Goal: Task Accomplishment & Management: Manage account settings

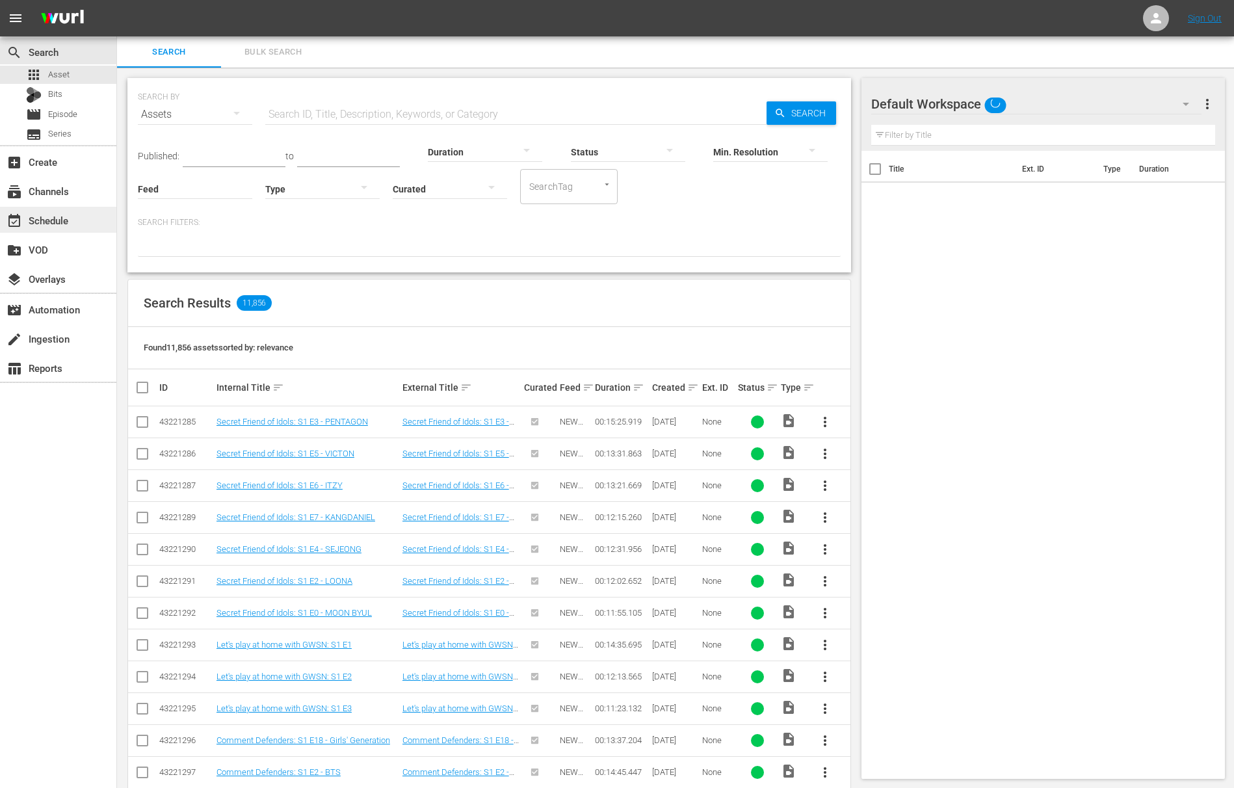
click at [72, 224] on div "event_available Schedule" at bounding box center [36, 219] width 73 height 12
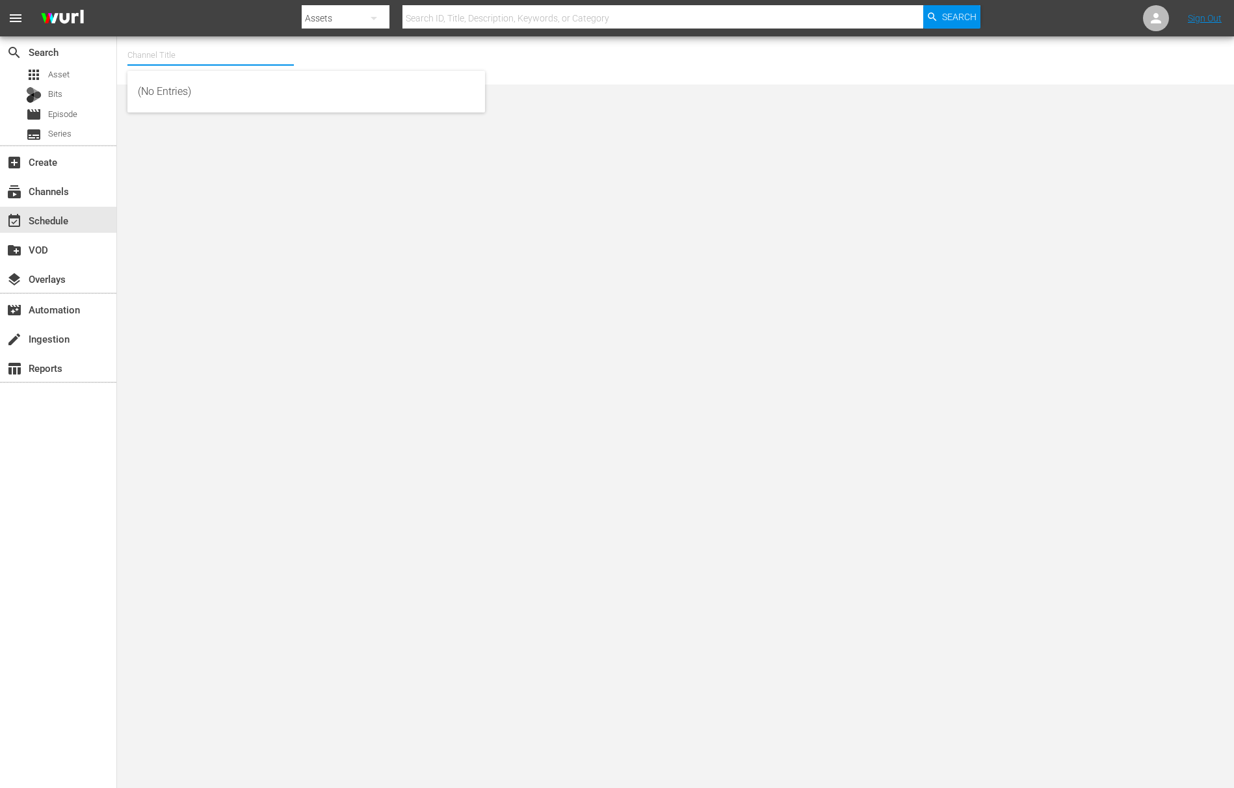
click at [206, 67] on input "text" at bounding box center [210, 55] width 166 height 31
click at [276, 179] on div "NEW KPOP (617 - newidco_newkid_1)" at bounding box center [306, 185] width 337 height 31
type input "NEW KPOP (617 - newidco_newkid_1)"
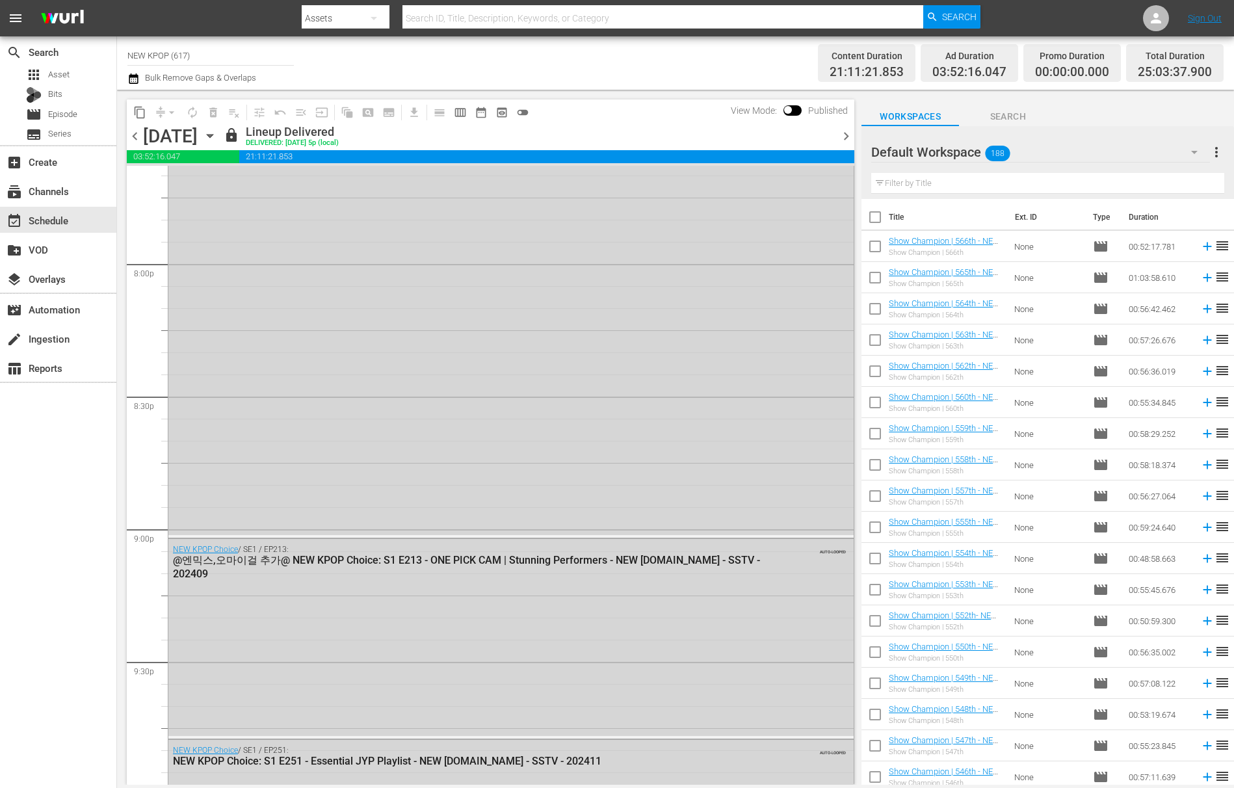
scroll to position [6068, 0]
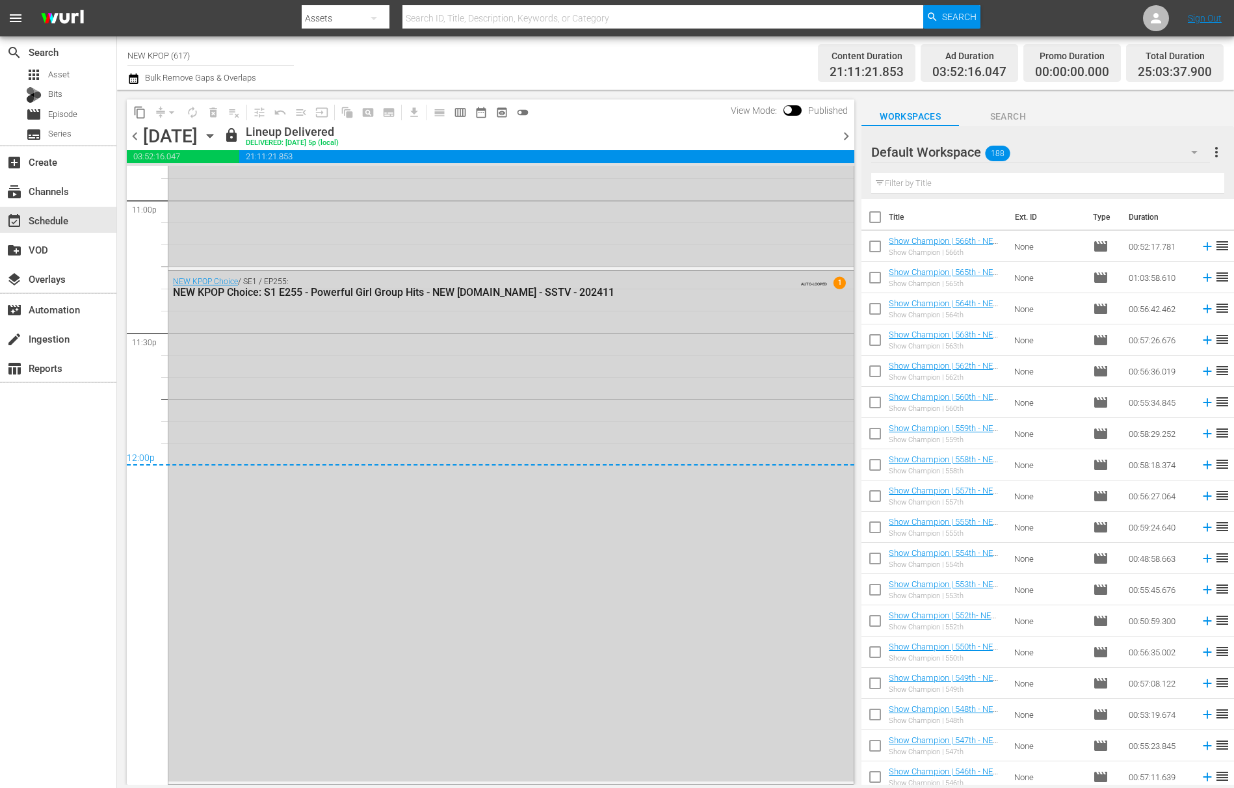
click at [845, 139] on span "chevron_right" at bounding box center [846, 136] width 16 height 16
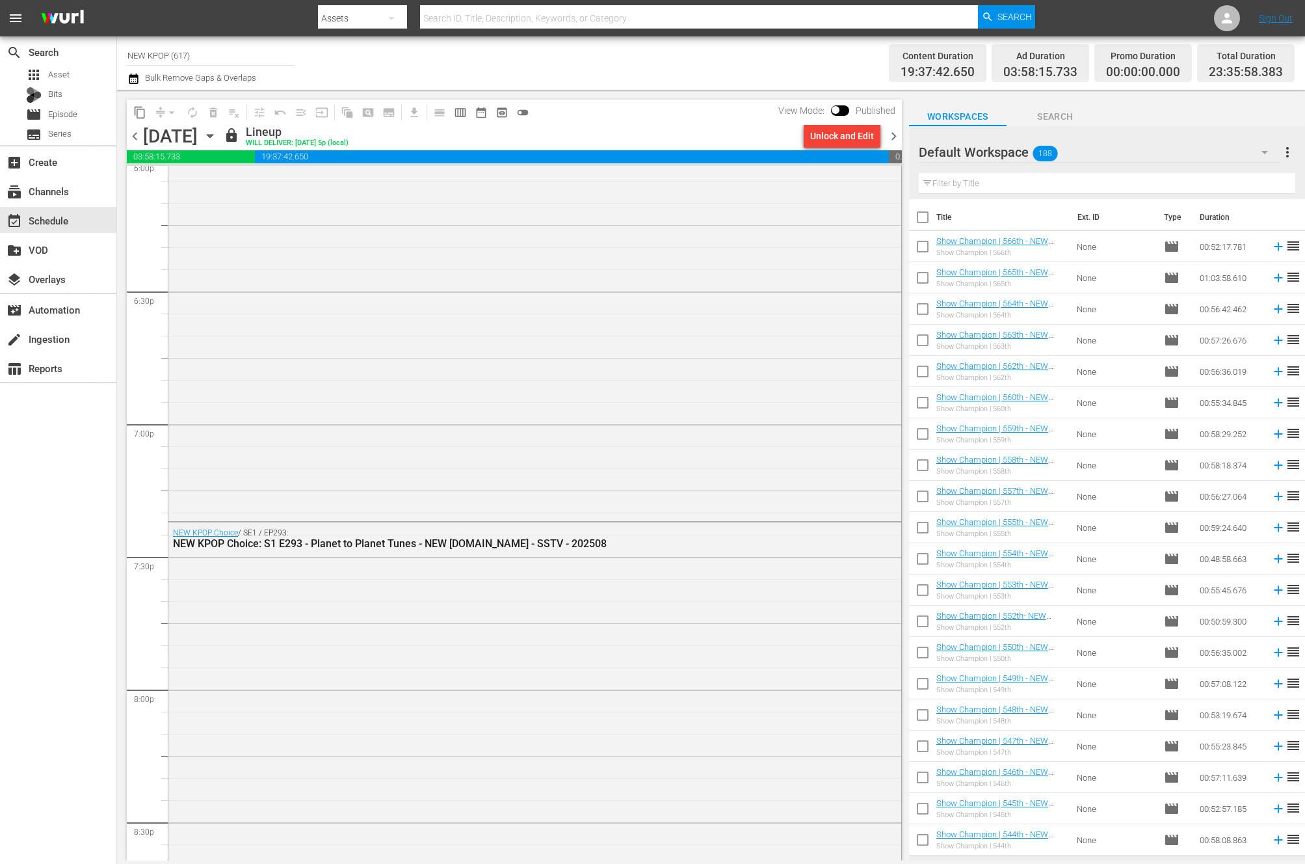
scroll to position [5887, 0]
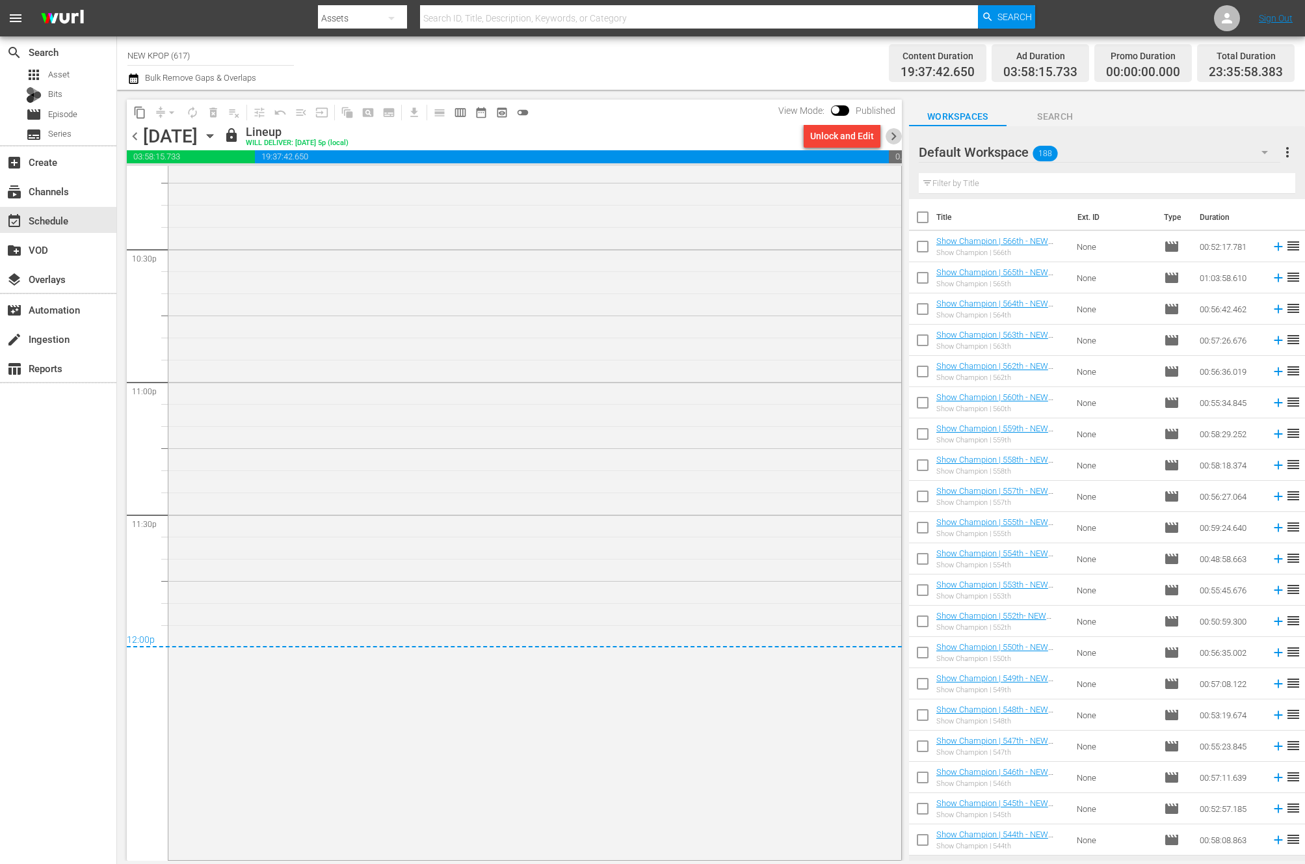
click at [895, 132] on span "chevron_right" at bounding box center [894, 136] width 16 height 16
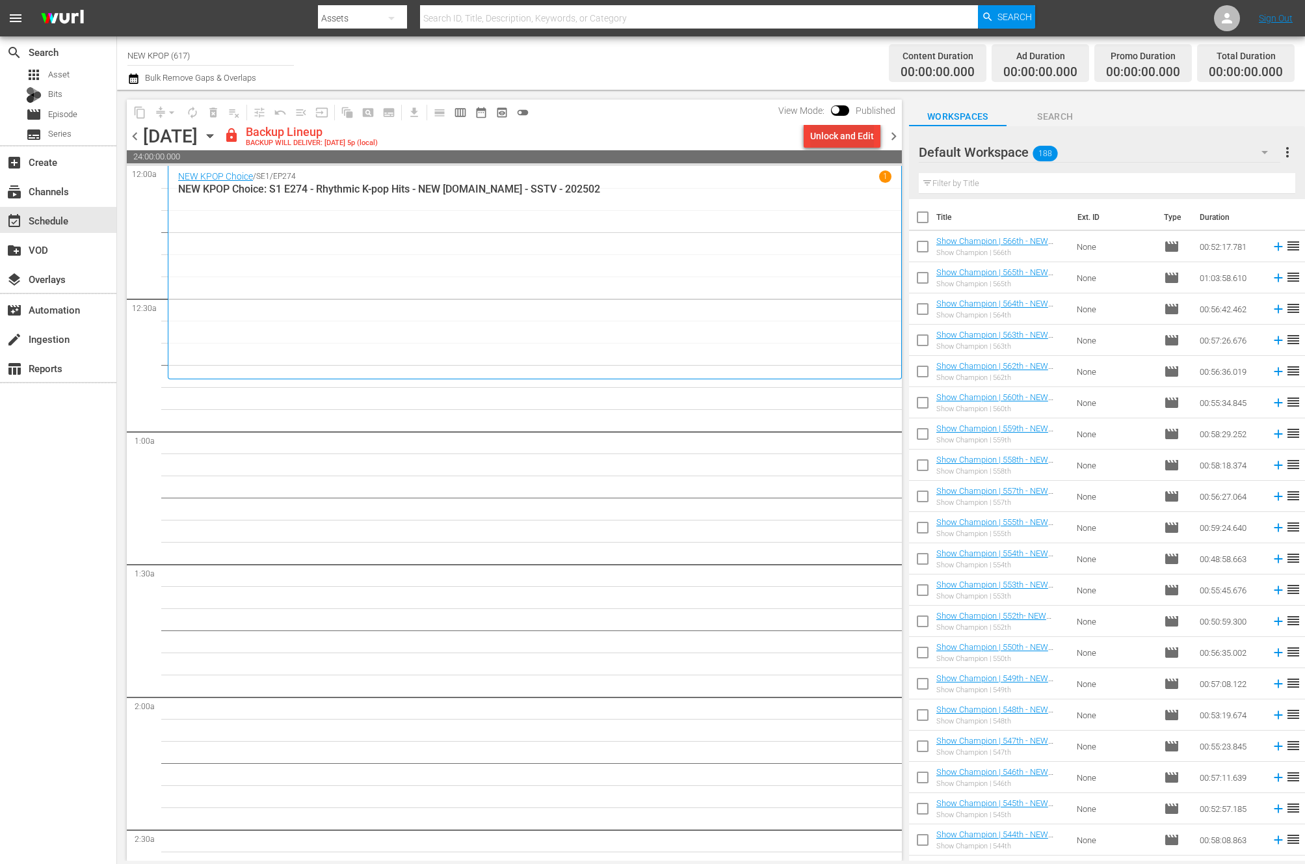
click at [817, 141] on div "Unlock and Edit" at bounding box center [842, 135] width 64 height 23
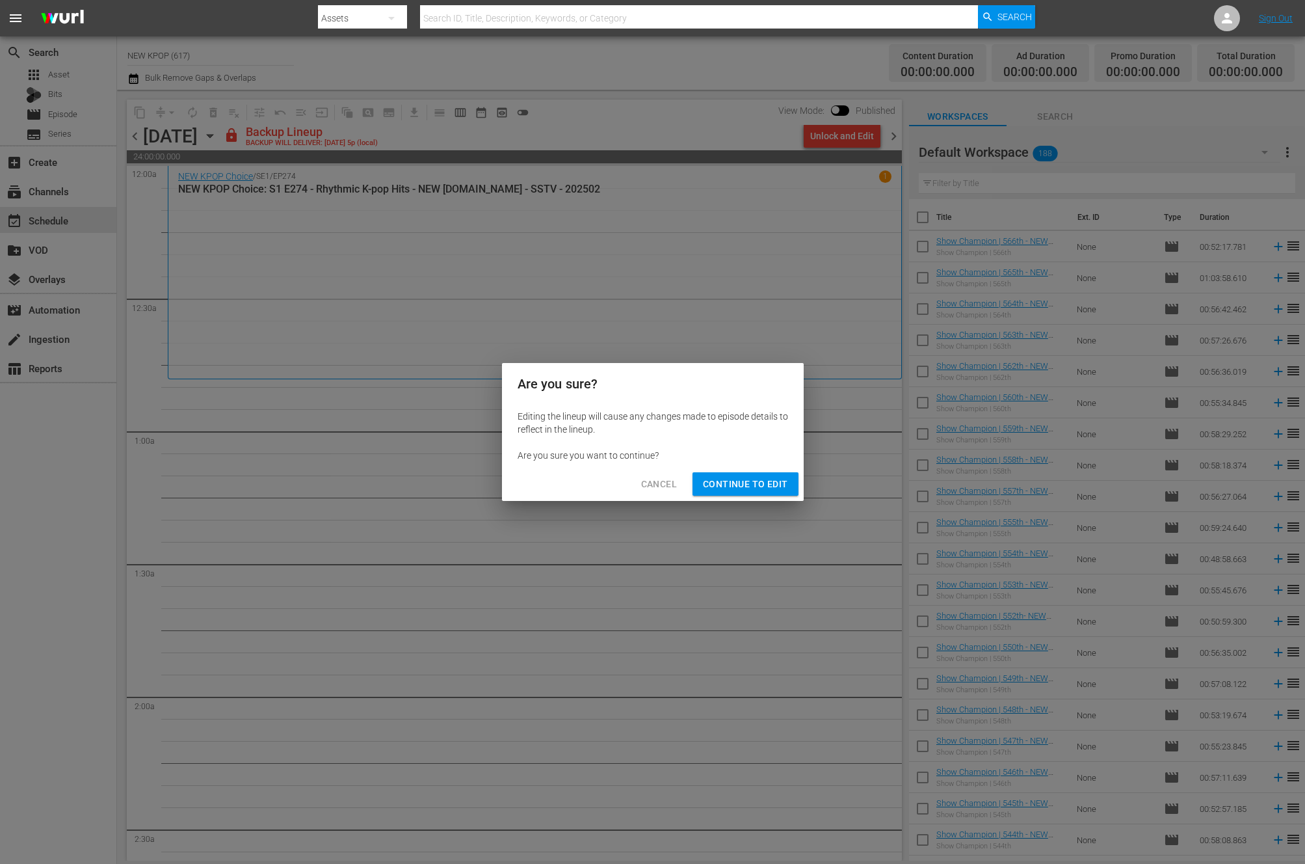
click at [743, 487] on span "Continue to Edit" at bounding box center [745, 484] width 85 height 16
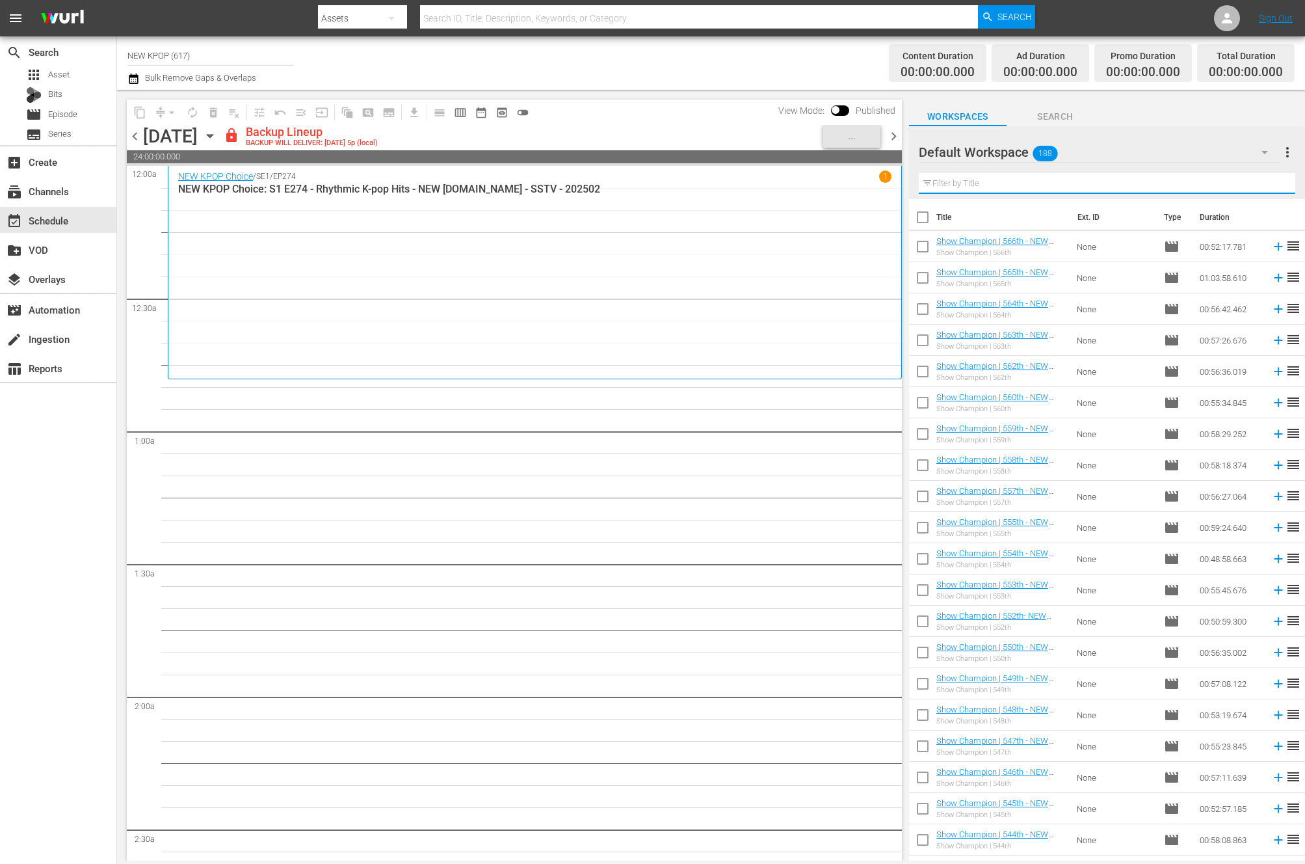
click at [1092, 191] on input "text" at bounding box center [1107, 183] width 377 height 21
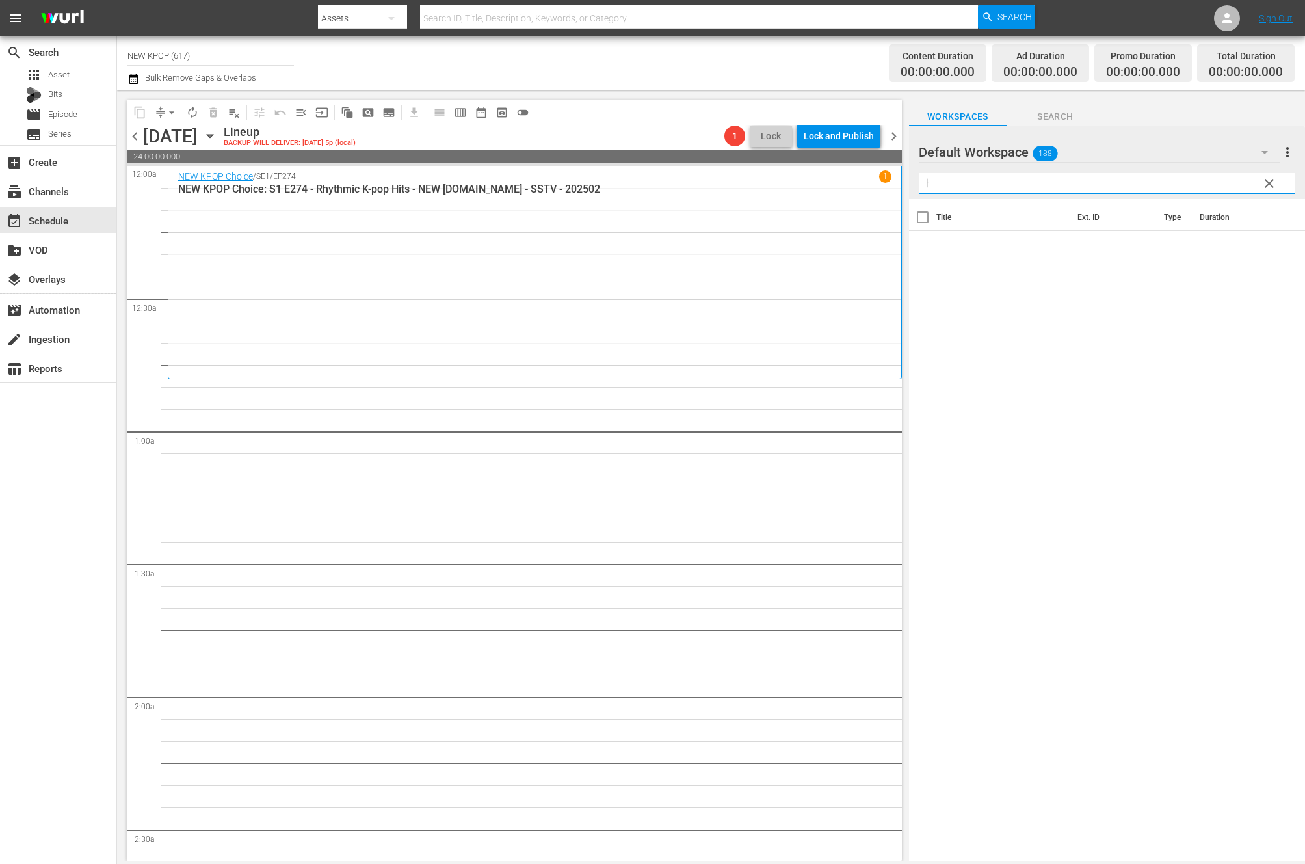
type input "ㅏ"
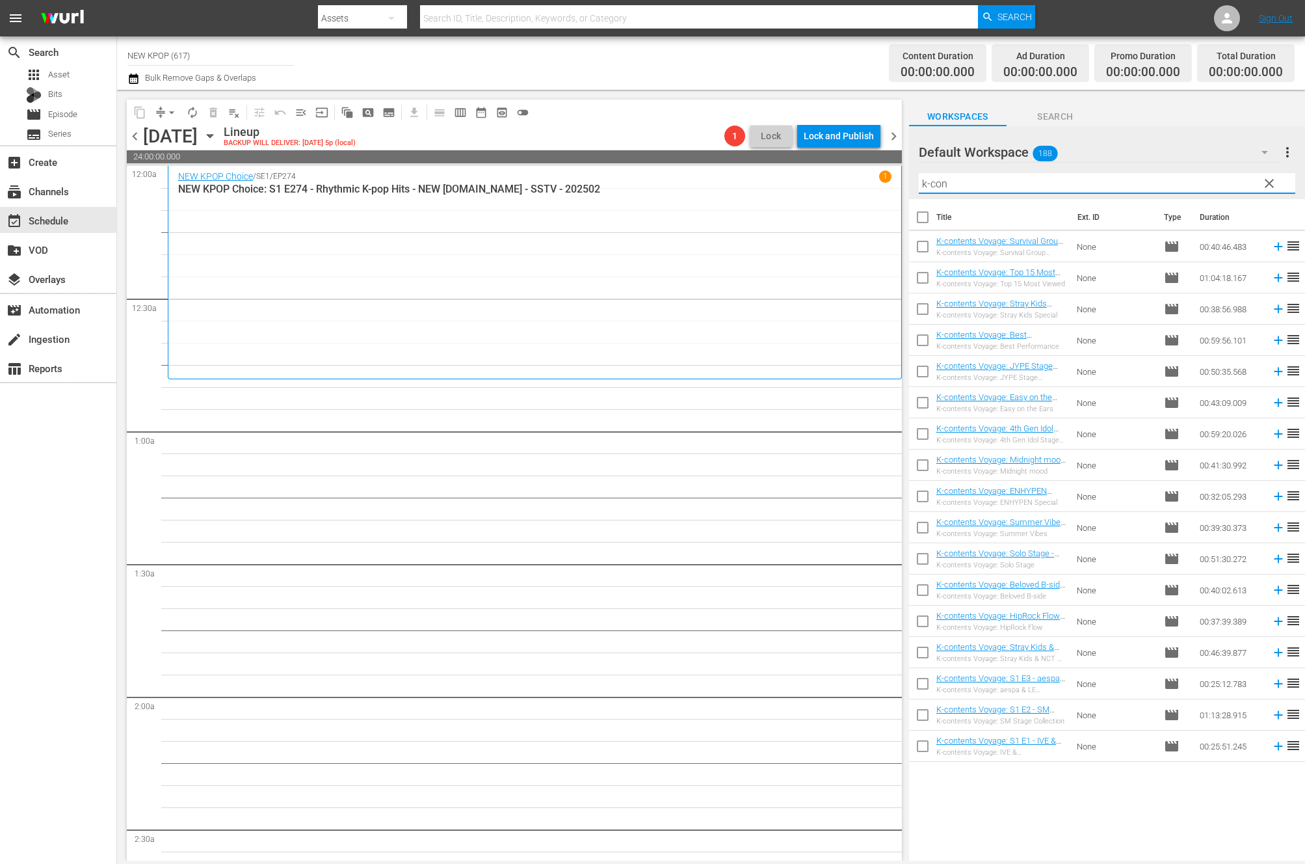
type input "k-con"
click at [920, 243] on input "checkbox" at bounding box center [922, 248] width 27 height 27
checkbox input "true"
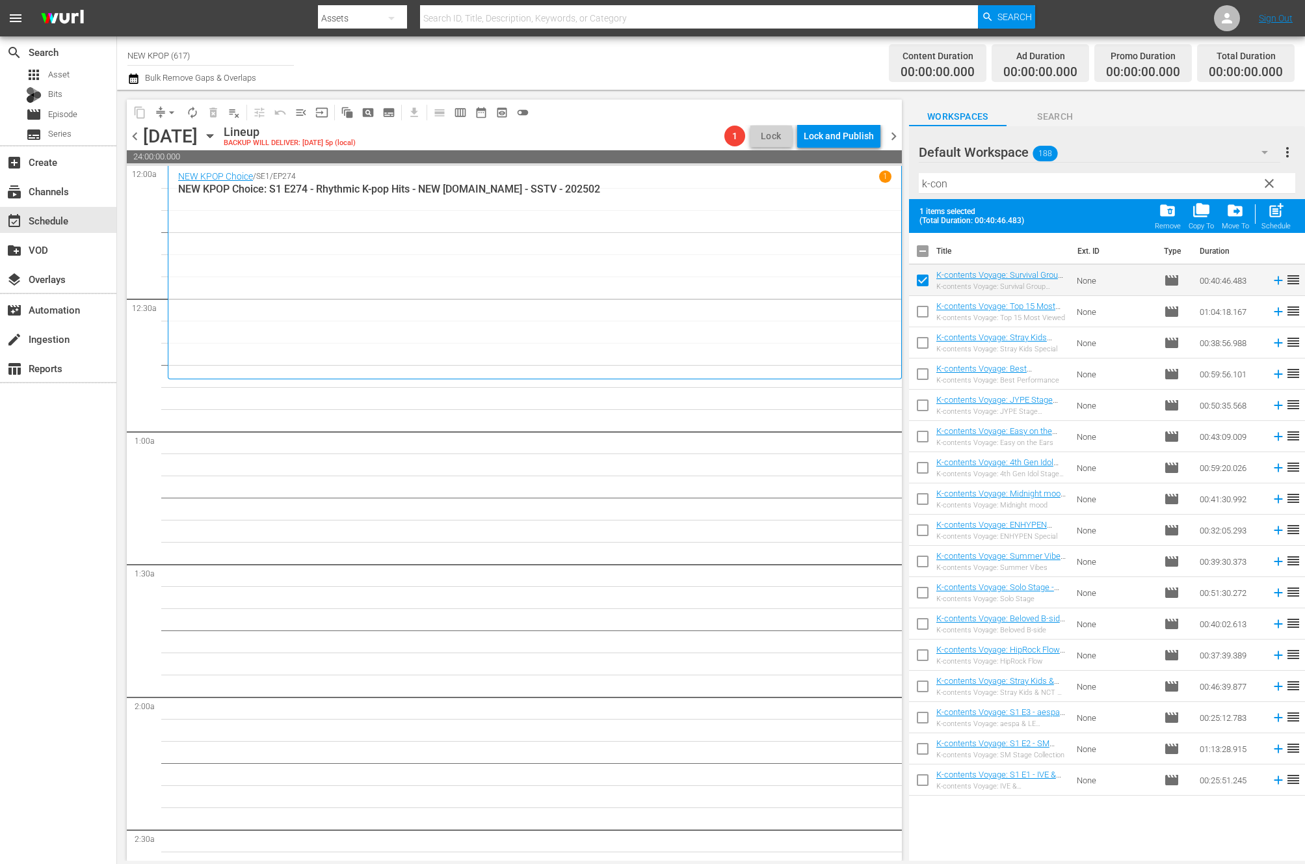
click at [925, 308] on input "checkbox" at bounding box center [922, 313] width 27 height 27
checkbox input "true"
click at [926, 365] on input "checkbox" at bounding box center [922, 376] width 27 height 27
click at [920, 371] on input "checkbox" at bounding box center [922, 376] width 27 height 27
checkbox input "false"
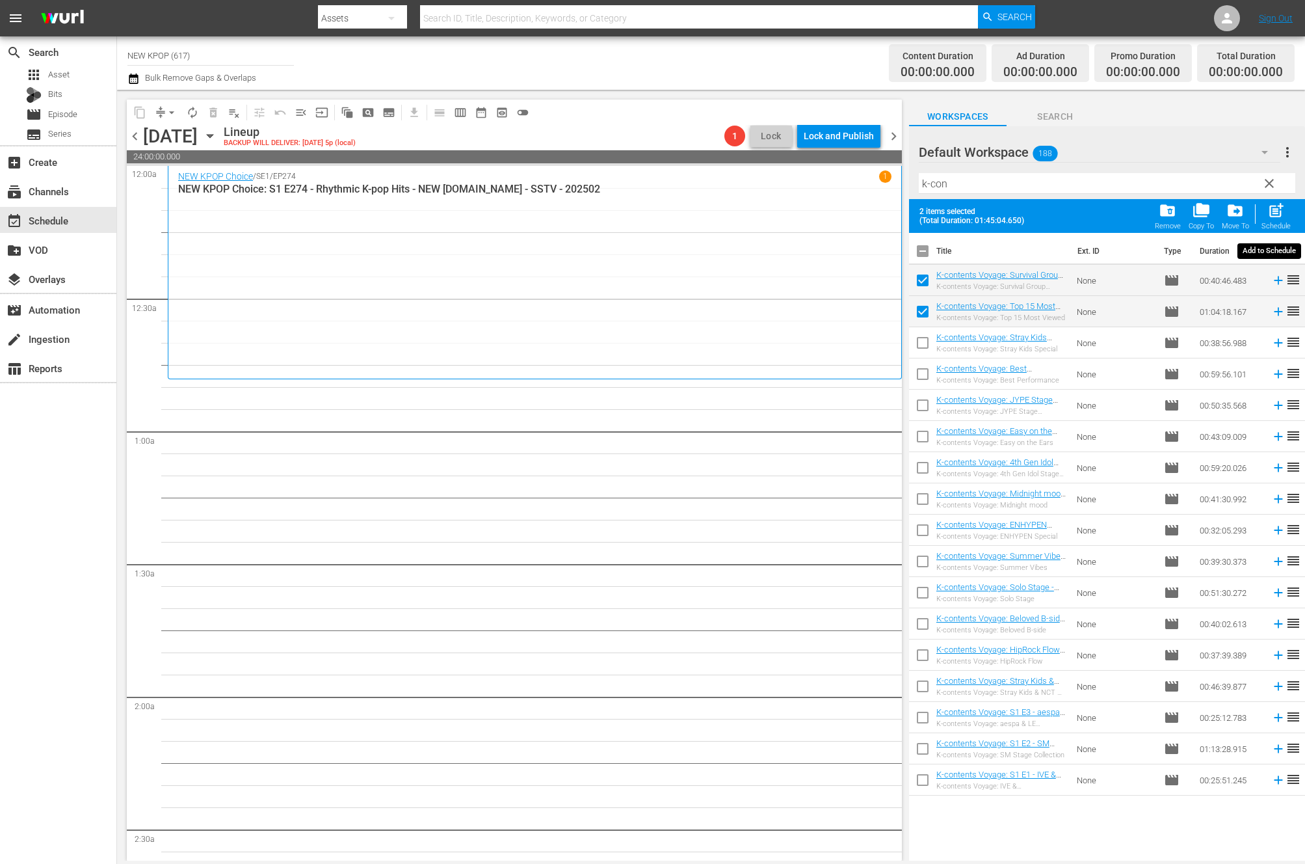
click at [1234, 219] on span "post_add" at bounding box center [1276, 211] width 18 height 18
checkbox input "false"
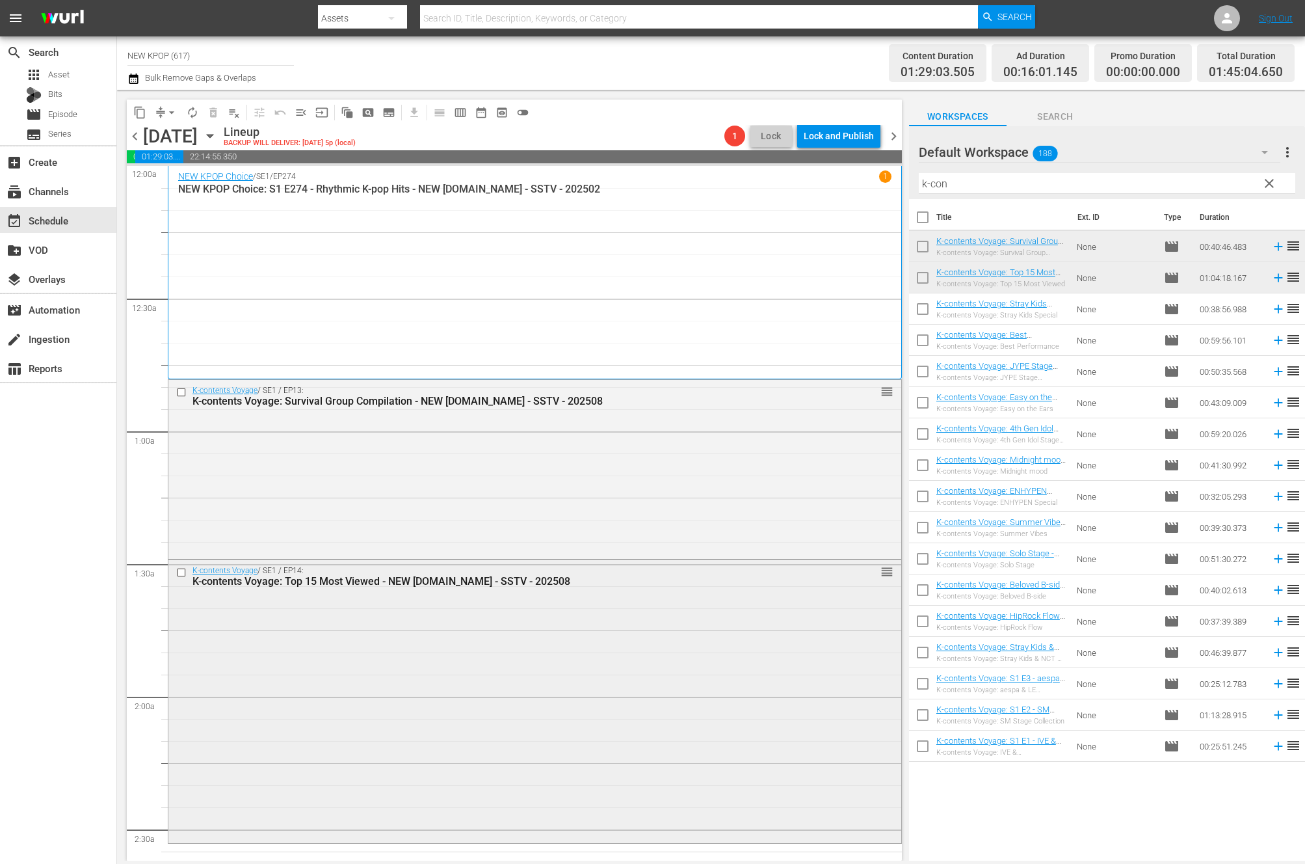
click at [654, 616] on div "K-contents Voyage / SE1 / EP14: K-contents Voyage: Top 15 Most Viewed - NEW K.I…" at bounding box center [534, 700] width 733 height 280
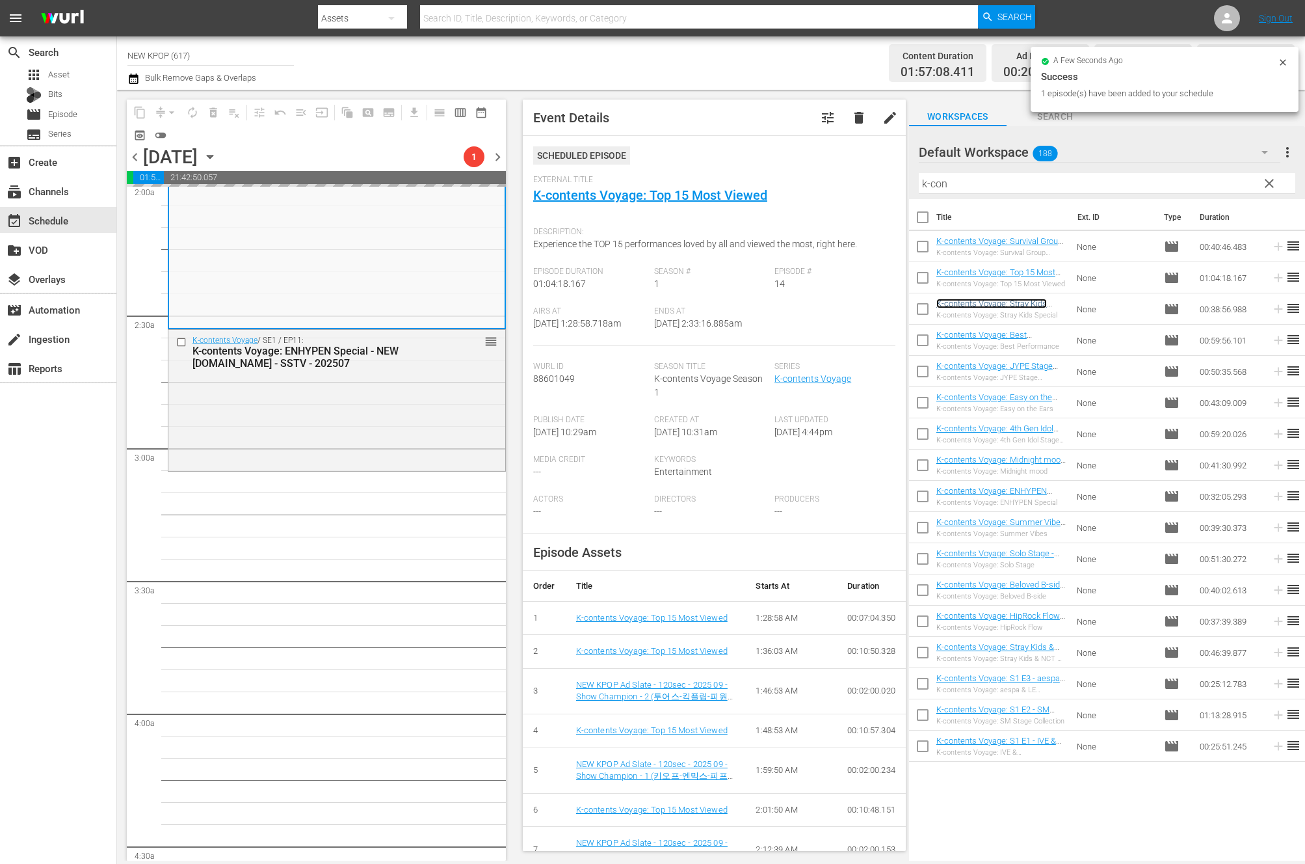
scroll to position [689, 0]
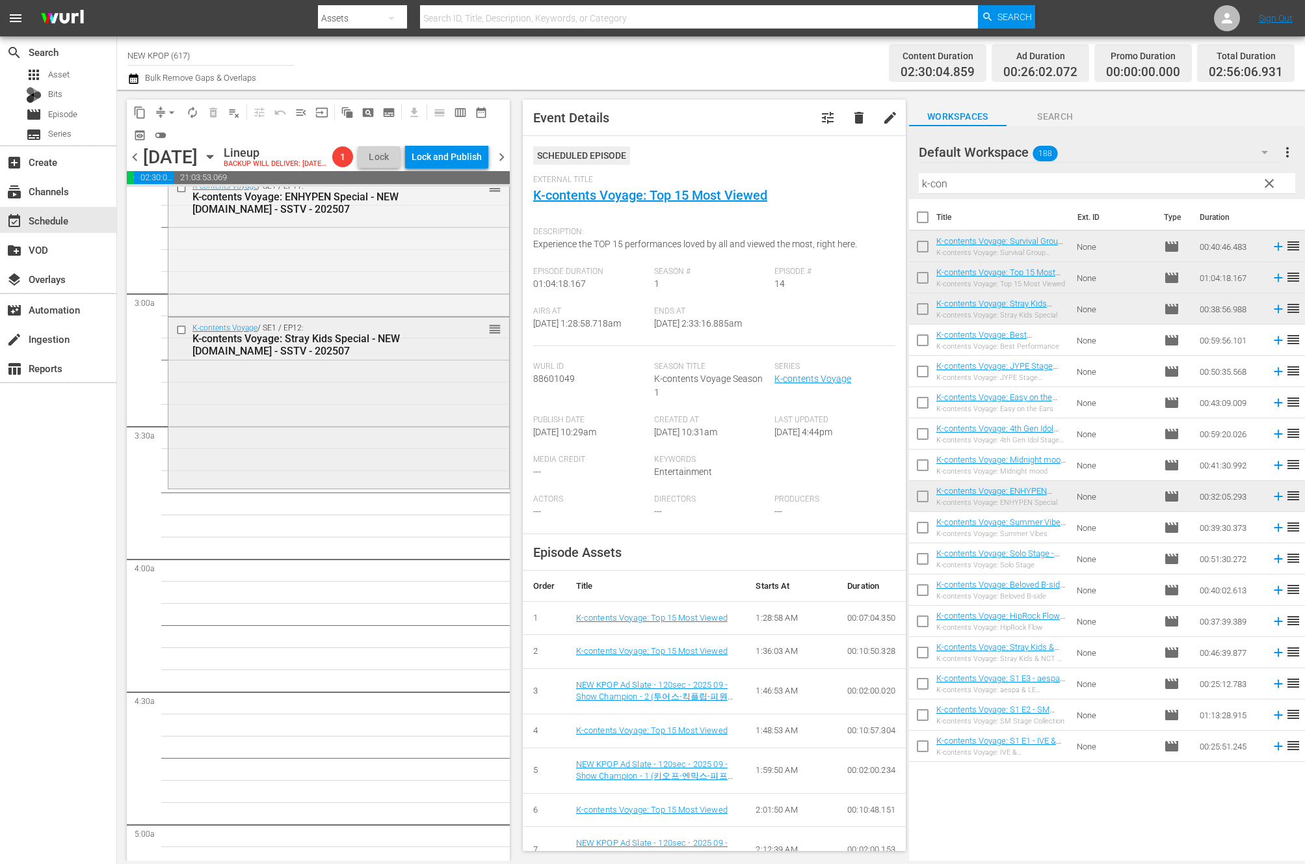
click at [408, 408] on div "K-contents Voyage / SE1 / EP12: K-contents Voyage: Stray Kids Special - NEW K.I…" at bounding box center [338, 401] width 341 height 168
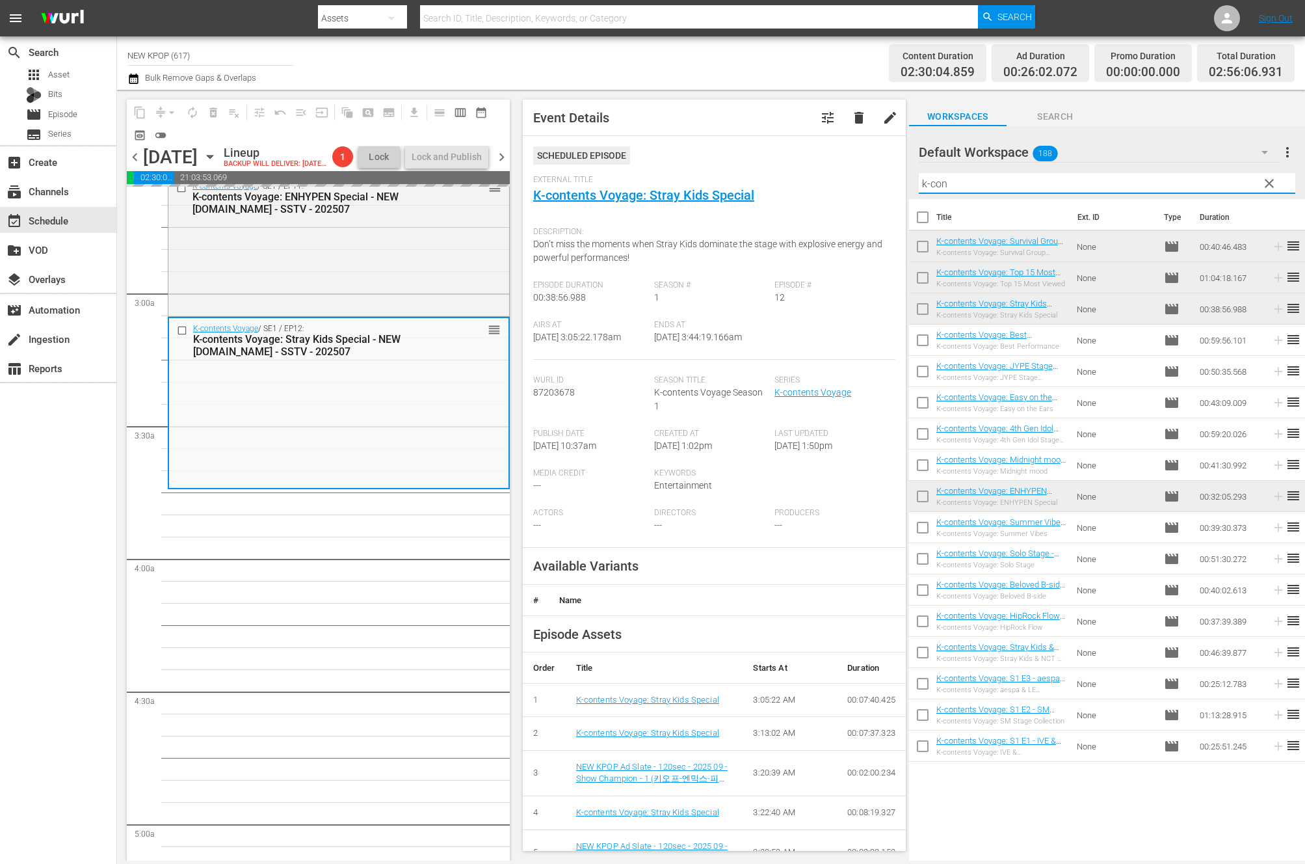
drag, startPoint x: 864, startPoint y: 180, endPoint x: 721, endPoint y: 171, distance: 143.4
click at [721, 171] on div "content_copy compress arrow_drop_down autorenew_outlined delete_forever_outline…" at bounding box center [711, 475] width 1188 height 771
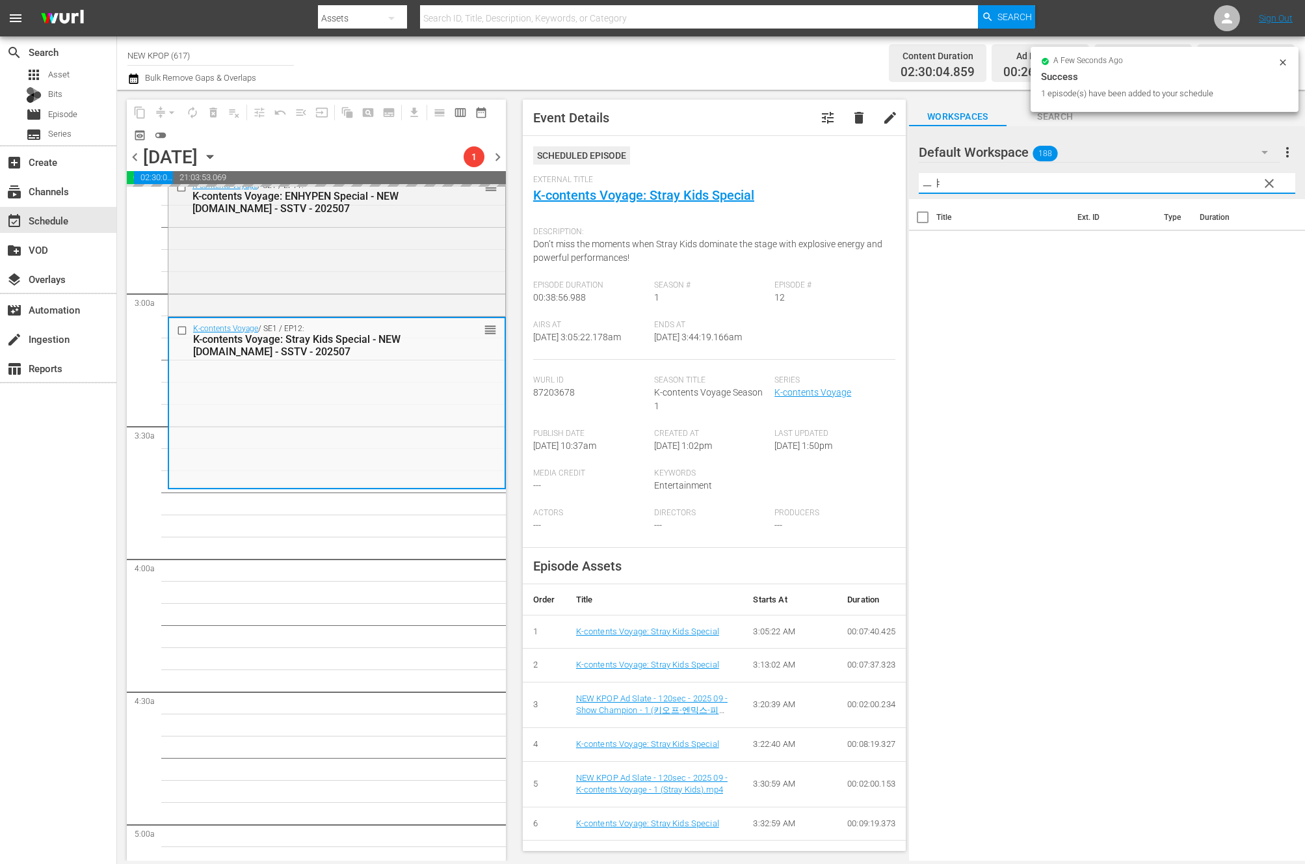
type input "ㅡ"
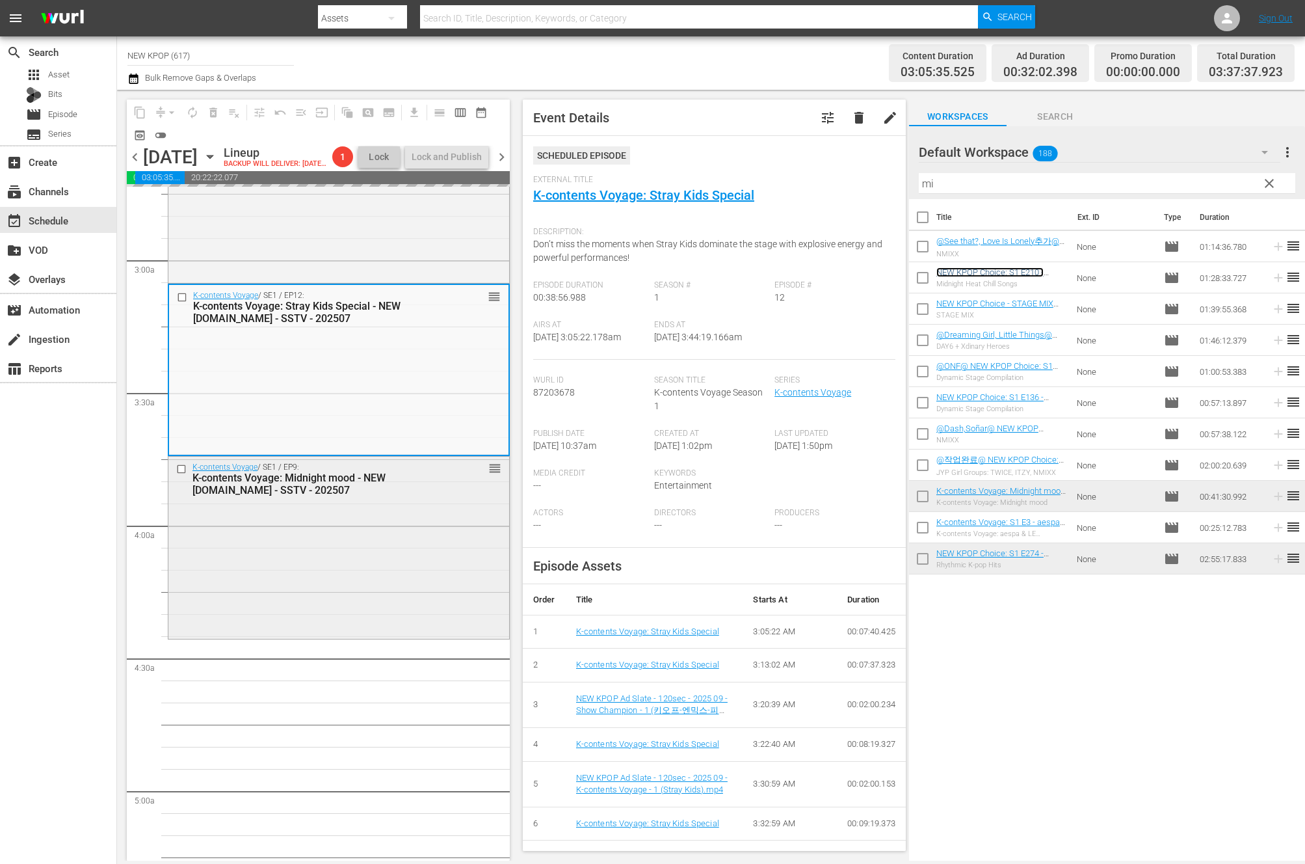
scroll to position [871, 0]
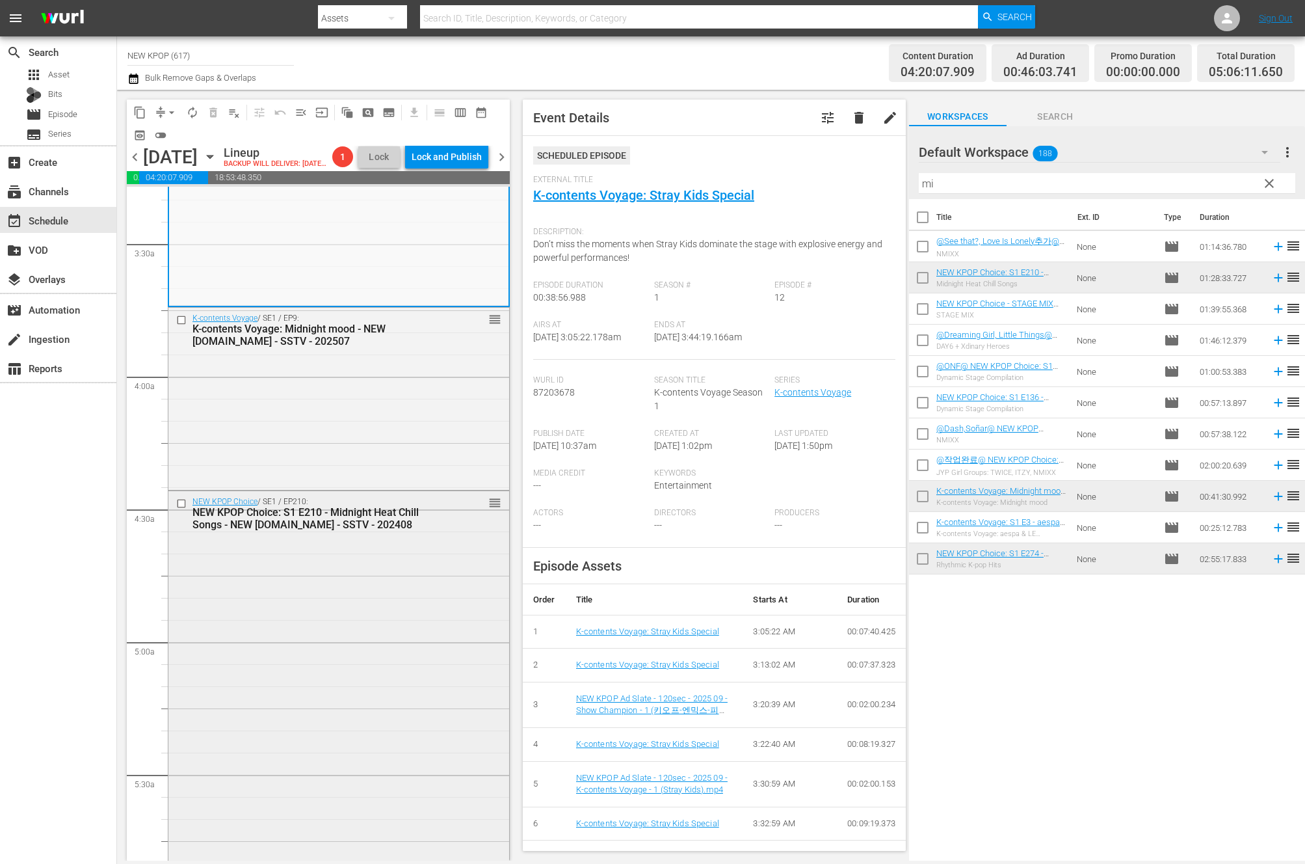
click at [365, 732] on div "NEW KPOP Choice / SE1 / EP210: NEW KPOP Choice: S1 E210 - Midnight Heat Chill S…" at bounding box center [338, 685] width 341 height 388
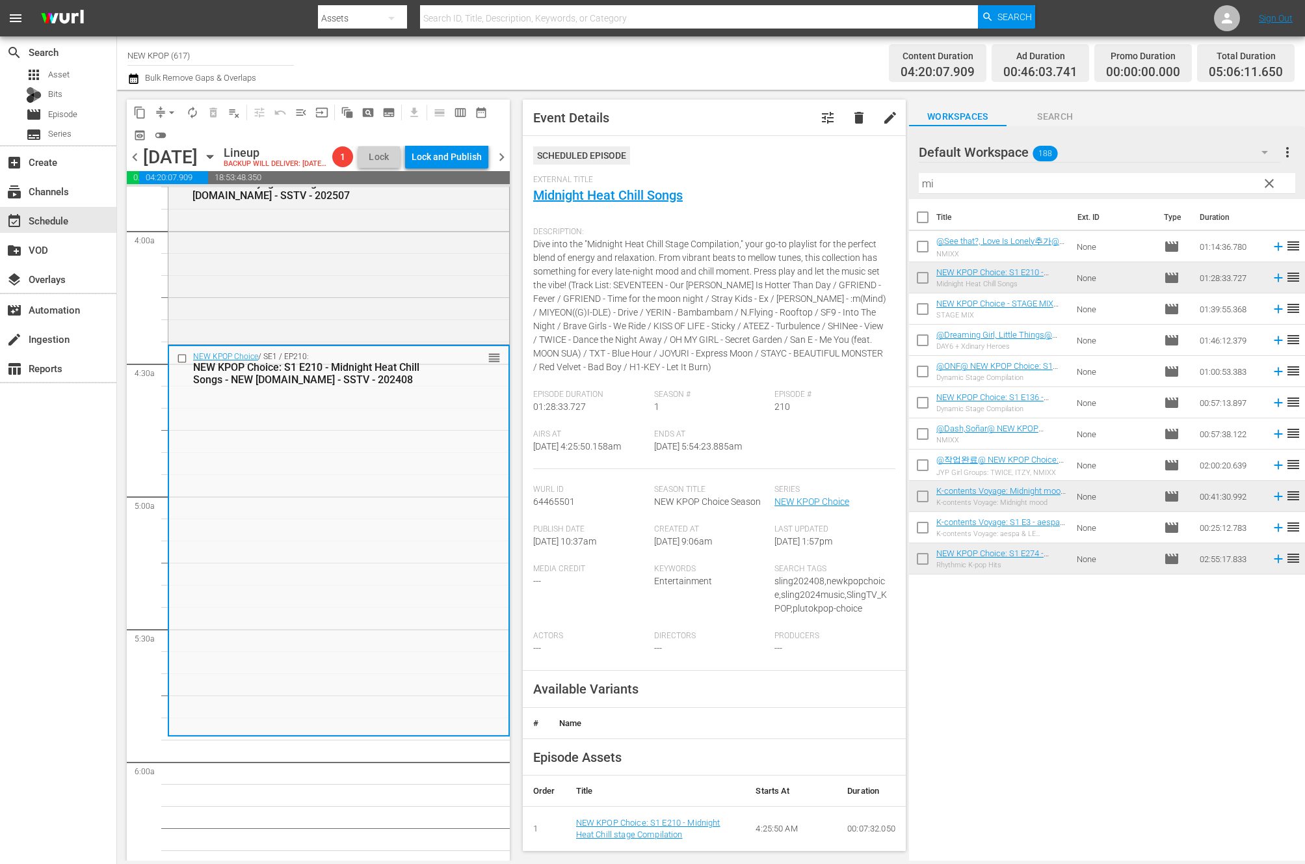
scroll to position [168, 0]
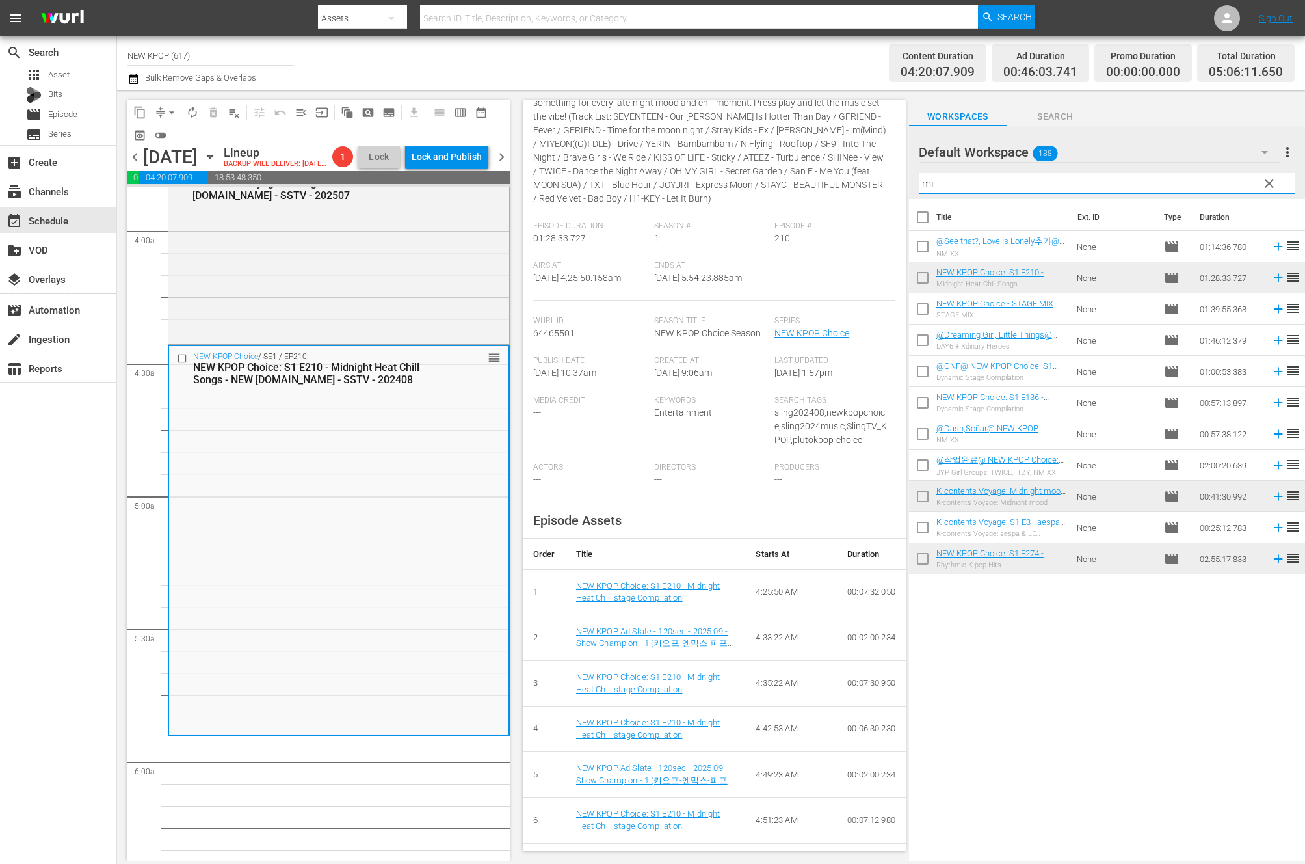
click at [959, 189] on input "mi" at bounding box center [1107, 183] width 377 height 21
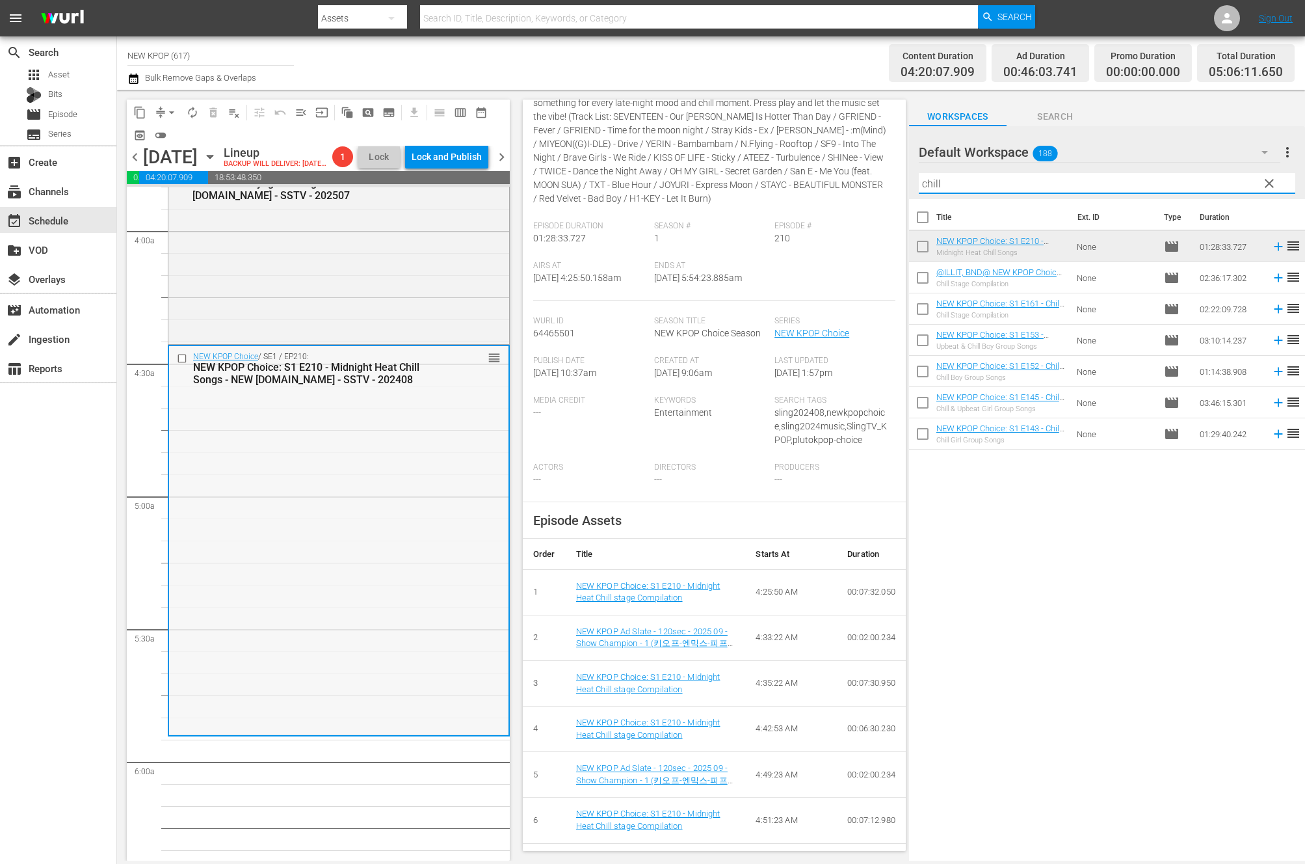
type input "chill"
click at [223, 609] on div "NEW KPOP Choice / SE1 / EP210: NEW KPOP Choice: S1 E210 - Midnight Heat Chill S…" at bounding box center [338, 540] width 339 height 388
click at [1053, 540] on div "Title Ext. ID Type Duration NEW KPOP Choice: S1 E210 - Midnight Heat Chill Song…" at bounding box center [1107, 530] width 396 height 663
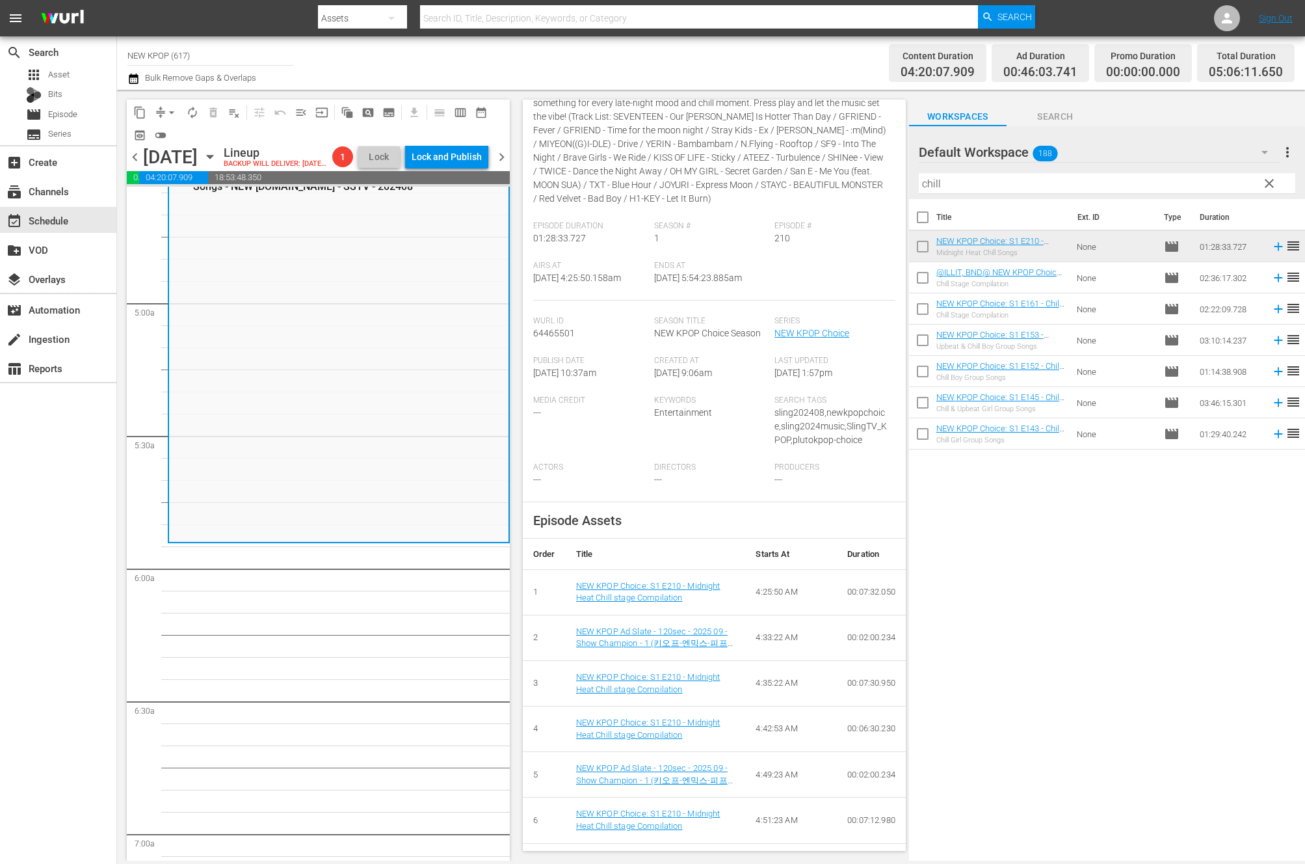
scroll to position [1303, 0]
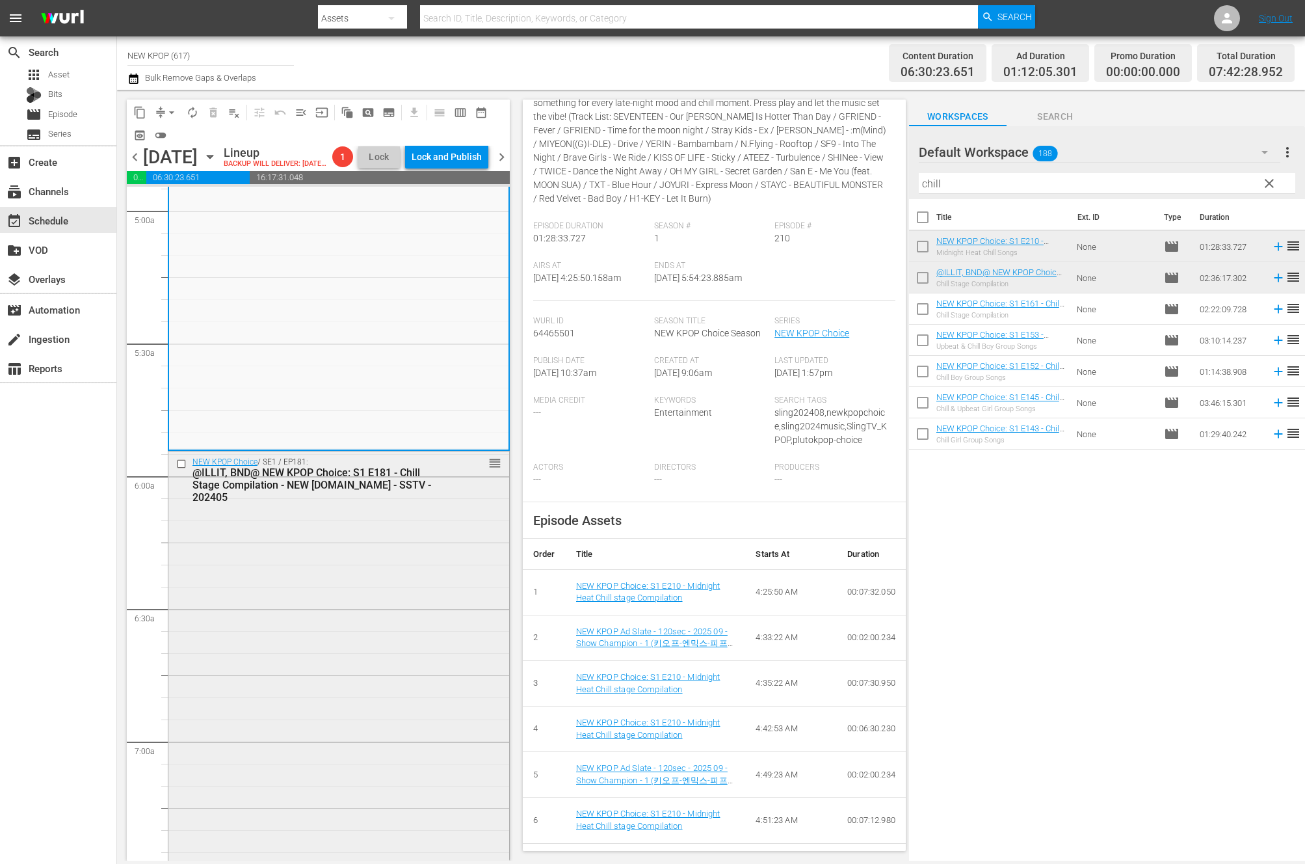
click at [297, 676] on div "NEW KPOP Choice / SE1 / EP181: @ILLIT, BND@ NEW KPOP Choice: S1 E181 - Chill St…" at bounding box center [338, 794] width 341 height 687
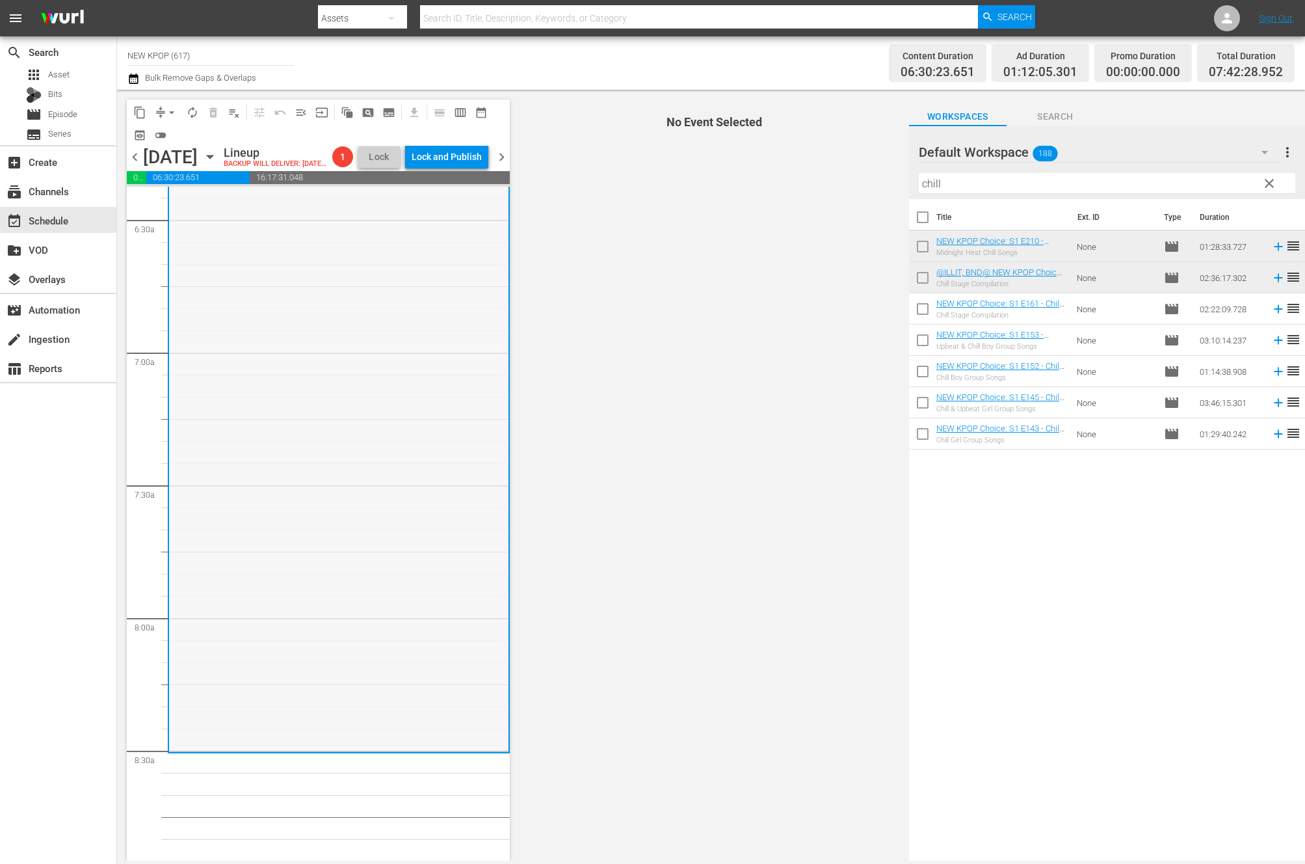
scroll to position [1420, 0]
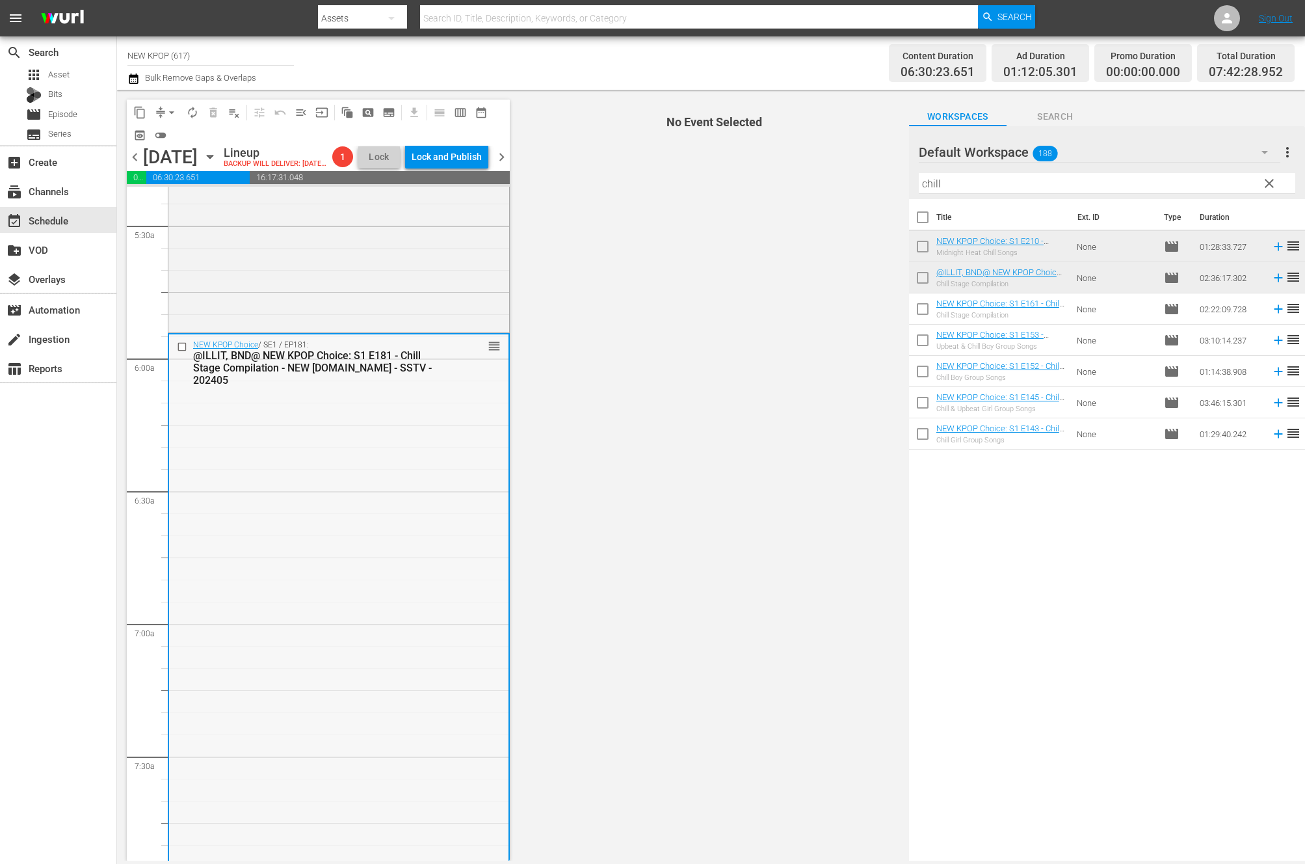
click at [360, 564] on div "NEW KPOP Choice / SE1 / EP181: @ILLIT, BND@ NEW KPOP Choice: S1 E181 - Chill St…" at bounding box center [338, 677] width 339 height 687
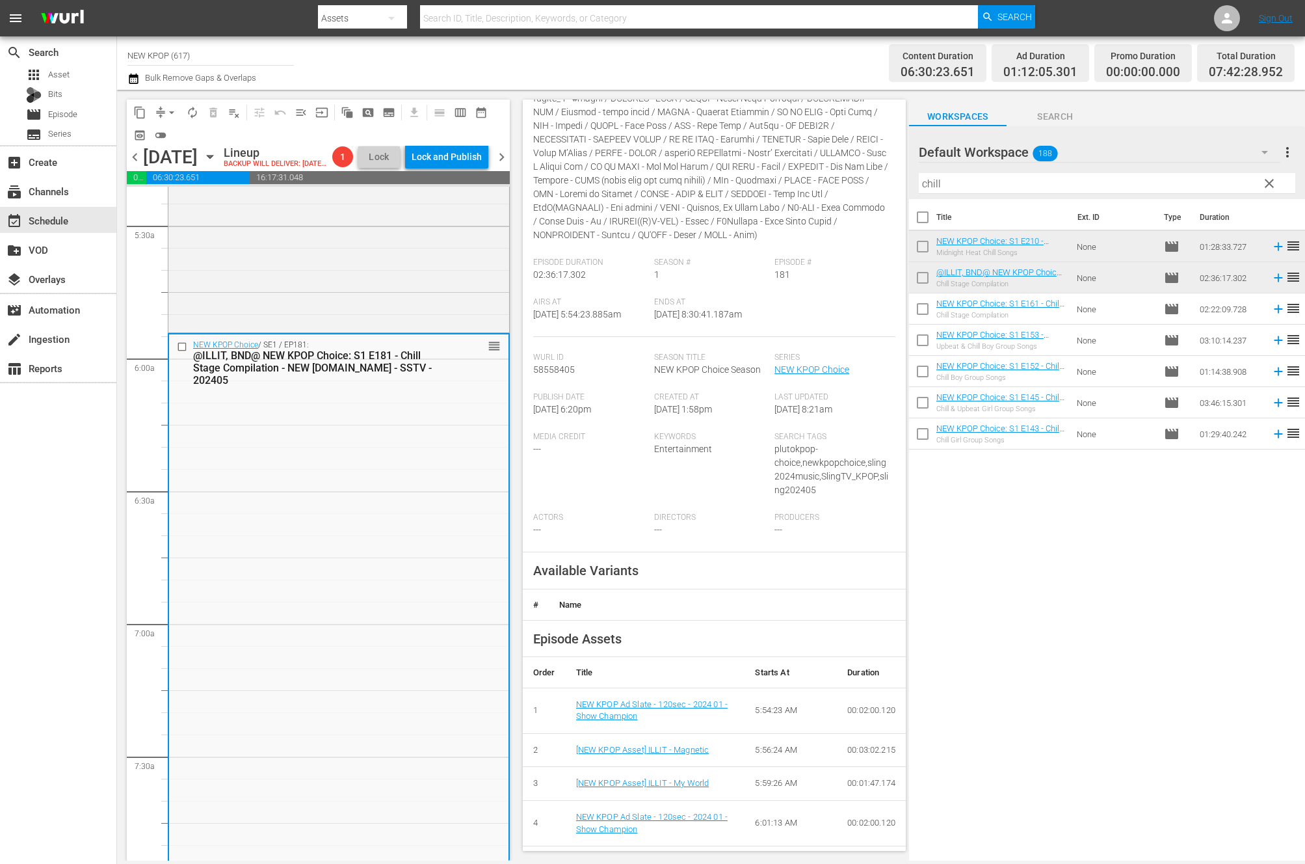
scroll to position [0, 0]
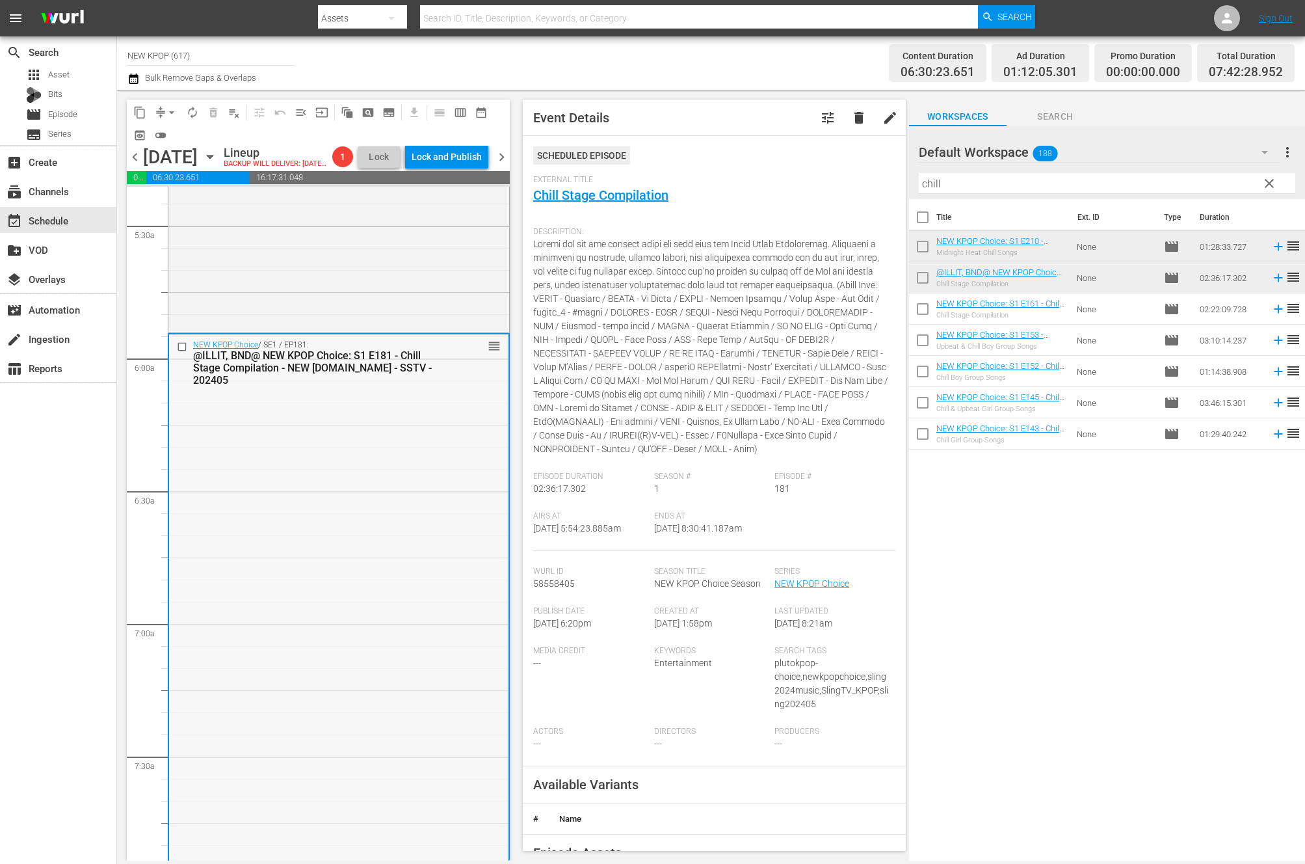
click at [436, 391] on div "NEW KPOP Choice / SE1 / EP181: @ILLIT, BND@ NEW KPOP Choice: S1 E181 - Chill St…" at bounding box center [338, 362] width 339 height 57
click at [434, 300] on div "NEW KPOP Choice / SE1 / EP210: NEW KPOP Choice: S1 E210 - Midnight Heat Chill S…" at bounding box center [338, 136] width 341 height 388
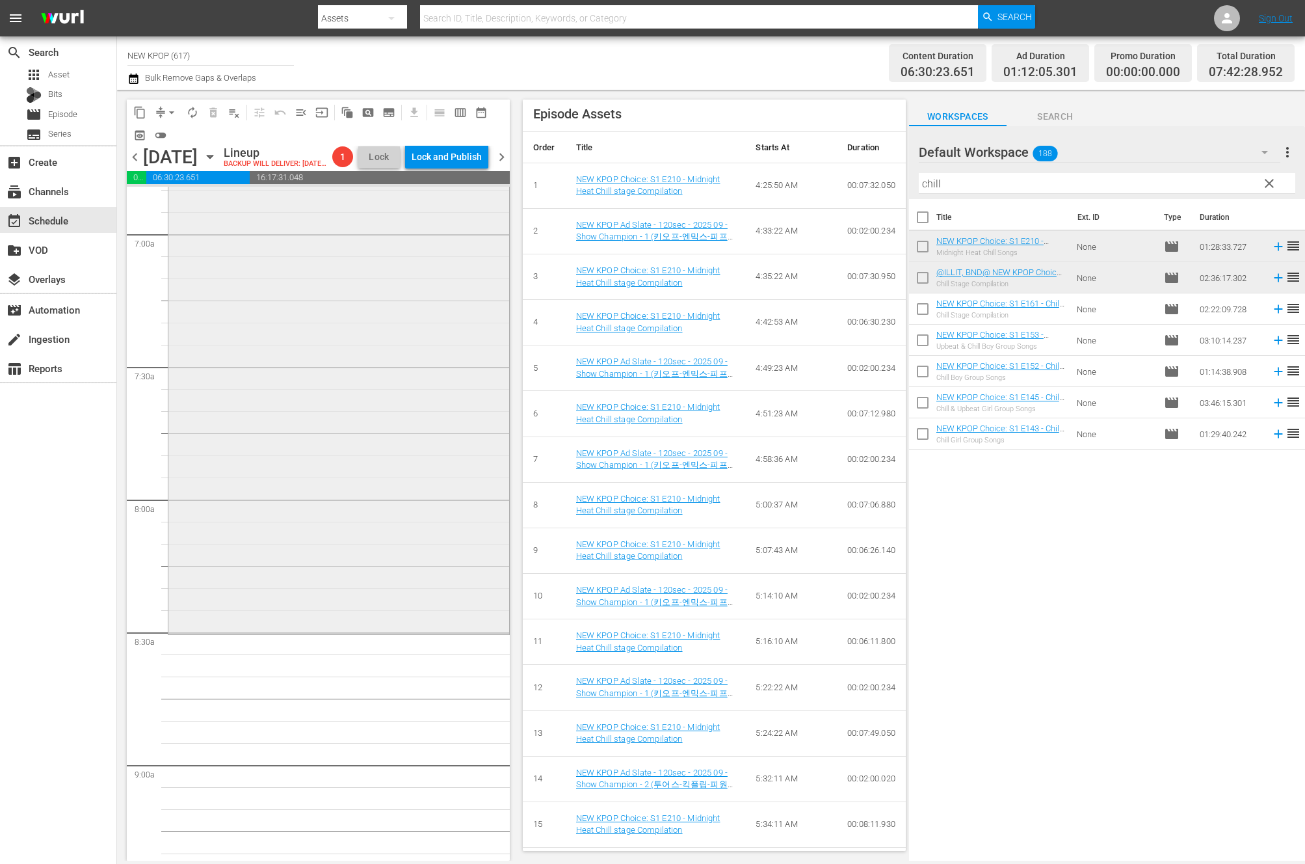
scroll to position [1812, 0]
click at [976, 641] on div "Title Ext. ID Type Duration NEW KPOP Choice: S1 E210 - Midnight Heat Chill Song…" at bounding box center [1107, 530] width 396 height 663
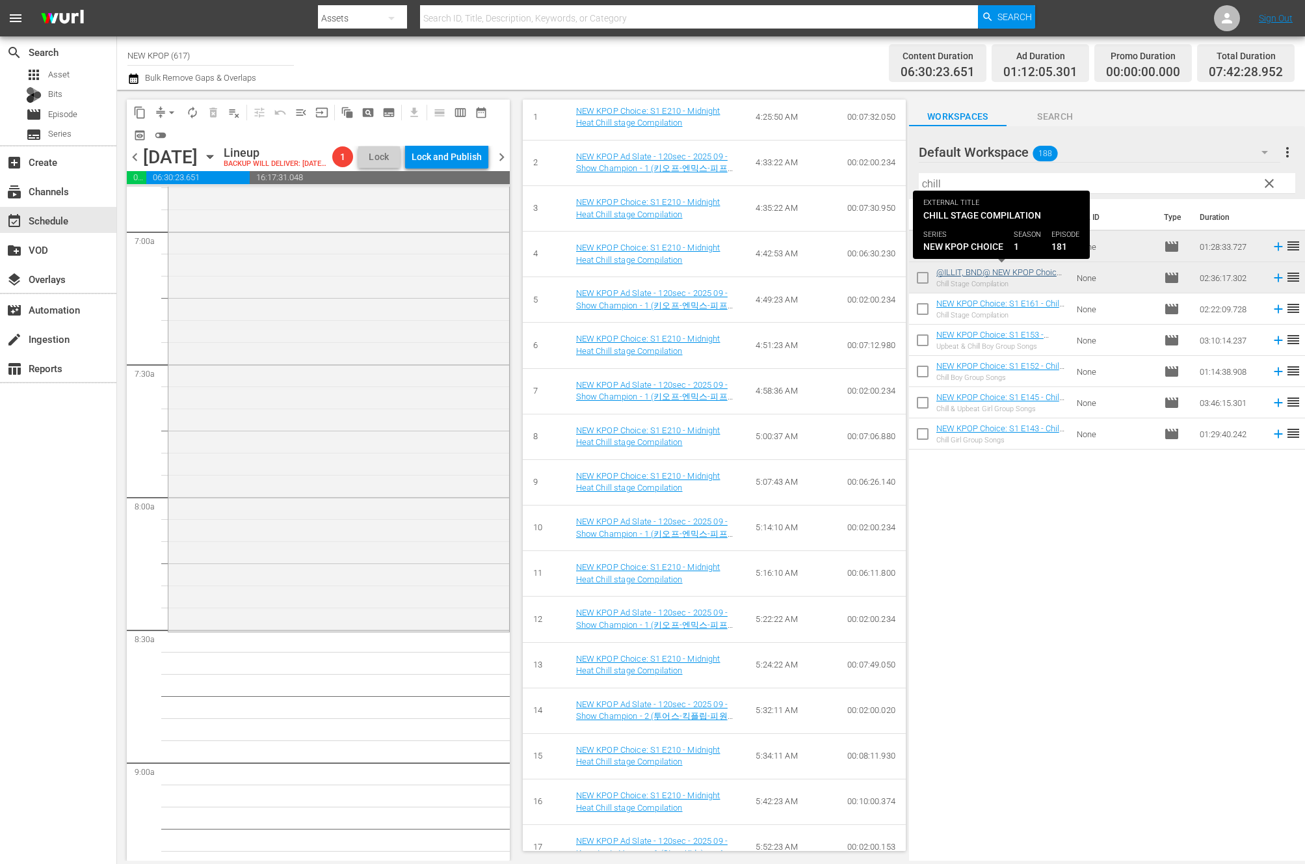
scroll to position [575, 0]
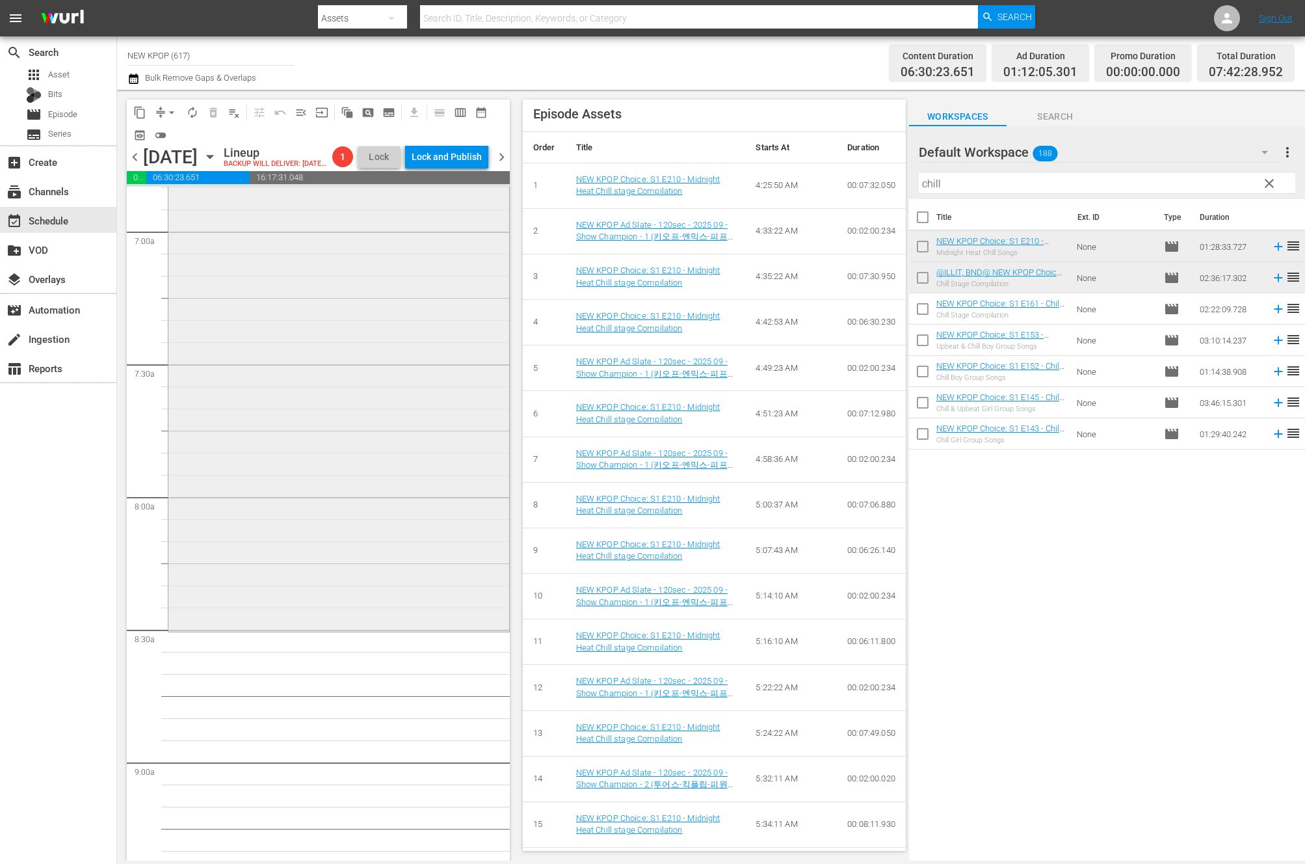
click at [399, 360] on div "NEW KPOP Choice / SE1 / EP181: @ILLIT, BND@ NEW KPOP Choice: S1 E181 - Chill St…" at bounding box center [338, 284] width 341 height 687
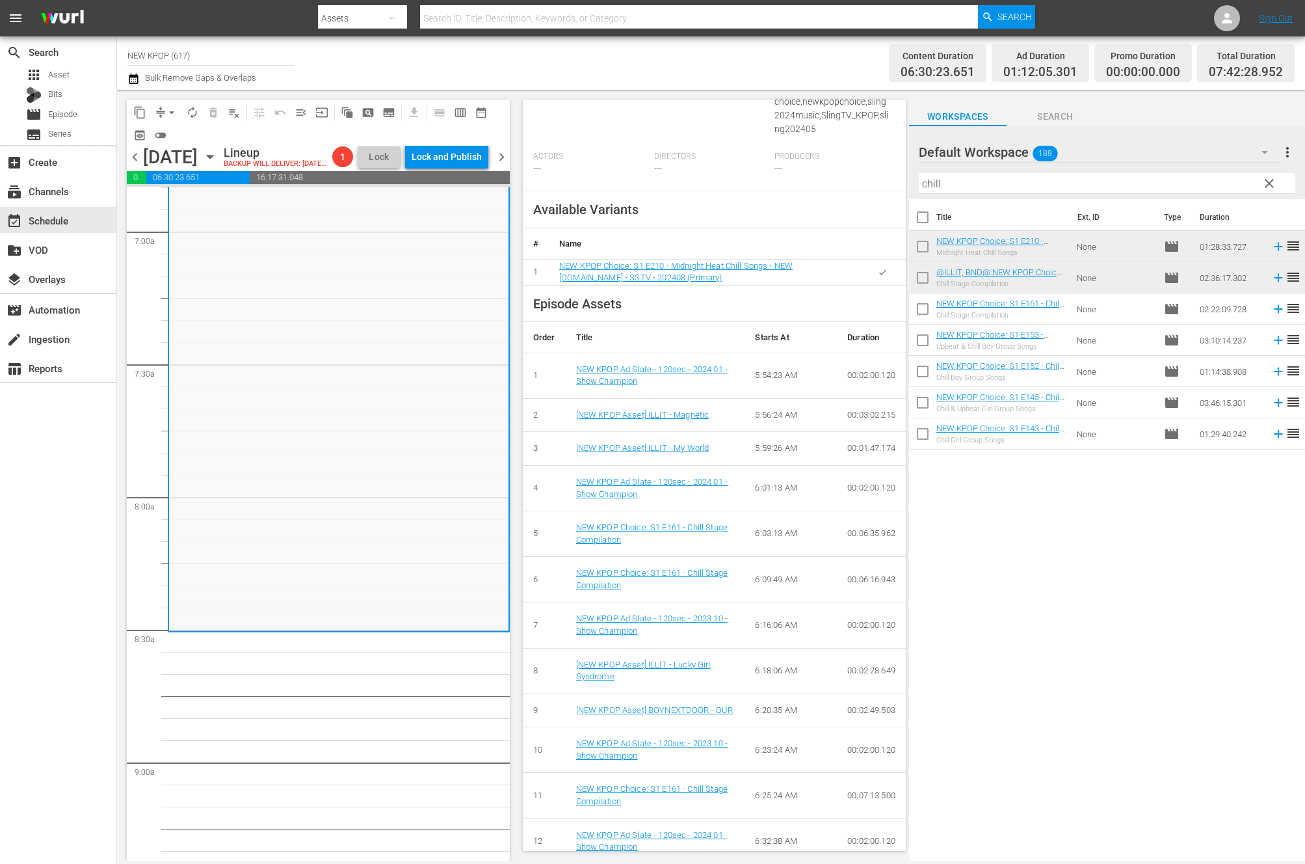
scroll to position [765, 0]
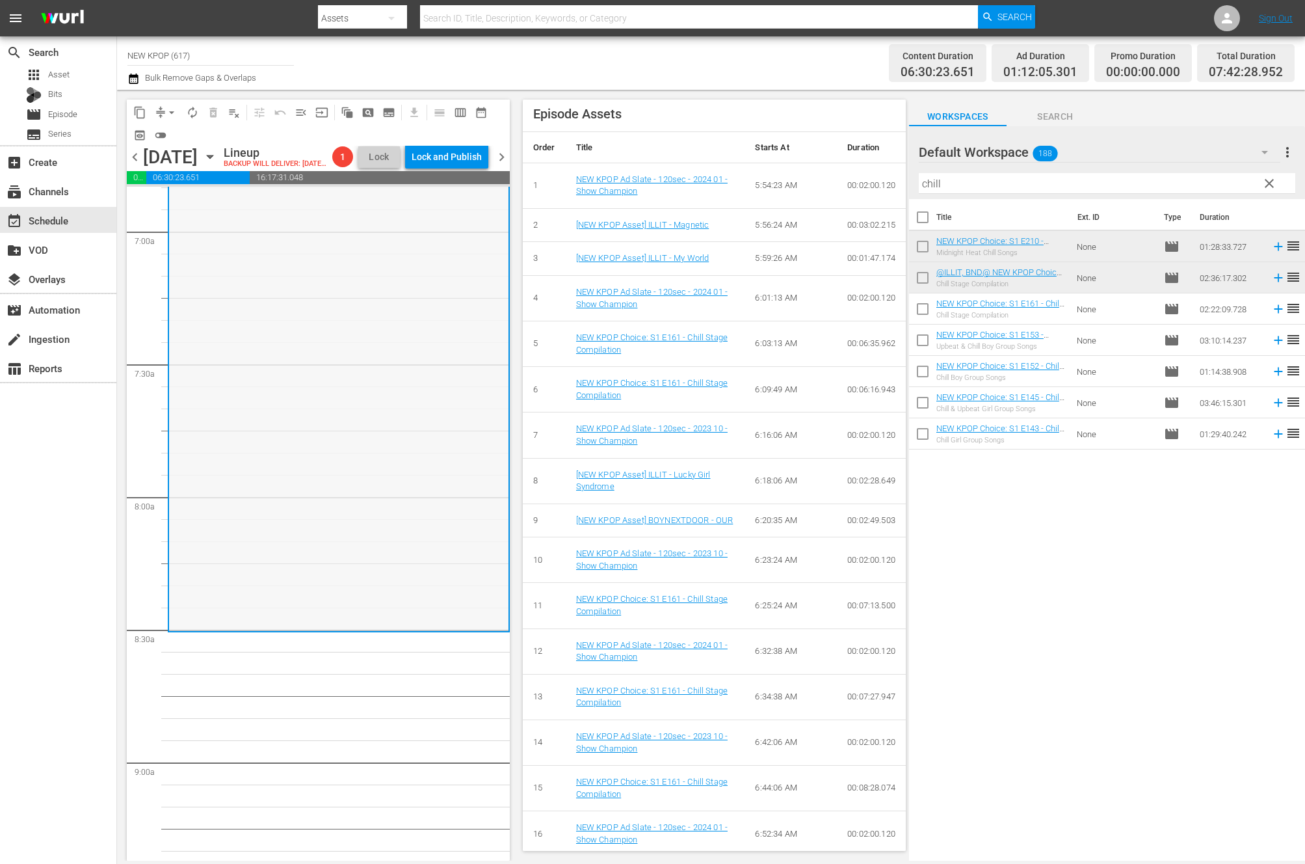
click at [384, 496] on div "NEW KPOP Choice / SE1 / EP181: @ILLIT, BND@ NEW KPOP Choice: S1 E181 - Chill St…" at bounding box center [338, 285] width 339 height 687
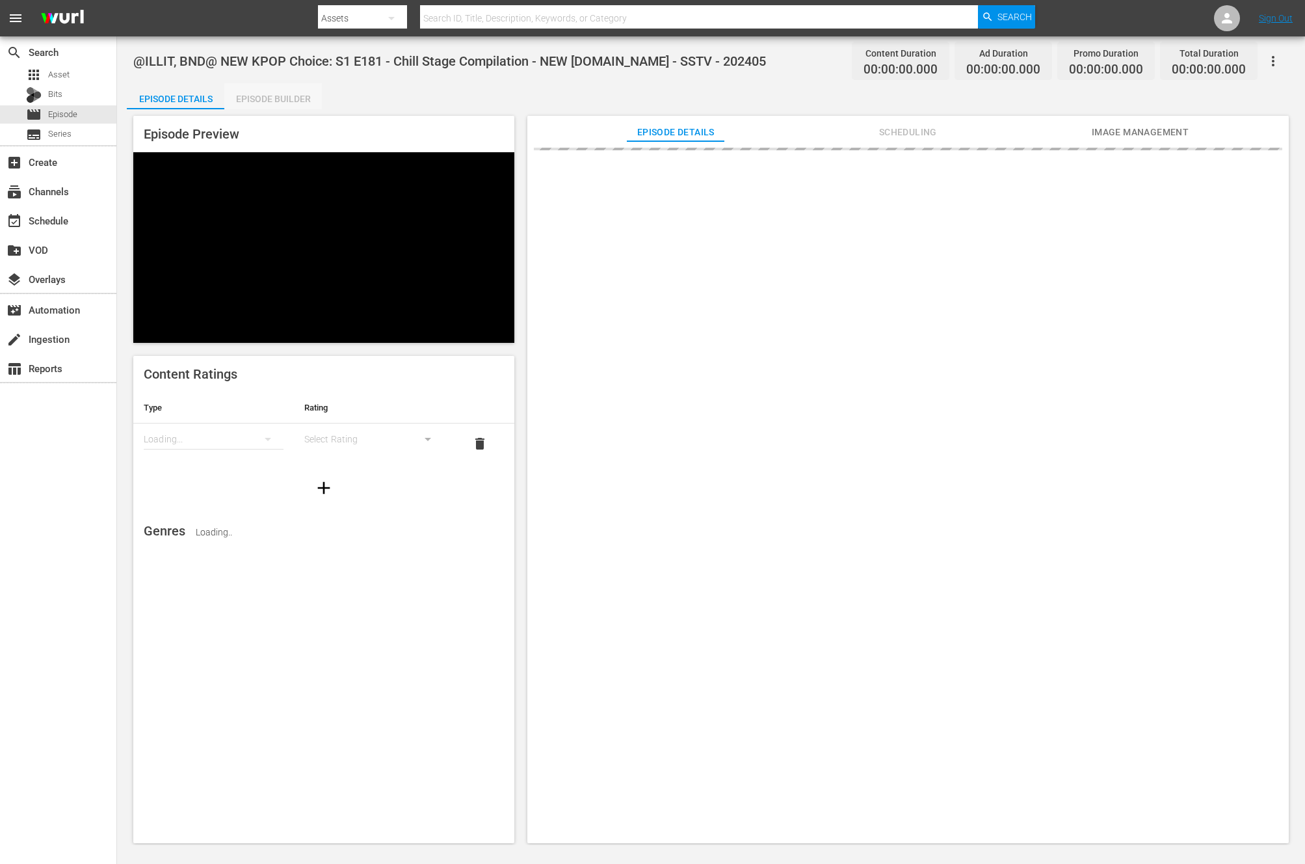
click at [302, 95] on div "Episode Builder" at bounding box center [273, 98] width 98 height 31
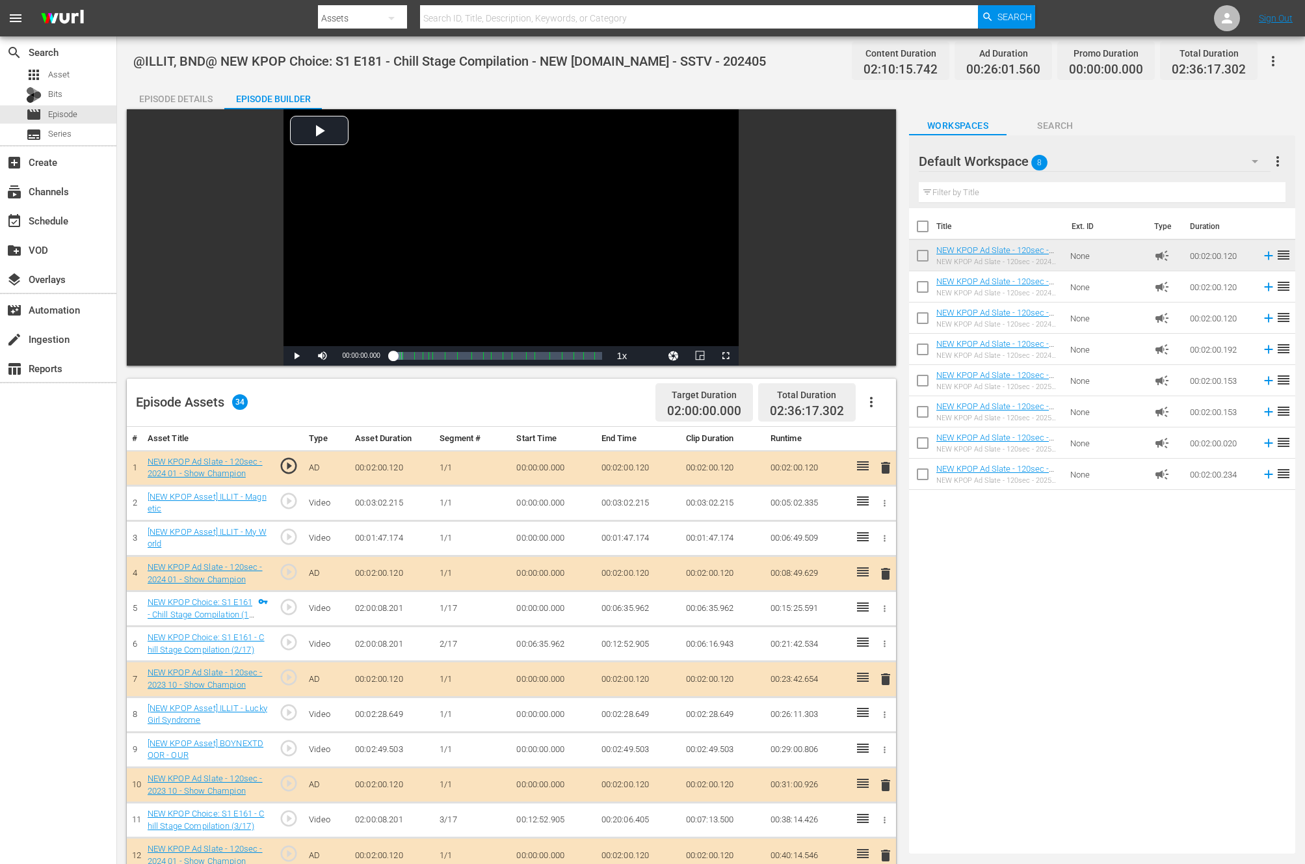
click at [884, 401] on button "button" at bounding box center [871, 401] width 31 height 31
click at [909, 439] on div "Clear Ads" at bounding box center [910, 438] width 88 height 31
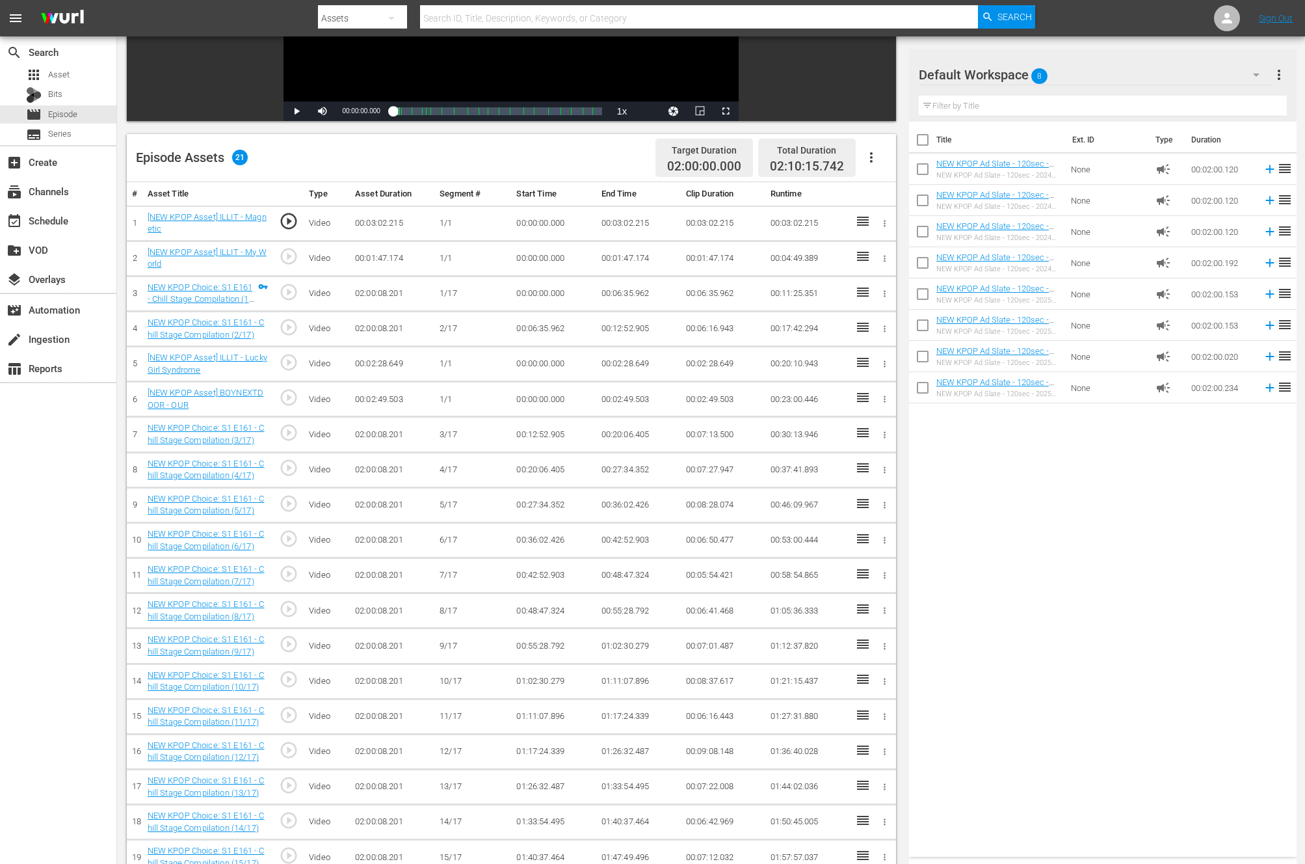
scroll to position [338, 0]
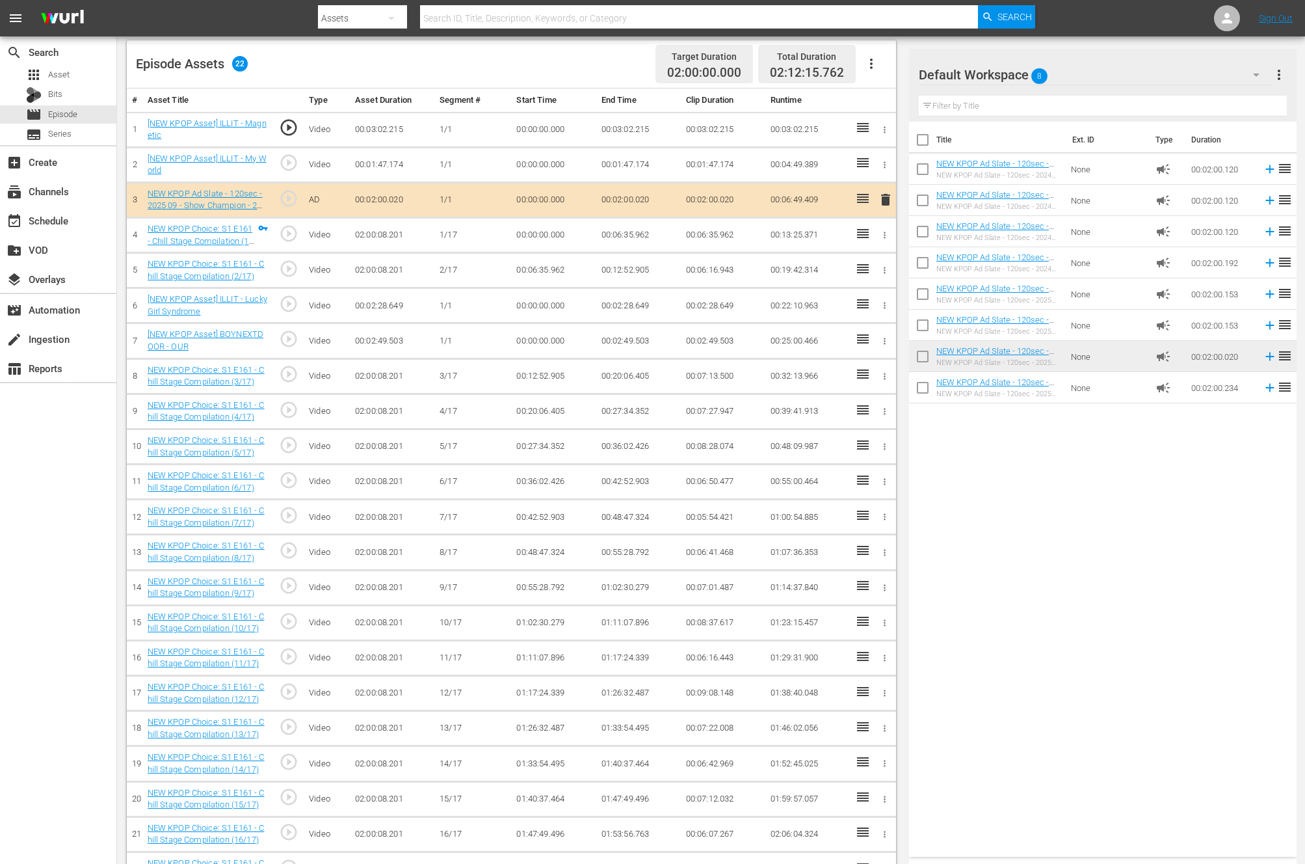
drag, startPoint x: 936, startPoint y: 349, endPoint x: 3, endPoint y: 523, distance: 949.3
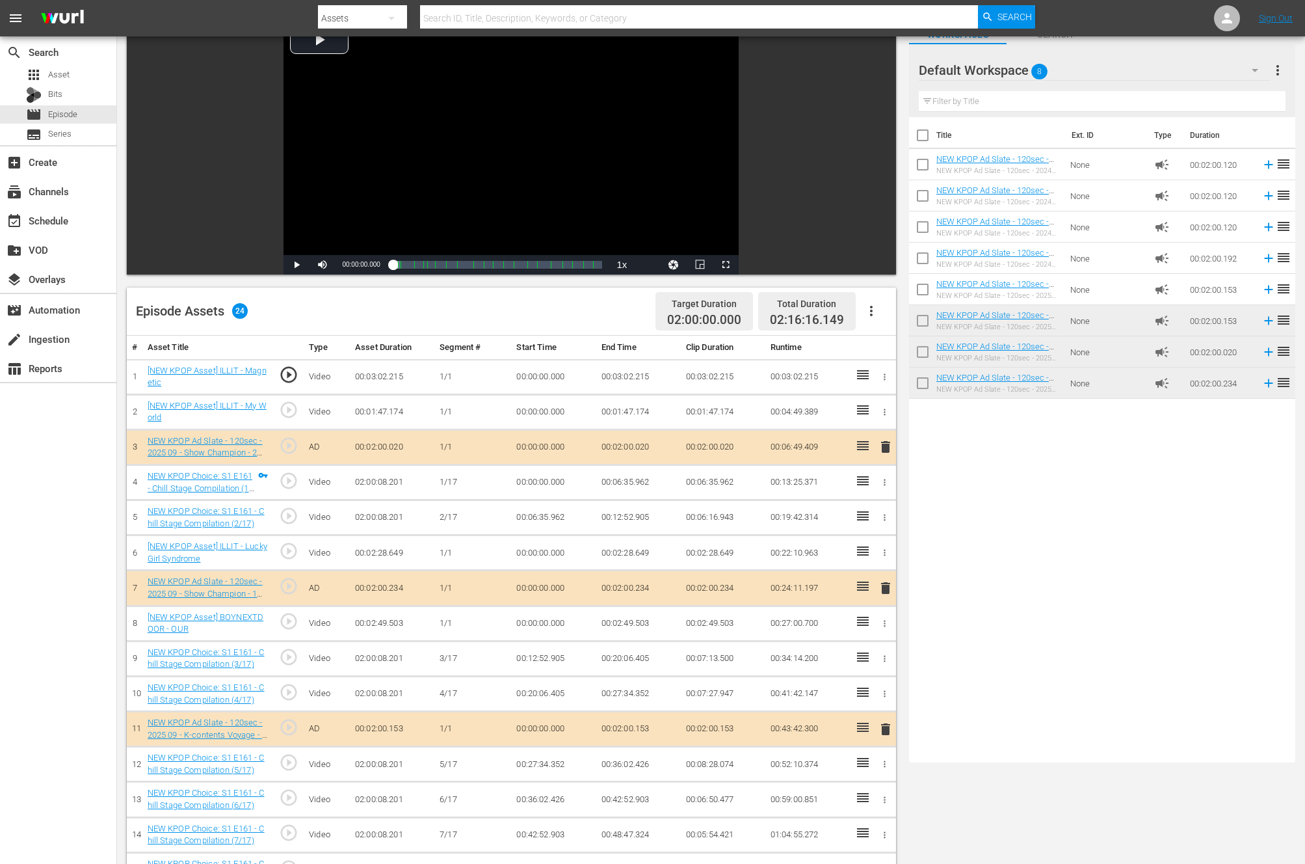
scroll to position [91, 0]
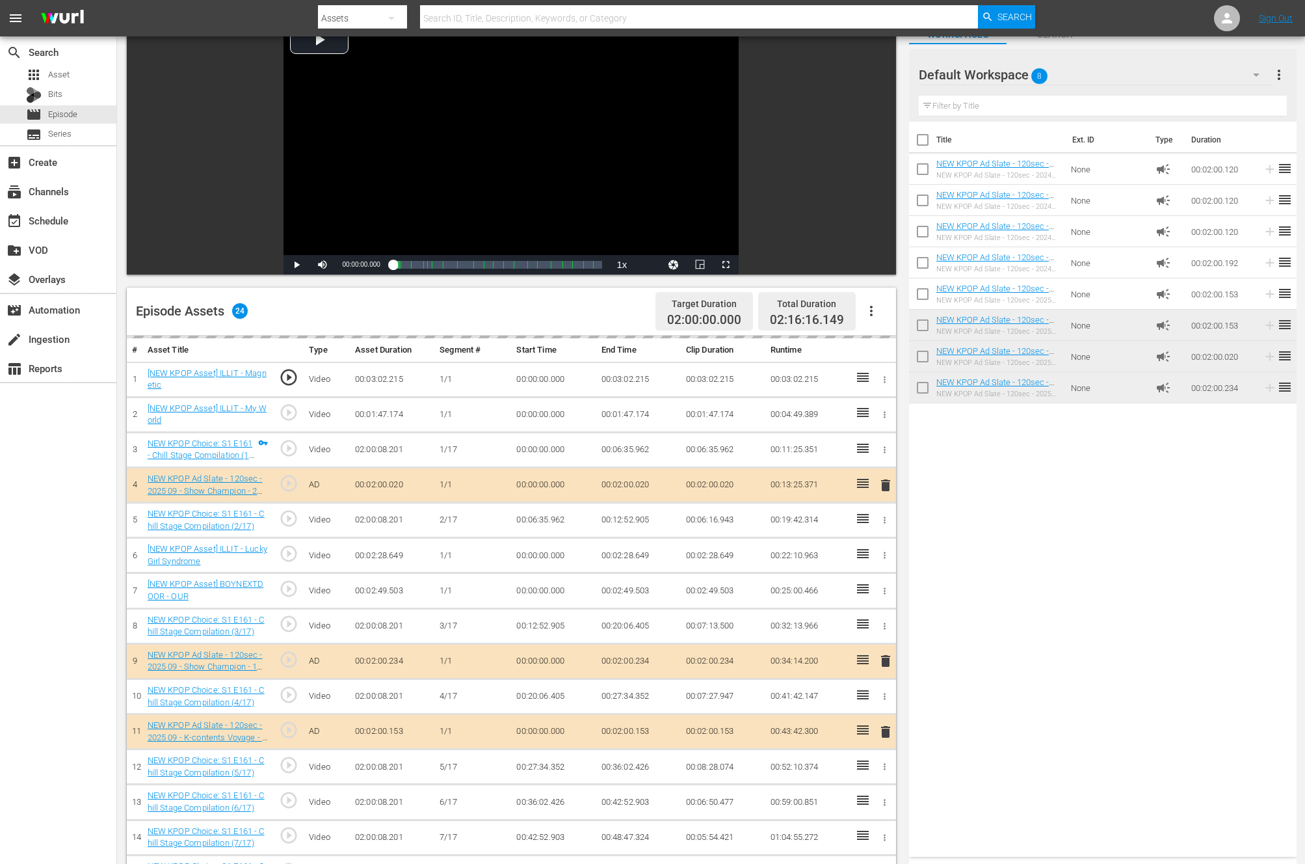
click at [934, 563] on div "Title Ext. ID Type Duration NEW KPOP Ad Slate - 120sec - 2024 01 - Show Champio…" at bounding box center [1103, 487] width 388 height 730
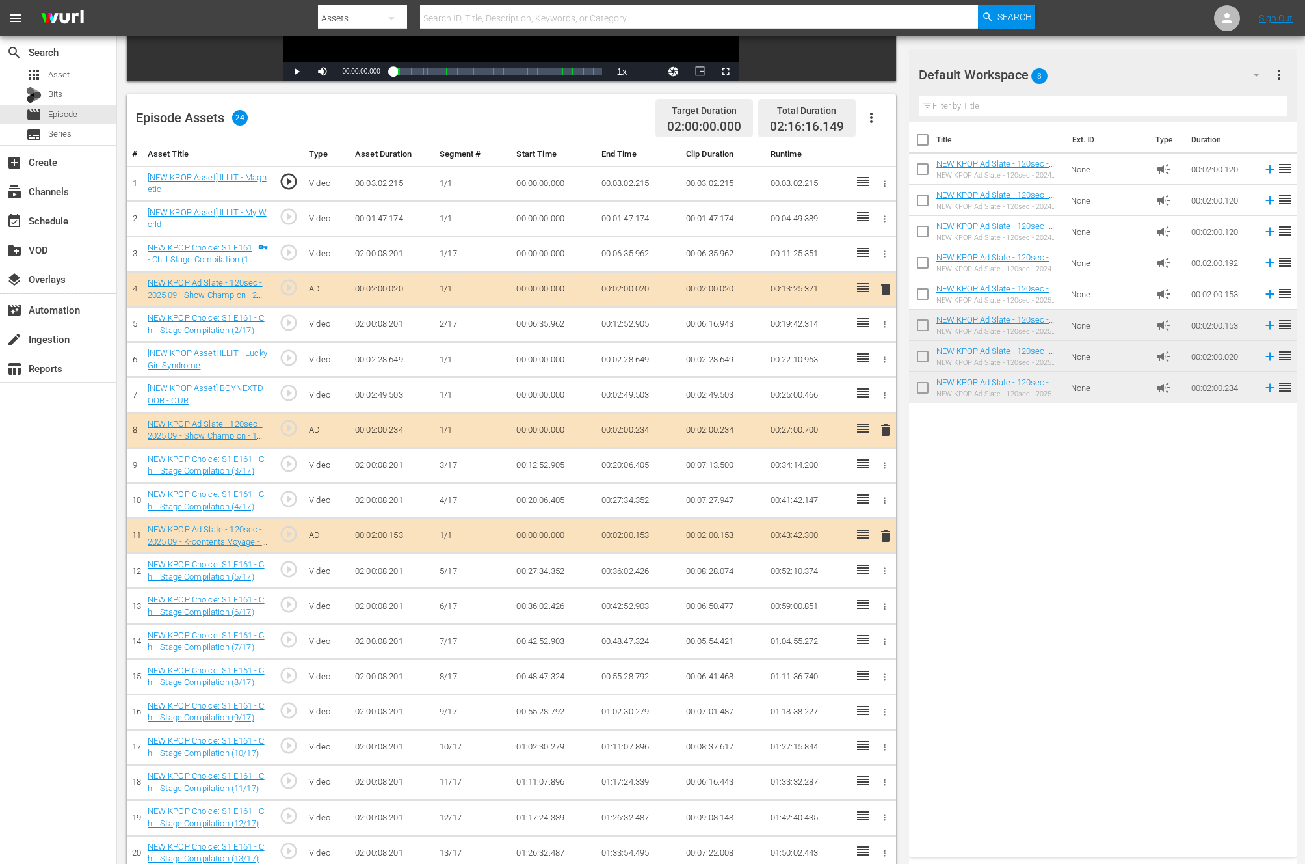
scroll to position [332, 0]
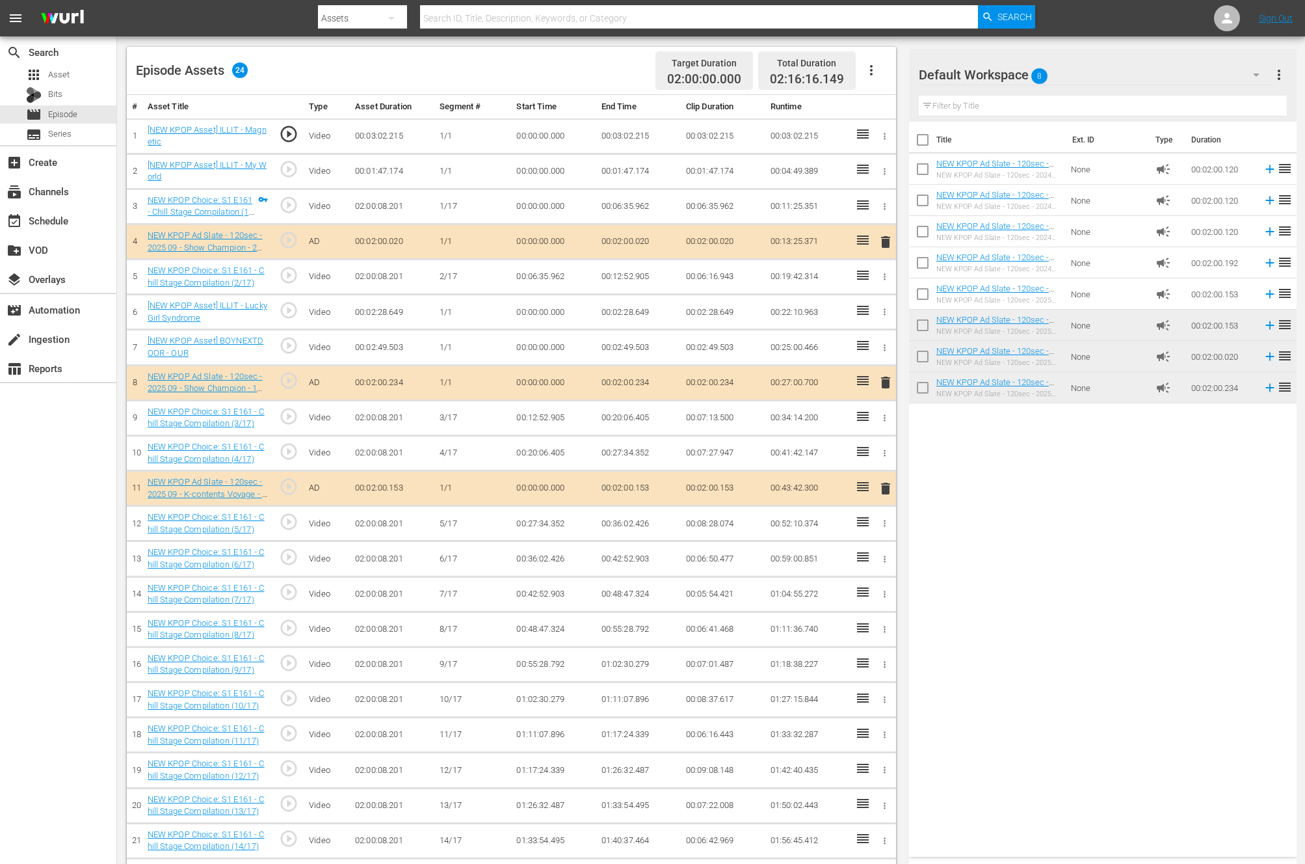
click at [972, 538] on div "Title Ext. ID Type Duration NEW KPOP Ad Slate - 120sec - 2024 01 - Show Champio…" at bounding box center [1103, 487] width 388 height 730
click at [1034, 534] on div "Title Ext. ID Type Duration NEW KPOP Ad Slate - 120sec - 2024 01 - Show Champio…" at bounding box center [1103, 487] width 388 height 730
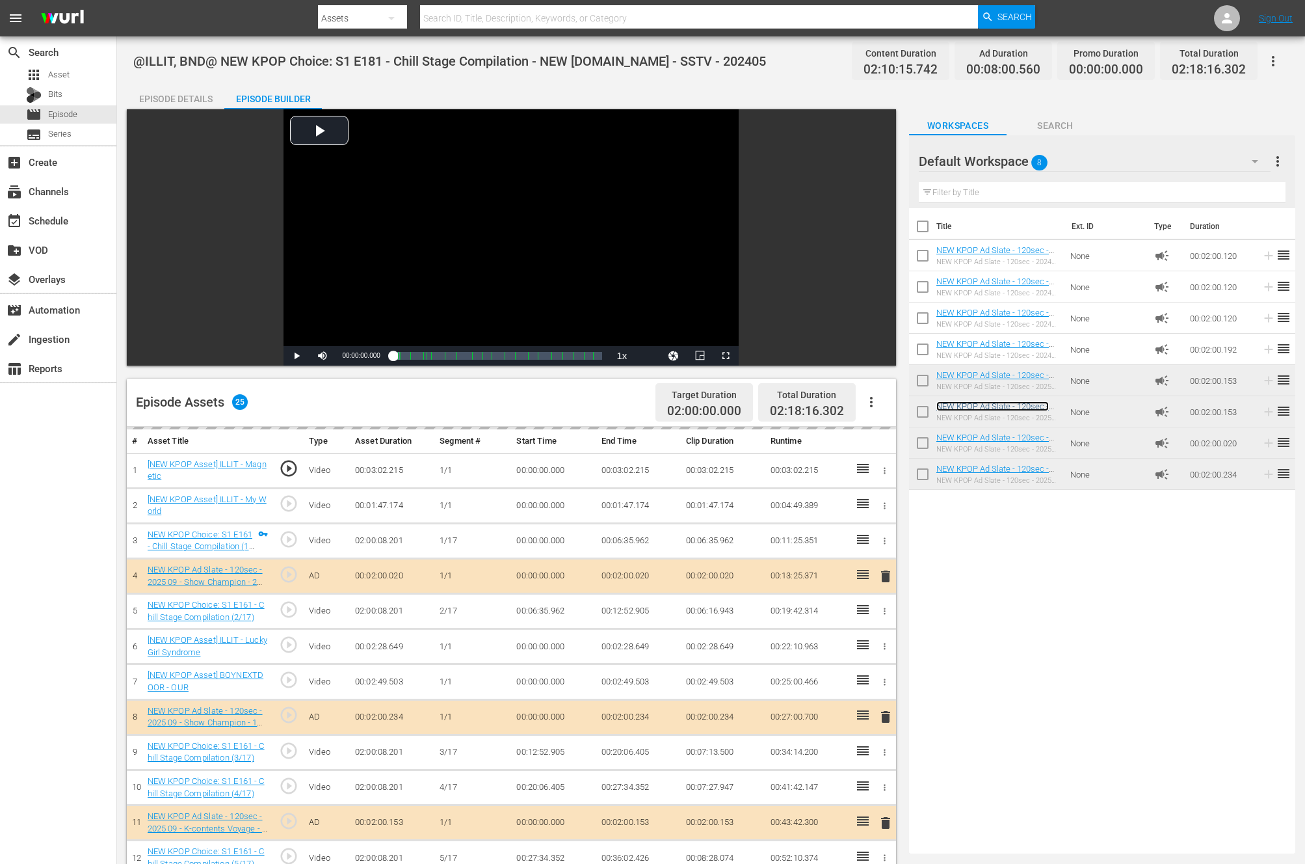
scroll to position [414, 0]
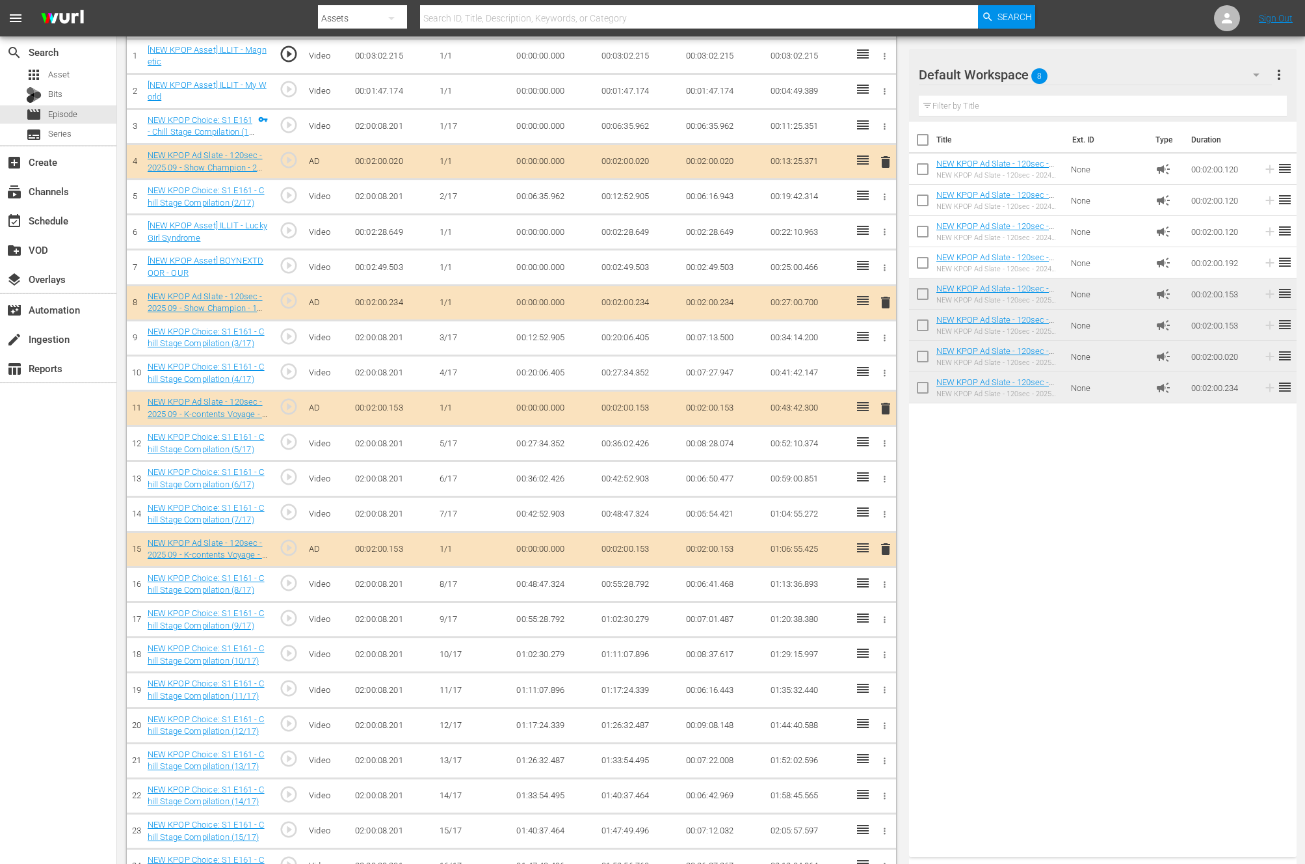
click at [970, 486] on div "Title Ext. ID Type Duration NEW KPOP Ad Slate - 120sec - 2024 01 - Show Champio…" at bounding box center [1103, 487] width 388 height 730
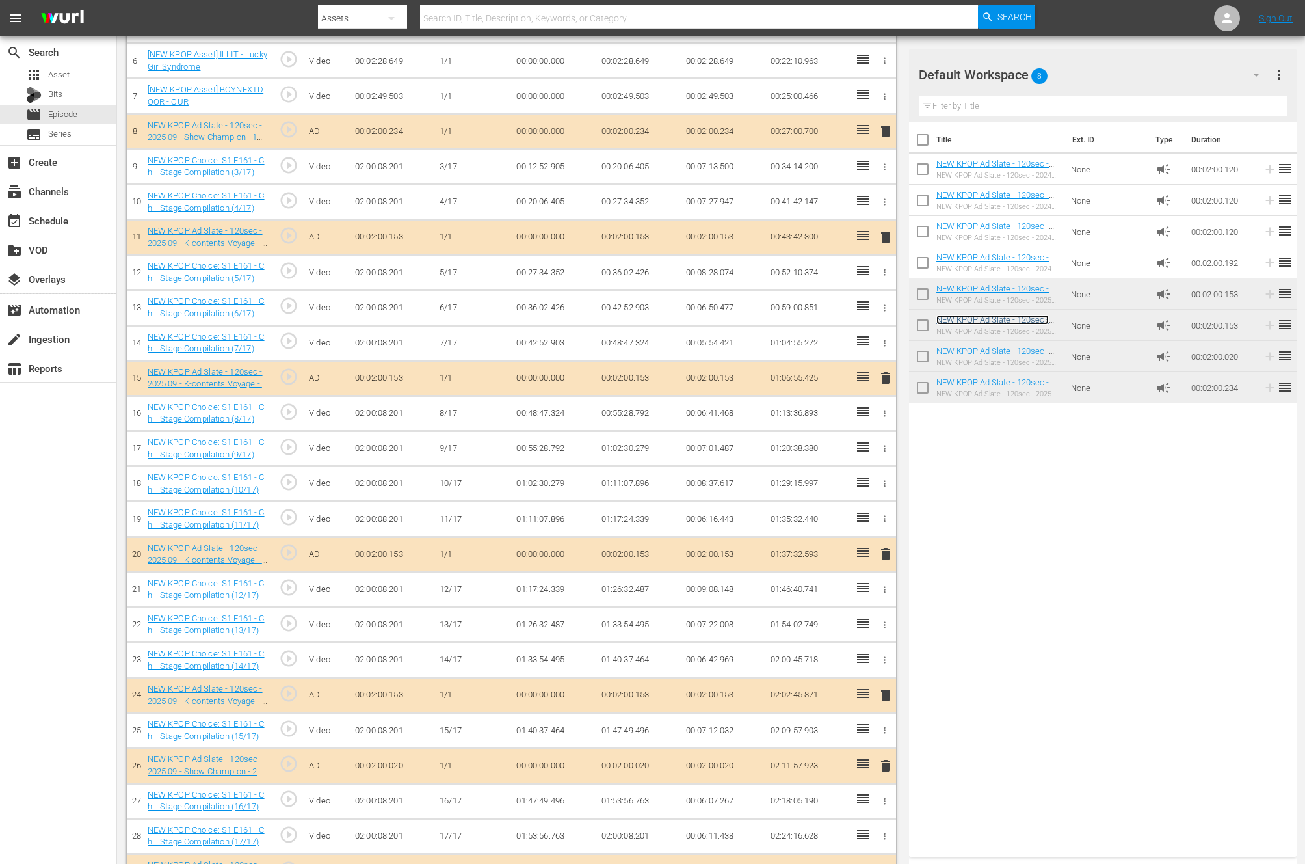
scroll to position [0, 0]
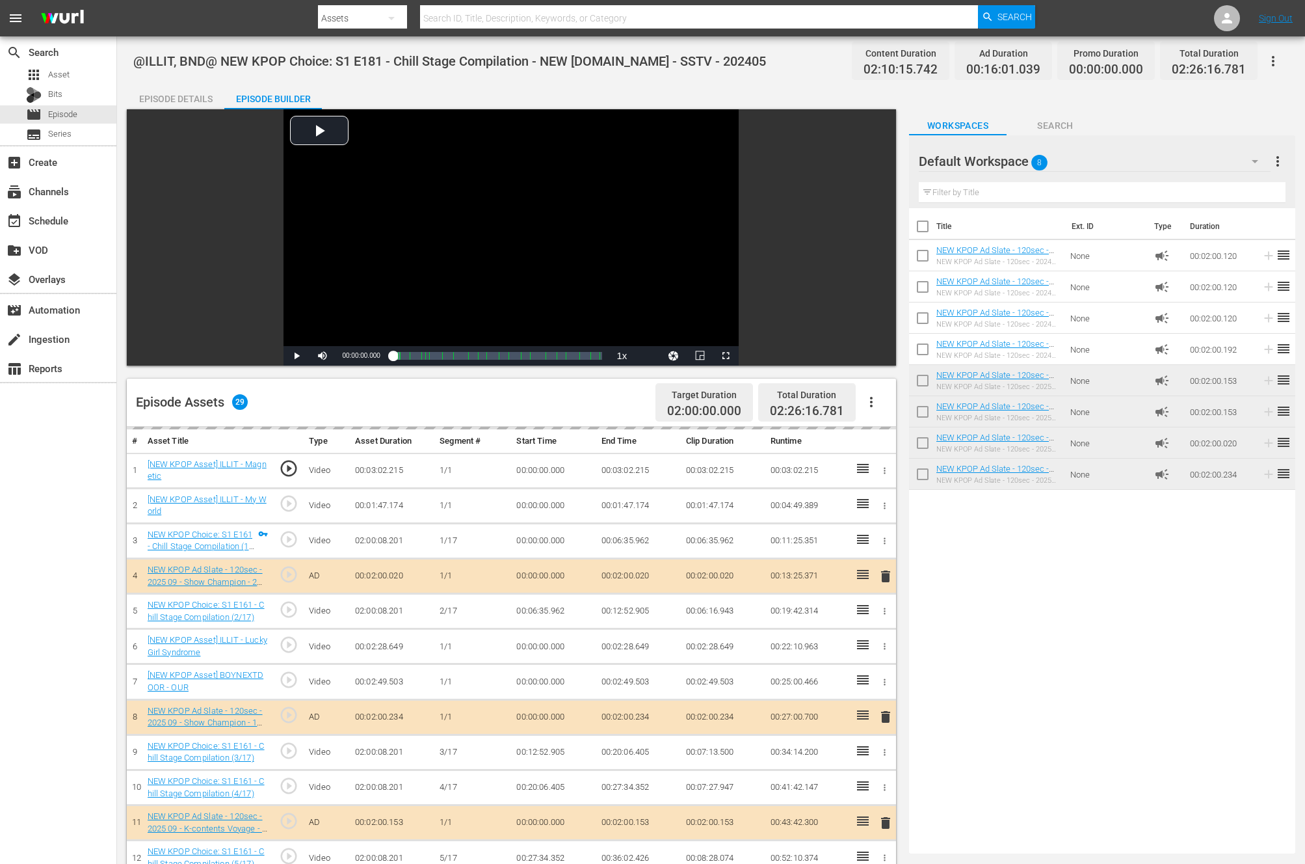
click at [986, 619] on div "Title Ext. ID Type Duration NEW KPOP Ad Slate - 120sec - 2024 01 - Show Champio…" at bounding box center [1102, 528] width 386 height 640
click at [995, 640] on div "Title Ext. ID Type Duration NEW KPOP Ad Slate - 120sec - 2024 01 - Show Champio…" at bounding box center [1102, 528] width 386 height 640
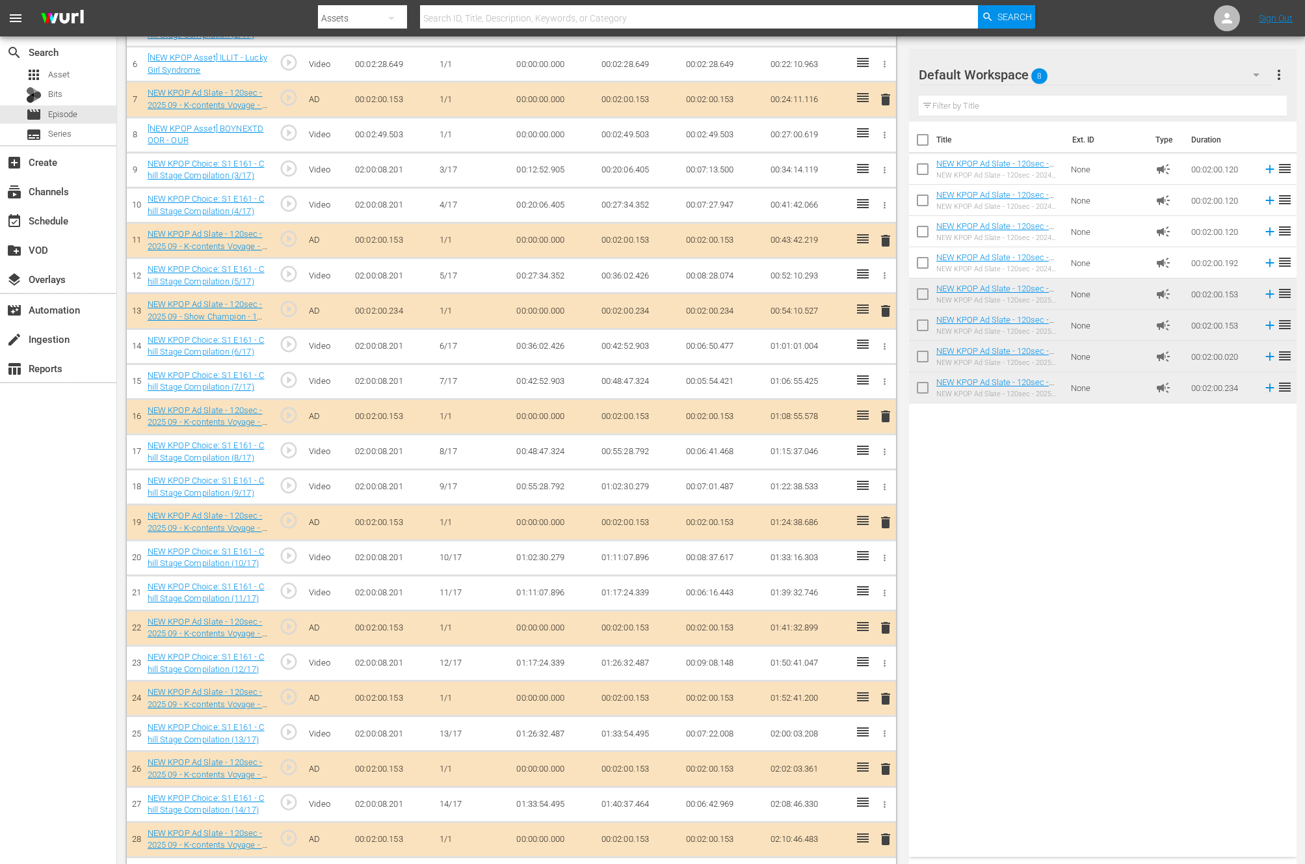
scroll to position [759, 0]
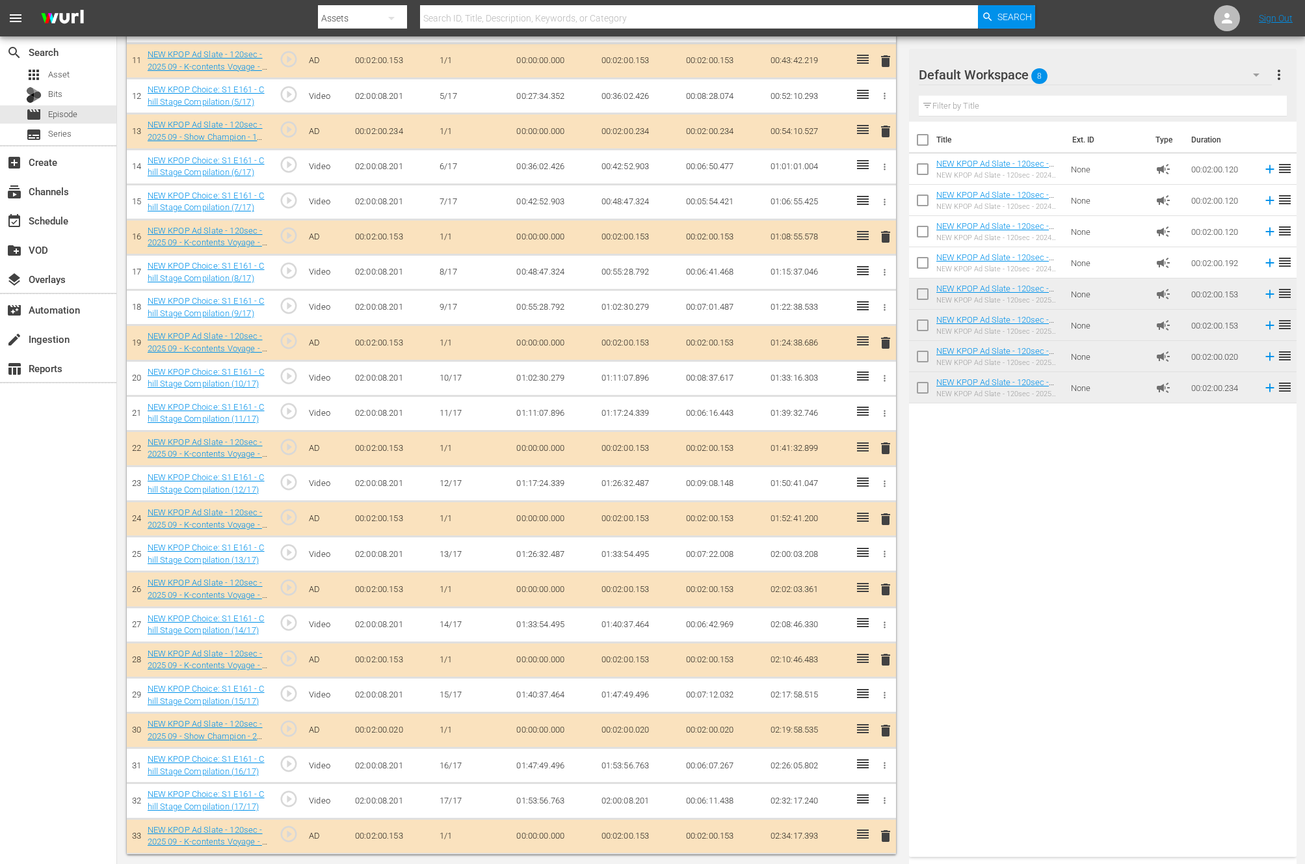
click at [1053, 635] on div "Title Ext. ID Type Duration NEW KPOP Ad Slate - 120sec - 2024 01 - Show Champio…" at bounding box center [1103, 487] width 388 height 730
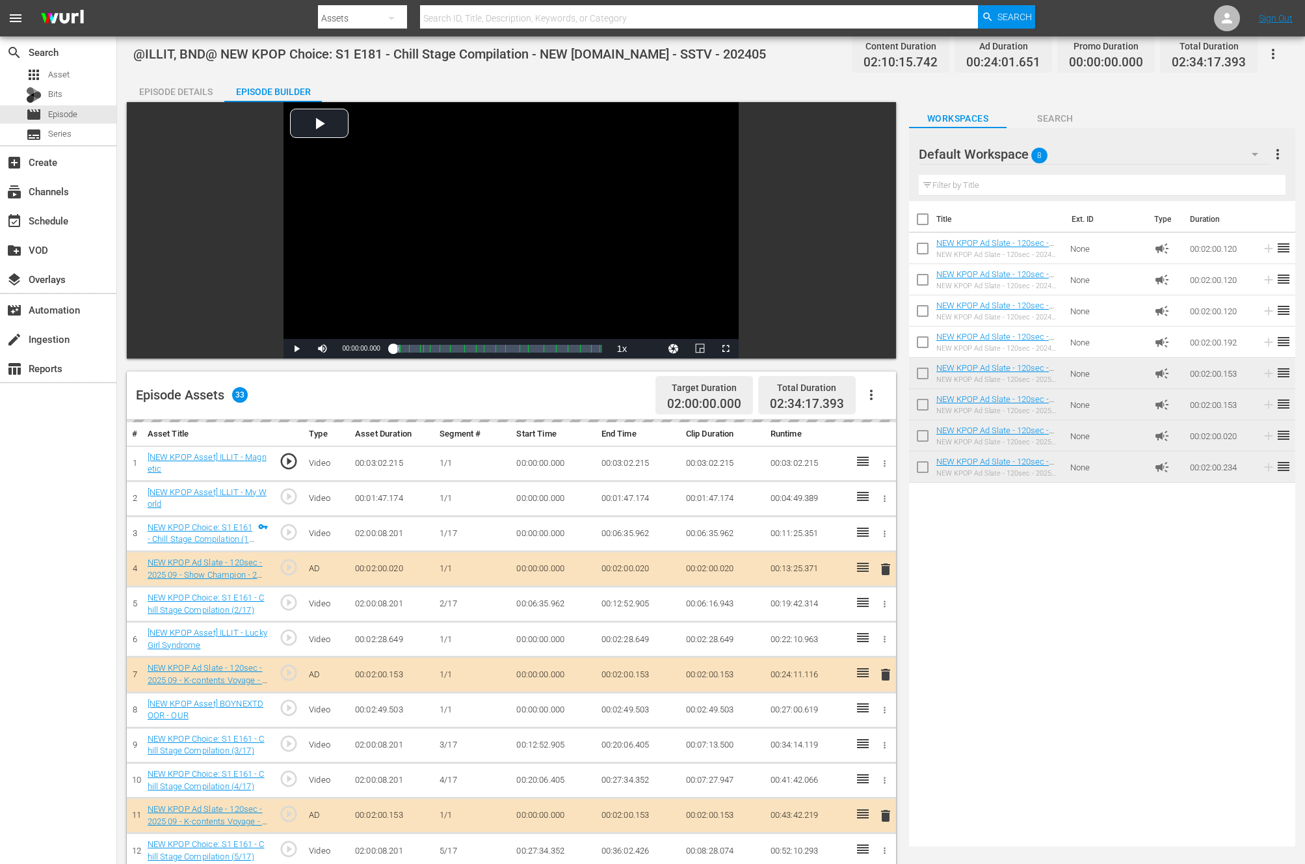
scroll to position [0, 0]
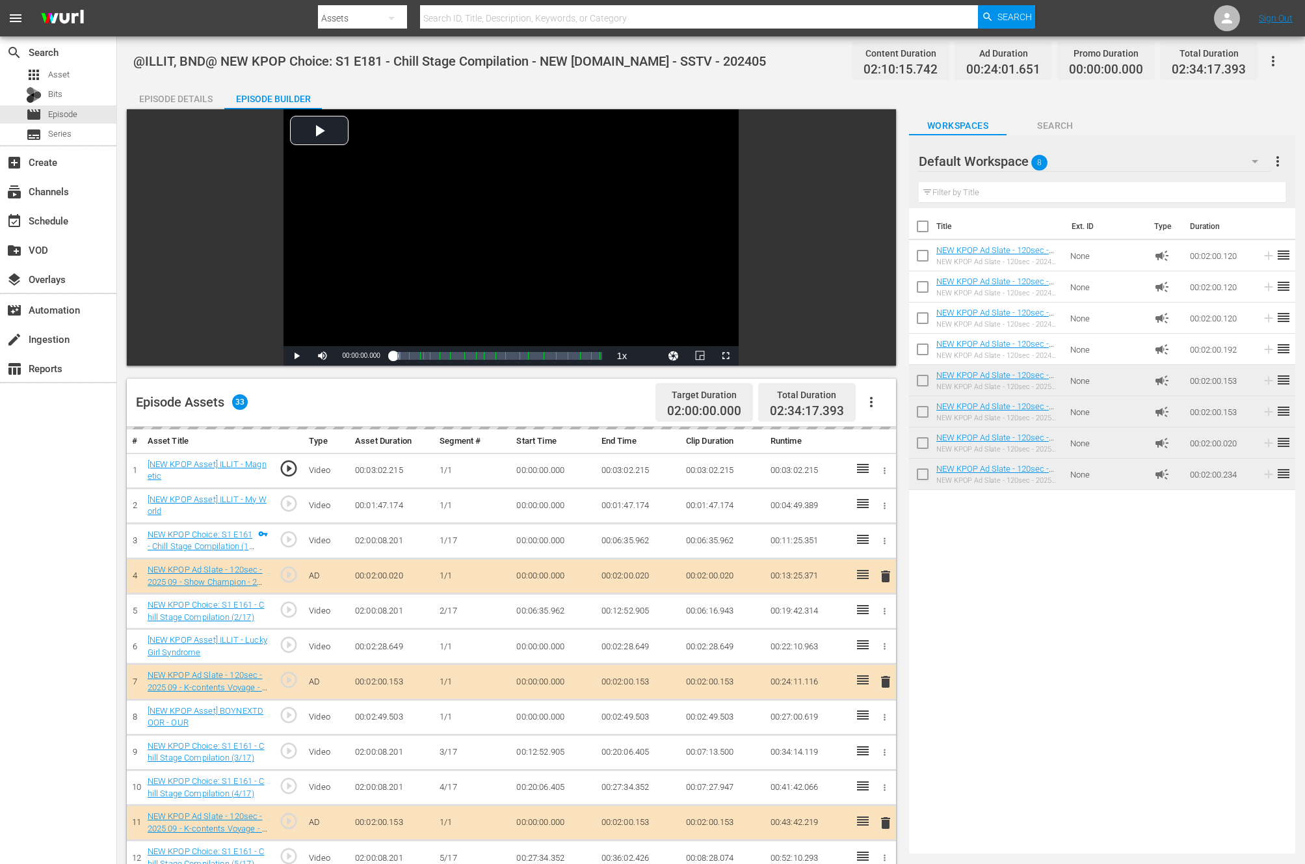
click at [32, 600] on div "search Search apps Asset Bits movie Episode subtitles Series add_box Create sub…" at bounding box center [58, 468] width 117 height 864
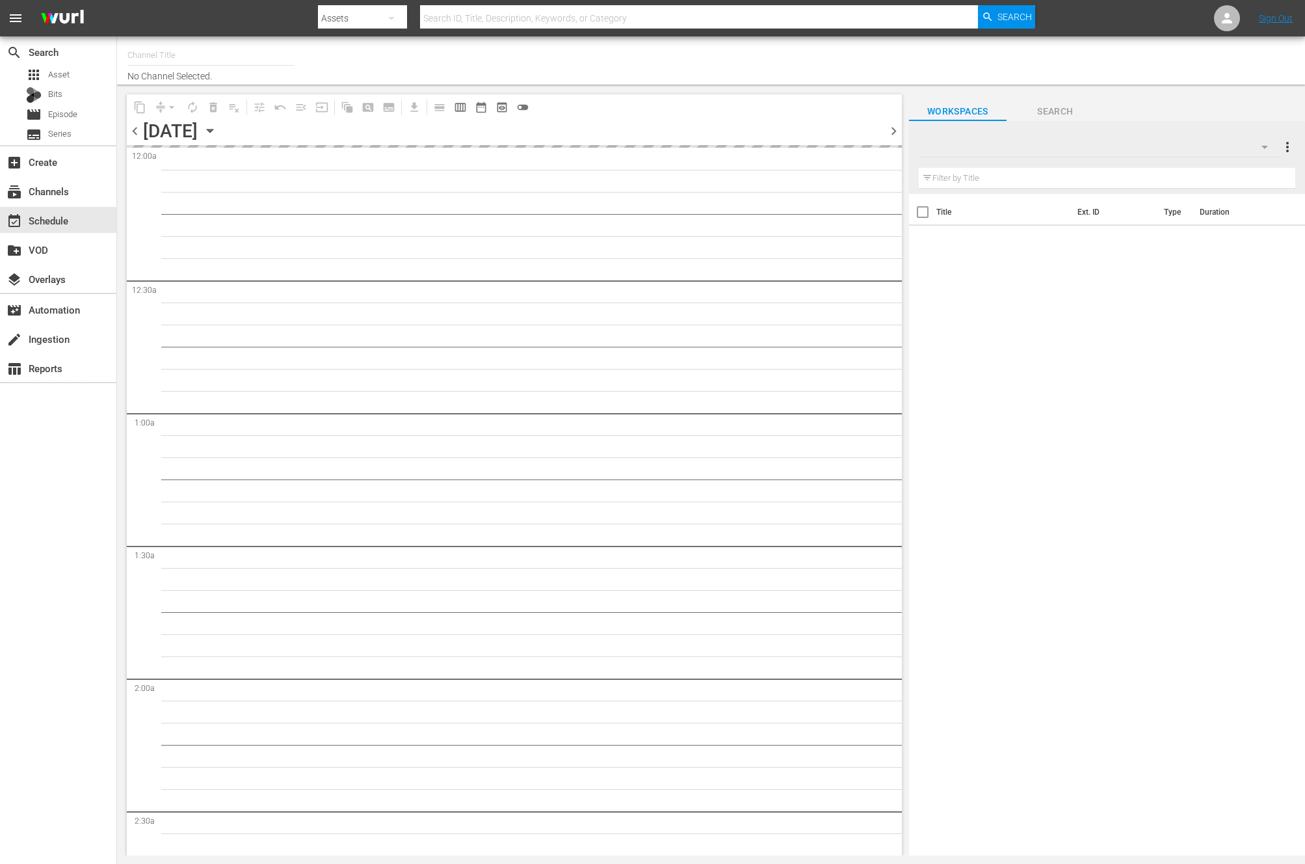
type input "NEW KPOP (617)"
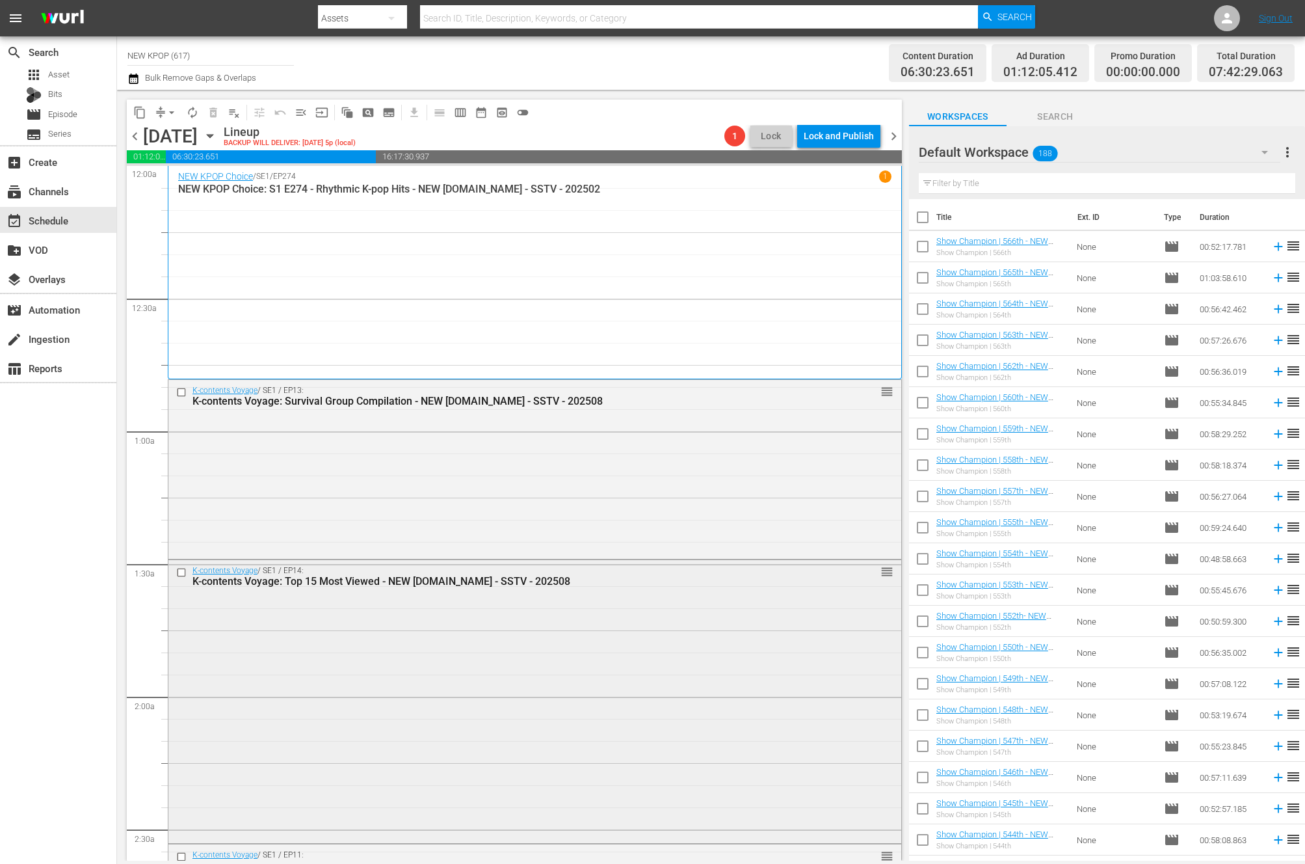
click at [388, 616] on div "K-contents Voyage / SE1 / EP14: K-contents Voyage: Top 15 Most Viewed - NEW [DO…" at bounding box center [534, 700] width 733 height 280
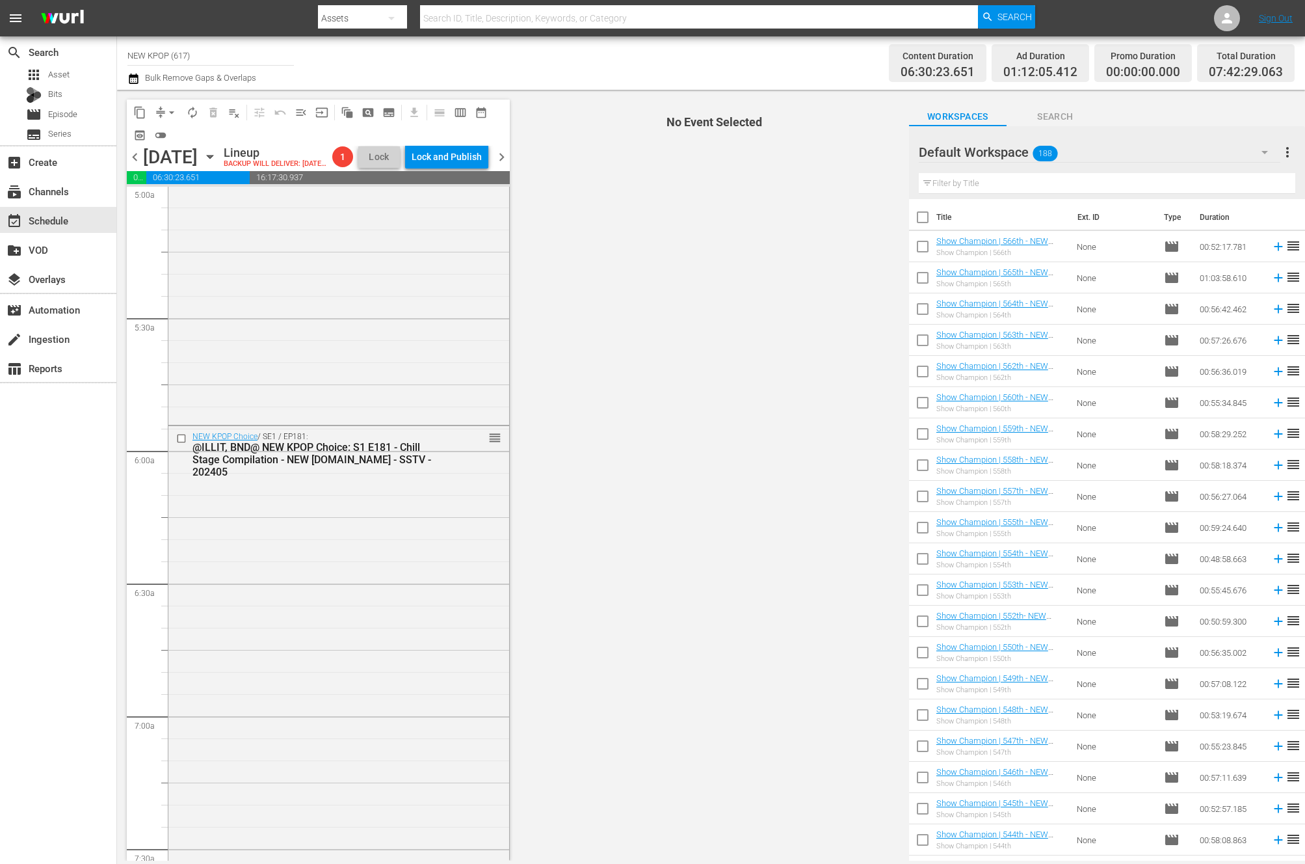
click at [388, 616] on div "NEW KPOP Choice / SE1 / EP181: @ILLIT, BND@ NEW KPOP Choice: S1 E181 - Chill St…" at bounding box center [338, 769] width 341 height 687
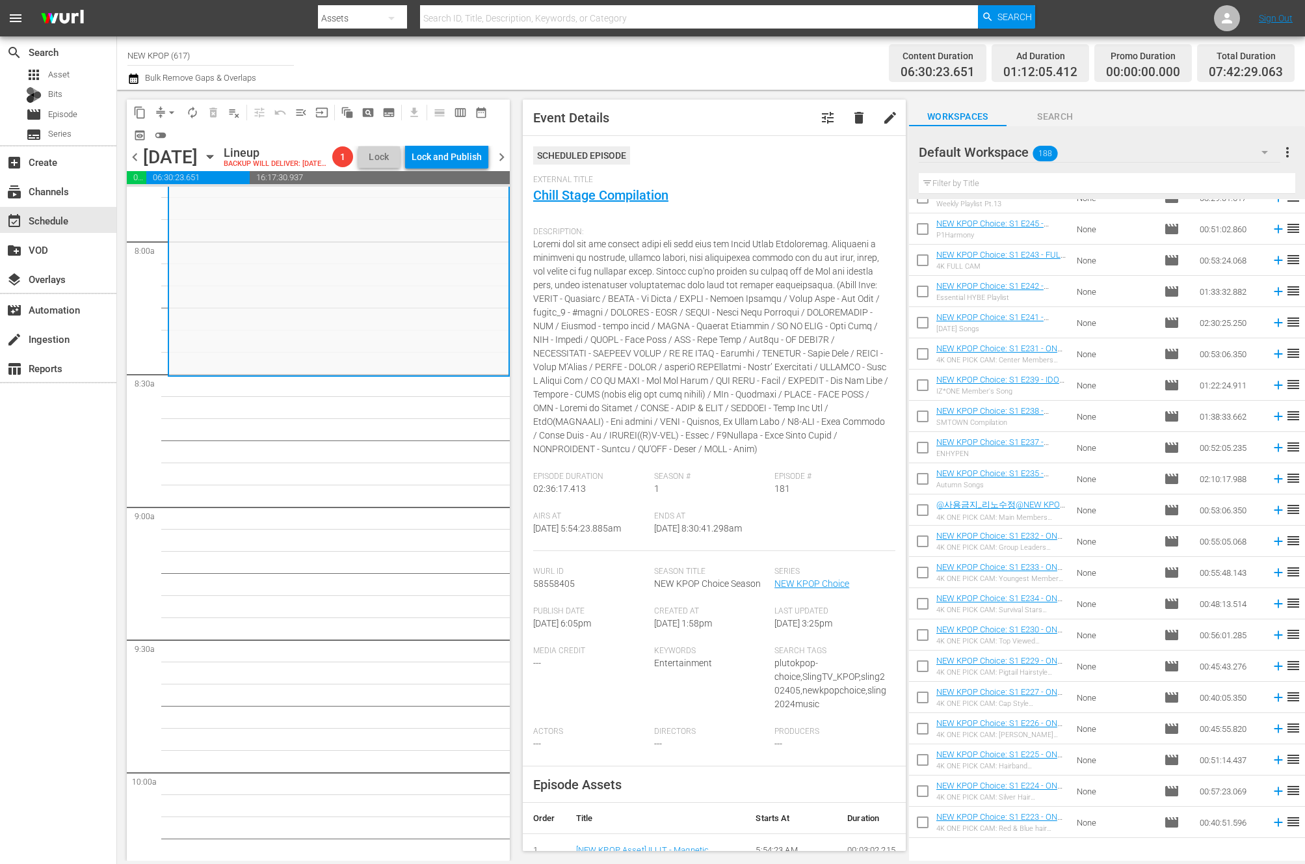
scroll to position [1273, 0]
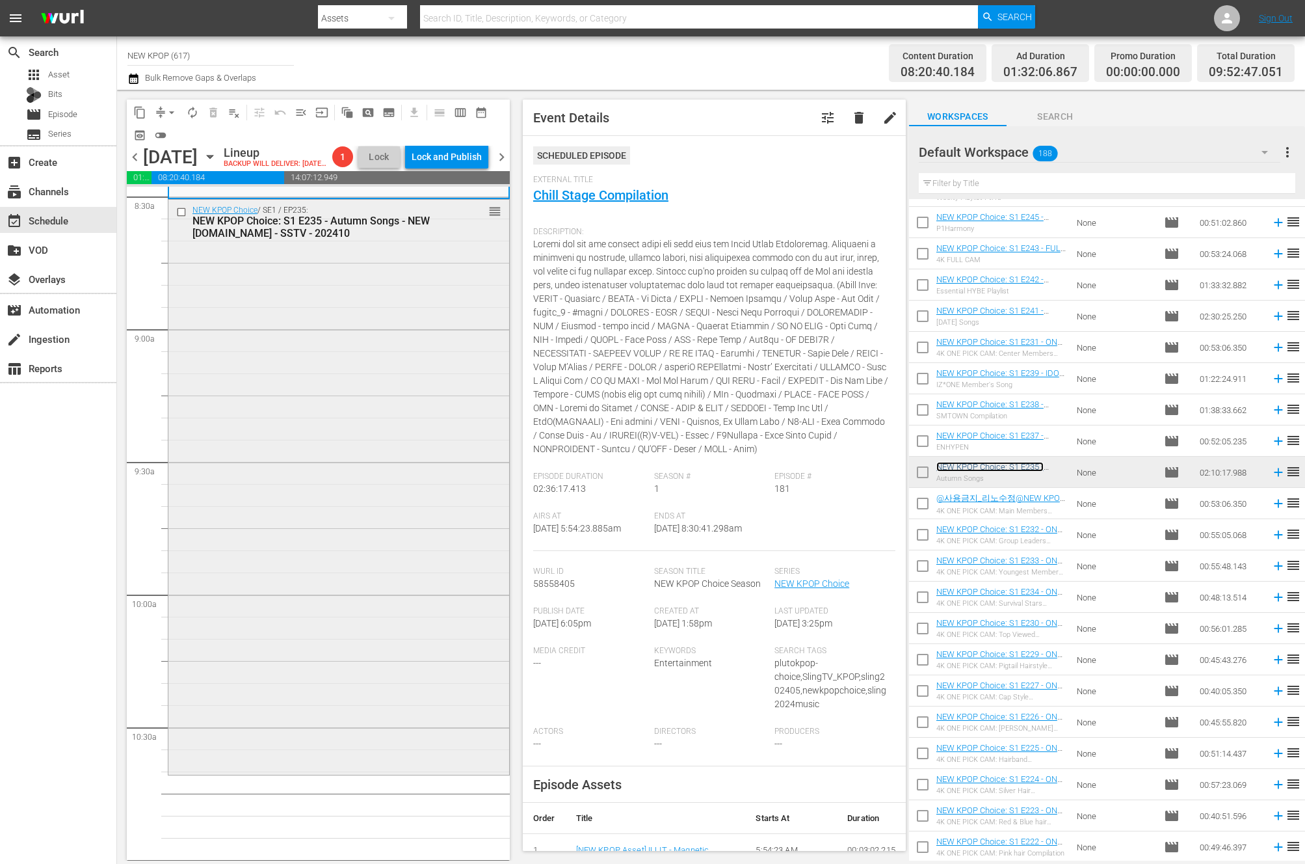
scroll to position [2244, 0]
click at [340, 435] on div "NEW KPOP Choice / SE1 / EP235: NEW KPOP Choice: S1 E235 - Autumn Songs - NEW K.…" at bounding box center [338, 487] width 341 height 572
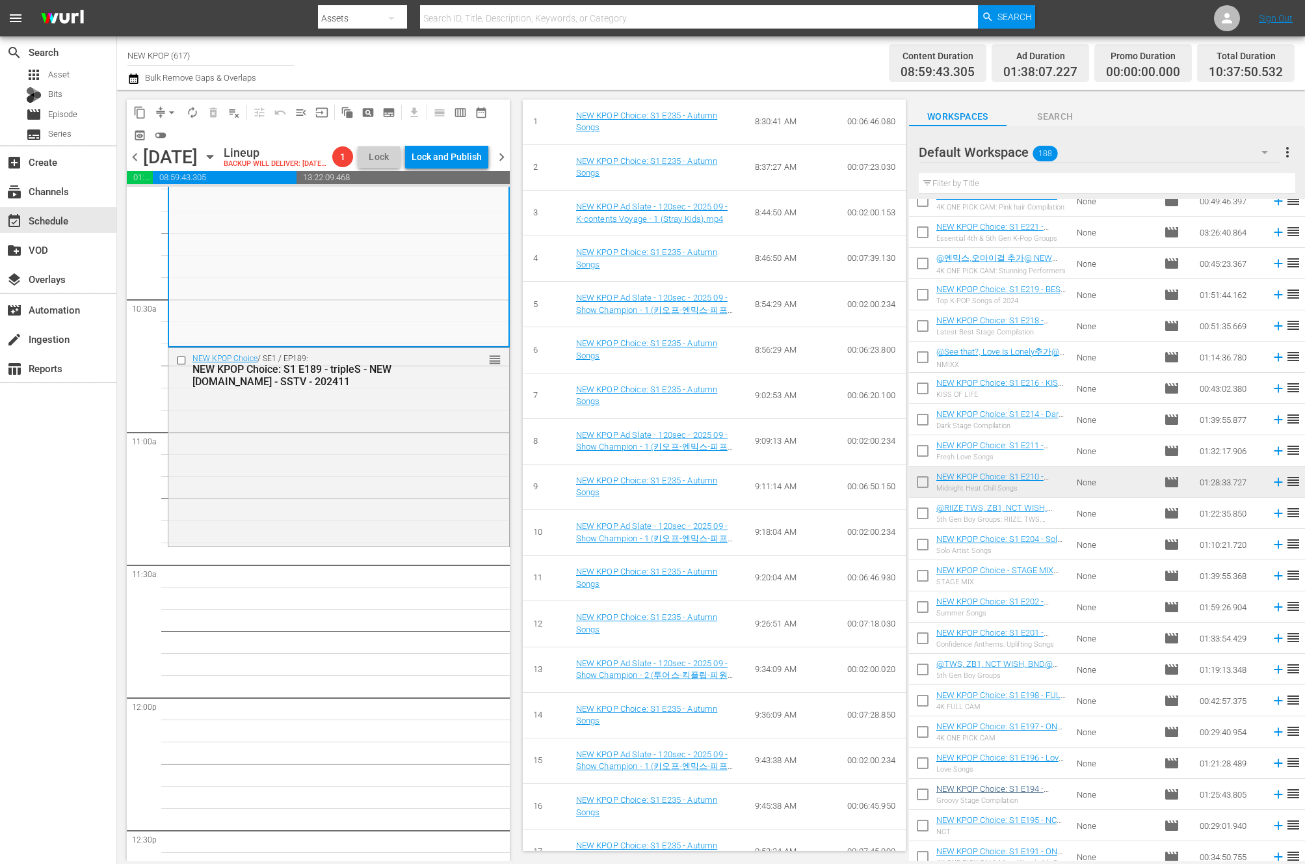
scroll to position [1916, 0]
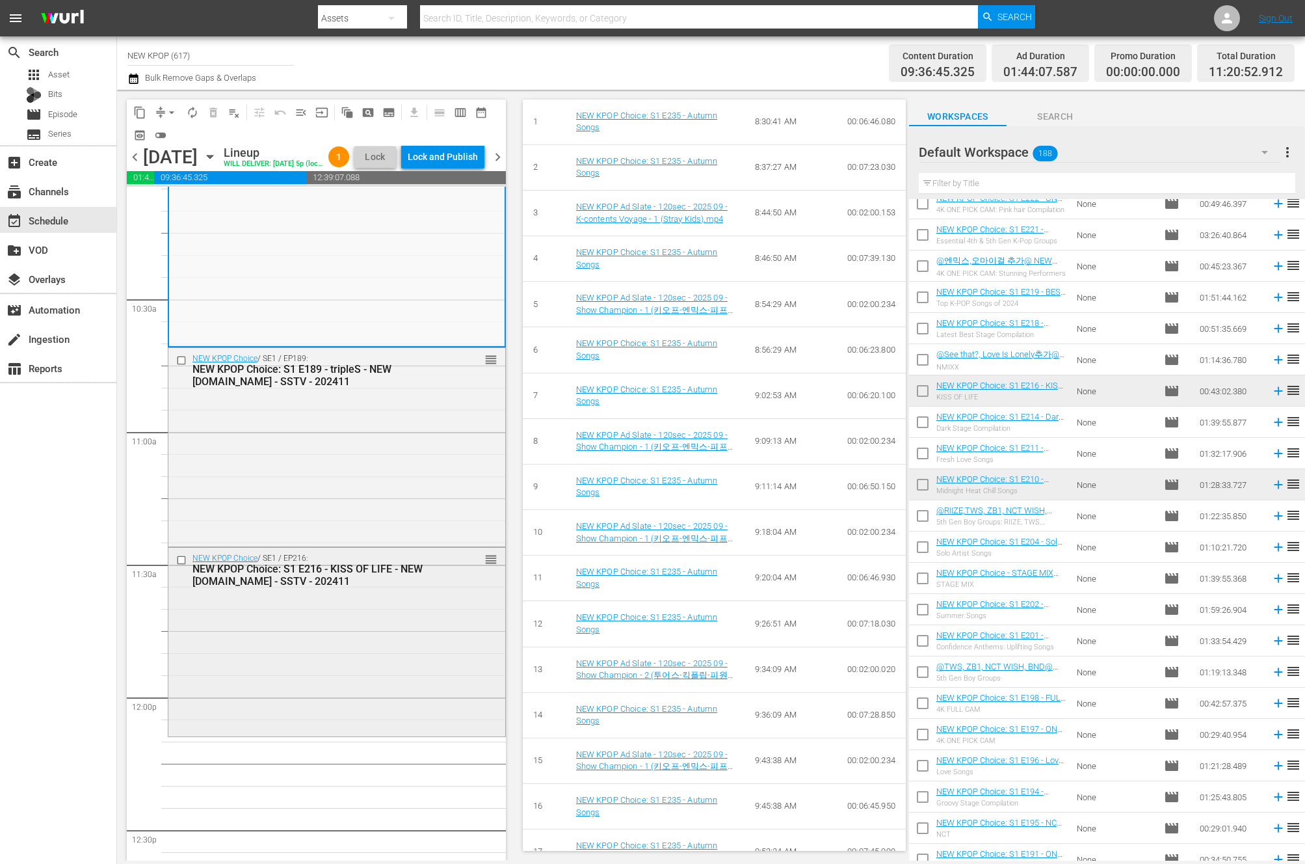
click at [310, 630] on div "NEW KPOP Choice / SE1 / EP216: NEW KPOP Choice: S1 E216 - KISS OF LIFE - NEW K.…" at bounding box center [336, 641] width 337 height 187
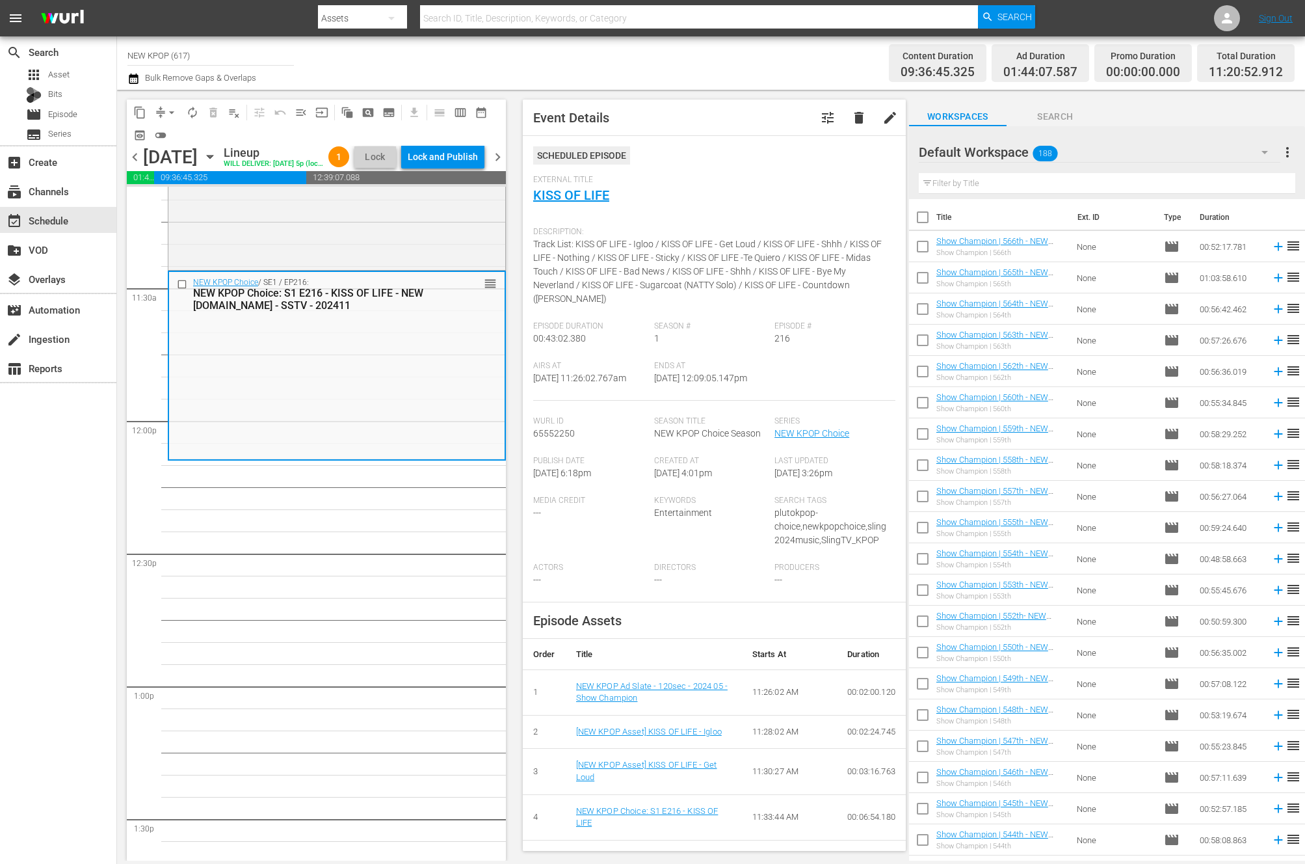
scroll to position [2102, 0]
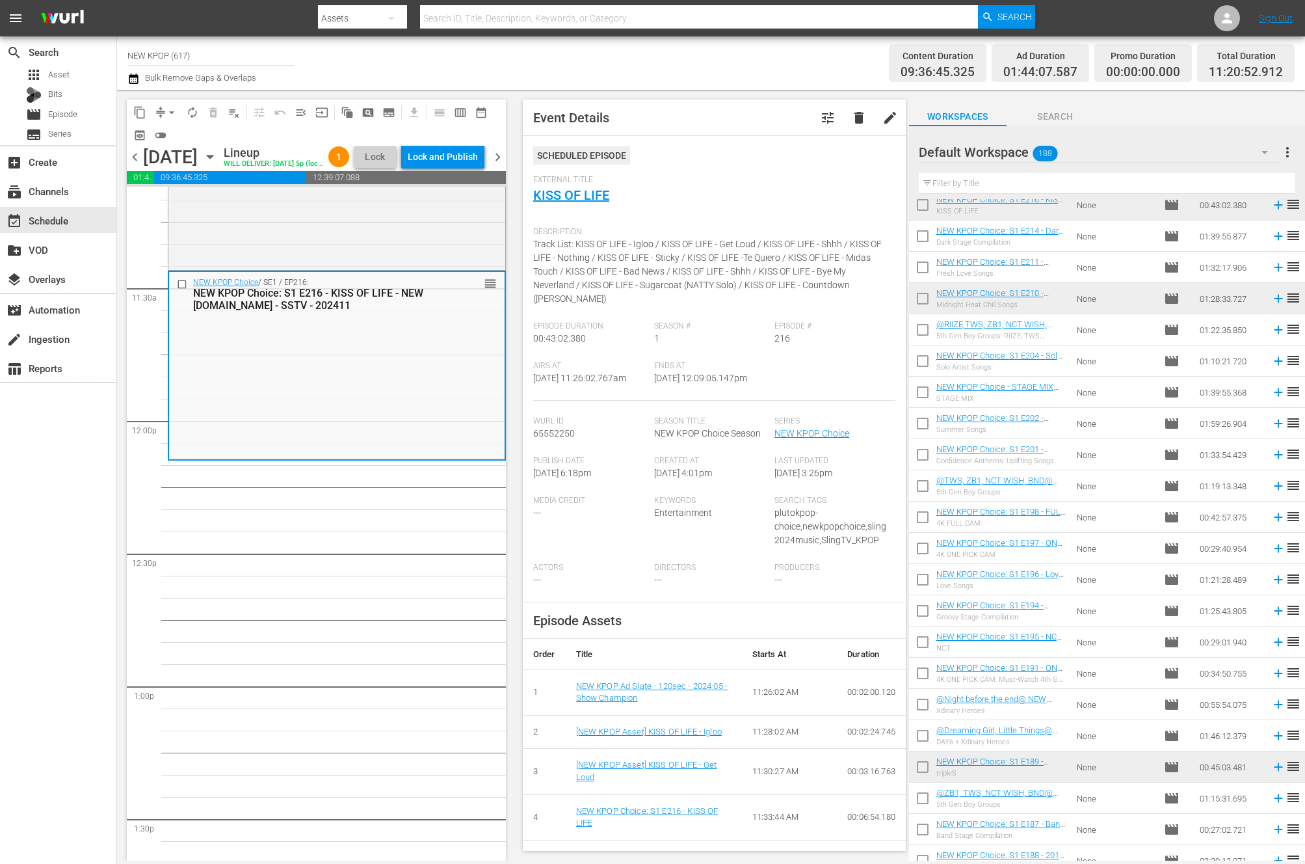
click at [984, 189] on input "text" at bounding box center [1107, 183] width 377 height 21
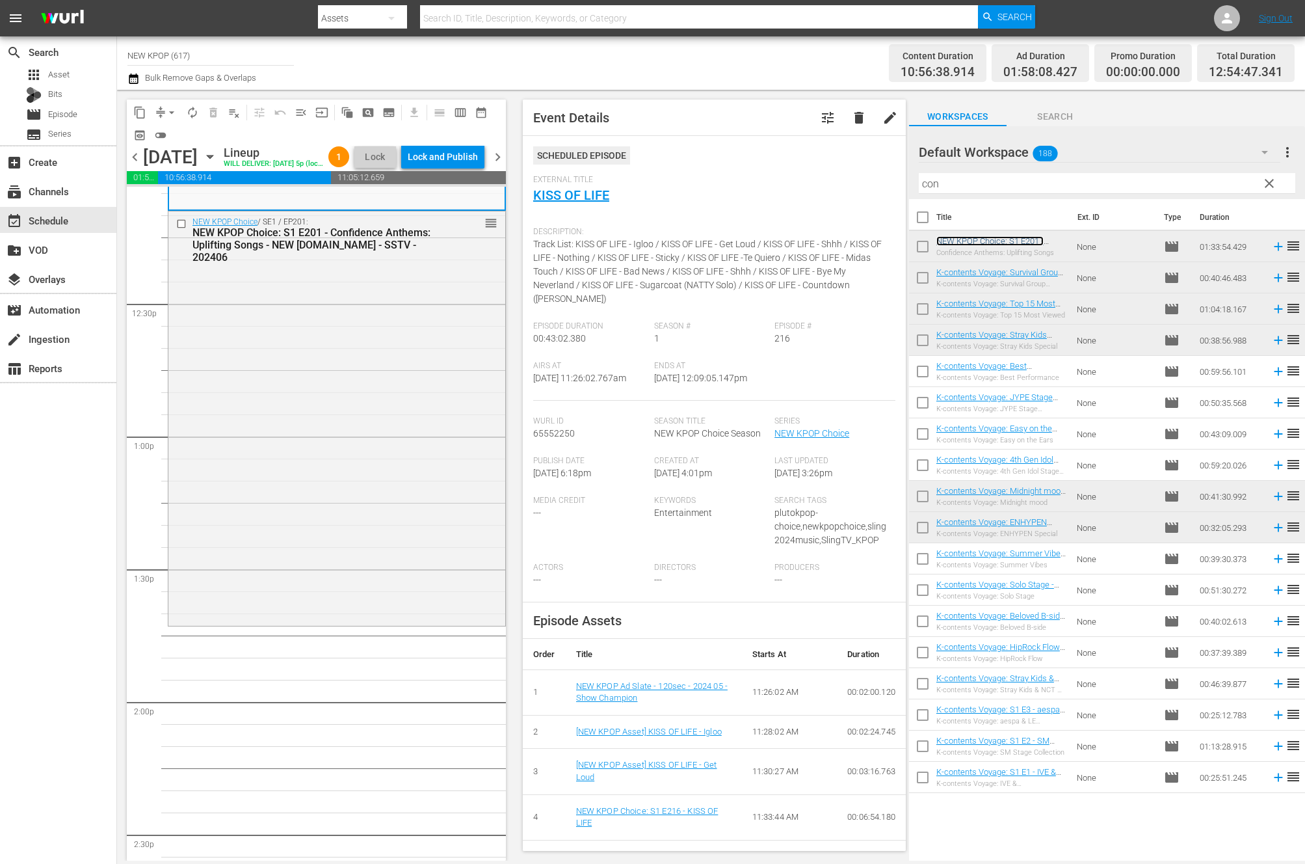
scroll to position [3205, 0]
click at [357, 616] on div "NEW KPOP Choice / SE1 / EP201: NEW KPOP Choice: S1 E201 - Confidence Anthems: U…" at bounding box center [336, 411] width 337 height 412
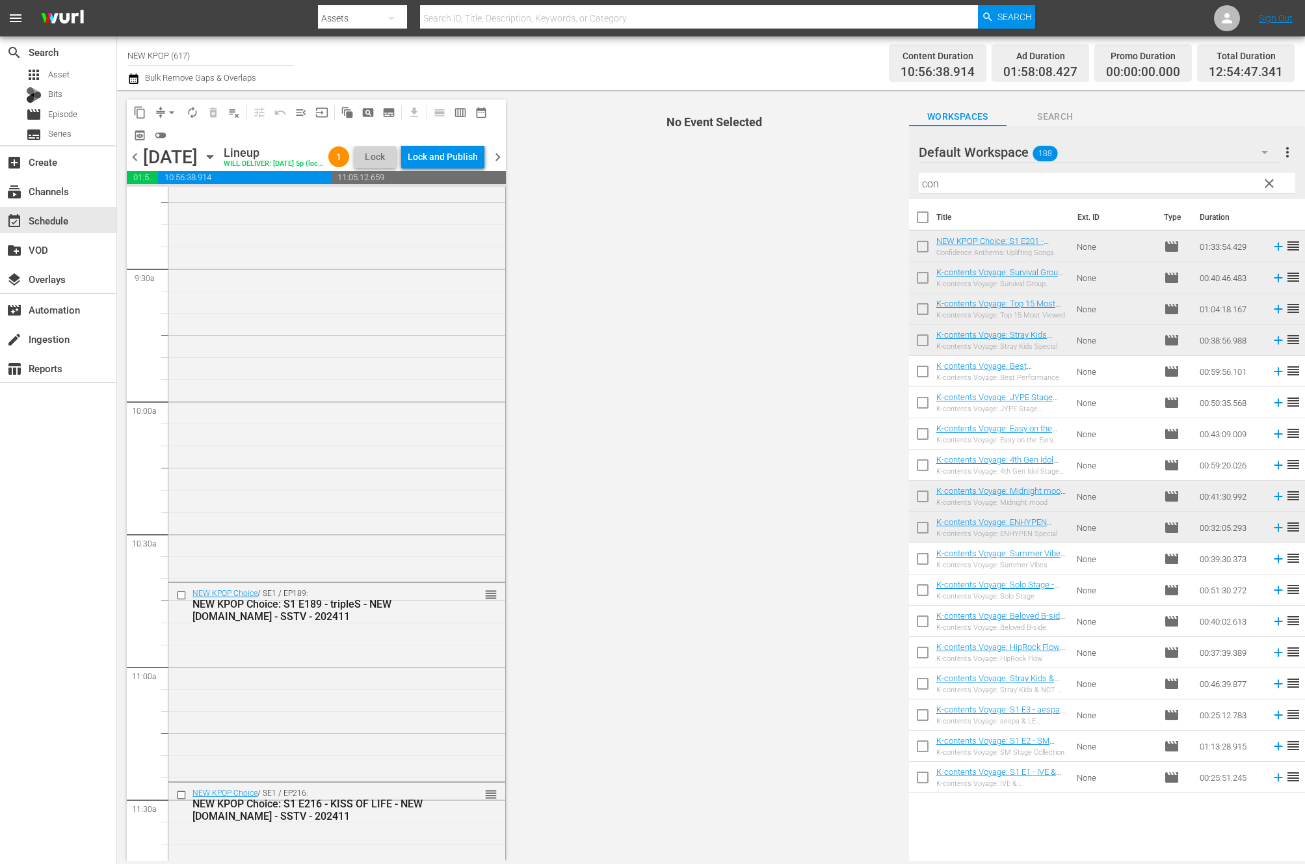
click at [357, 616] on div "NEW KPOP Choice / SE1 / EP189: NEW KPOP Choice: S1 E189 - tripleS - NEW K.ID - …" at bounding box center [315, 606] width 247 height 34
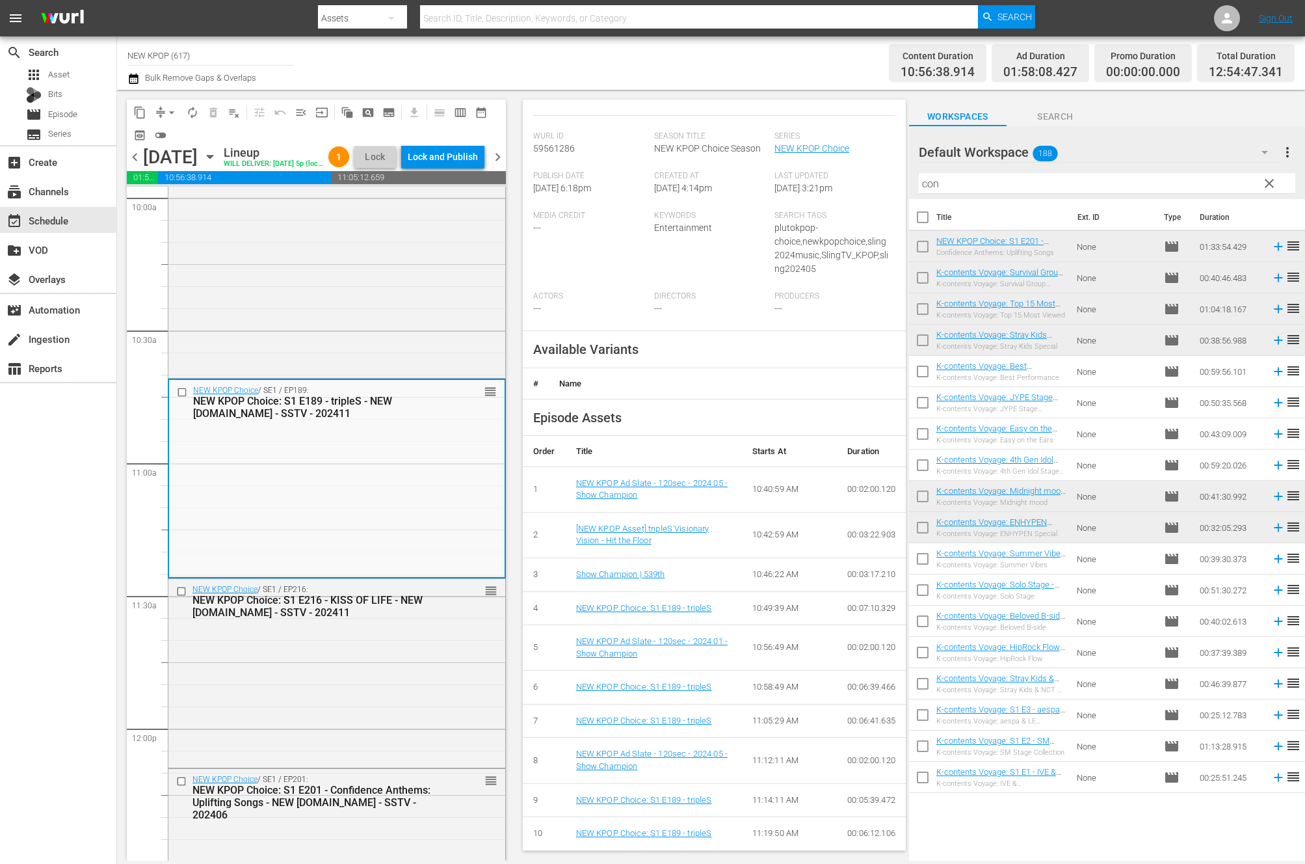
scroll to position [0, 0]
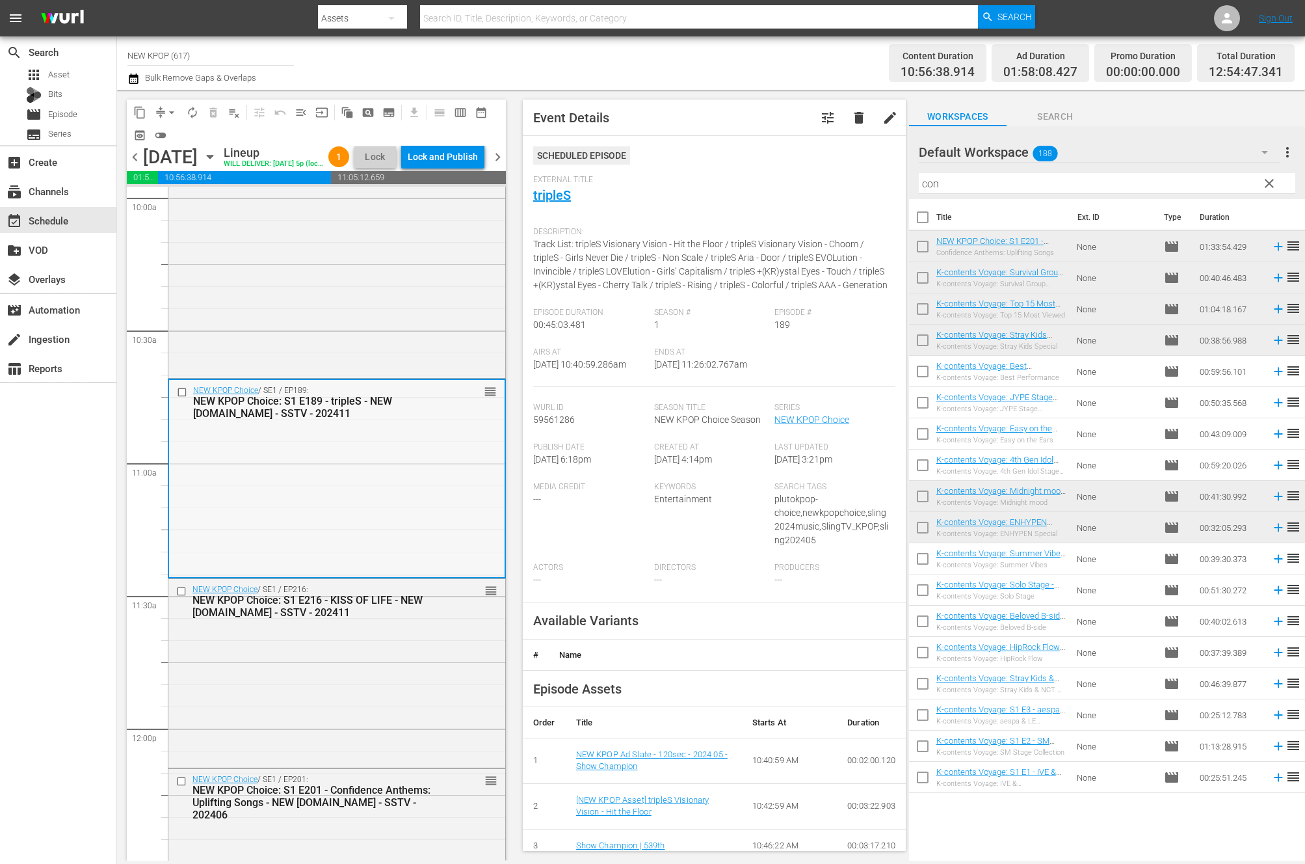
click at [411, 575] on div "NEW KPOP Choice / SE1 / EP189: NEW KPOP Choice: S1 E189 - tripleS - NEW K.ID - …" at bounding box center [337, 477] width 336 height 195
click at [333, 702] on div "NEW KPOP Choice / SE1 / EP216: NEW KPOP Choice: S1 E216 - KISS OF LIFE - NEW K.…" at bounding box center [336, 672] width 337 height 187
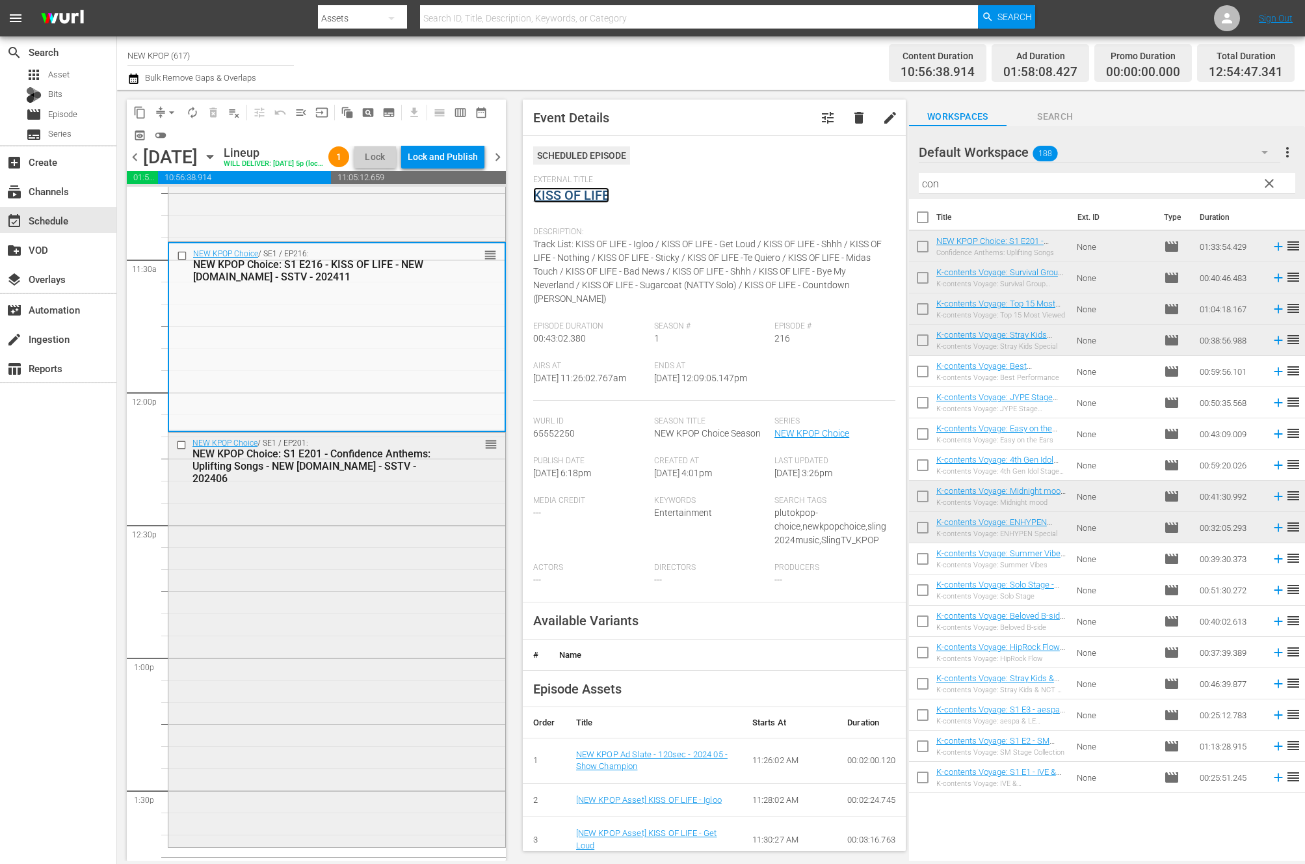
scroll to position [2984, 0]
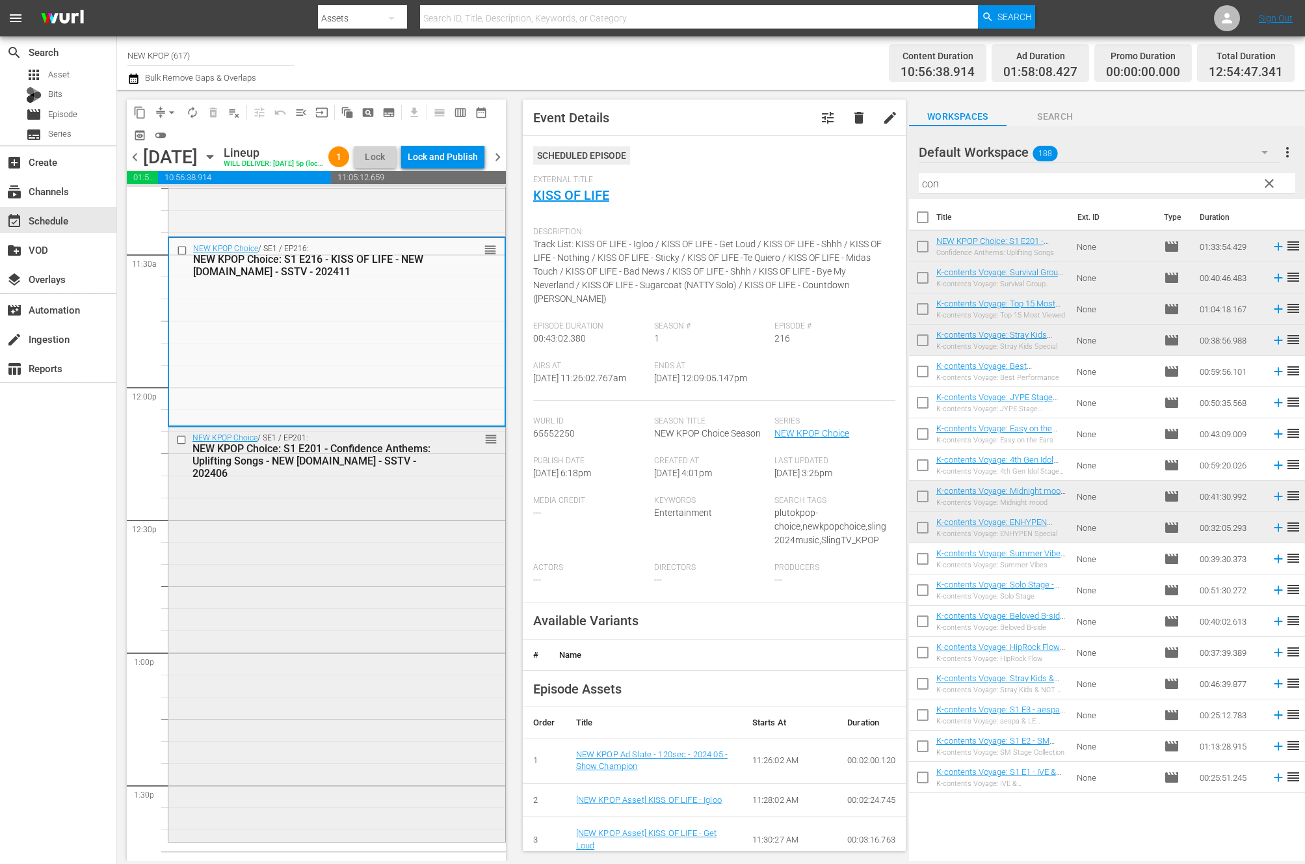
click at [249, 544] on div "NEW KPOP Choice / SE1 / EP201: NEW KPOP Choice: S1 E201 - Confidence Anthems: U…" at bounding box center [336, 633] width 337 height 412
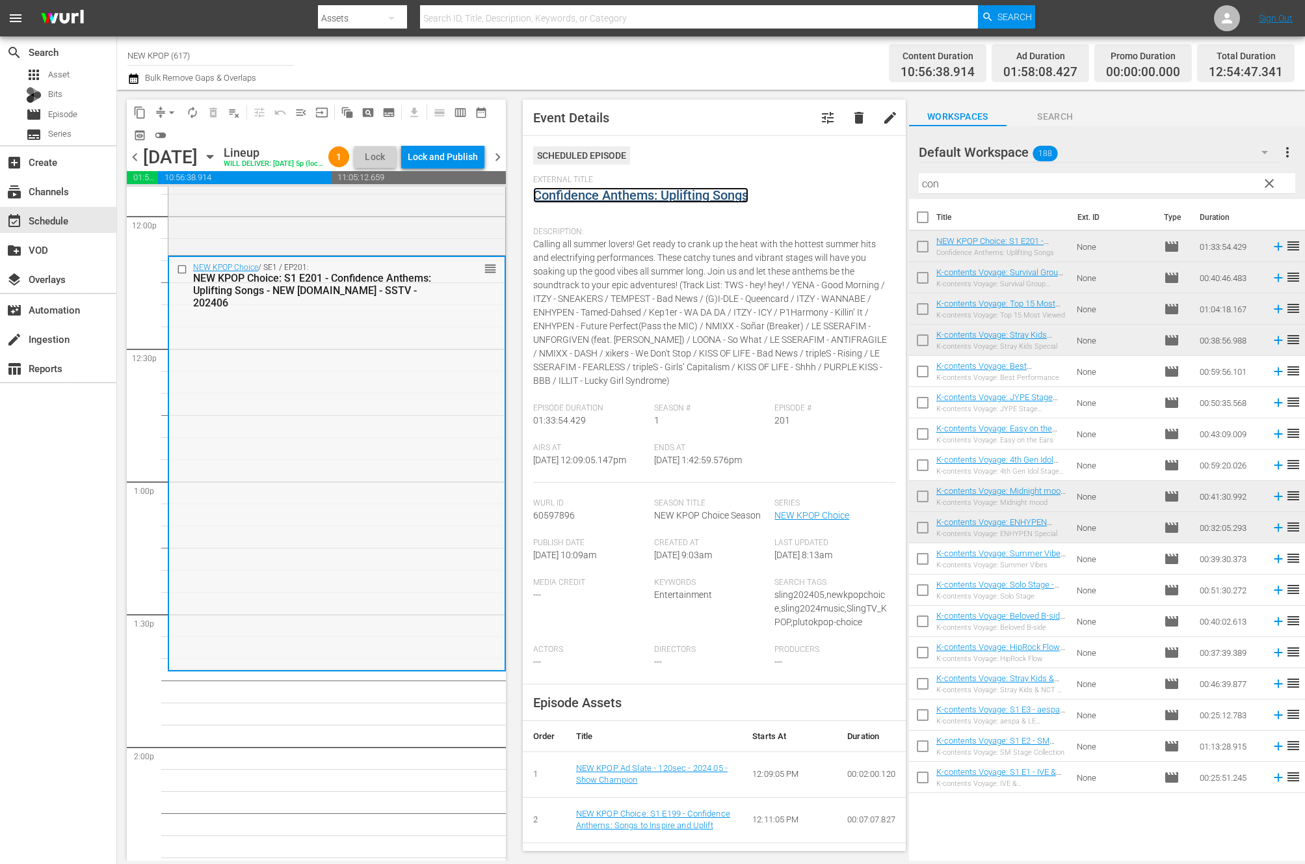
scroll to position [3155, 0]
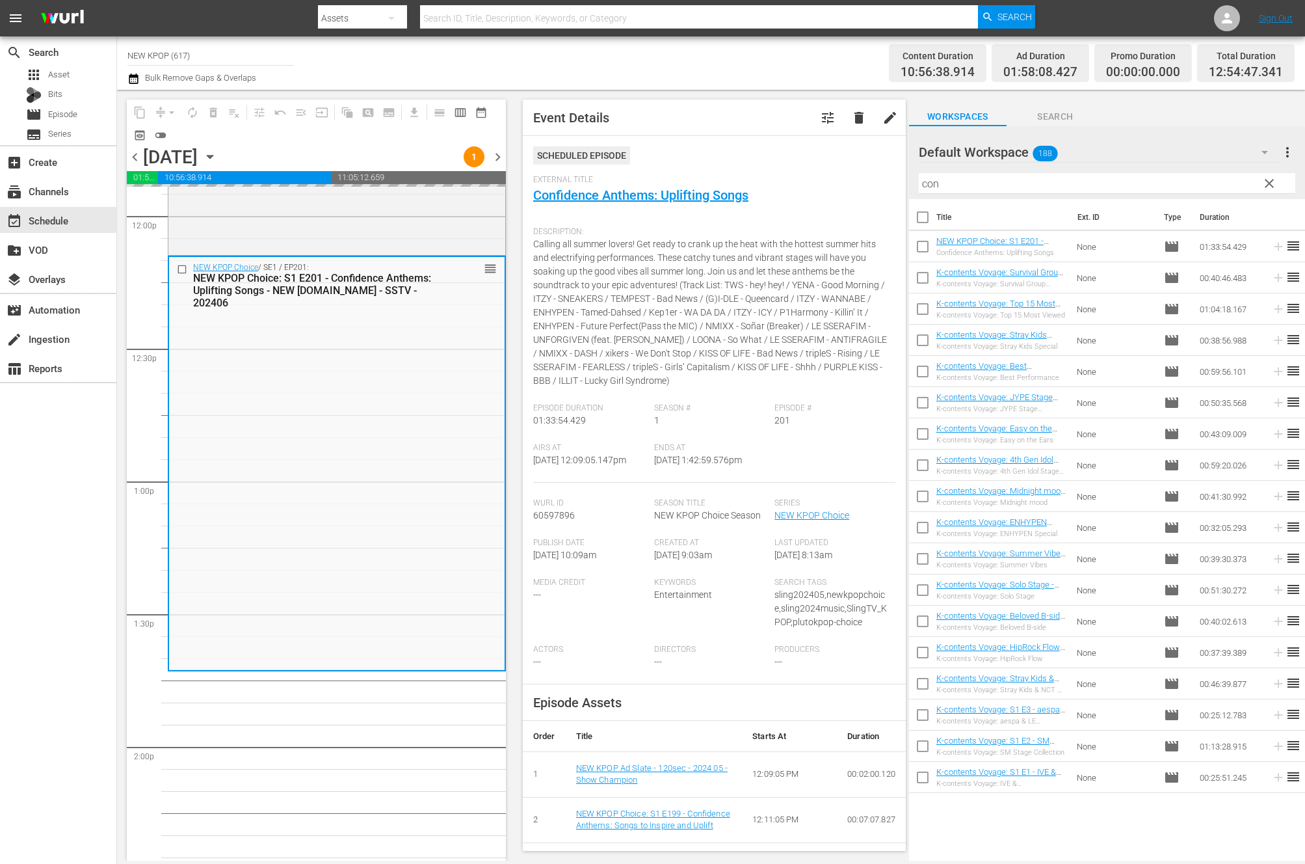
click at [92, 692] on div "search Search apps Asset Bits movie Episode subtitles Series add_box Create sub…" at bounding box center [58, 468] width 117 height 864
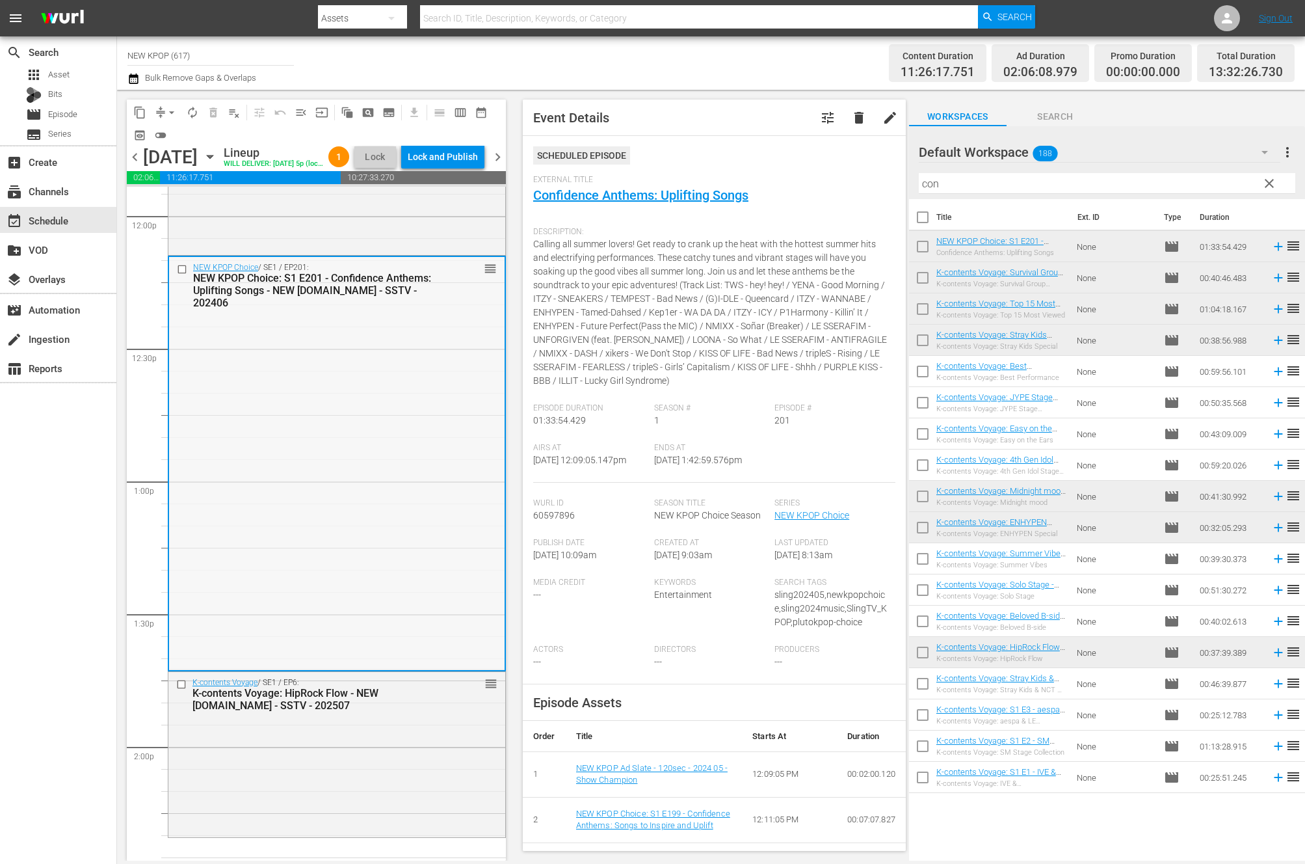
scroll to position [3352, 0]
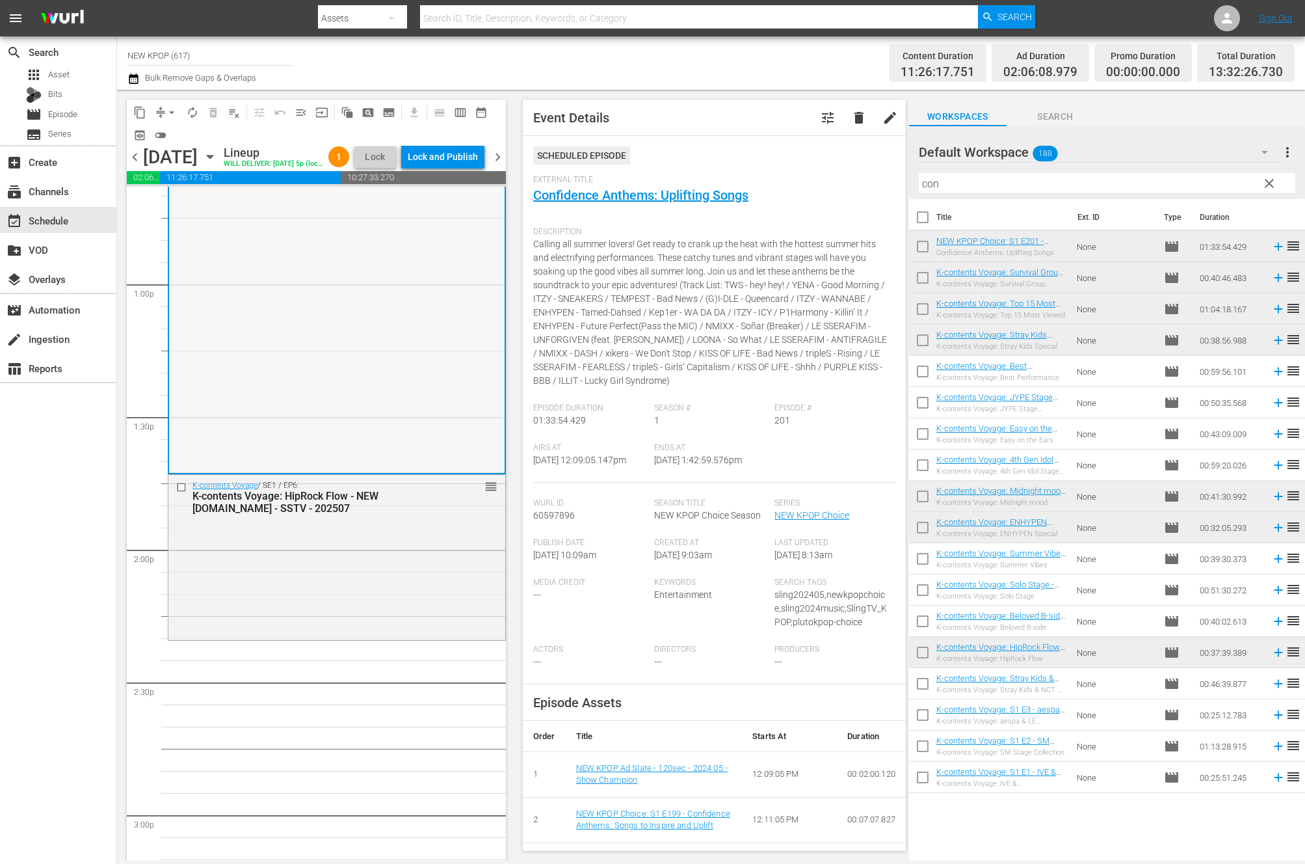
click at [290, 581] on div "K-contents Voyage / SE1 / EP6: K-contents Voyage: HipRock Flow - NEW K.ID - SST…" at bounding box center [336, 556] width 337 height 163
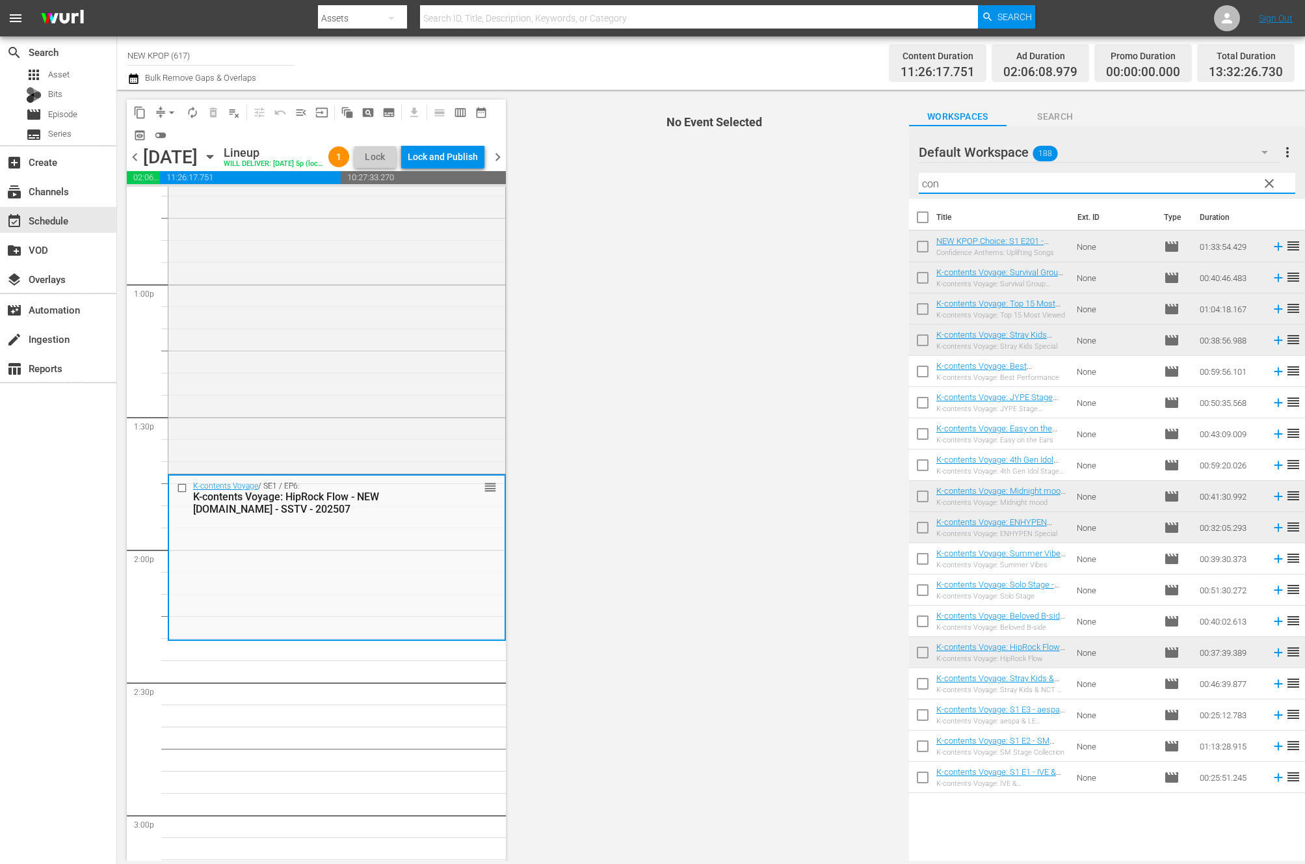
drag, startPoint x: 973, startPoint y: 180, endPoint x: 793, endPoint y: 186, distance: 179.6
click at [793, 186] on div "content_copy compress arrow_drop_down autorenew_outlined delete_forever_outline…" at bounding box center [711, 475] width 1188 height 771
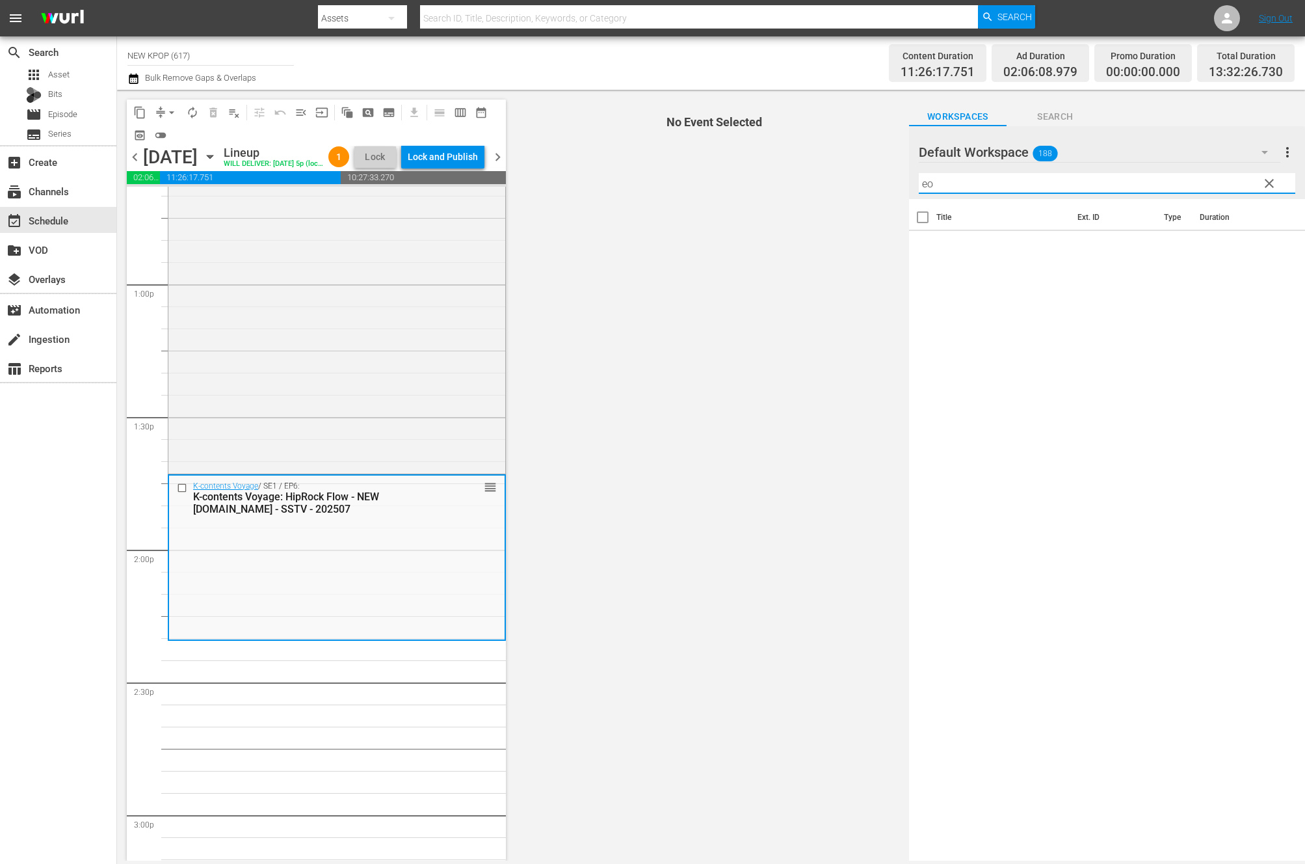
type input "e"
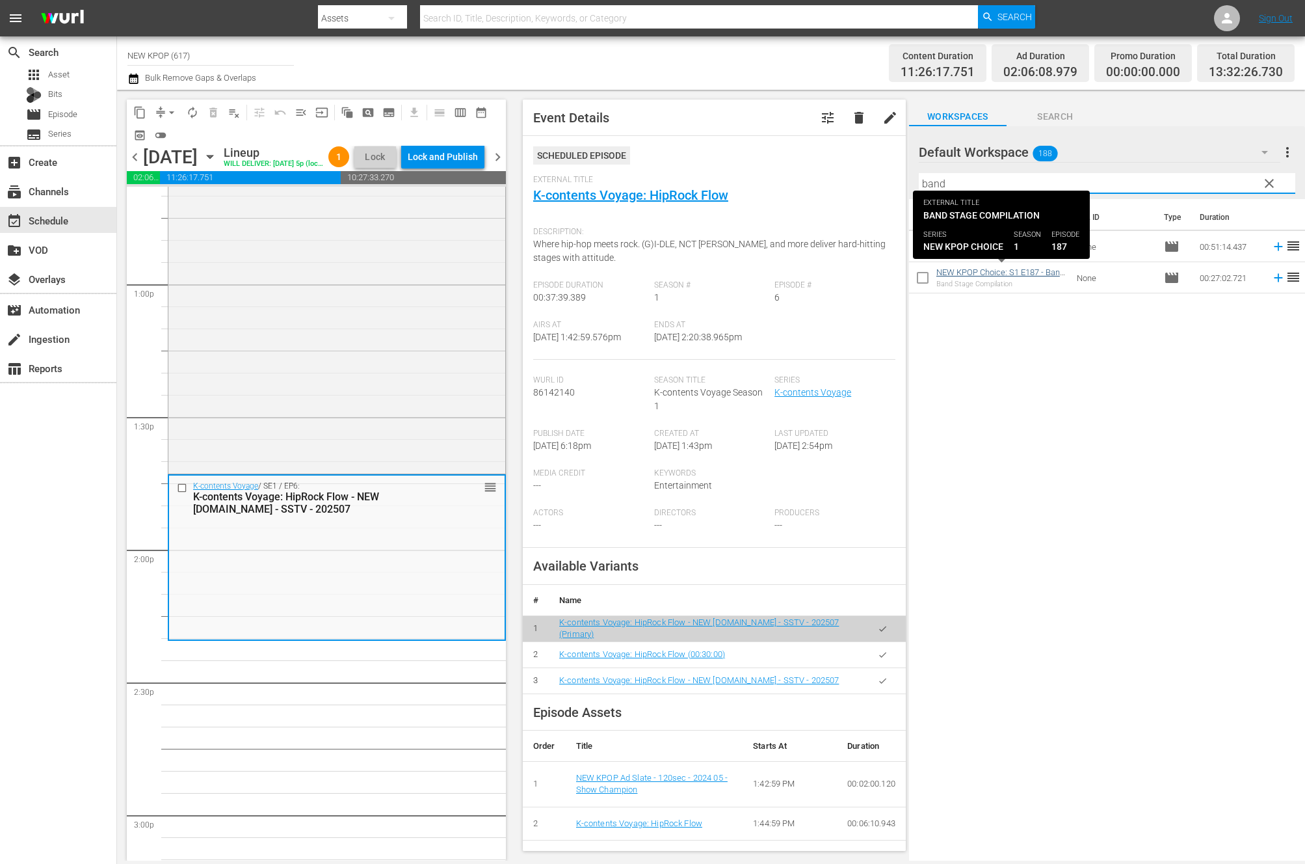
type input "band"
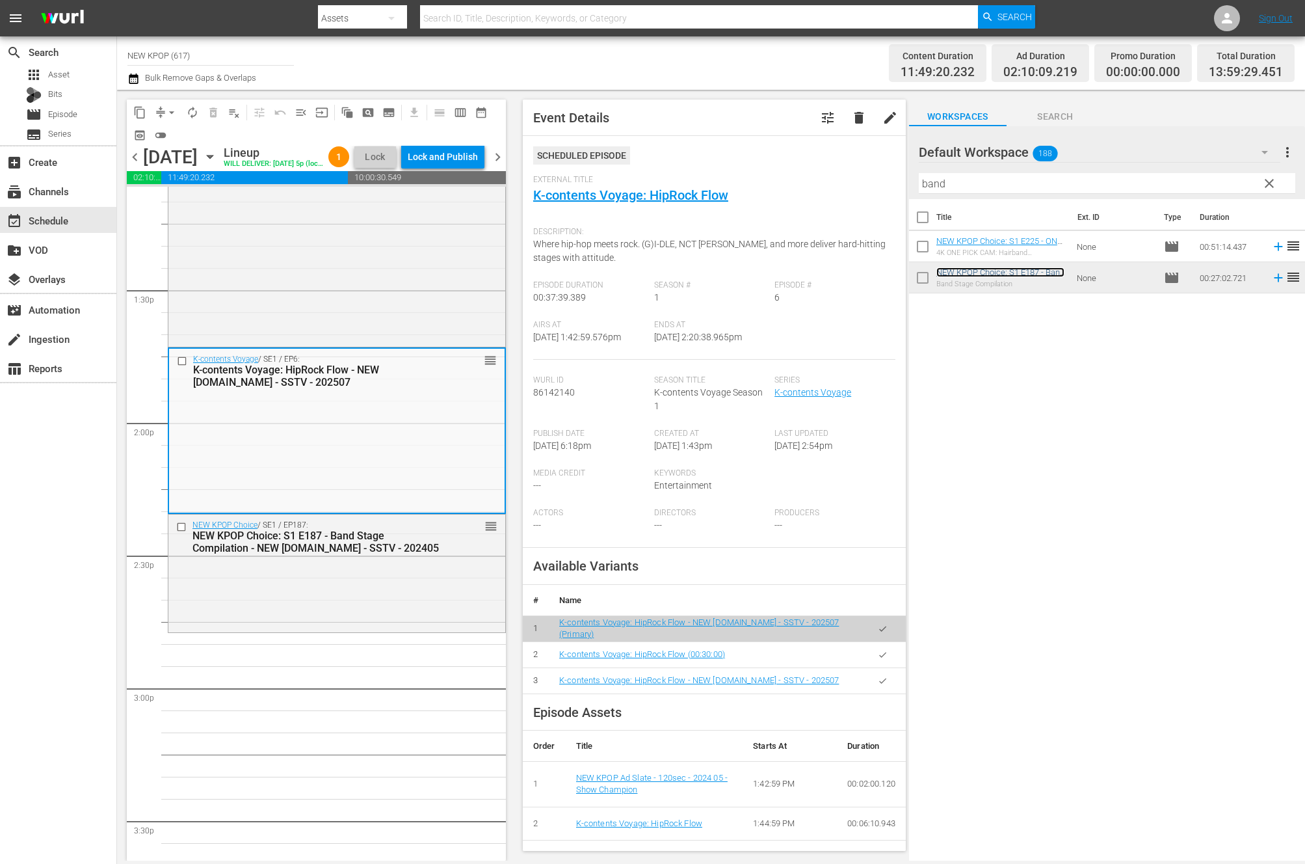
scroll to position [3740, 0]
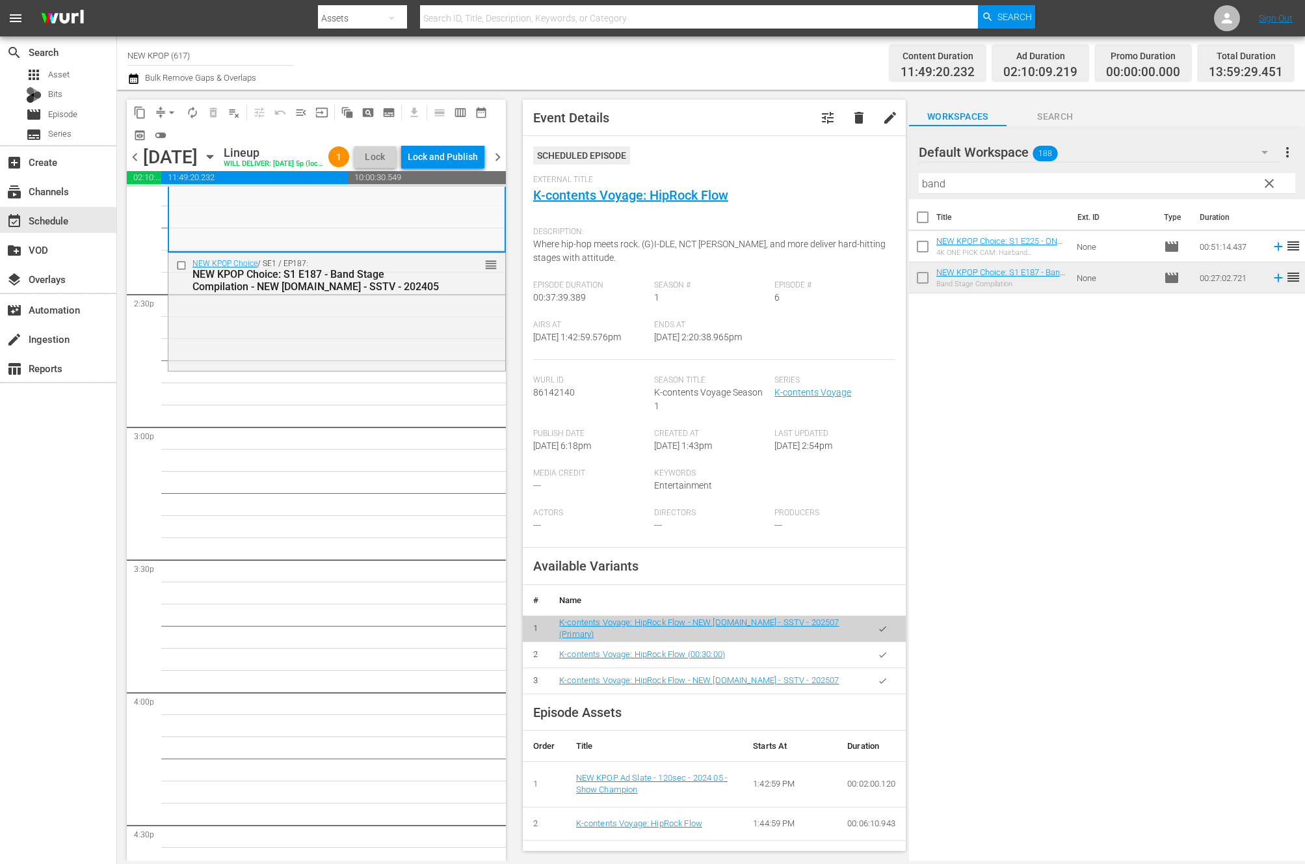
click at [997, 430] on div "Title Ext. ID Type Duration NEW KPOP Choice: S1 E225 - ONE PICK CAM | Hairband …" at bounding box center [1107, 530] width 396 height 663
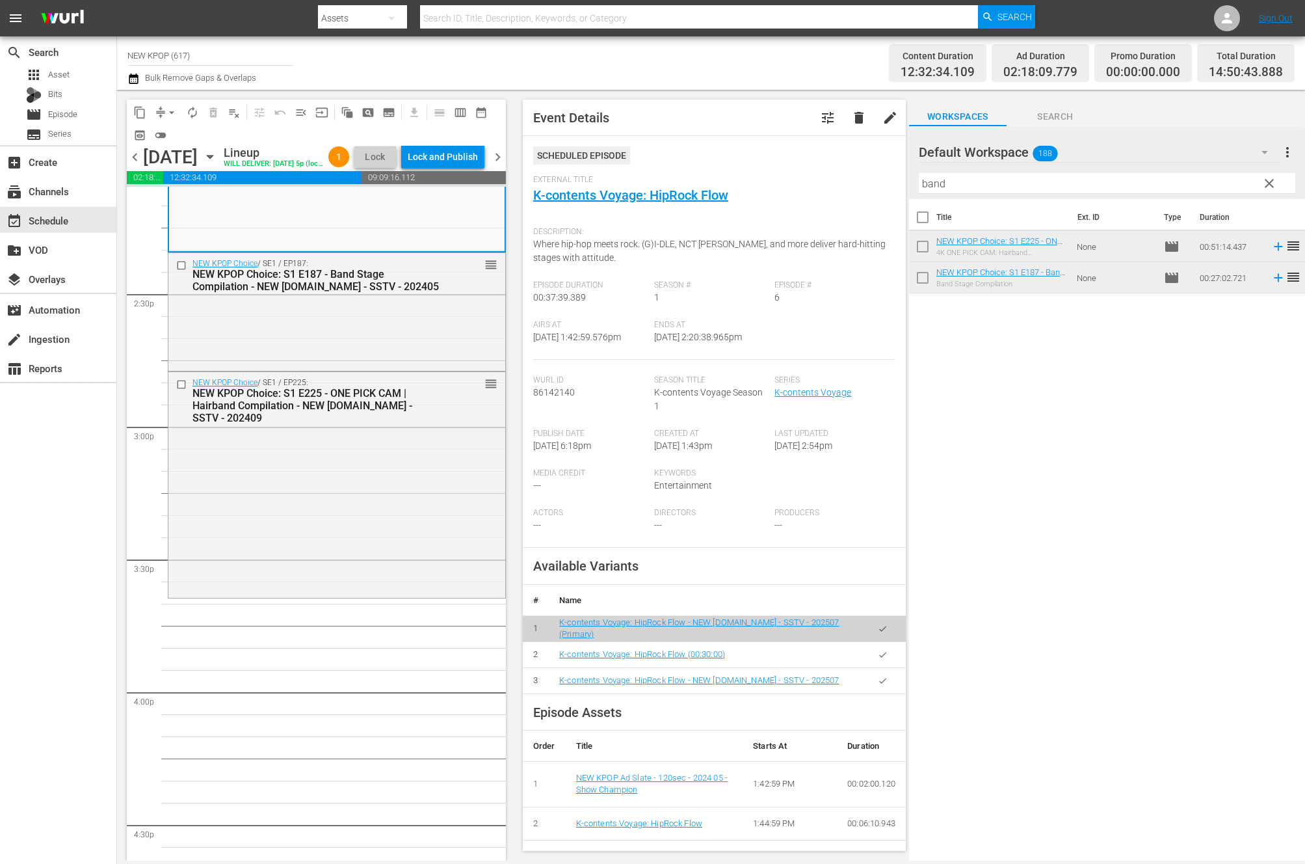
click at [304, 401] on div "NEW KPOP Choice / SE1 / EP225: NEW KPOP Choice: S1 E225 - ONE PICK CAM | Hairba…" at bounding box center [315, 401] width 247 height 46
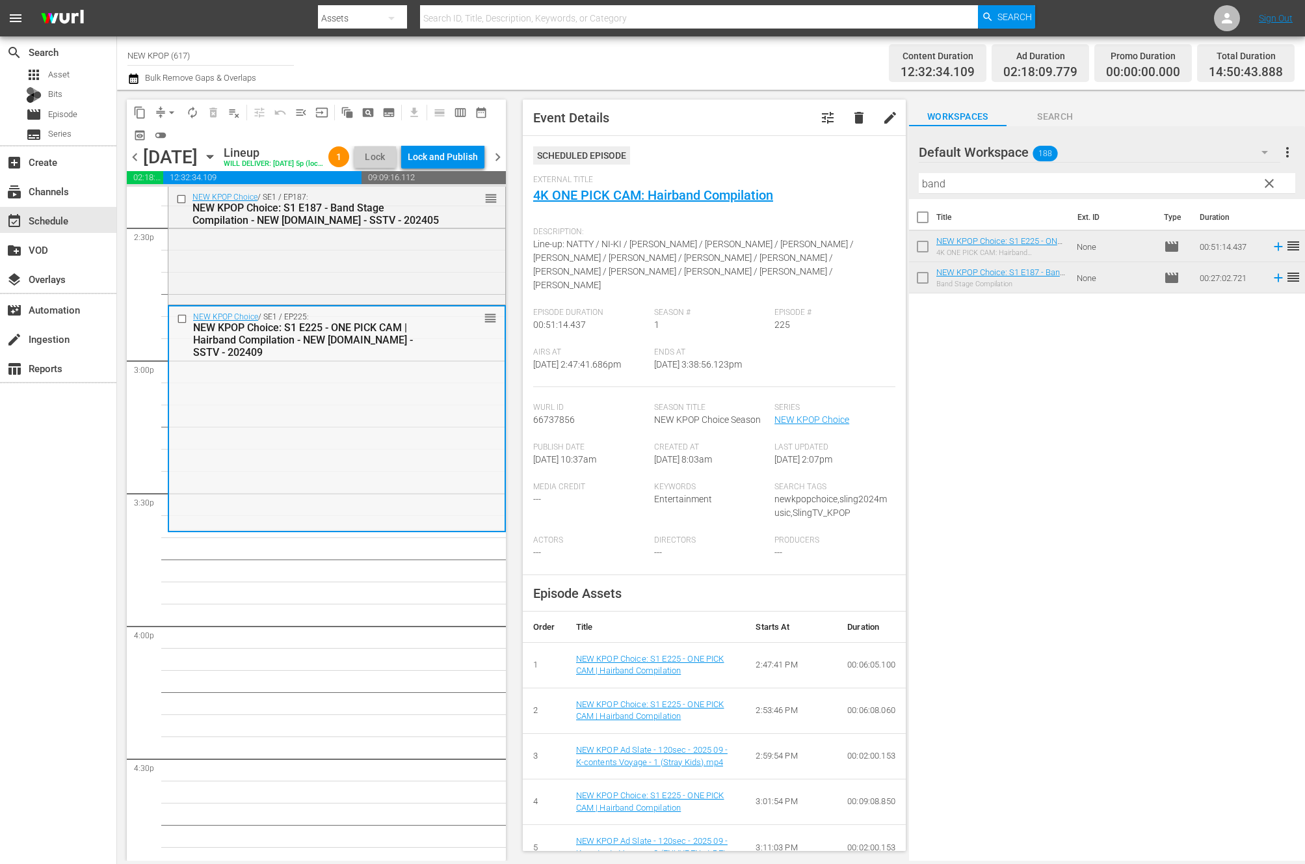
scroll to position [3757, 0]
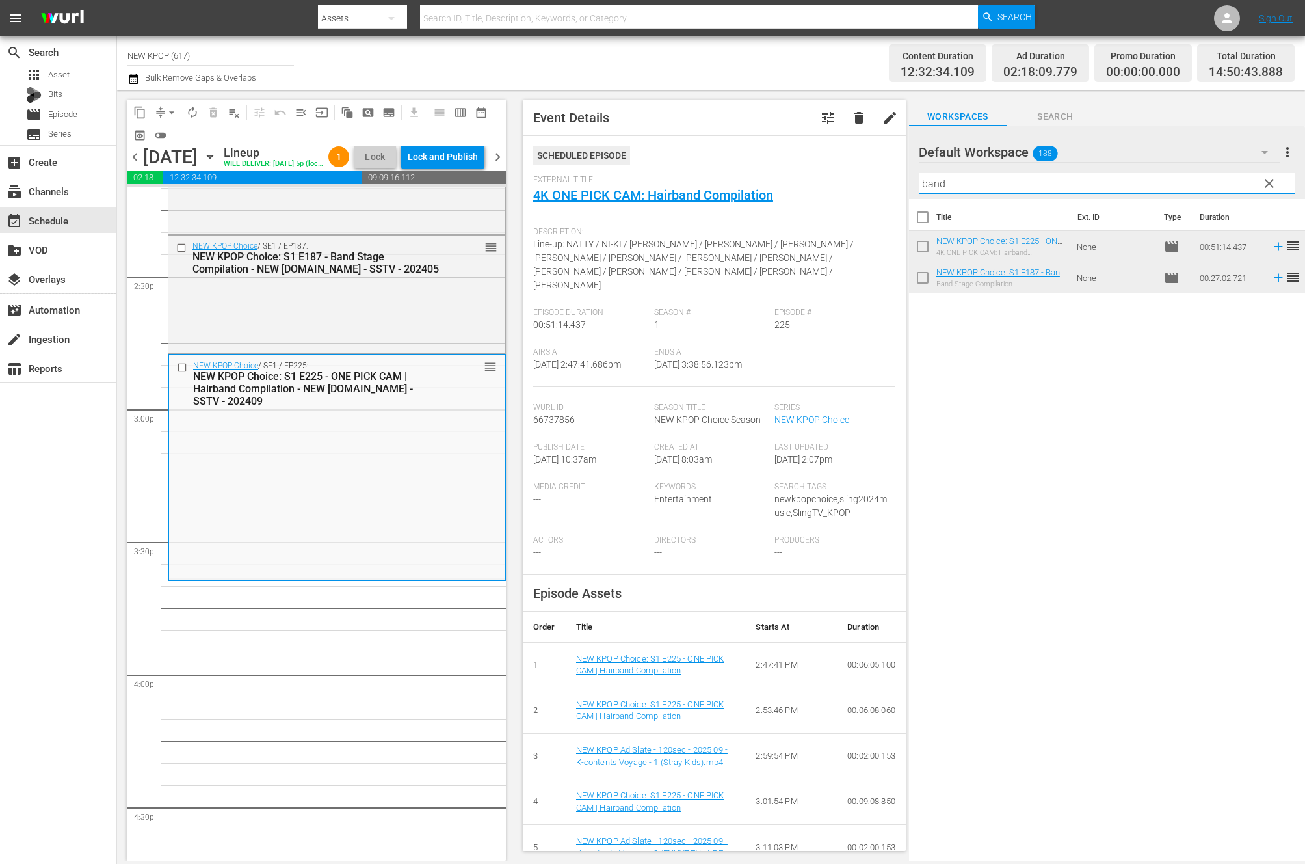
drag, startPoint x: 950, startPoint y: 185, endPoint x: 859, endPoint y: 180, distance: 91.2
click at [859, 180] on div "content_copy compress arrow_drop_down autorenew_outlined delete_forever_outline…" at bounding box center [711, 475] width 1188 height 771
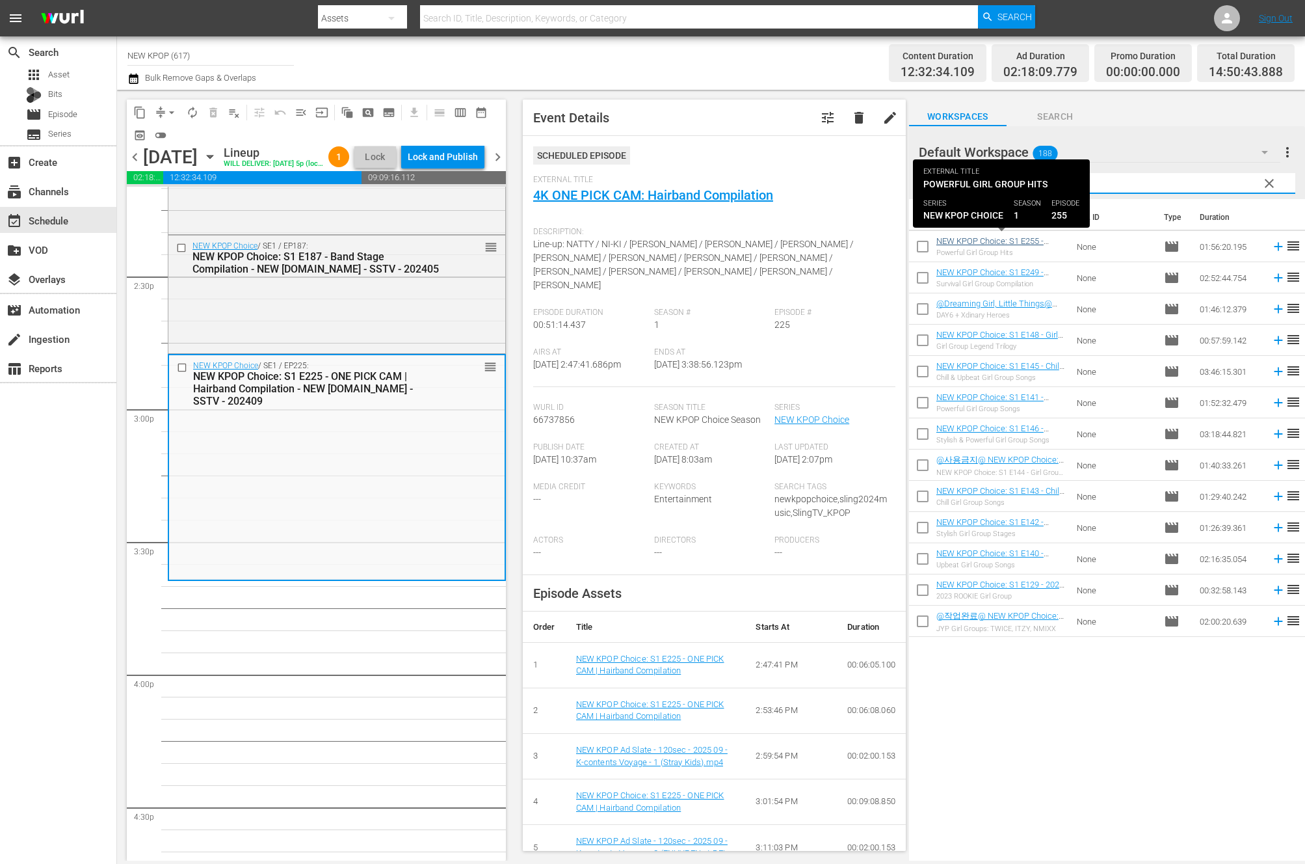
type input "girl"
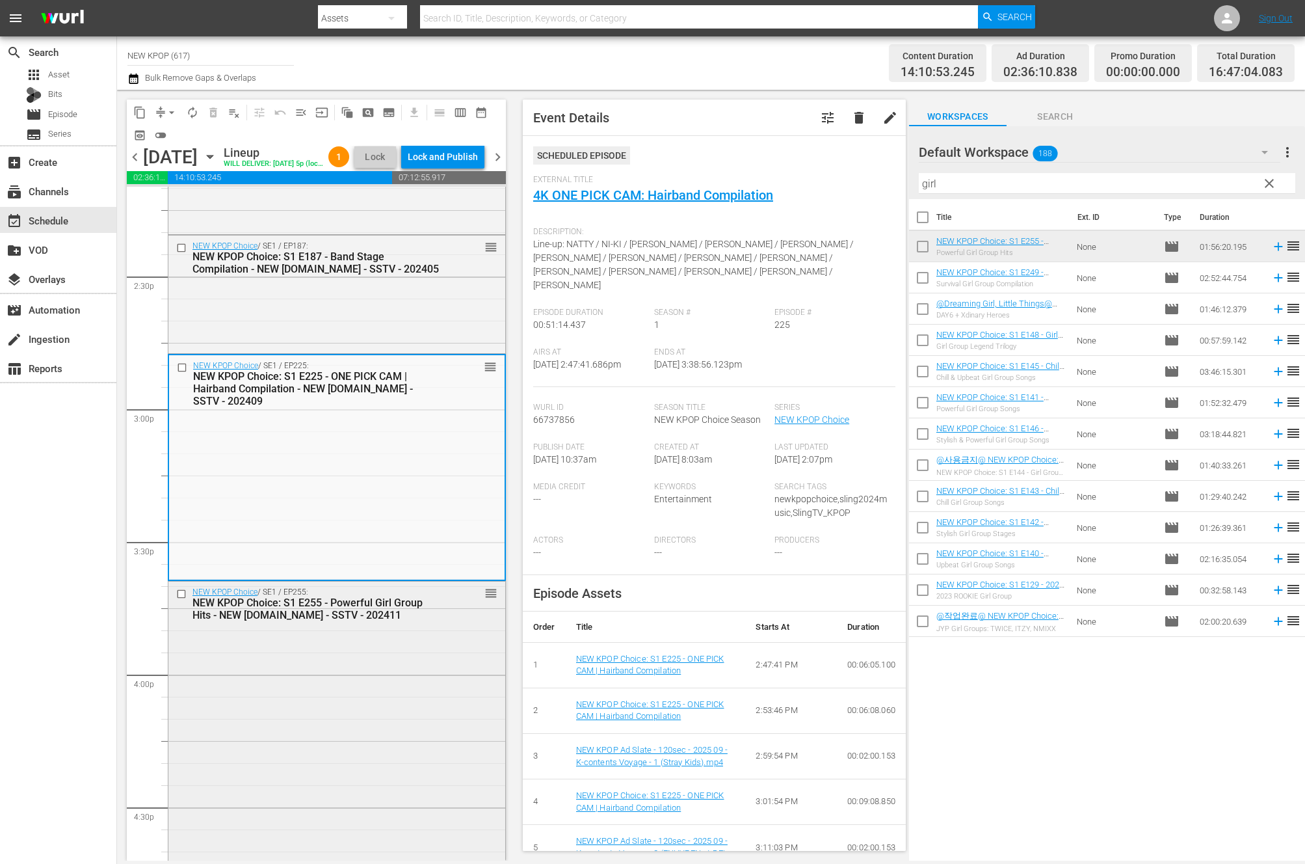
click at [287, 619] on div "NEW KPOP Choice: S1 E255 - Powerful Girl Group Hits - NEW K.ID - SSTV - 202411" at bounding box center [315, 608] width 247 height 25
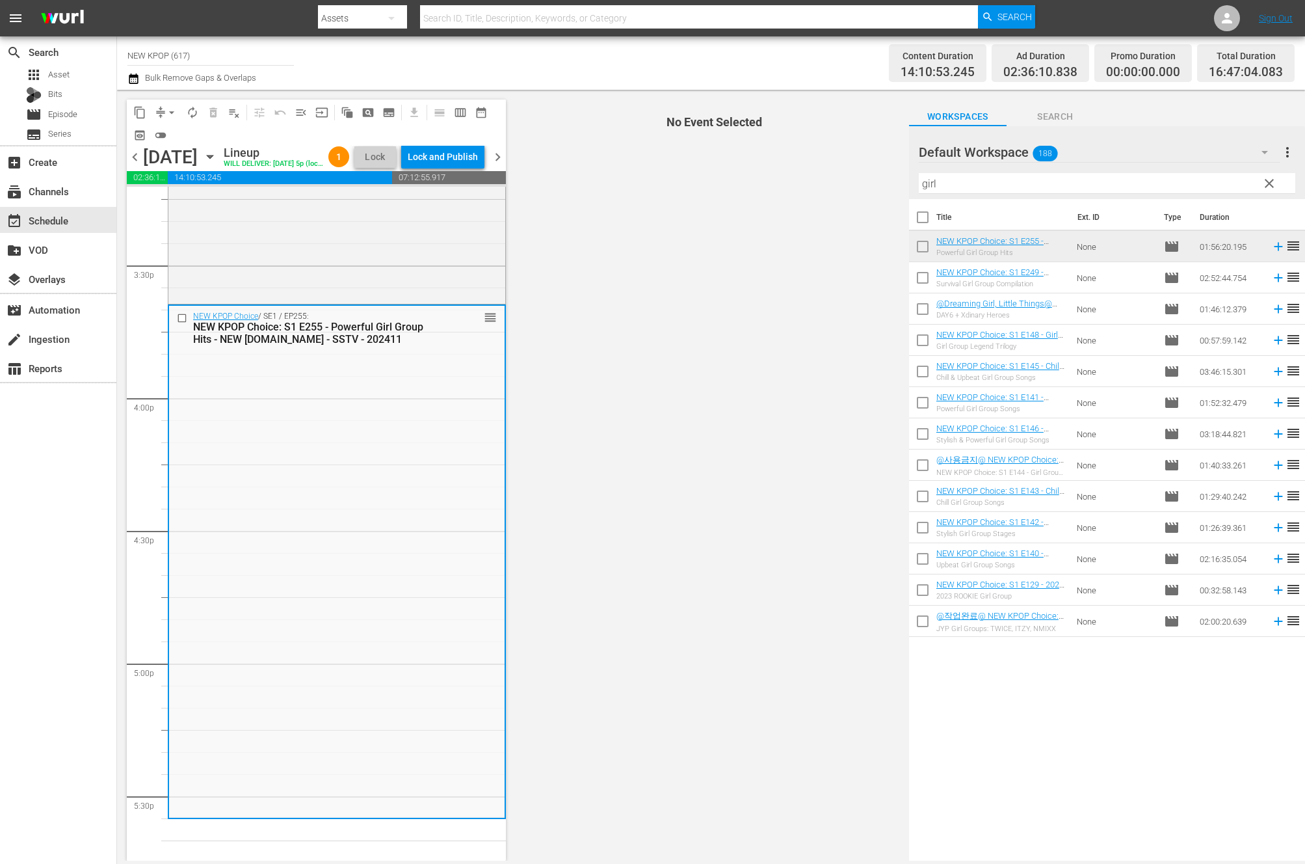
scroll to position [4291, 0]
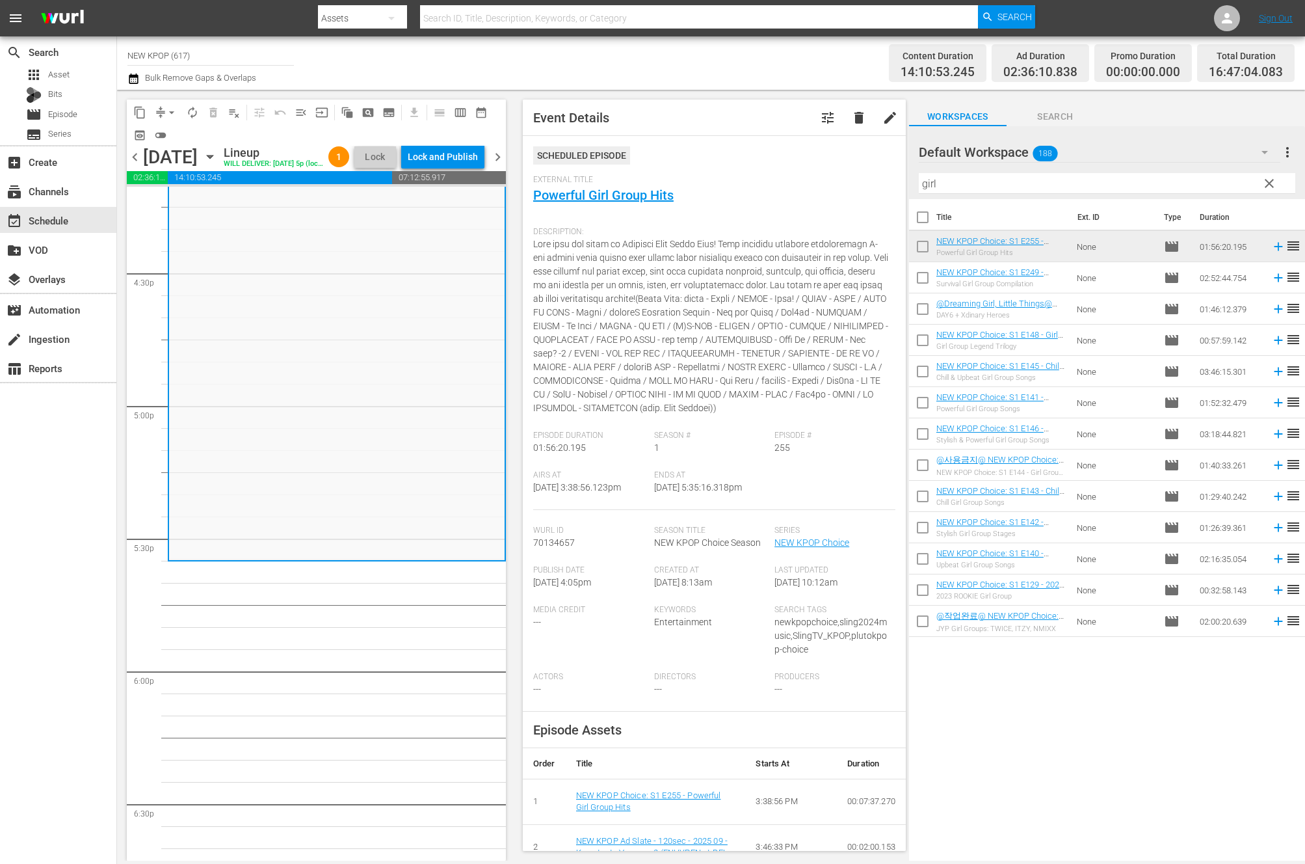
click at [1267, 191] on button "clear" at bounding box center [1268, 182] width 21 height 21
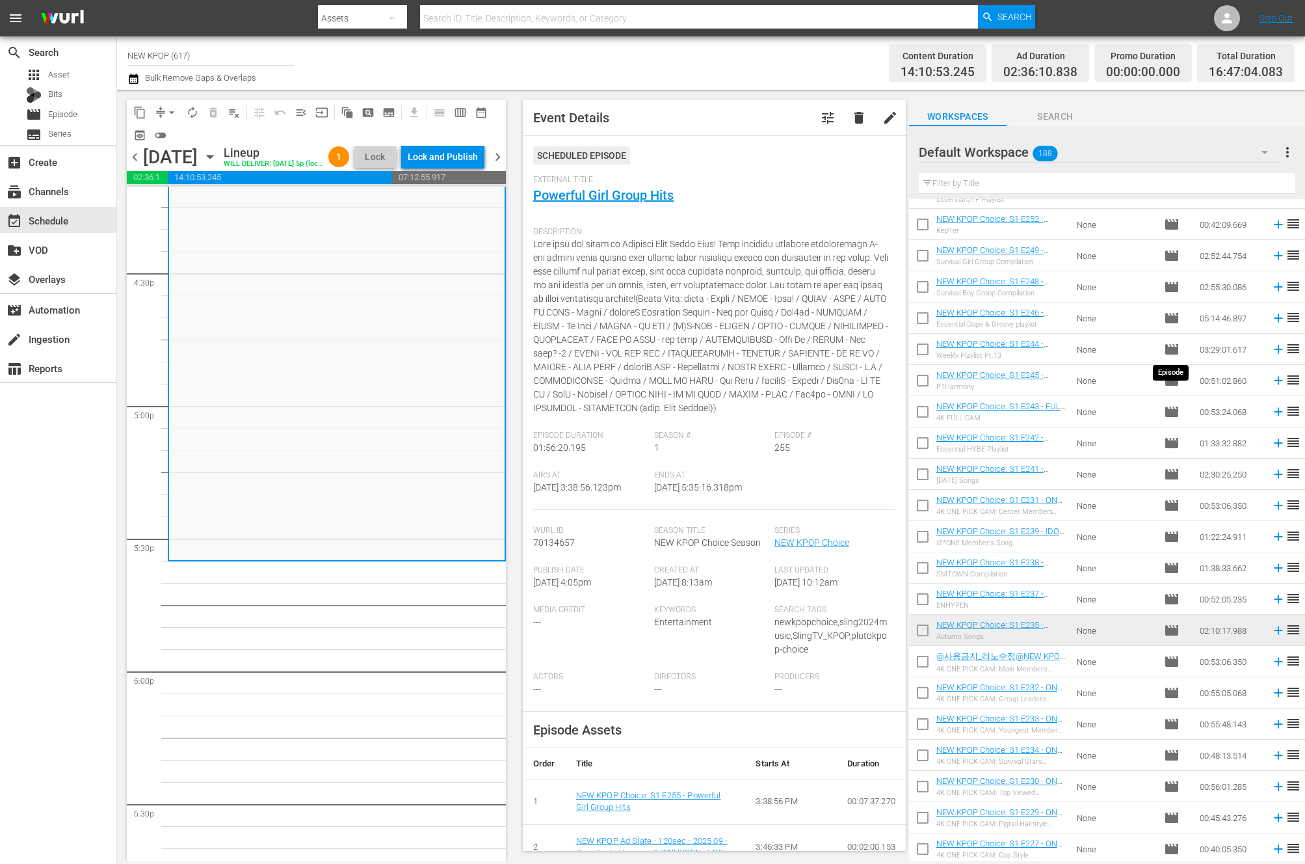
scroll to position [1535, 0]
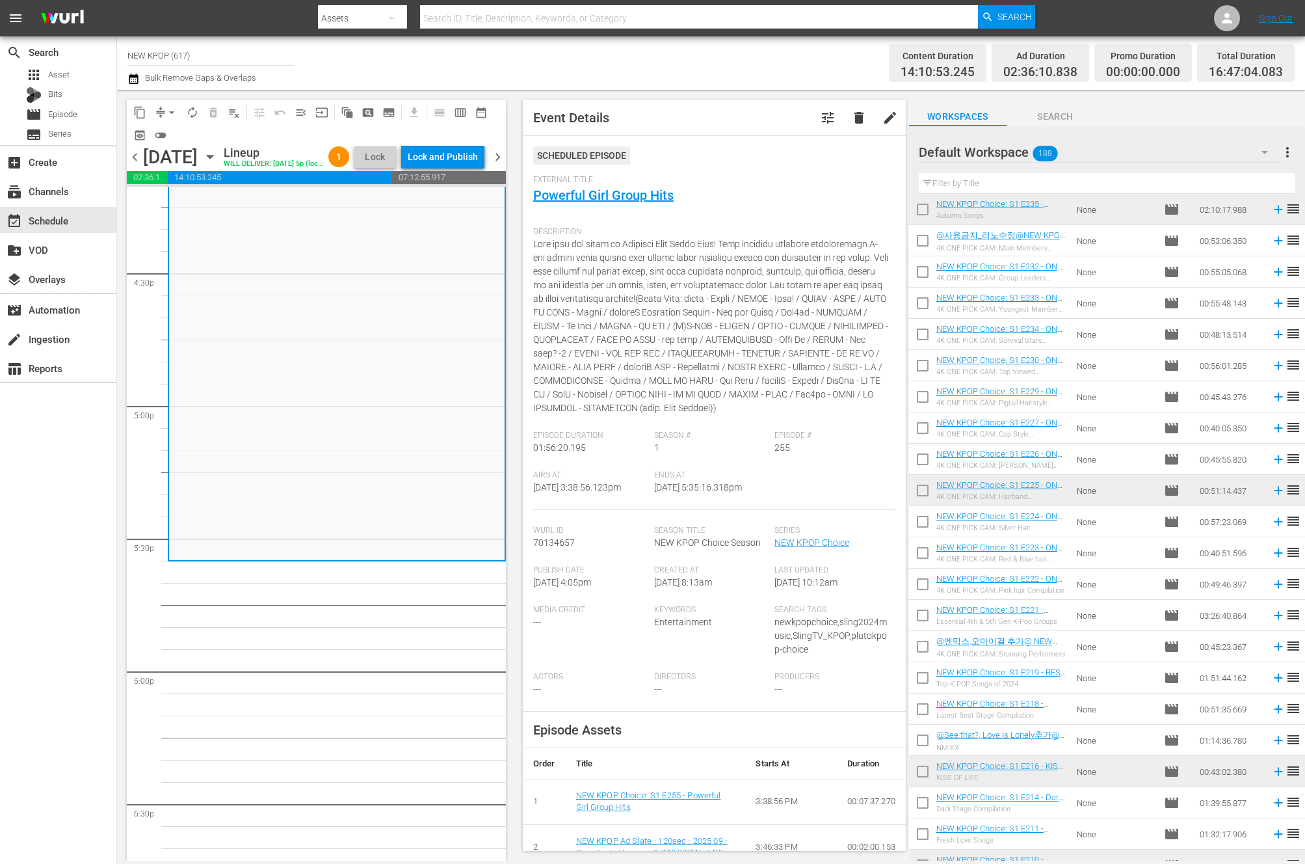
click at [947, 175] on input "text" at bounding box center [1107, 183] width 377 height 21
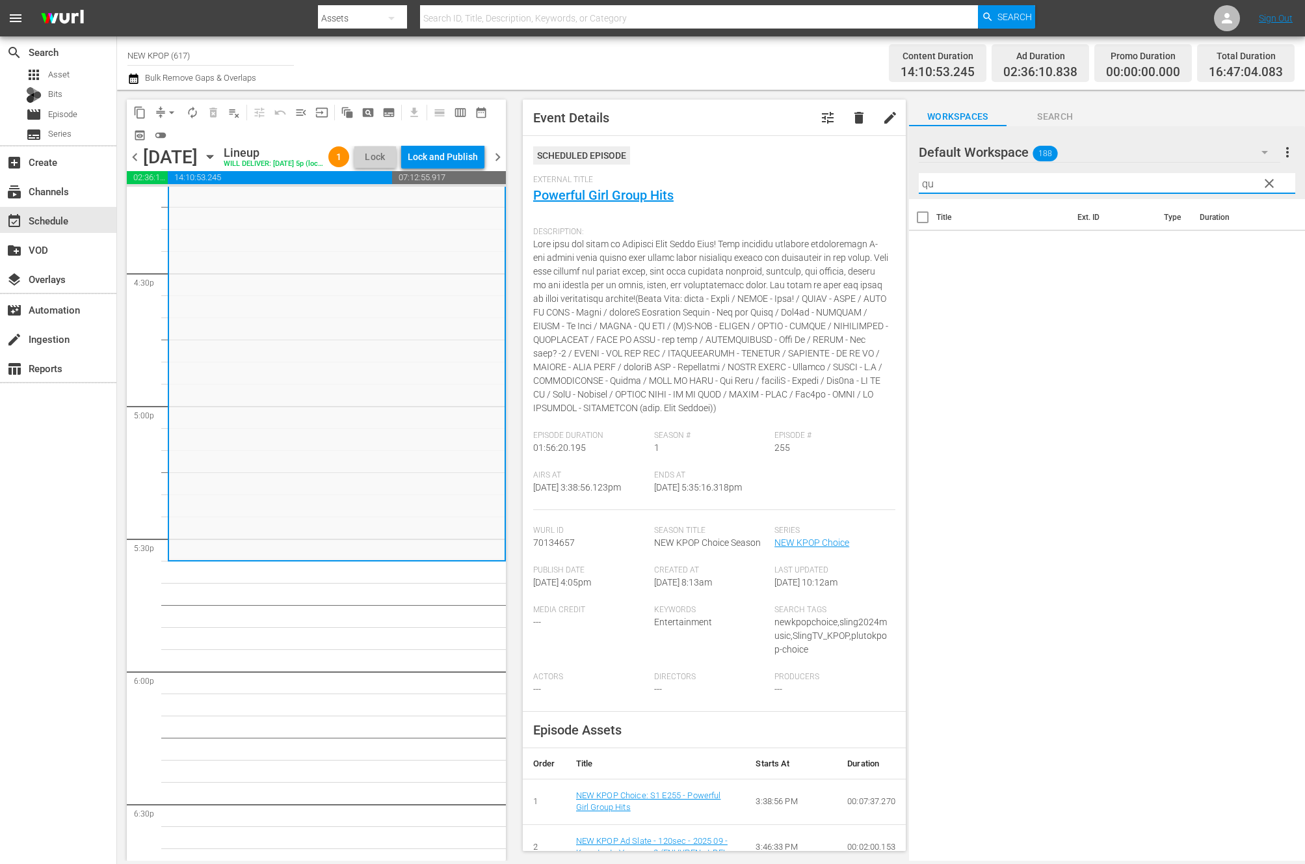
type input "que"
click at [947, 175] on input "que" at bounding box center [1107, 183] width 377 height 21
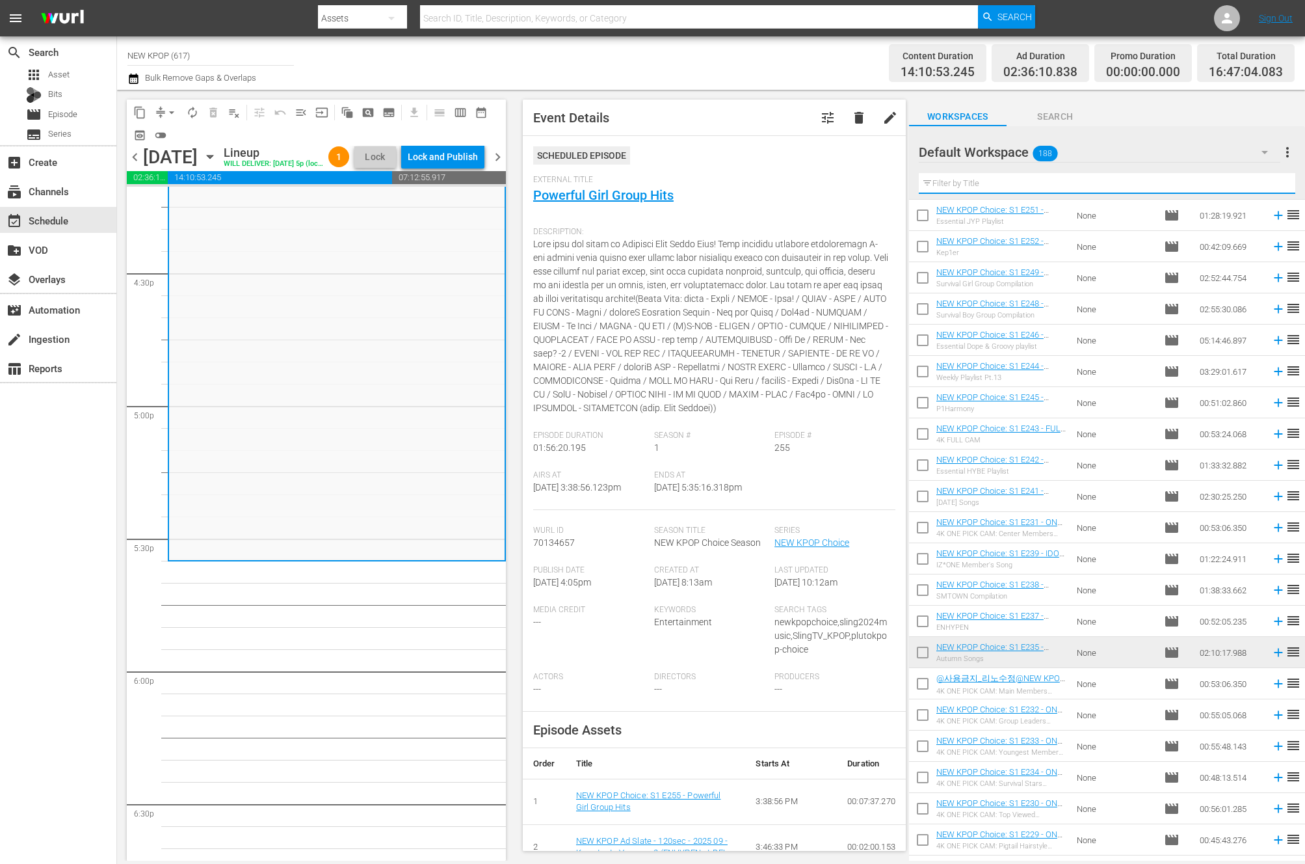
scroll to position [2235, 0]
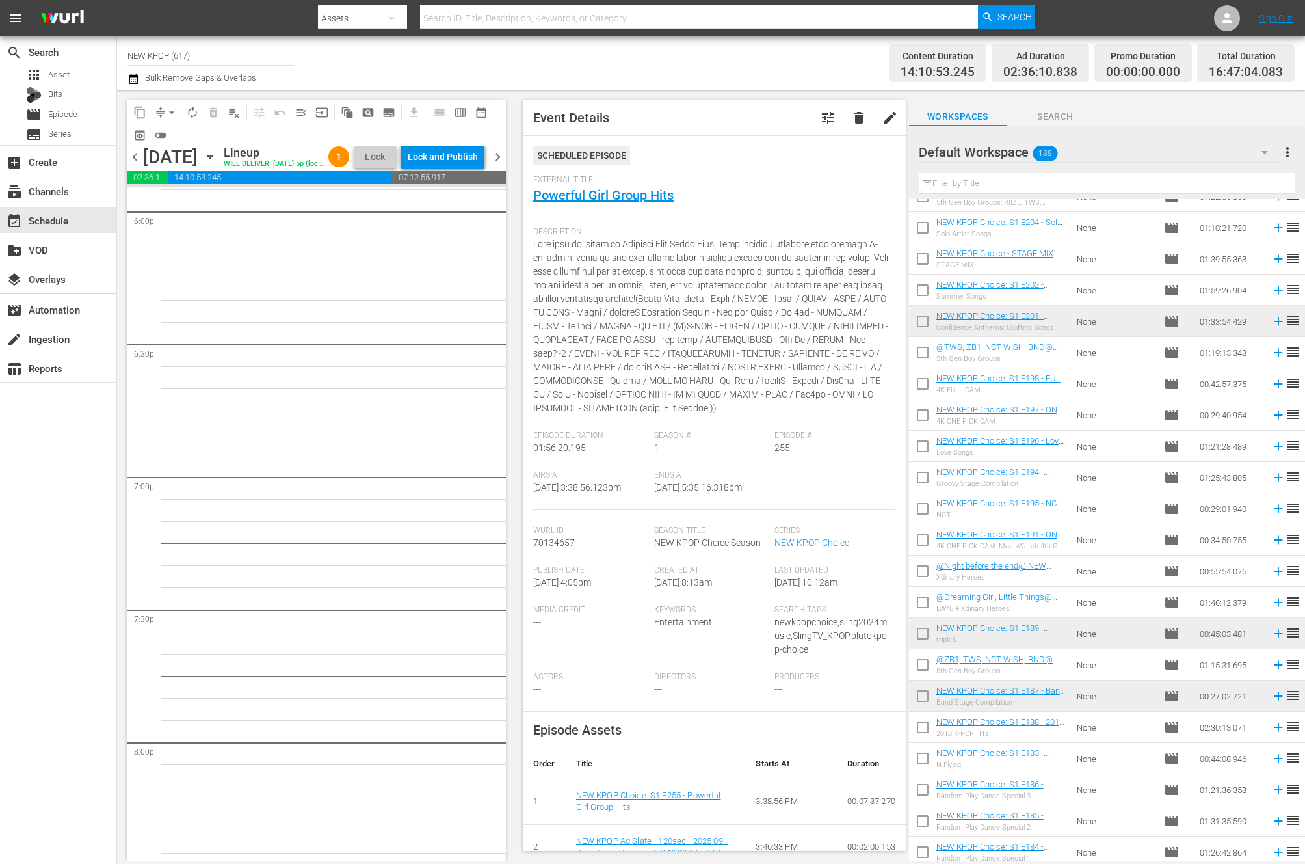
scroll to position [4575, 0]
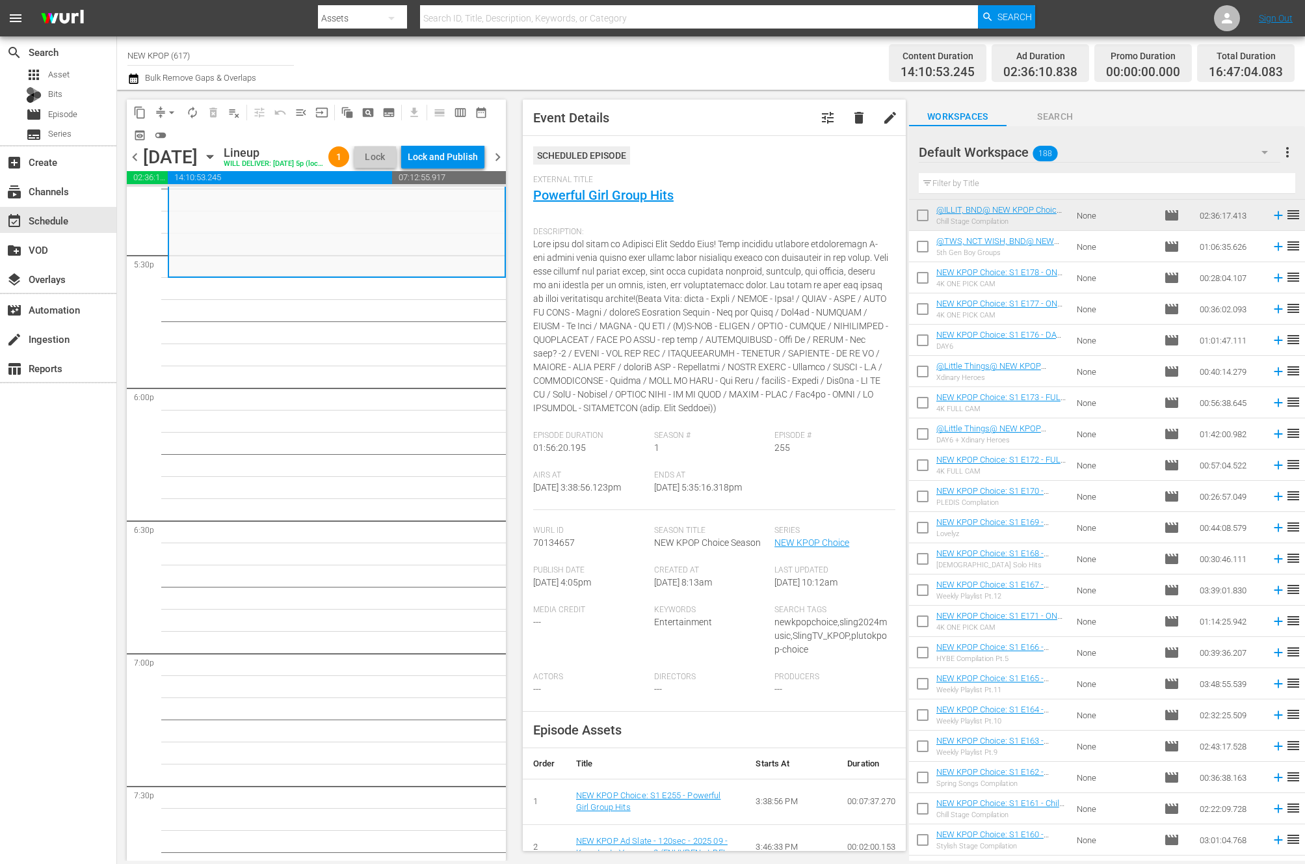
scroll to position [4296, 0]
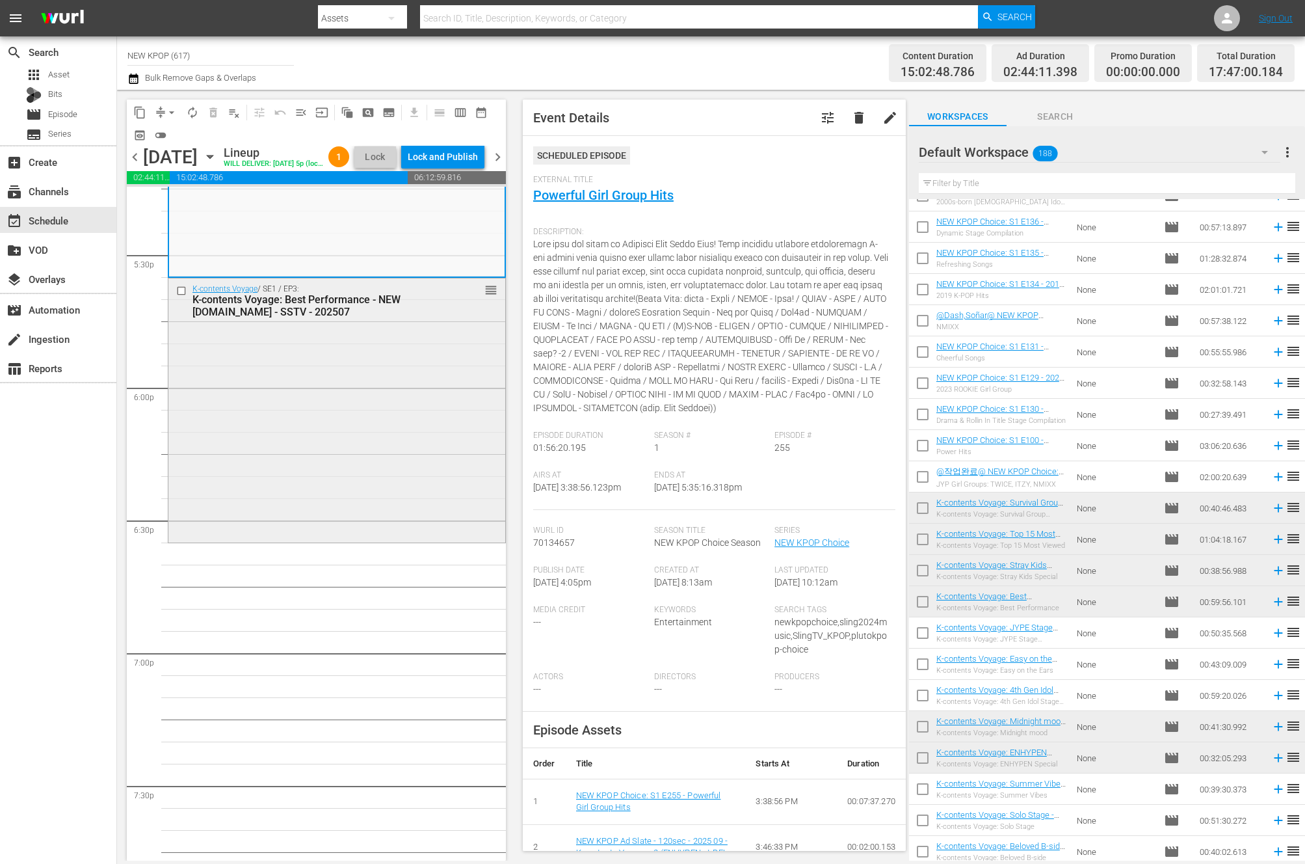
click at [362, 538] on div "K-contents Voyage / SE1 / EP3: K-contents Voyage: Best Performance - NEW K.ID -…" at bounding box center [336, 408] width 337 height 261
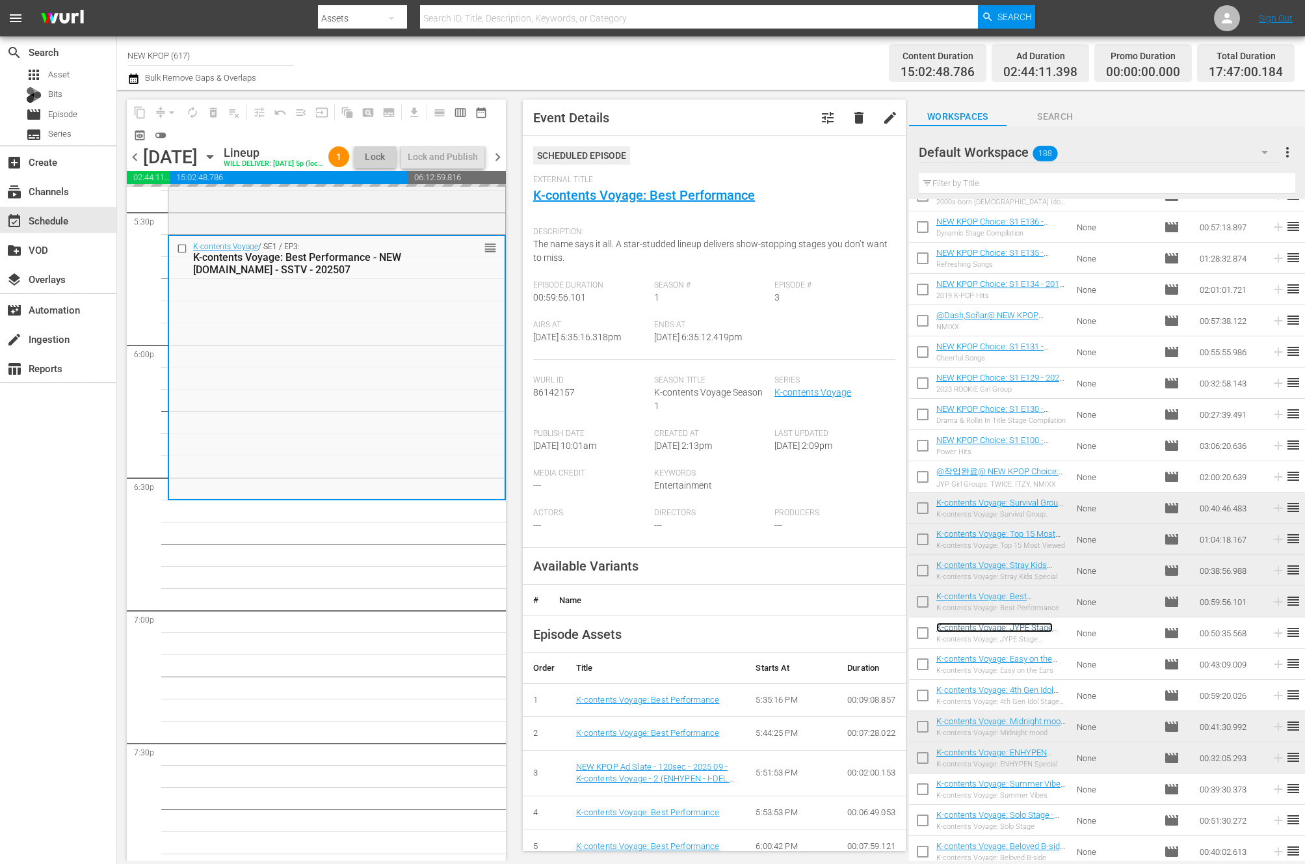
scroll to position [4660, 0]
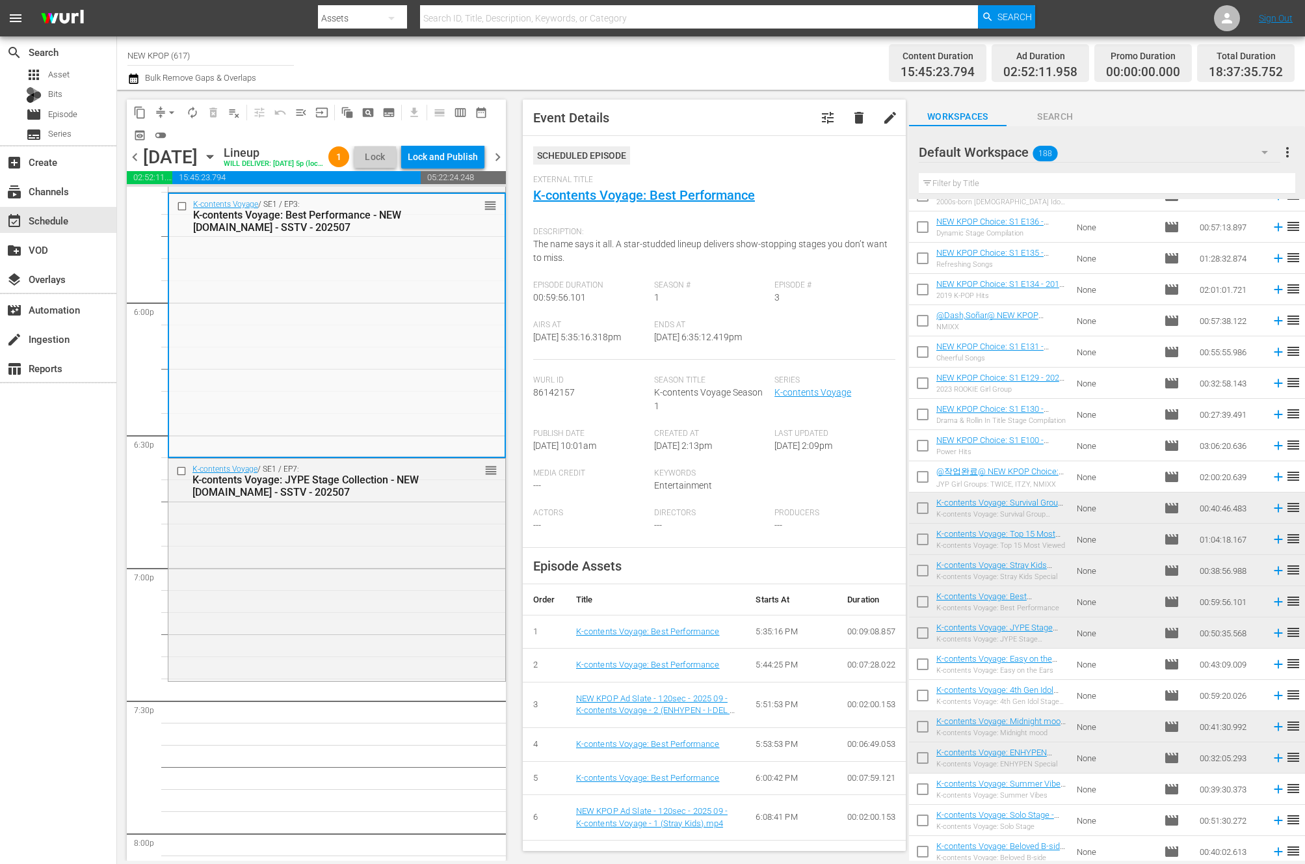
scroll to position [4854, 0]
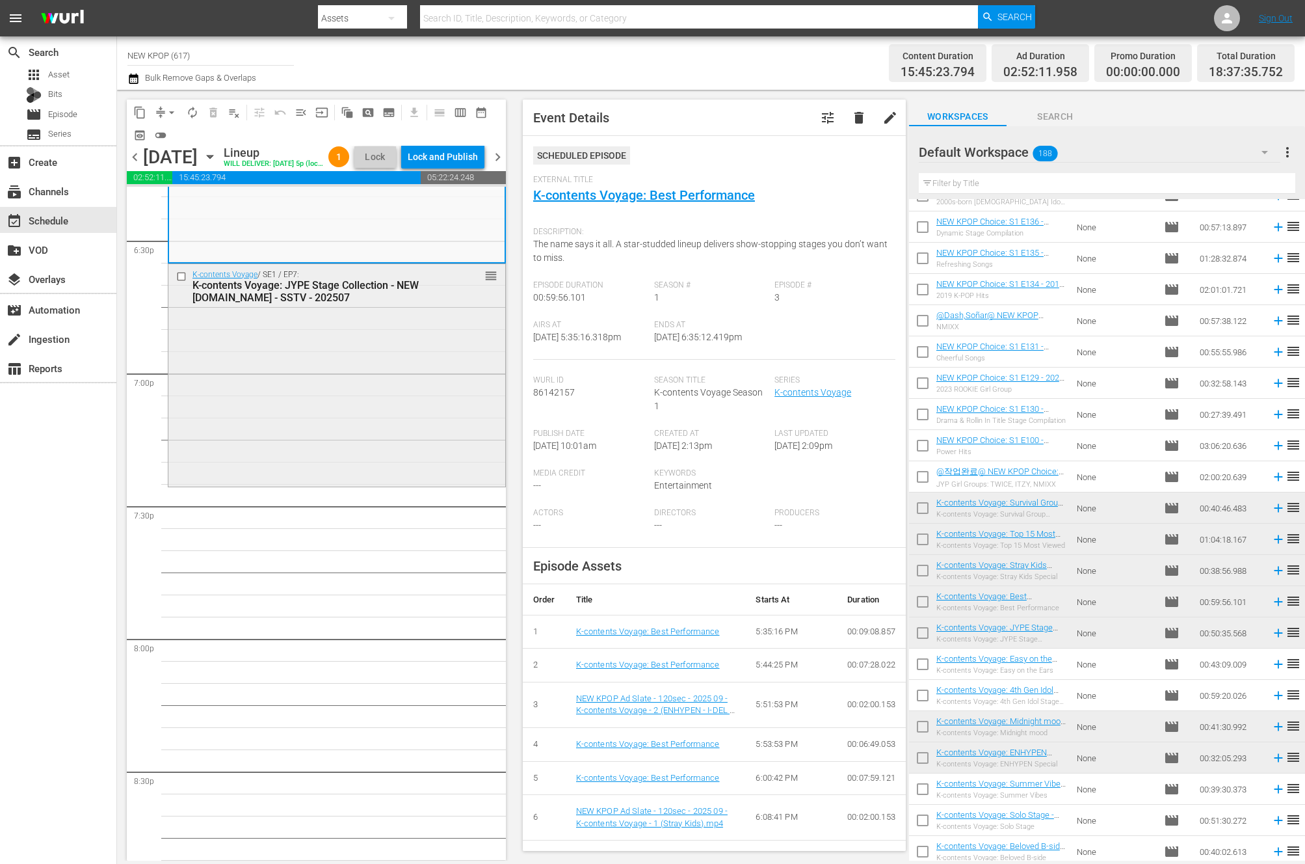
click at [362, 433] on div "K-contents Voyage / SE1 / EP7: K-contents Voyage: JYPE Stage Collection - NEW K…" at bounding box center [336, 374] width 337 height 220
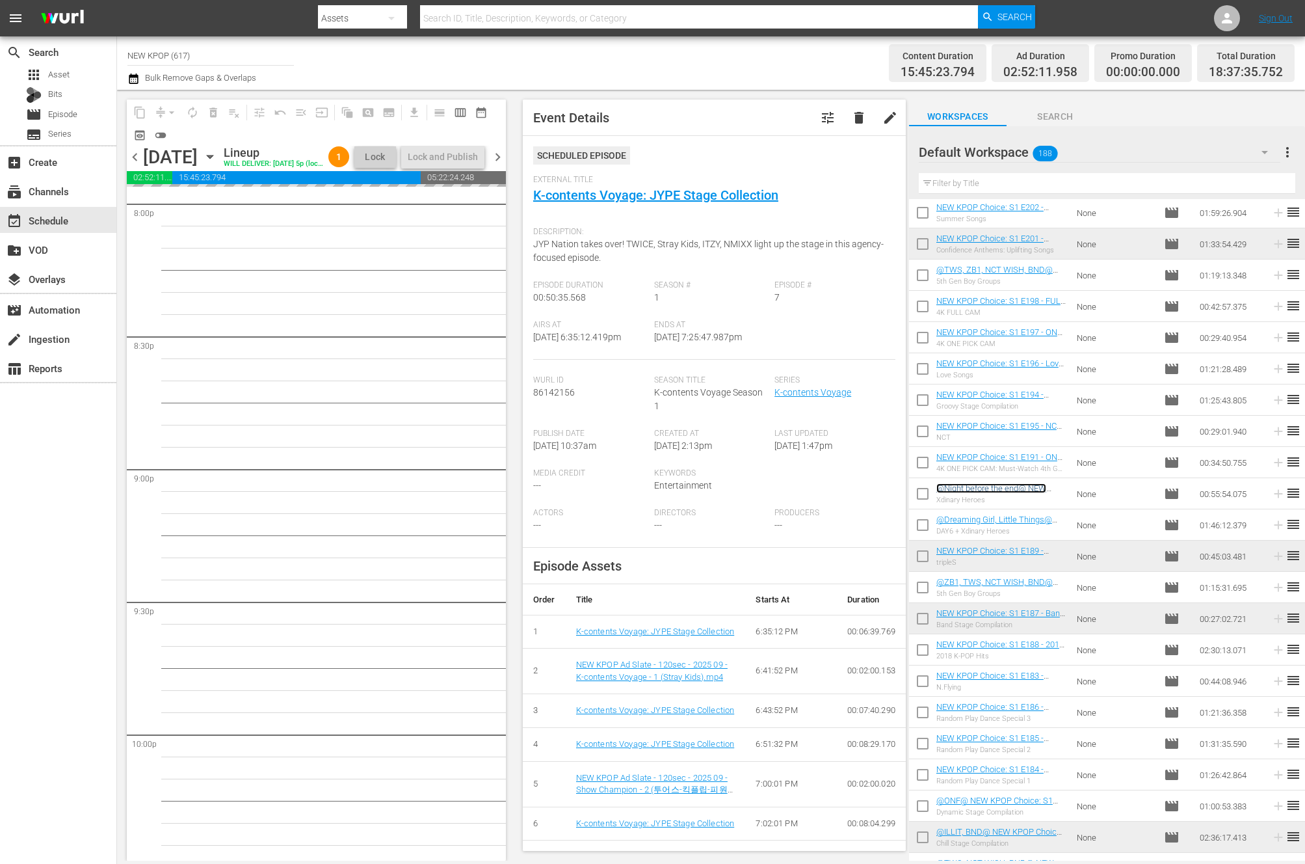
scroll to position [5289, 0]
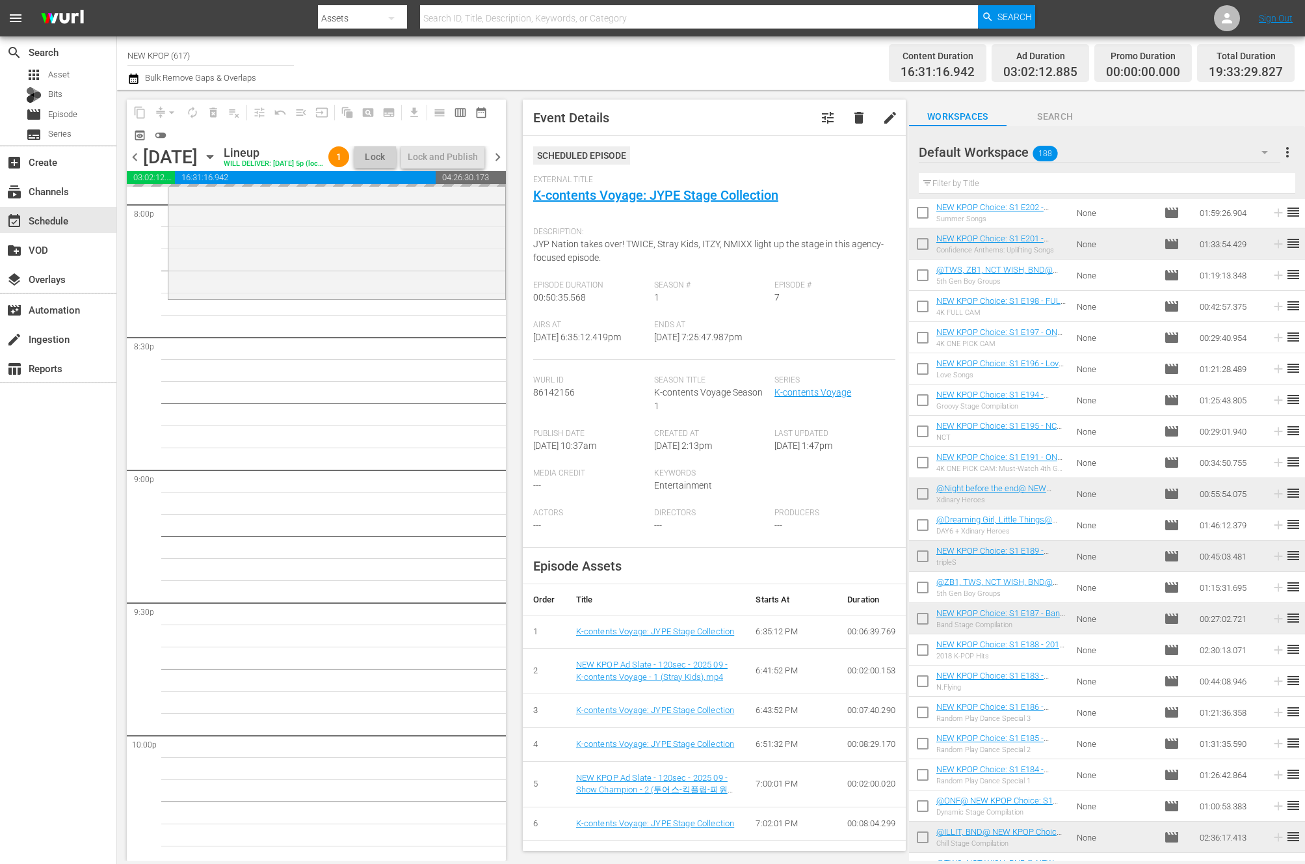
click at [1057, 183] on input "text" at bounding box center [1107, 183] width 377 height 21
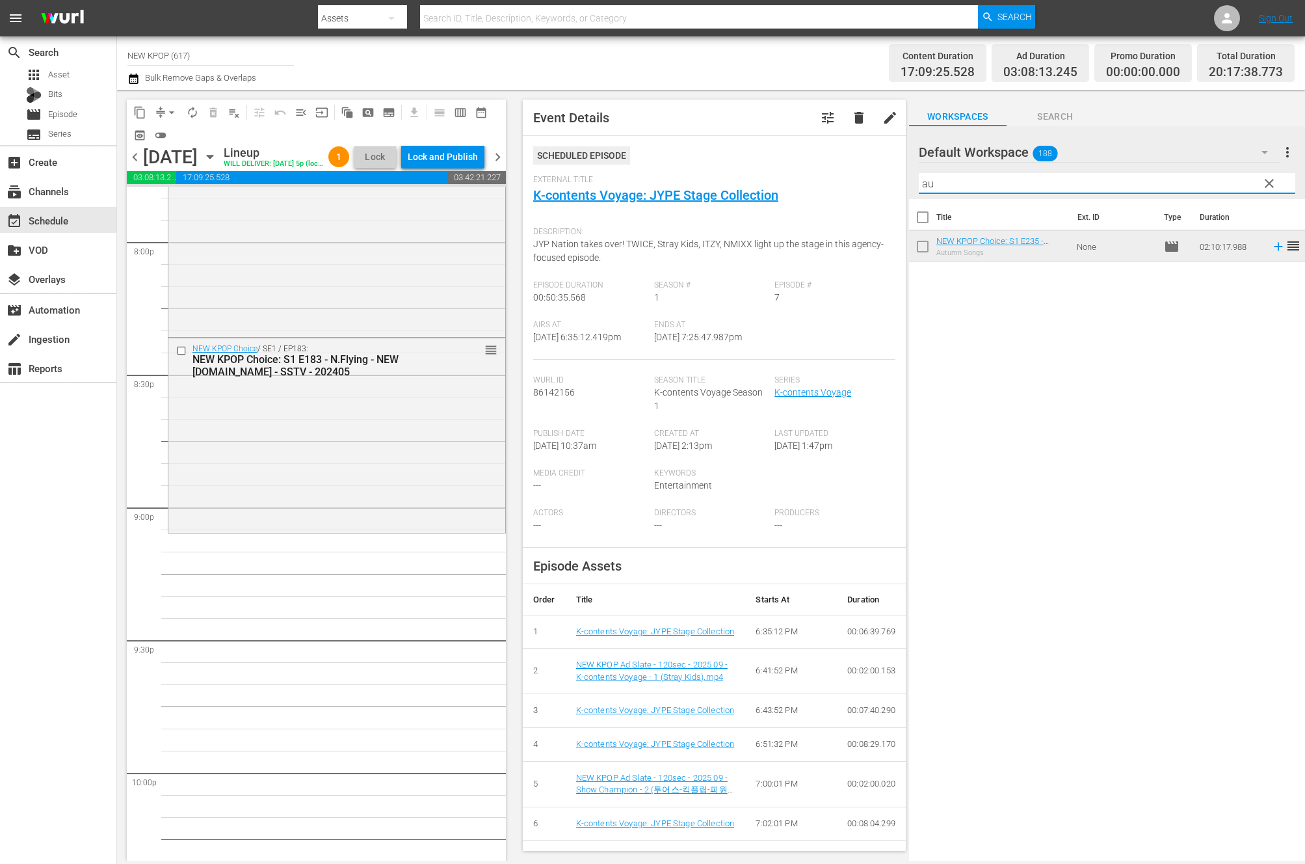
scroll to position [5381, 0]
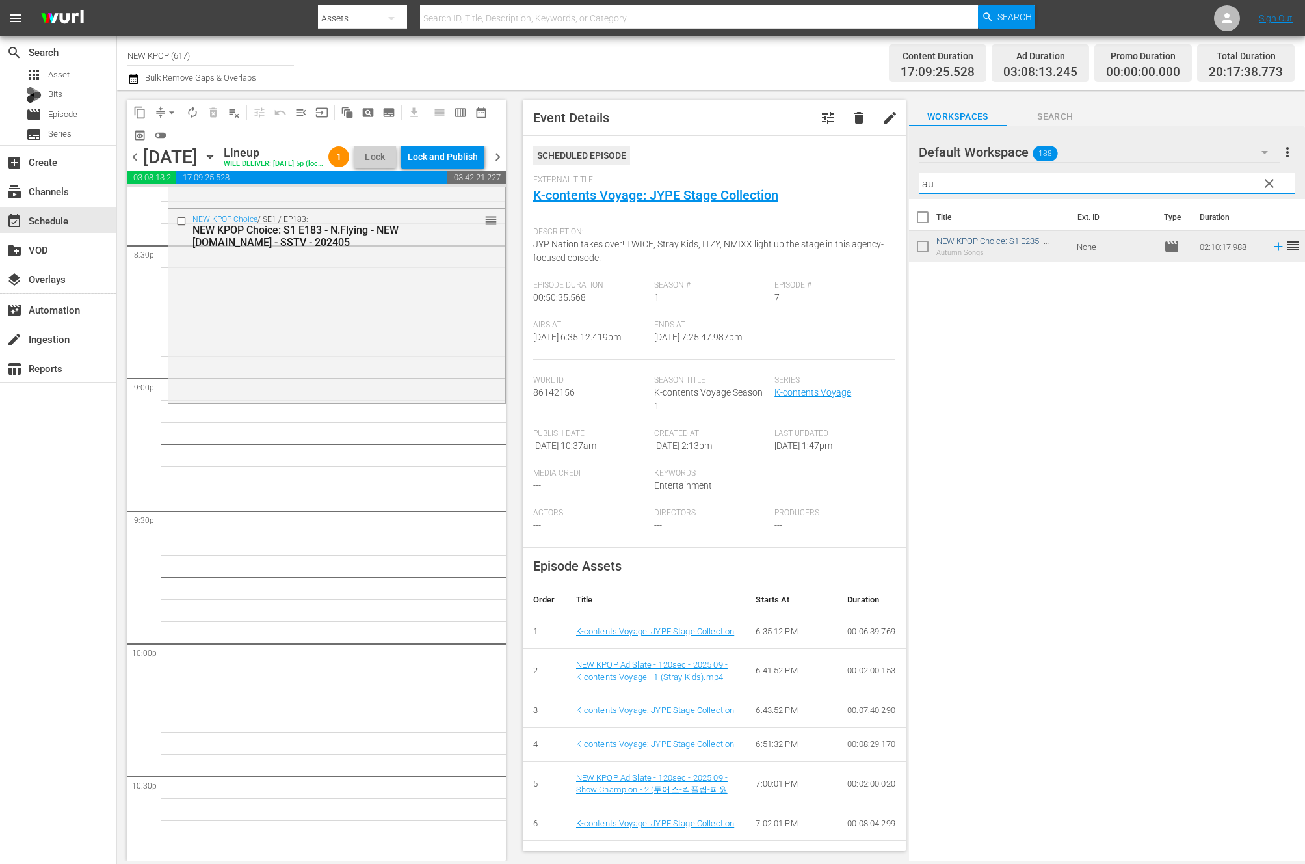
type input "au"
click at [1265, 178] on span "clear" at bounding box center [1270, 184] width 16 height 16
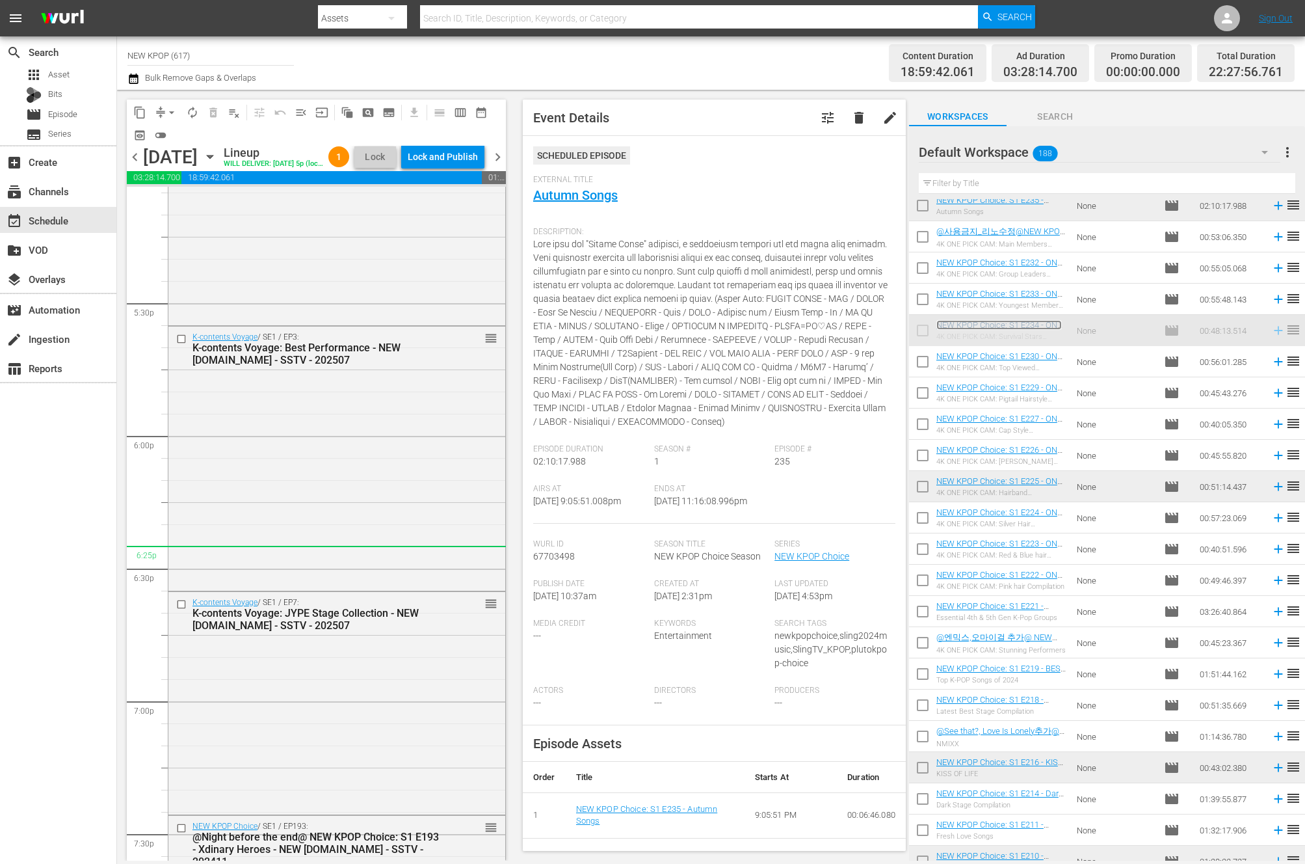
scroll to position [4399, 0]
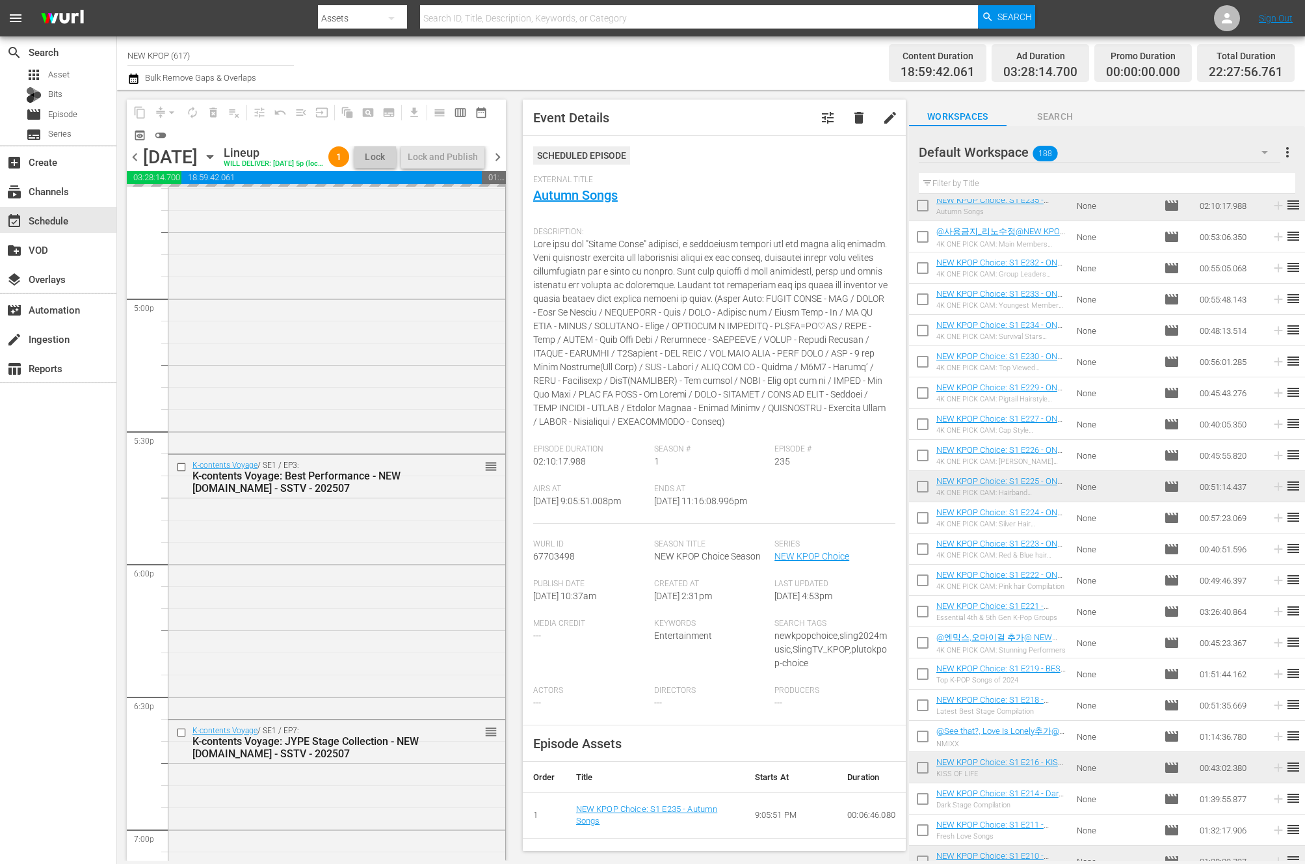
click at [949, 190] on input "text" at bounding box center [1107, 183] width 377 height 21
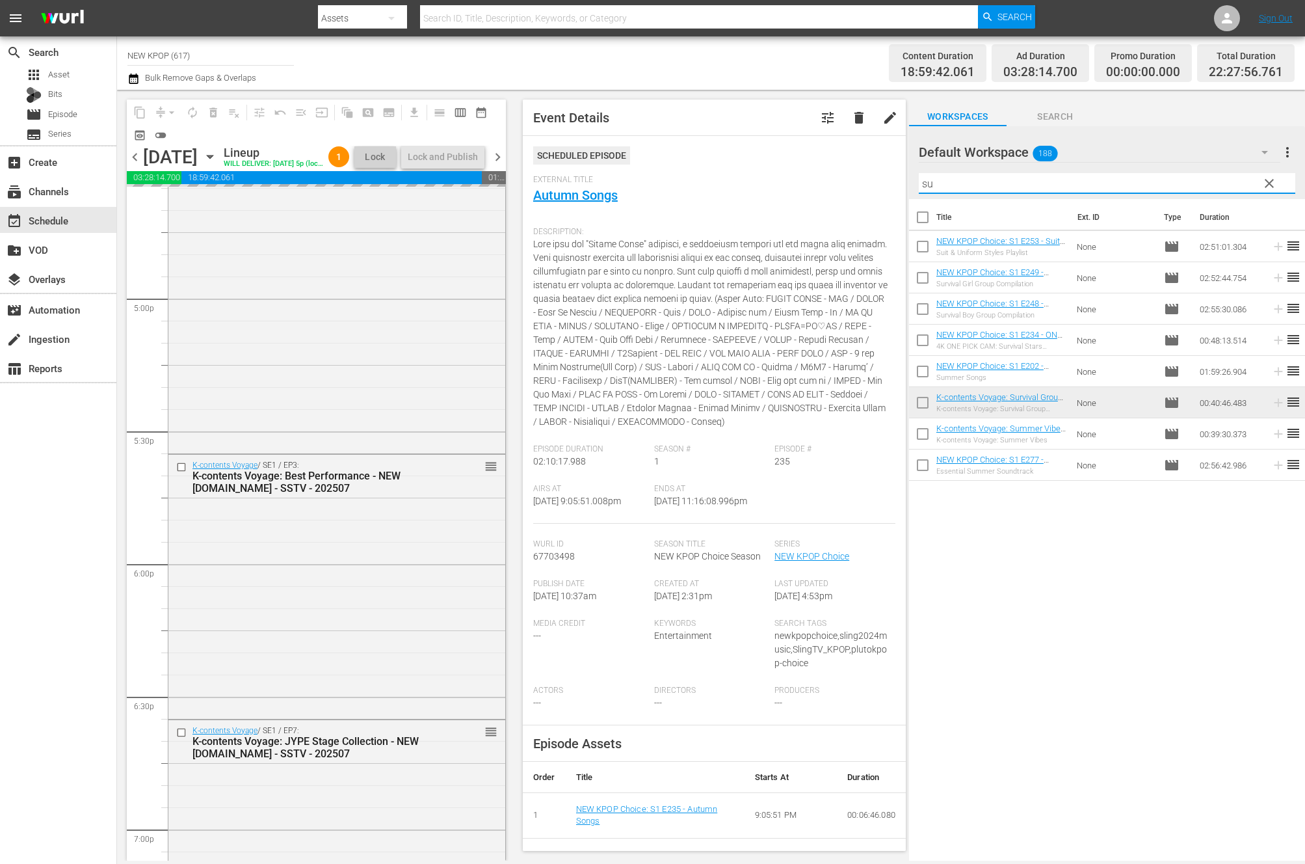
scroll to position [0, 0]
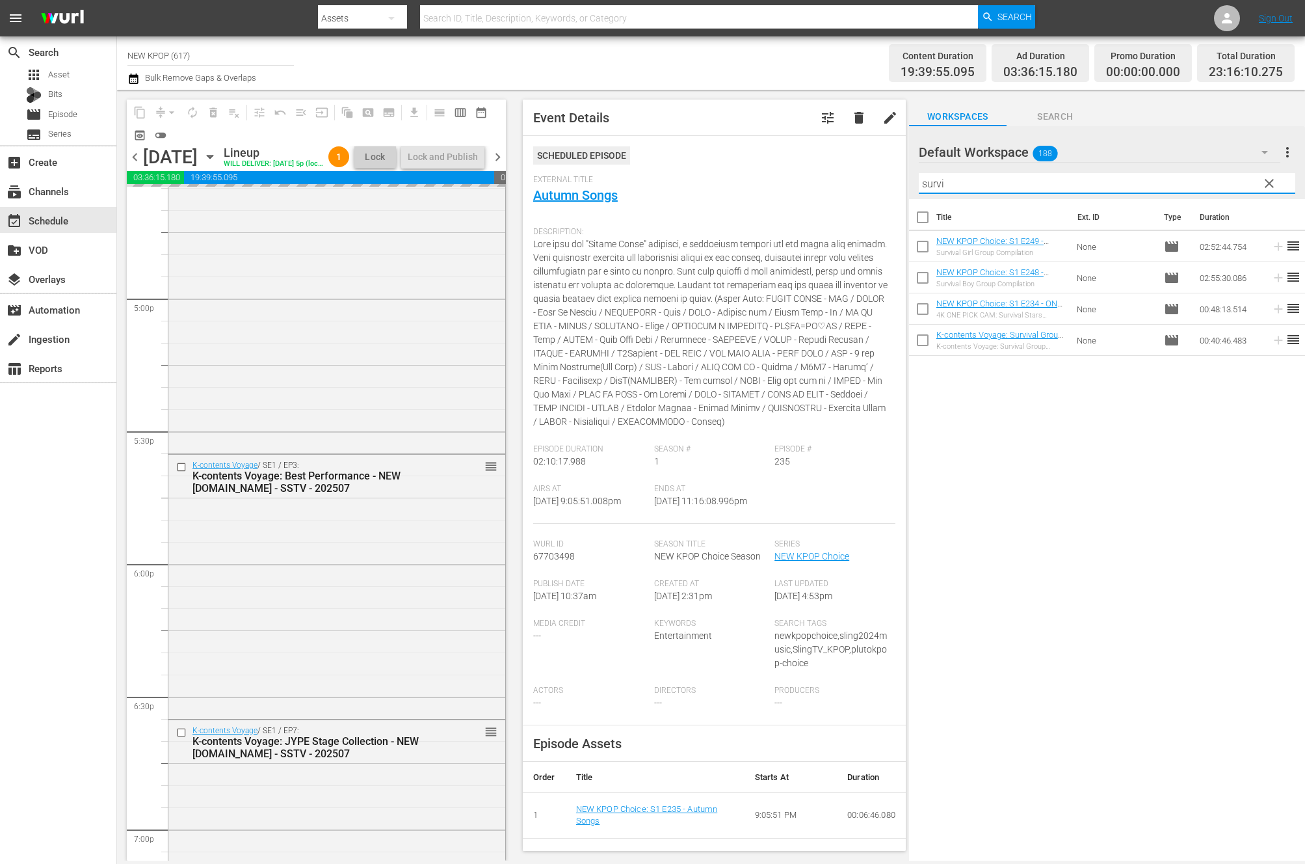
drag, startPoint x: 492, startPoint y: 467, endPoint x: 422, endPoint y: 678, distance: 222.7
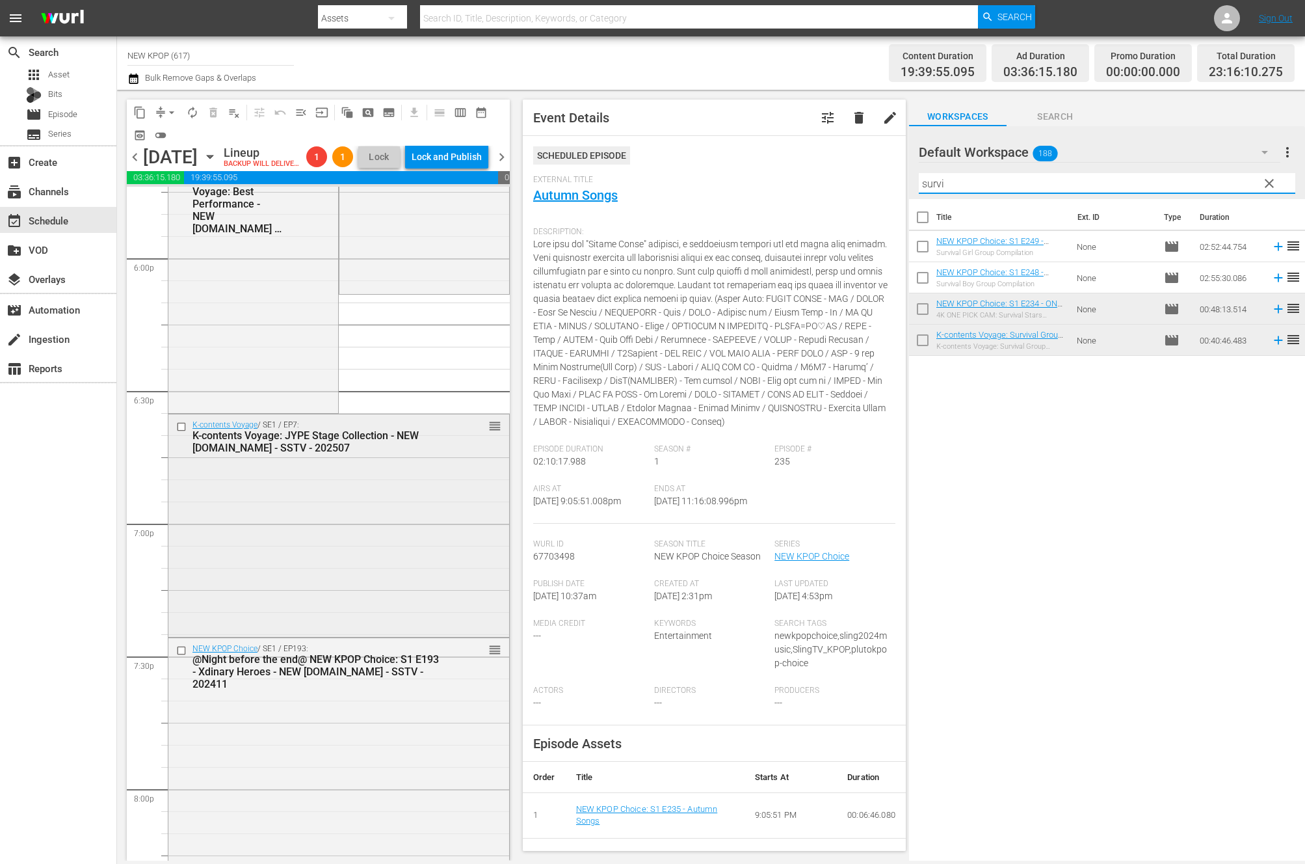
scroll to position [4592, 0]
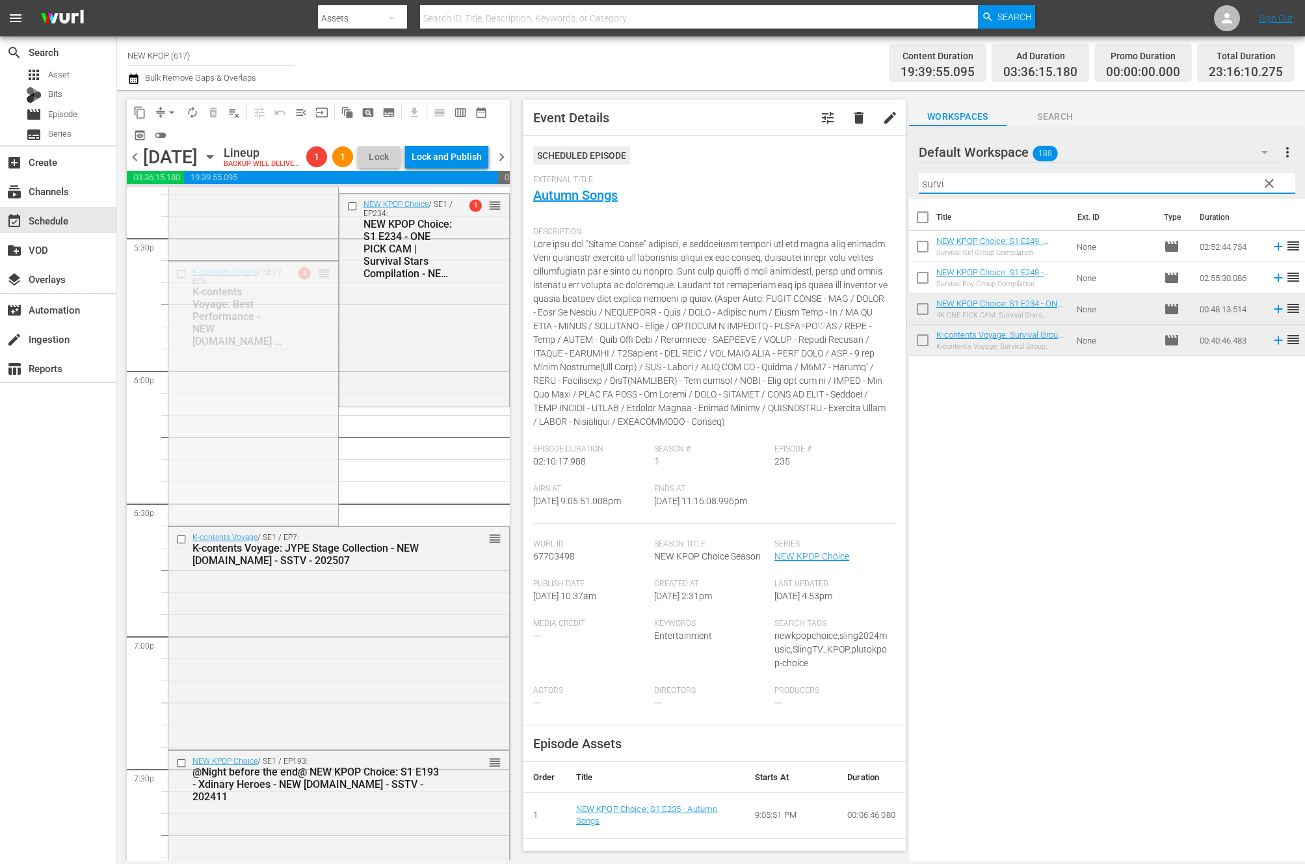
drag, startPoint x: 320, startPoint y: 301, endPoint x: 302, endPoint y: 536, distance: 236.1
type input "survi"
click at [1223, 583] on div "Title Ext. ID Type Duration NEW KPOP Choice: S1 E249 - Survival Girl Group Comp…" at bounding box center [1107, 530] width 396 height 663
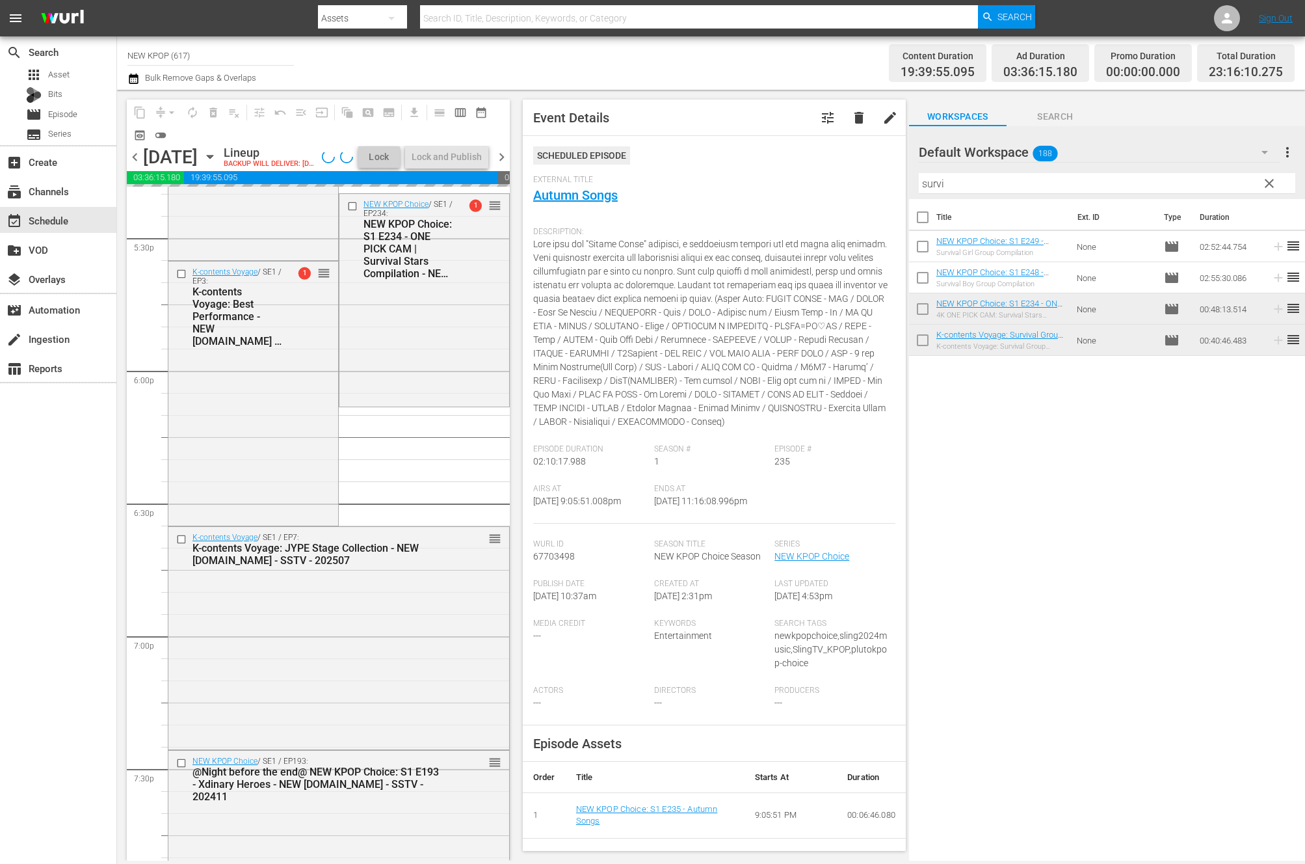
click at [1223, 583] on div "Title Ext. ID Type Duration NEW KPOP Choice: S1 E249 - Survival Girl Group Comp…" at bounding box center [1107, 530] width 396 height 663
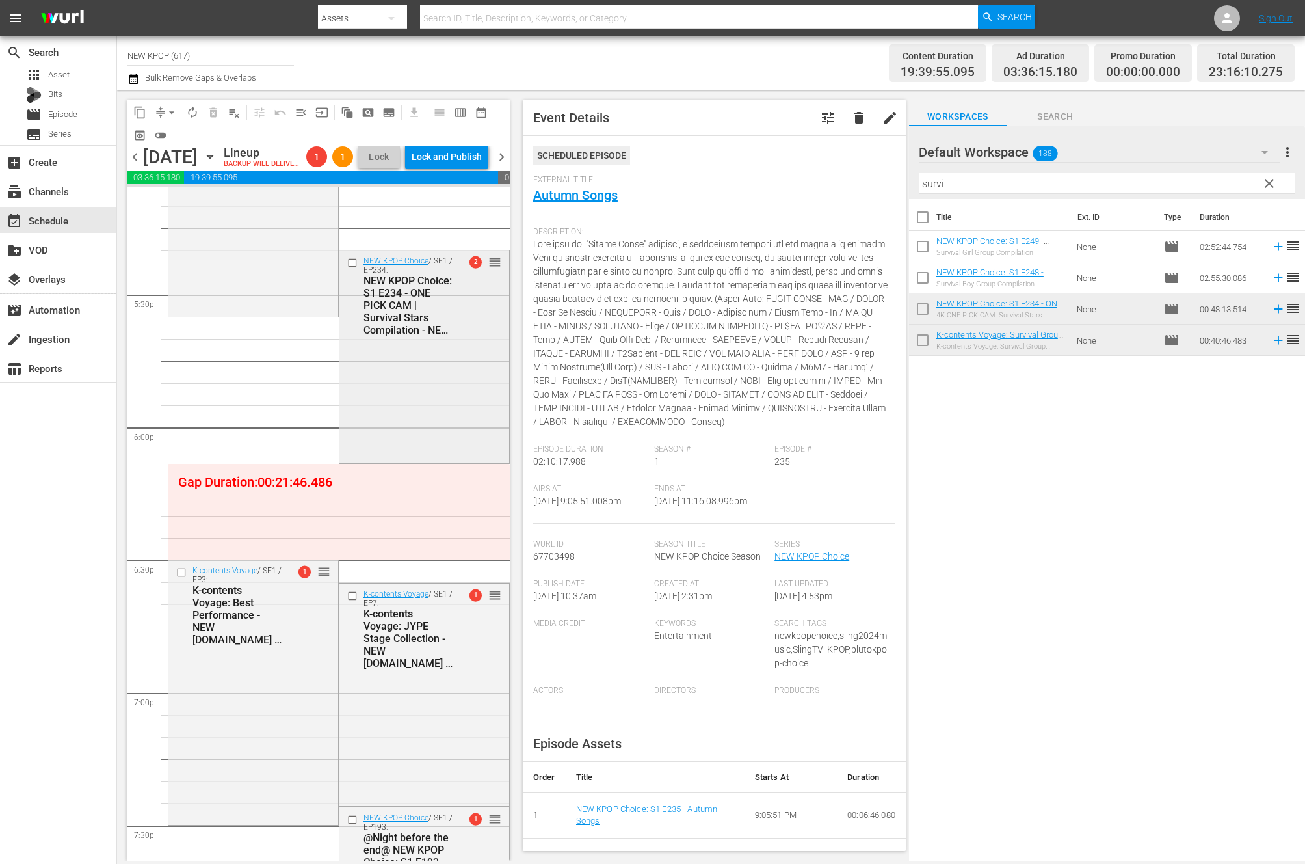
scroll to position [4534, 0]
click at [930, 239] on input "checkbox" at bounding box center [922, 248] width 27 height 27
checkbox input "true"
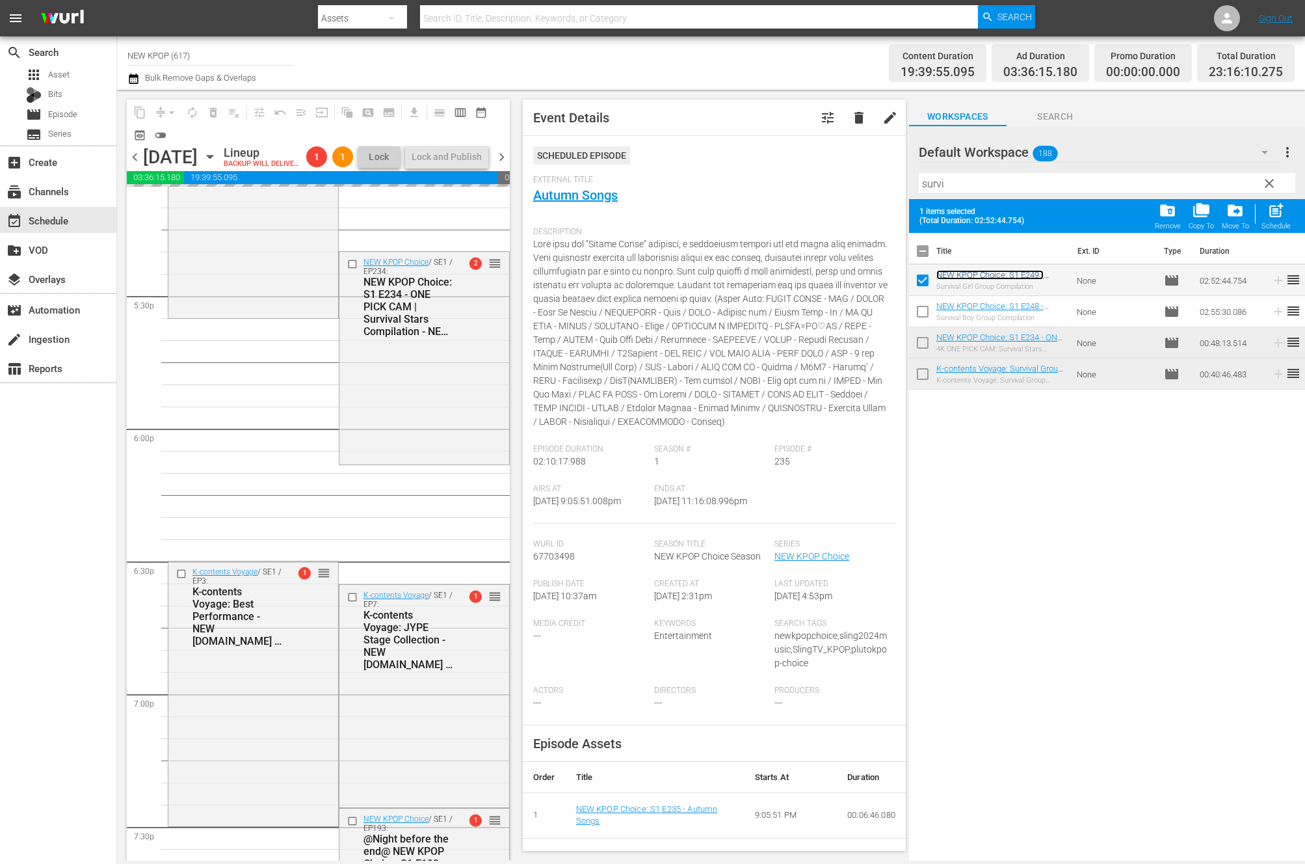
drag, startPoint x: 944, startPoint y: 279, endPoint x: 938, endPoint y: 283, distance: 7.6
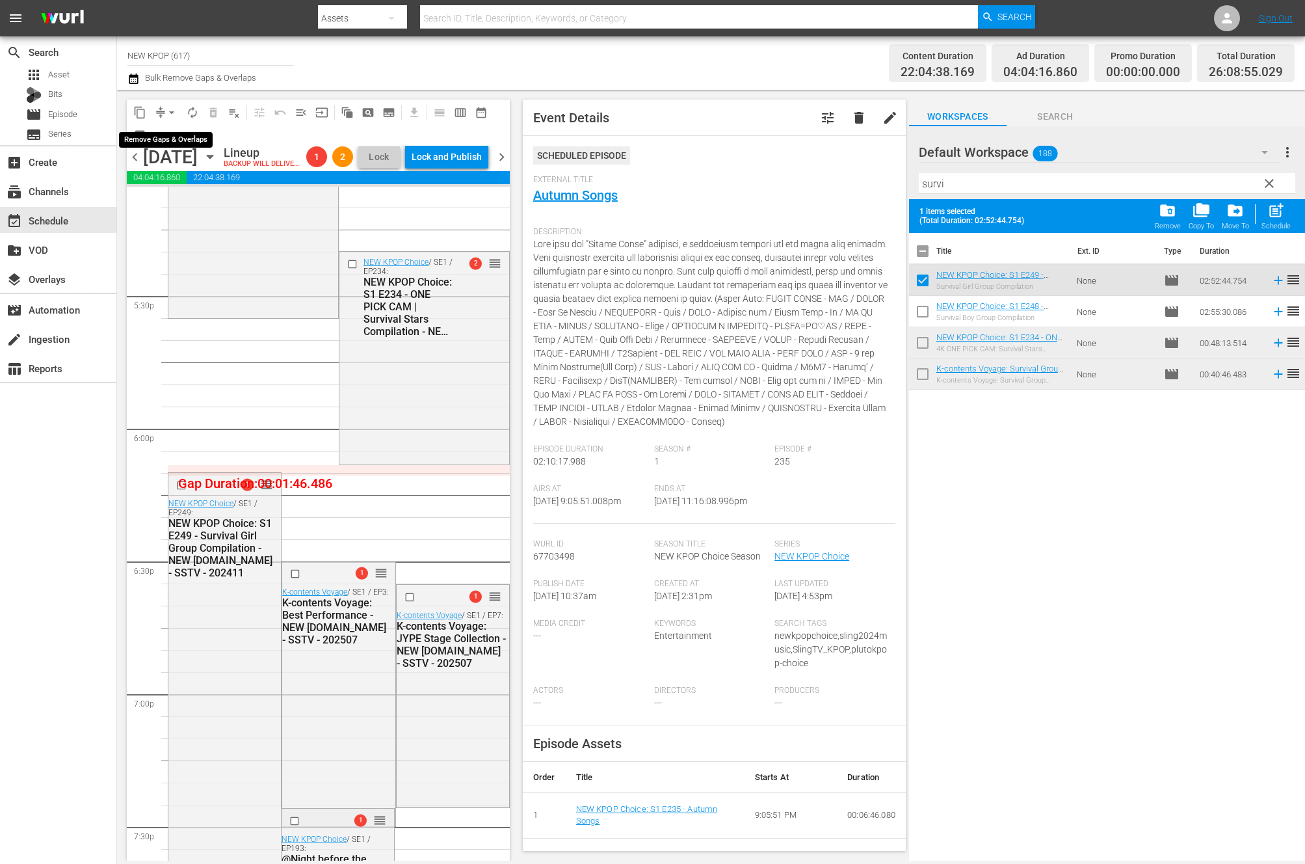
click at [172, 116] on span "arrow_drop_down" at bounding box center [171, 112] width 13 height 13
drag, startPoint x: 190, startPoint y: 180, endPoint x: 456, endPoint y: 134, distance: 270.0
click at [438, 134] on body "menu Search By Assets Search ID, Title, Description, Keywords, or Category Sear…" at bounding box center [652, 432] width 1305 height 864
click at [494, 161] on span "chevron_right" at bounding box center [502, 157] width 16 height 16
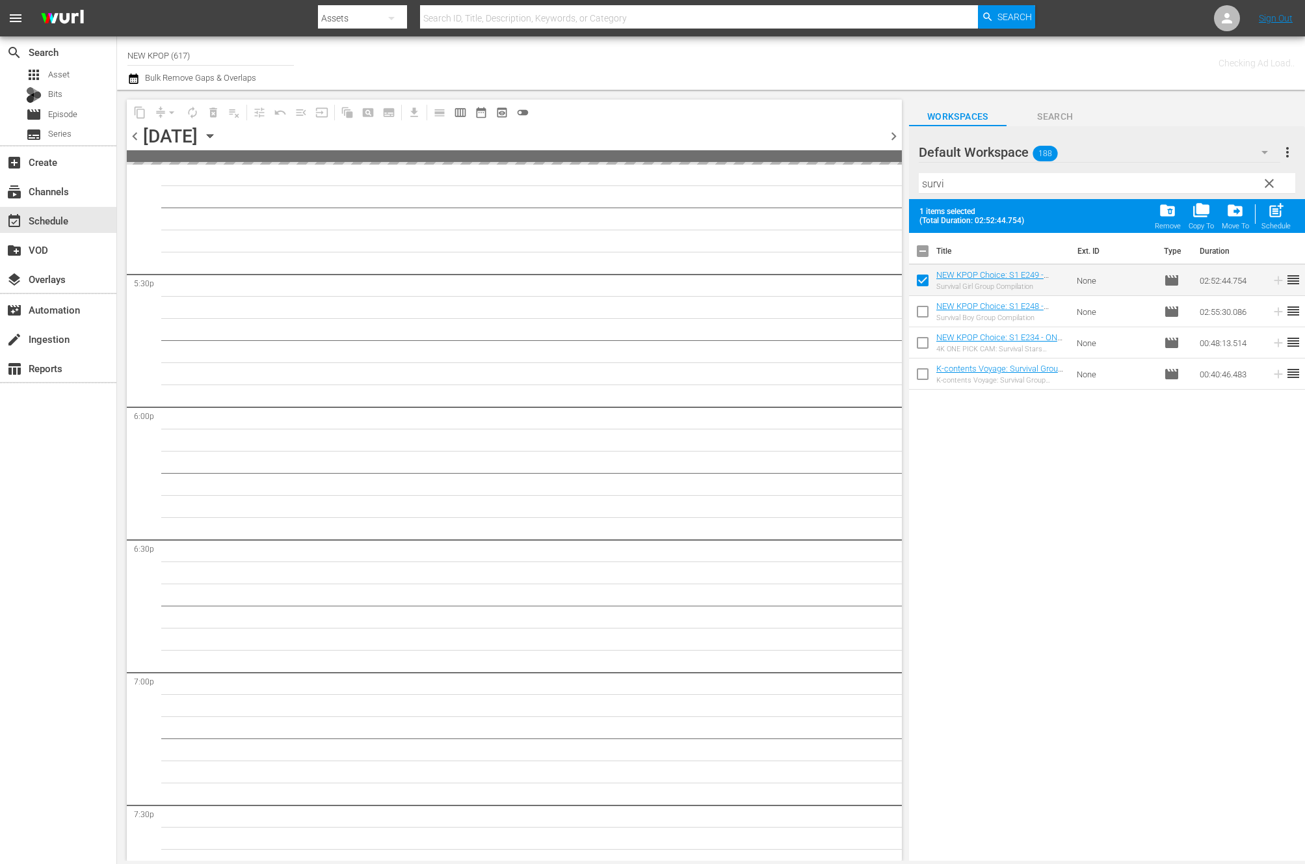
scroll to position [4689, 0]
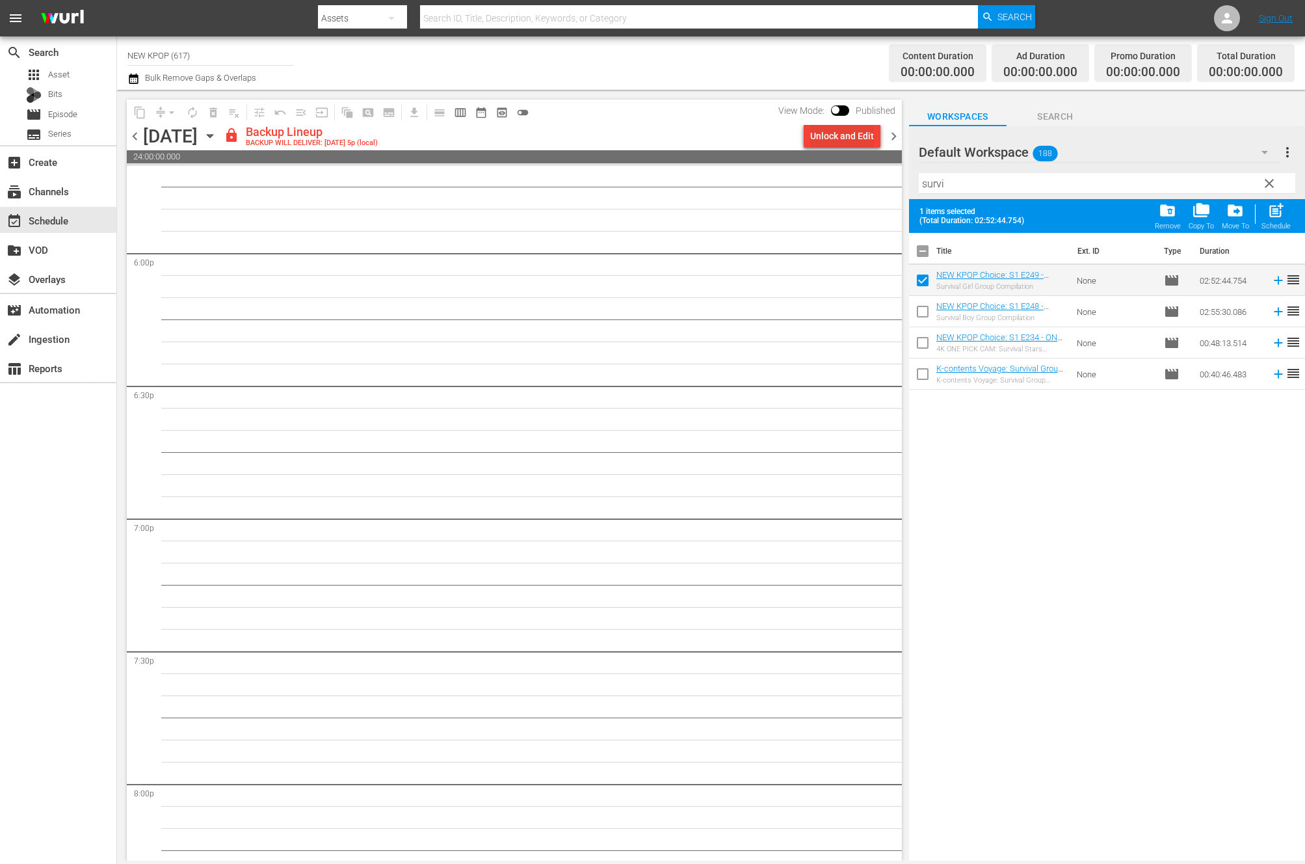
click at [879, 141] on button "Unlock and Edit" at bounding box center [842, 135] width 77 height 23
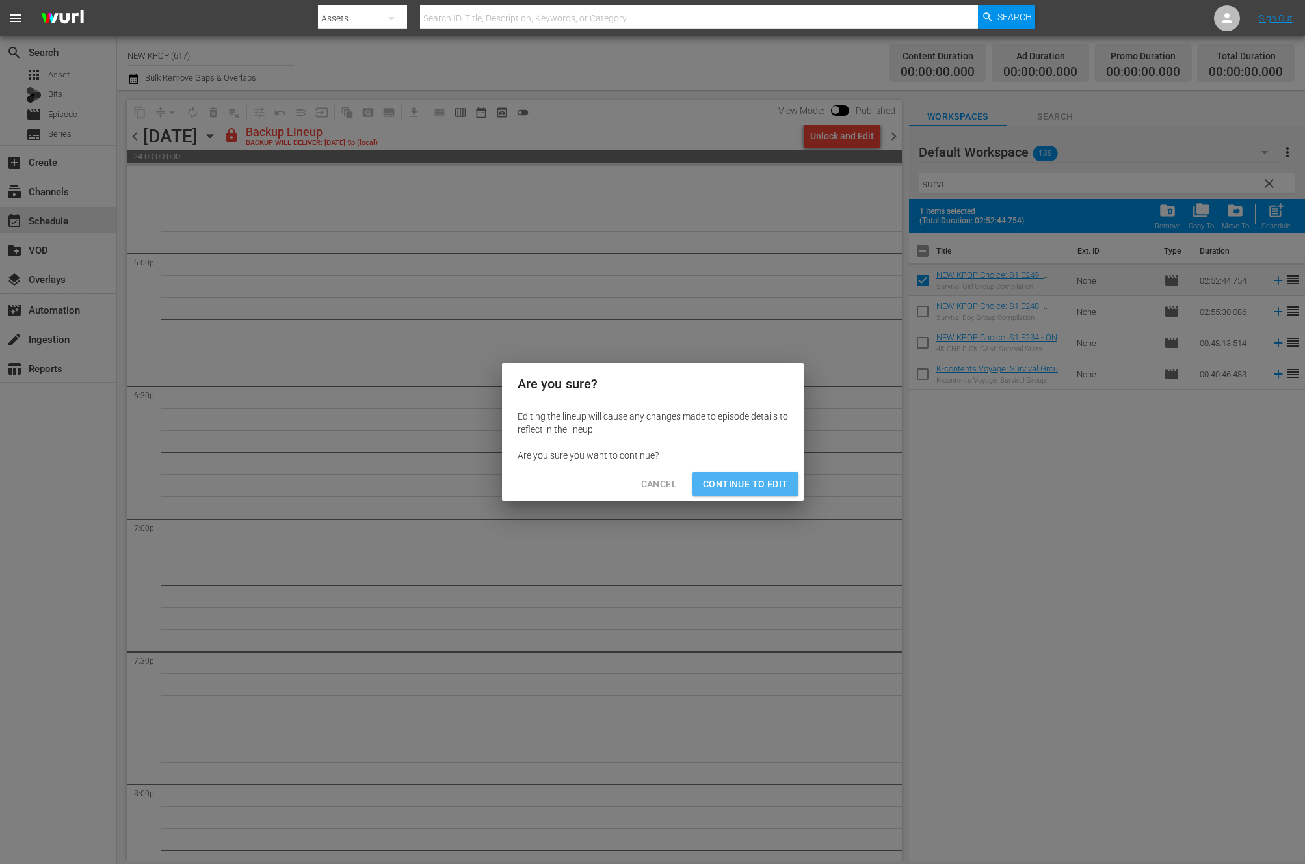
click at [728, 473] on button "Continue to Edit" at bounding box center [745, 484] width 105 height 24
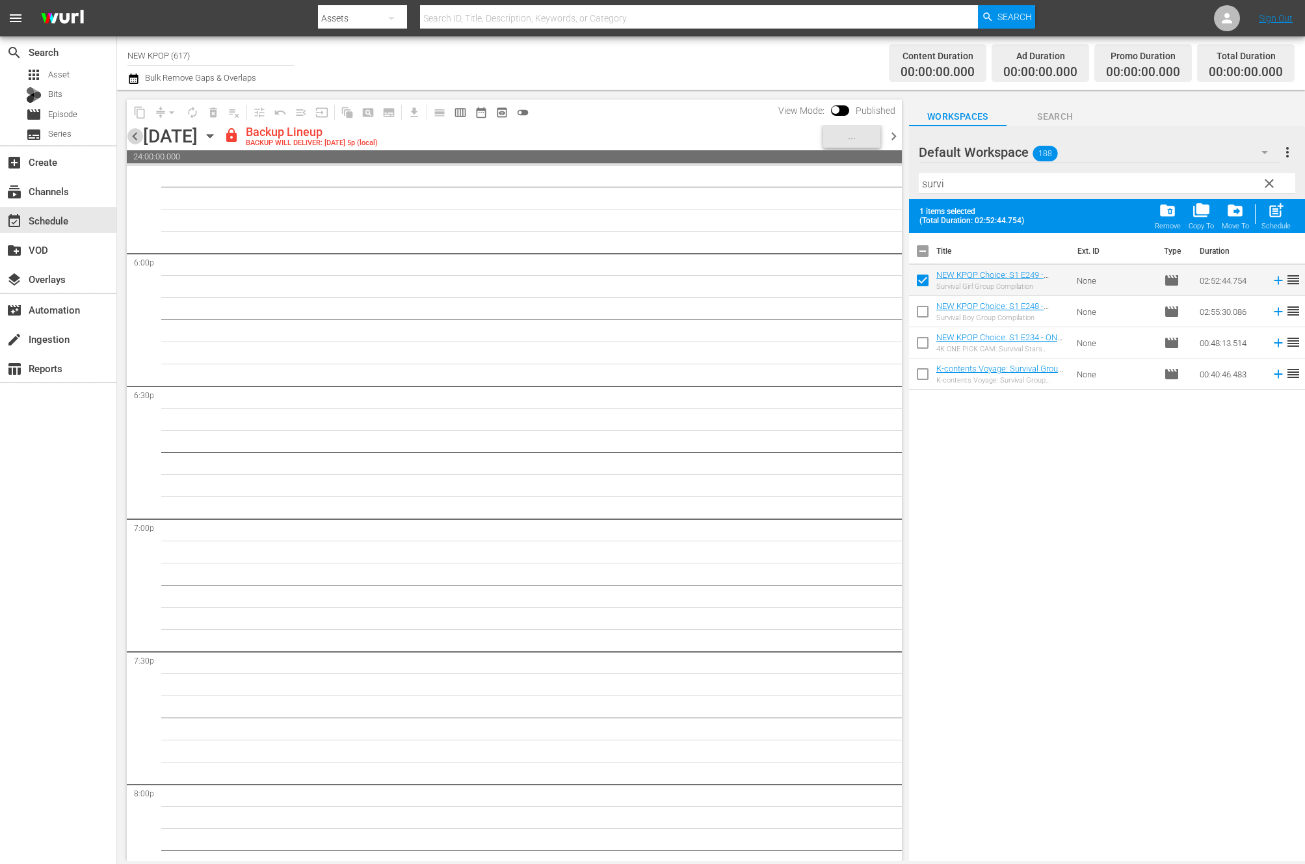
click at [140, 135] on span "chevron_left" at bounding box center [135, 136] width 16 height 16
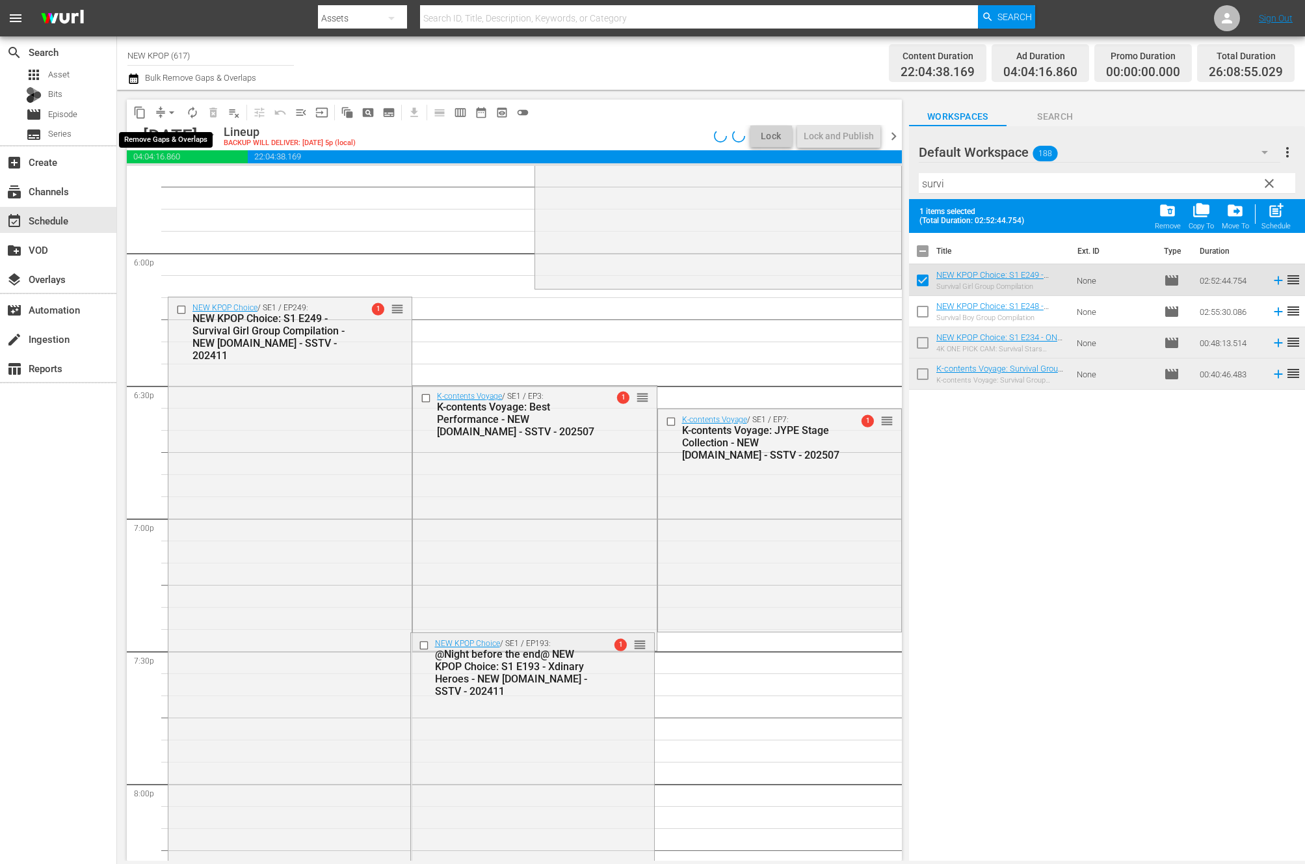
scroll to position [4534, 0]
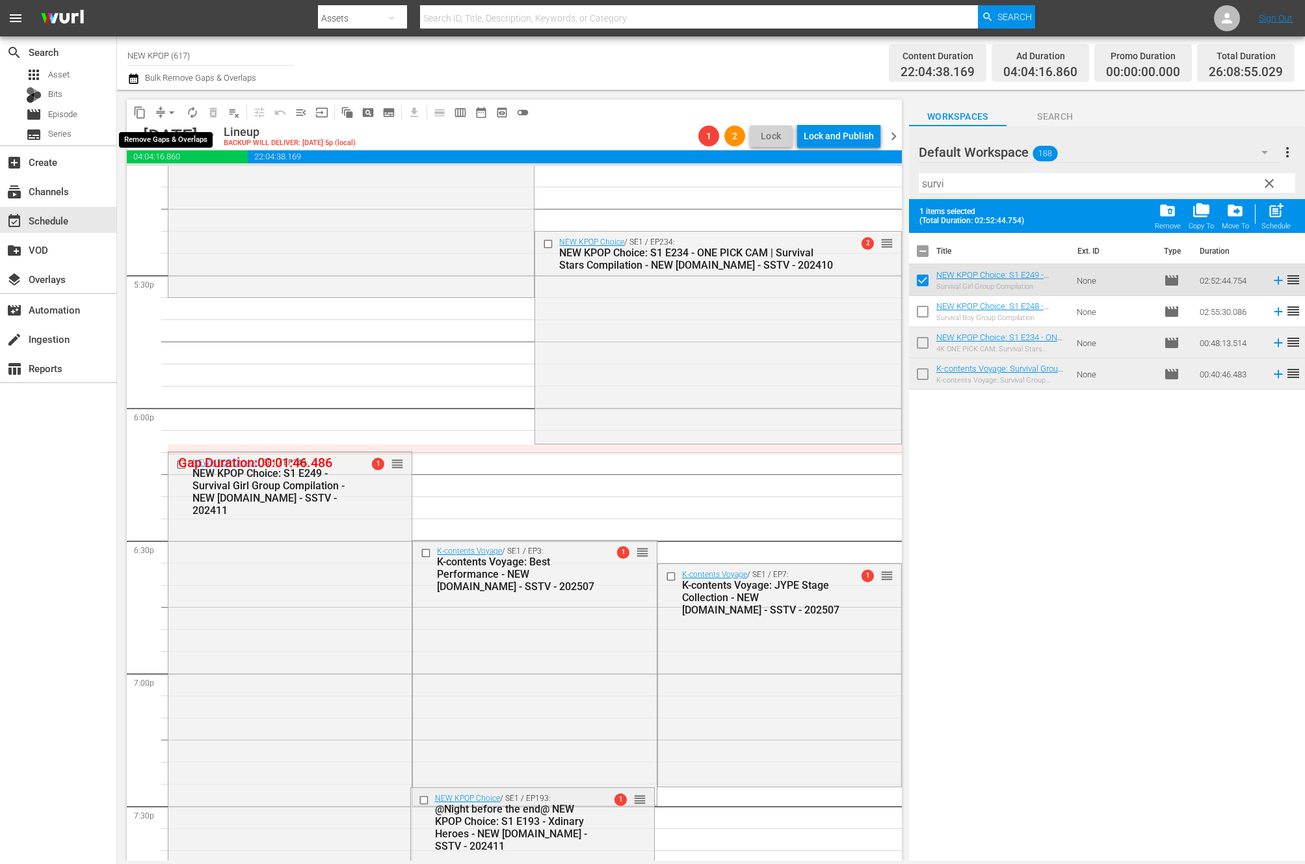
click at [170, 112] on span "arrow_drop_down" at bounding box center [171, 112] width 13 height 13
click at [155, 191] on li "Align to End of Previous Day" at bounding box center [172, 181] width 137 height 21
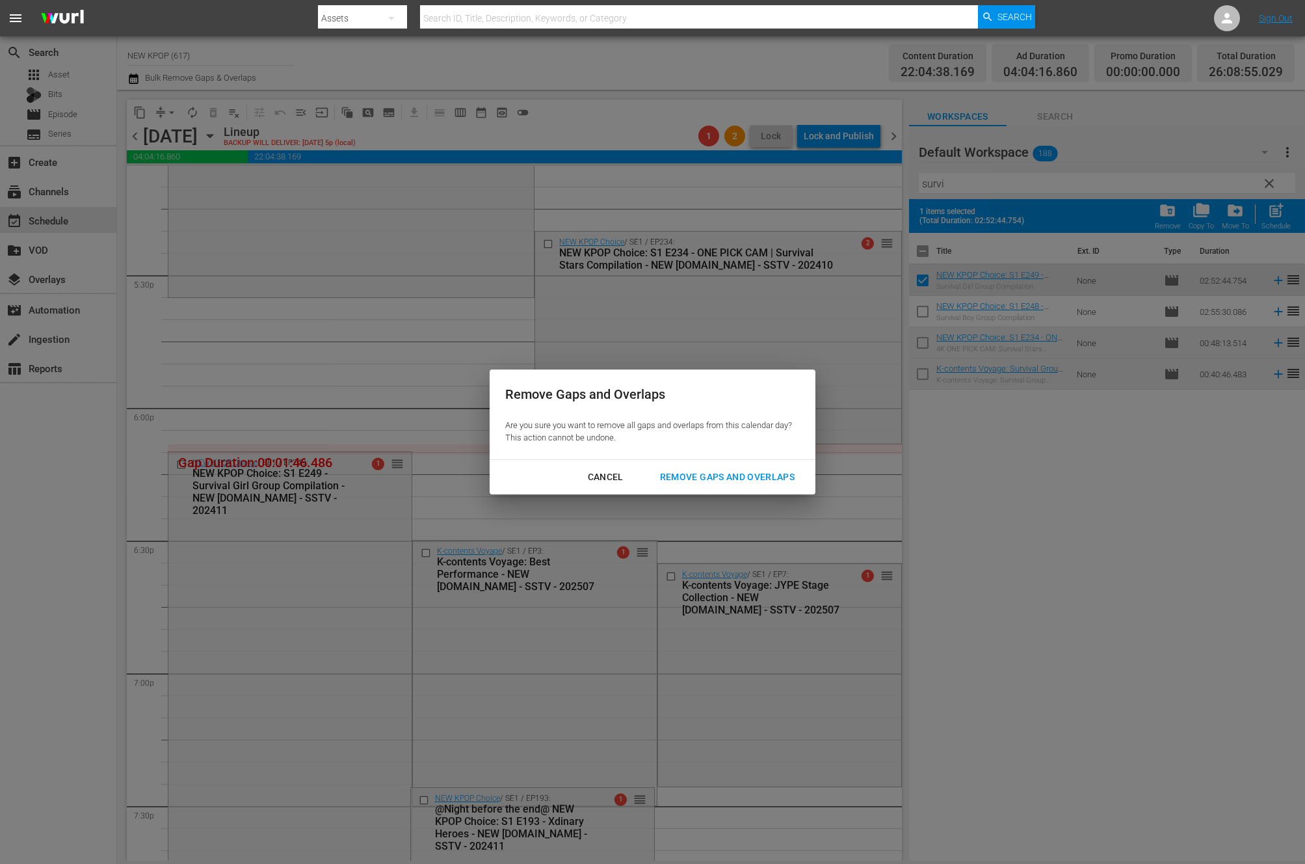
click at [672, 469] on div "Remove Gaps and Overlaps" at bounding box center [727, 477] width 155 height 16
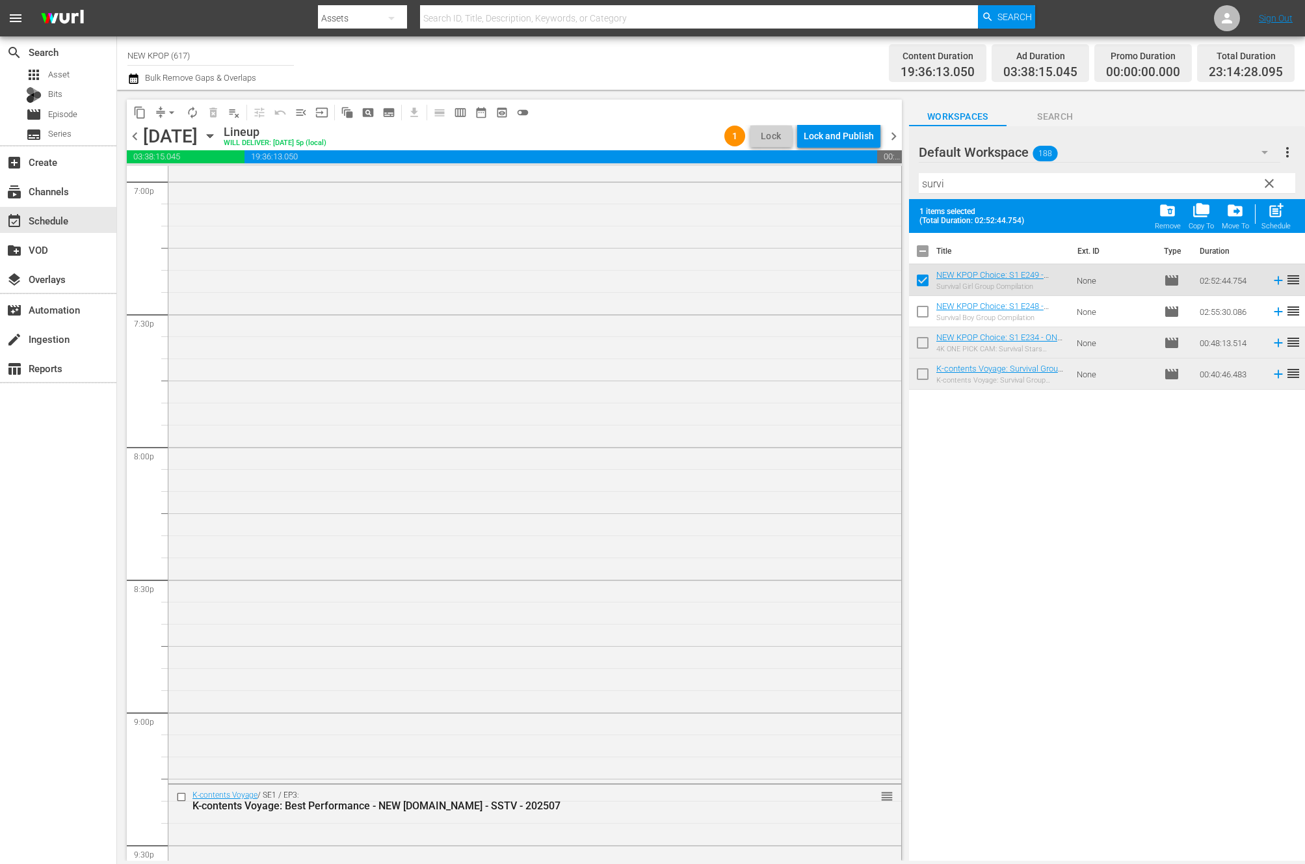
scroll to position [5243, 0]
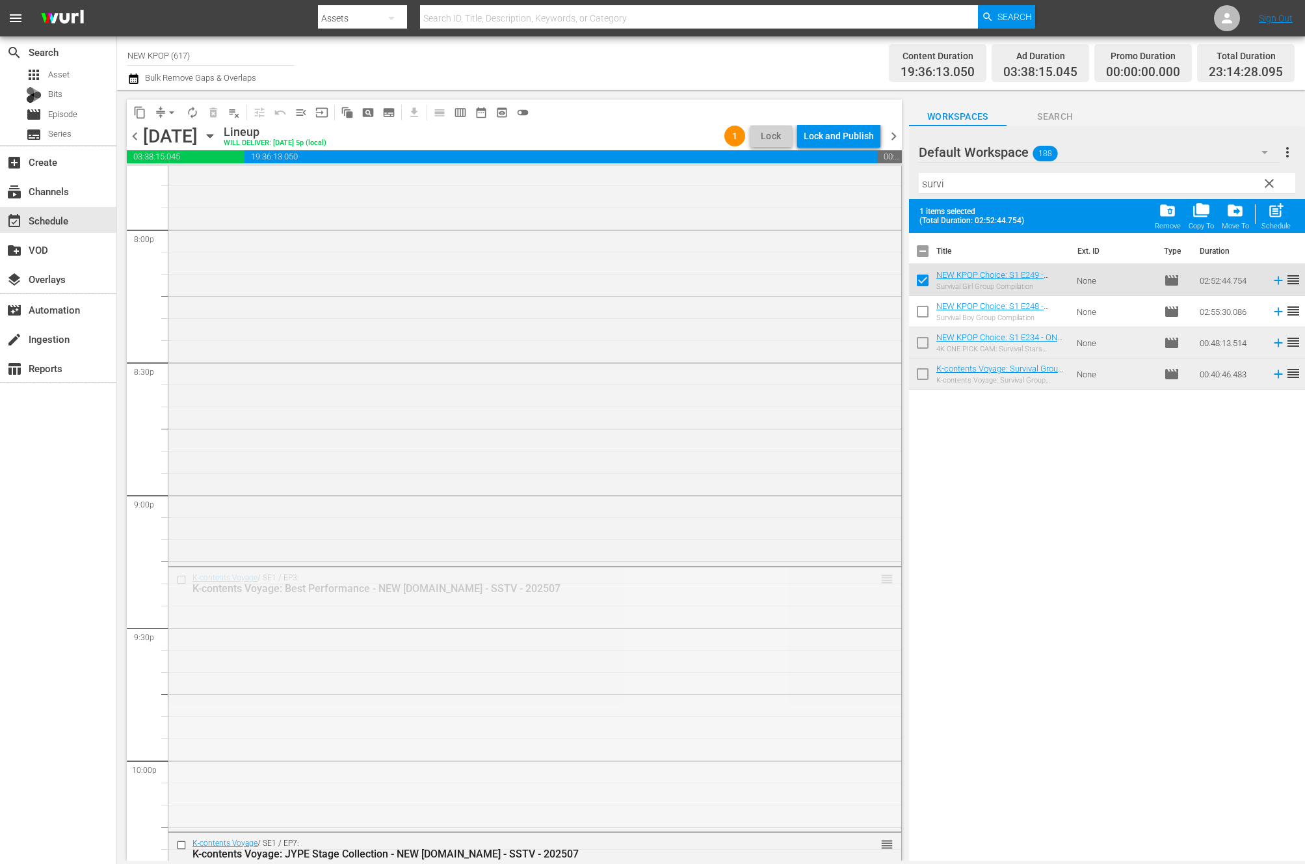
drag, startPoint x: 884, startPoint y: 577, endPoint x: 780, endPoint y: 734, distance: 188.1
click at [1011, 496] on div "Title Ext. ID Type Duration NEW KPOP Choice: S1 E249 - Survival Girl Group Comp…" at bounding box center [1107, 547] width 396 height 629
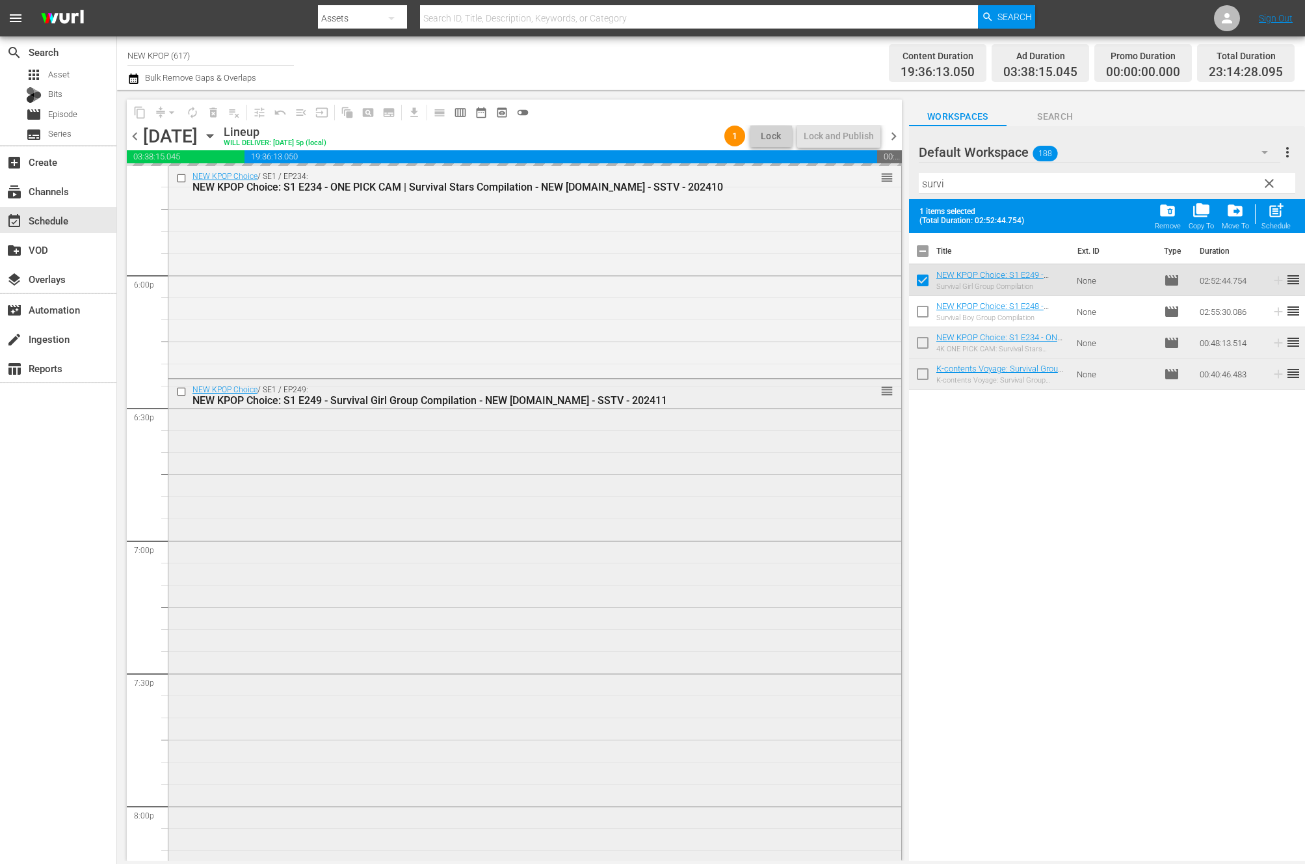
click at [541, 411] on div "NEW KPOP Choice / SE1 / EP249: NEW KPOP Choice: S1 E249 - Survival Girl Group C…" at bounding box center [534, 759] width 733 height 760
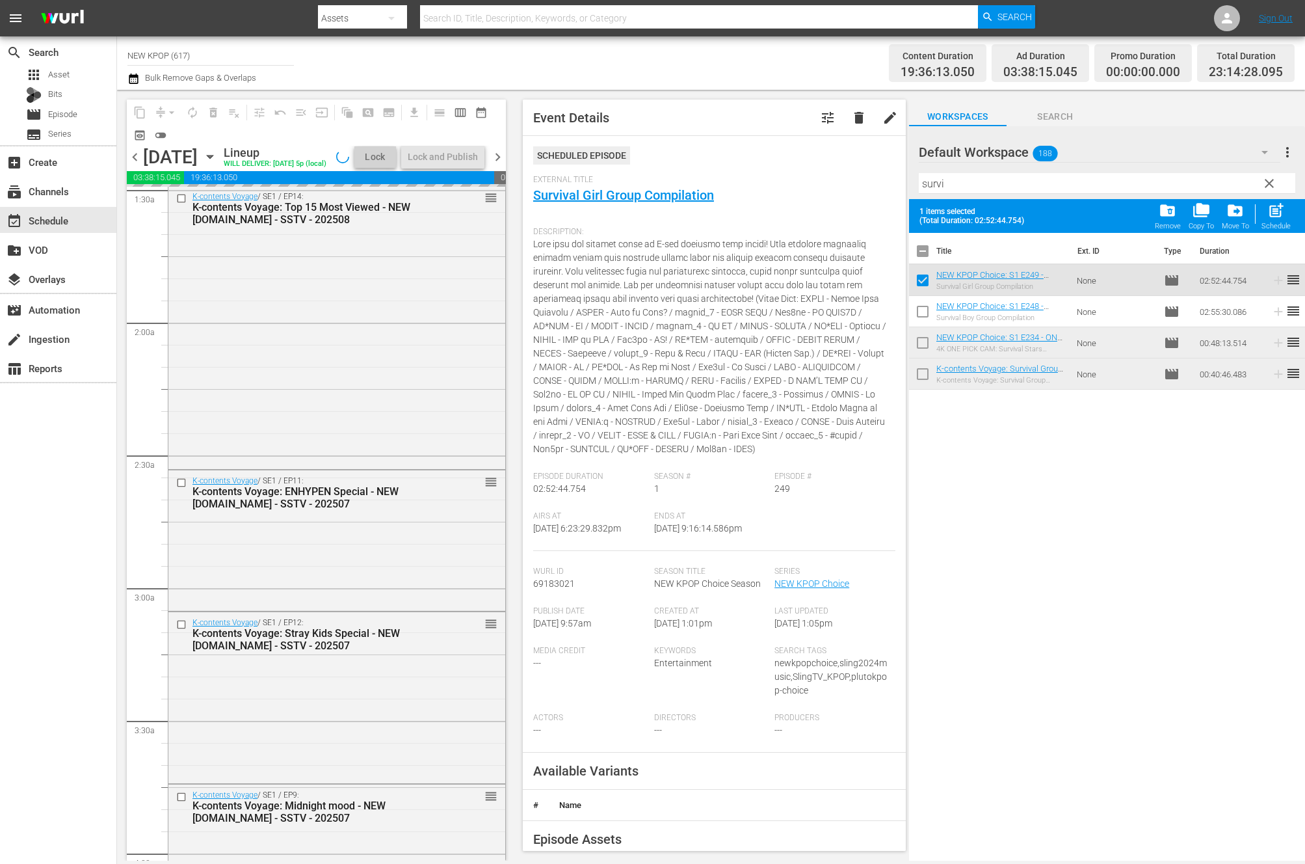
scroll to position [0, 0]
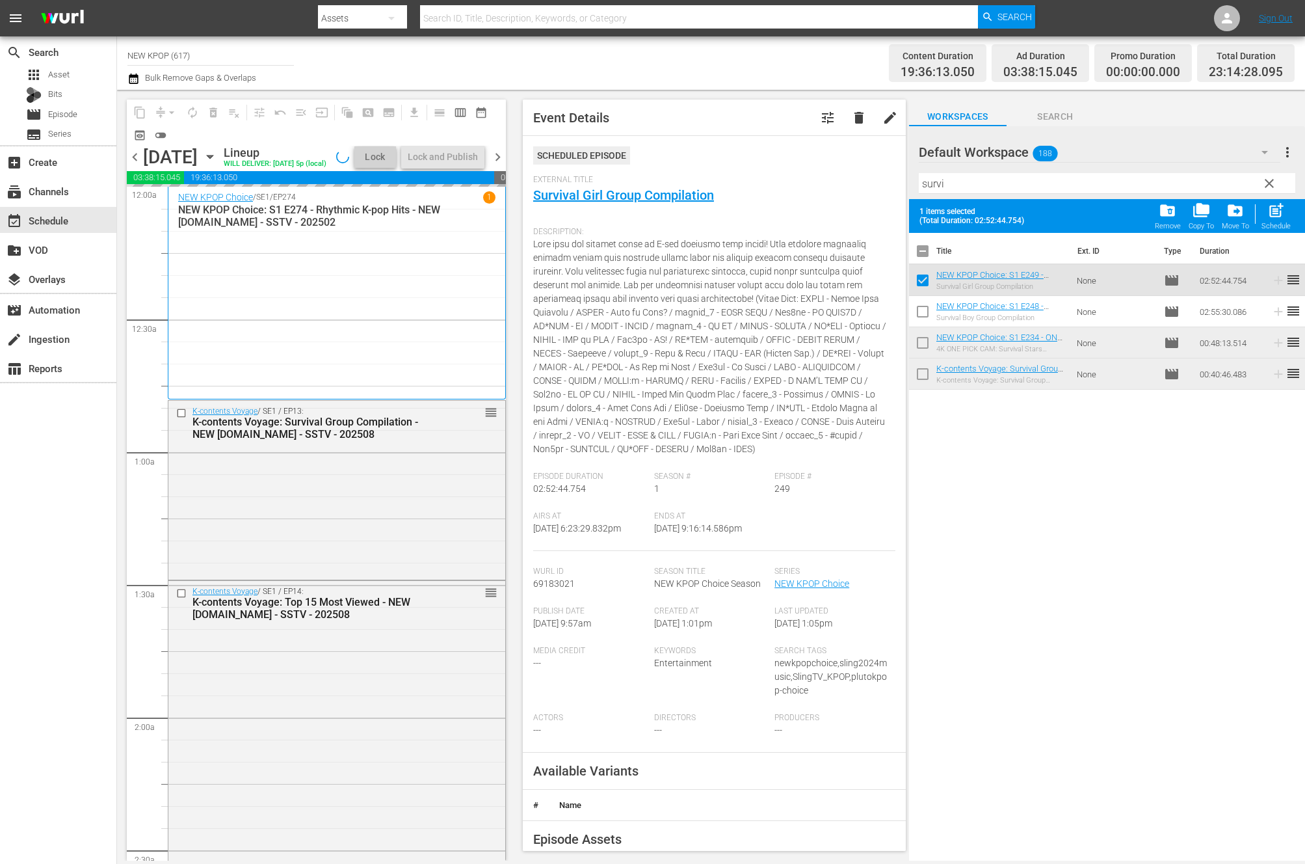
click at [295, 469] on div "K-contents Voyage / SE1 / EP13: K-contents Voyage: Survival Group Compilation -…" at bounding box center [336, 489] width 337 height 176
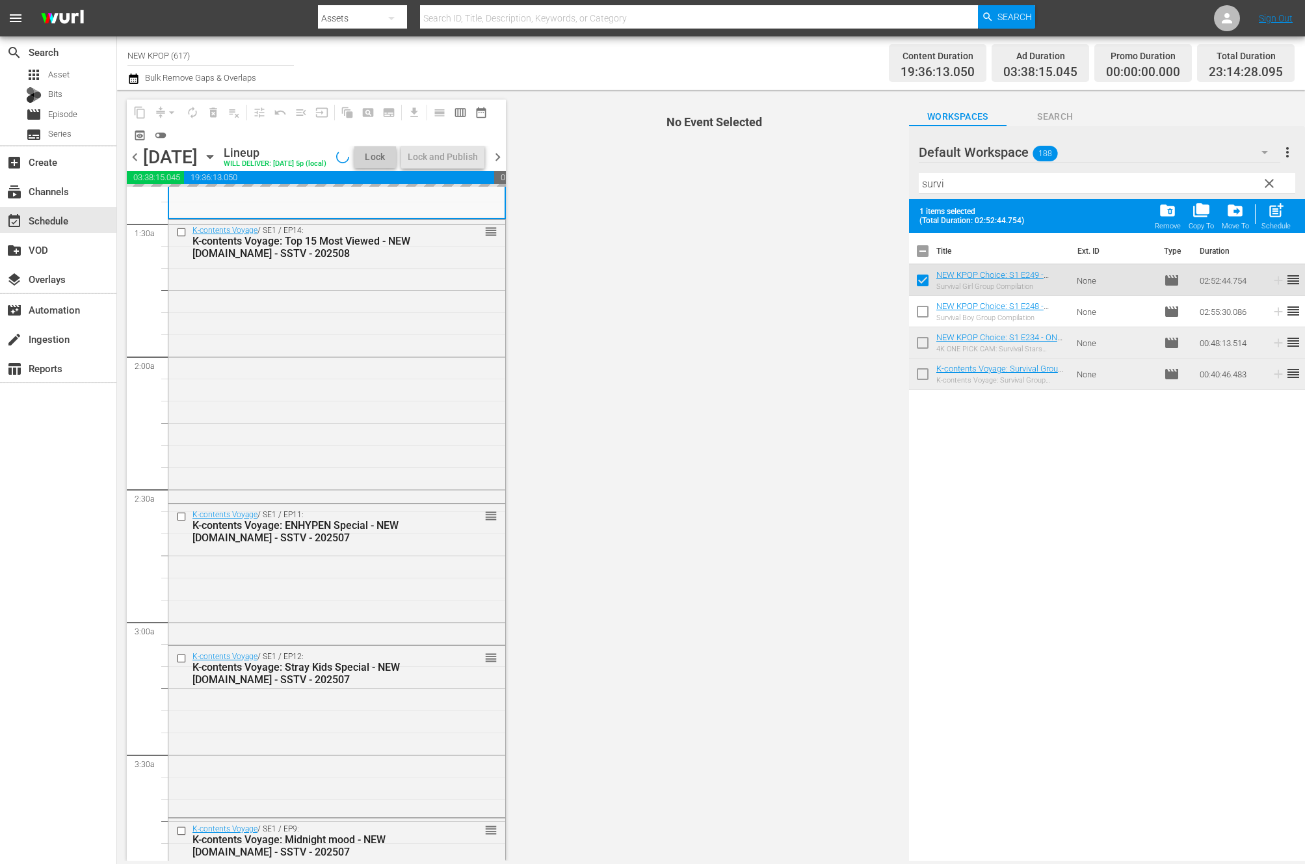
click at [295, 469] on div "K-contents Voyage / SE1 / EP14: K-contents Voyage: Top 15 Most Viewed - NEW K.I…" at bounding box center [336, 360] width 337 height 280
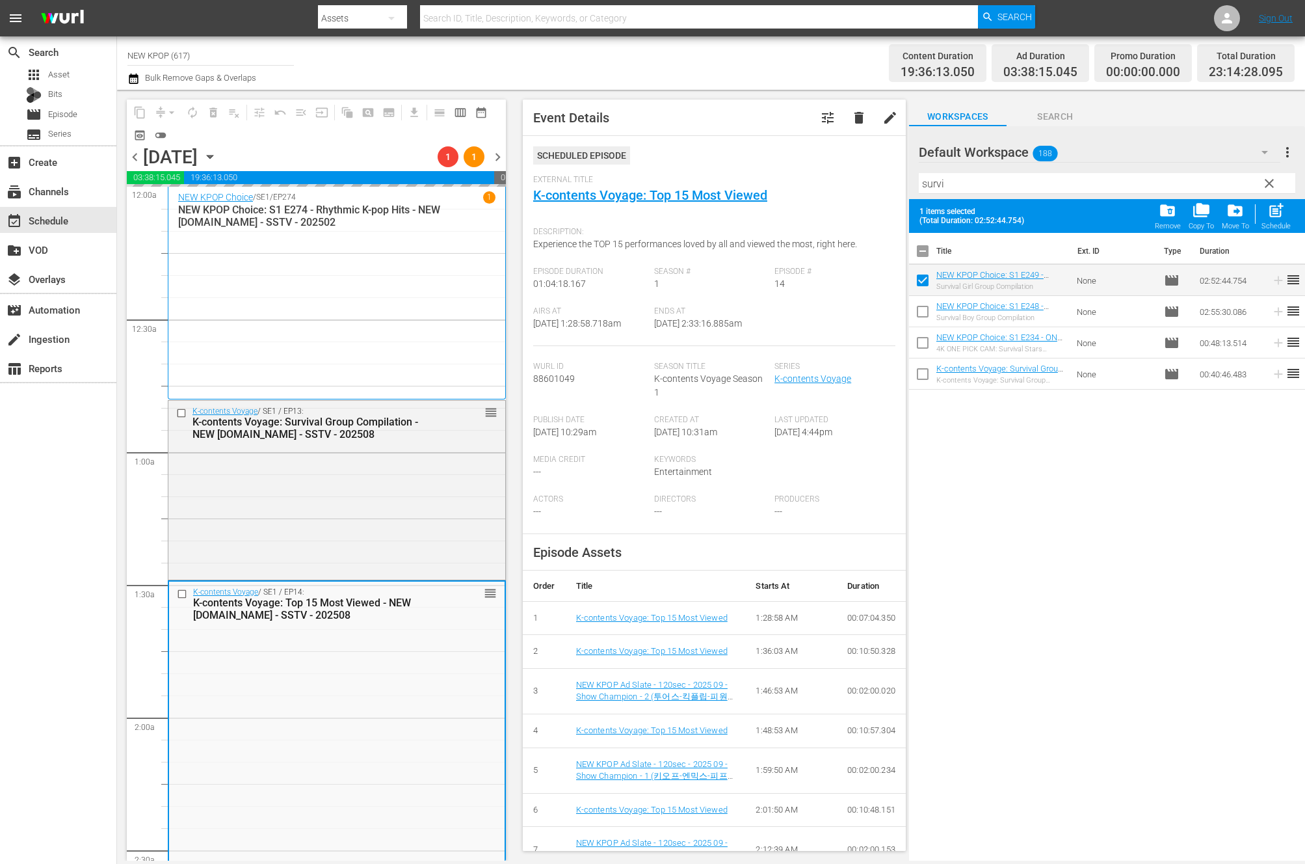
drag, startPoint x: 1004, startPoint y: 310, endPoint x: 245, endPoint y: 3, distance: 819.0
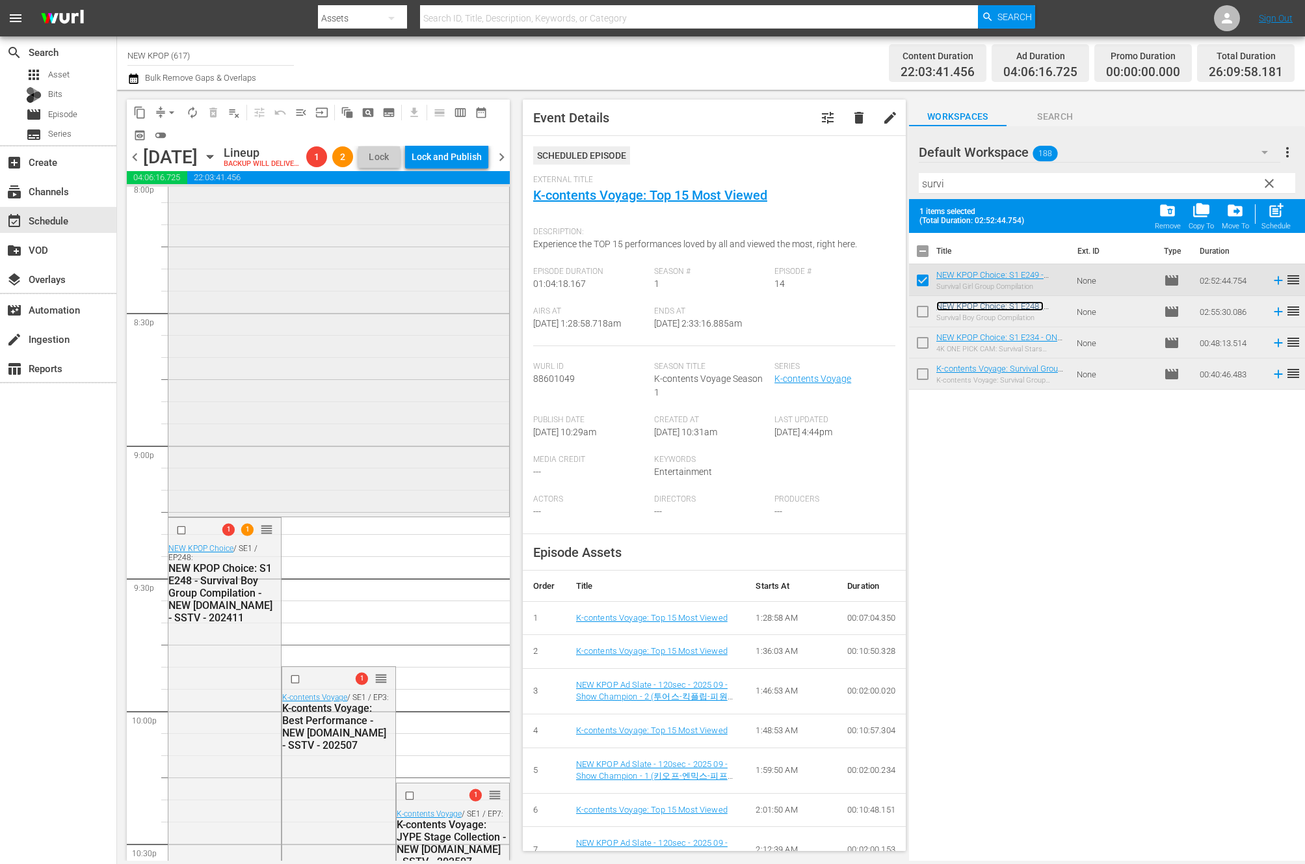
scroll to position [5365, 0]
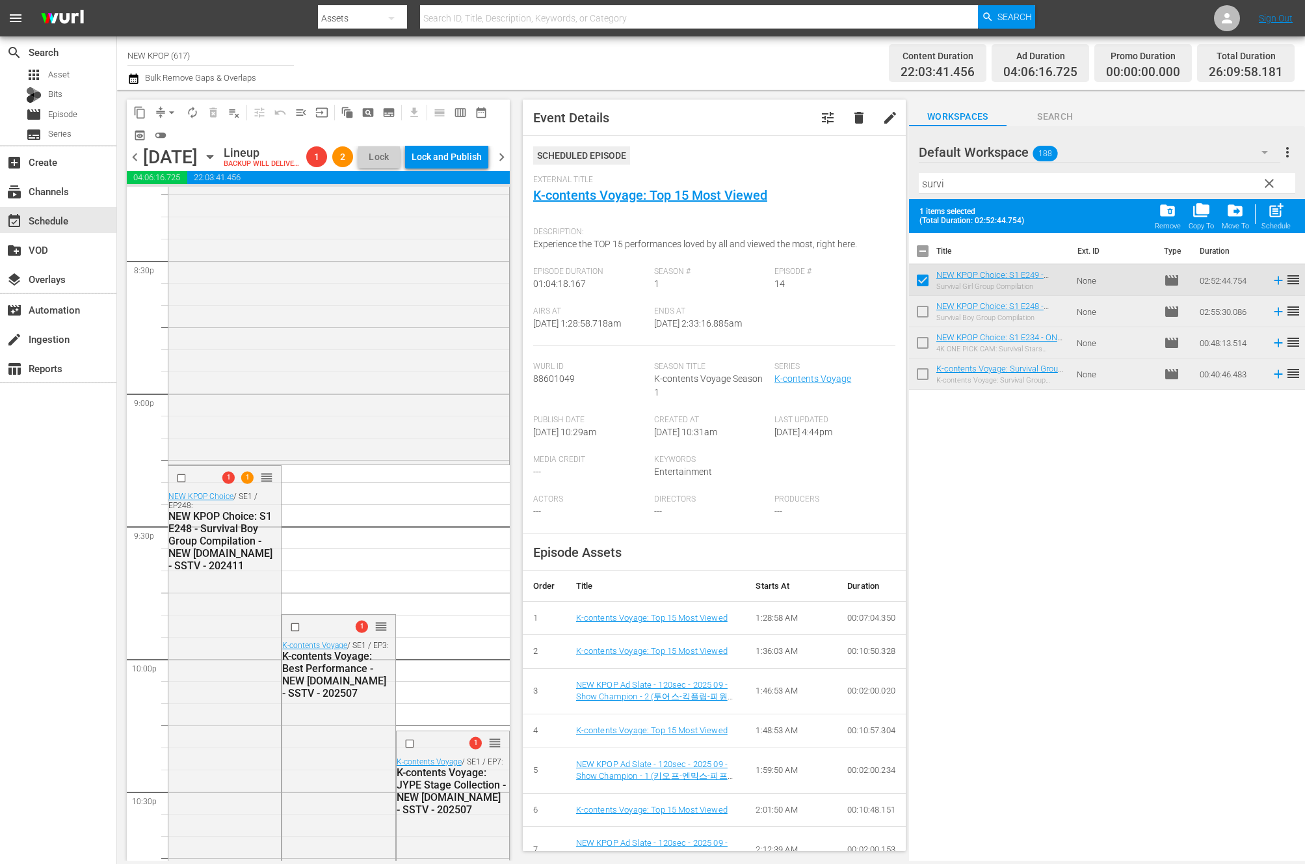
click at [172, 115] on span "arrow_drop_down" at bounding box center [171, 112] width 13 height 13
click at [167, 180] on li "Align to End of Previous Day" at bounding box center [172, 181] width 137 height 21
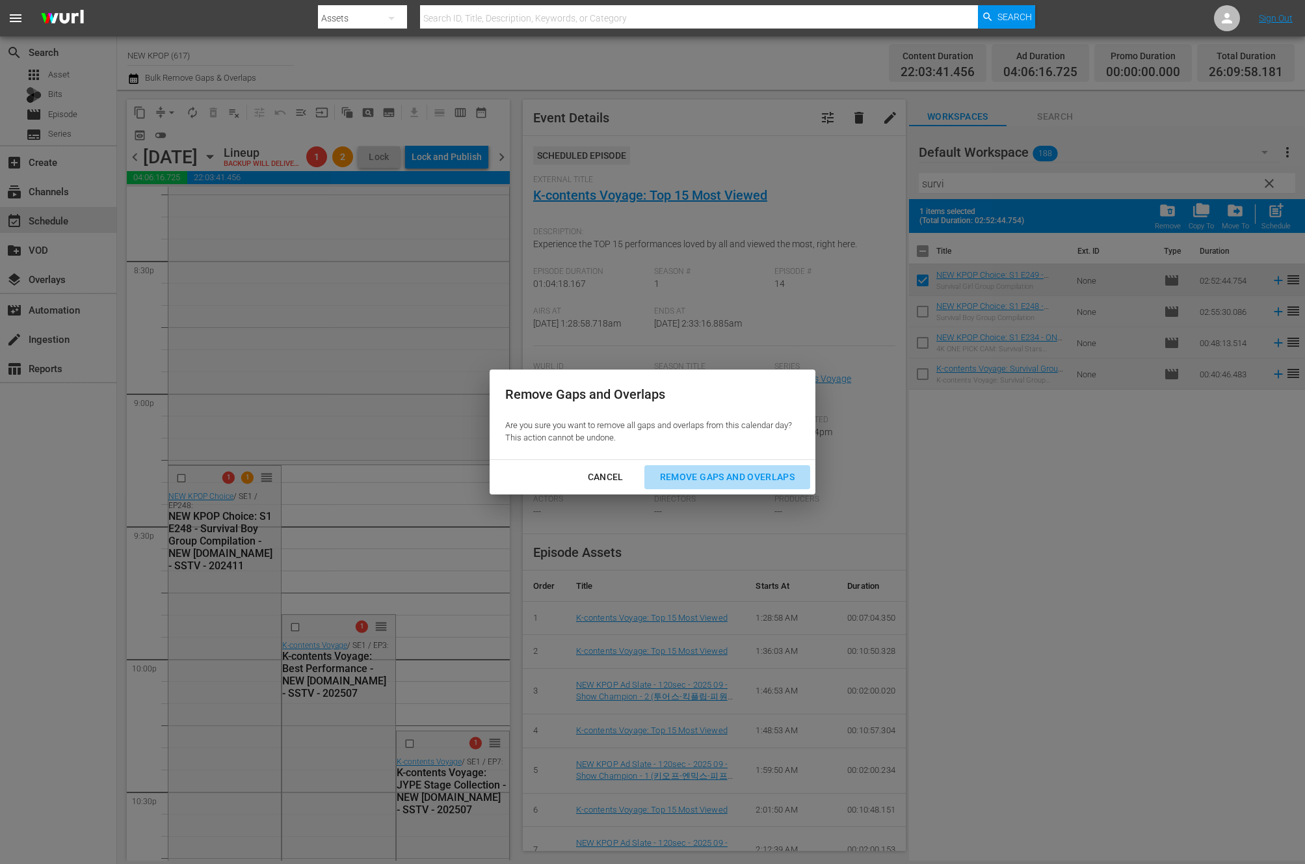
click at [691, 480] on div "Remove Gaps and Overlaps" at bounding box center [727, 477] width 155 height 16
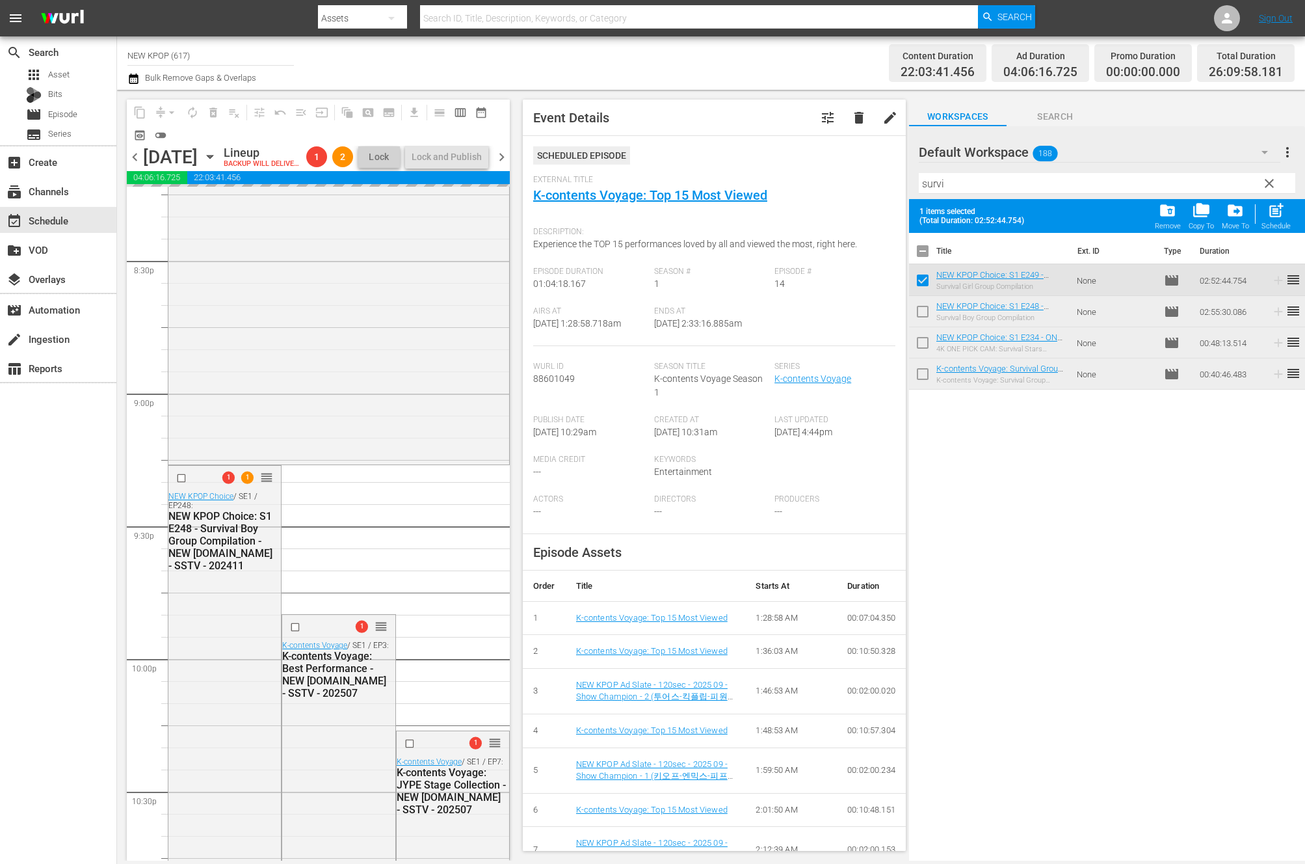
click at [497, 164] on span "chevron_right" at bounding box center [502, 157] width 16 height 16
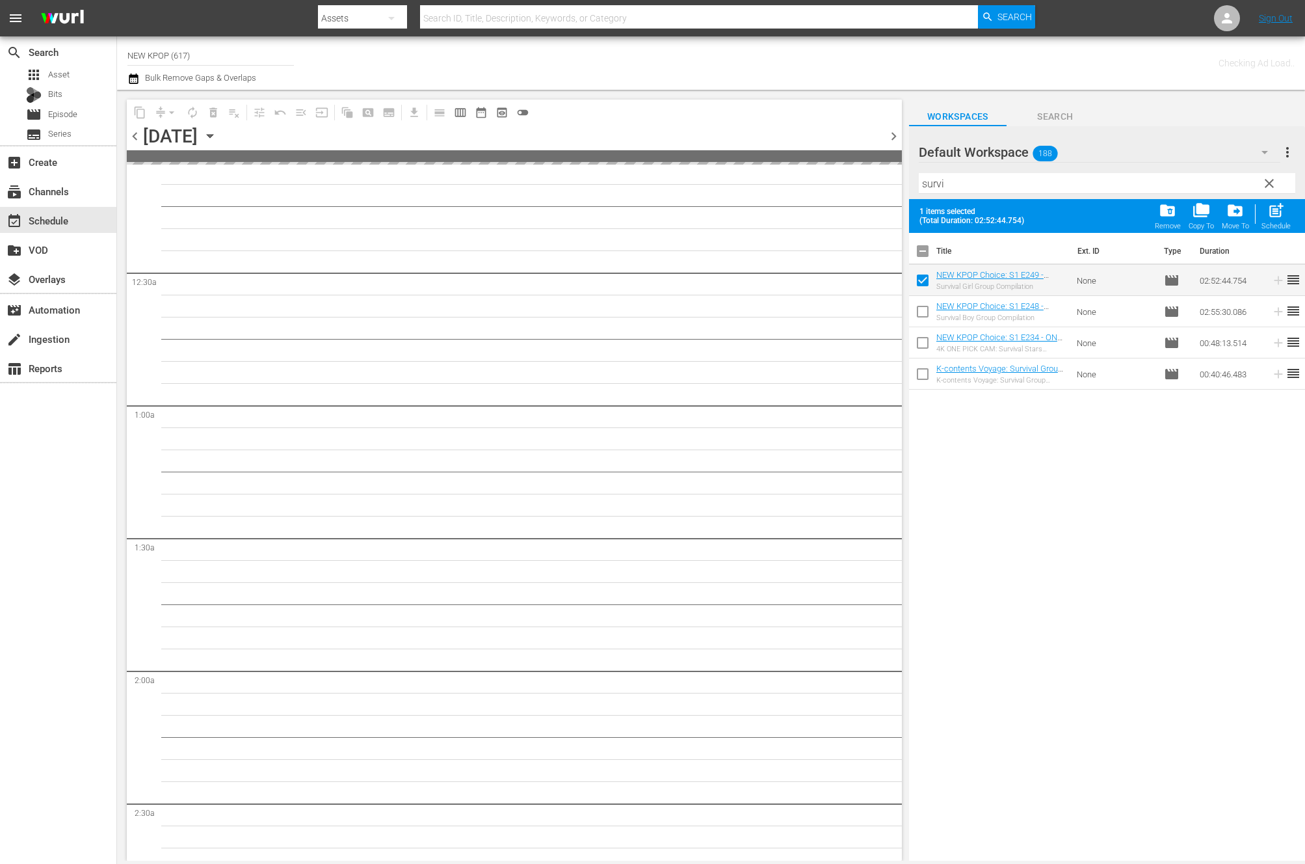
scroll to position [23, 0]
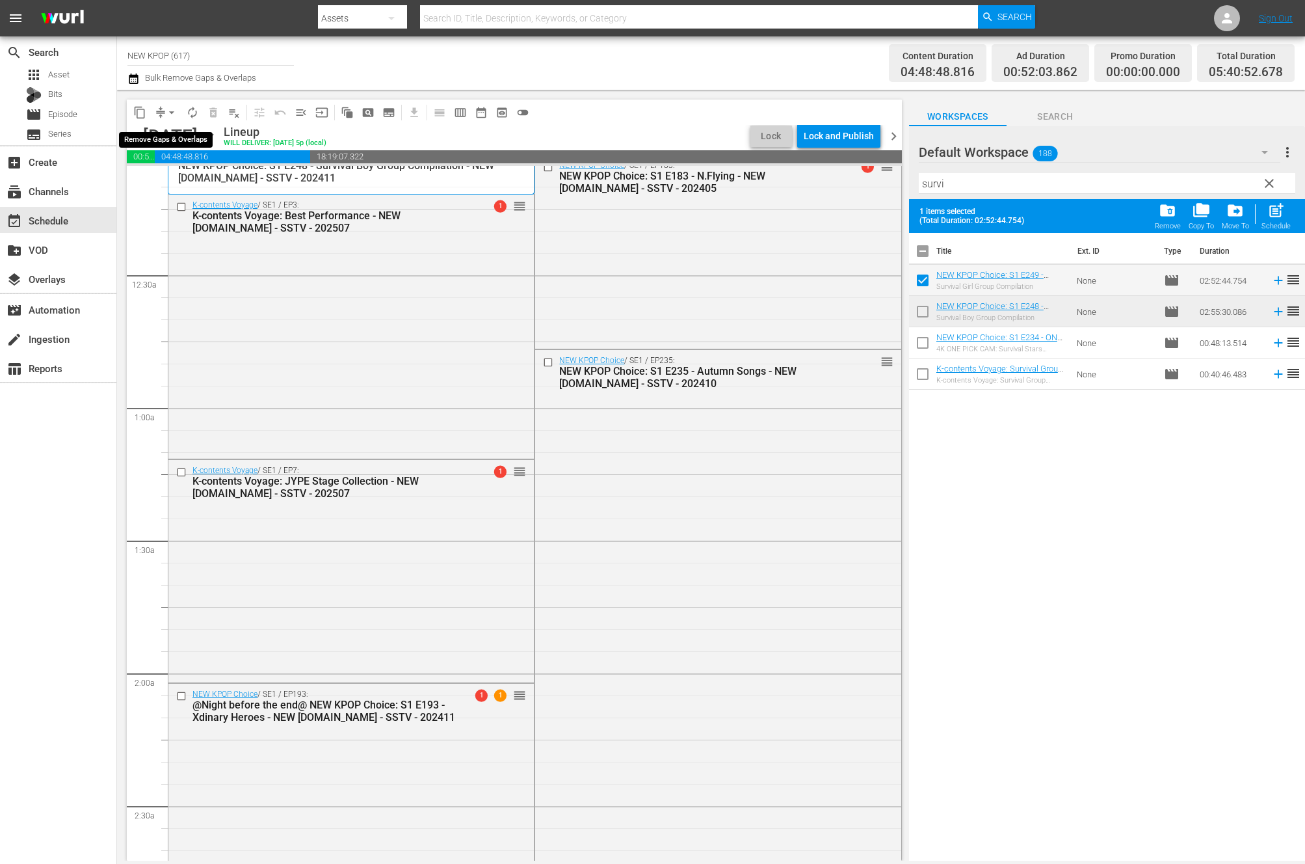
click at [170, 114] on span "arrow_drop_down" at bounding box center [171, 112] width 13 height 13
click at [163, 186] on li "Align to End of Previous Day" at bounding box center [172, 181] width 137 height 21
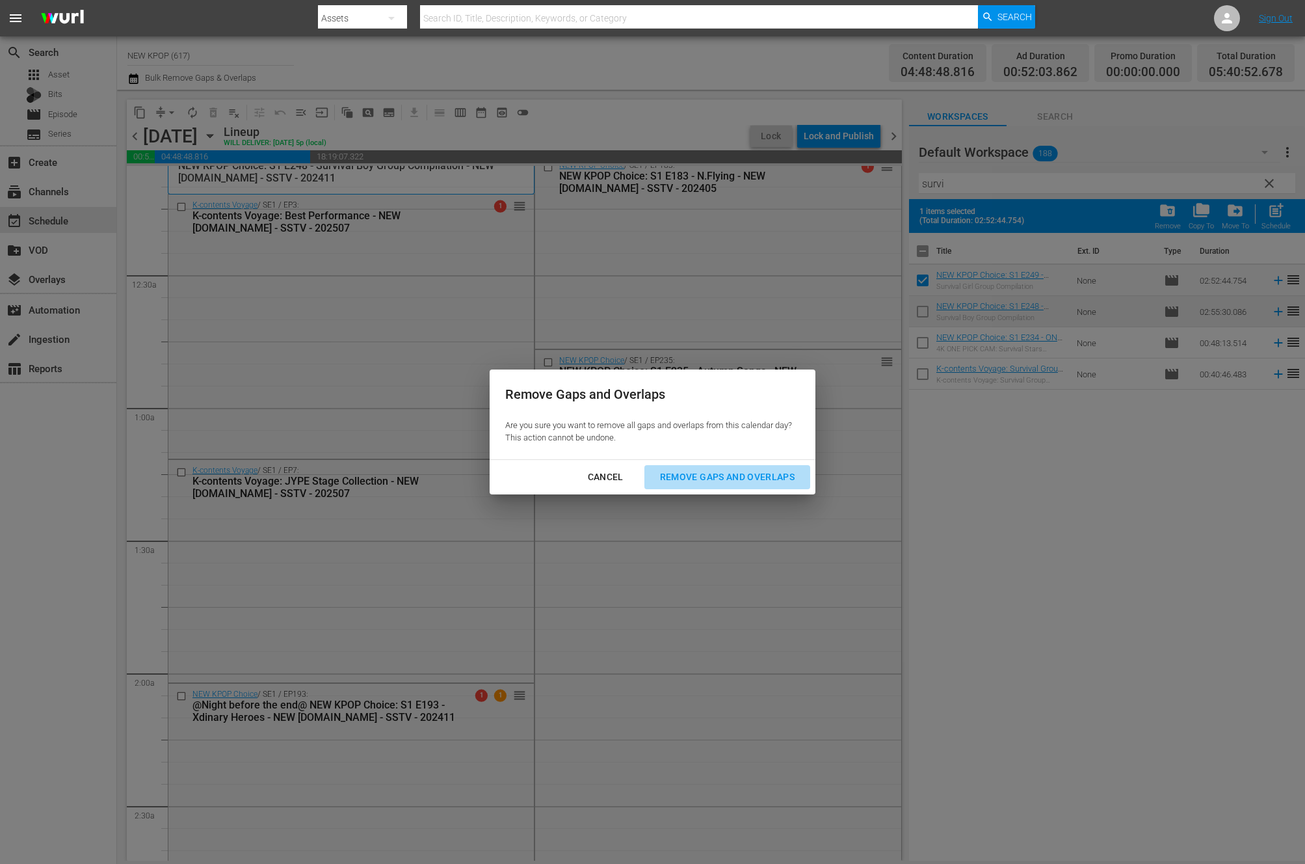
click at [724, 471] on div "Remove Gaps and Overlaps" at bounding box center [727, 477] width 155 height 16
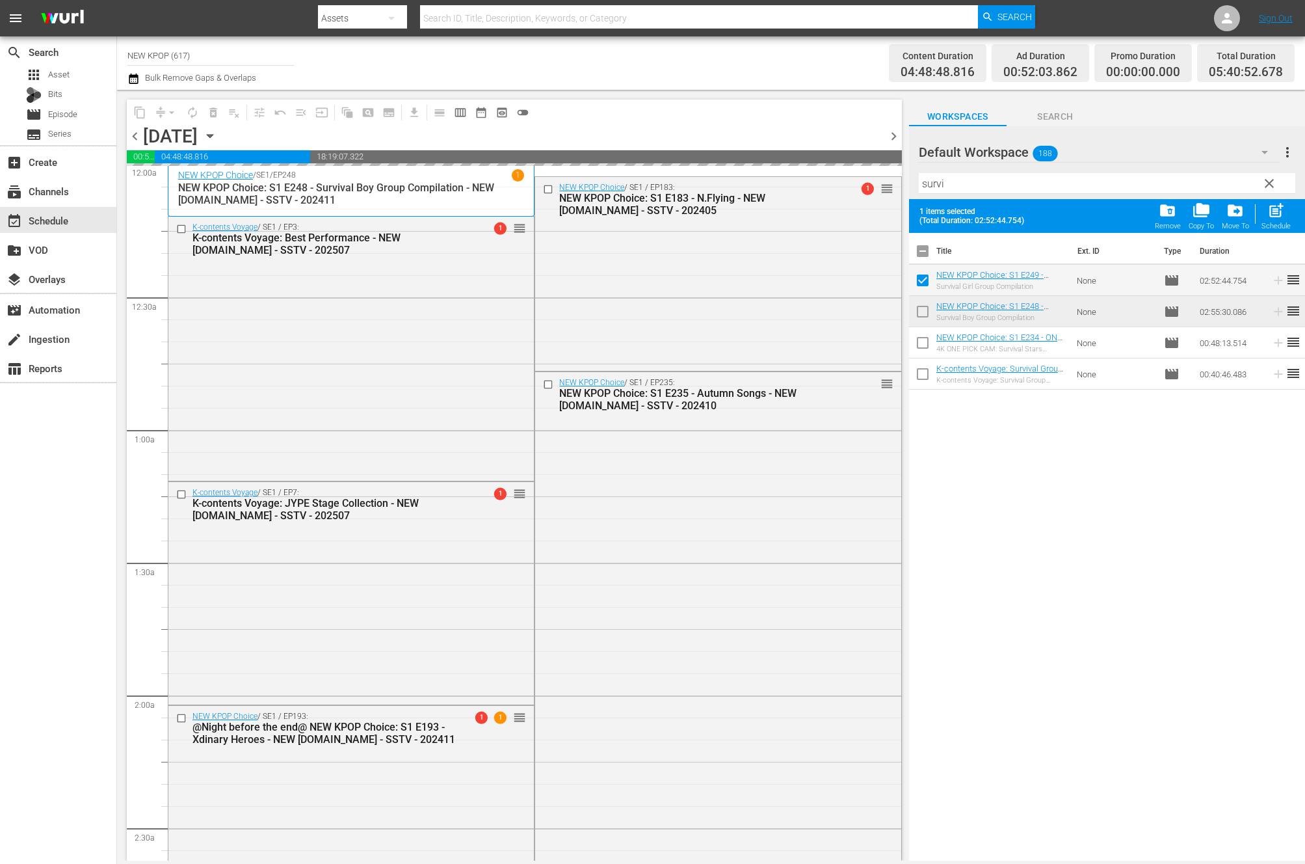
scroll to position [0, 0]
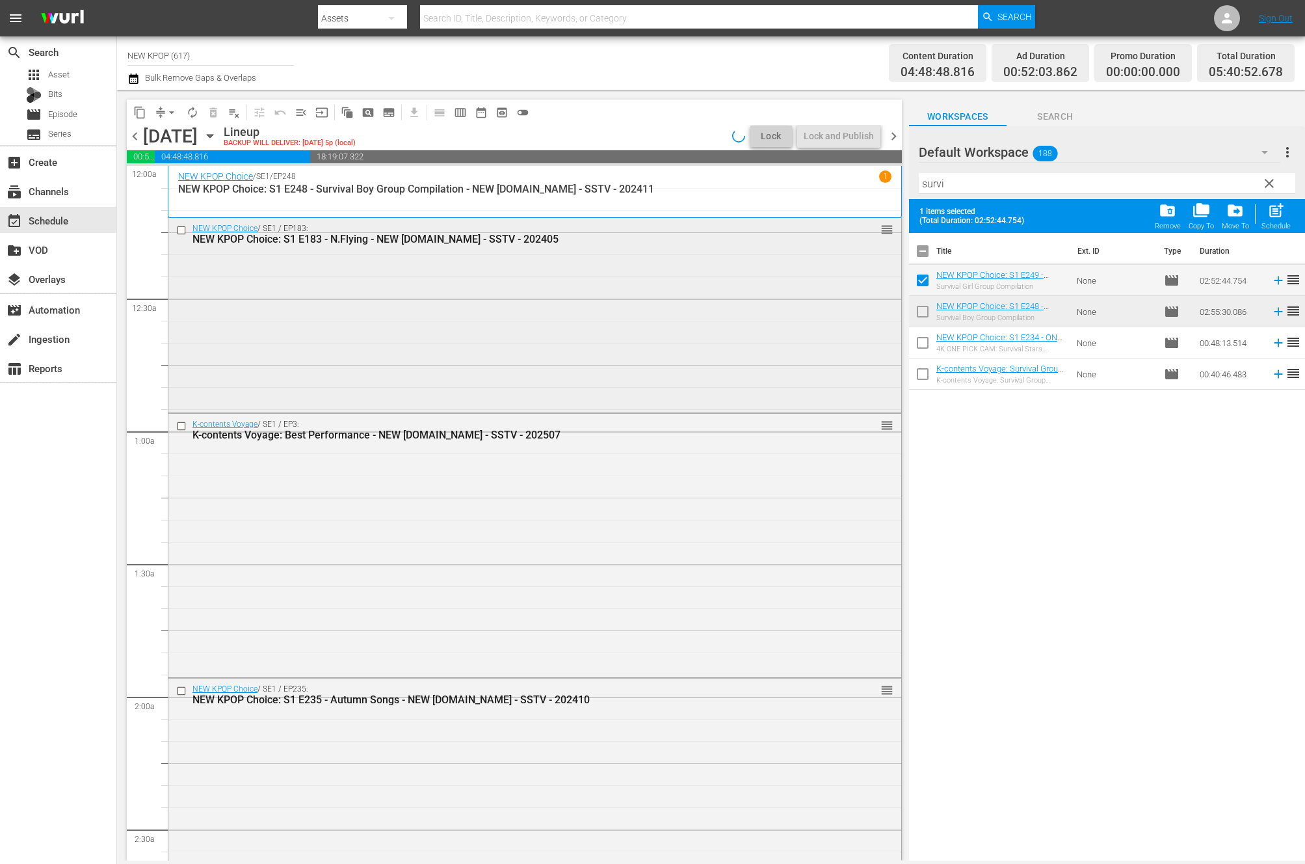
click at [676, 299] on div "NEW KPOP Choice / SE1 / EP183: NEW KPOP Choice: S1 E183 - N.Flying - NEW K.ID -…" at bounding box center [534, 313] width 733 height 191
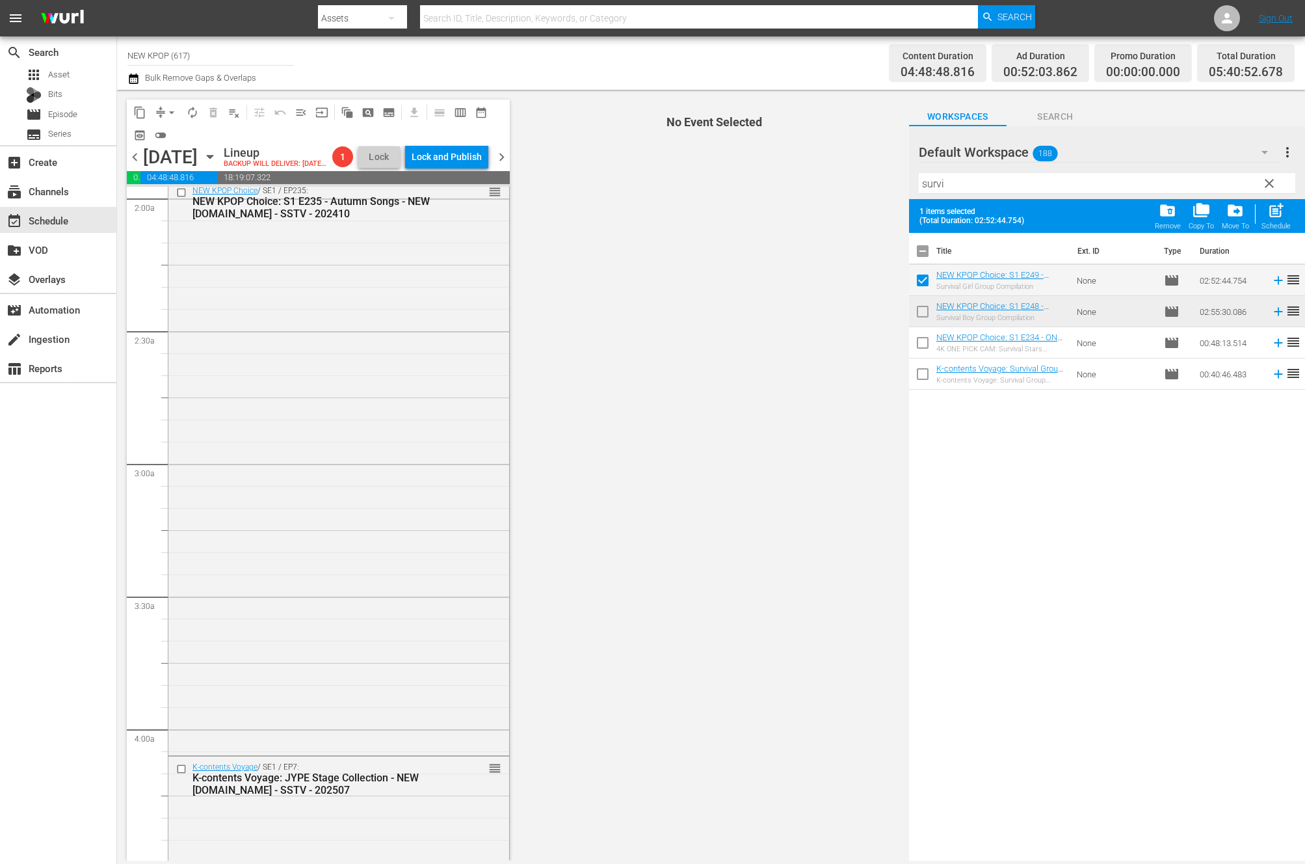
scroll to position [1177, 0]
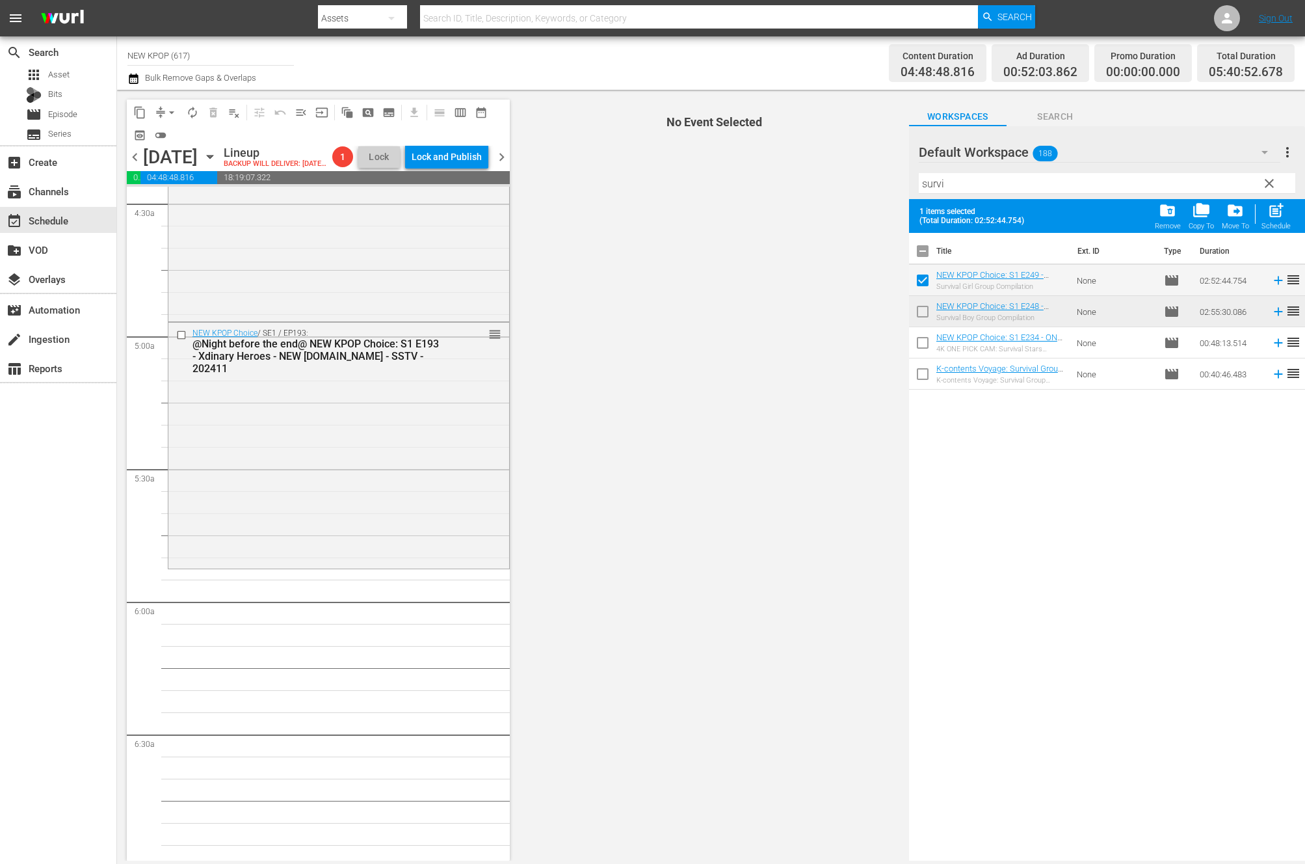
click at [338, 563] on div "NEW KPOP Choice / SE1 / EP193: @Night before the end@ NEW KPOP Choice: S1 E193 …" at bounding box center [338, 444] width 341 height 243
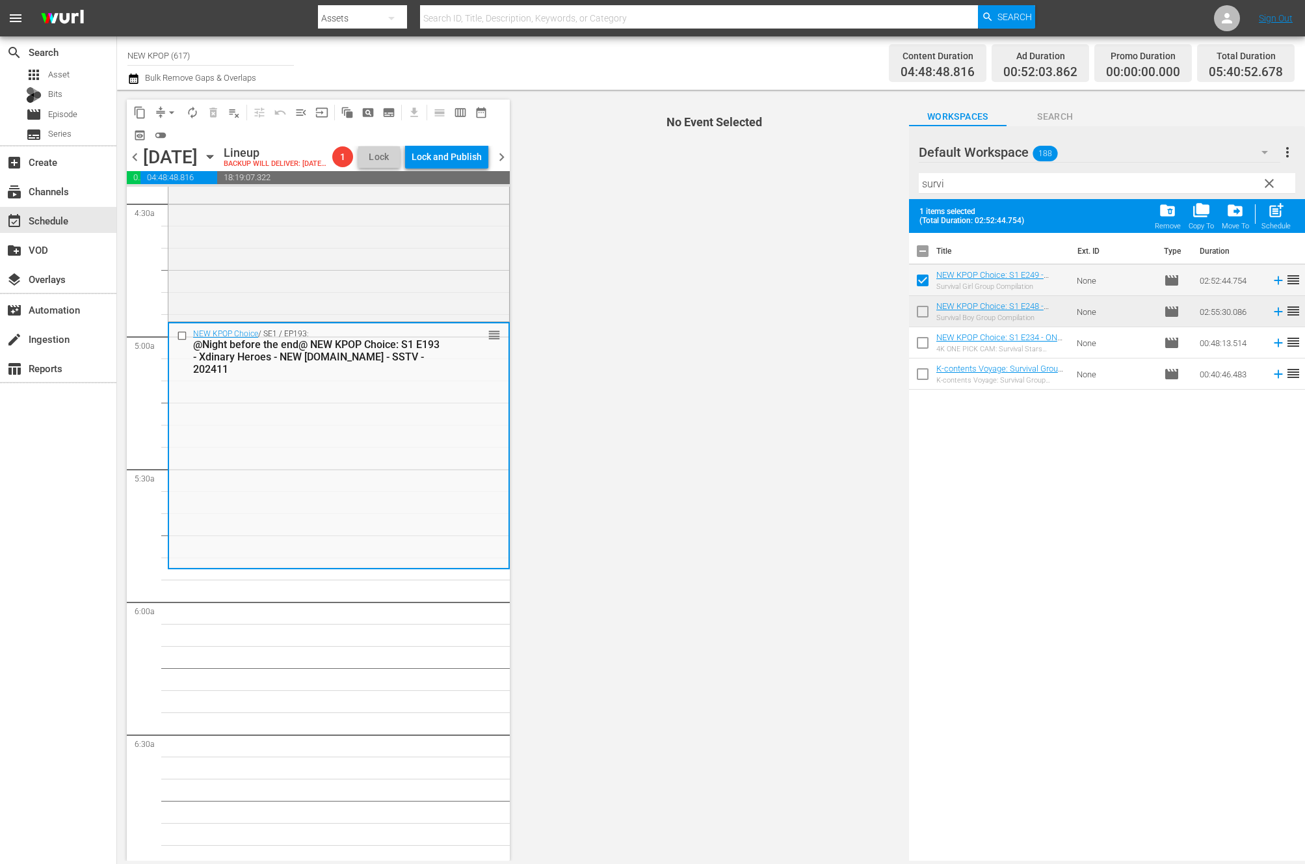
click at [139, 165] on span "chevron_left" at bounding box center [135, 157] width 16 height 16
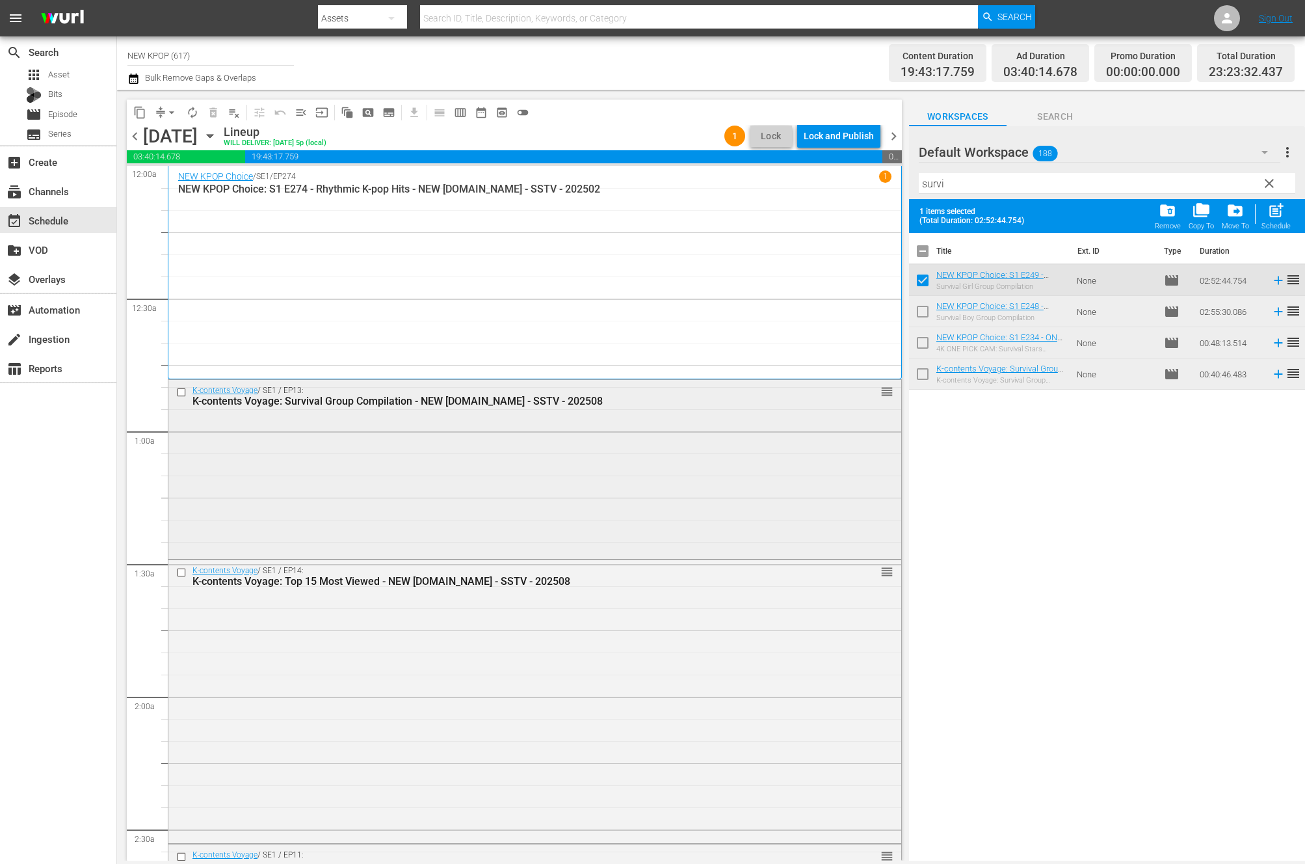
click at [317, 519] on div "K-contents Voyage / SE1 / EP13: K-contents Voyage: Survival Group Compilation -…" at bounding box center [534, 468] width 733 height 176
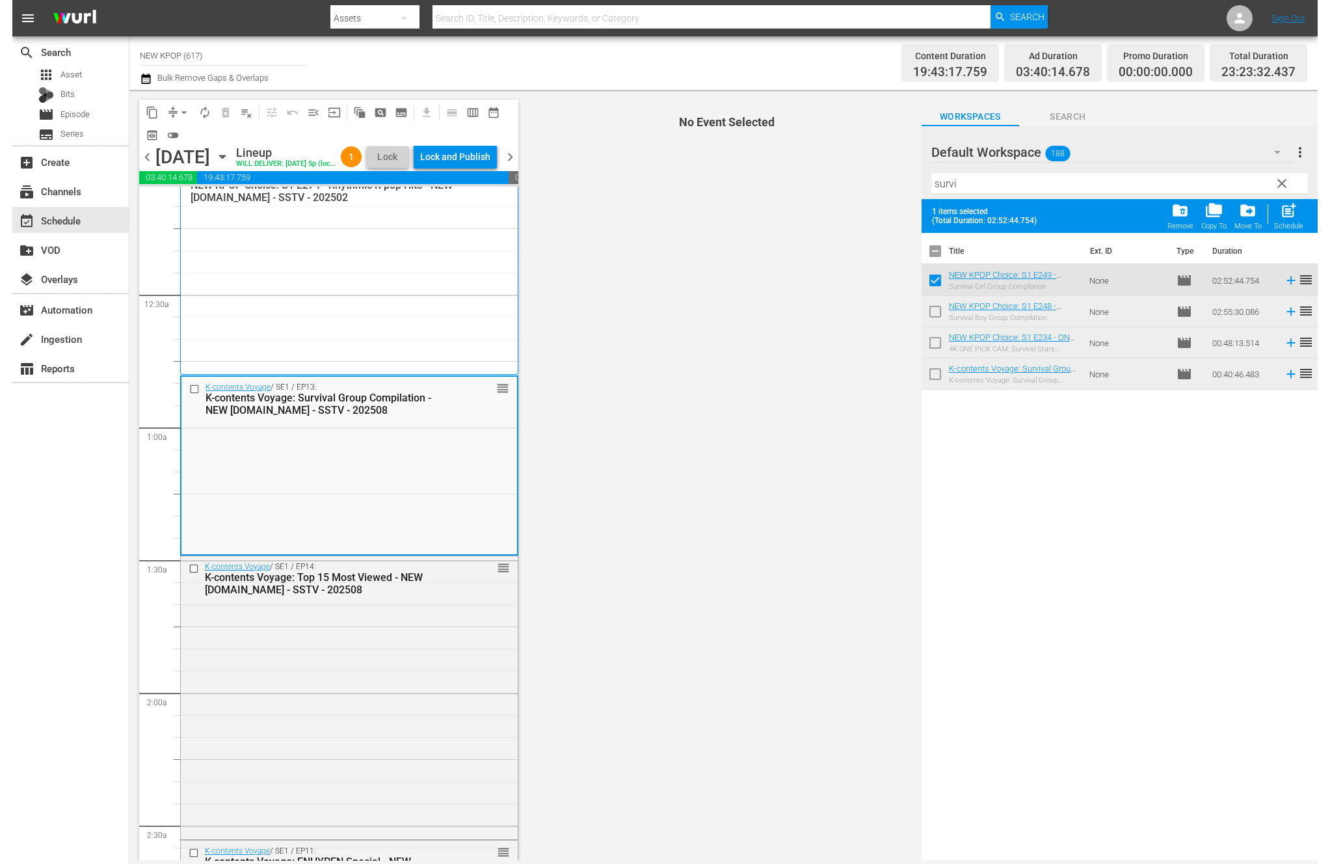
scroll to position [31, 0]
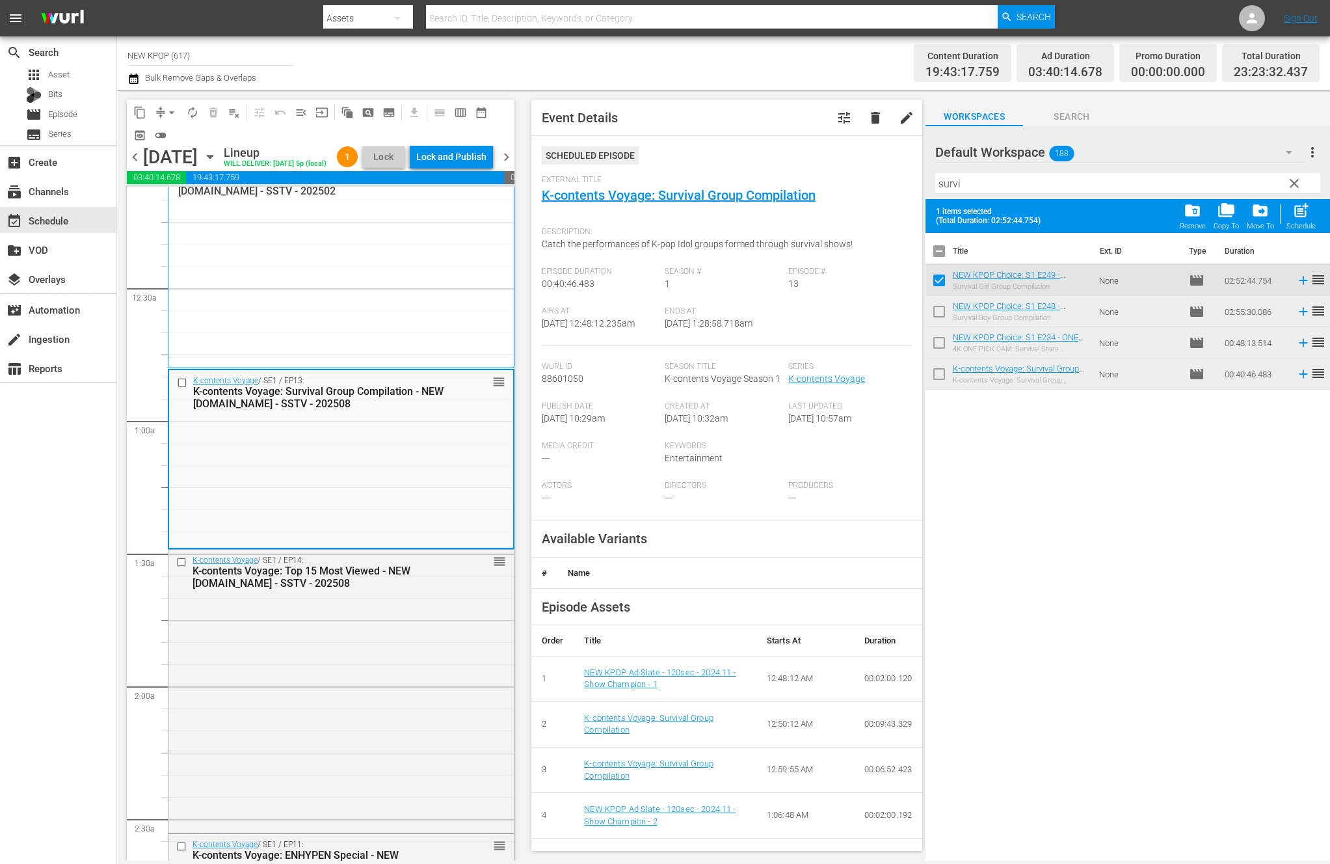
click at [672, 562] on th "Name" at bounding box center [729, 572] width 344 height 31
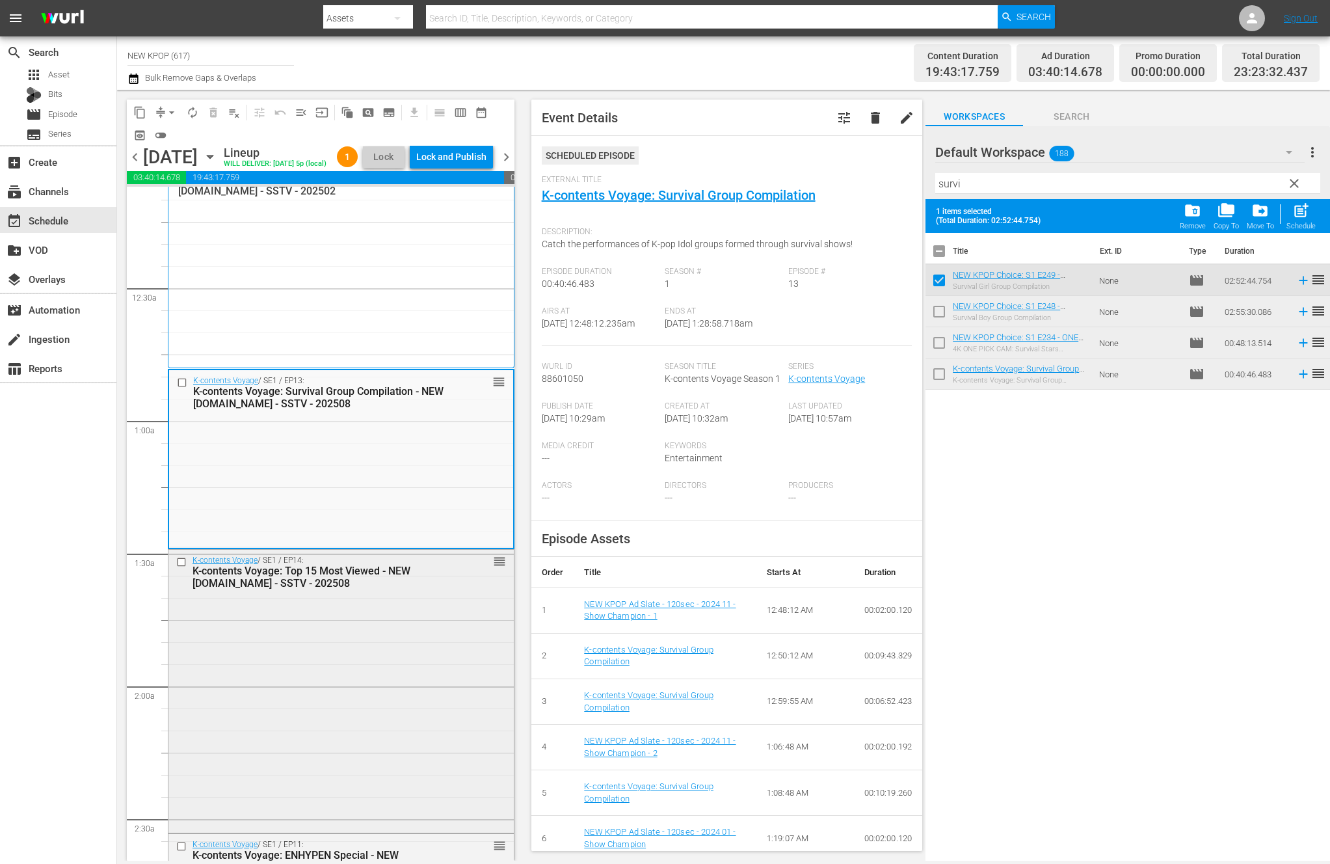
click at [378, 674] on div "K-contents Voyage / SE1 / EP14: K-contents Voyage: Top 15 Most Viewed - NEW K.I…" at bounding box center [340, 690] width 345 height 280
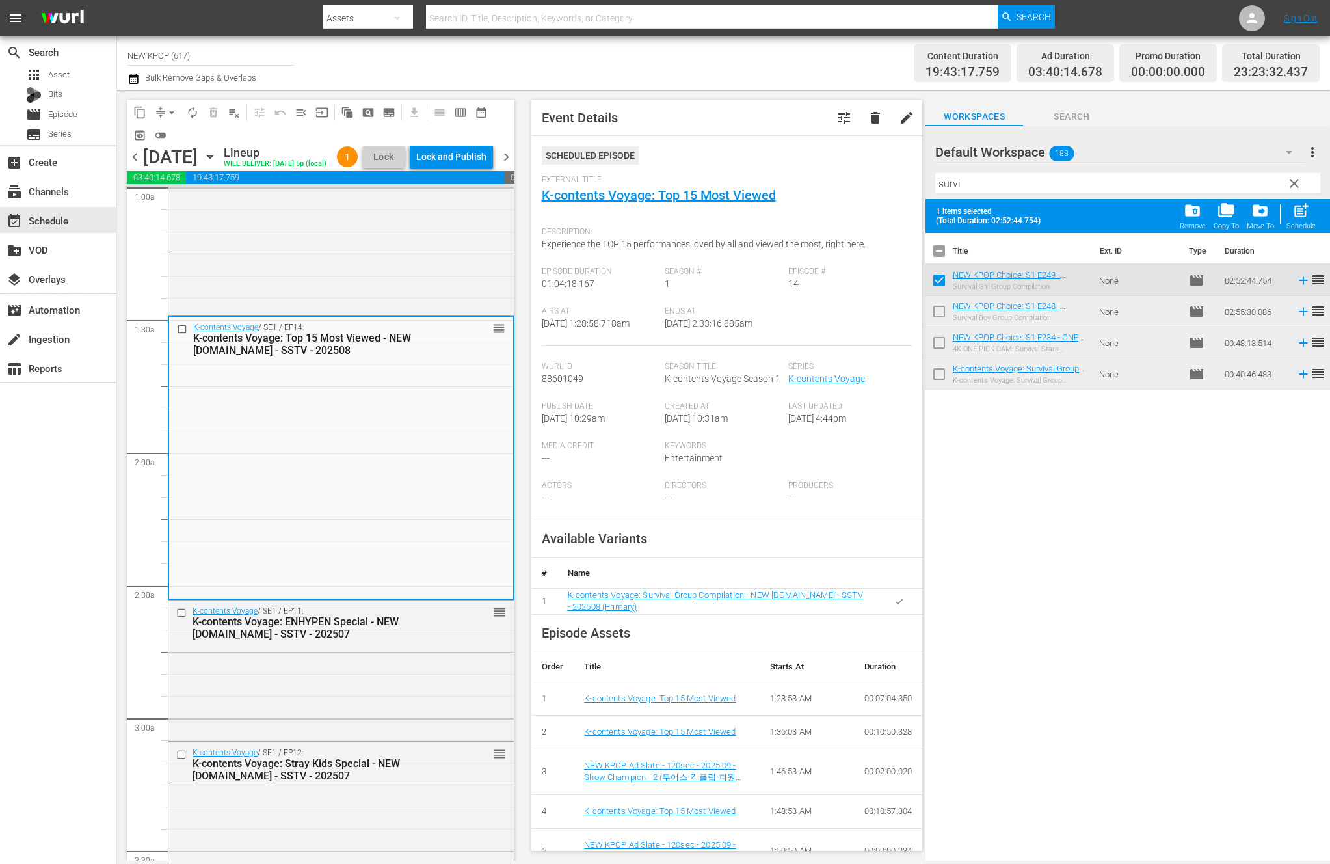
scroll to position [153, 0]
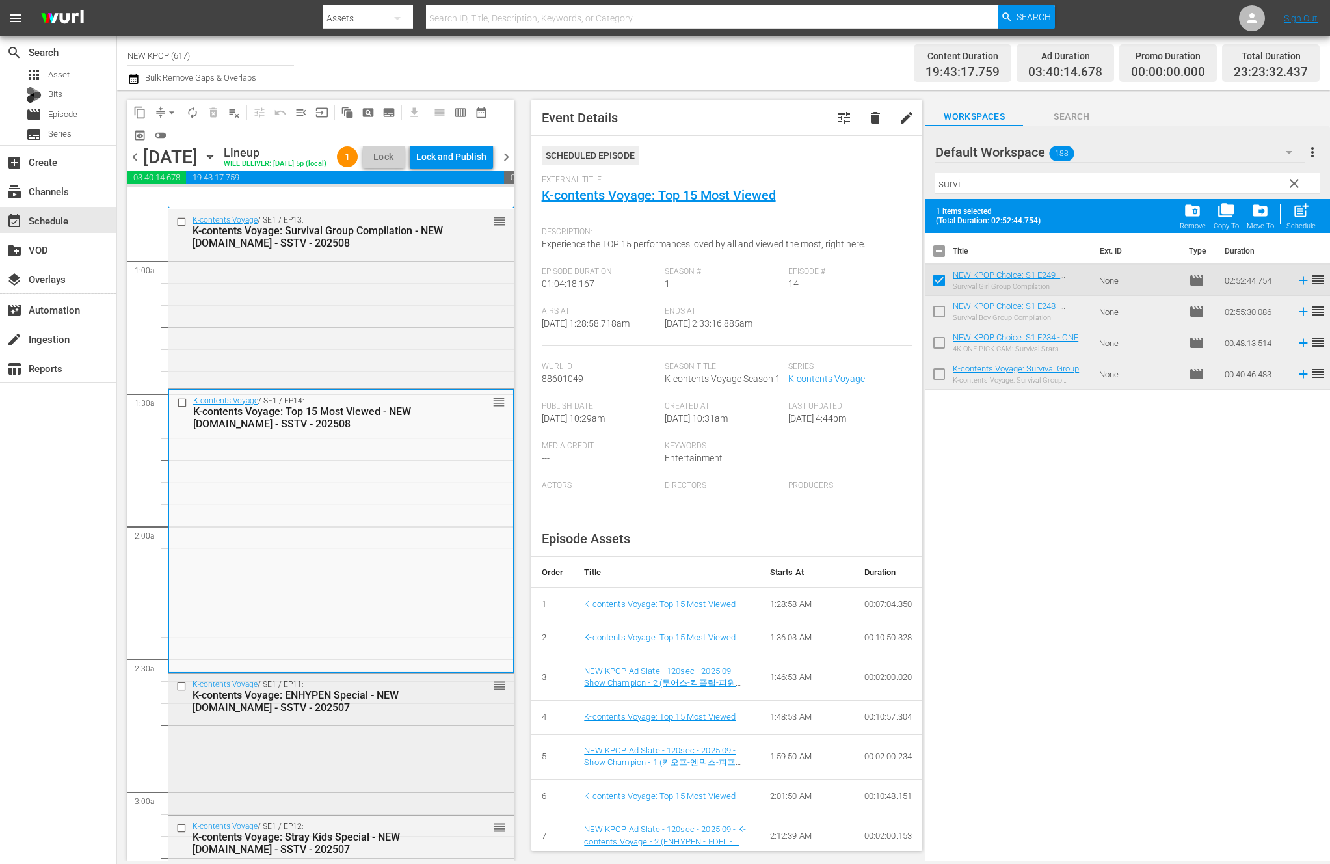
click at [363, 752] on div "K-contents Voyage / SE1 / EP11: K-contents Voyage: ENHYPEN Special - NEW K.ID -…" at bounding box center [340, 743] width 345 height 138
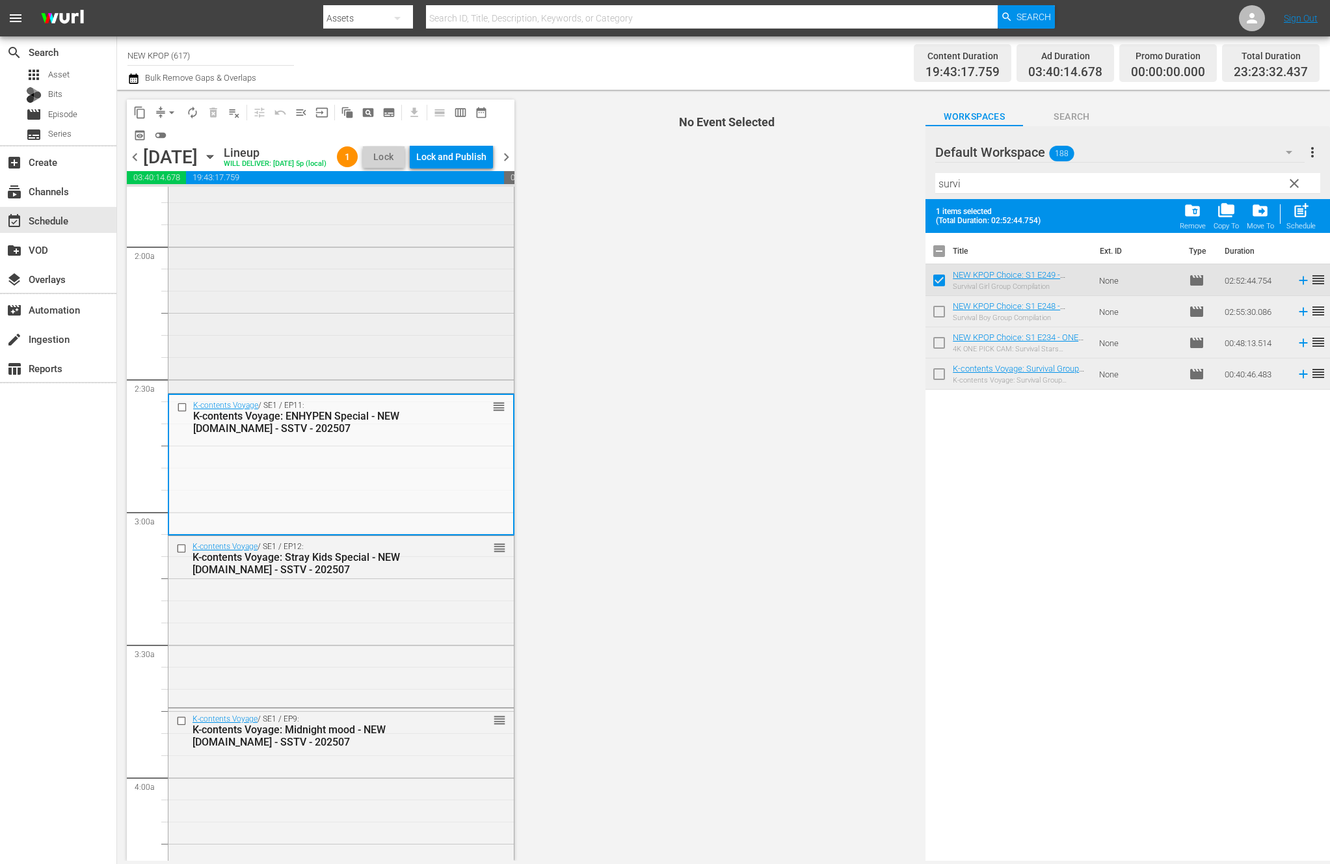
scroll to position [618, 0]
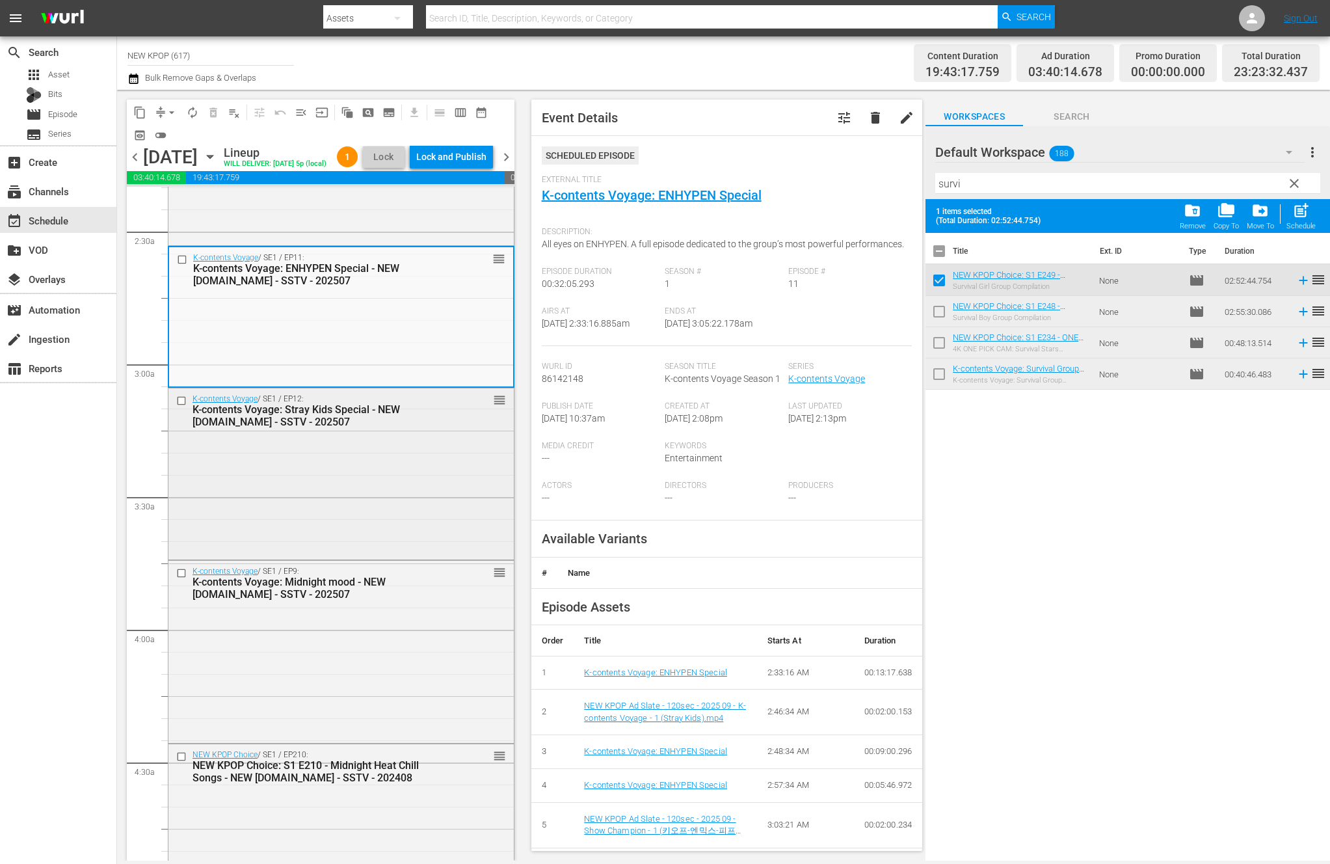
click at [416, 478] on div "K-contents Voyage / SE1 / EP12: K-contents Voyage: Stray Kids Special - NEW K.I…" at bounding box center [340, 472] width 345 height 168
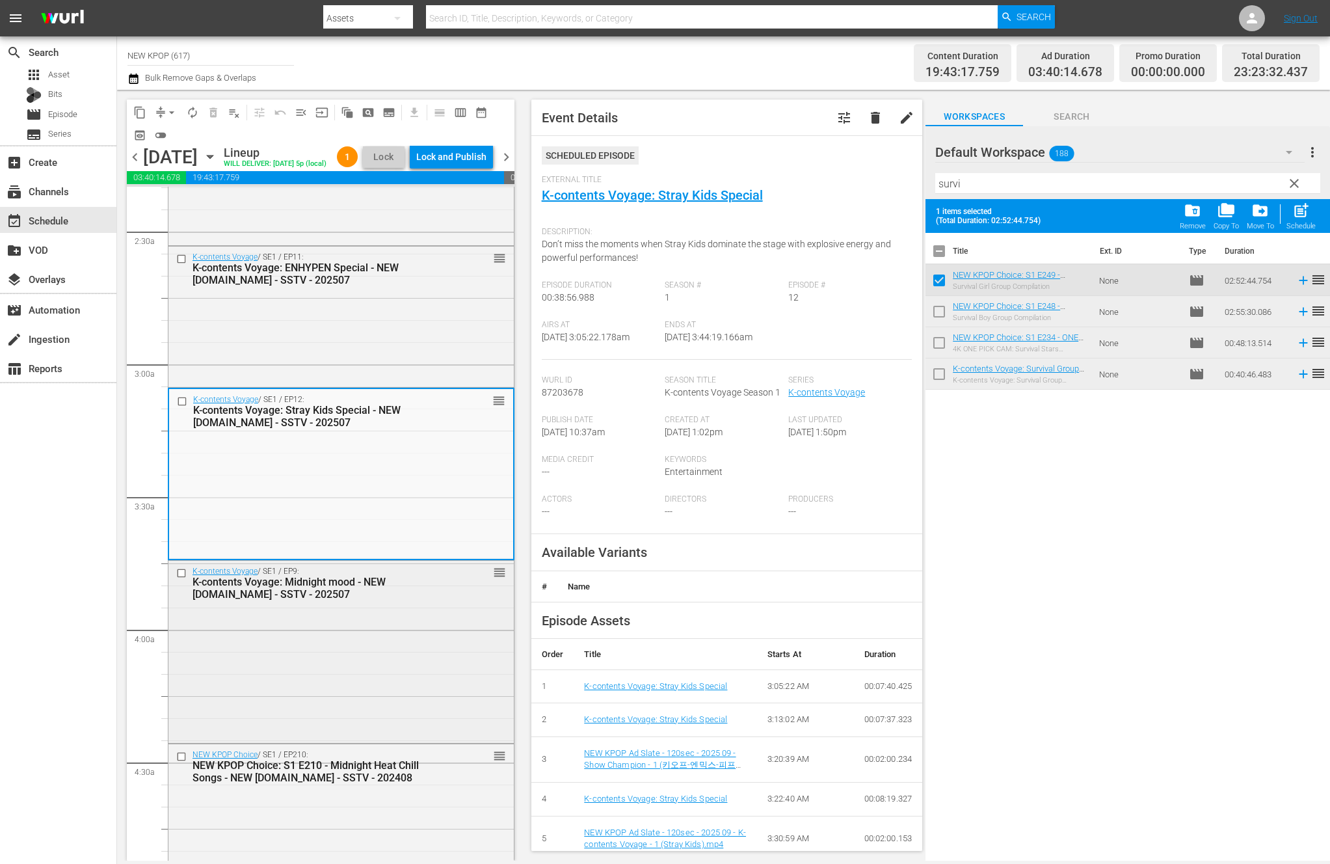
click at [365, 600] on div "K-contents Voyage: Midnight mood - NEW K.ID - SSTV - 202507" at bounding box center [319, 588] width 255 height 25
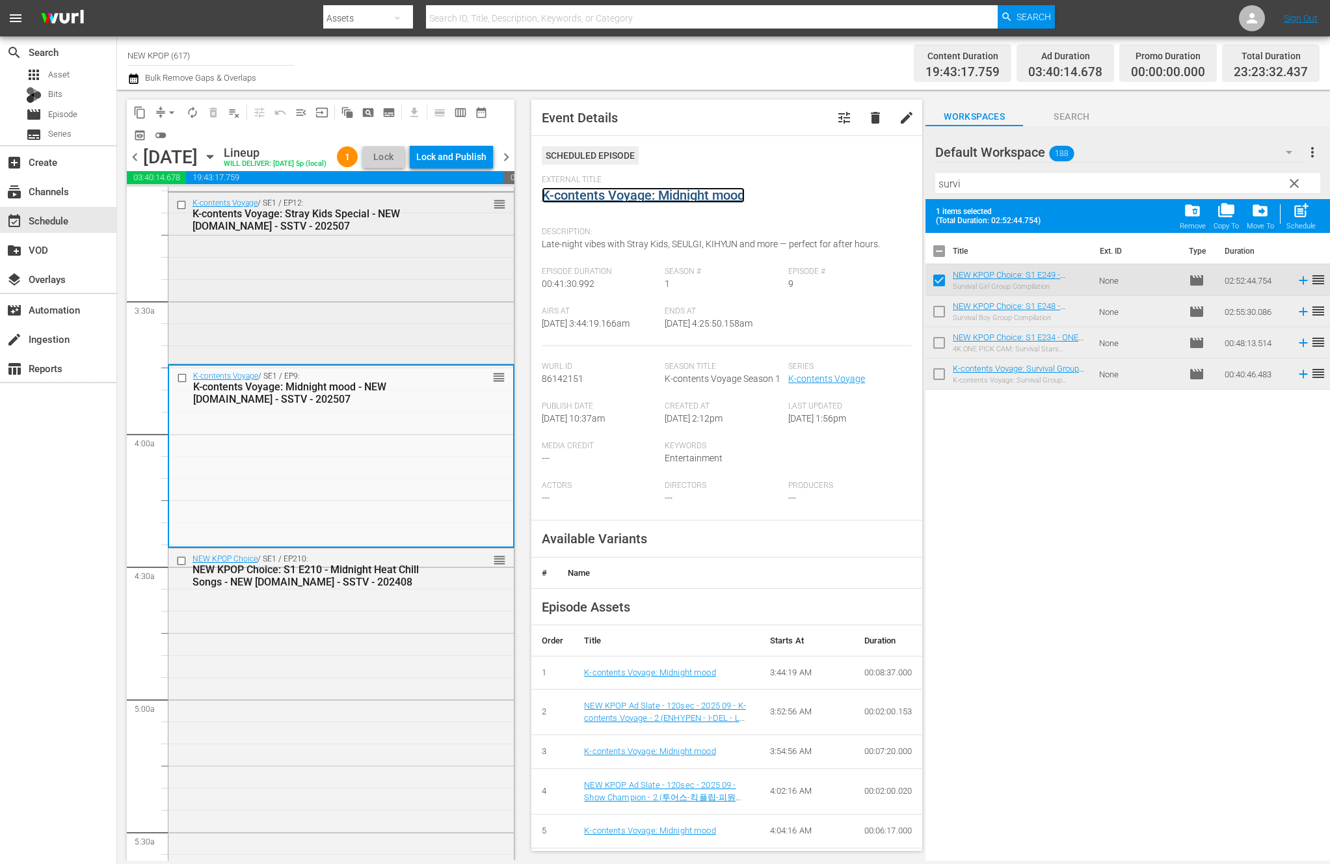
scroll to position [819, 0]
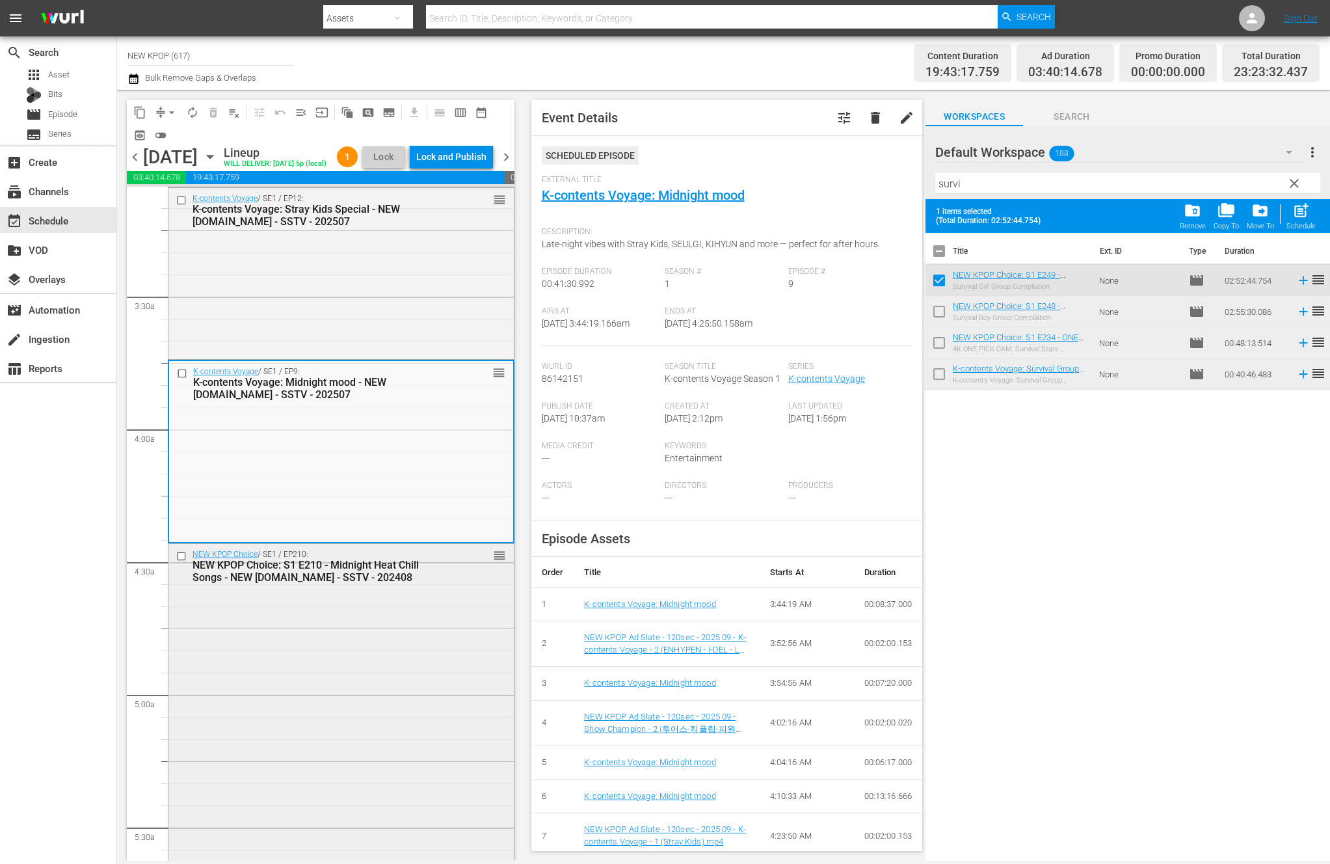
click at [364, 636] on div "NEW KPOP Choice / SE1 / EP210: NEW KPOP Choice: S1 E210 - Midnight Heat Chill S…" at bounding box center [340, 738] width 345 height 388
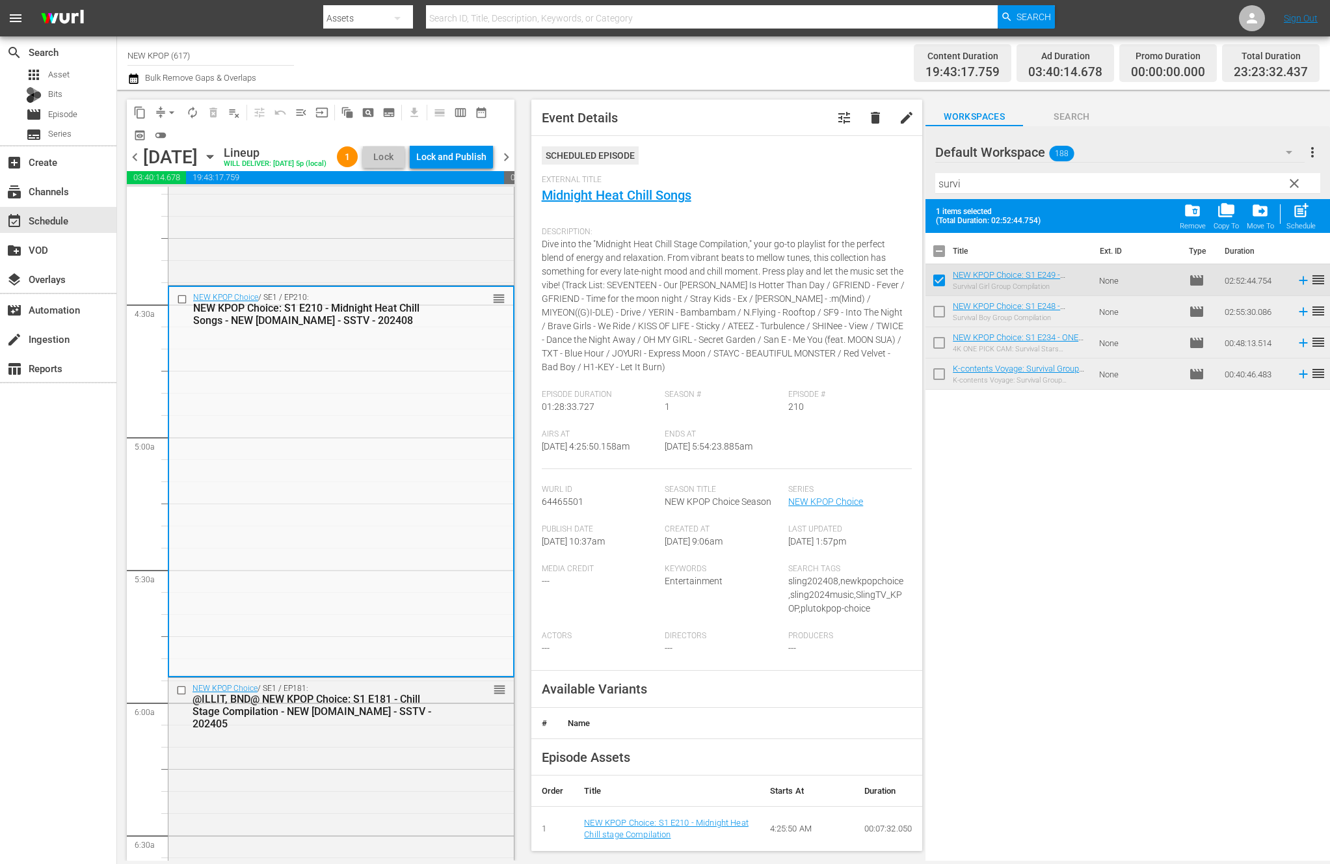
scroll to position [49, 0]
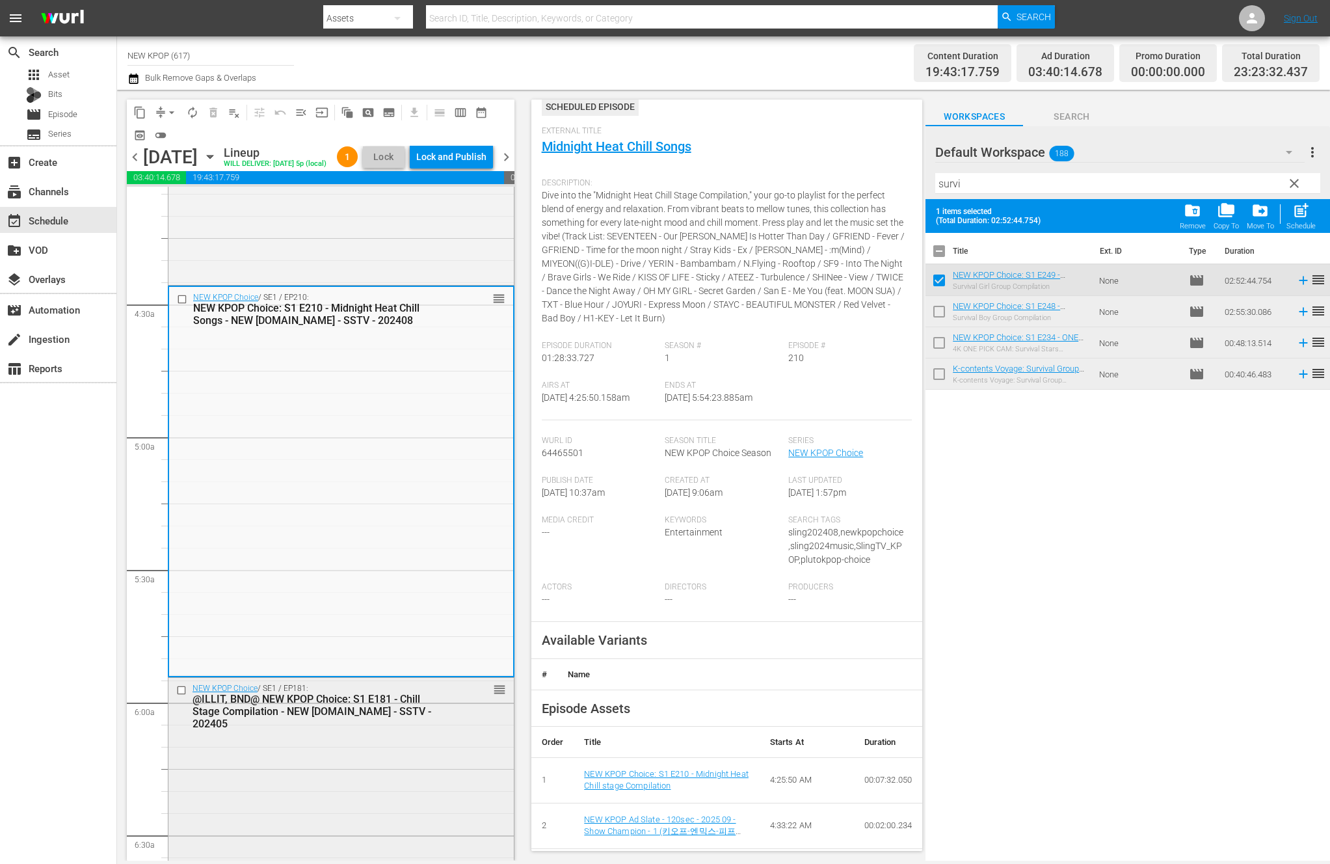
click at [424, 728] on div "@ILLIT, BND@ NEW KPOP Choice: S1 E181 - Chill Stage Compilation - NEW K.ID - SS…" at bounding box center [319, 711] width 255 height 37
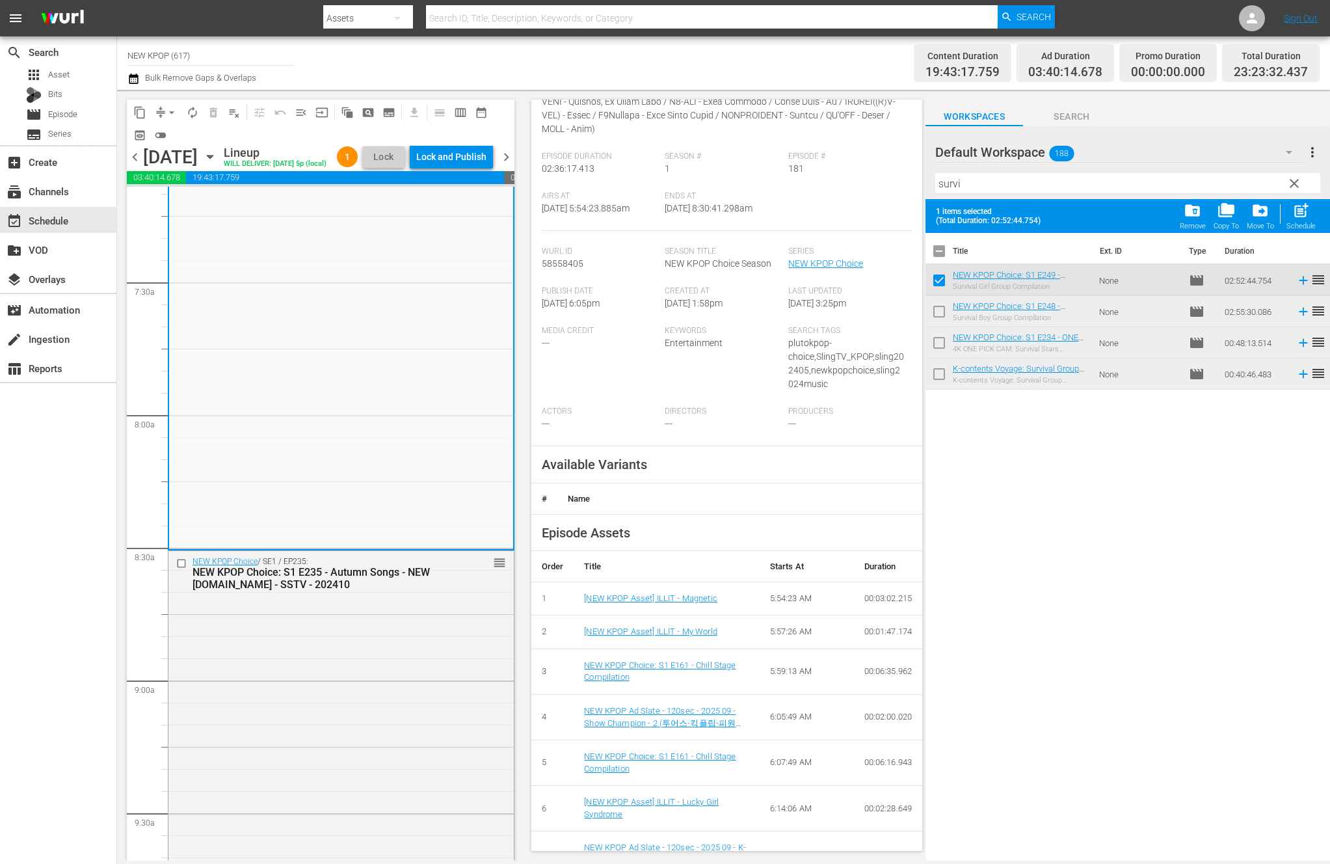
scroll to position [2605, 0]
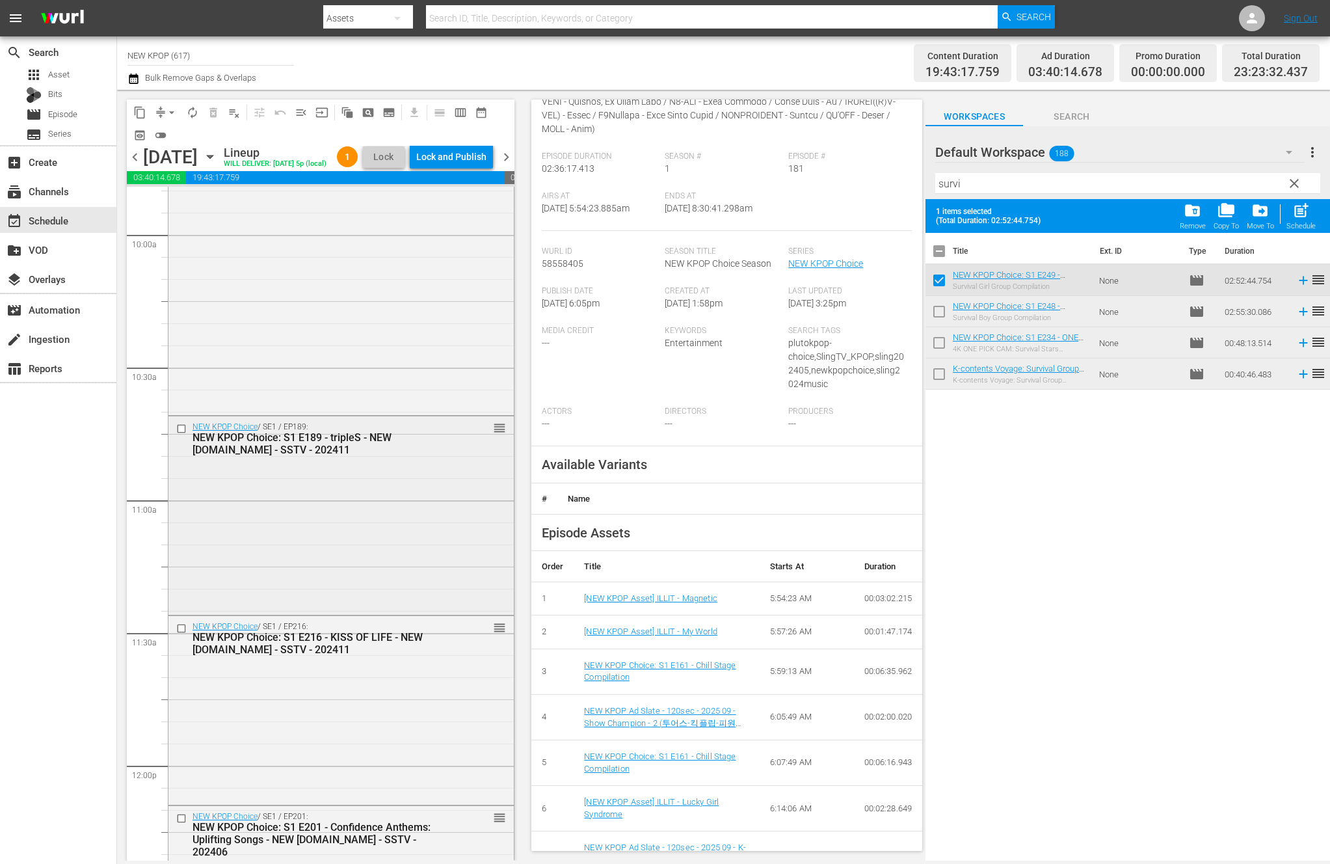
drag, startPoint x: 373, startPoint y: 582, endPoint x: 384, endPoint y: 495, distance: 87.8
click at [384, 495] on div "NEW KPOP Choice / SE1 / EP189: NEW KPOP Choice: S1 E189 - tripleS - NEW K.ID - …" at bounding box center [340, 513] width 345 height 195
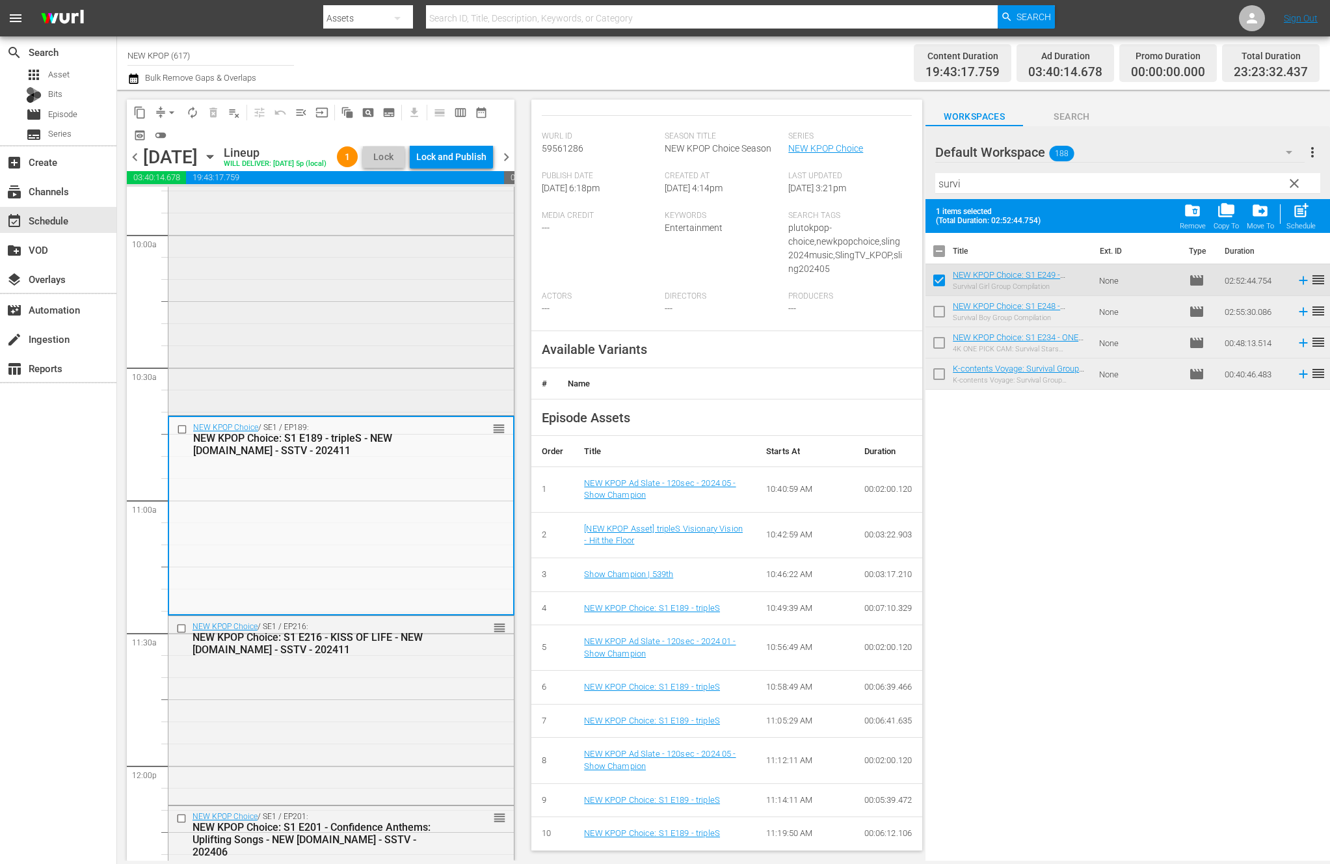
click at [386, 390] on div "NEW KPOP Choice / SE1 / EP235: NEW KPOP Choice: S1 E235 - Autumn Songs - NEW K.…" at bounding box center [340, 126] width 345 height 572
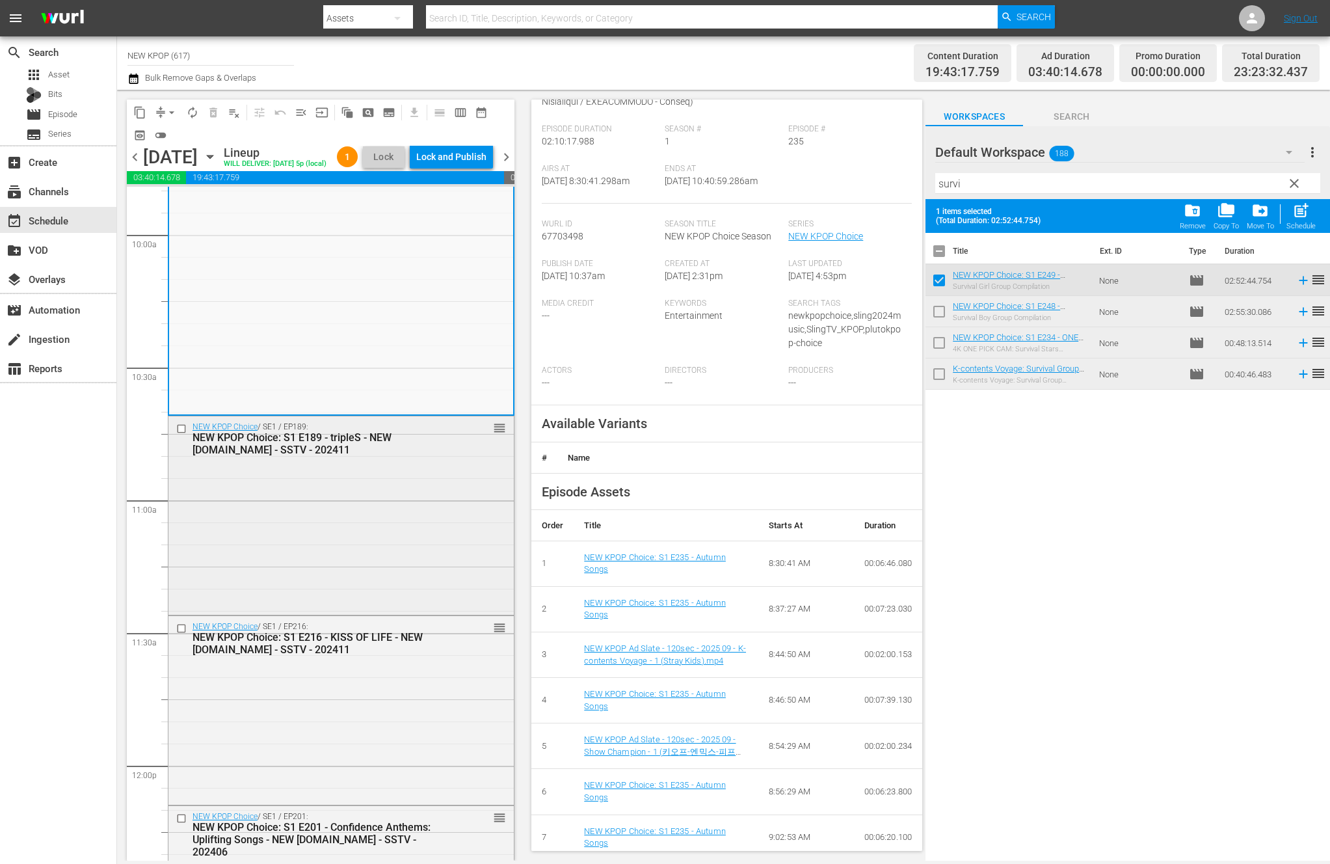
click at [350, 499] on div "NEW KPOP Choice / SE1 / EP189: NEW KPOP Choice: S1 E189 - tripleS - NEW K.ID - …" at bounding box center [340, 513] width 345 height 195
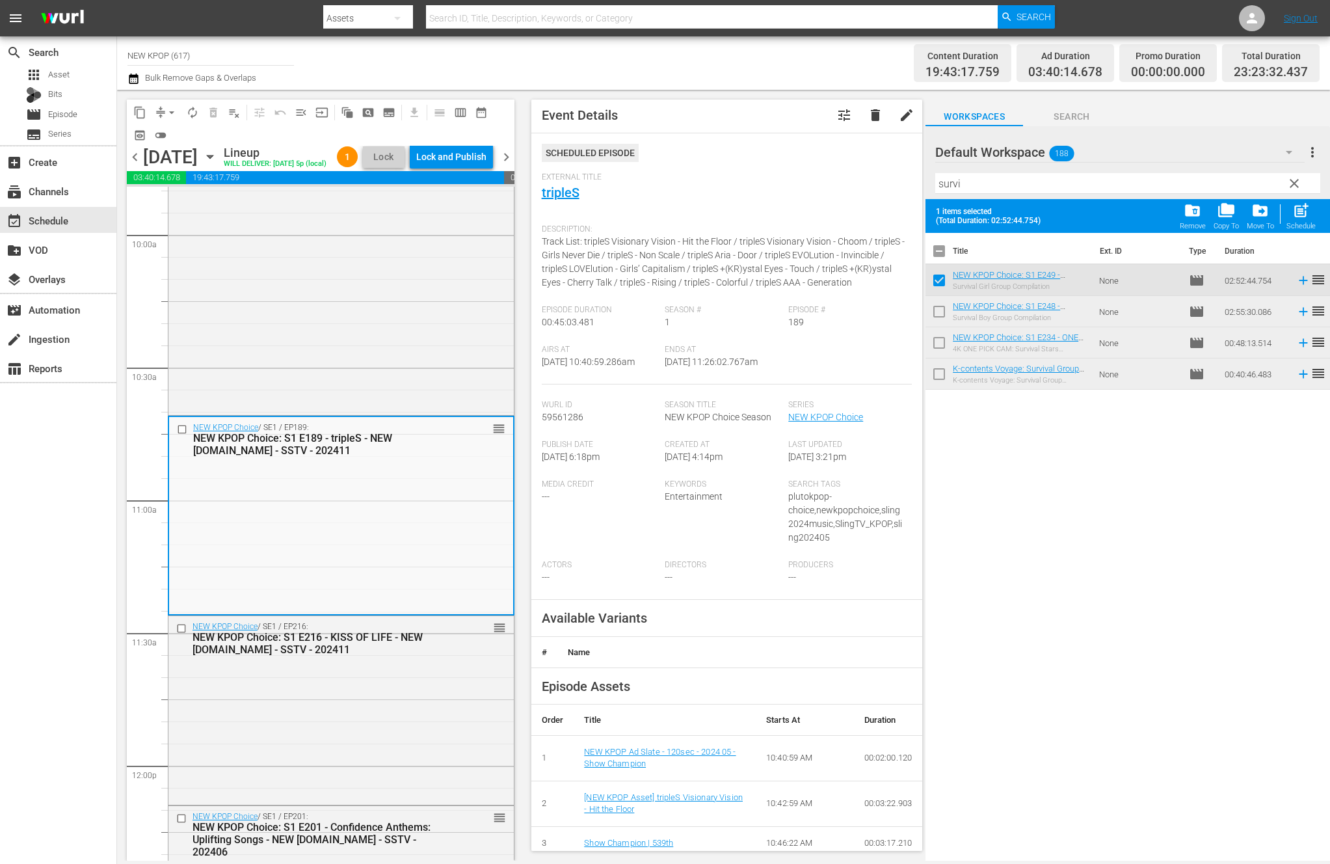
scroll to position [0, 0]
click at [396, 687] on div "NEW KPOP Choice / SE1 / EP216: NEW KPOP Choice: S1 E216 - KISS OF LIFE - NEW K.…" at bounding box center [340, 709] width 345 height 187
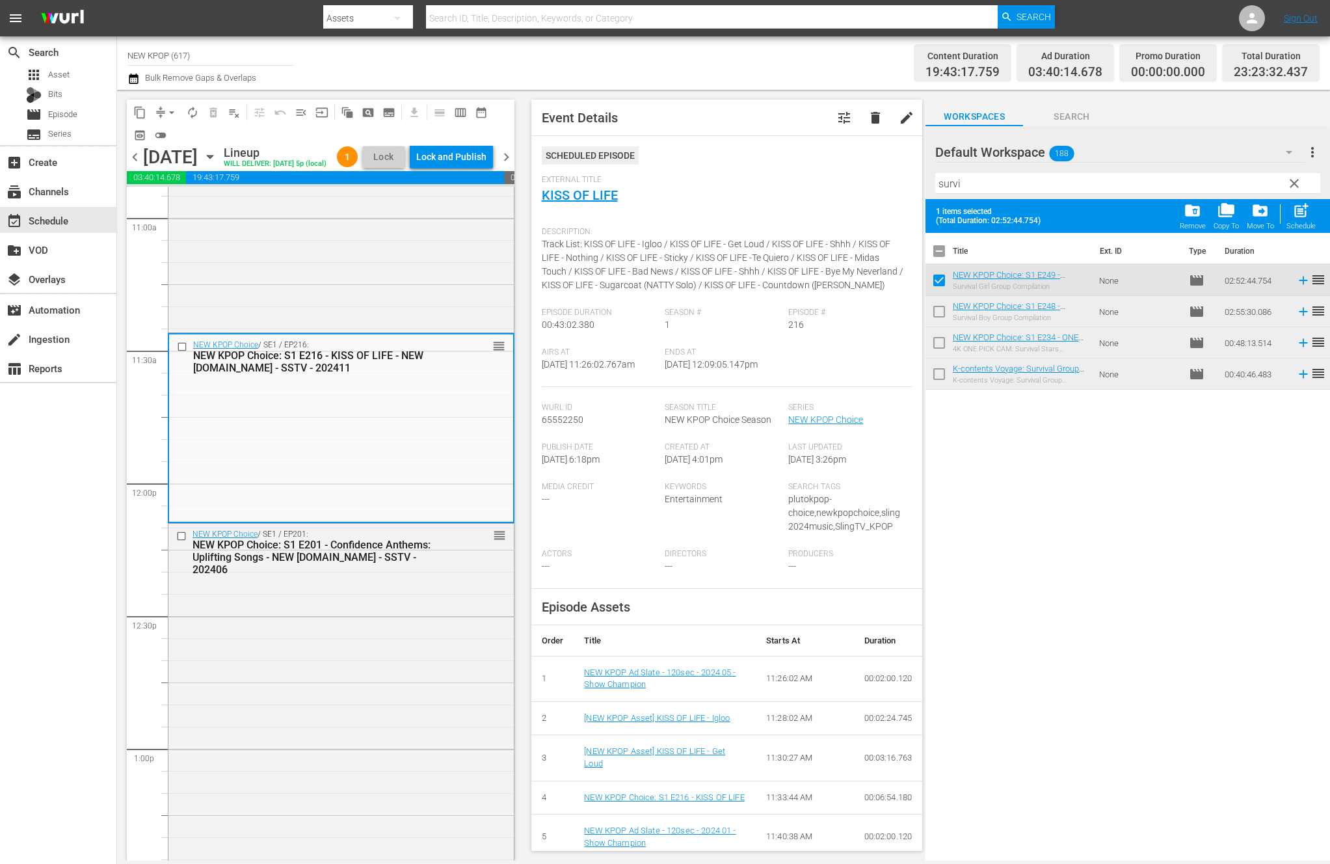
scroll to position [2891, 0]
click at [373, 605] on div "NEW KPOP Choice / SE1 / EP201: NEW KPOP Choice: S1 E201 - Confidence Anthems: U…" at bounding box center [340, 726] width 345 height 412
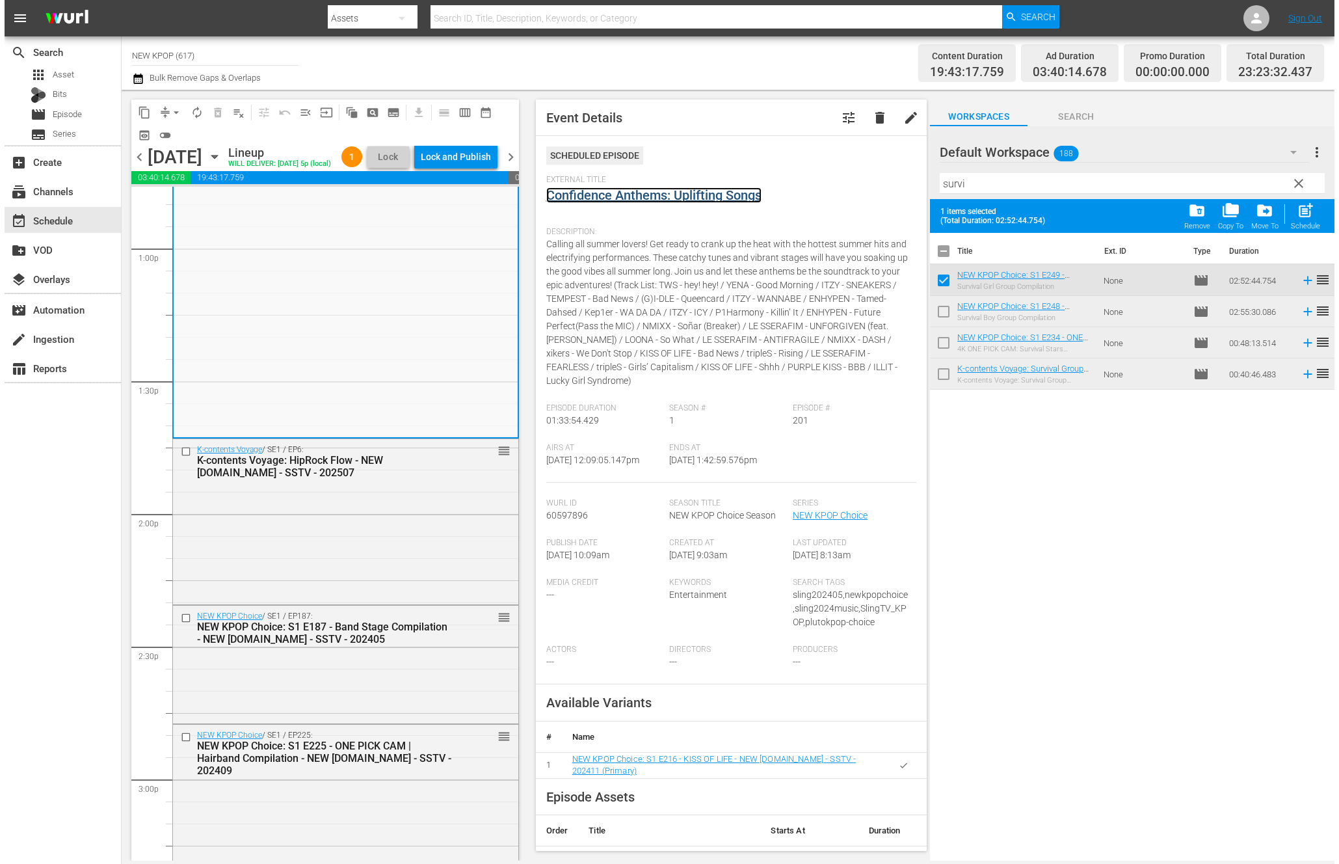
scroll to position [3570, 0]
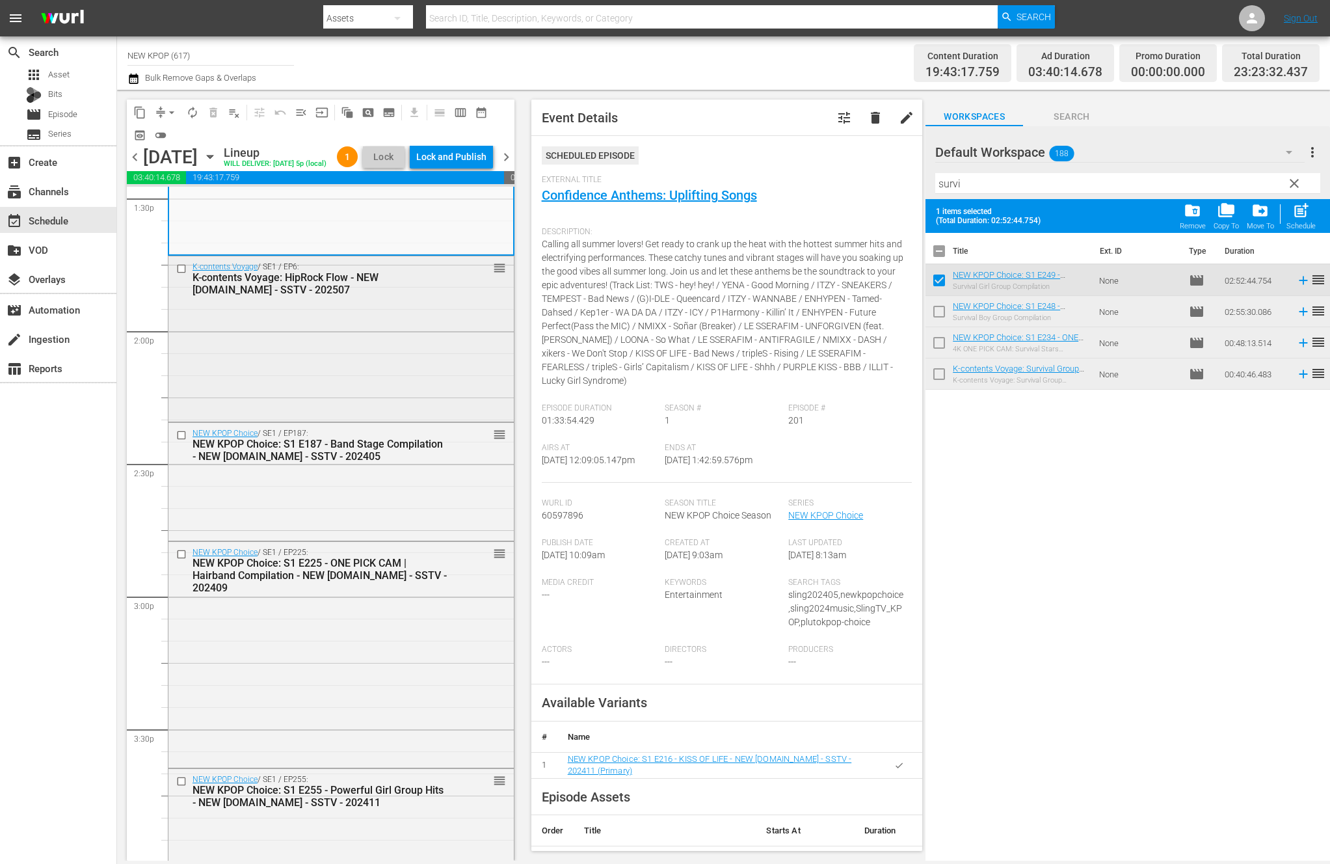
click at [425, 370] on div "K-contents Voyage / SE1 / EP6: K-contents Voyage: HipRock Flow - NEW K.ID - SST…" at bounding box center [340, 337] width 345 height 163
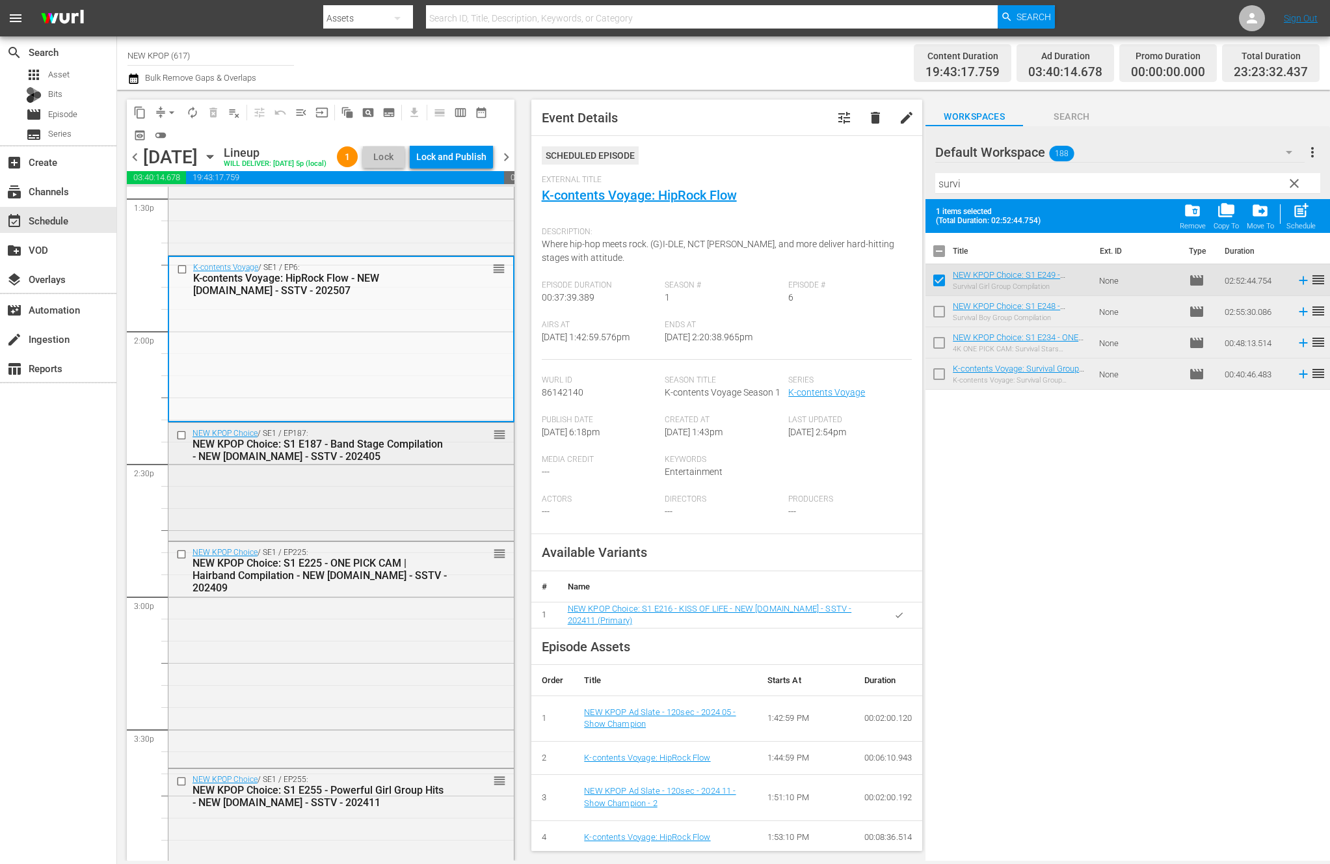
click at [428, 535] on div "NEW KPOP Choice / SE1 / EP187: NEW KPOP Choice: S1 E187 - Band Stage Compilatio…" at bounding box center [340, 481] width 345 height 116
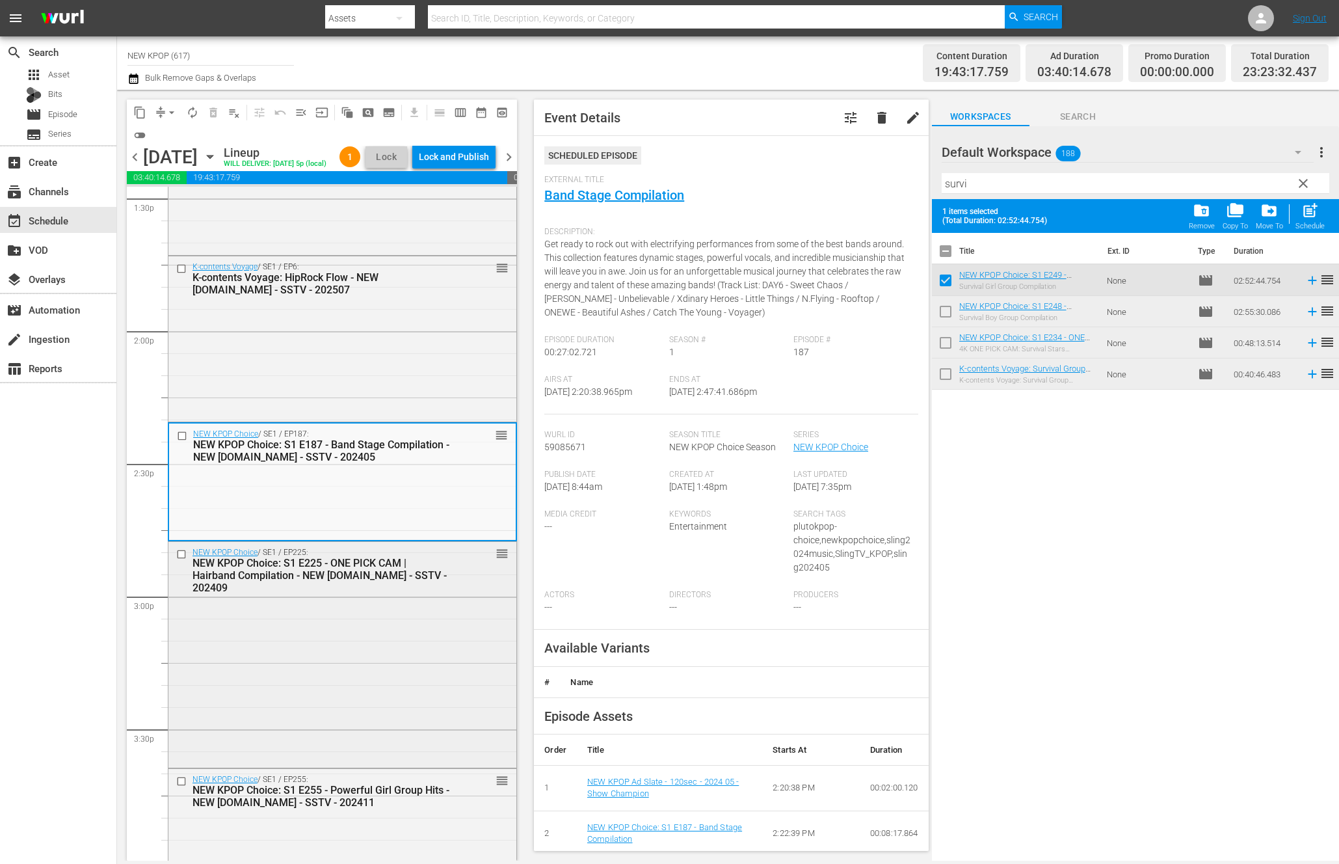
click at [325, 670] on div "NEW KPOP Choice / SE1 / EP225: NEW KPOP Choice: S1 E225 - ONE PICK CAM | Hairba…" at bounding box center [342, 653] width 348 height 222
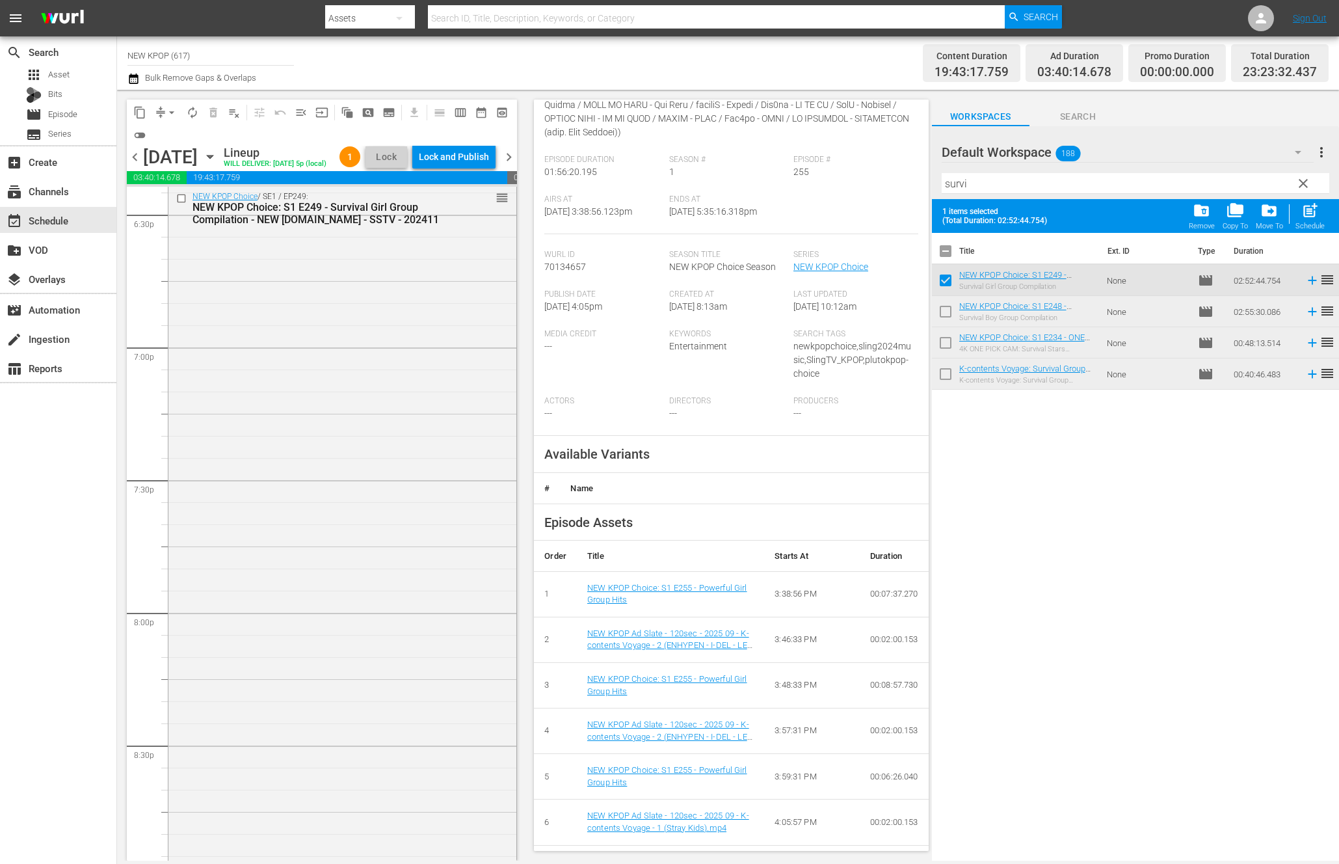
scroll to position [4603, 0]
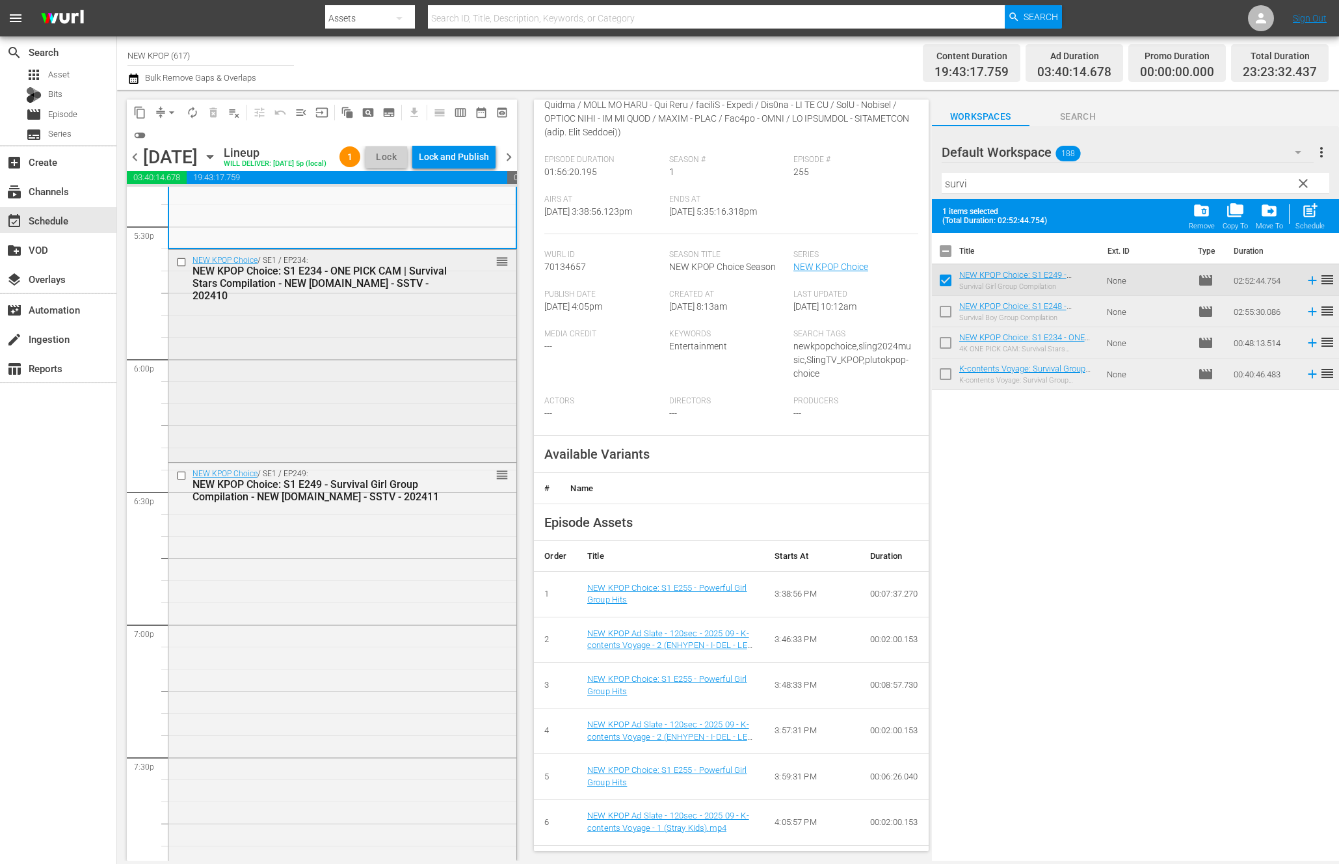
click at [449, 324] on div "NEW KPOP Choice / SE1 / EP234: NEW KPOP Choice: S1 E234 - ONE PICK CAM | Surviv…" at bounding box center [342, 354] width 348 height 209
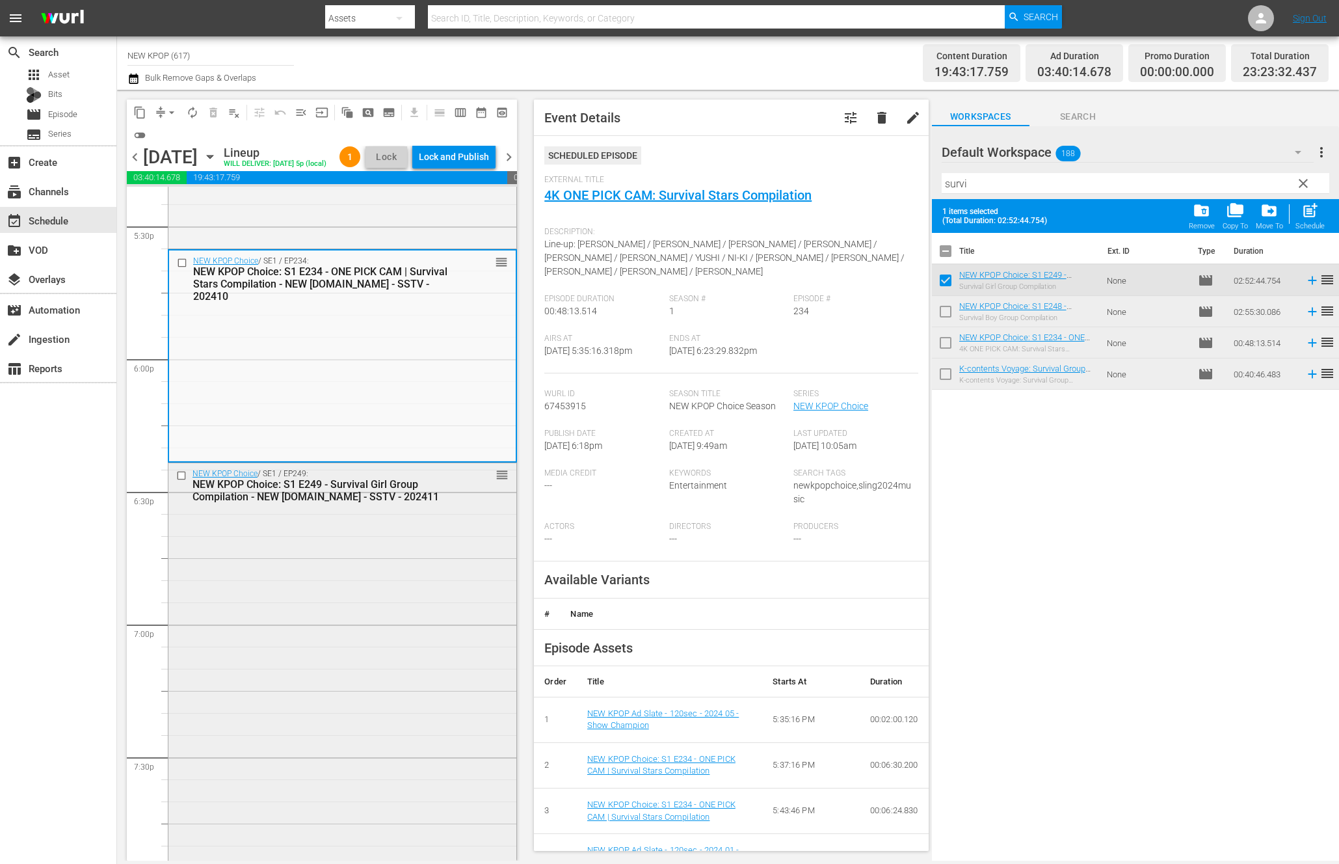
click at [314, 657] on div "NEW KPOP Choice / SE1 / EP249: NEW KPOP Choice: S1 E249 - Survival Girl Group C…" at bounding box center [342, 843] width 348 height 760
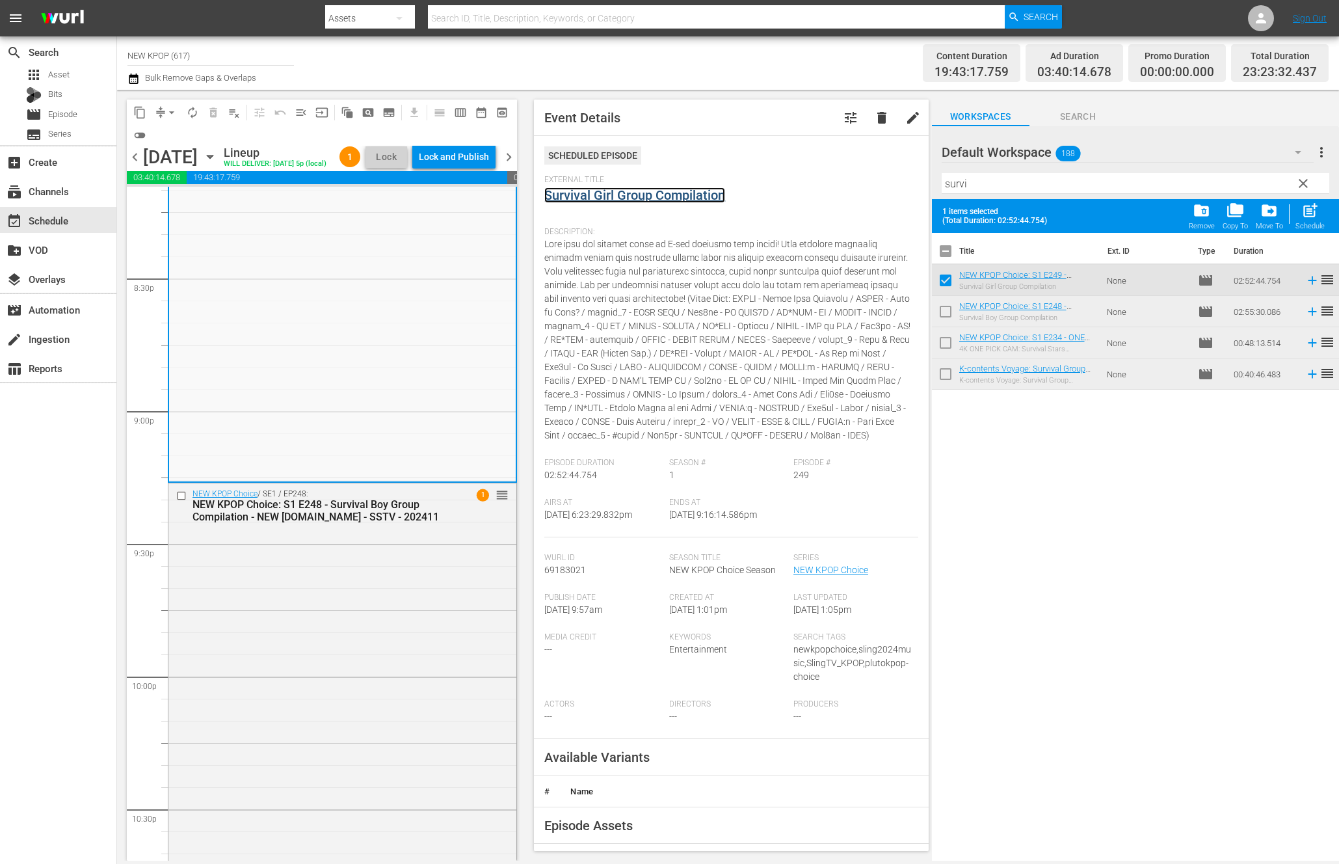
scroll to position [5348, 0]
click at [386, 695] on div "NEW KPOP Choice / SE1 / EP248: NEW KPOP Choice: S1 E248 - Survival Boy Group Co…" at bounding box center [342, 869] width 348 height 772
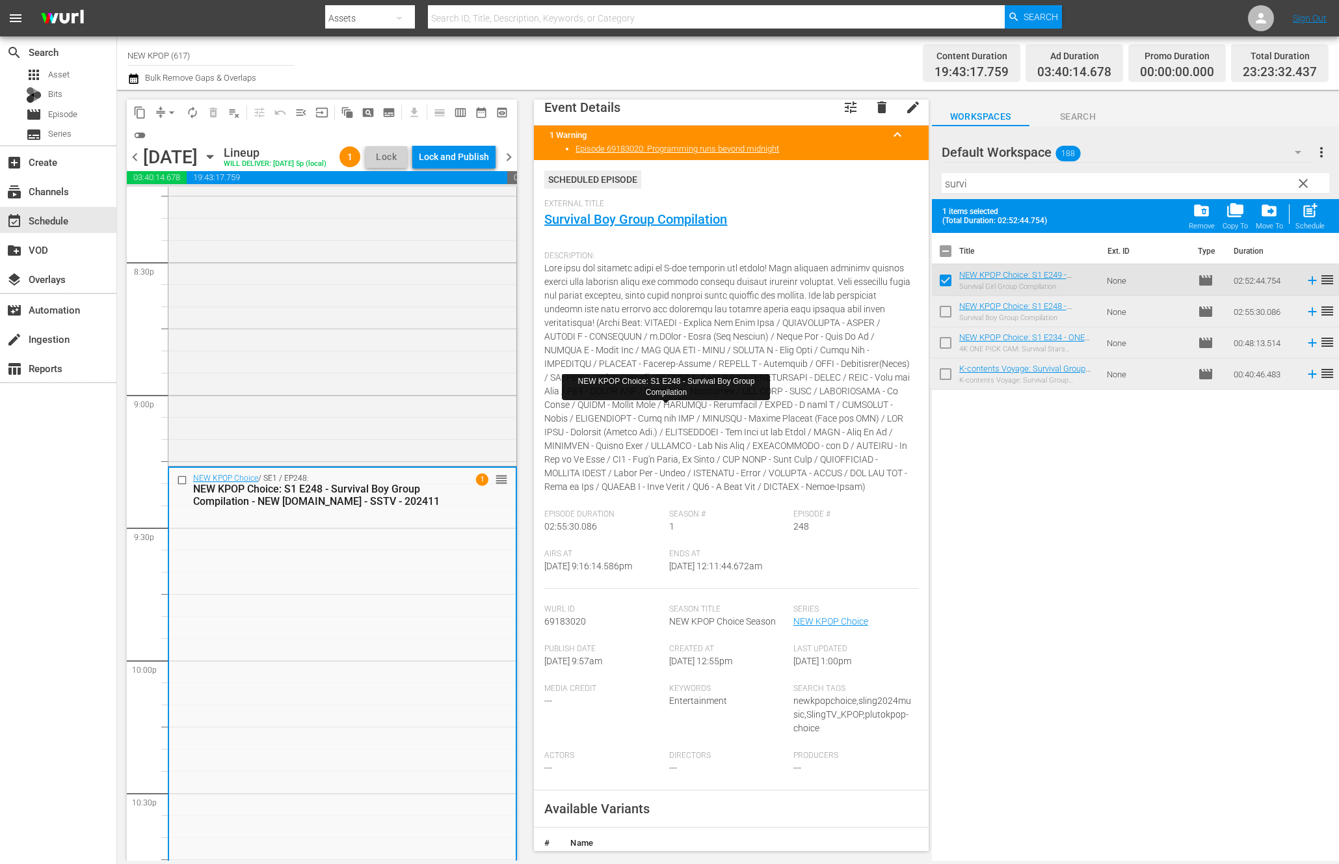
scroll to position [0, 0]
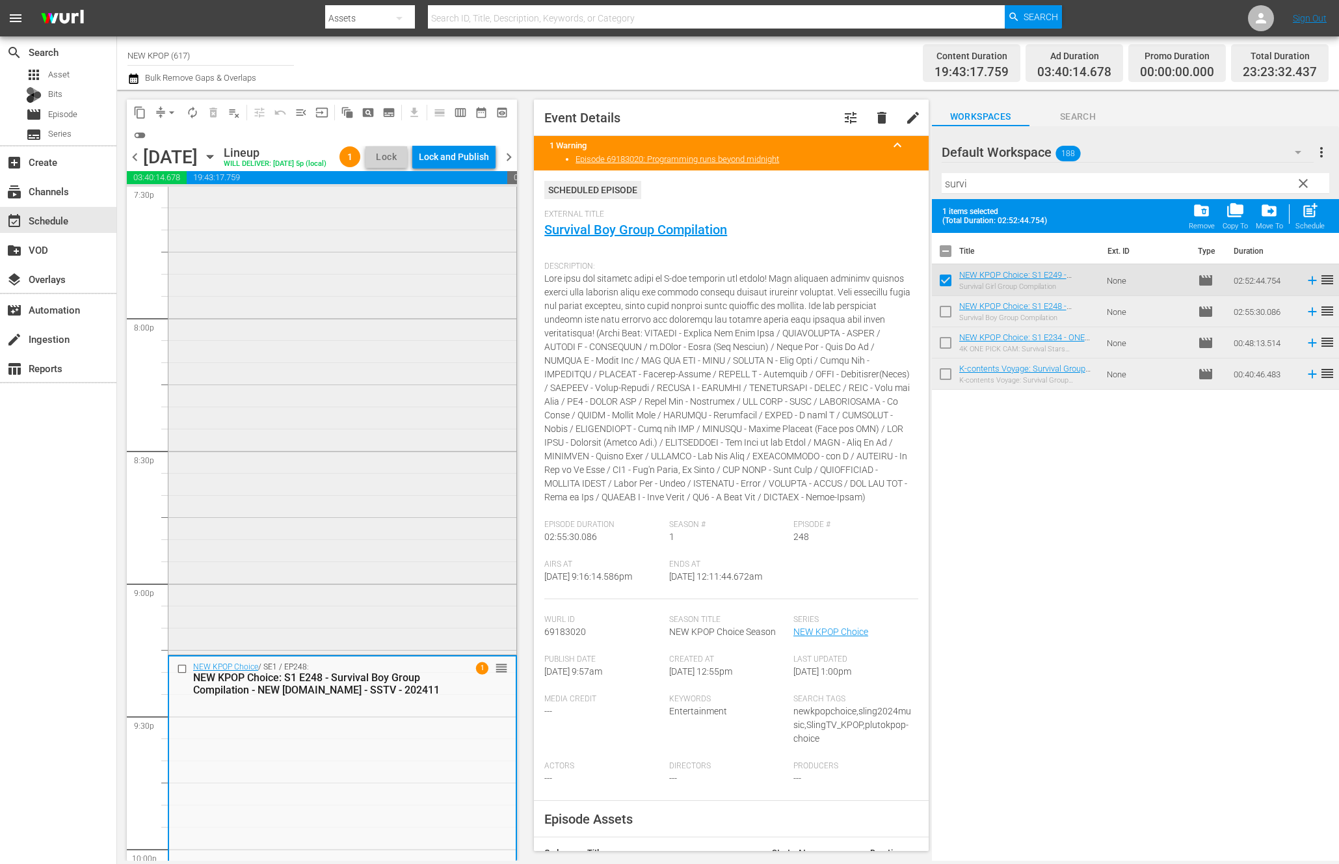
click at [285, 604] on div "NEW KPOP Choice / SE1 / EP249: NEW KPOP Choice: S1 E249 - Survival Girl Group C…" at bounding box center [342, 271] width 348 height 760
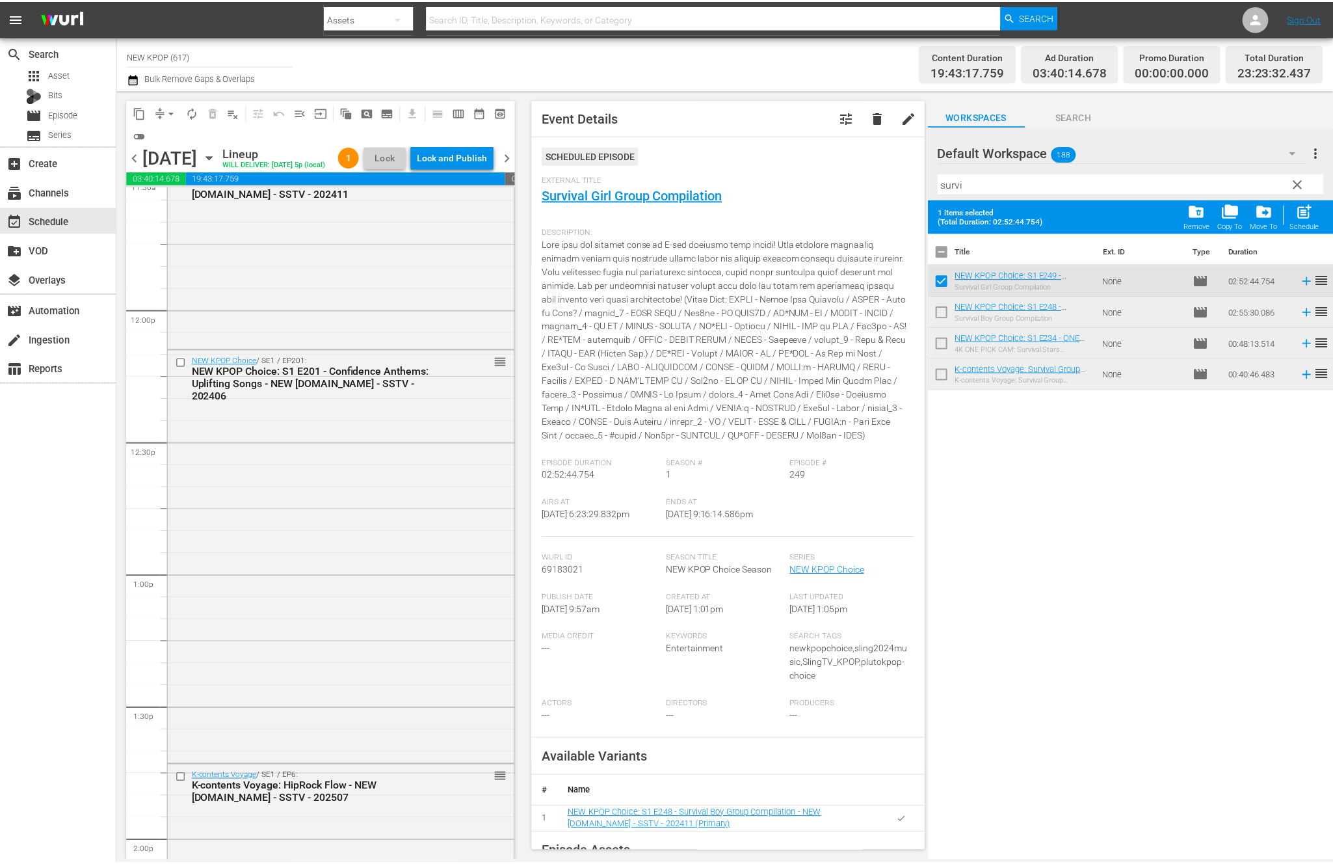
scroll to position [2909, 0]
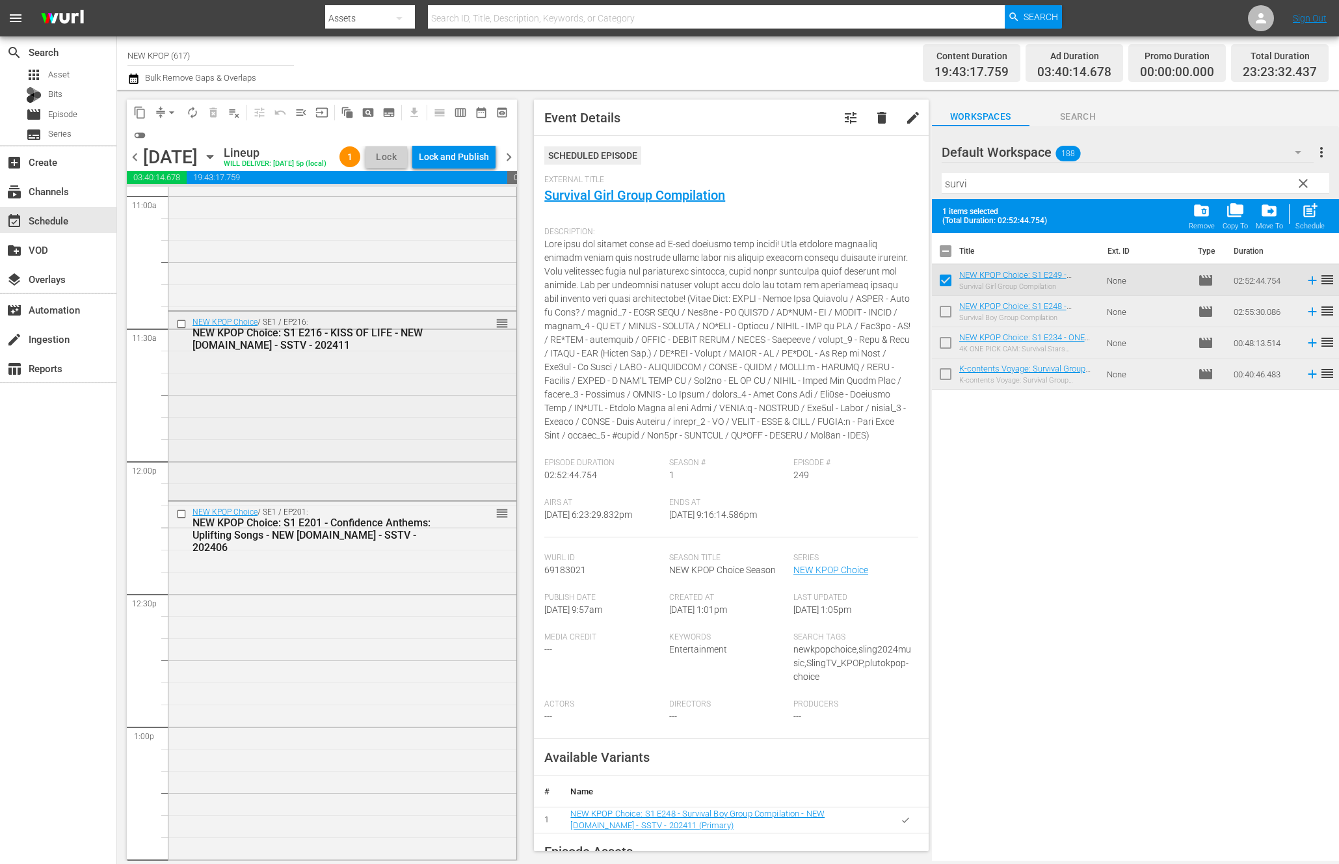
click at [315, 445] on div "NEW KPOP Choice / SE1 / EP216: NEW KPOP Choice: S1 E216 - KISS OF LIFE - NEW K.…" at bounding box center [342, 404] width 348 height 187
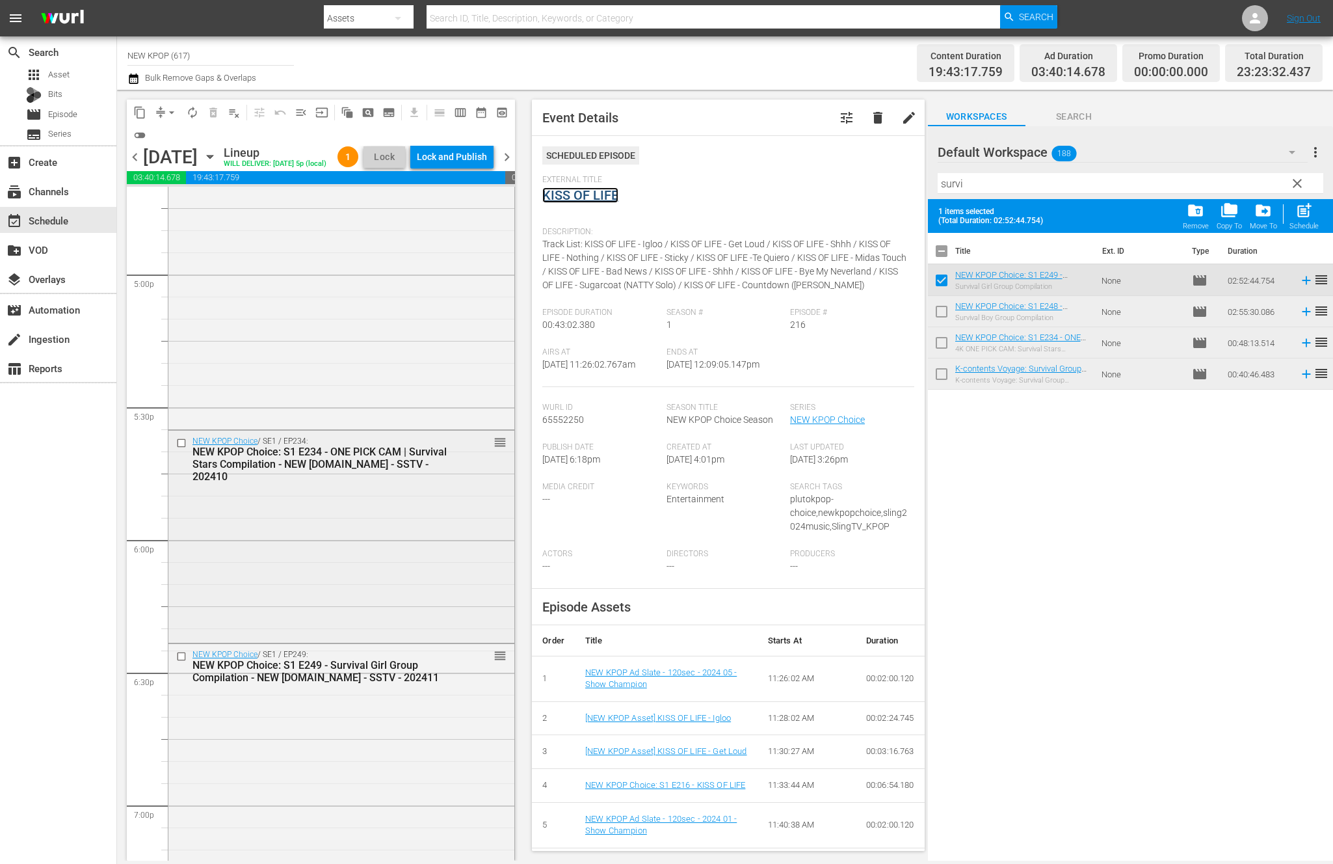
scroll to position [5766, 0]
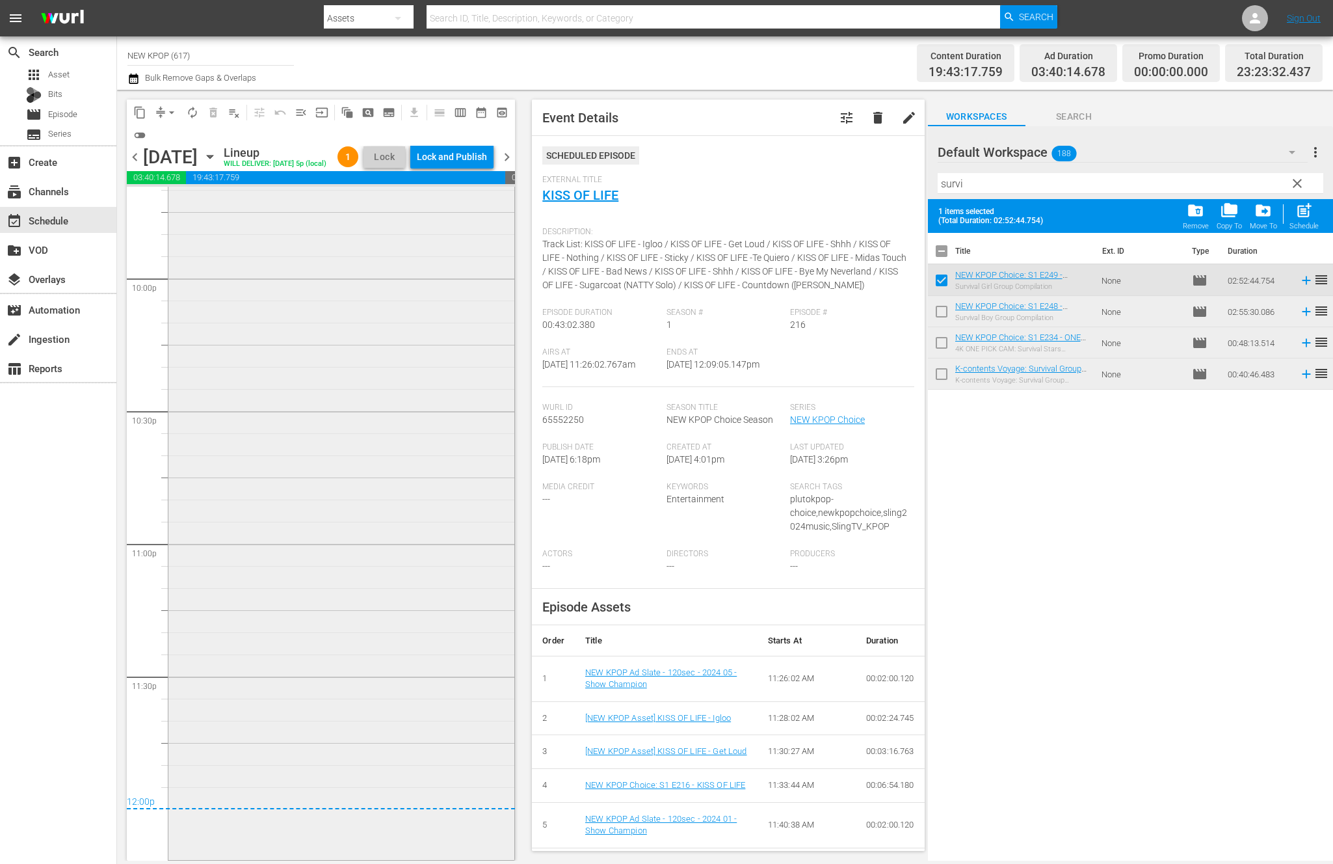
click at [217, 585] on div "NEW KPOP Choice / SE1 / EP248: NEW KPOP Choice: S1 E248 - Survival Boy Group Co…" at bounding box center [341, 471] width 346 height 772
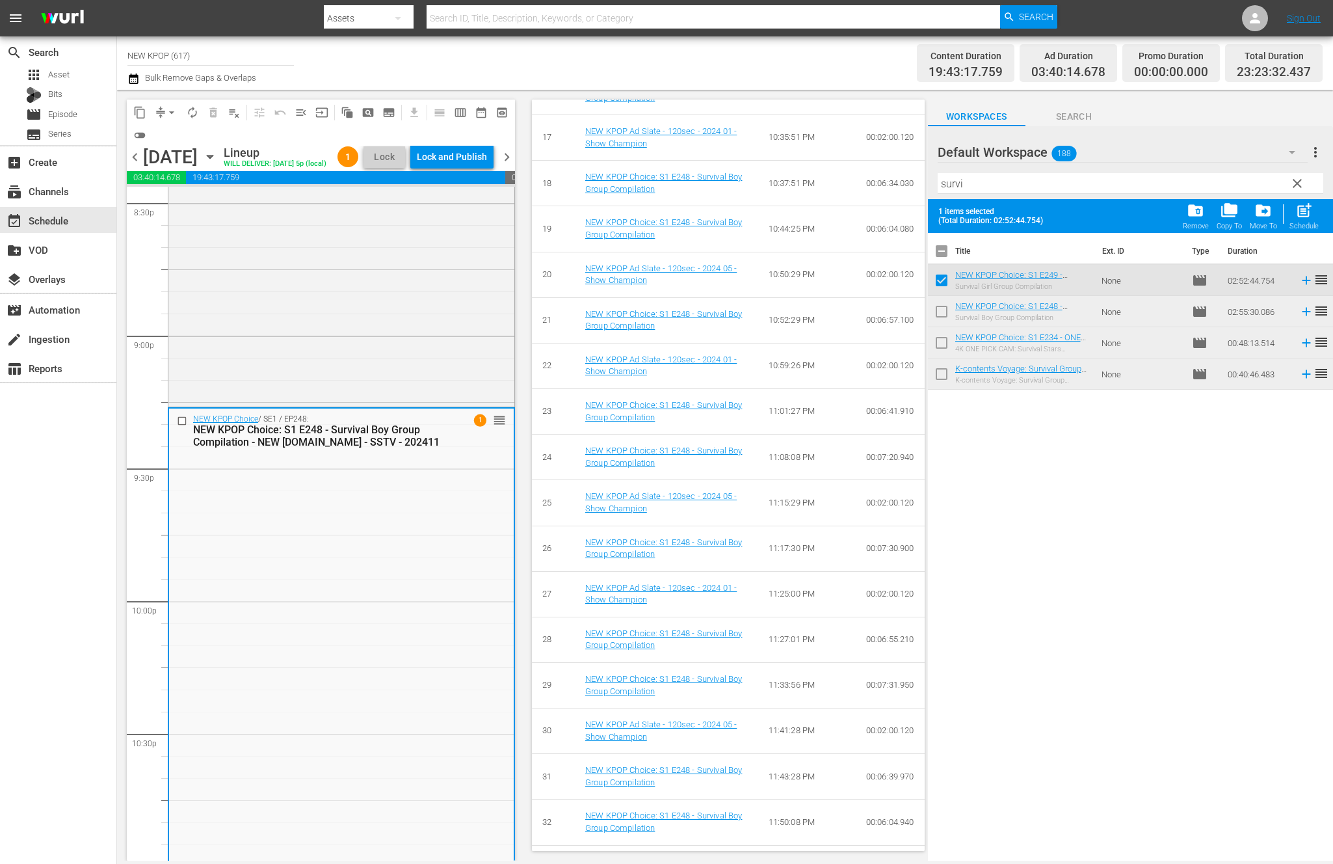
scroll to position [1723, 0]
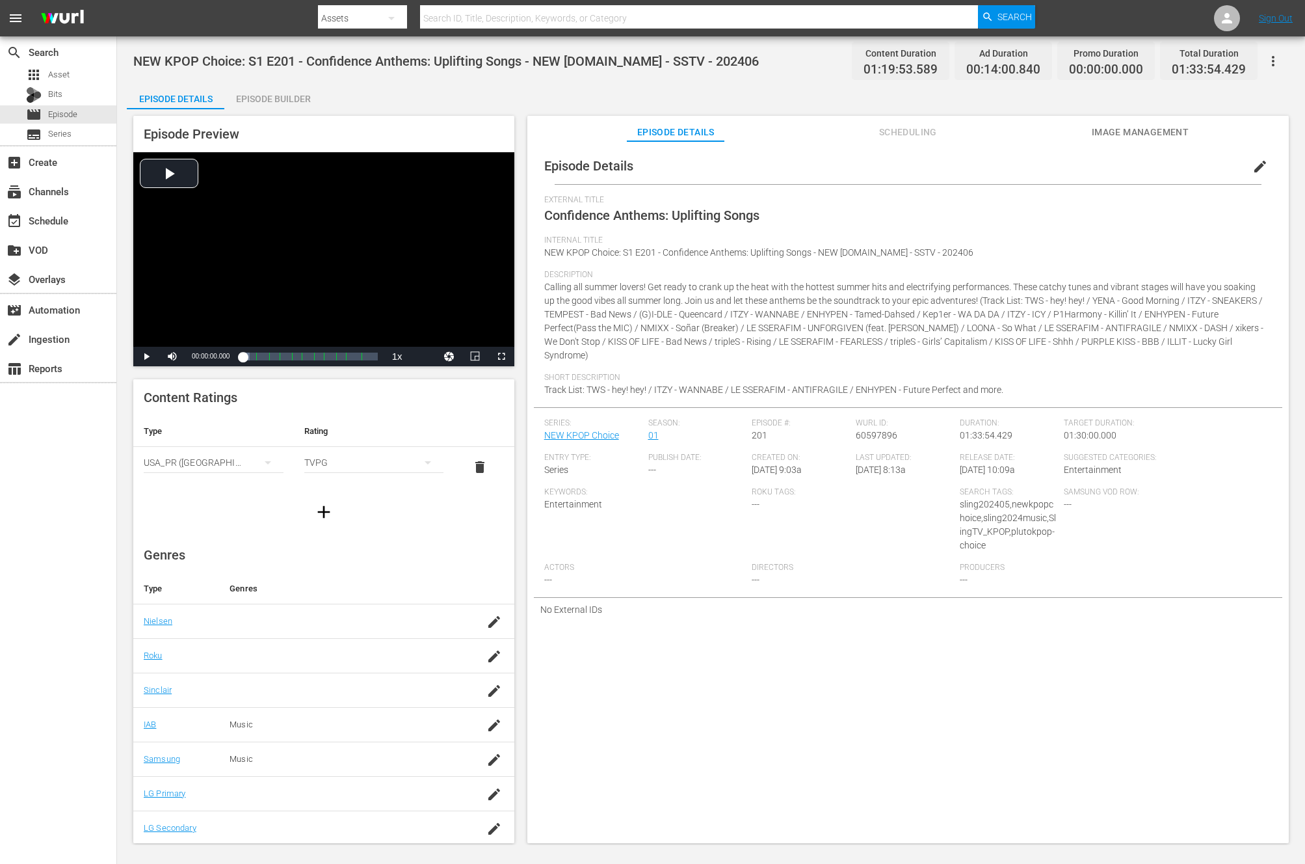
click at [377, 23] on button "button" at bounding box center [391, 18] width 31 height 31
click at [346, 97] on div "Episodes" at bounding box center [360, 96] width 52 height 21
click at [582, 20] on input "text" at bounding box center [699, 18] width 559 height 31
type input "queen"
click at [983, 8] on div "Search" at bounding box center [1006, 16] width 57 height 23
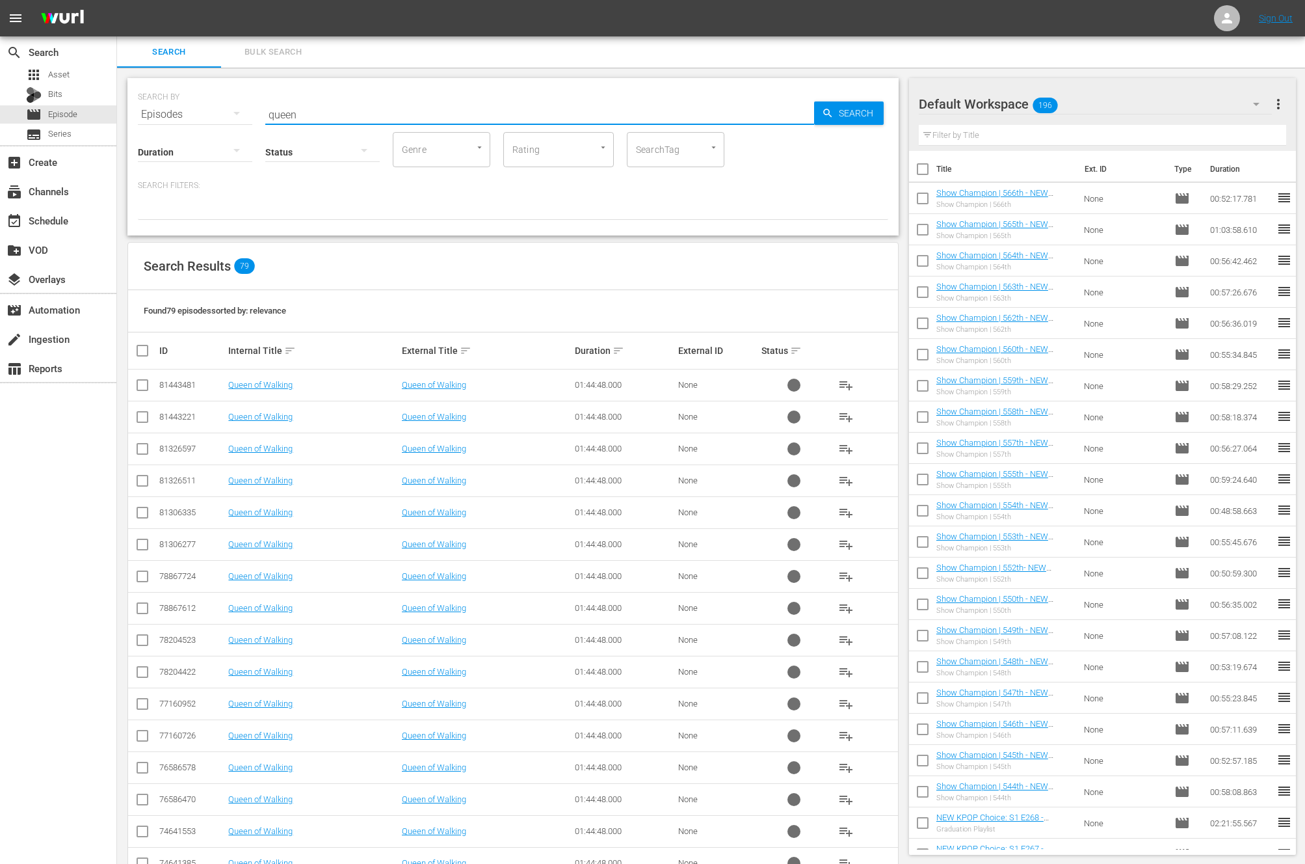
click at [269, 109] on input "queen" at bounding box center [539, 114] width 549 height 31
type input "new kpop queen"
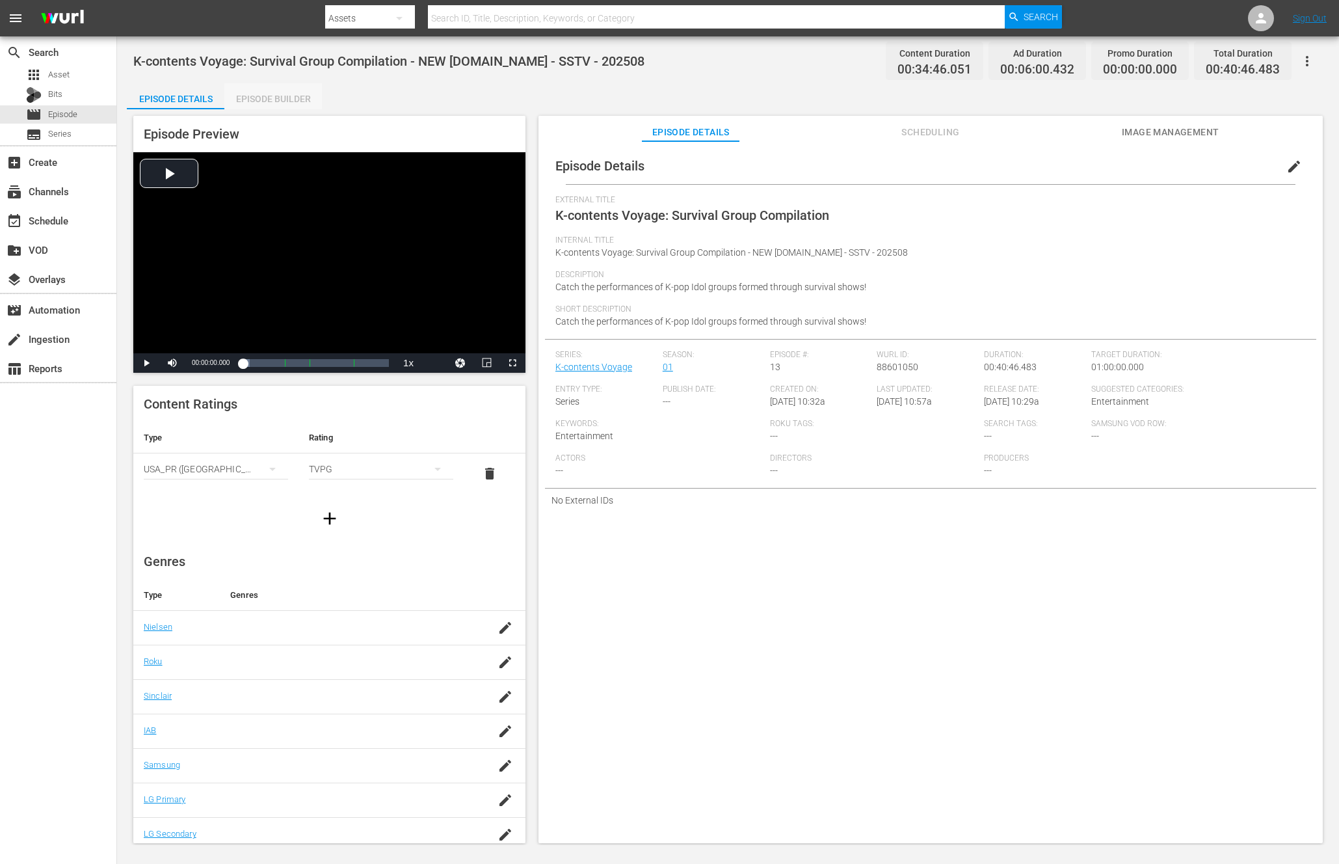
click at [275, 103] on div "Episode Builder" at bounding box center [273, 98] width 98 height 31
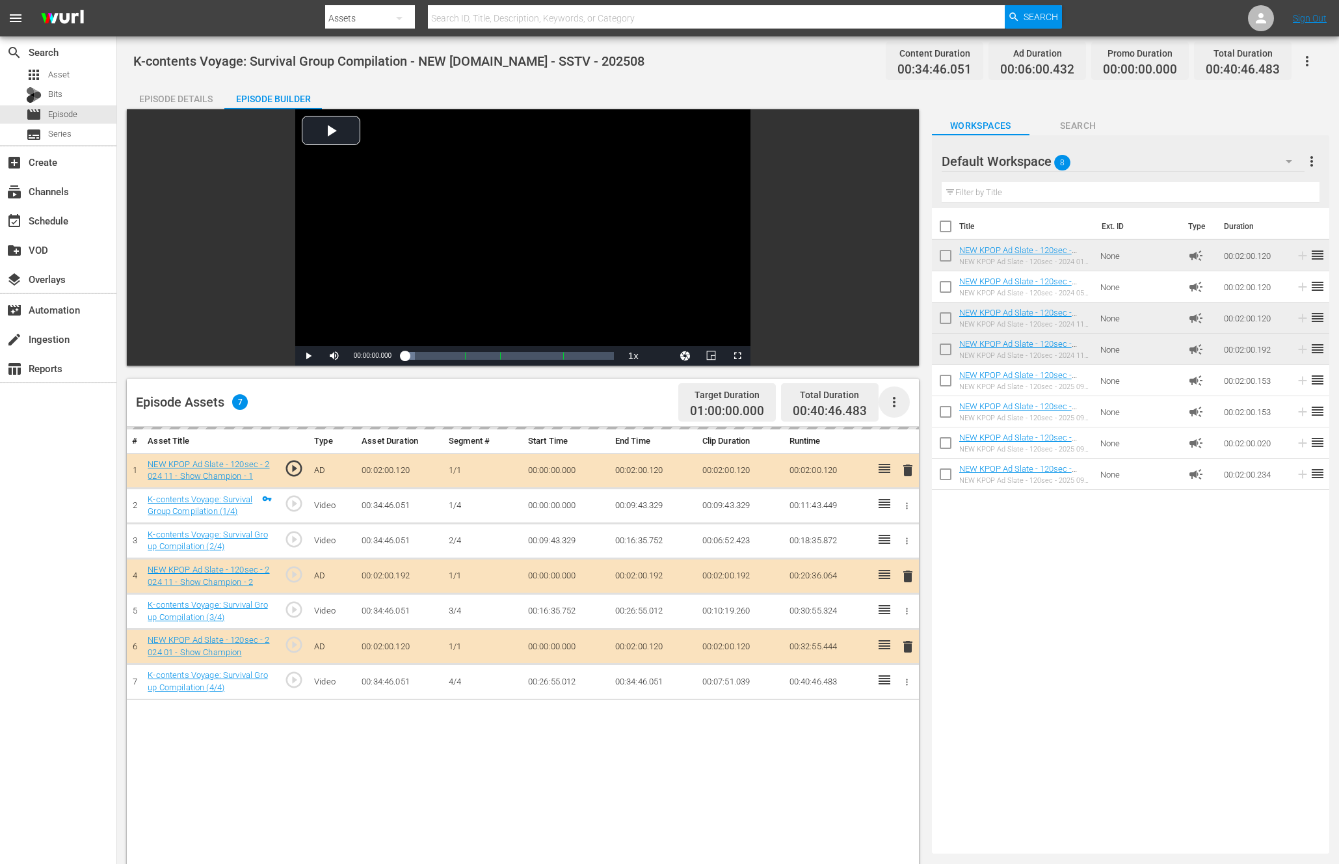
click at [901, 399] on icon "button" at bounding box center [894, 402] width 16 height 16
click at [616, 408] on div "Episode Assets 7 Target Duration 01:00:00.000 Total Duration 00:40:46.483" at bounding box center [523, 402] width 792 height 48
drag, startPoint x: 886, startPoint y: 469, endPoint x: 419, endPoint y: 1, distance: 660.8
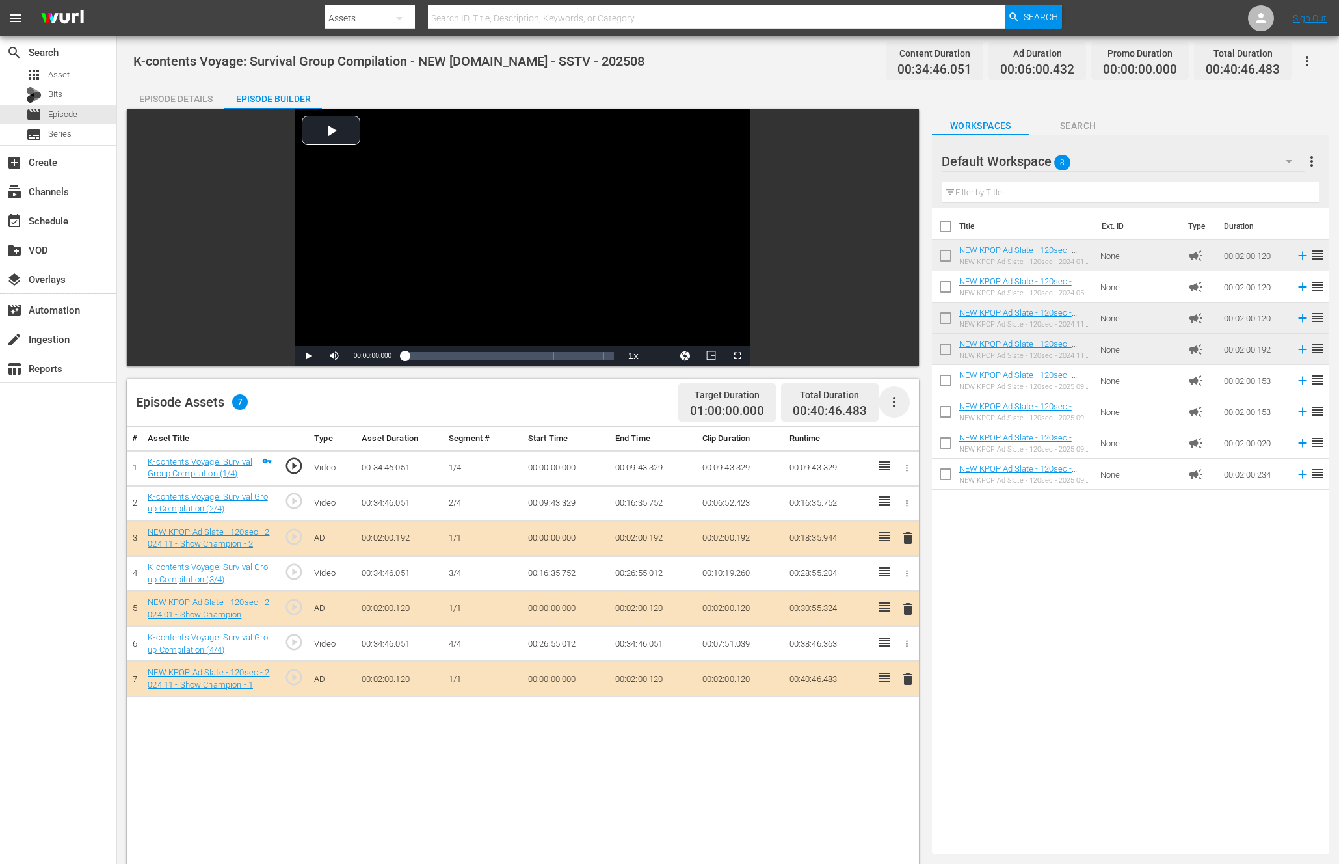
click at [898, 403] on icon "button" at bounding box center [894, 402] width 16 height 16
click at [921, 447] on div "Clear Ads" at bounding box center [933, 438] width 88 height 31
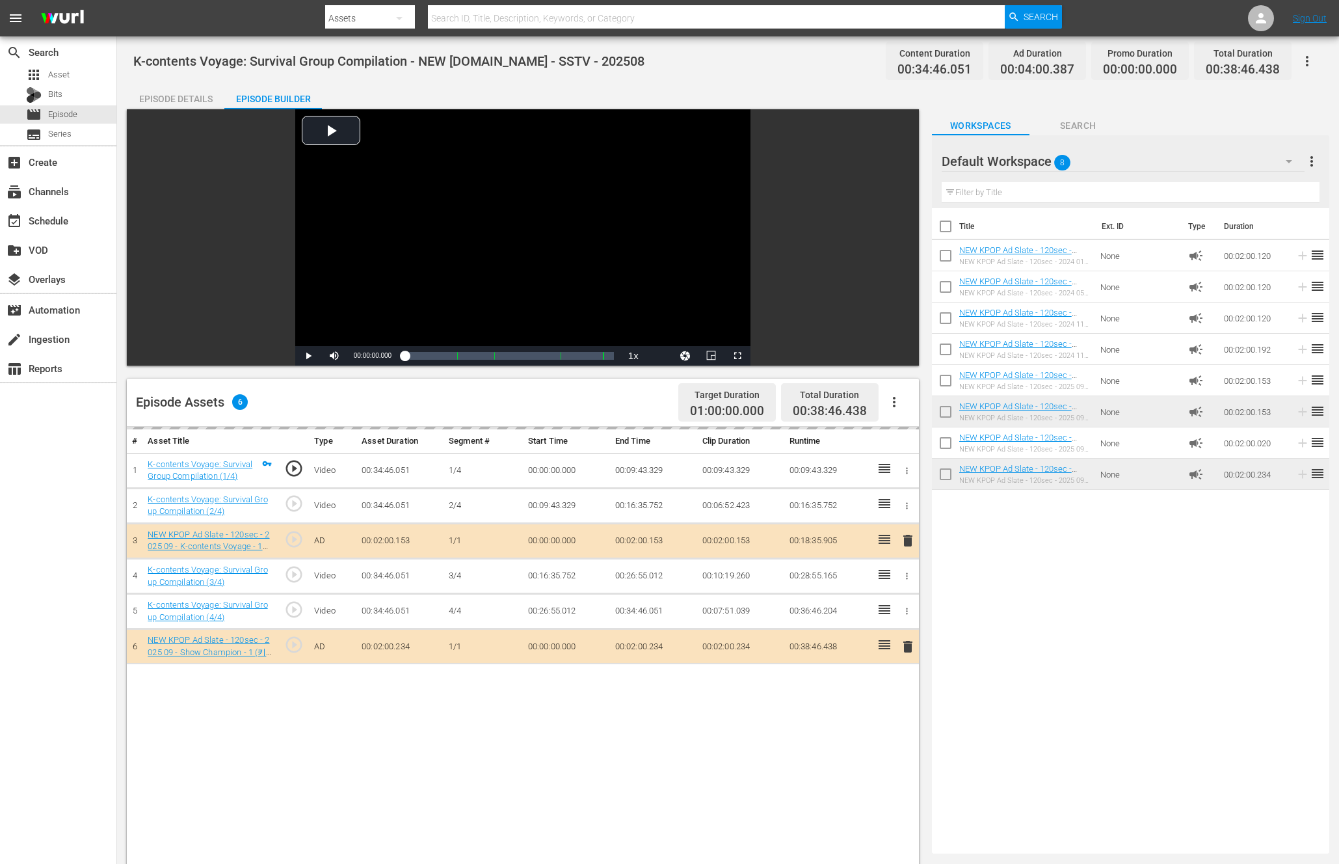
drag, startPoint x: 1018, startPoint y: 371, endPoint x: 306, endPoint y: 29, distance: 790.0
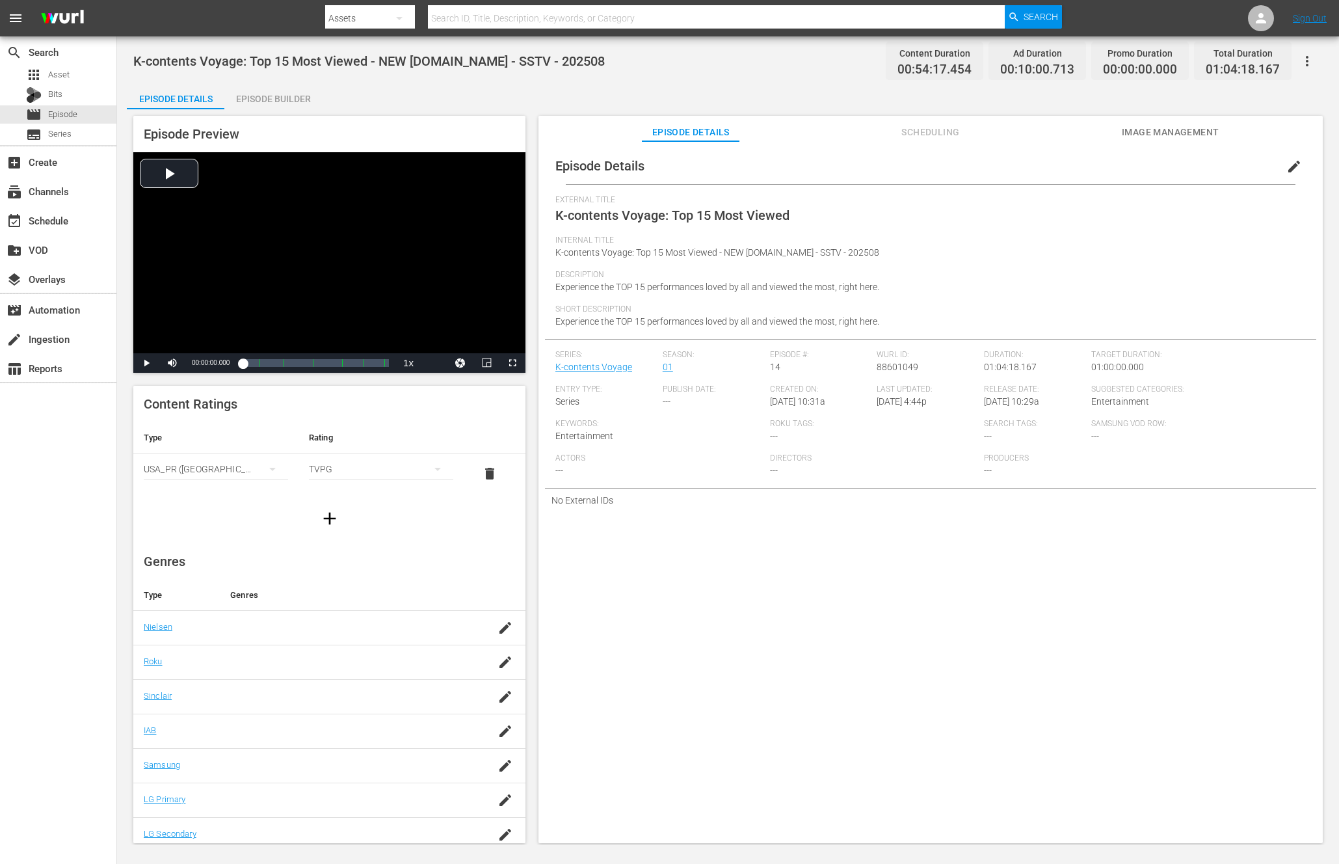
click at [291, 127] on div "Episode Preview Video Player is loading. Play Video Play Mute Current Time 00:0…" at bounding box center [329, 244] width 392 height 257
click at [292, 108] on div "Episode Builder" at bounding box center [273, 98] width 98 height 31
click at [282, 100] on div "Episode Builder" at bounding box center [273, 98] width 98 height 31
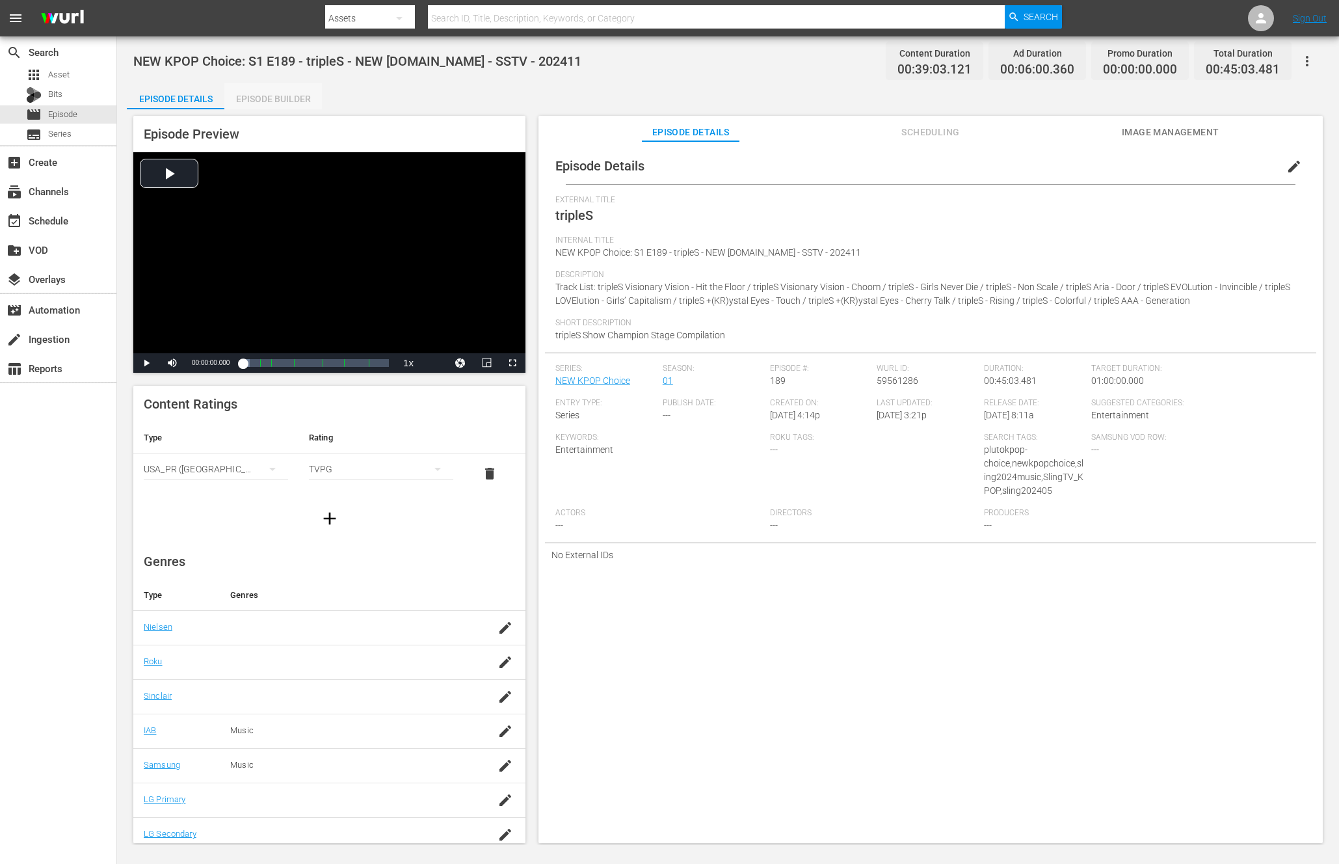
click at [285, 98] on div "Episode Builder" at bounding box center [273, 98] width 98 height 31
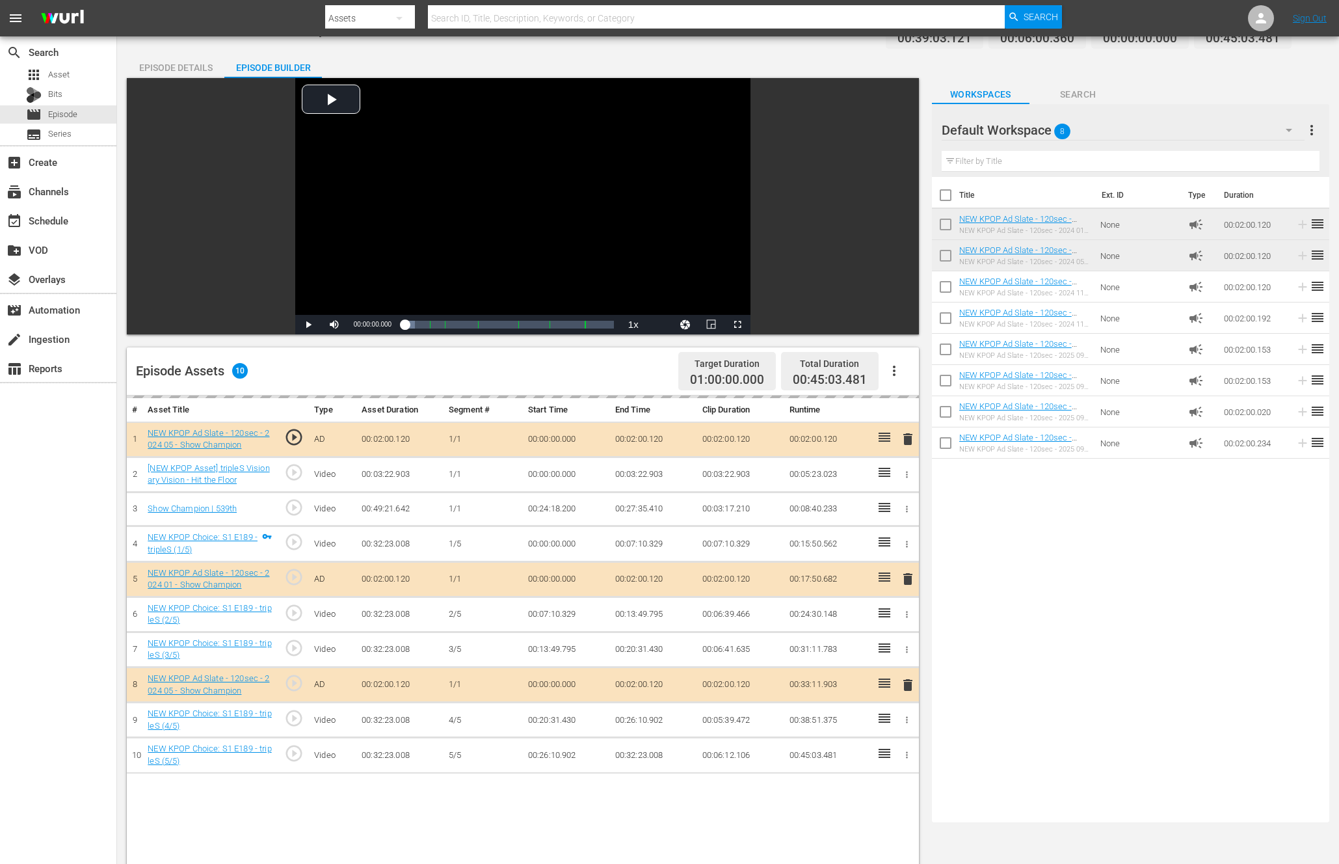
scroll to position [32, 0]
click at [893, 367] on icon "button" at bounding box center [894, 370] width 16 height 16
click at [501, 384] on div "Episode Assets 10 Target Duration 01:00:00.000 Total Duration 00:45:03.481" at bounding box center [523, 371] width 792 height 48
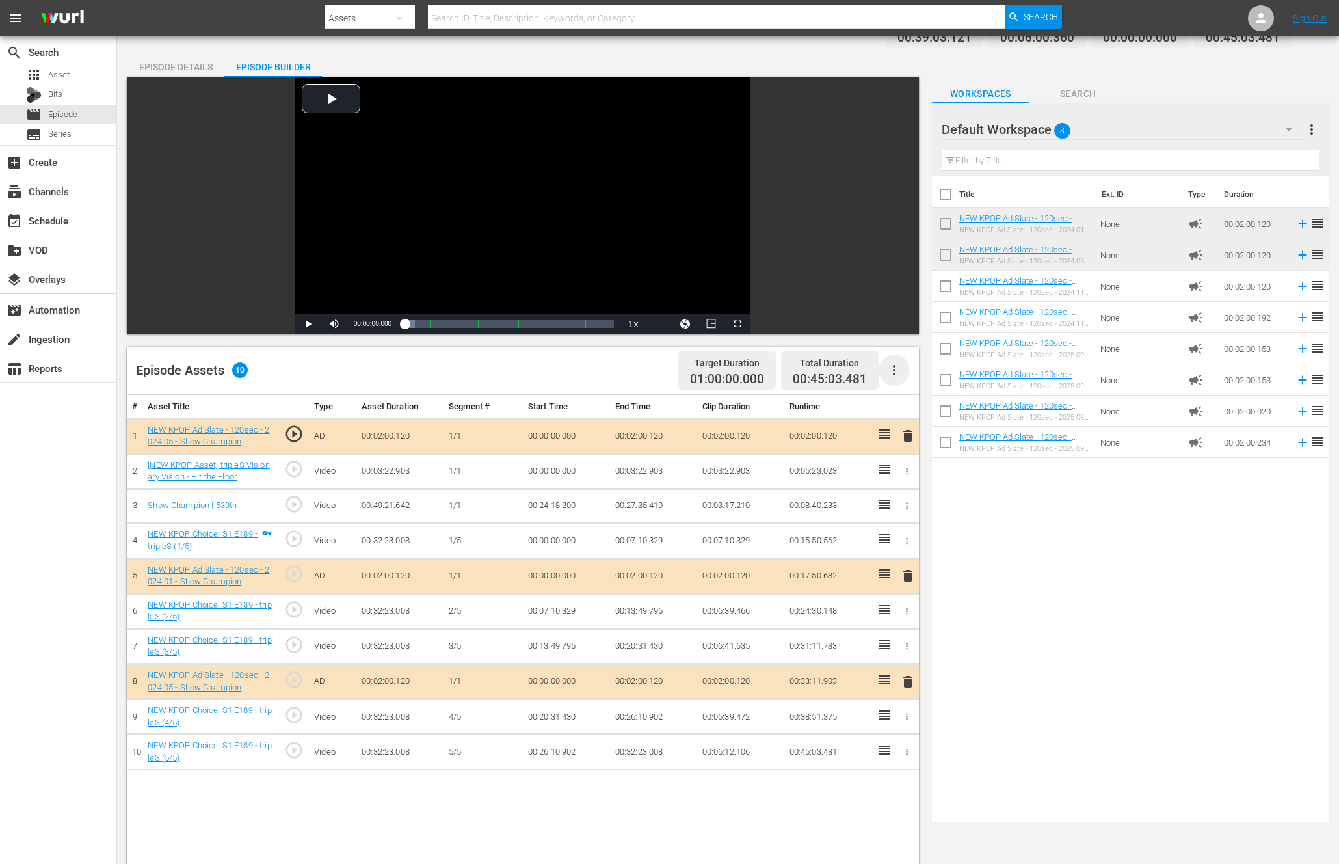
click at [897, 371] on icon "button" at bounding box center [894, 370] width 16 height 16
click at [906, 401] on div "Clear Ads" at bounding box center [933, 406] width 88 height 31
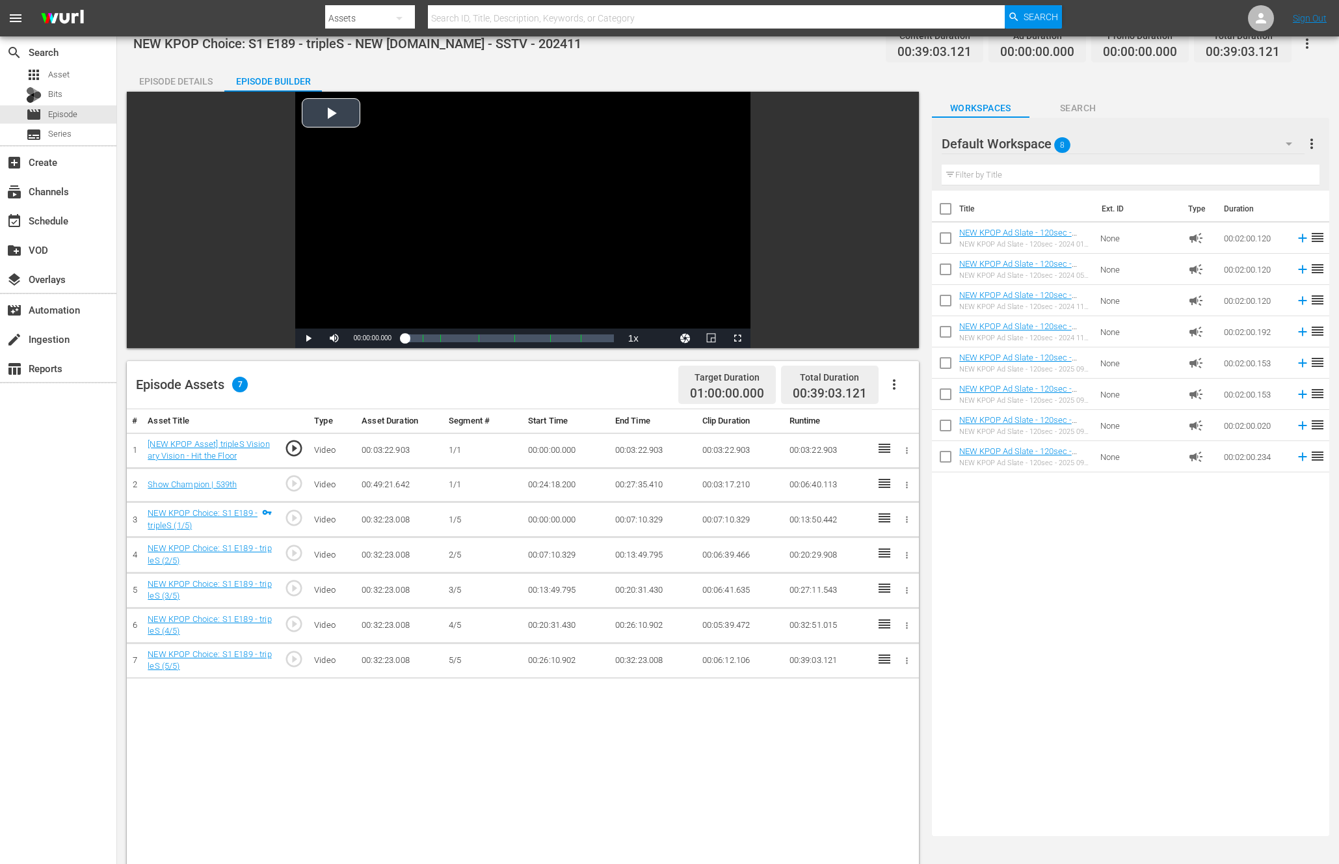
scroll to position [0, 0]
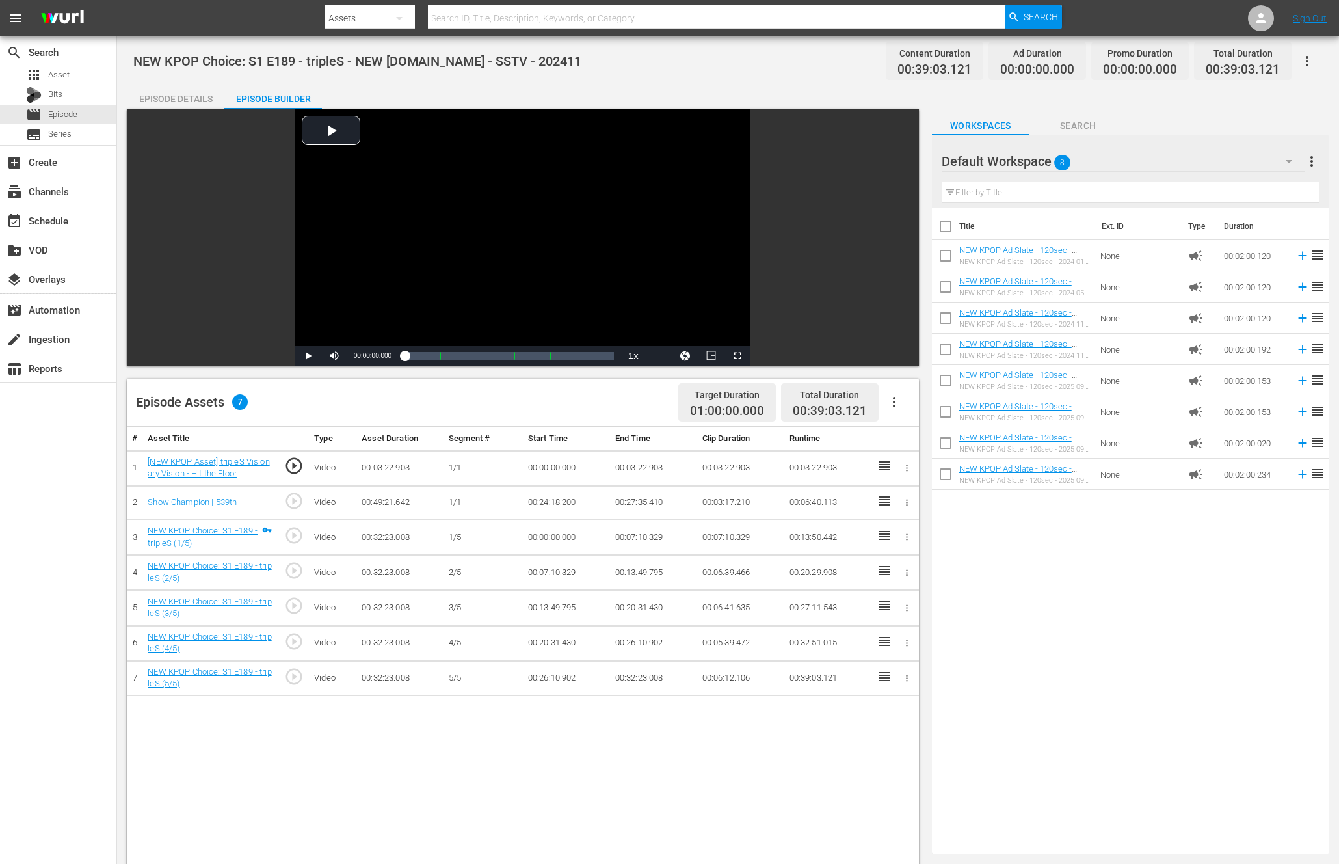
click at [1077, 626] on div "Title Ext. ID Type Duration NEW KPOP Ad Slate - 120sec - 2024 01 - Show Champio…" at bounding box center [1130, 528] width 397 height 640
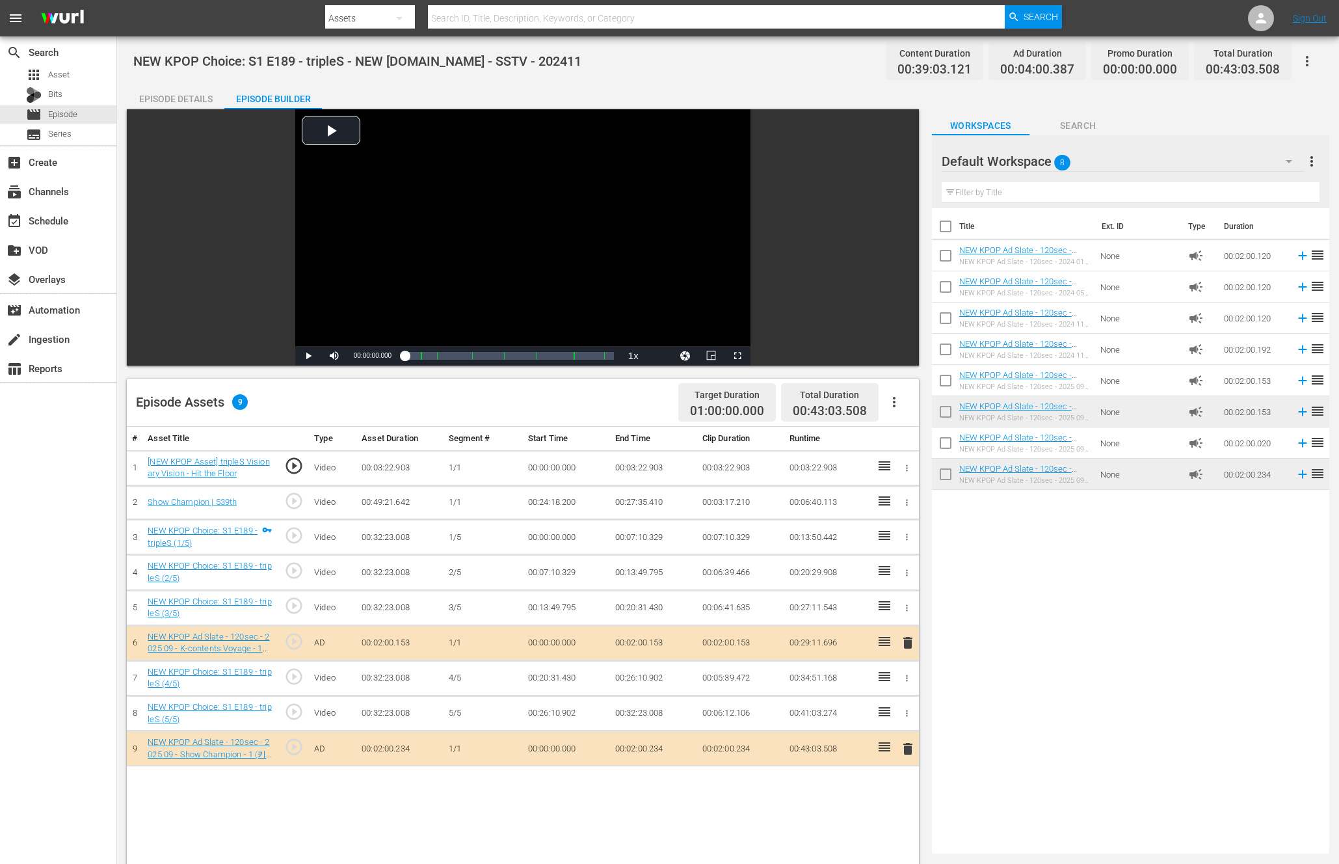
click at [295, 495] on span "play_circle_outline" at bounding box center [294, 501] width 20 height 20
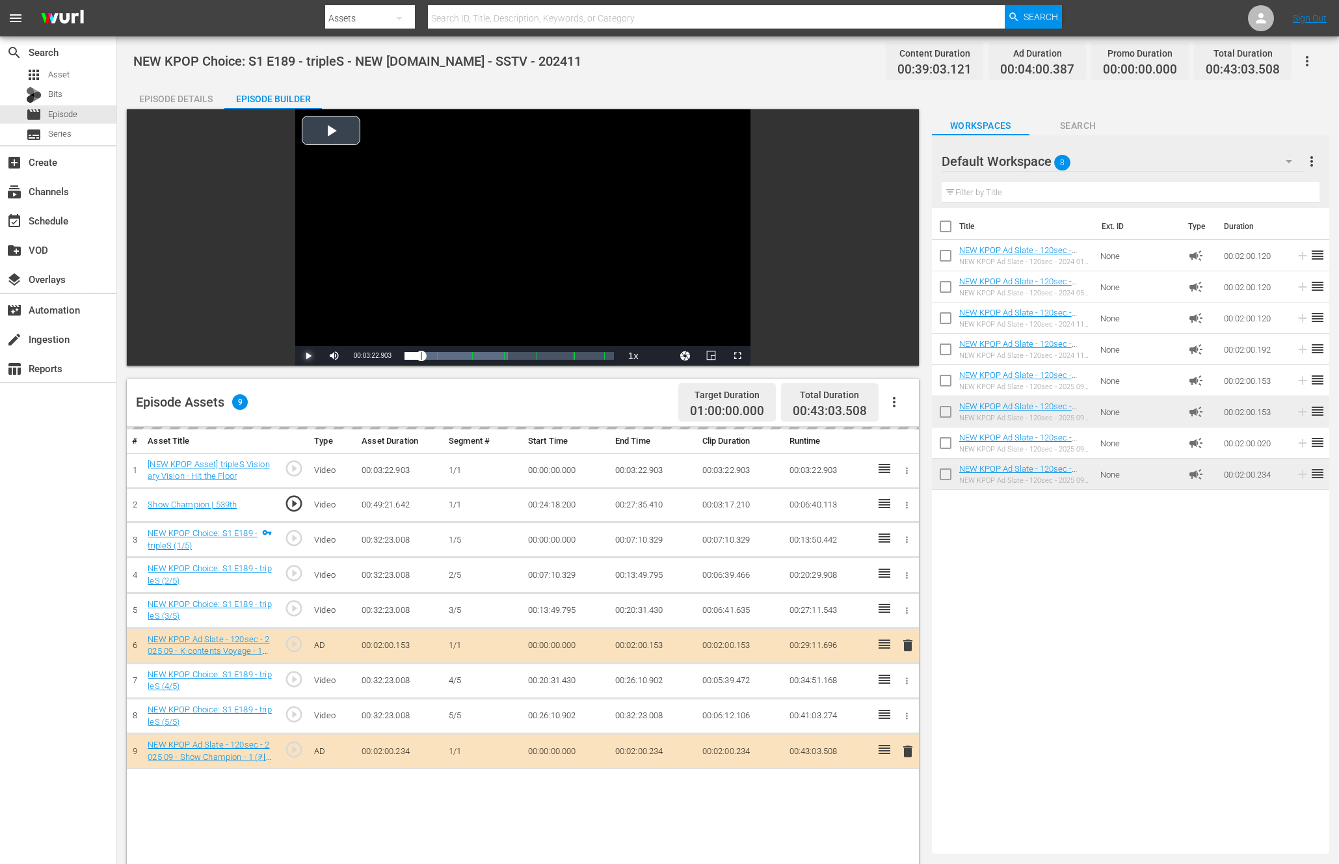
click at [308, 356] on span "Video Player" at bounding box center [308, 356] width 0 height 0
click at [997, 582] on div "Title Ext. ID Type Duration NEW KPOP Ad Slate - 120sec - 2024 01 - Show Champio…" at bounding box center [1130, 528] width 397 height 640
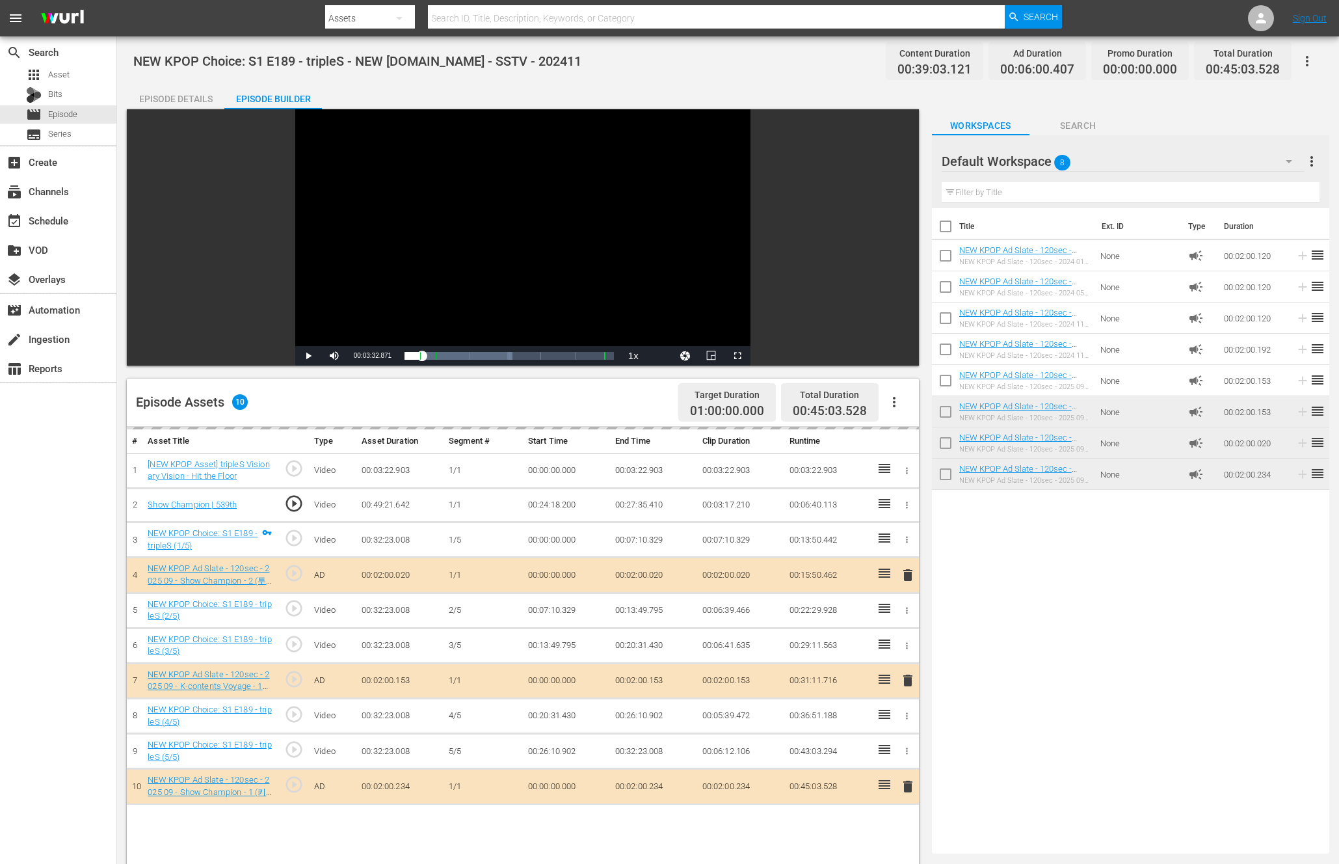
drag, startPoint x: 992, startPoint y: 382, endPoint x: 630, endPoint y: 16, distance: 515.0
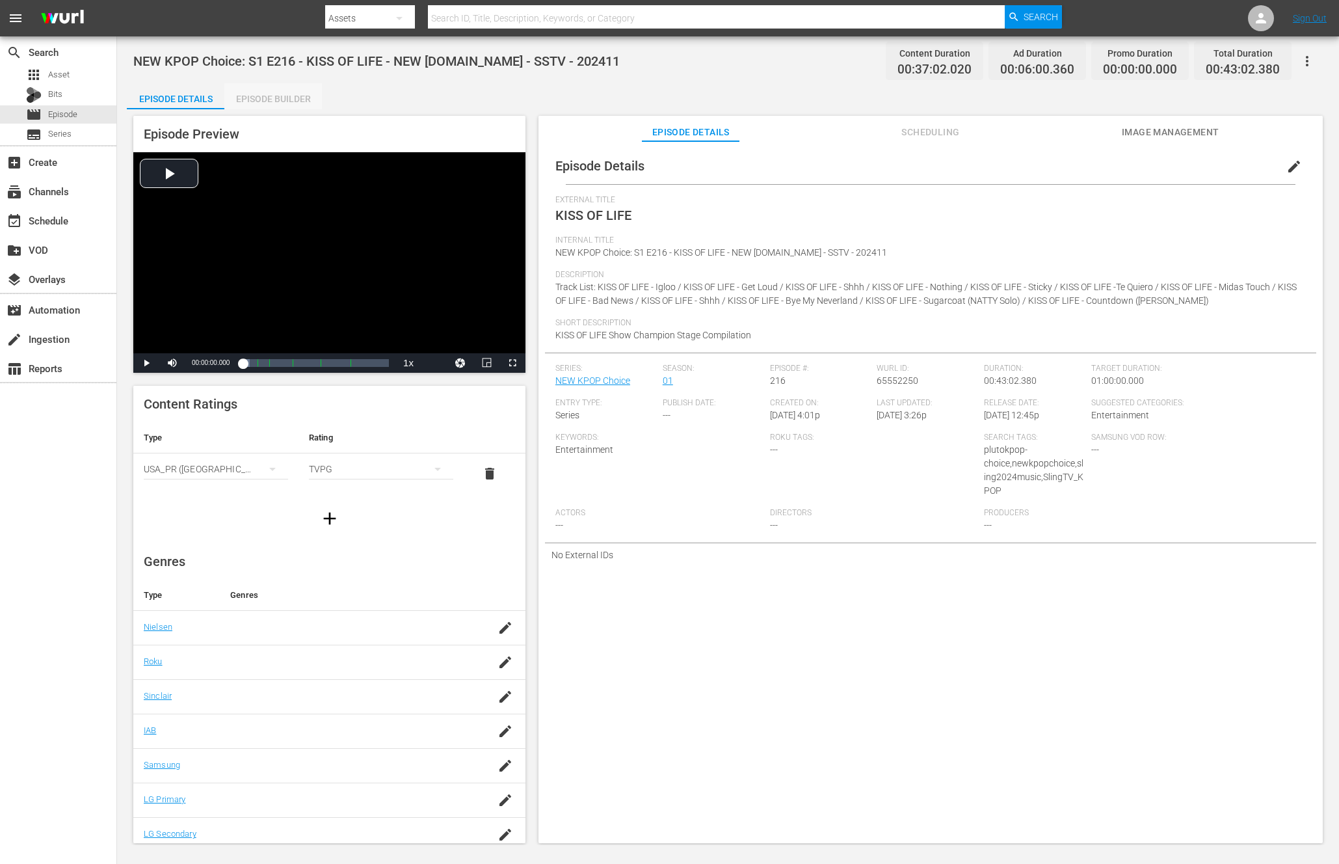
click at [257, 101] on div "Episode Builder" at bounding box center [273, 98] width 98 height 31
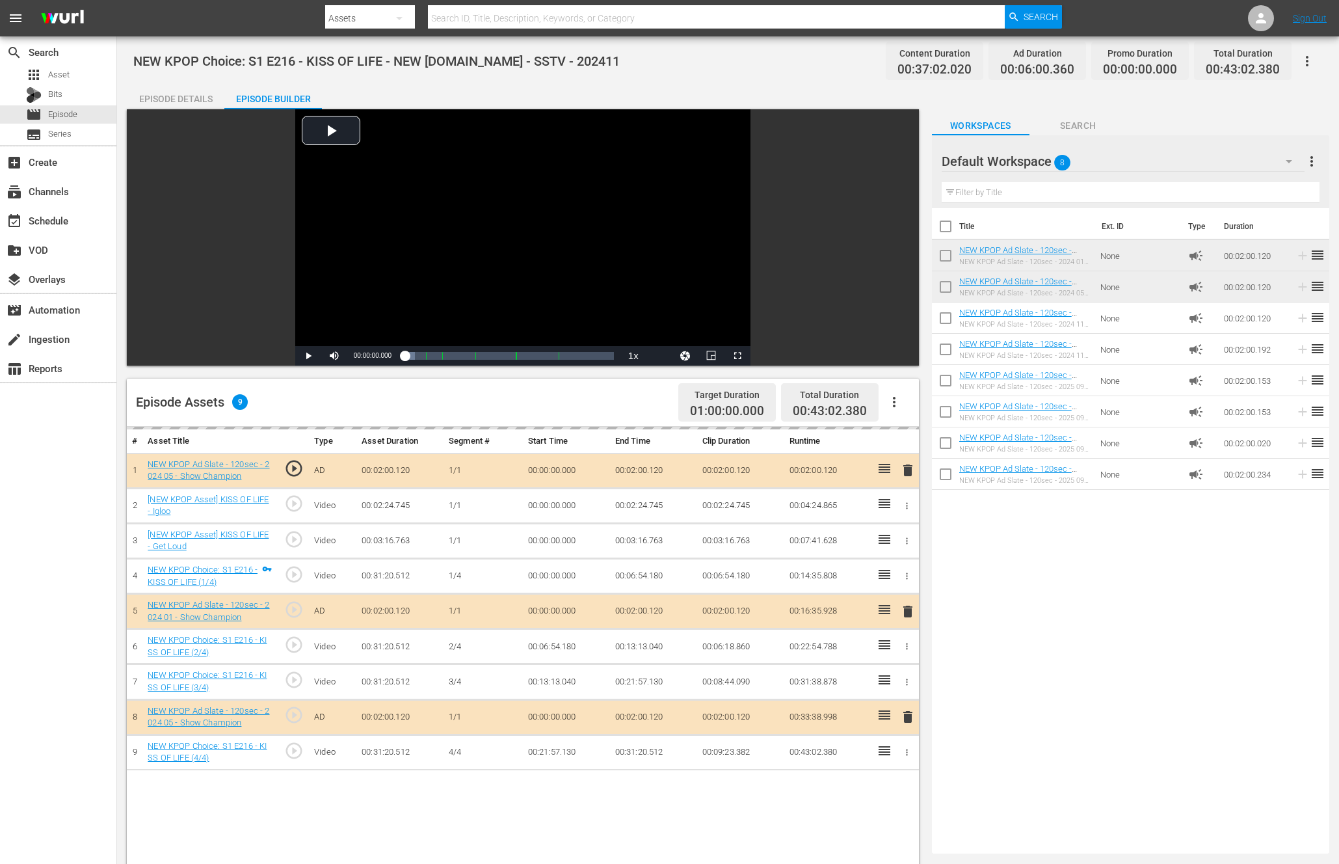
click at [891, 408] on icon "button" at bounding box center [894, 402] width 16 height 16
click at [1135, 579] on div "Title Ext. ID Type Duration NEW KPOP Ad Slate - 120sec - 2024 01 - Show Champio…" at bounding box center [1130, 528] width 397 height 640
click at [894, 410] on button "button" at bounding box center [894, 401] width 31 height 31
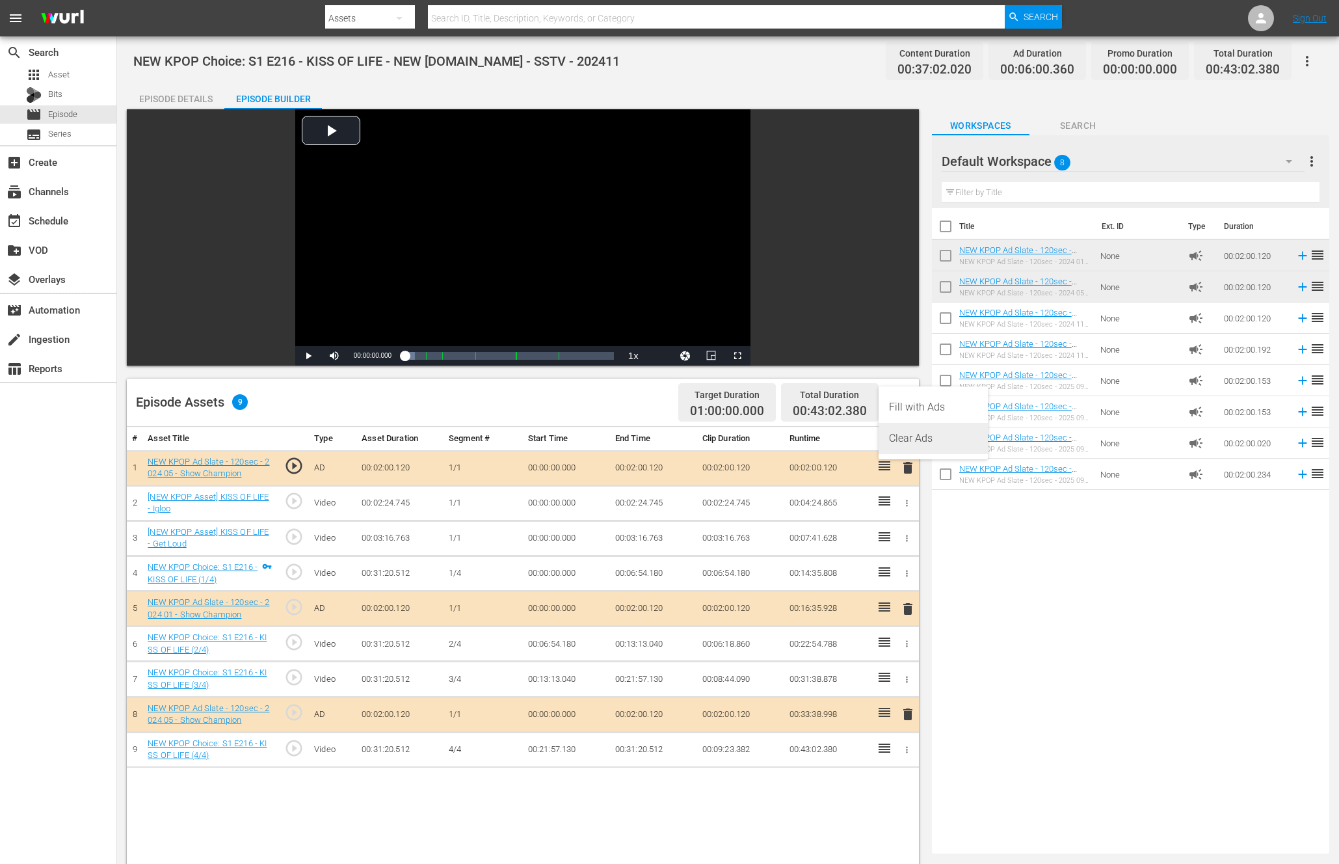
click at [930, 434] on div "Clear Ads" at bounding box center [933, 438] width 88 height 31
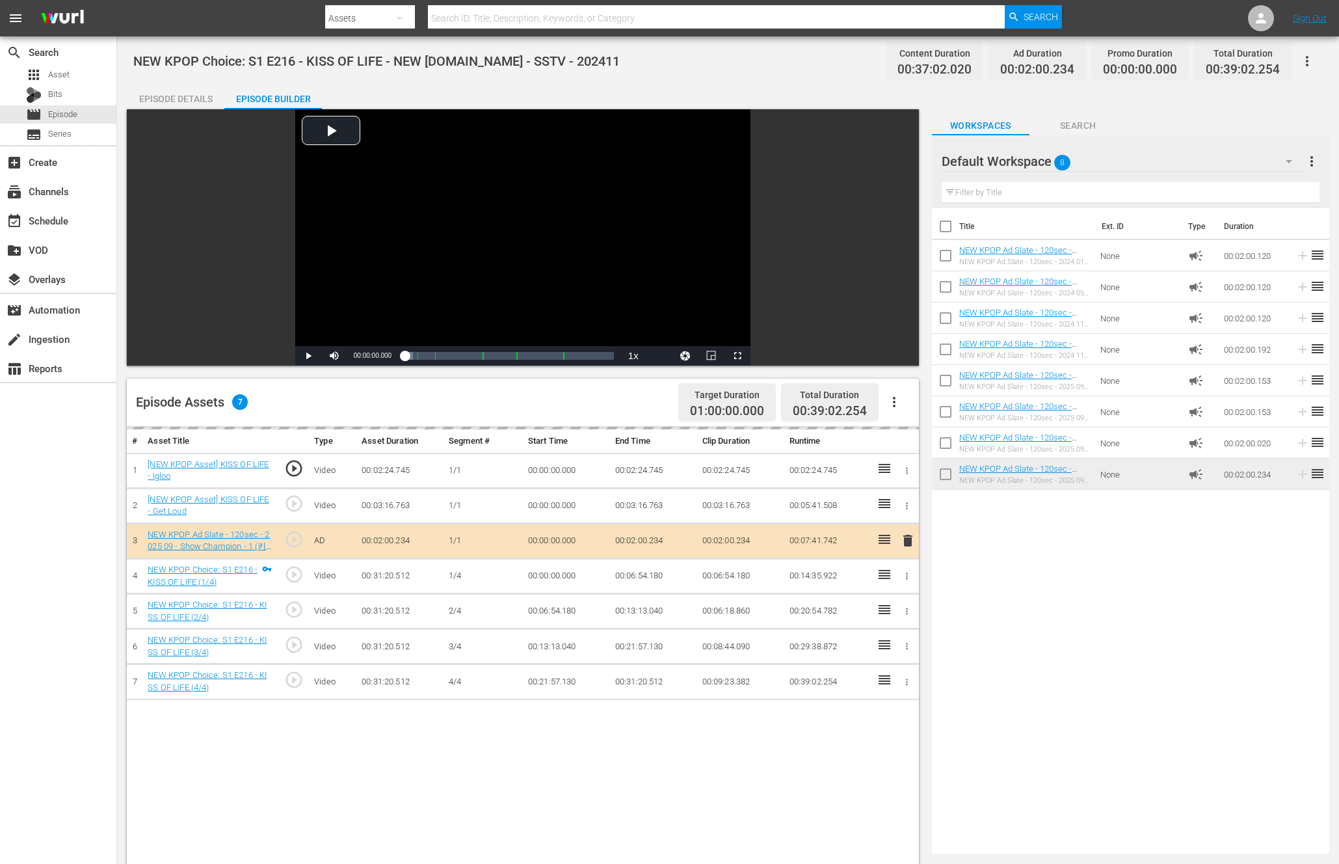
click at [286, 507] on span "play_circle_outline" at bounding box center [294, 504] width 20 height 20
click at [528, 20] on input "text" at bounding box center [716, 18] width 577 height 31
type input "ㅜ"
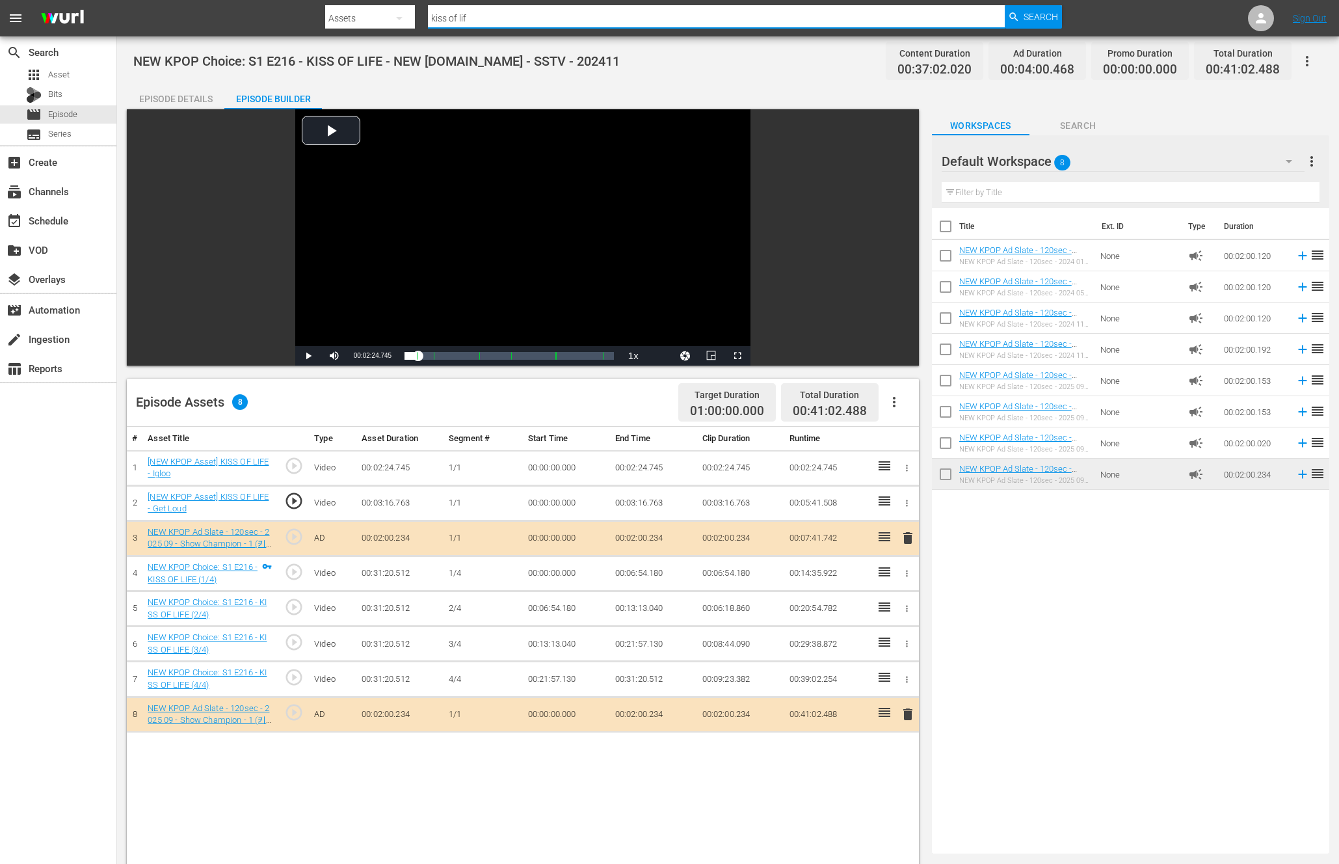
type input "kiss of life"
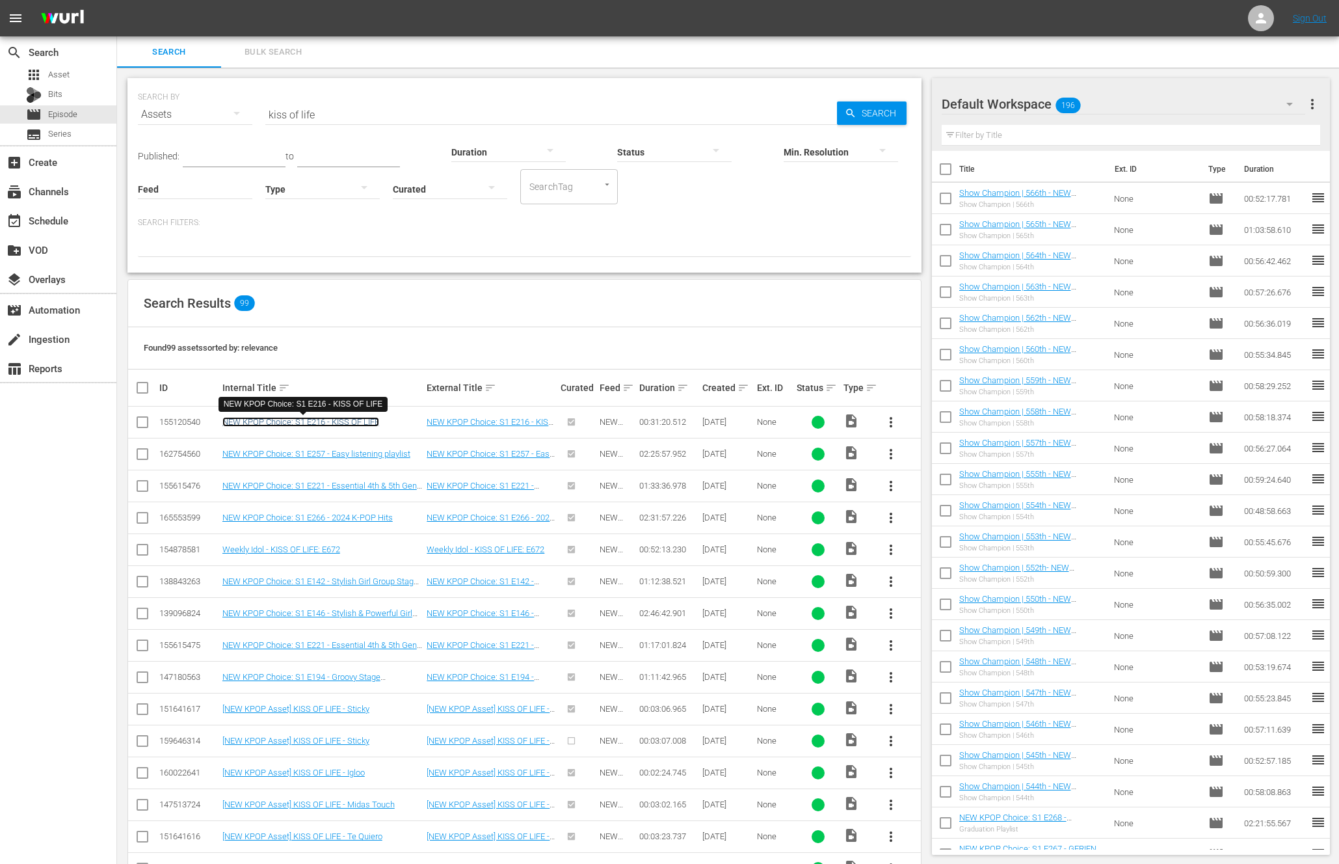
click at [324, 424] on link "NEW KPOP Choice: S1 E216 - KISS OF LIFE" at bounding box center [300, 422] width 157 height 10
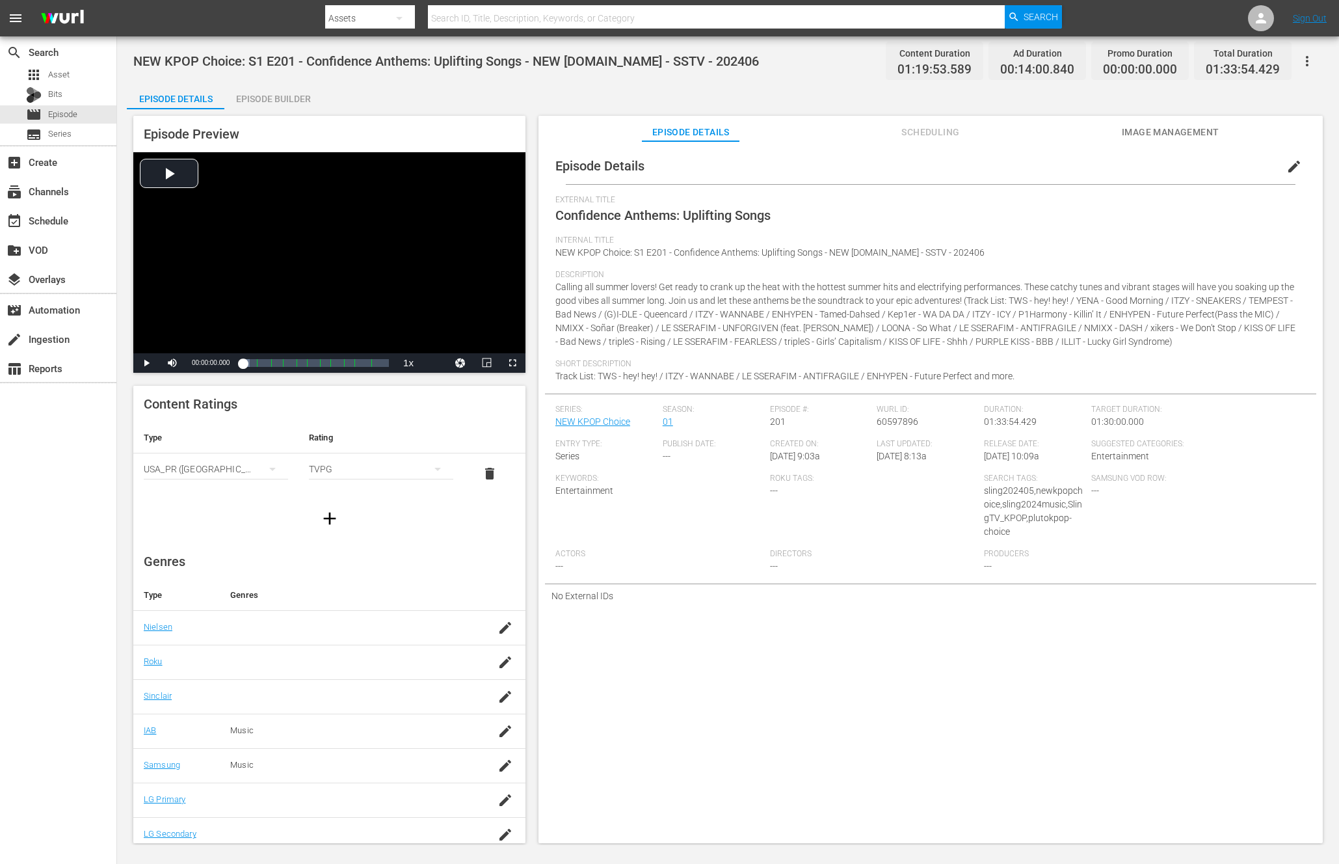
click at [261, 114] on div "Episode Preview Video Player is loading. Play Video Play Mute Current Time 00:0…" at bounding box center [728, 481] width 1202 height 744
click at [297, 103] on div "Episode Builder" at bounding box center [273, 98] width 98 height 31
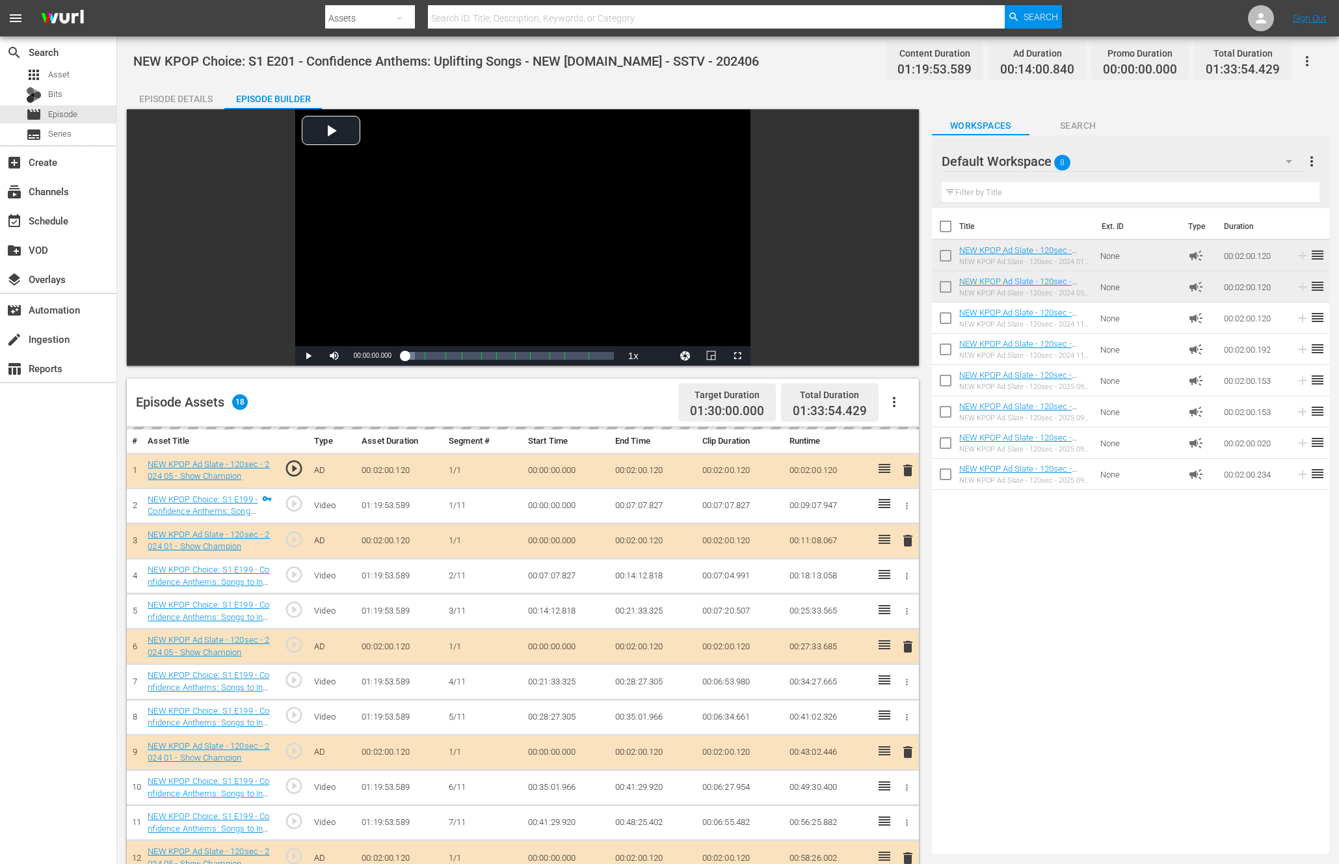
click at [894, 393] on button "button" at bounding box center [894, 401] width 31 height 31
click at [1053, 594] on div "Title Ext. ID Type Duration NEW KPOP Ad Slate - 120sec - 2024 01 - Show Champio…" at bounding box center [1130, 528] width 397 height 640
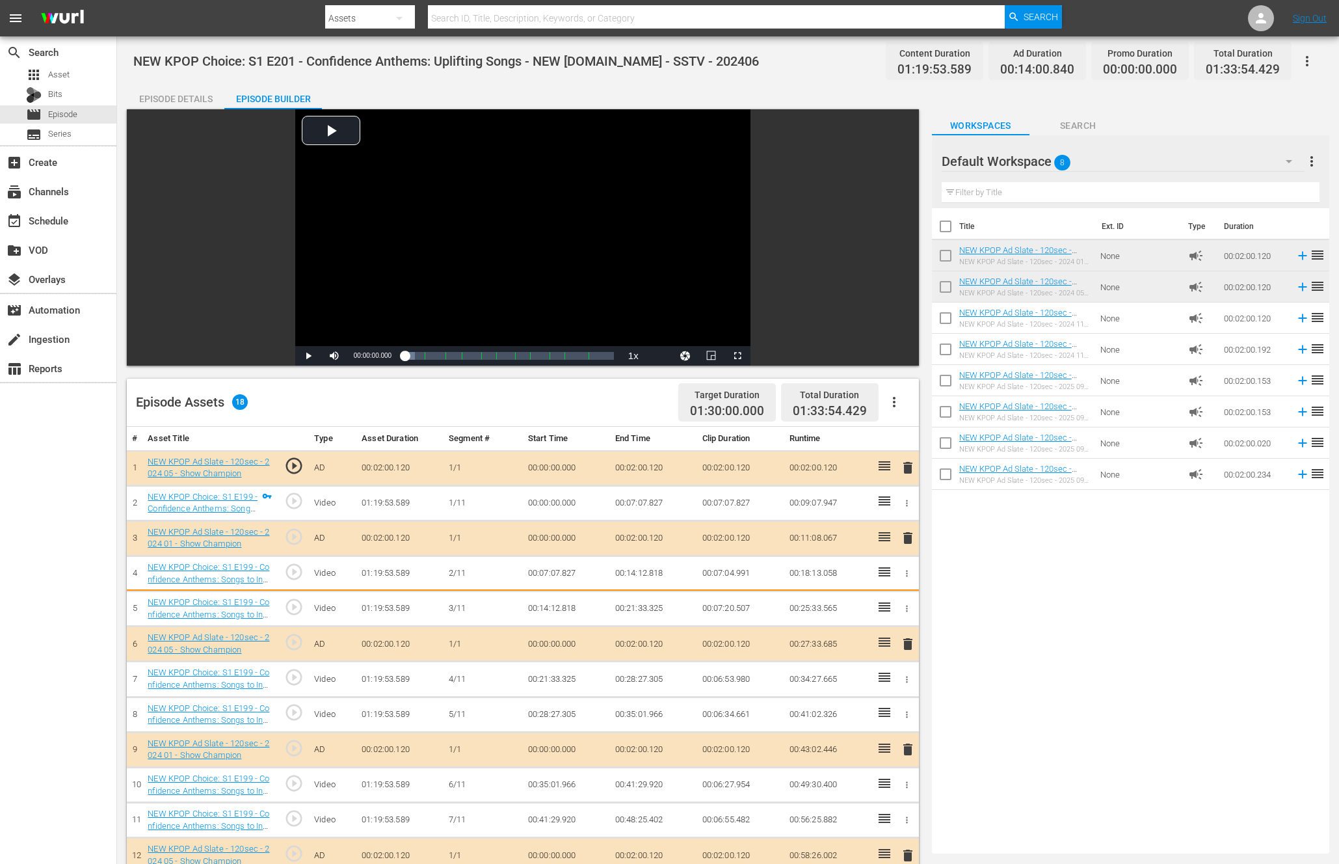
scroll to position [248, 0]
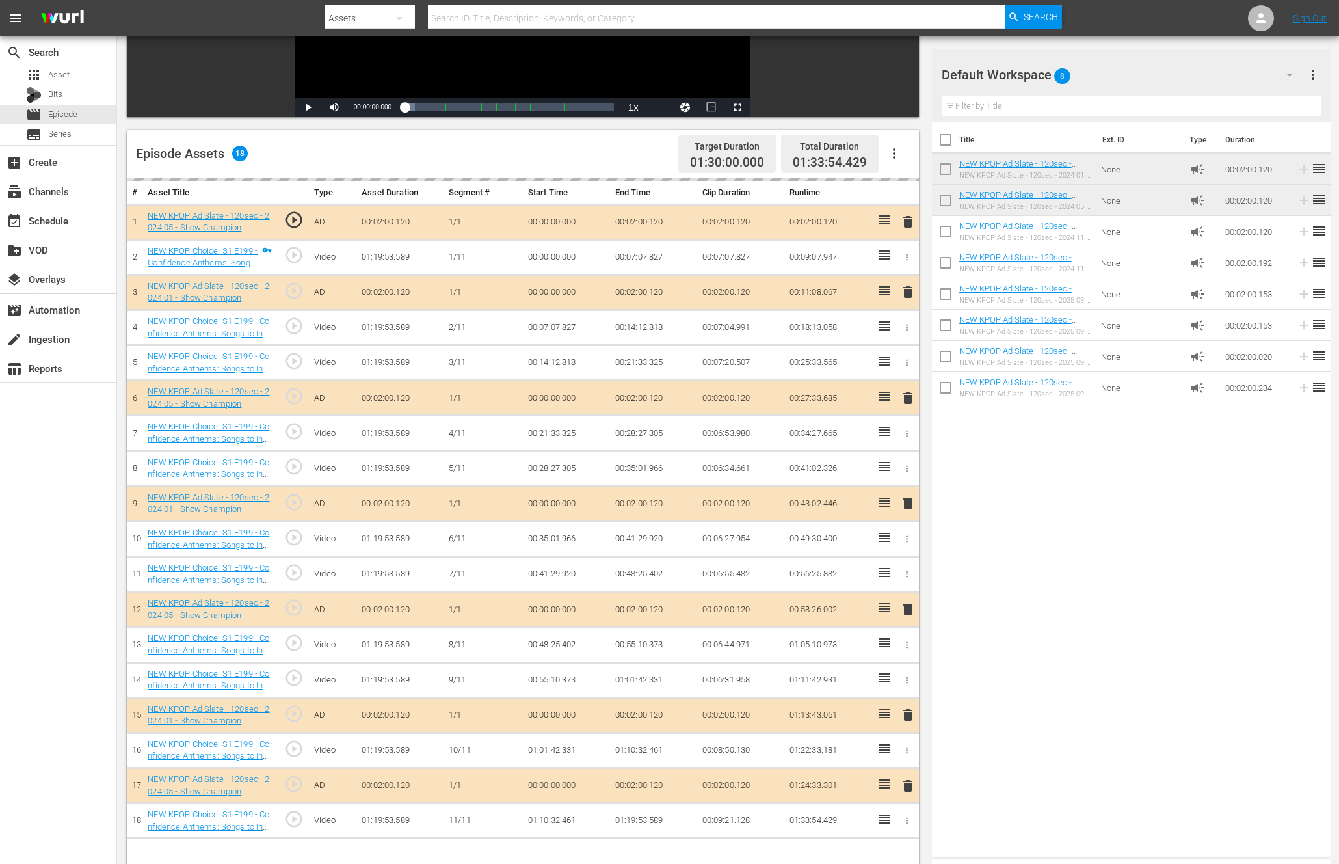
drag, startPoint x: 882, startPoint y: 462, endPoint x: 609, endPoint y: 1, distance: 535.6
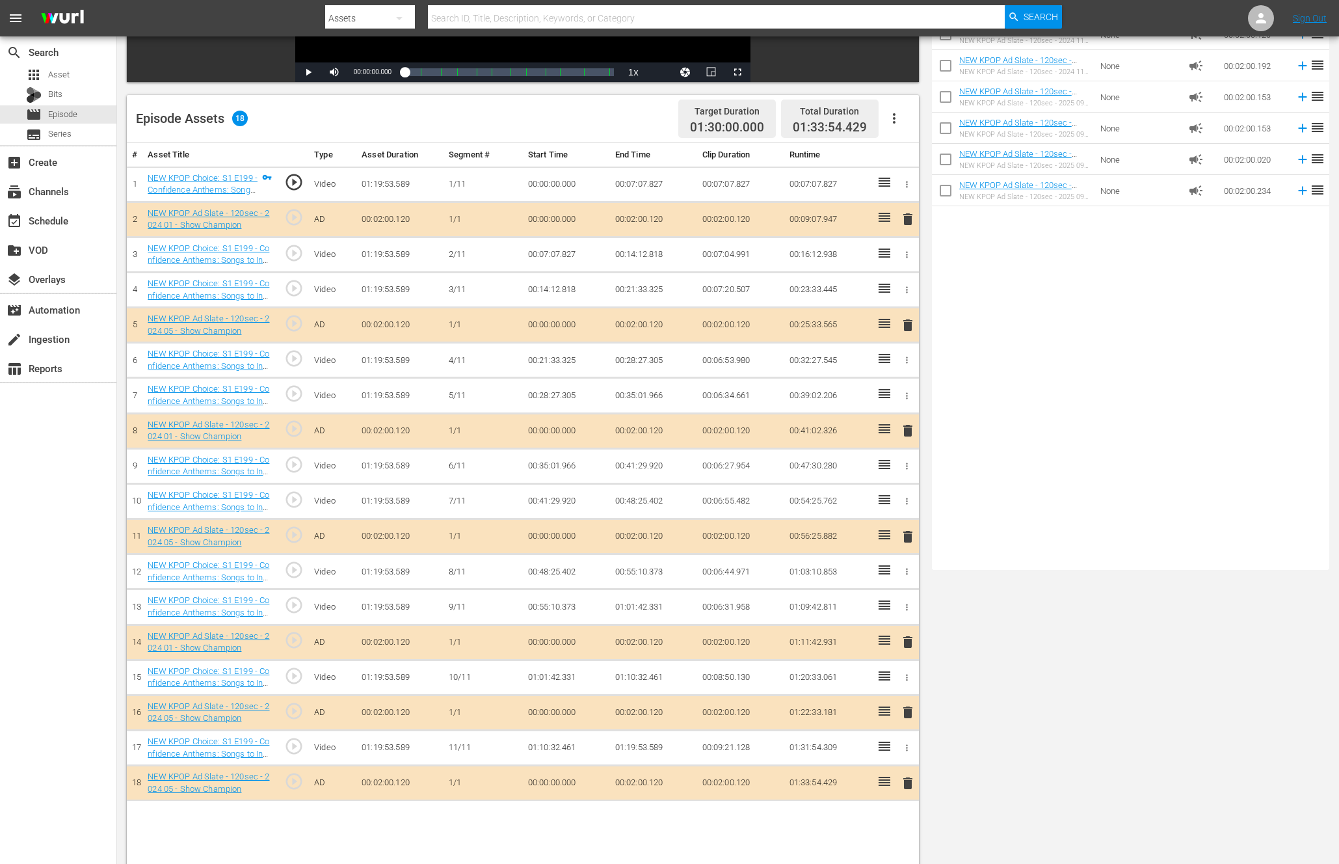
scroll to position [338, 0]
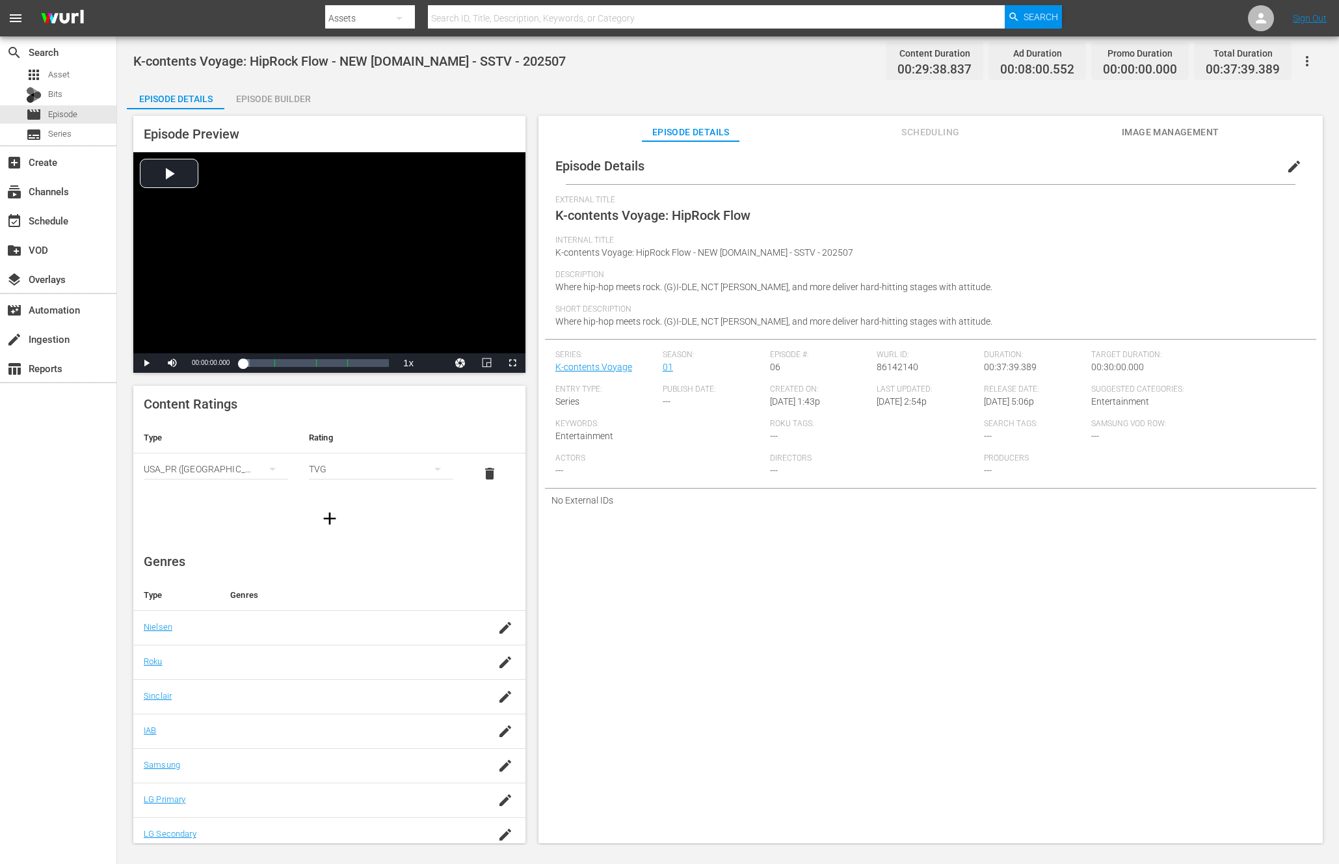
click at [276, 105] on div "Episode Builder" at bounding box center [273, 98] width 98 height 31
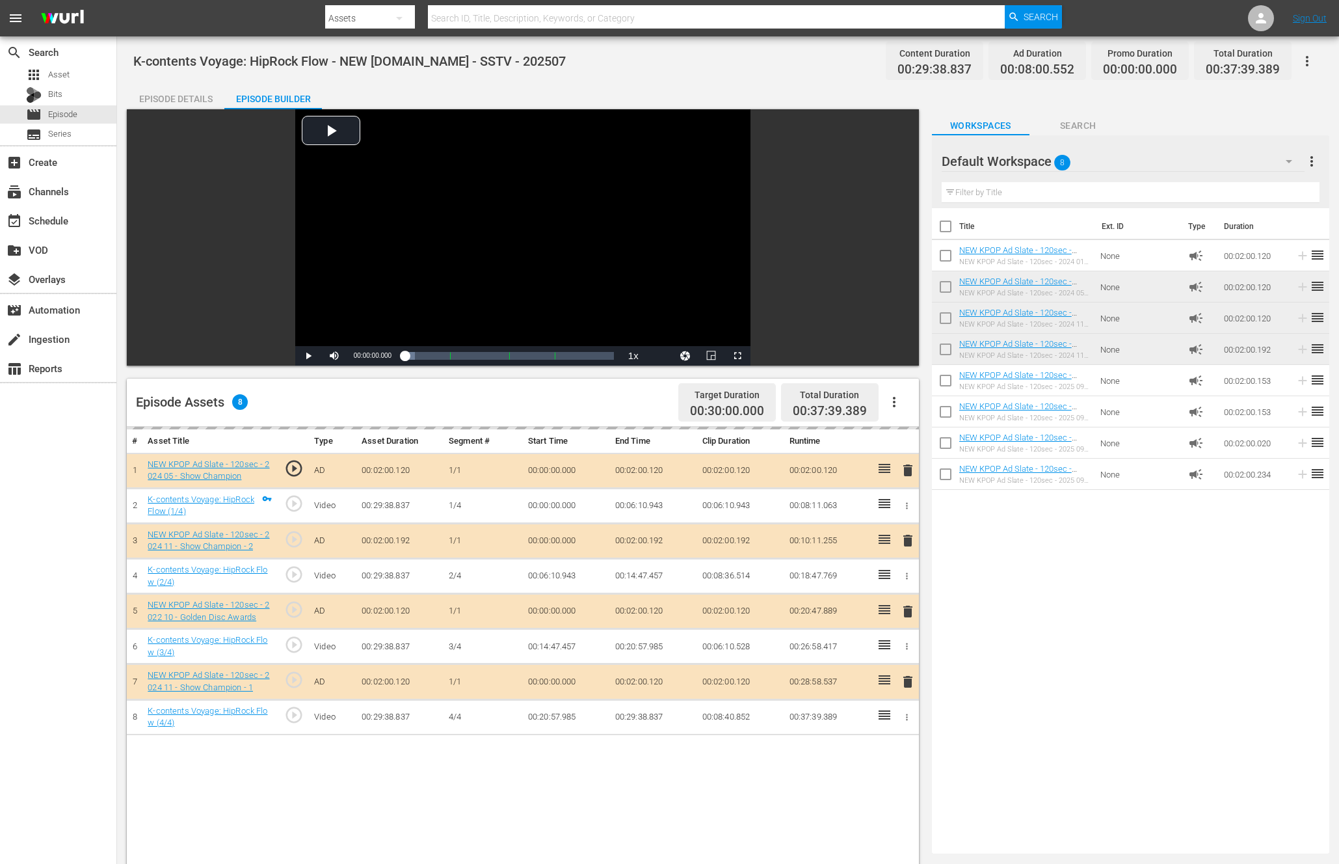
click at [895, 391] on button "button" at bounding box center [894, 401] width 31 height 31
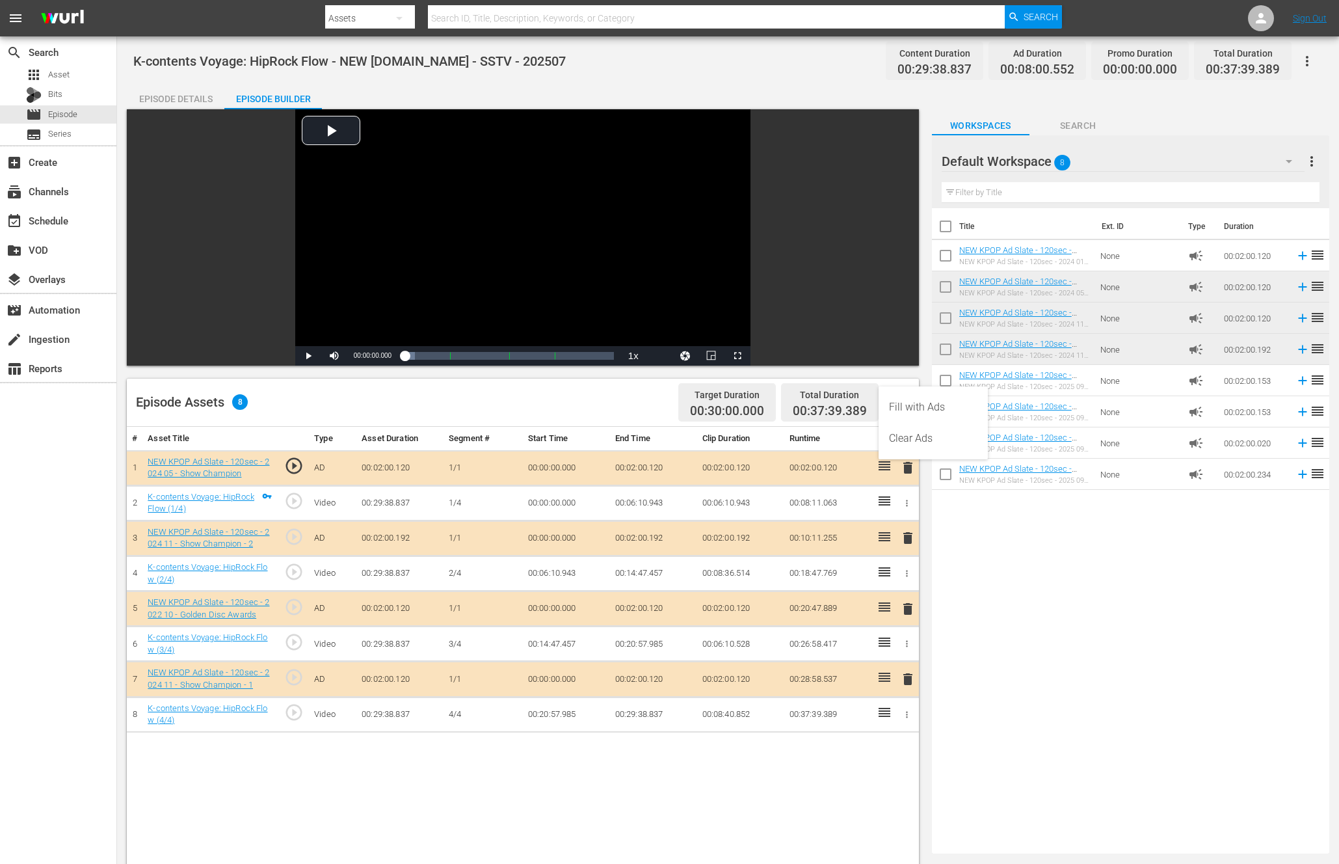
click at [1195, 613] on div "Title Ext. ID Type Duration NEW KPOP Ad Slate - 120sec - 2024 01 - Show Champio…" at bounding box center [1130, 528] width 397 height 640
click at [875, 463] on td at bounding box center [883, 467] width 24 height 35
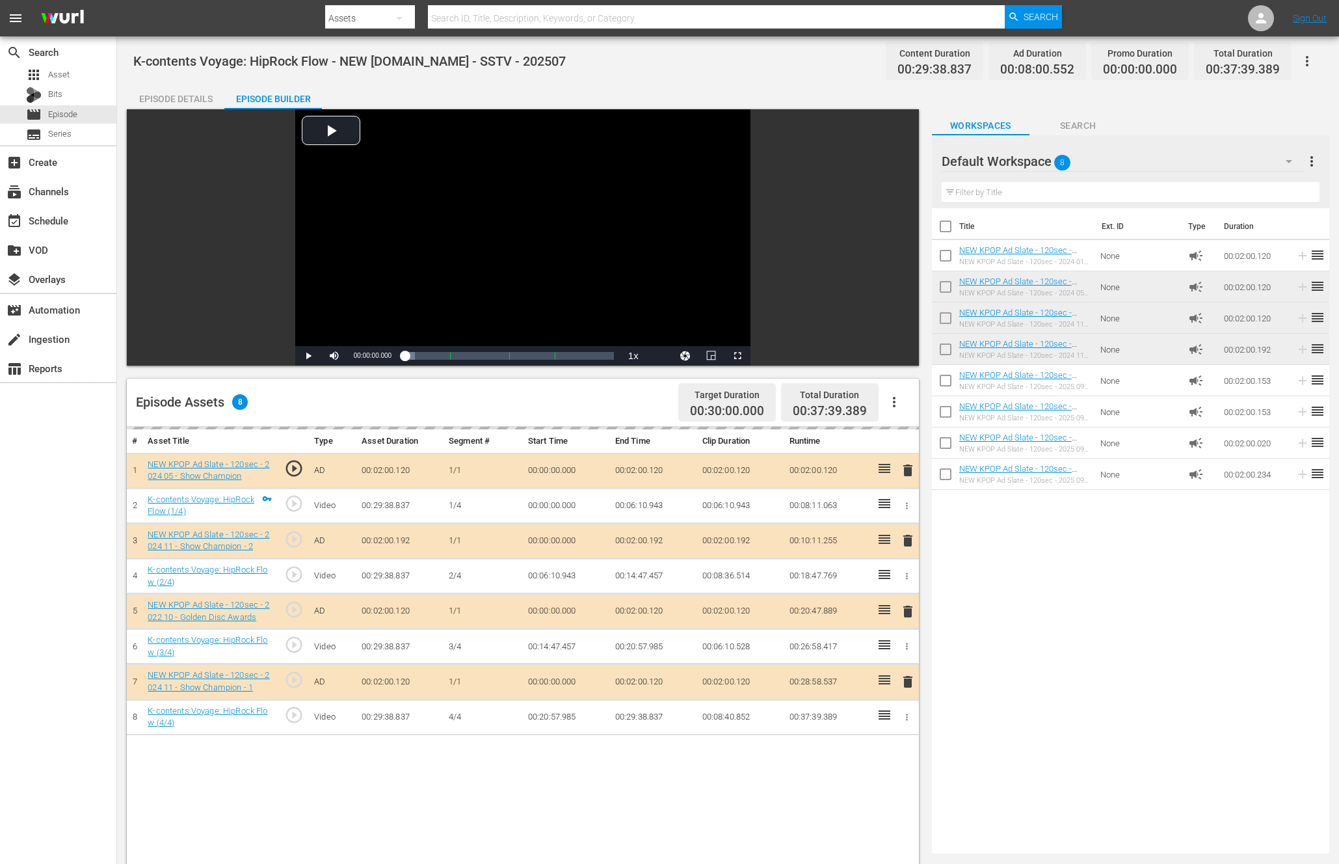
drag, startPoint x: 878, startPoint y: 463, endPoint x: 730, endPoint y: 2, distance: 484.3
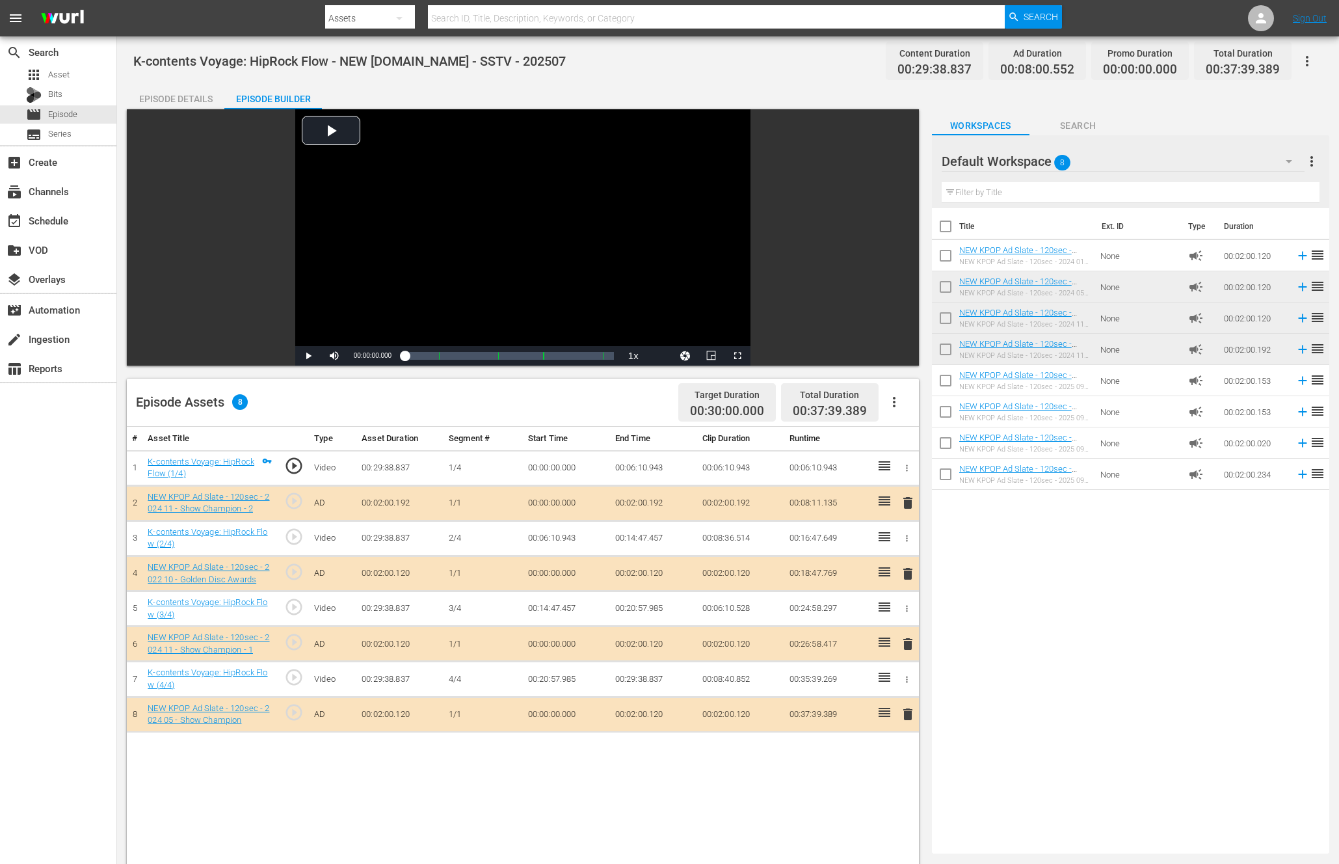
click at [890, 404] on icon "button" at bounding box center [894, 402] width 16 height 16
click at [895, 441] on div "Clear Ads" at bounding box center [933, 438] width 88 height 31
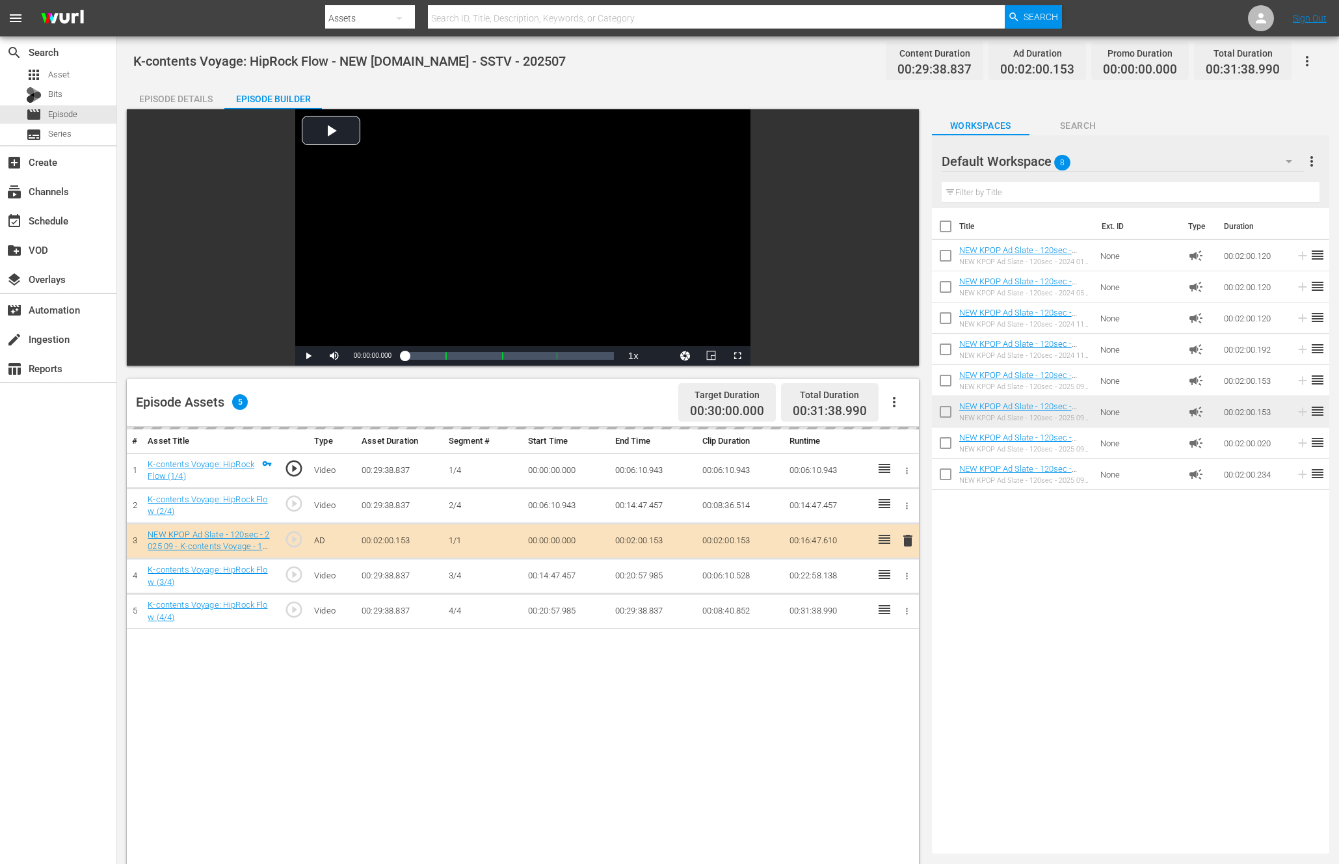
drag, startPoint x: 1039, startPoint y: 375, endPoint x: 670, endPoint y: 3, distance: 524.2
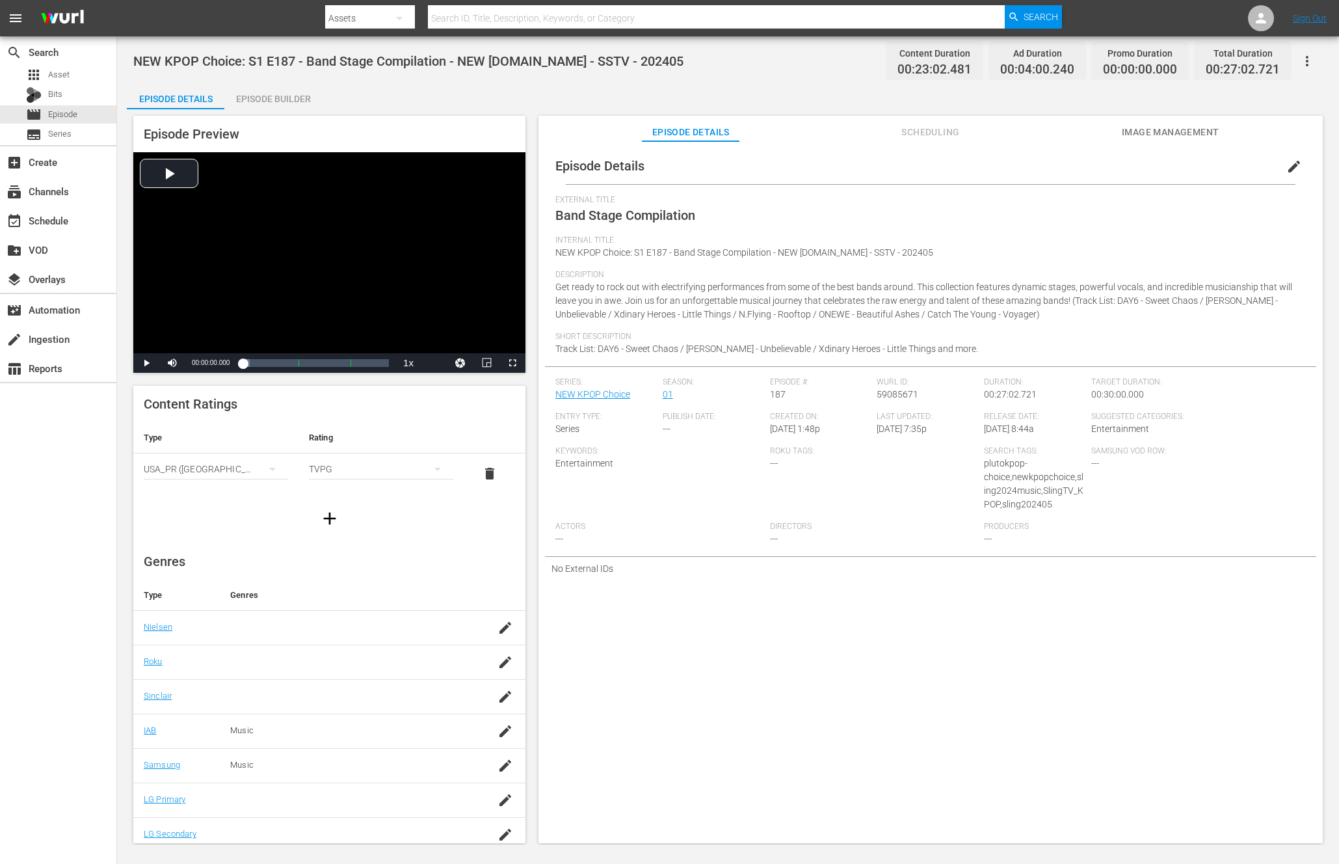
click at [277, 113] on div "Episode Preview Video Player is loading. Play Video Play Mute Current Time 00:0…" at bounding box center [728, 481] width 1202 height 744
click at [292, 99] on div "Episode Builder" at bounding box center [273, 98] width 98 height 31
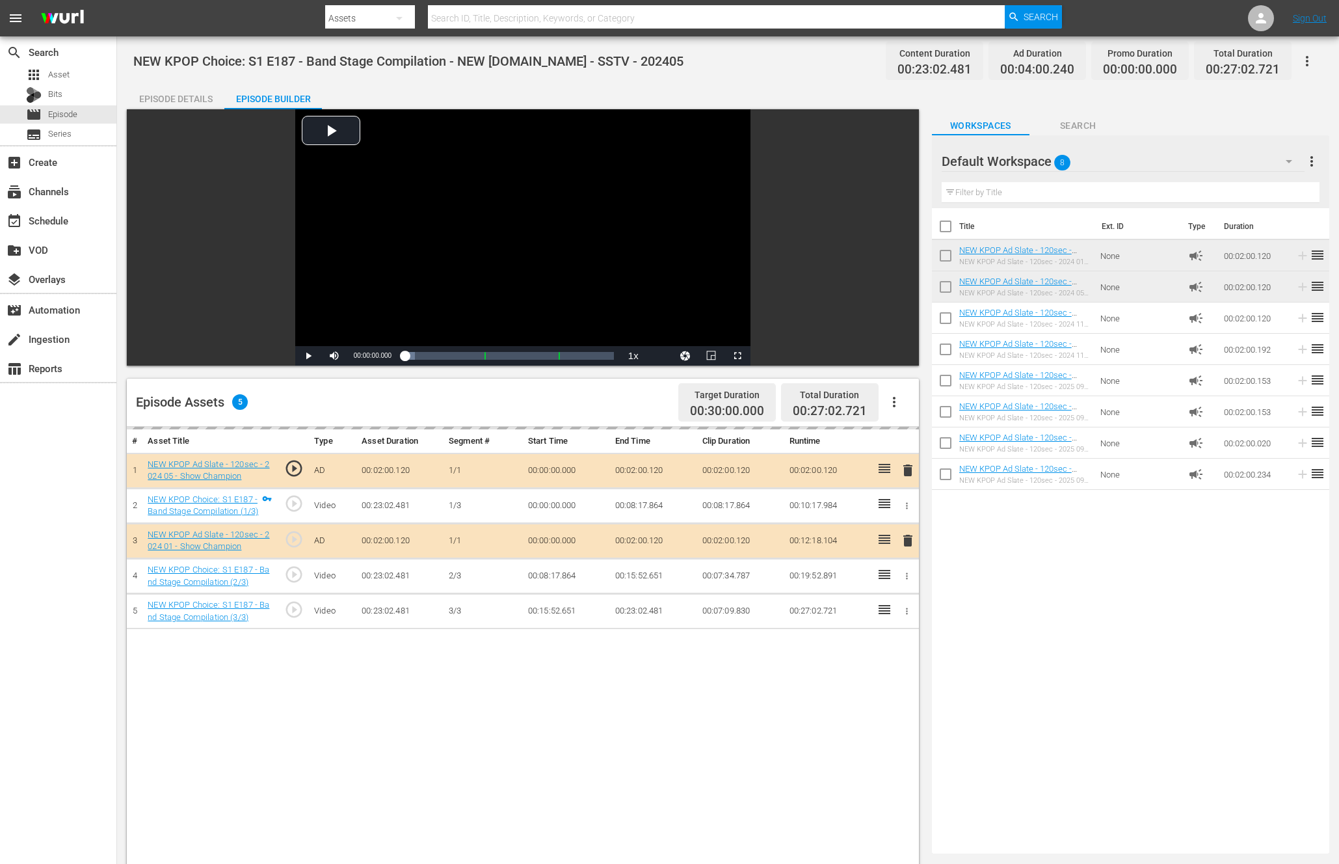
click at [890, 401] on icon "button" at bounding box center [894, 402] width 16 height 16
click at [1159, 650] on div "Title Ext. ID Type Duration NEW KPOP Ad Slate - 120sec - 2024 01 - Show Champio…" at bounding box center [1130, 528] width 397 height 640
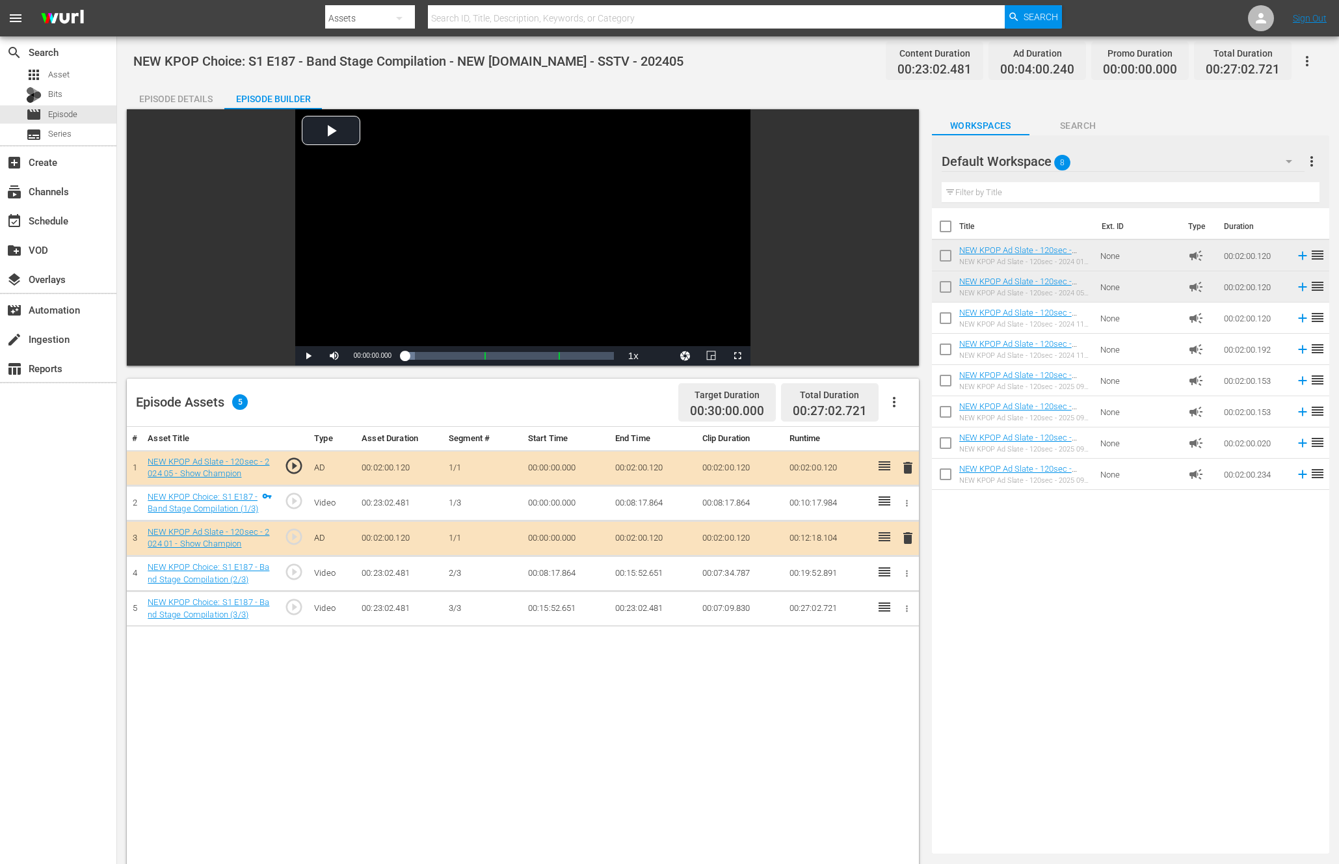
click at [905, 401] on button "button" at bounding box center [894, 401] width 31 height 31
click at [905, 432] on div "Clear Ads" at bounding box center [933, 438] width 88 height 31
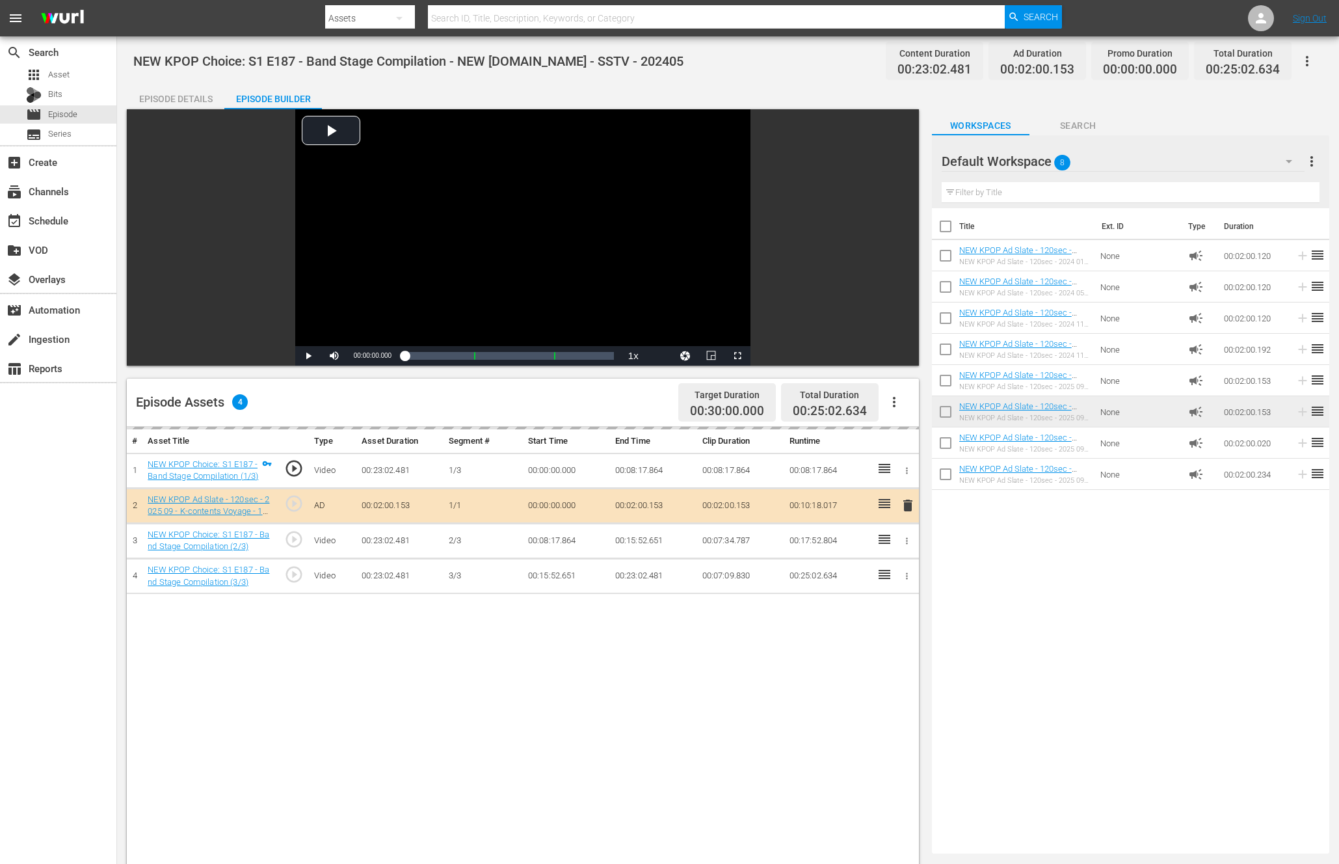
drag, startPoint x: 989, startPoint y: 378, endPoint x: 877, endPoint y: 7, distance: 387.2
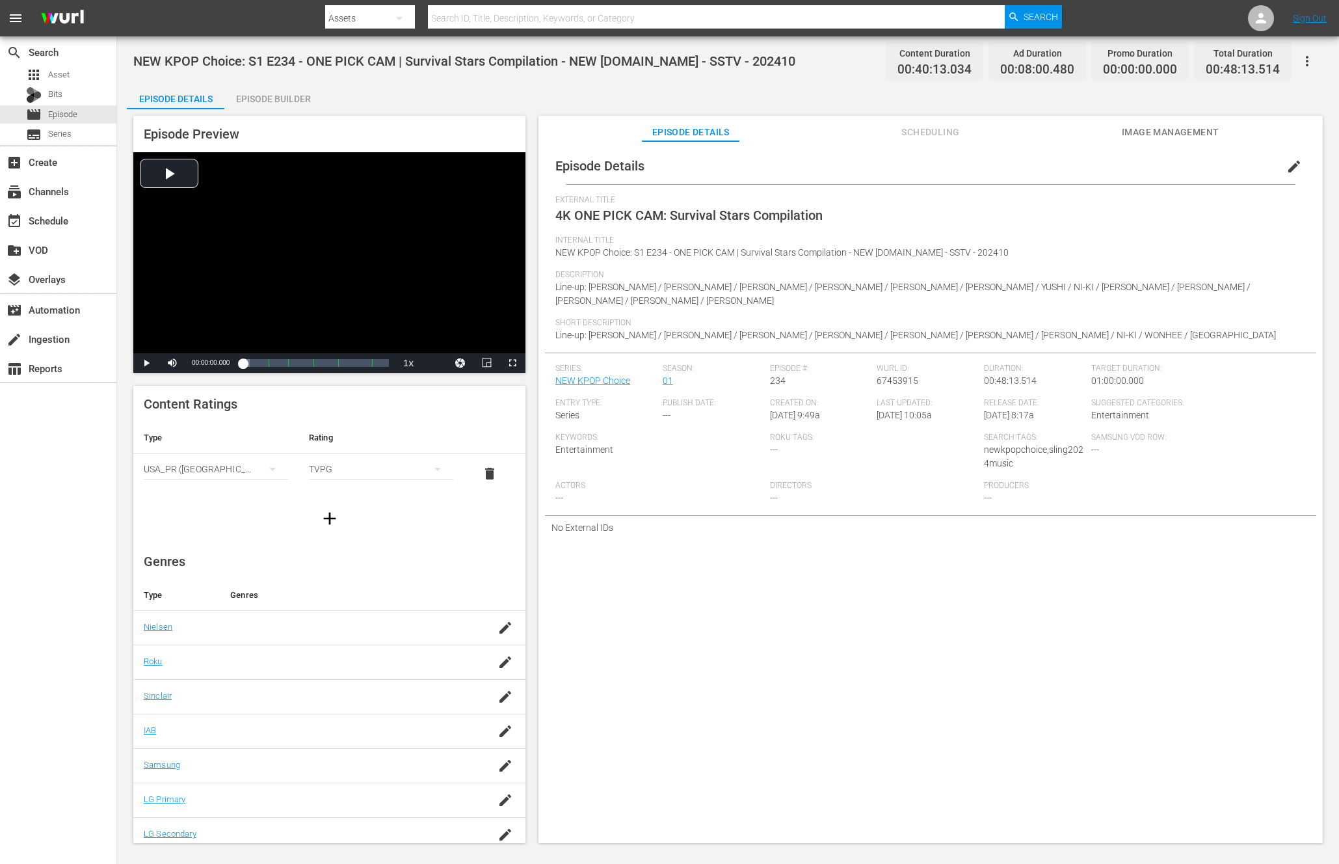
click at [332, 86] on div "Episode Details Episode Builder Episode Preview Video Player is loading. Play V…" at bounding box center [728, 468] width 1202 height 770
click at [321, 102] on div "Episode Builder" at bounding box center [273, 98] width 98 height 31
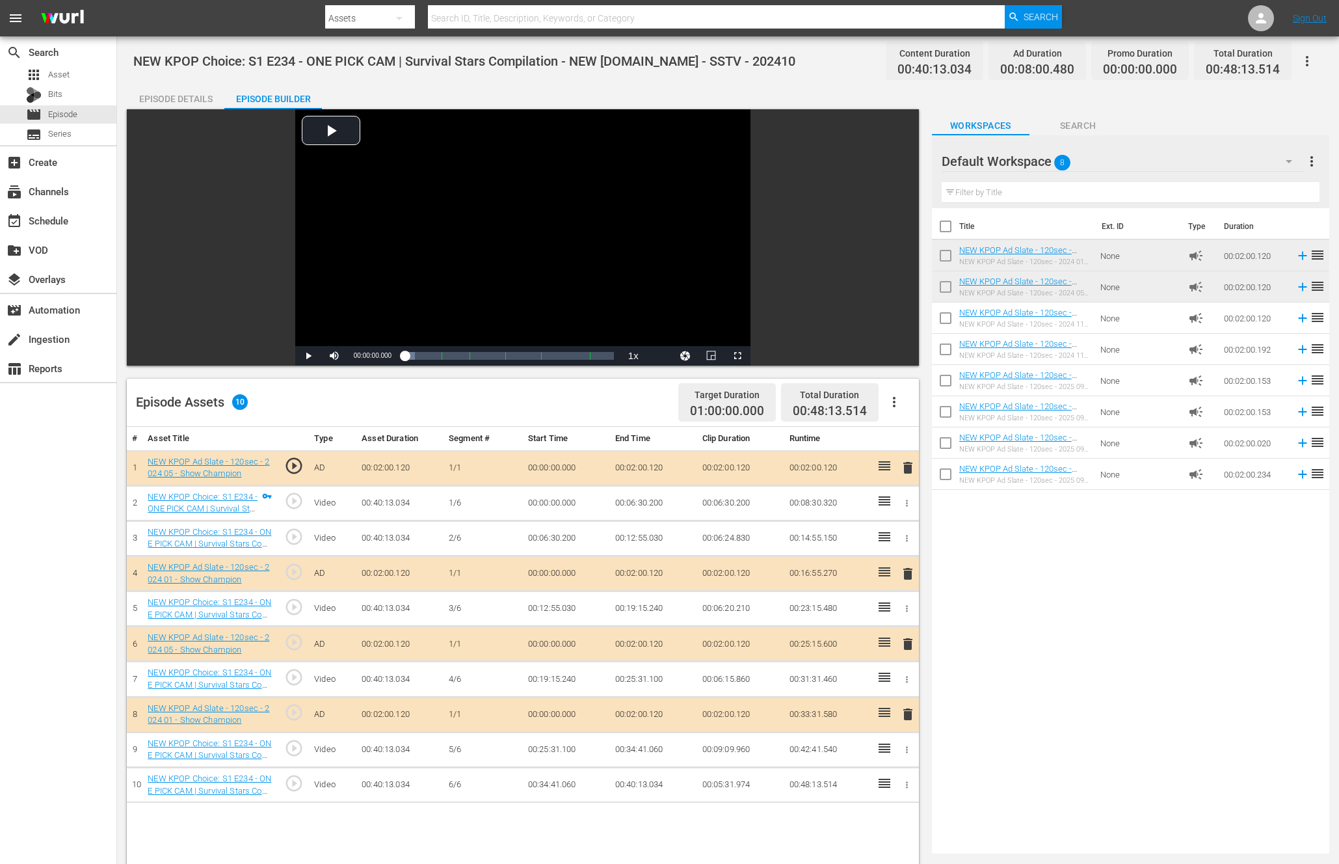
click at [889, 391] on button "button" at bounding box center [894, 401] width 31 height 31
click at [901, 444] on div "Clear Ads" at bounding box center [933, 438] width 88 height 31
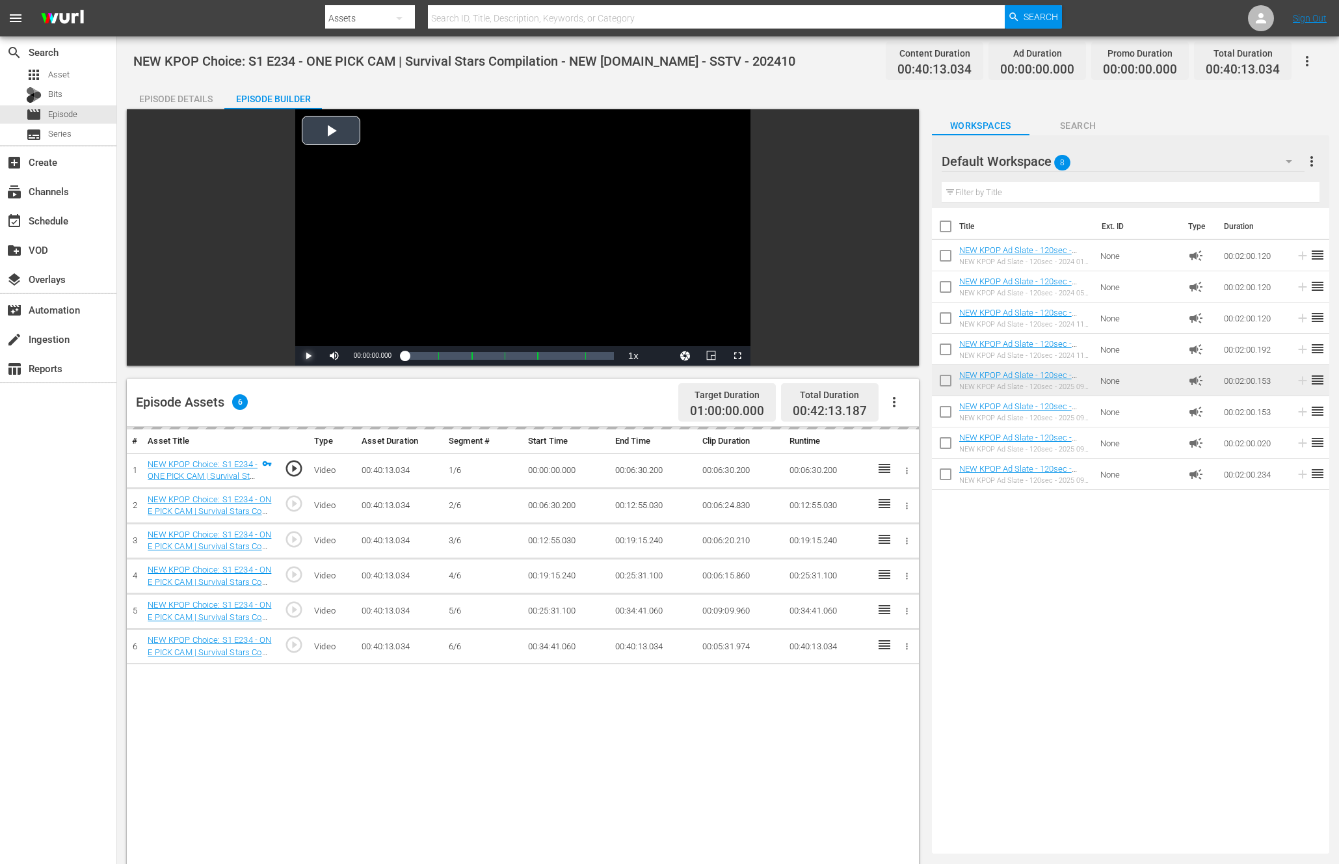
click at [308, 356] on span "Video Player" at bounding box center [308, 356] width 0 height 0
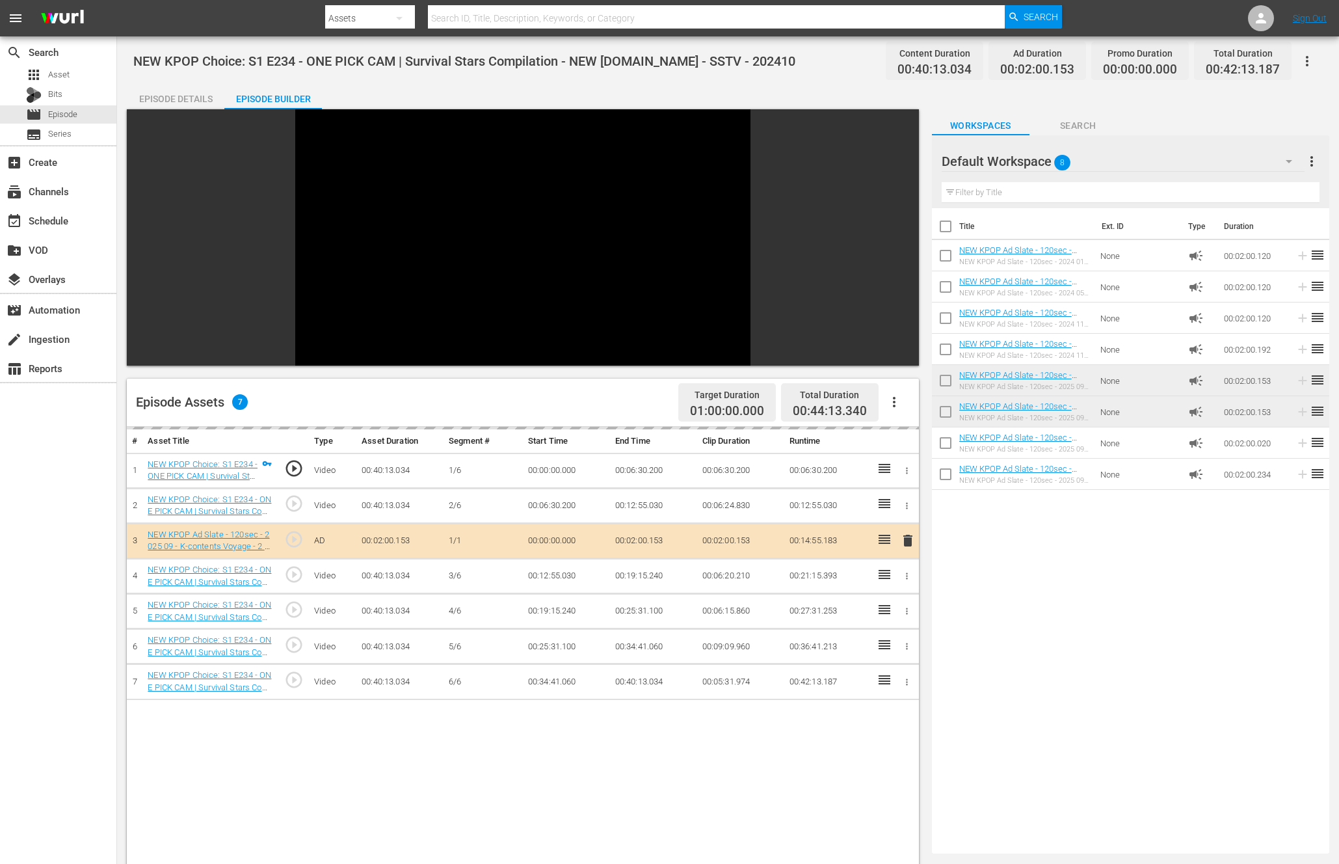
click at [1065, 659] on div "Title Ext. ID Type Duration NEW KPOP Ad Slate - 120sec - 2024 01 - Show Champio…" at bounding box center [1130, 528] width 397 height 640
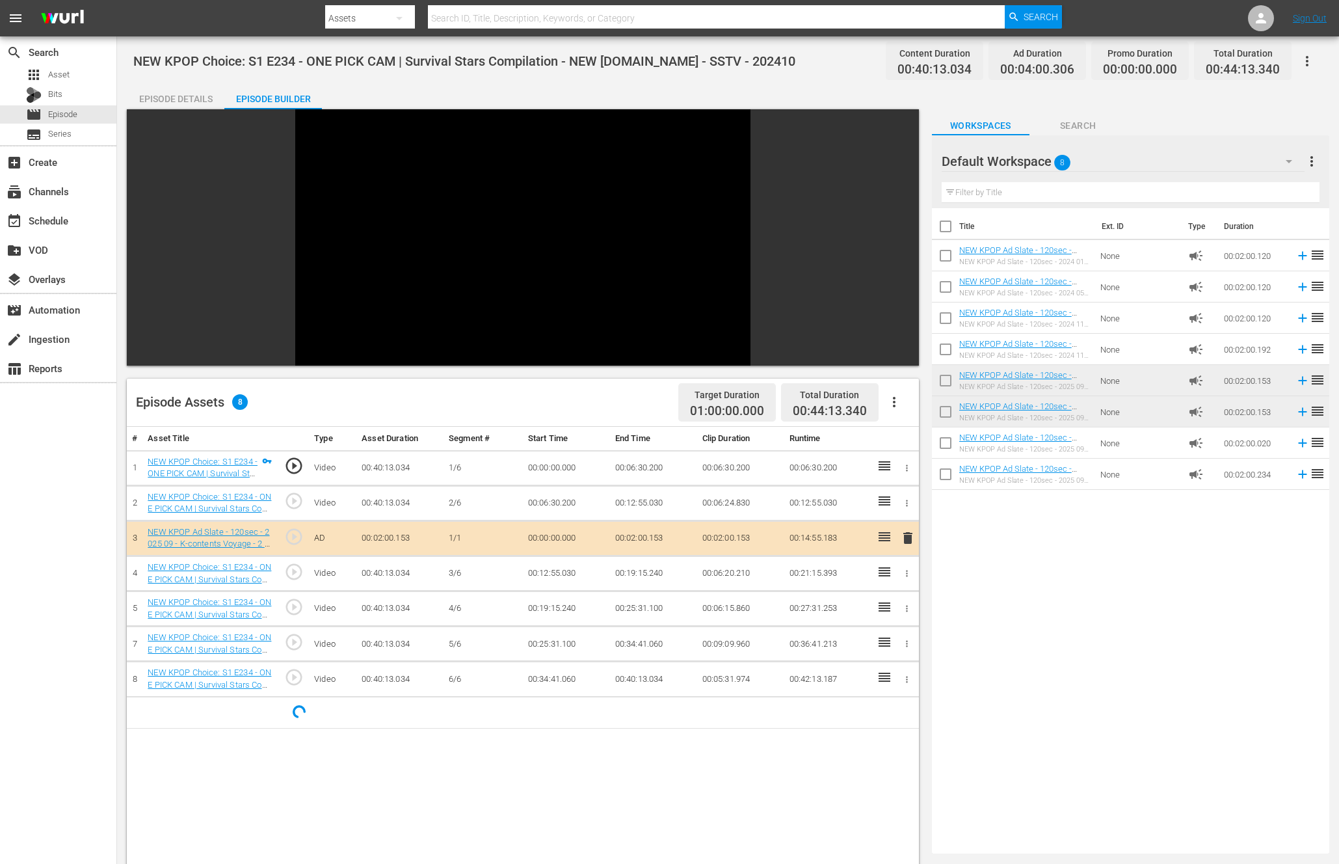
click at [998, 648] on div "Title Ext. ID Type Duration NEW KPOP Ad Slate - 120sec - 2024 01 - Show Champio…" at bounding box center [1130, 528] width 397 height 640
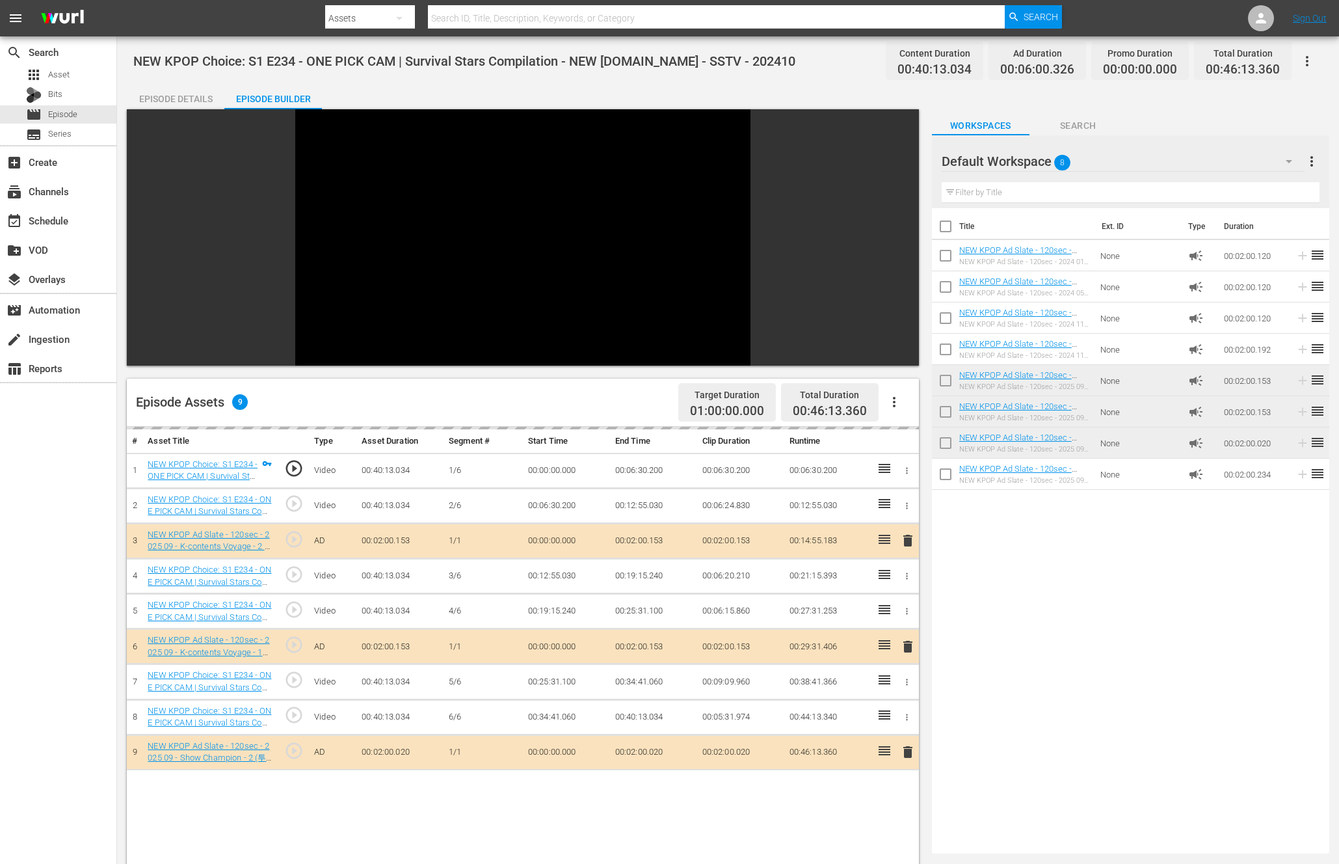
click at [983, 592] on div "Title Ext. ID Type Duration NEW KPOP Ad Slate - 120sec - 2024 01 - Show Champio…" at bounding box center [1130, 528] width 397 height 640
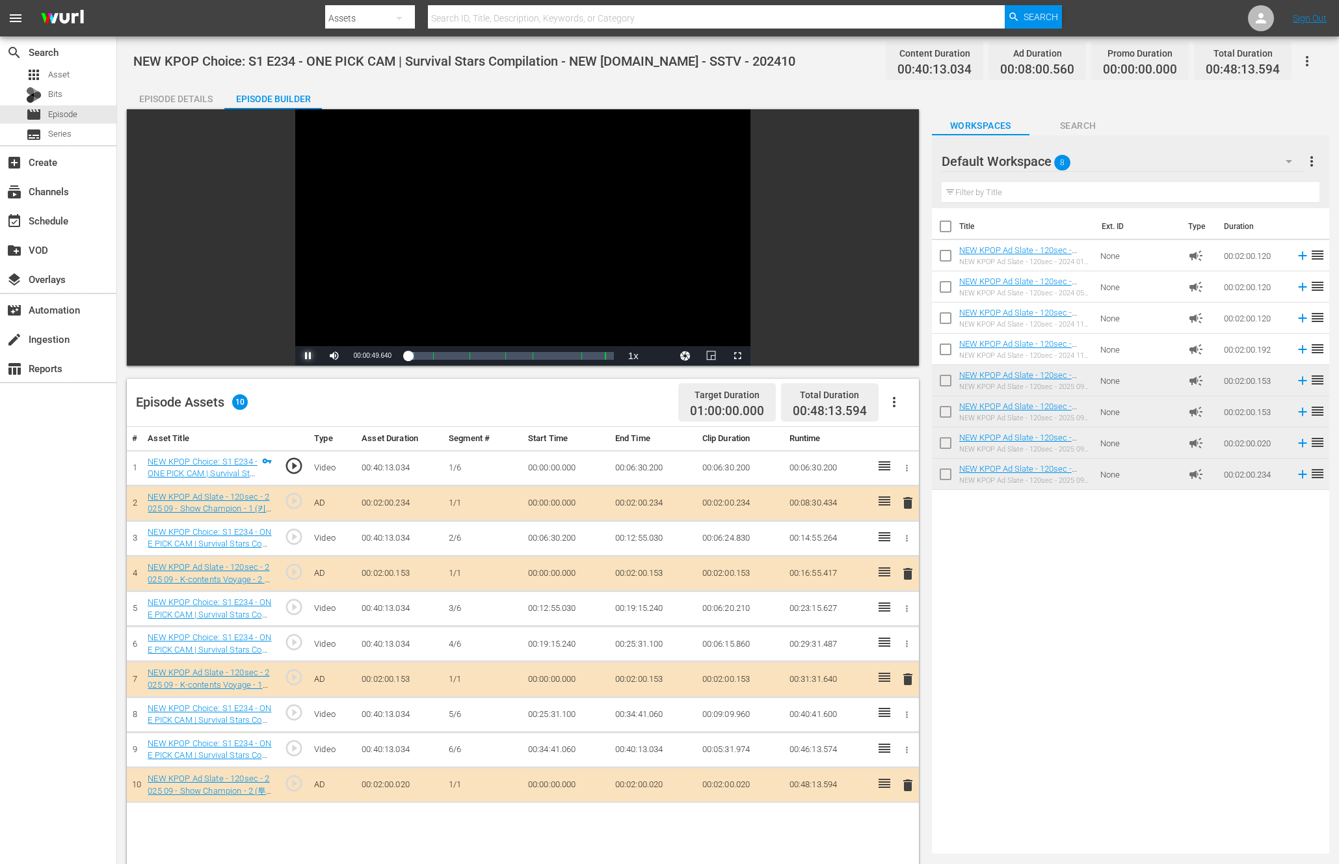
click at [308, 356] on span "Video Player" at bounding box center [308, 356] width 0 height 0
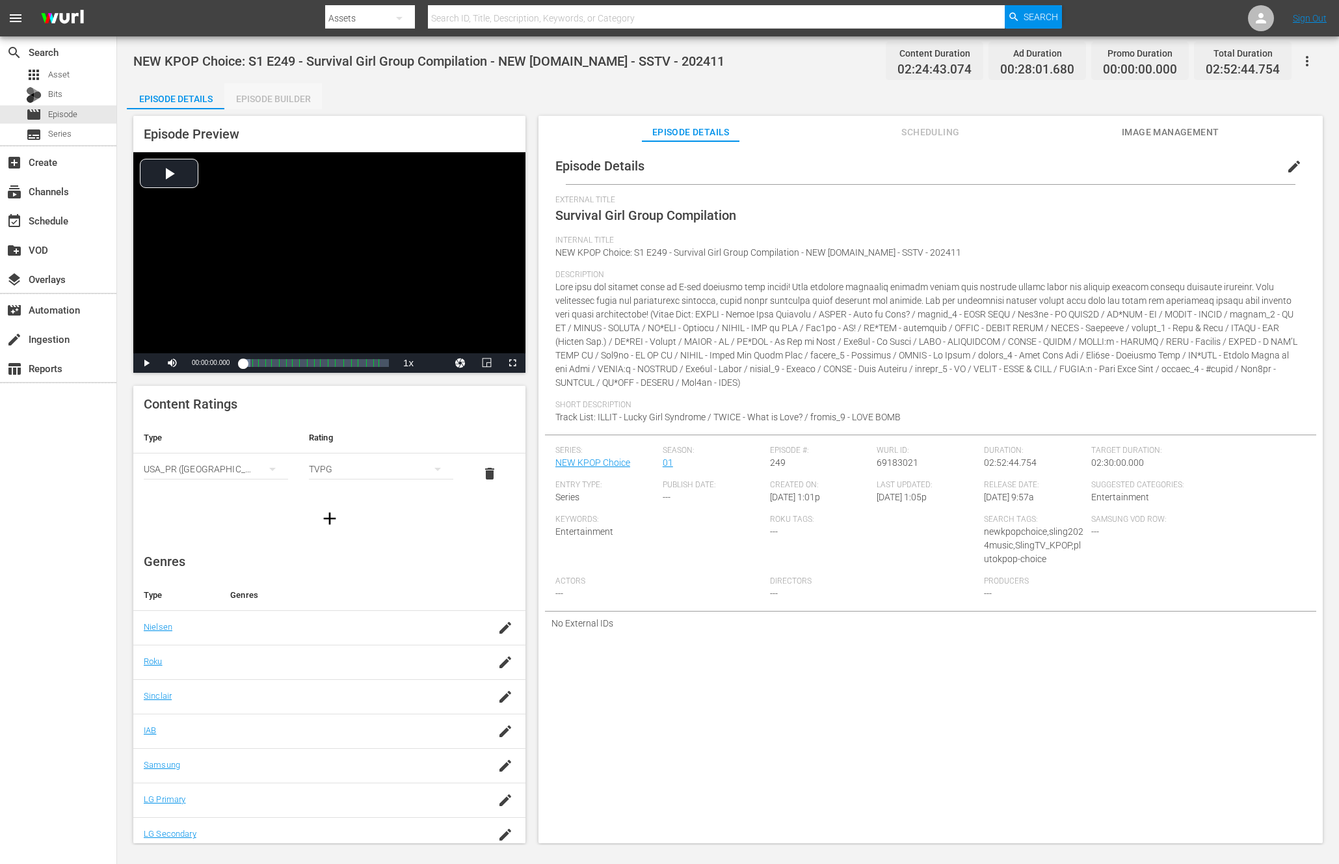
click at [266, 98] on div "Episode Builder" at bounding box center [273, 98] width 98 height 31
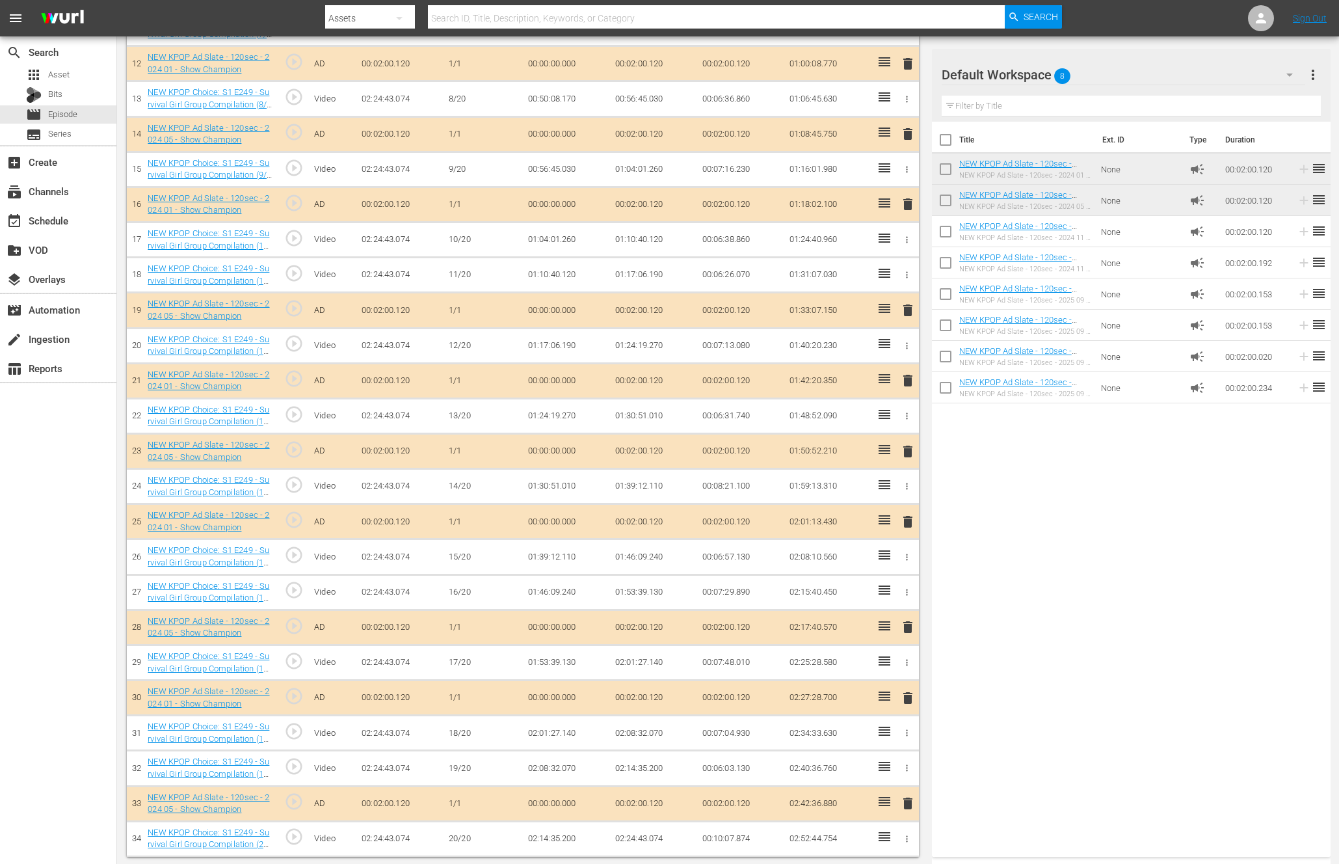
scroll to position [797, 0]
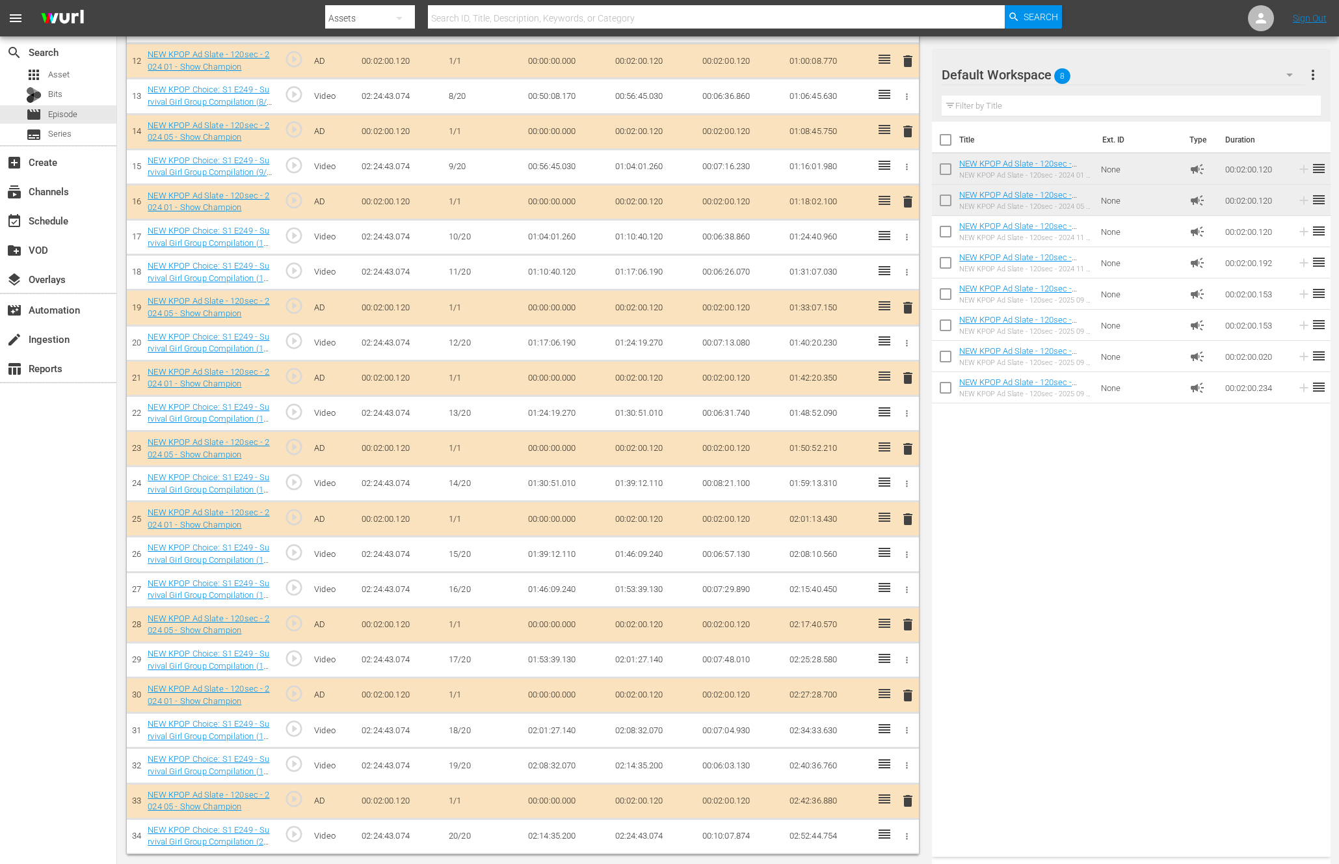
drag, startPoint x: 888, startPoint y: 466, endPoint x: 1117, endPoint y: 4, distance: 516.2
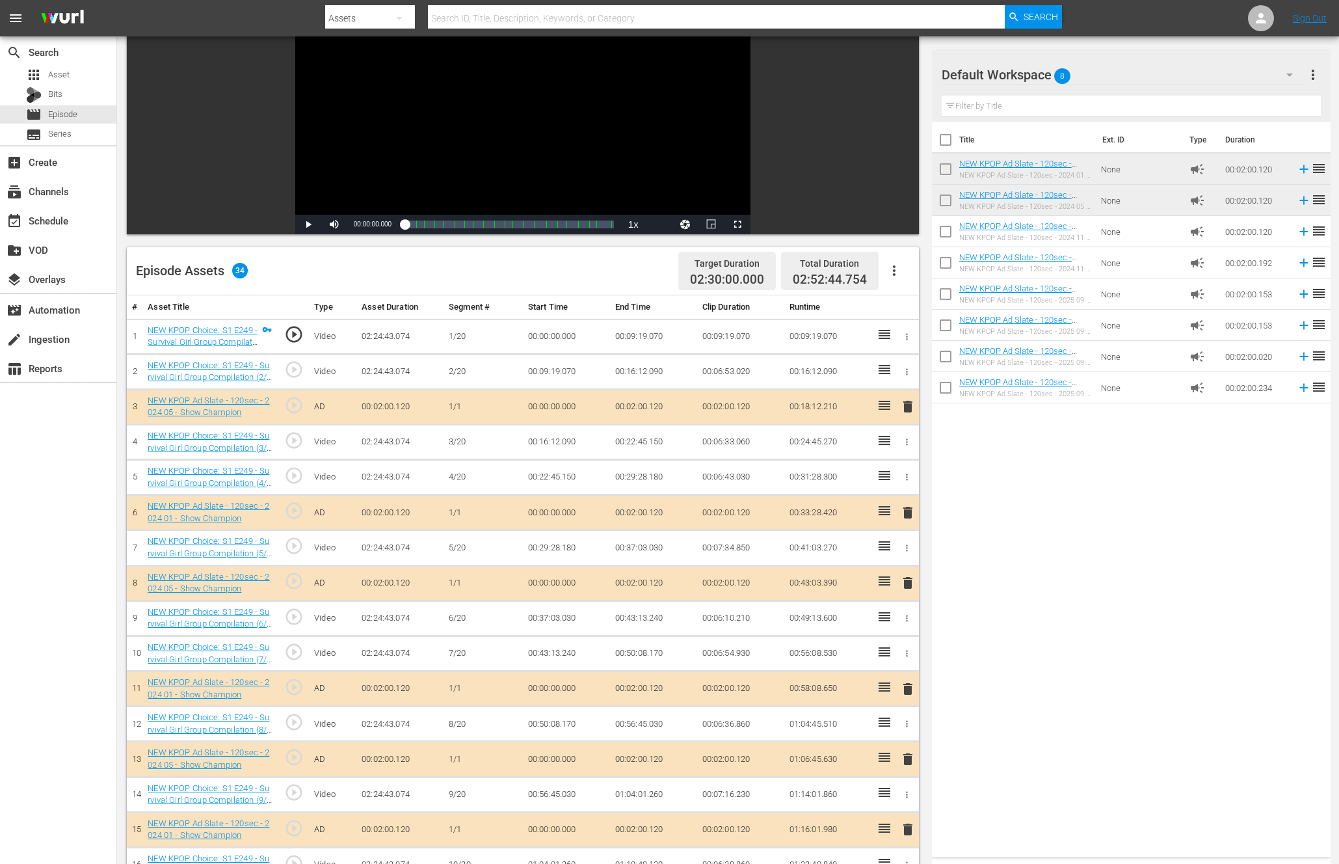
scroll to position [0, 0]
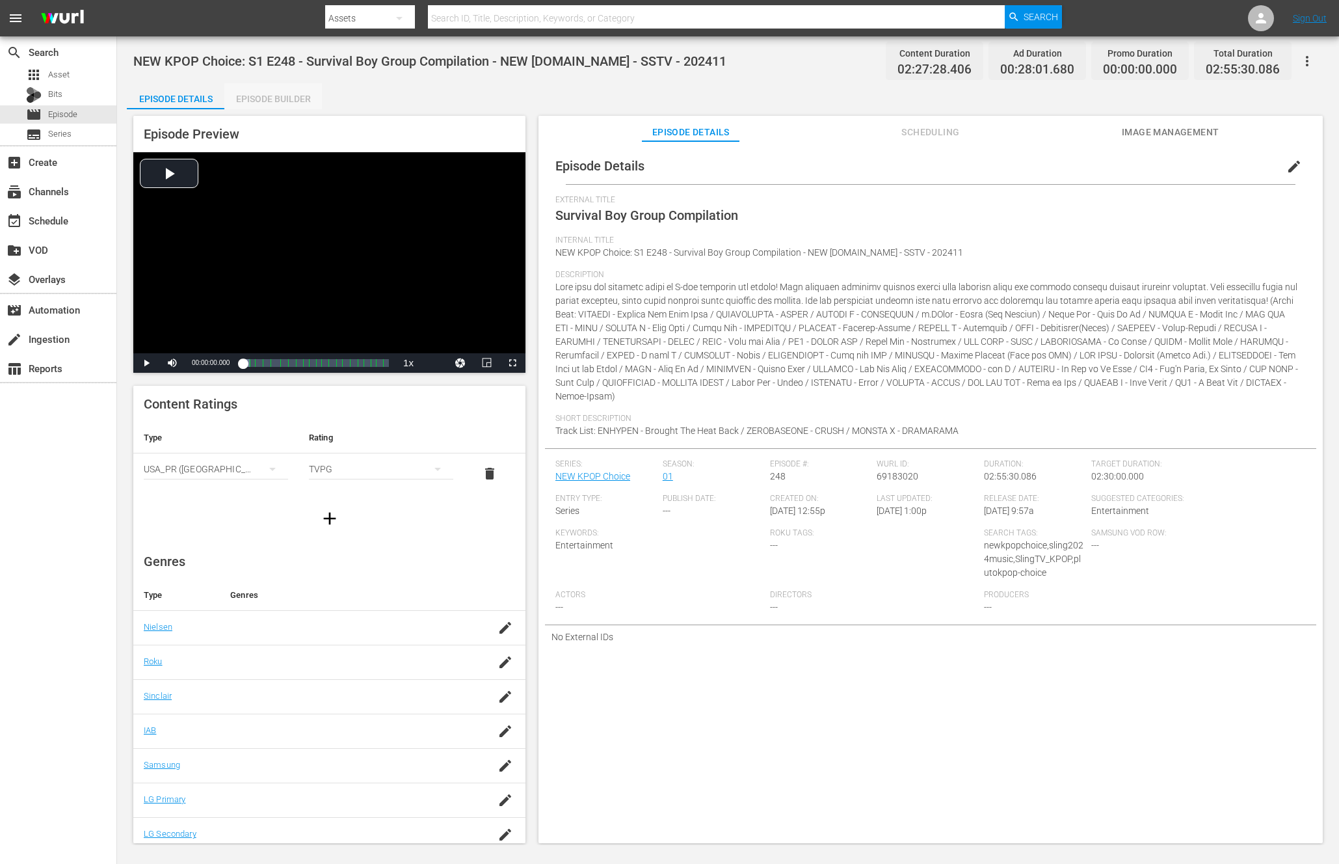
click at [321, 92] on div "Episode Builder" at bounding box center [273, 98] width 98 height 31
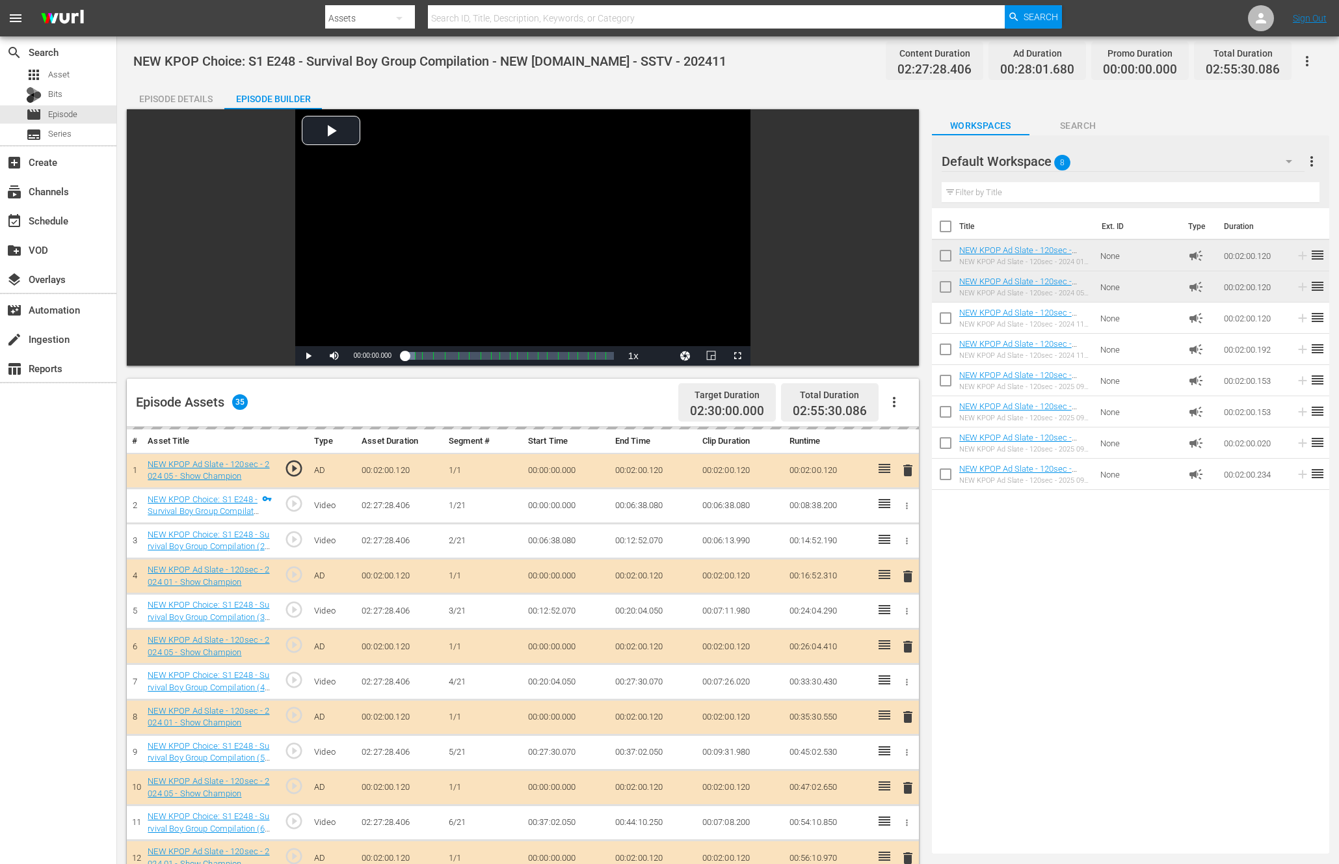
drag, startPoint x: 883, startPoint y: 157, endPoint x: 194, endPoint y: 0, distance: 706.9
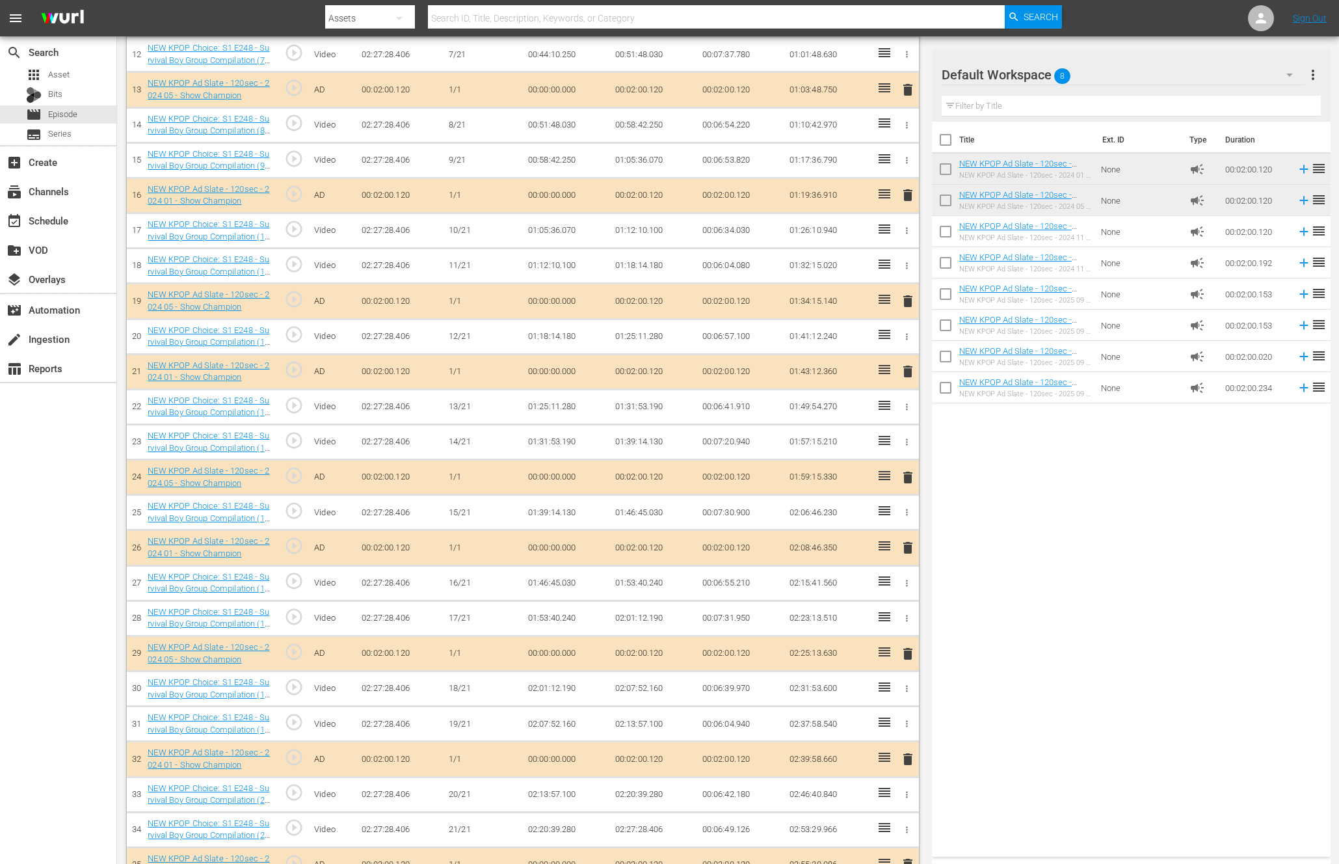
scroll to position [829, 0]
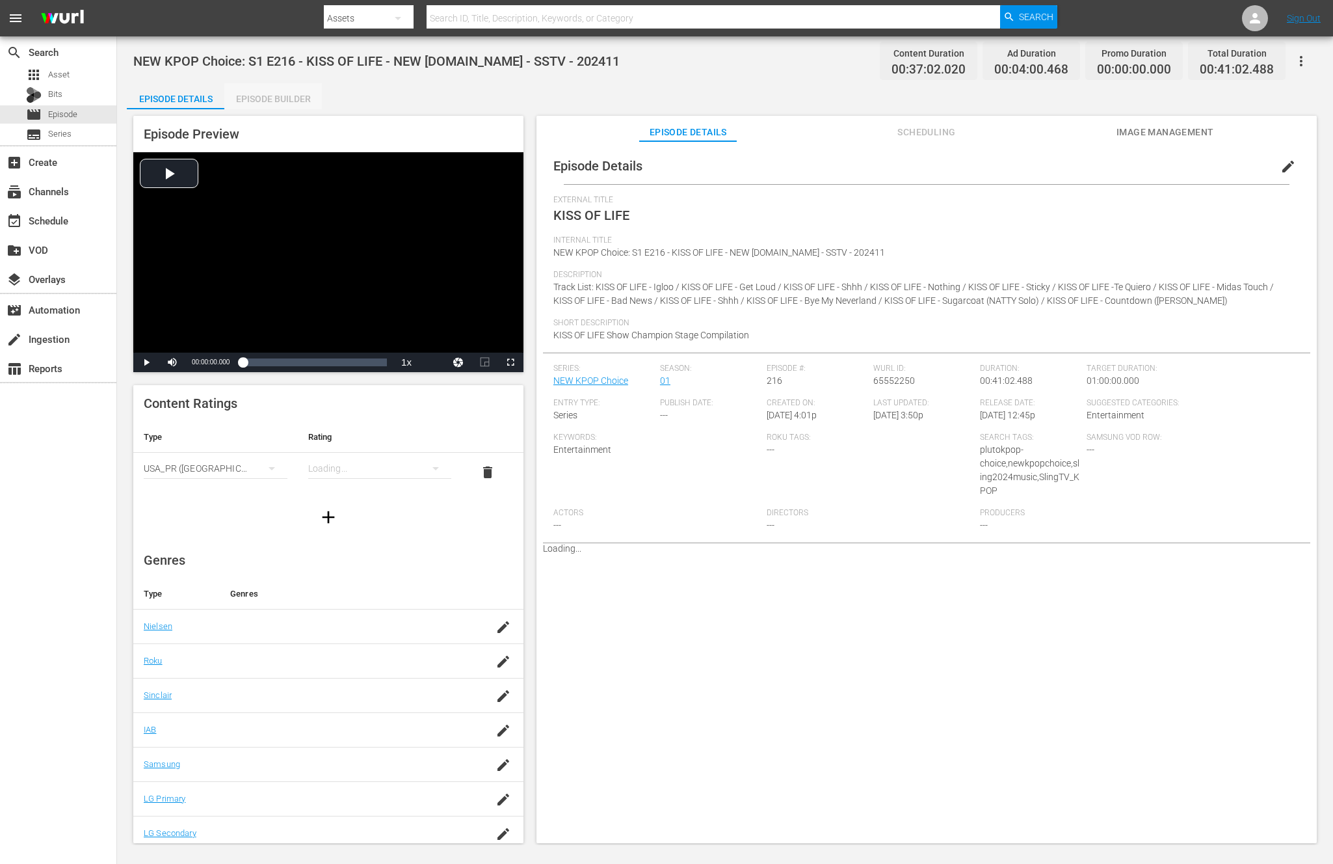
click at [303, 101] on div "Episode Builder" at bounding box center [273, 98] width 98 height 31
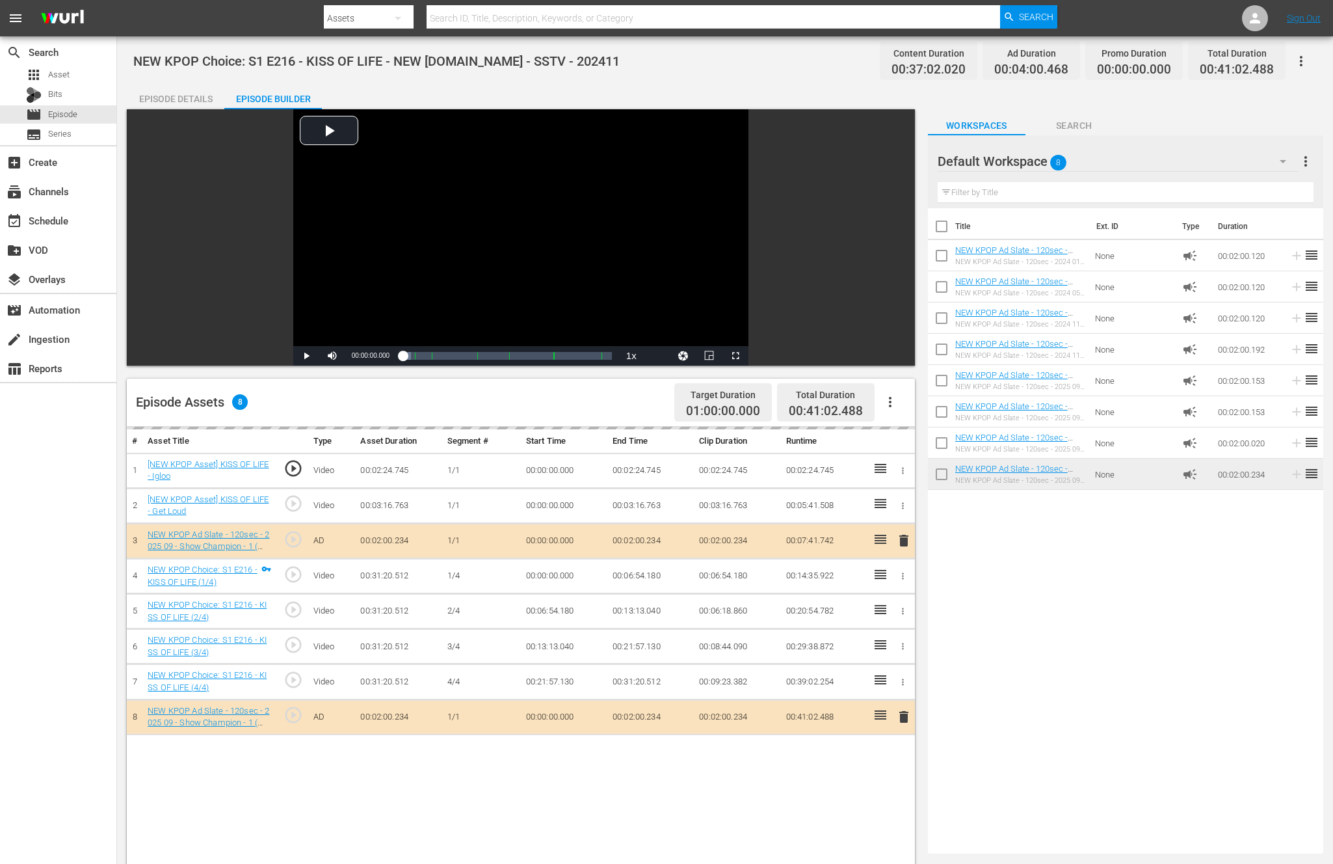
click at [1123, 669] on div "Title Ext. ID Type Duration NEW KPOP Ad Slate - 120sec - 2024 01 - Show Champio…" at bounding box center [1125, 528] width 395 height 640
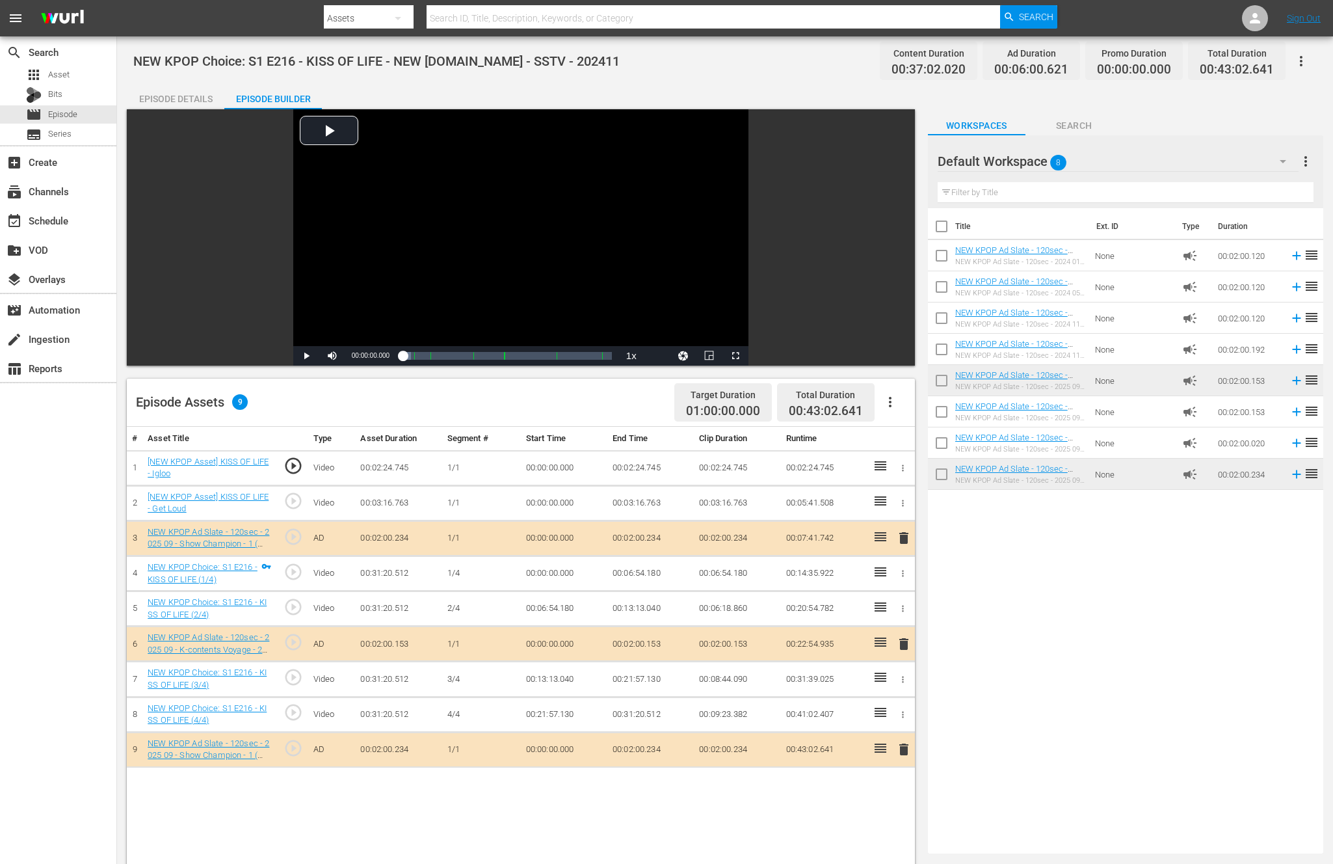
click at [1031, 613] on div "Title Ext. ID Type Duration NEW KPOP Ad Slate - 120sec - 2024 01 - Show Champio…" at bounding box center [1125, 528] width 395 height 640
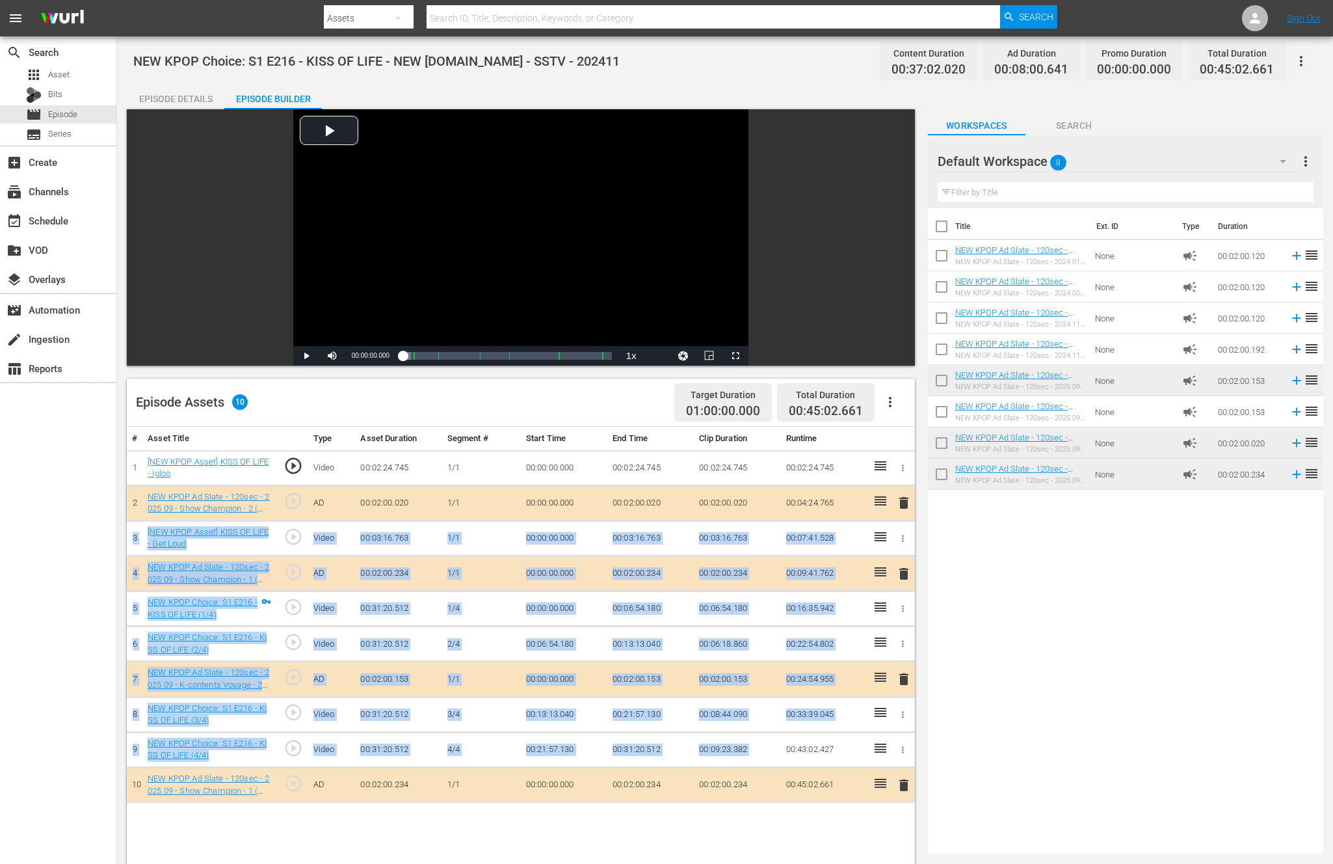
drag, startPoint x: 877, startPoint y: 516, endPoint x: 787, endPoint y: 735, distance: 237.4
click at [787, 735] on tbody "1 [NEW KPOP Asset] KISS OF LIFE - Igloo play_circle_outline Video 00:02:24.745 …" at bounding box center [521, 626] width 788 height 352
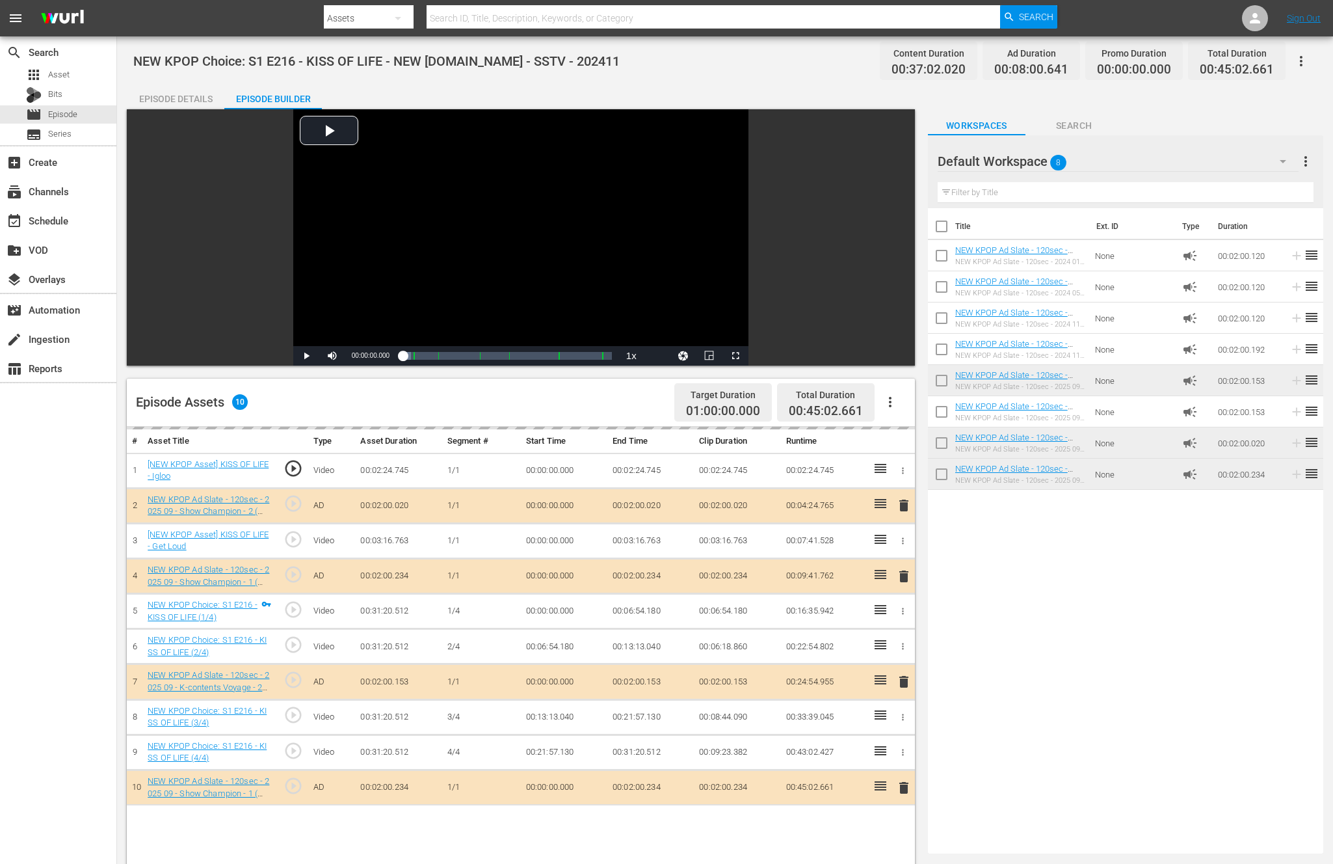
click at [1064, 659] on div "Title Ext. ID Type Duration NEW KPOP Ad Slate - 120sec - 2024 01 - Show Champio…" at bounding box center [1125, 528] width 395 height 640
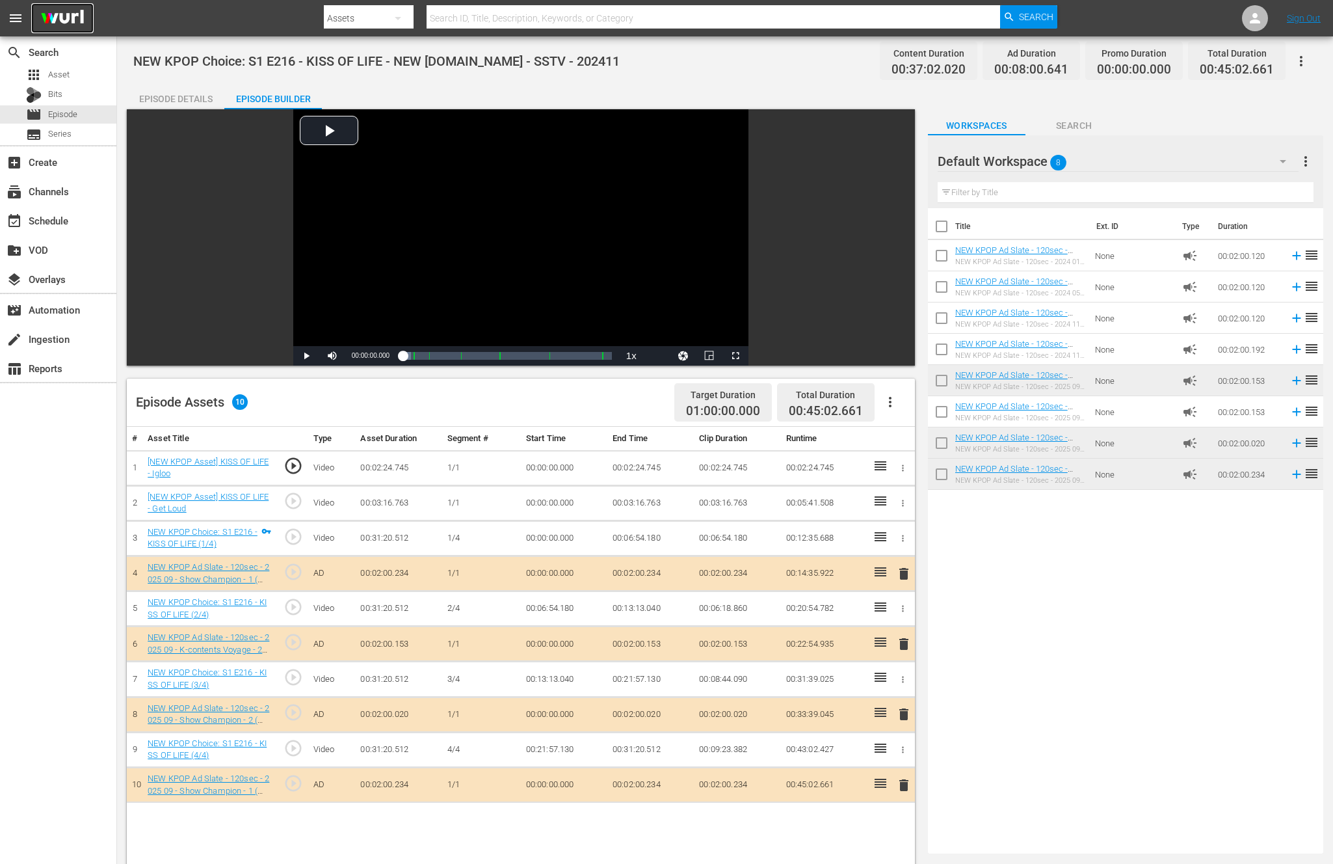
click at [51, 3] on img at bounding box center [62, 18] width 62 height 31
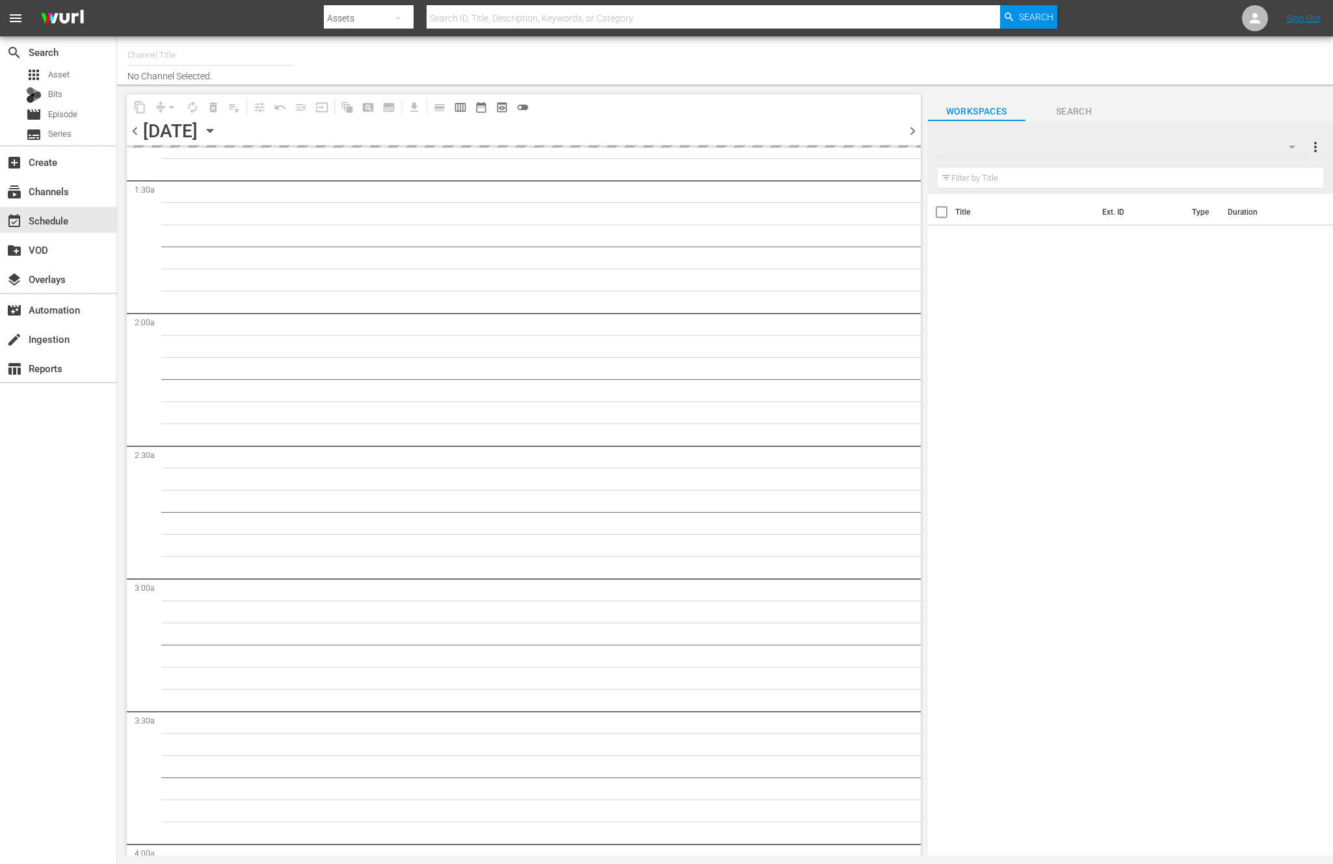
scroll to position [381, 0]
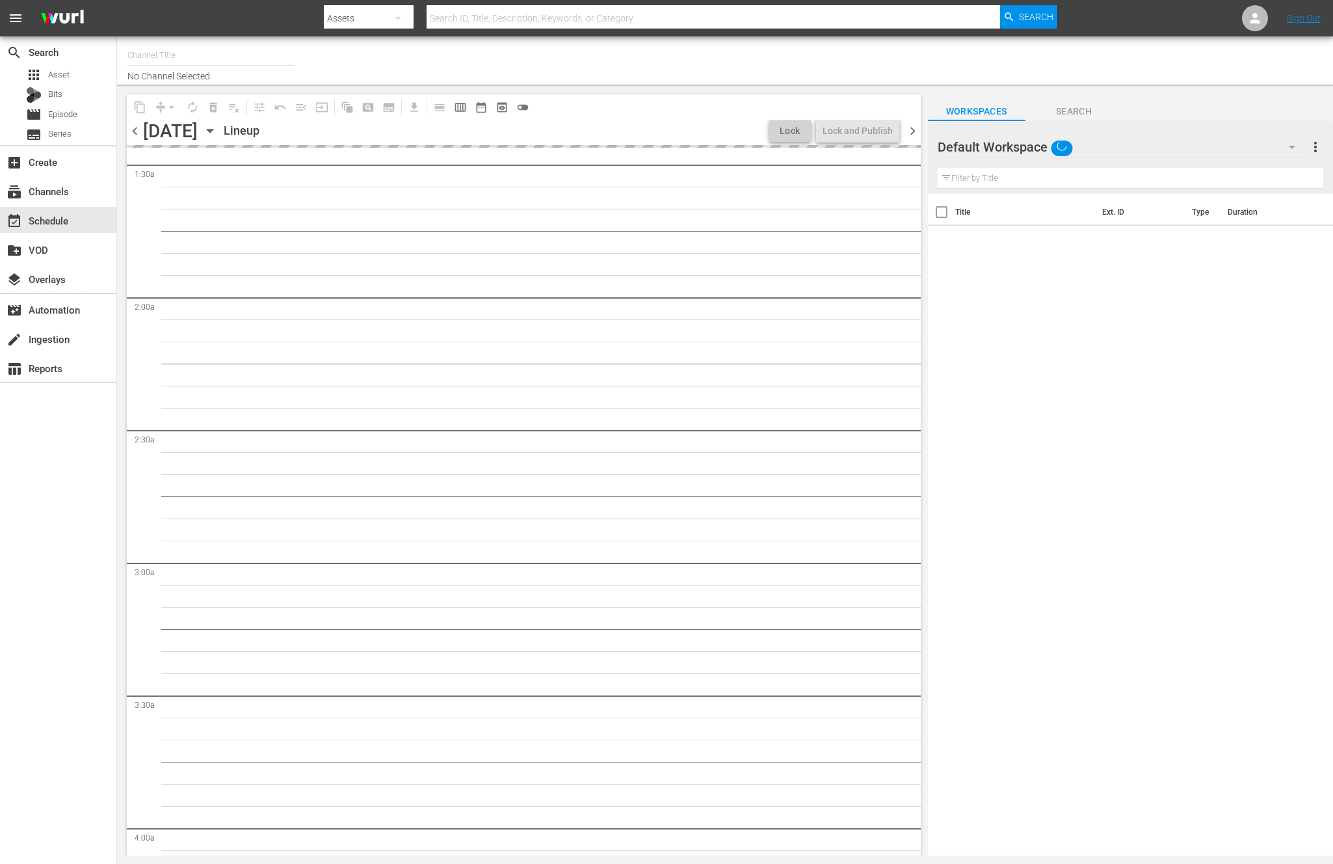
type input "NEW KPOP (617)"
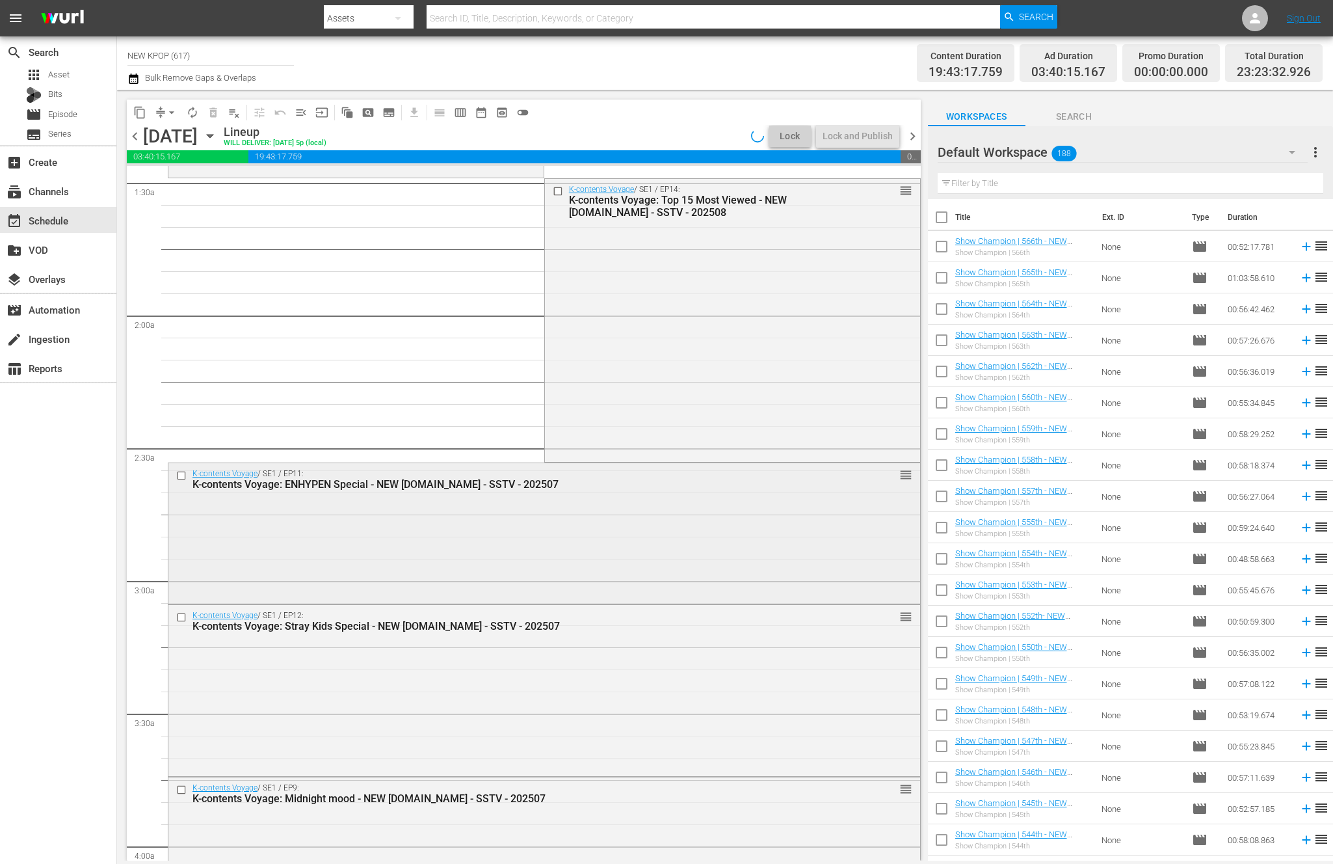
scroll to position [359, 0]
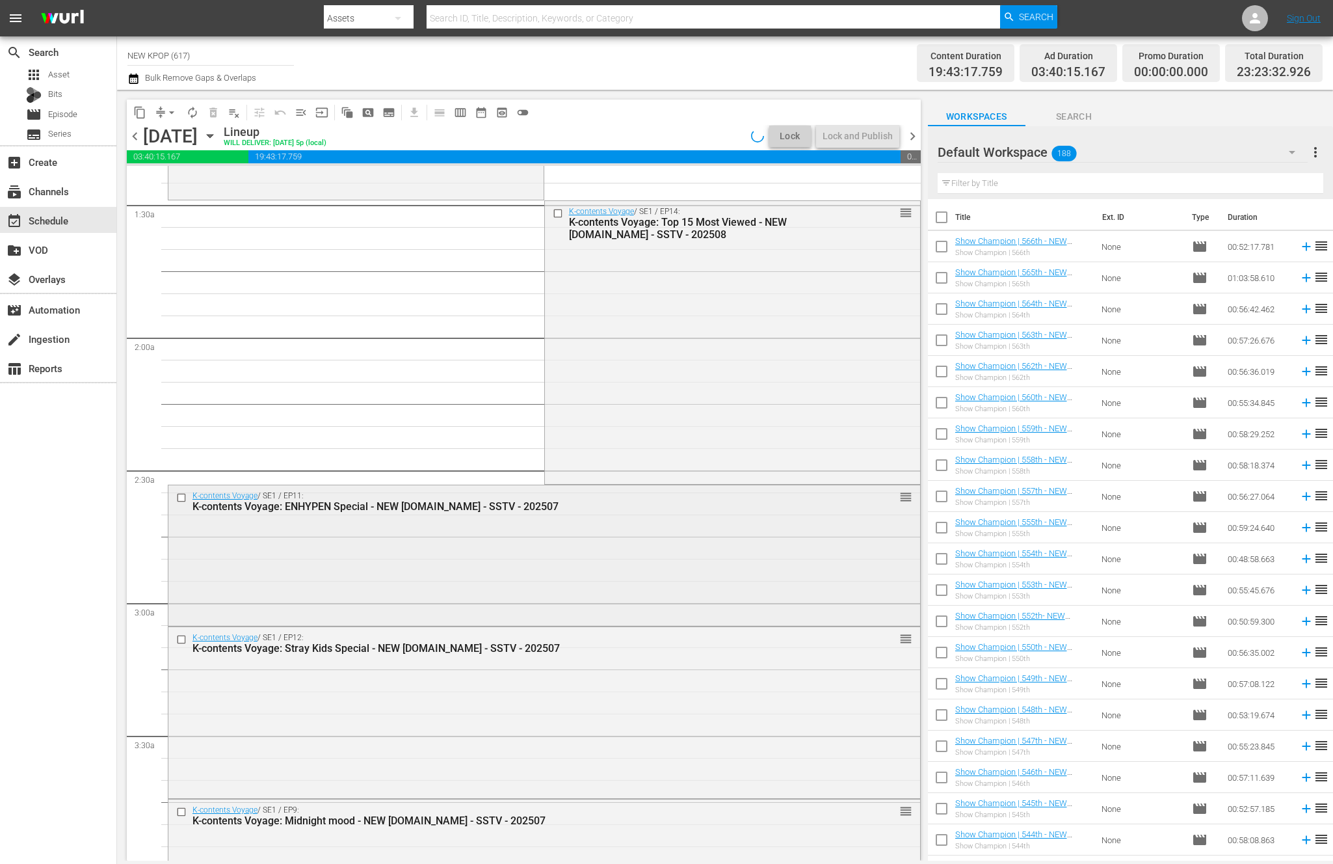
click at [570, 537] on div "K-contents Voyage / SE1 / EP11: K-contents Voyage: ENHYPEN Special - NEW [DOMAI…" at bounding box center [544, 554] width 752 height 138
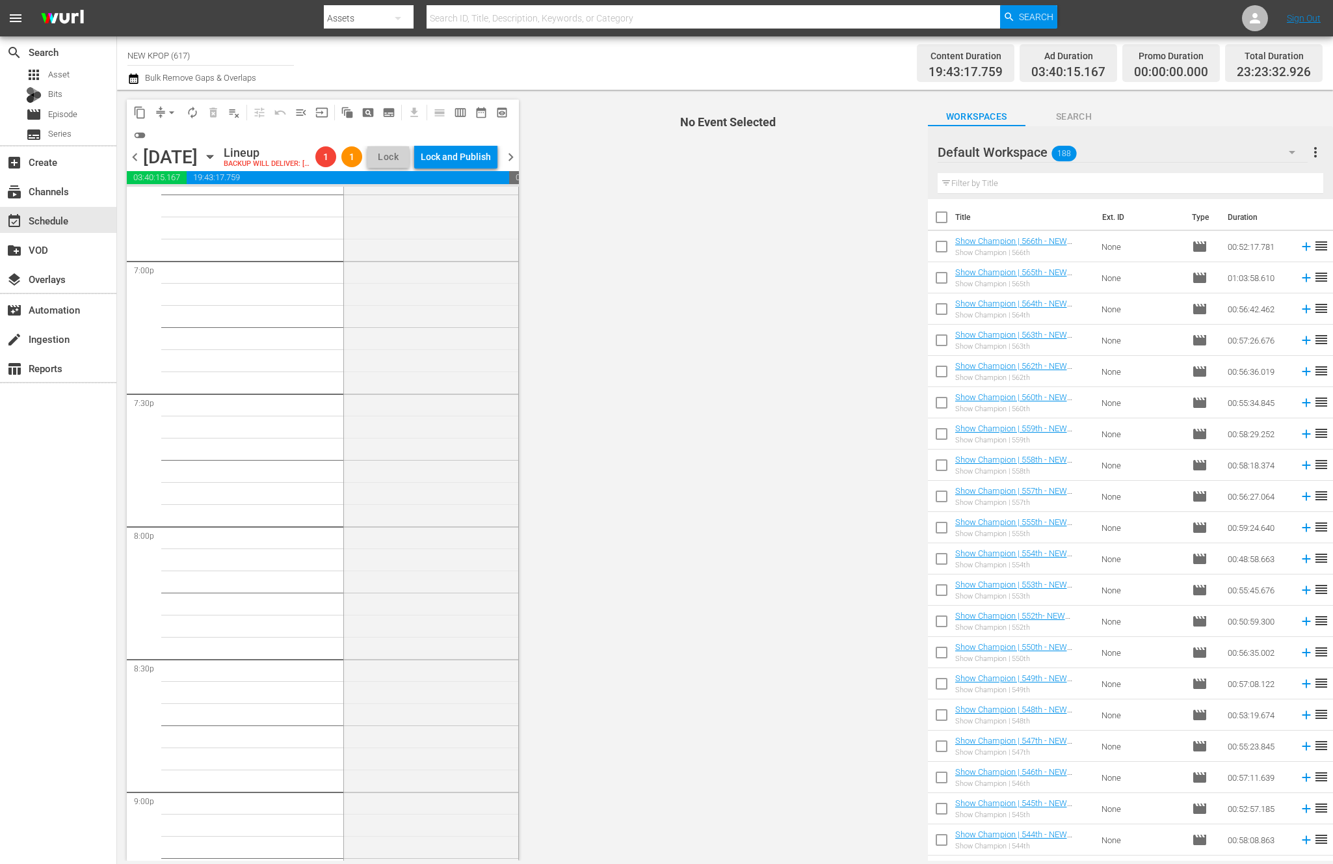
scroll to position [5278, 0]
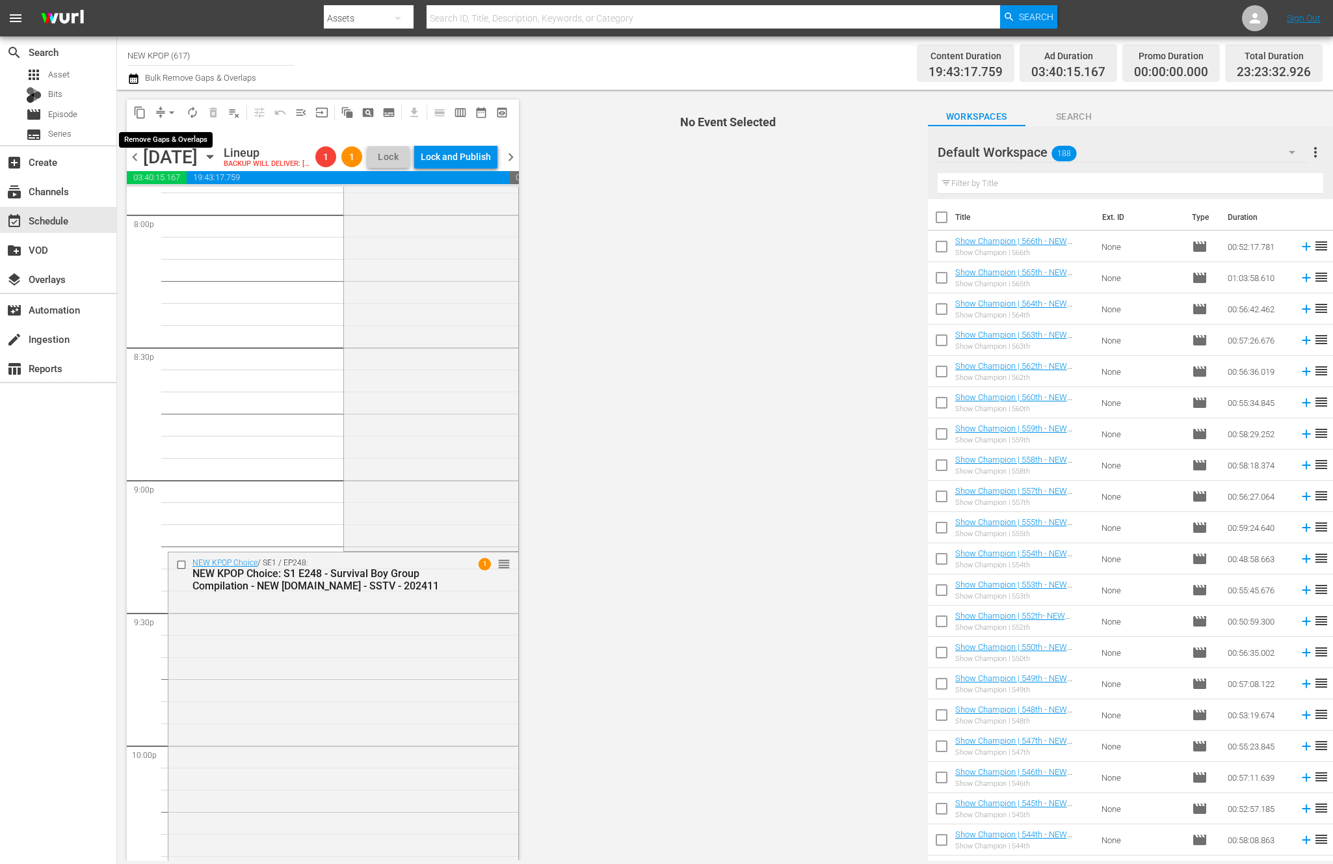
click at [161, 109] on button "arrow_drop_down" at bounding box center [171, 112] width 21 height 21
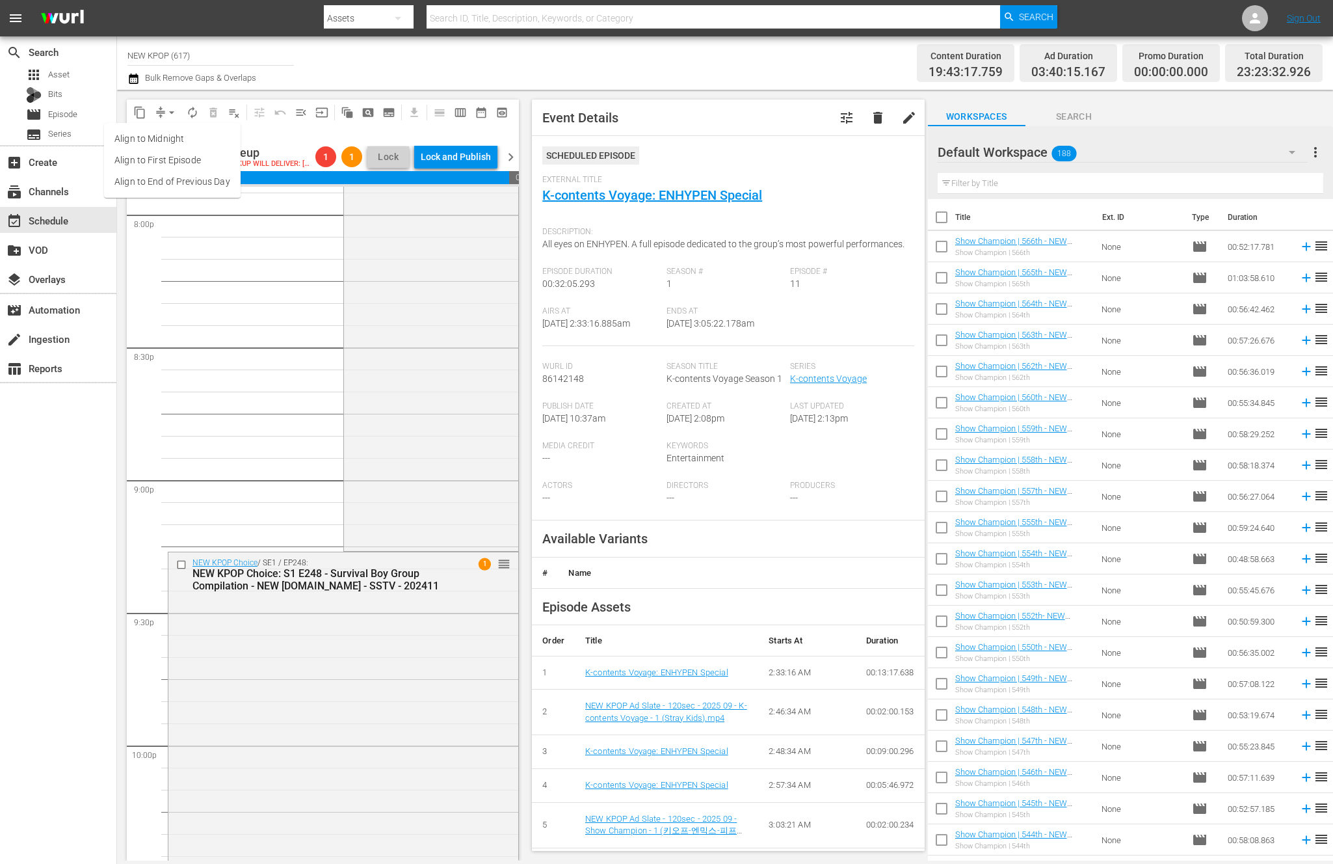
click at [159, 185] on li "Align to End of Previous Day" at bounding box center [172, 181] width 137 height 21
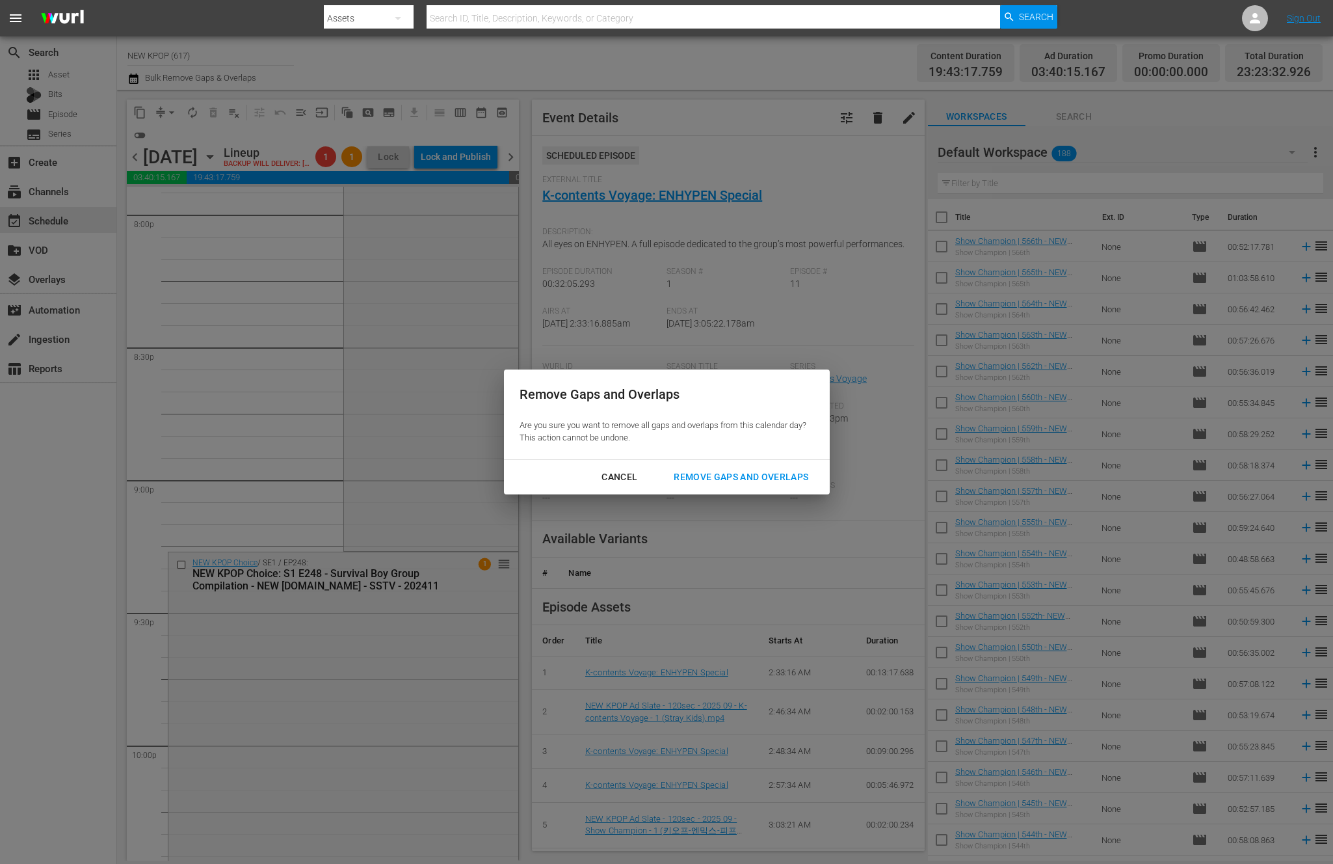
click at [693, 477] on div "Remove Gaps and Overlaps" at bounding box center [740, 477] width 155 height 16
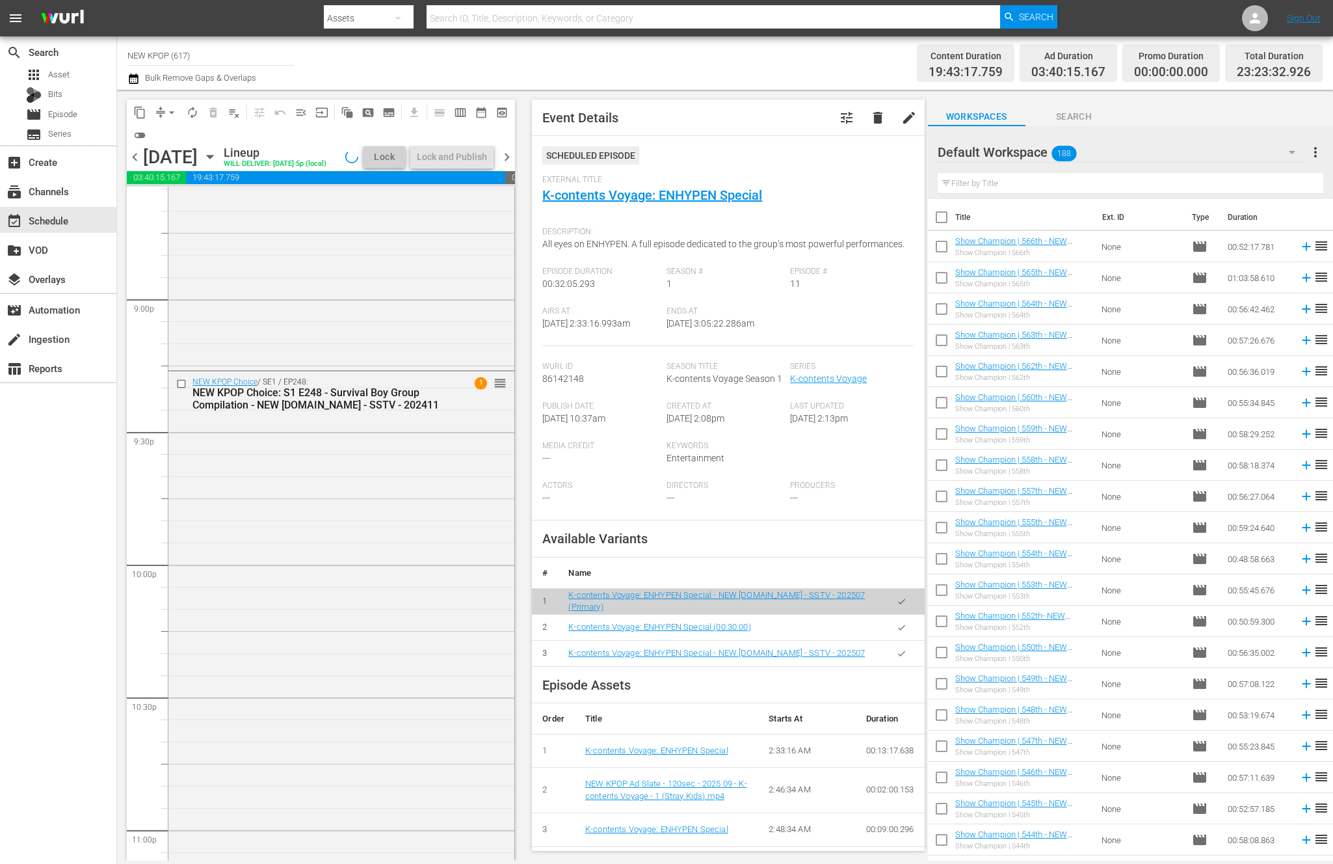
scroll to position [5481, 0]
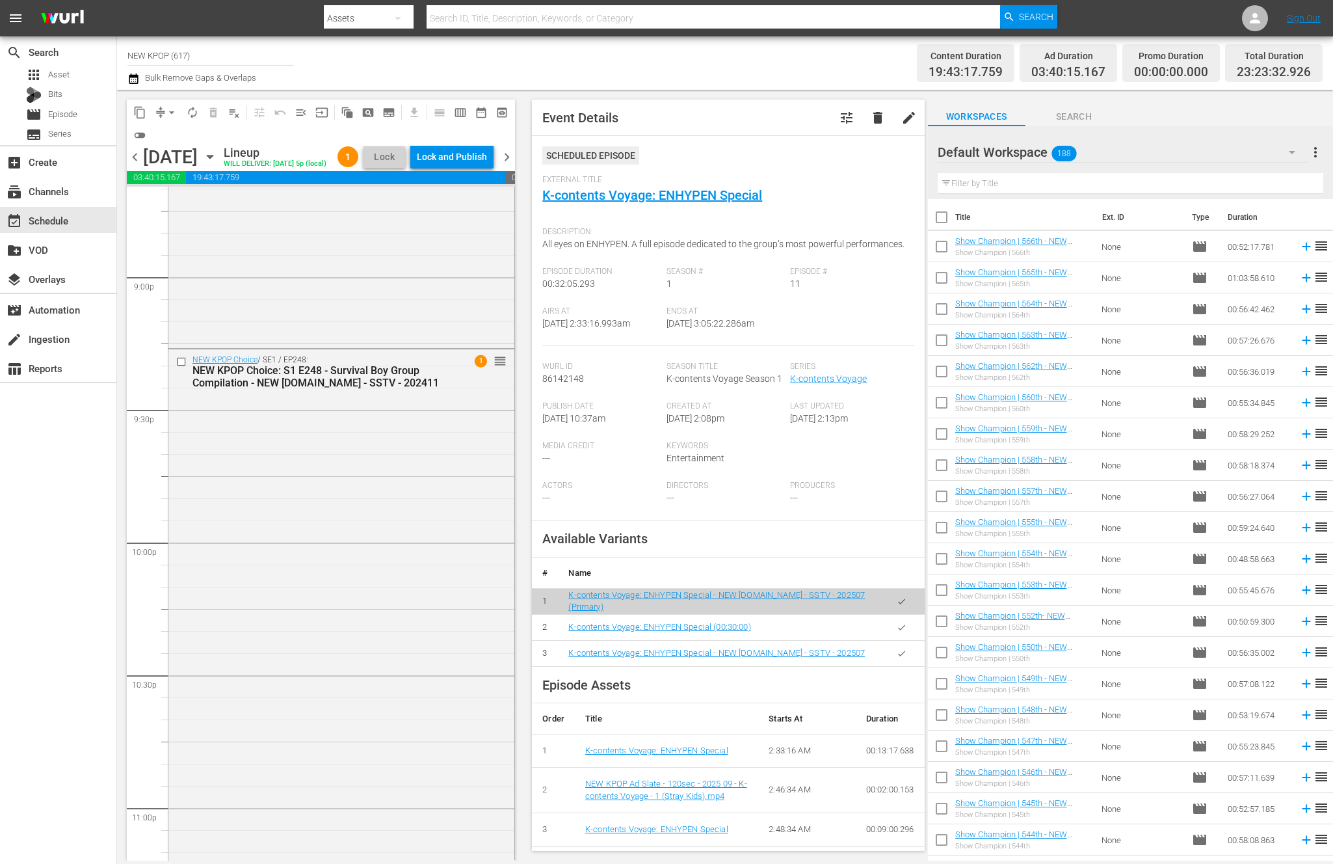
click at [469, 136] on div "content_copy compress arrow_drop_down autorenew_outlined delete_forever_outline…" at bounding box center [321, 122] width 388 height 46
click at [459, 144] on div "content_copy compress arrow_drop_down autorenew_outlined delete_forever_outline…" at bounding box center [321, 122] width 388 height 46
click at [447, 159] on div "Lock and Publish" at bounding box center [452, 156] width 70 height 23
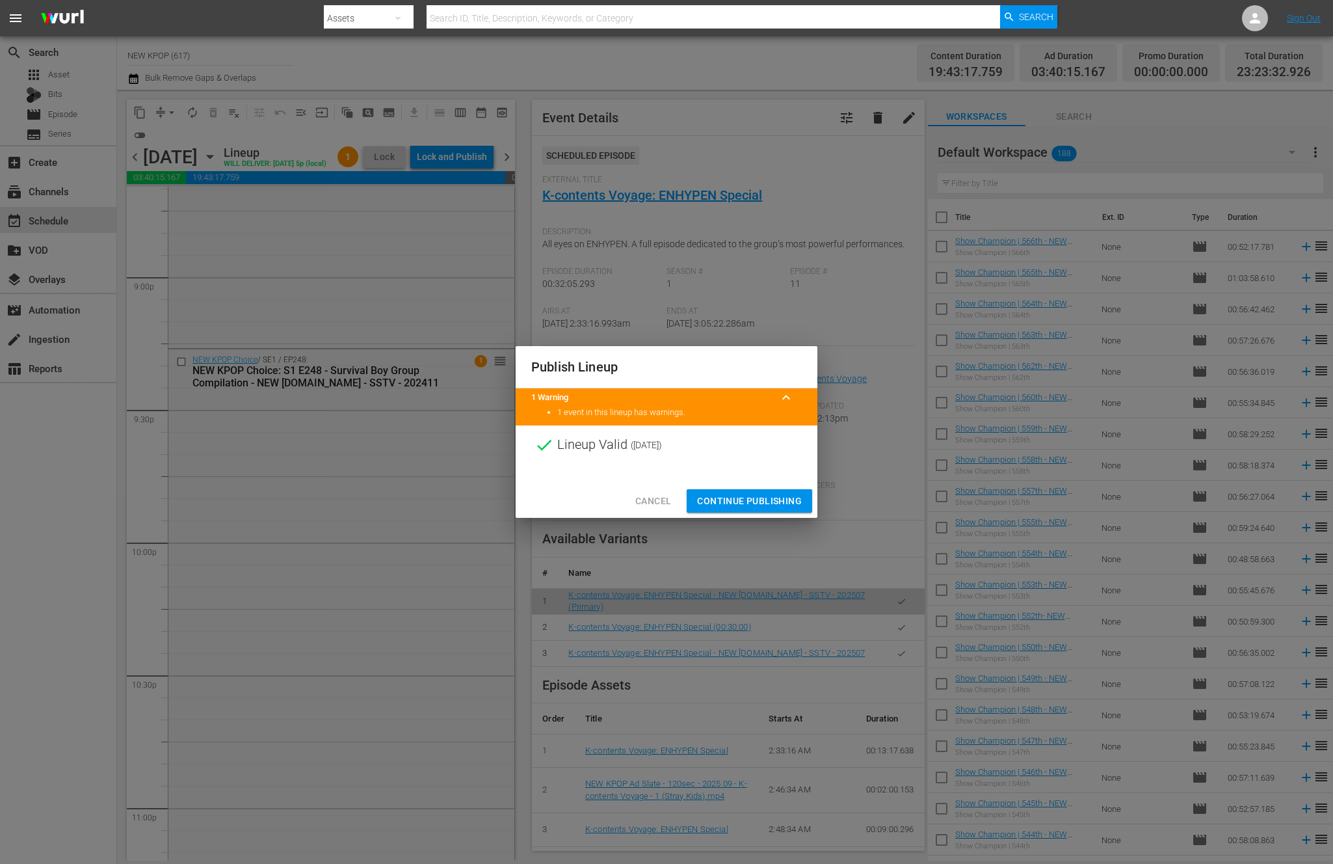
click at [726, 494] on span "Continue Publishing" at bounding box center [749, 501] width 105 height 16
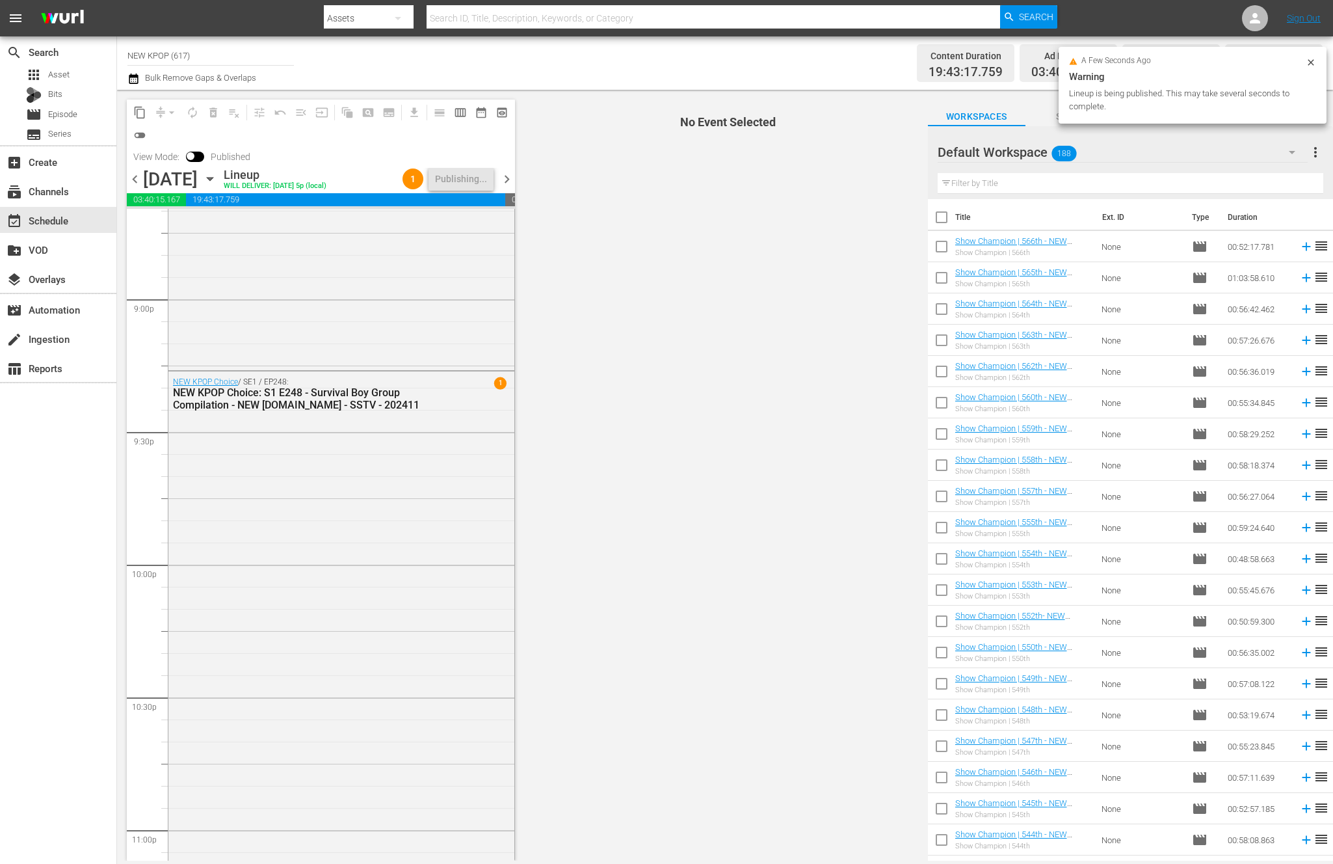
click at [505, 178] on span "chevron_right" at bounding box center [507, 179] width 16 height 16
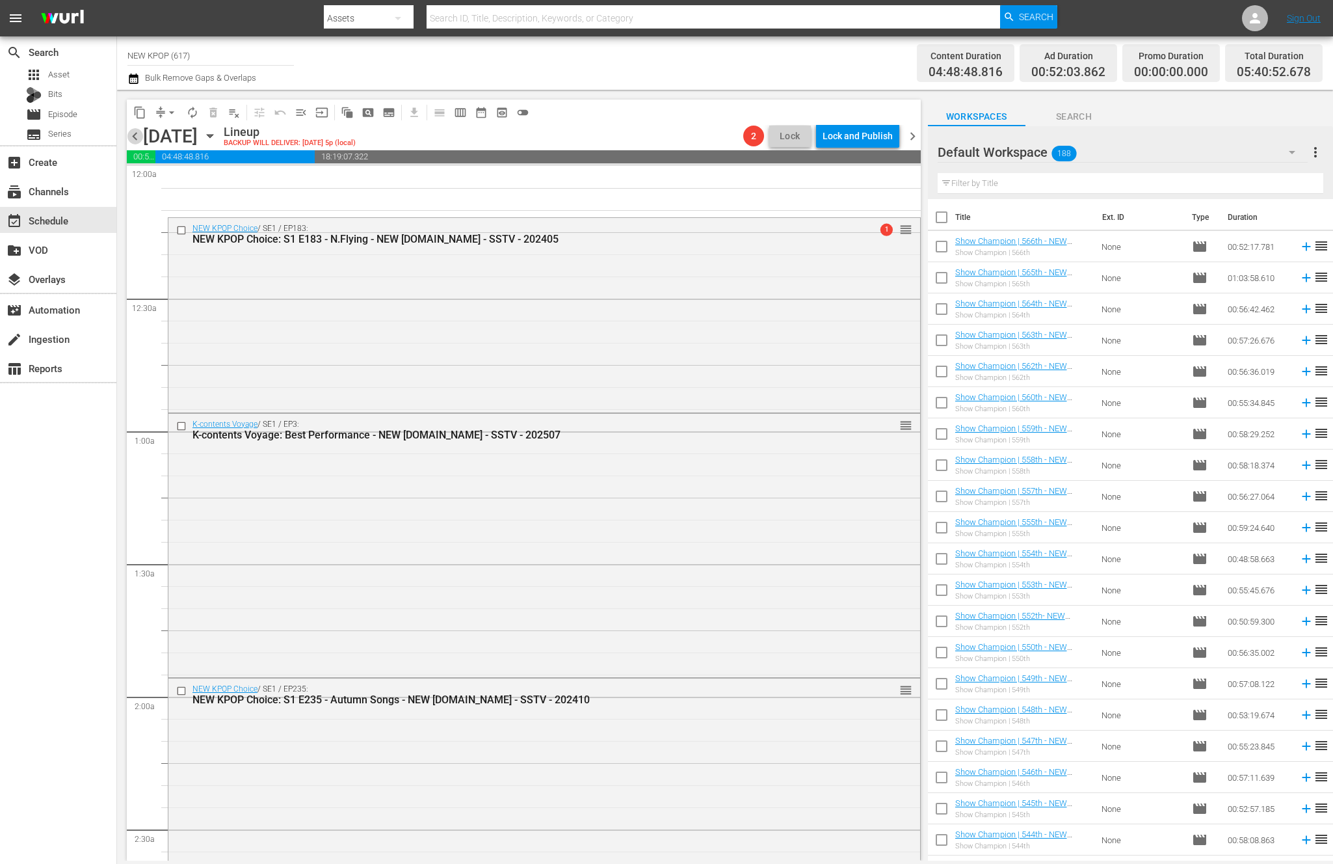
click at [135, 143] on span "chevron_left" at bounding box center [135, 136] width 16 height 16
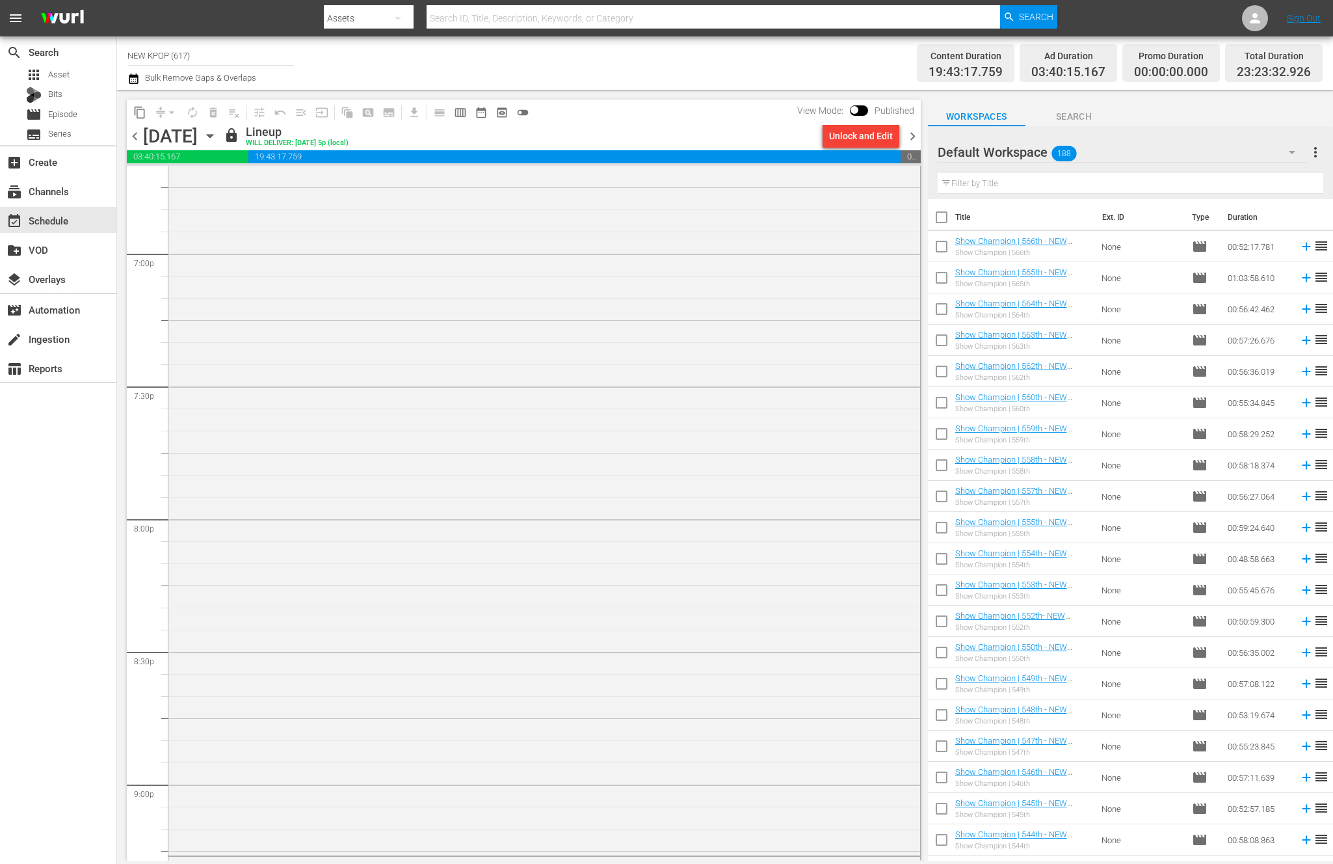
scroll to position [4899, 0]
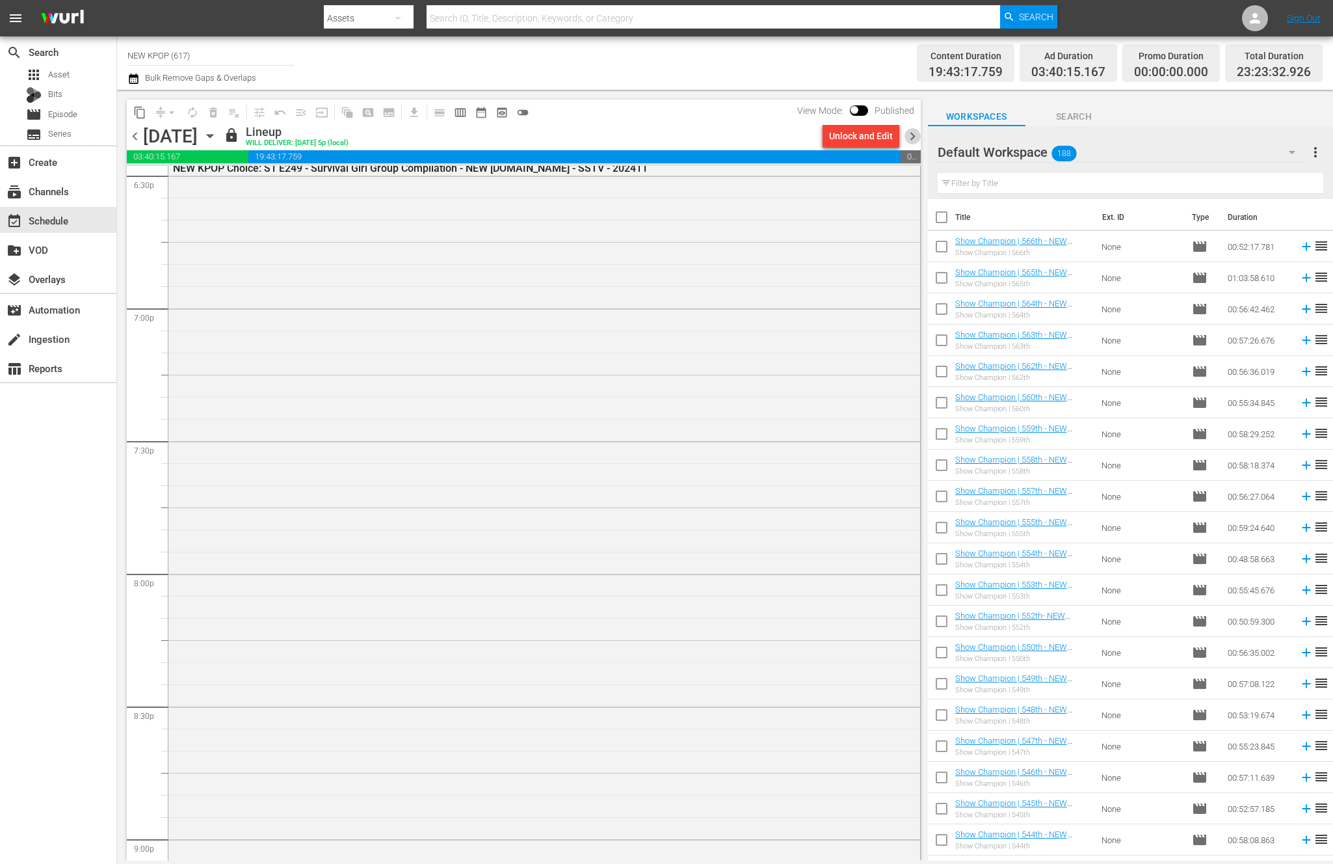
click at [906, 135] on span "chevron_right" at bounding box center [913, 136] width 16 height 16
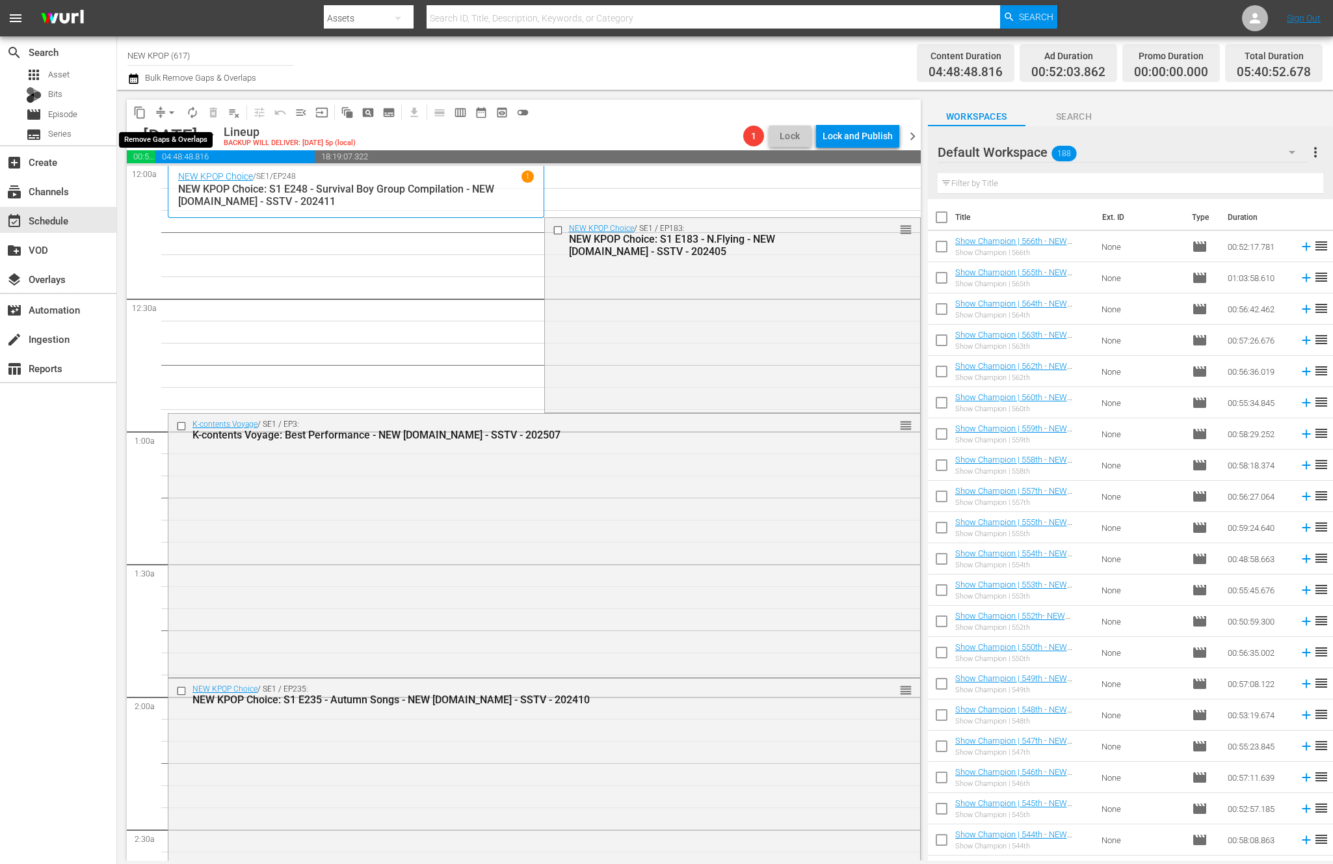
click at [163, 107] on button "arrow_drop_down" at bounding box center [171, 112] width 21 height 21
click at [157, 183] on li "Align to End of Previous Day" at bounding box center [172, 181] width 137 height 21
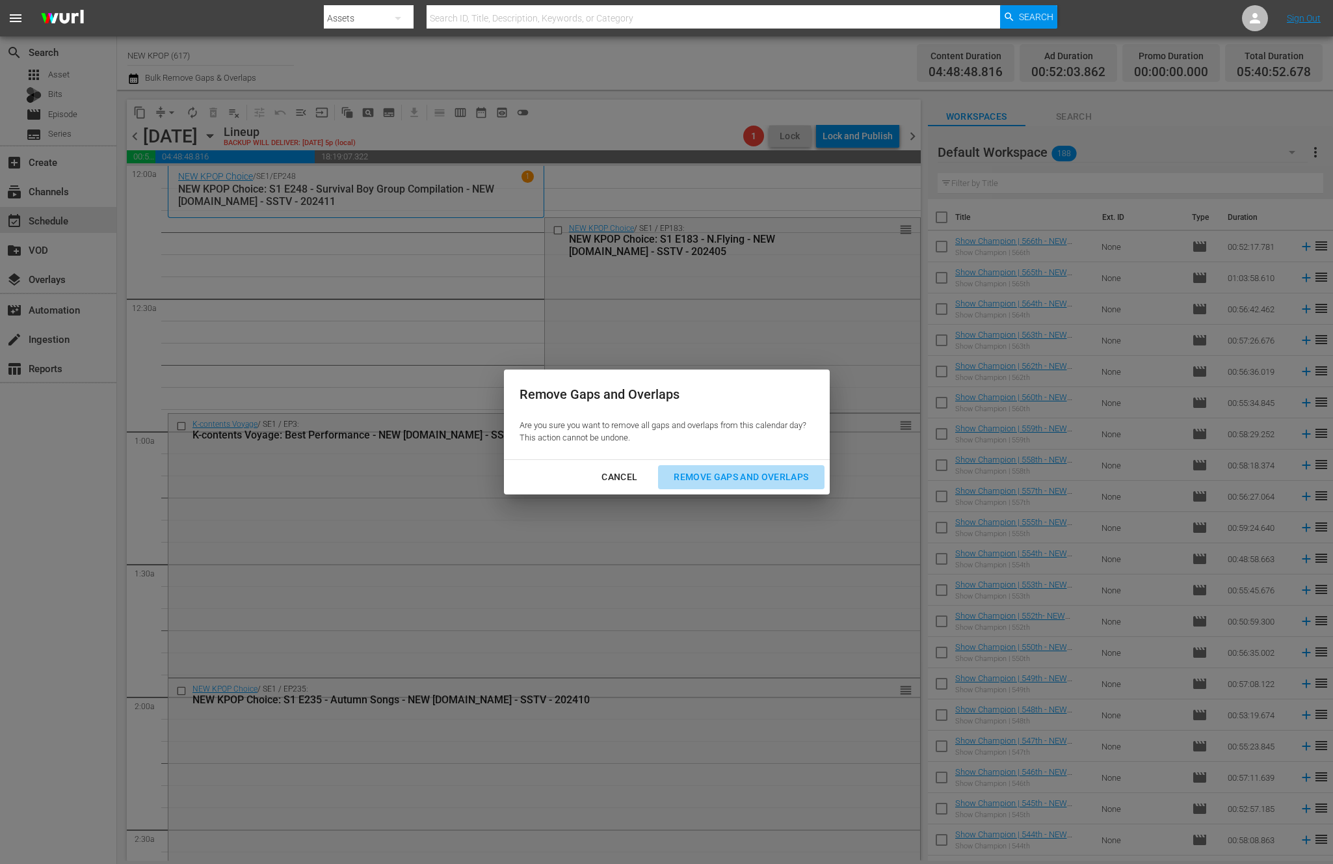
click at [710, 481] on div "Remove Gaps and Overlaps" at bounding box center [740, 477] width 155 height 16
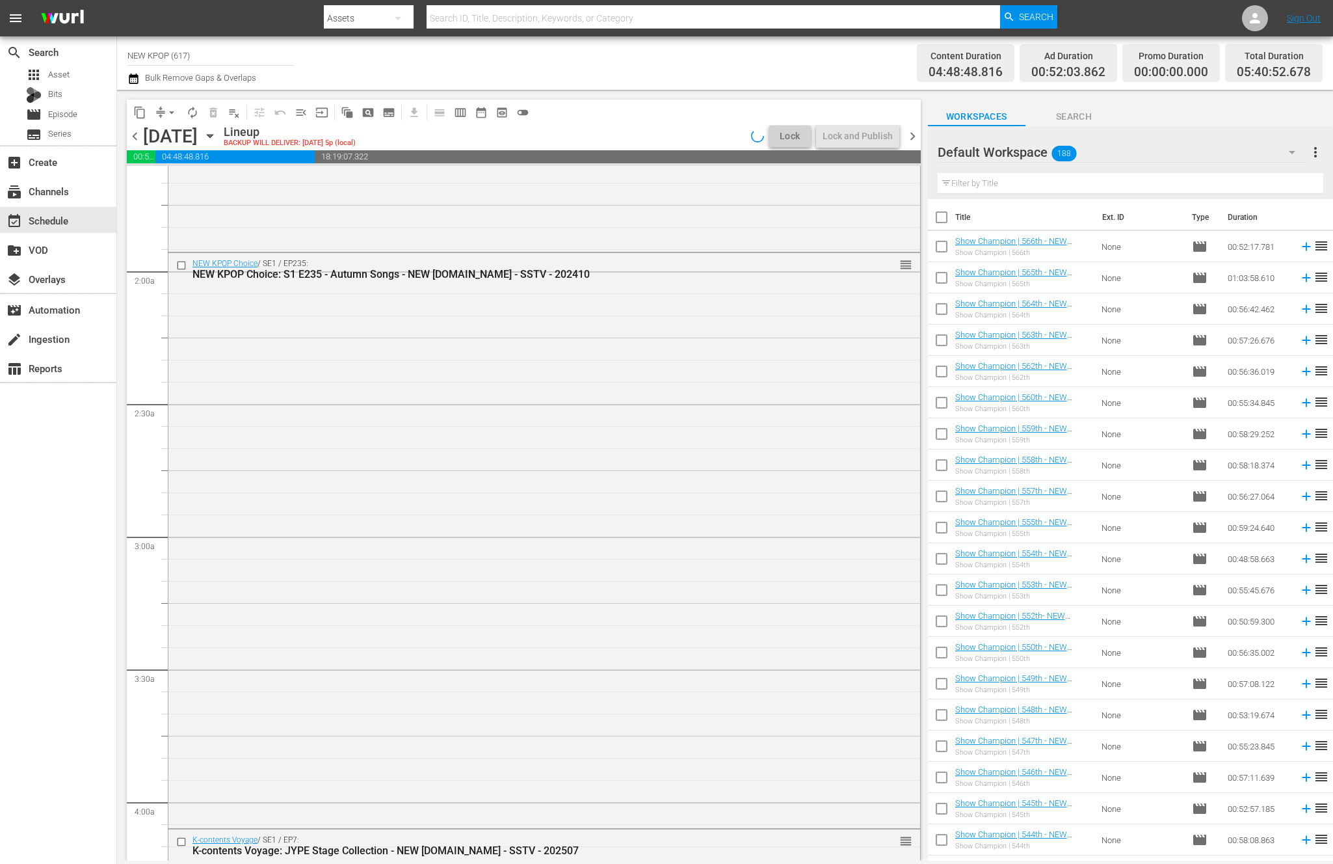
scroll to position [1053, 0]
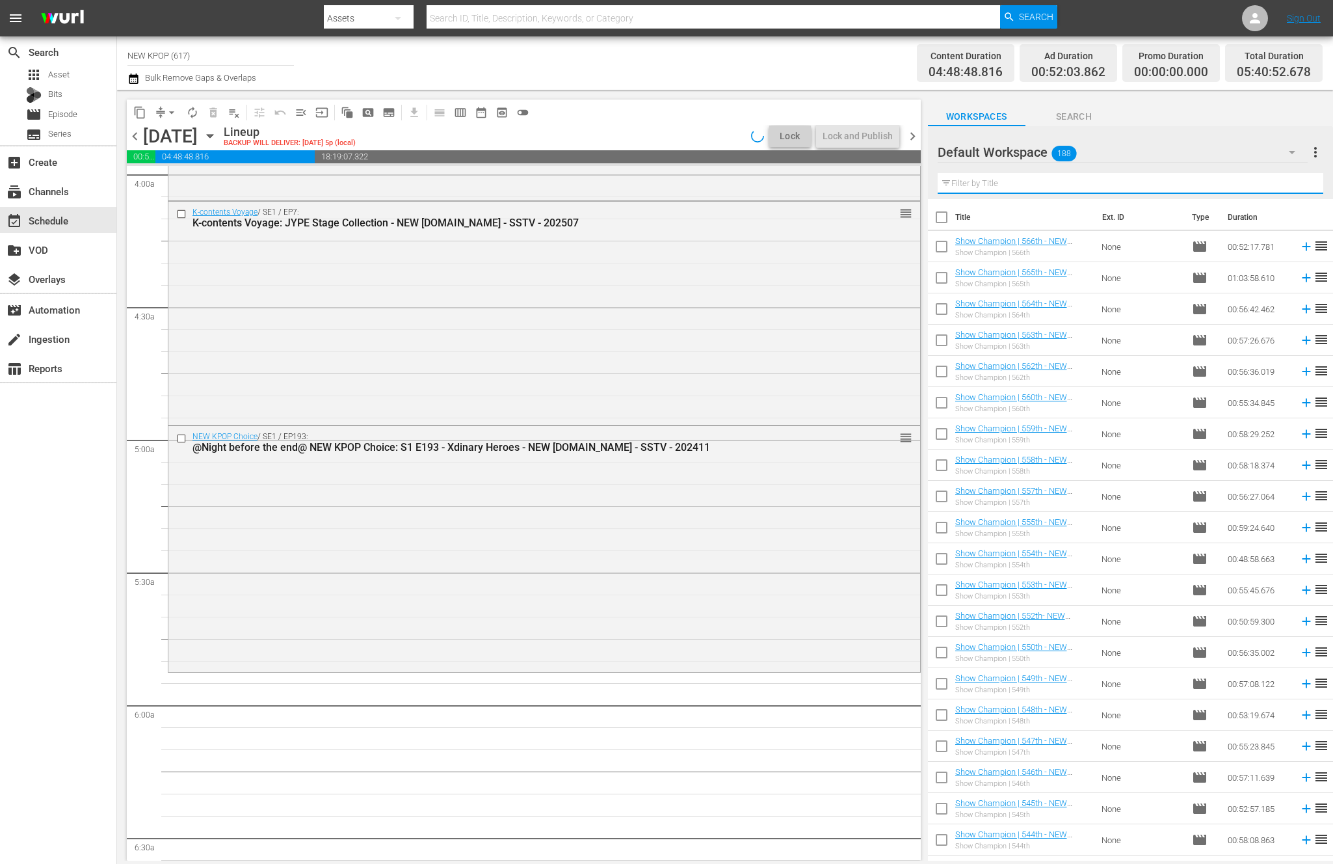
click at [1052, 188] on input "text" at bounding box center [1131, 183] width 386 height 21
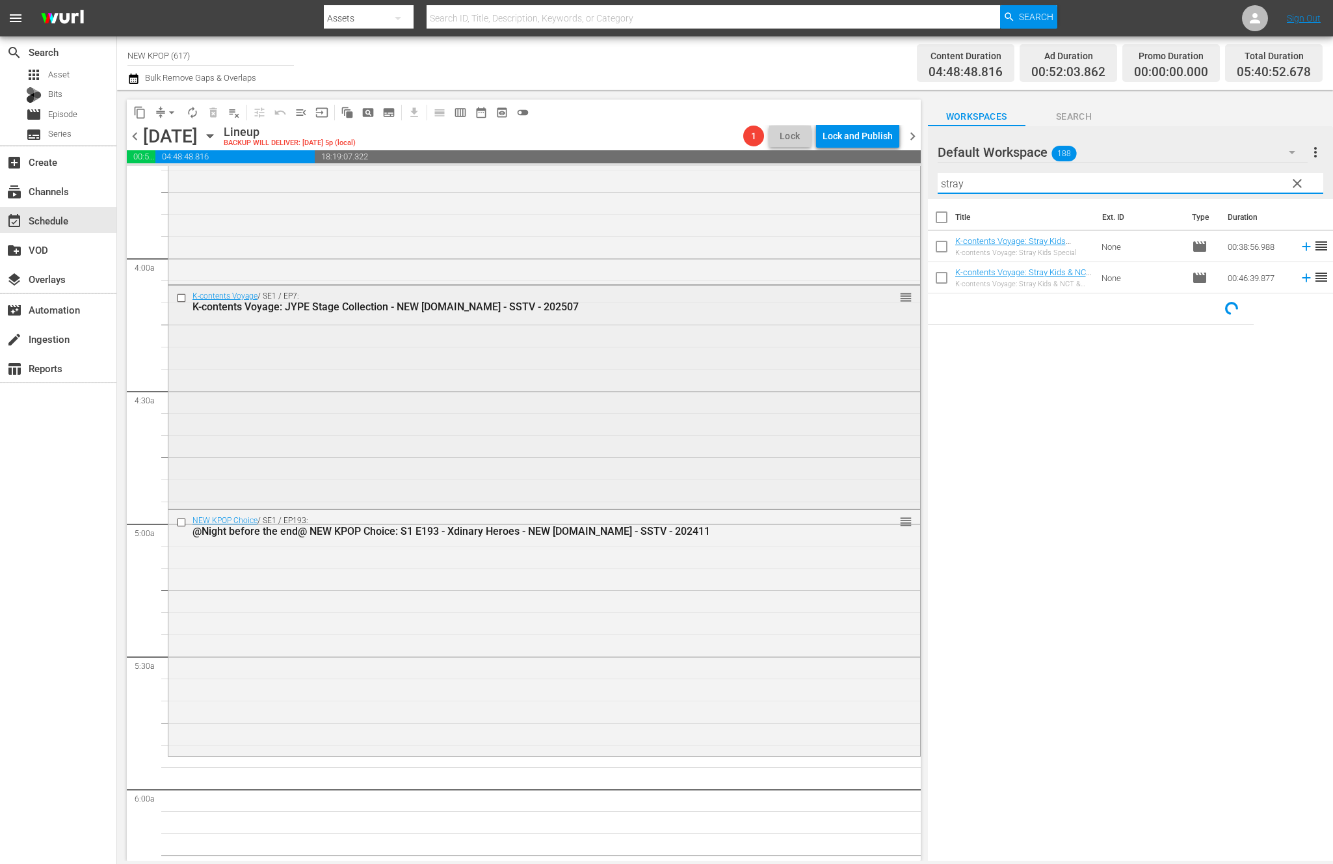
scroll to position [1365, 0]
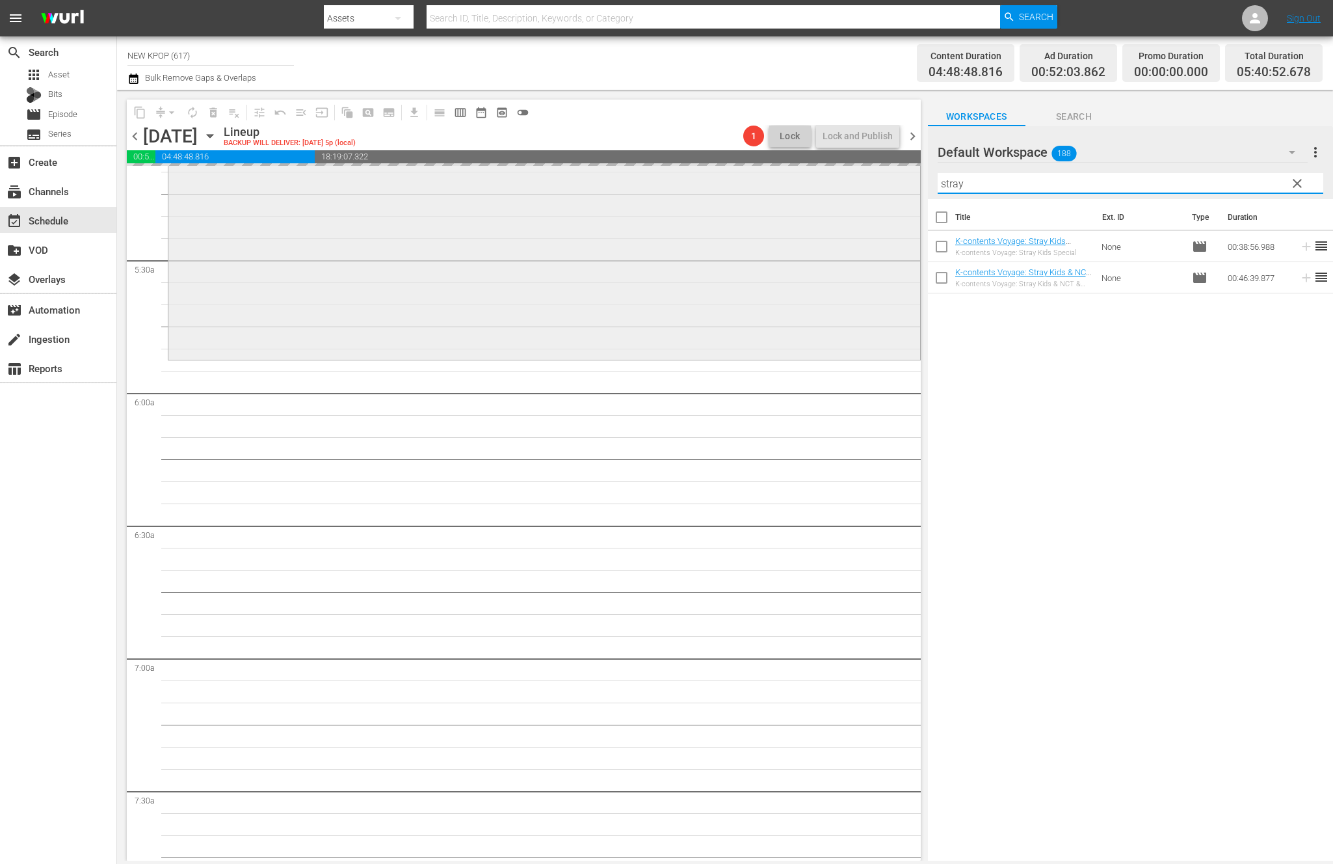
drag, startPoint x: 998, startPoint y: 187, endPoint x: 662, endPoint y: 170, distance: 336.6
click at [662, 170] on div "content_copy compress arrow_drop_down autorenew_outlined delete_forever_outline…" at bounding box center [725, 475] width 1216 height 771
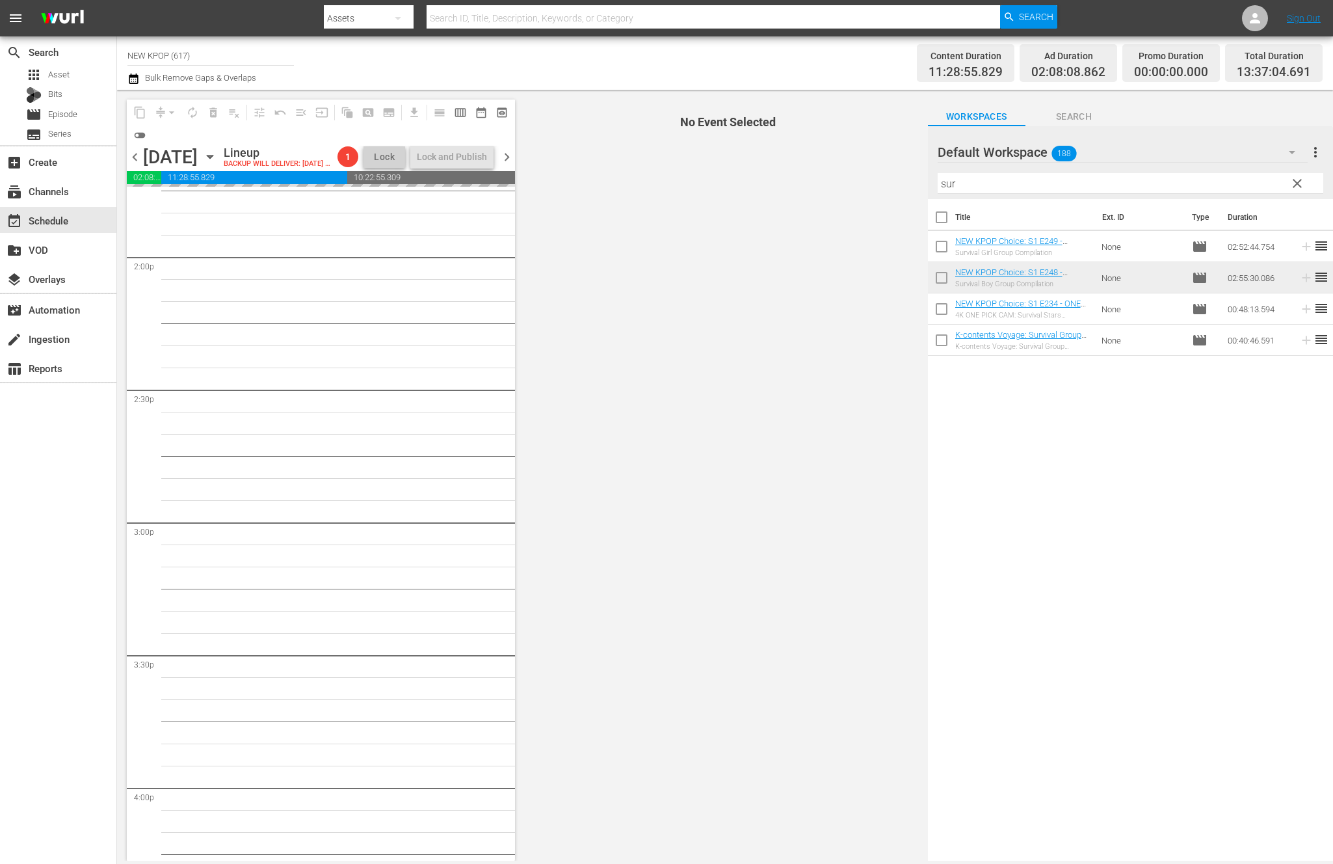
scroll to position [2958, 0]
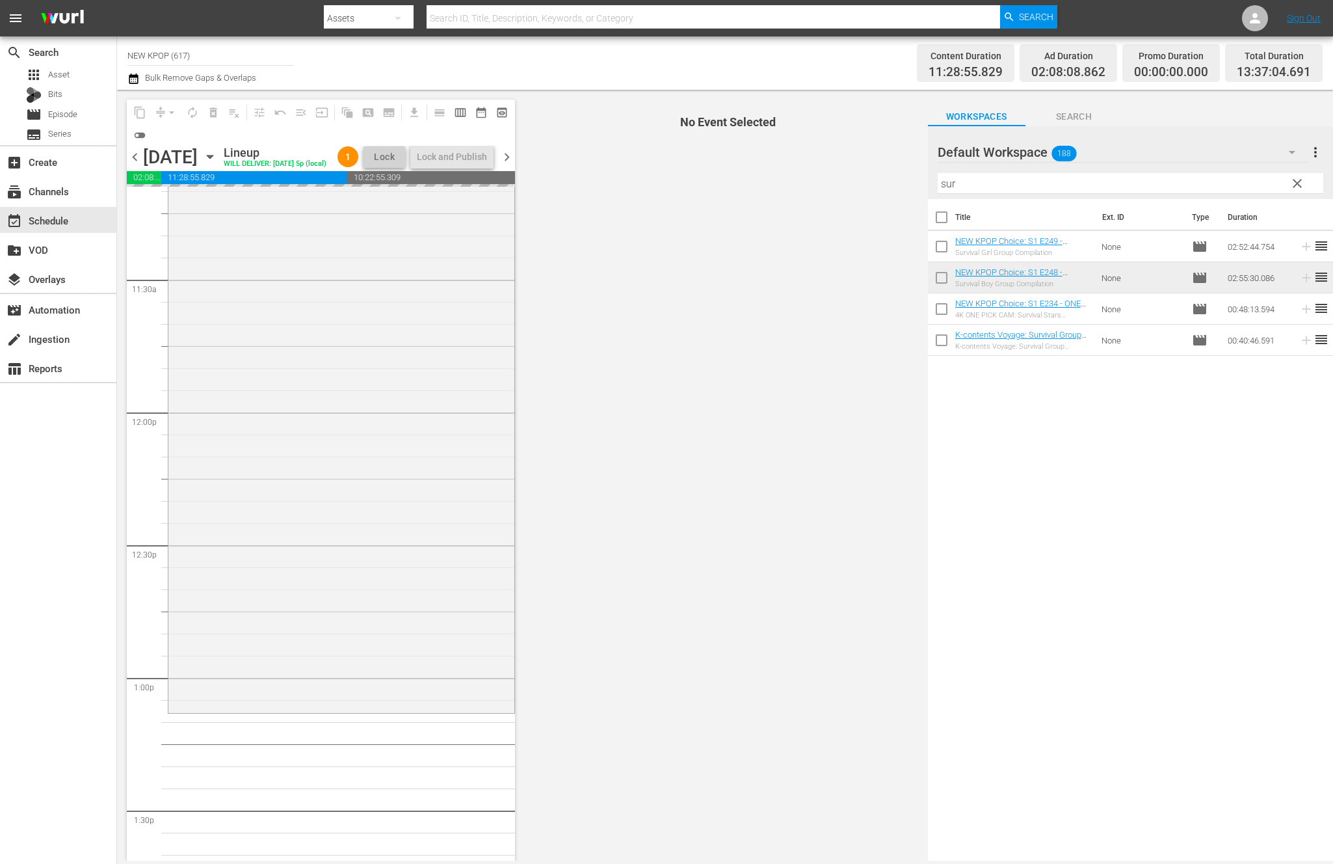
click at [396, 789] on div "NEW KPOP Choice / SE1 / EP248: NEW KPOP Choice: S1 E248 - Survival Boy Group Co…" at bounding box center [341, 412] width 347 height 6368
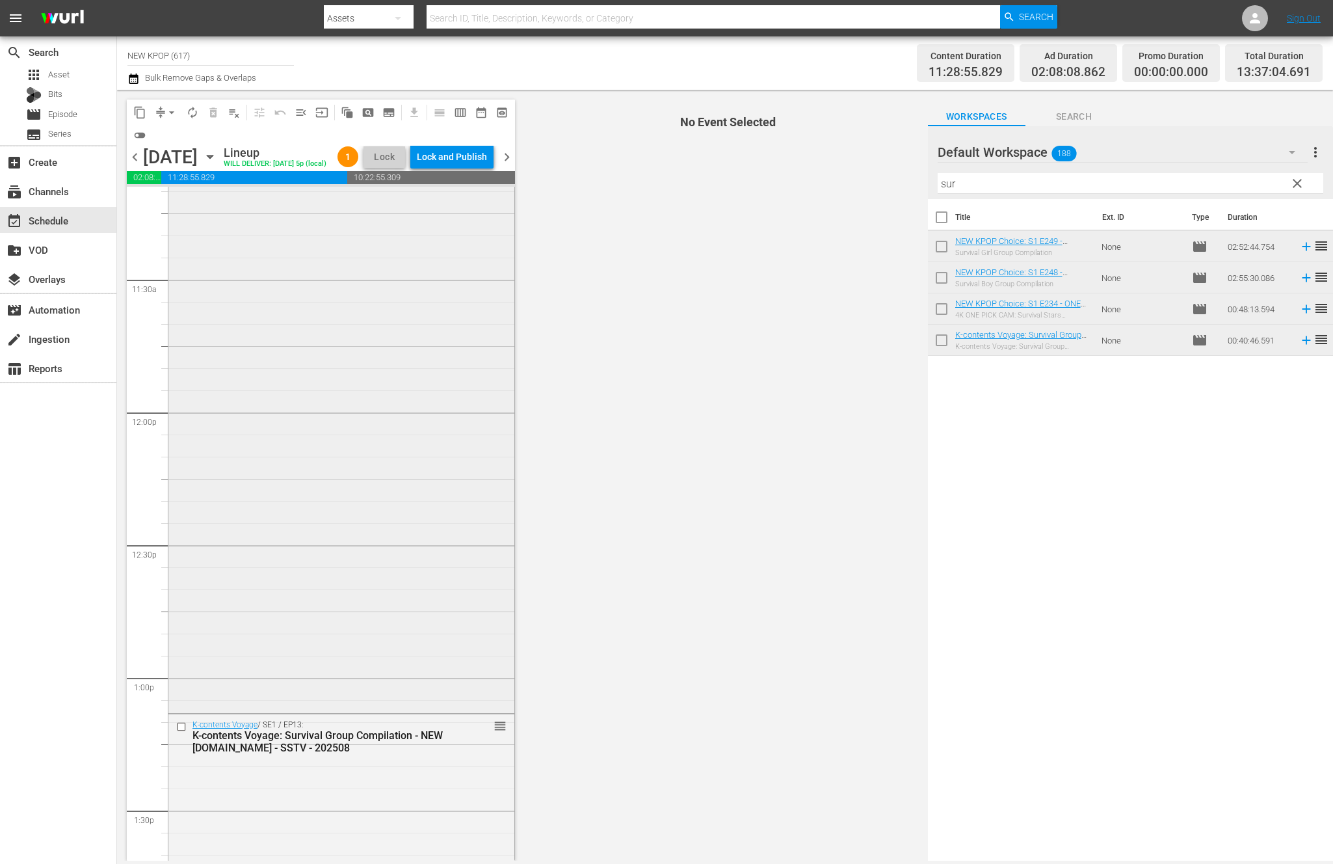
click at [403, 643] on div "NEW KPOP Choice / SE1 / EP248: NEW KPOP Choice: S1 E248 - Survival Boy Group Co…" at bounding box center [341, 324] width 346 height 772
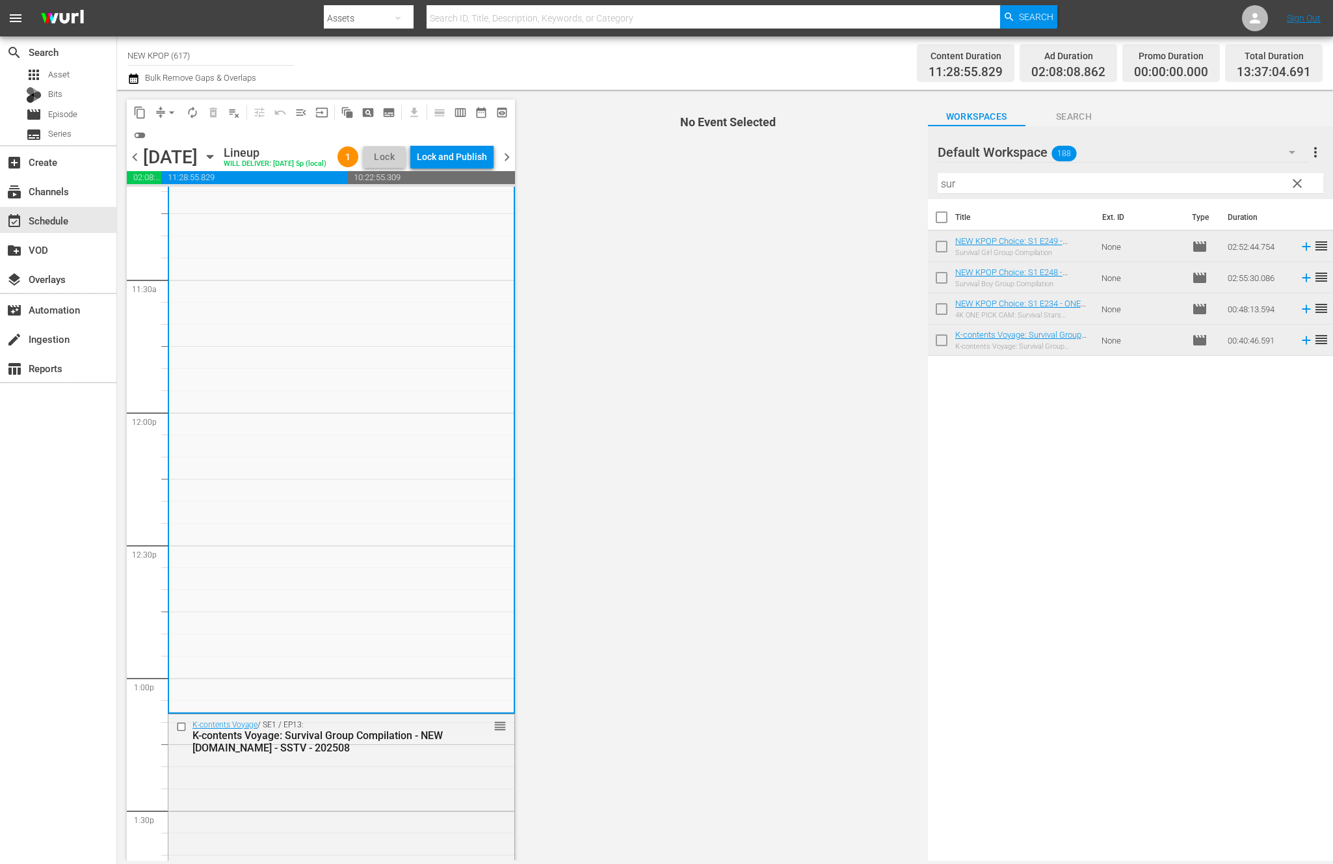
scroll to position [3220, 0]
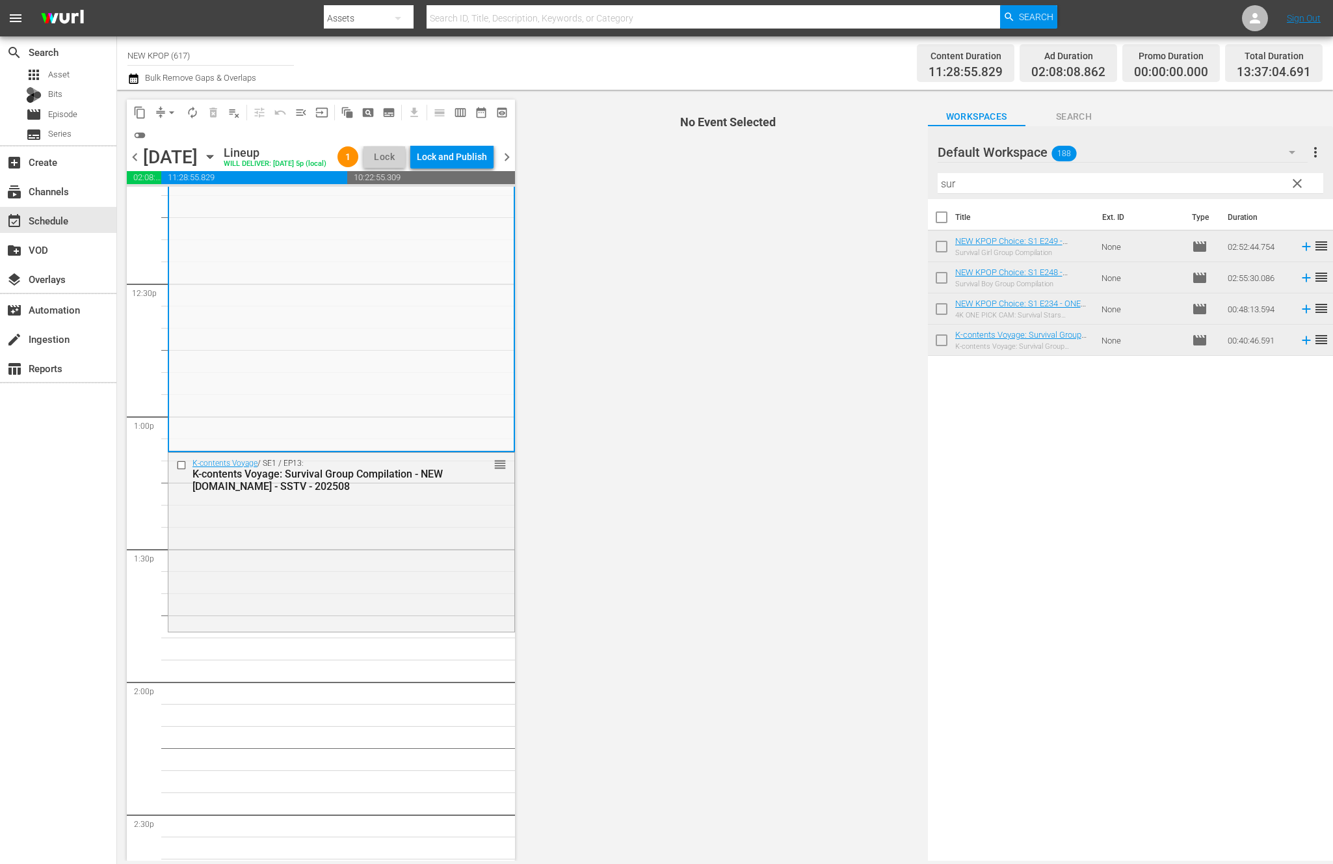
click at [395, 667] on div "NEW KPOP Choice / SE1 / EP248: NEW KPOP Choice: S1 E248 - Survival Boy Group Co…" at bounding box center [341, 151] width 347 height 6368
click at [407, 594] on div "K-contents Voyage / SE1 / EP13: K-contents Voyage: Survival Group Compilation -…" at bounding box center [341, 541] width 346 height 176
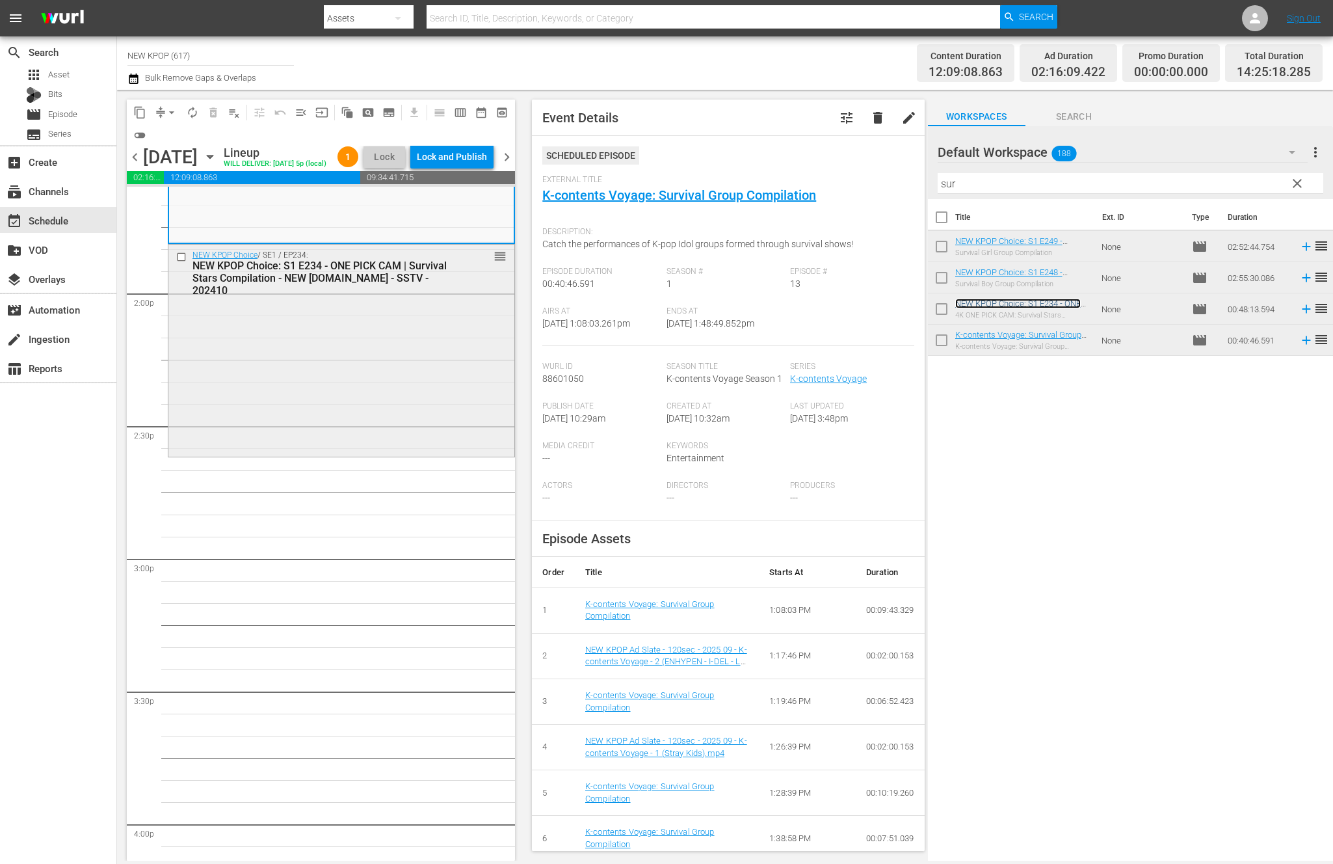
scroll to position [3605, 0]
click at [977, 192] on input "sur" at bounding box center [1131, 183] width 386 height 21
drag, startPoint x: 977, startPoint y: 192, endPoint x: 687, endPoint y: 151, distance: 293.0
click at [687, 151] on div "content_copy compress arrow_drop_down autorenew_outlined delete_forever_outline…" at bounding box center [725, 475] width 1216 height 771
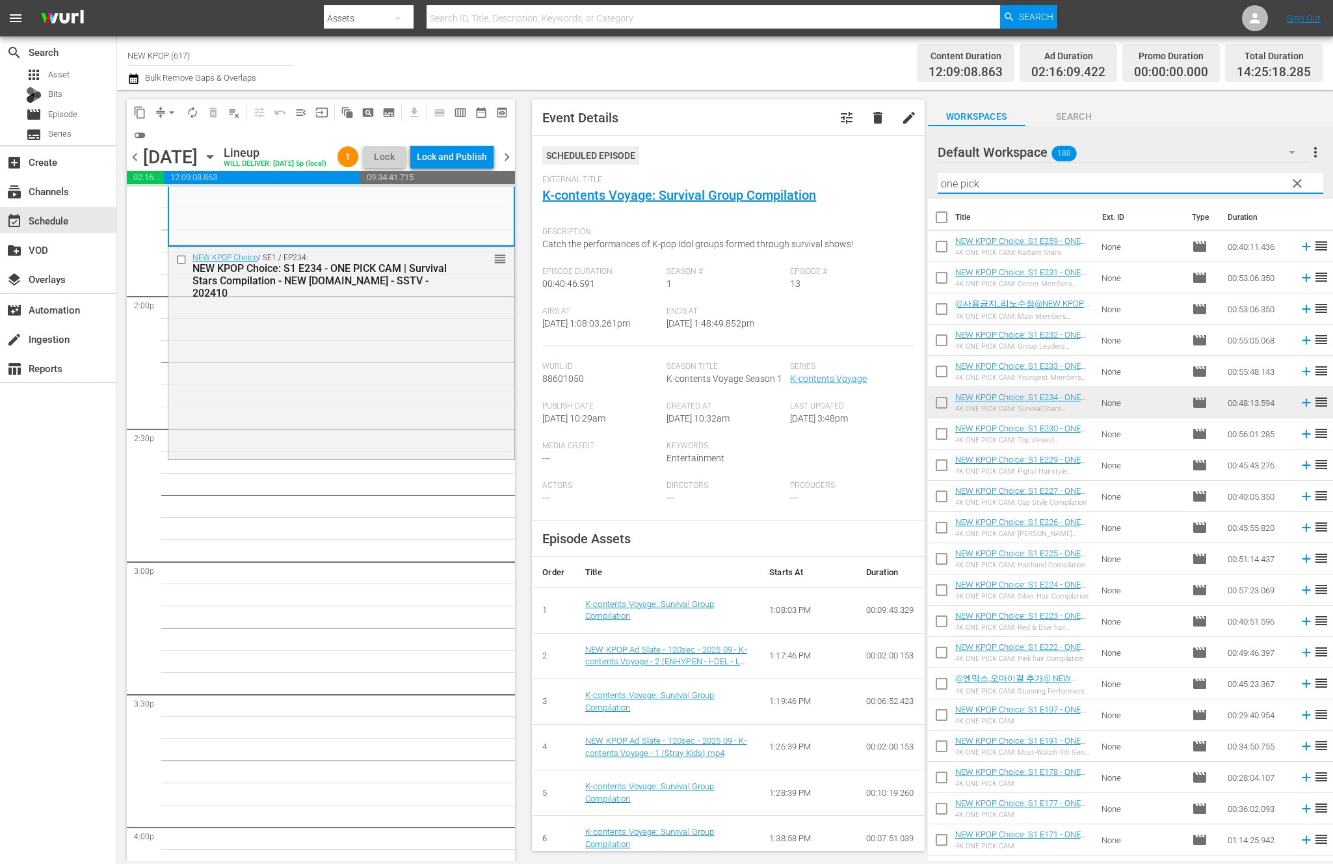
type input "one pick"
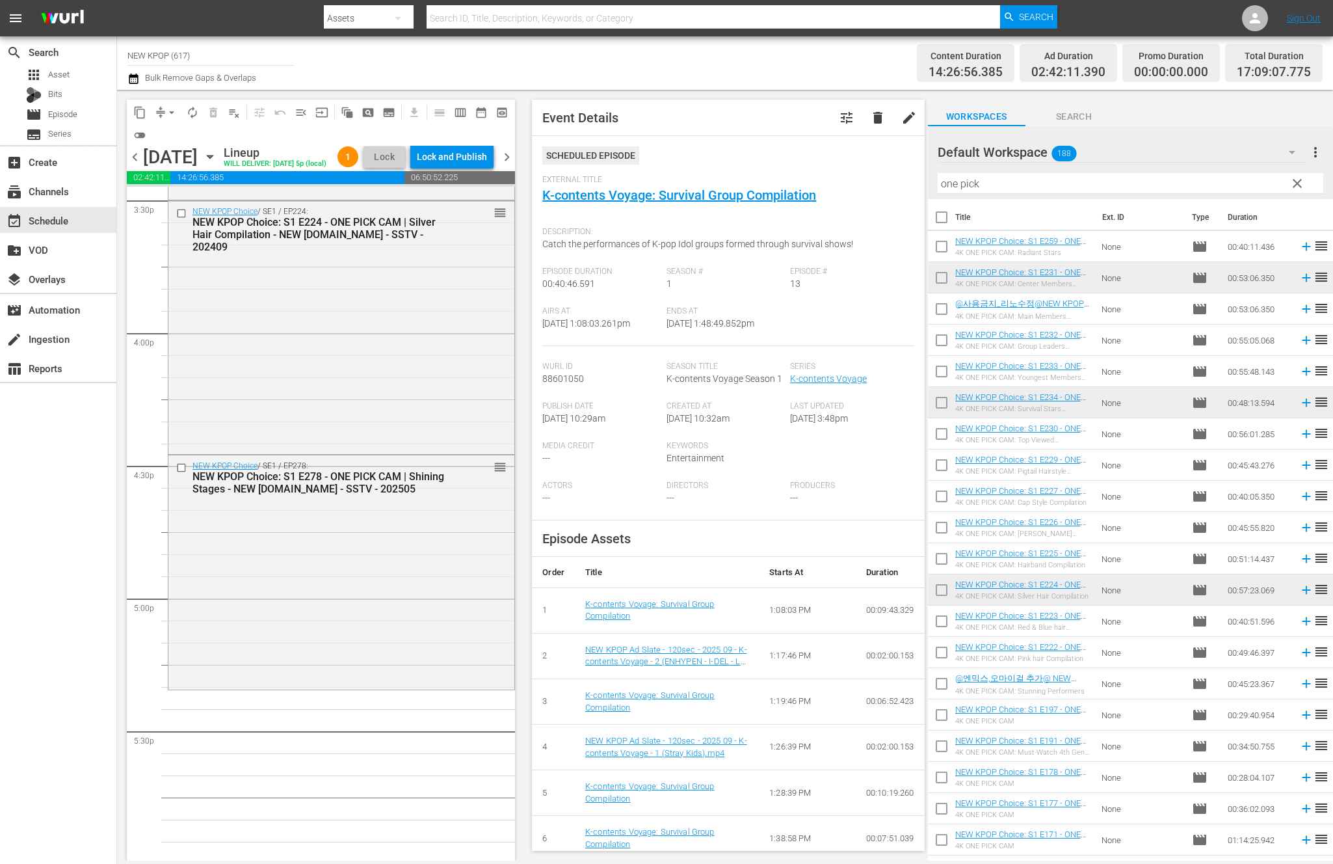
scroll to position [4364, 0]
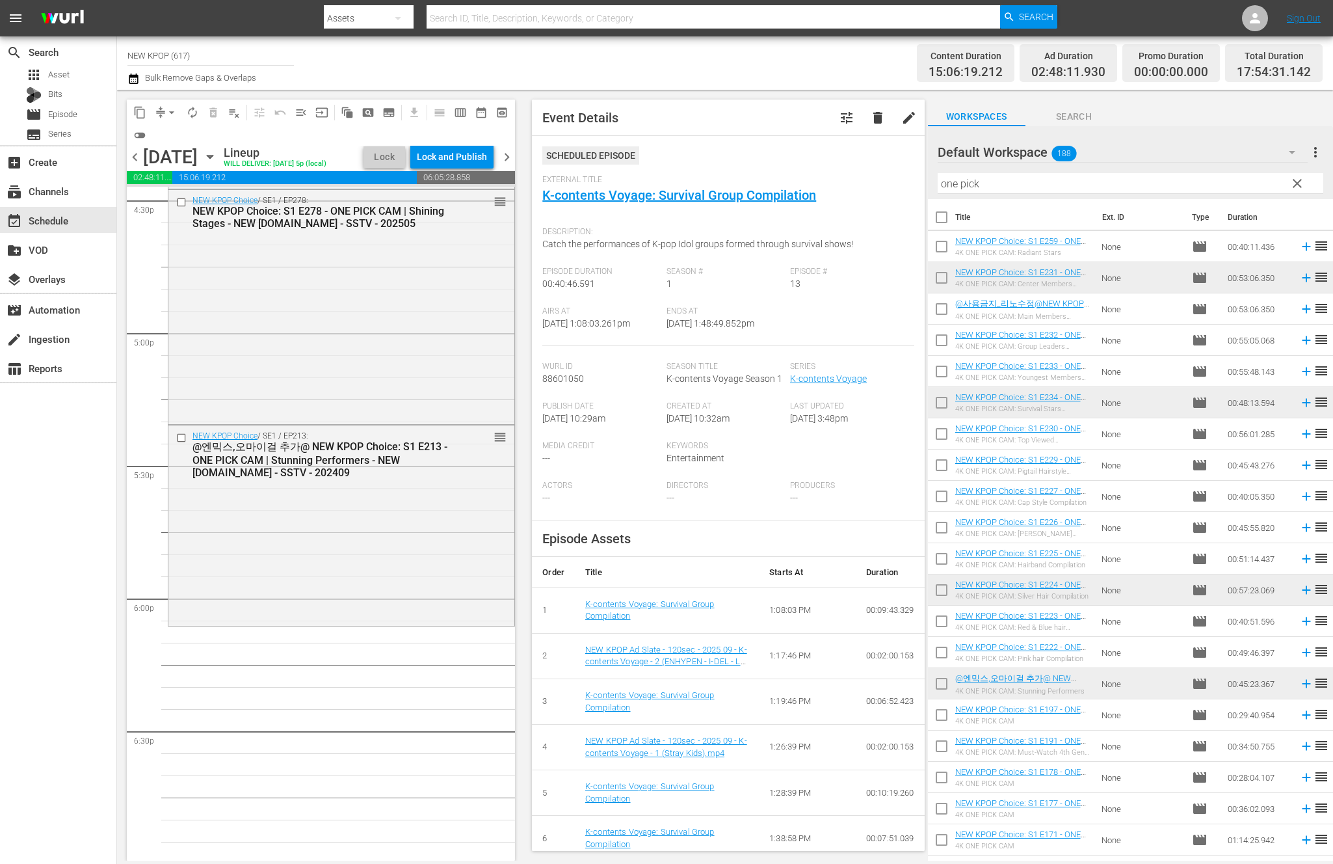
click at [192, 547] on div "NEW KPOP Choice / SE1 / EP213: @엔믹스,오마이걸 추가@ NEW KPOP Choice: S1 E213 - ONE PIC…" at bounding box center [341, 523] width 346 height 197
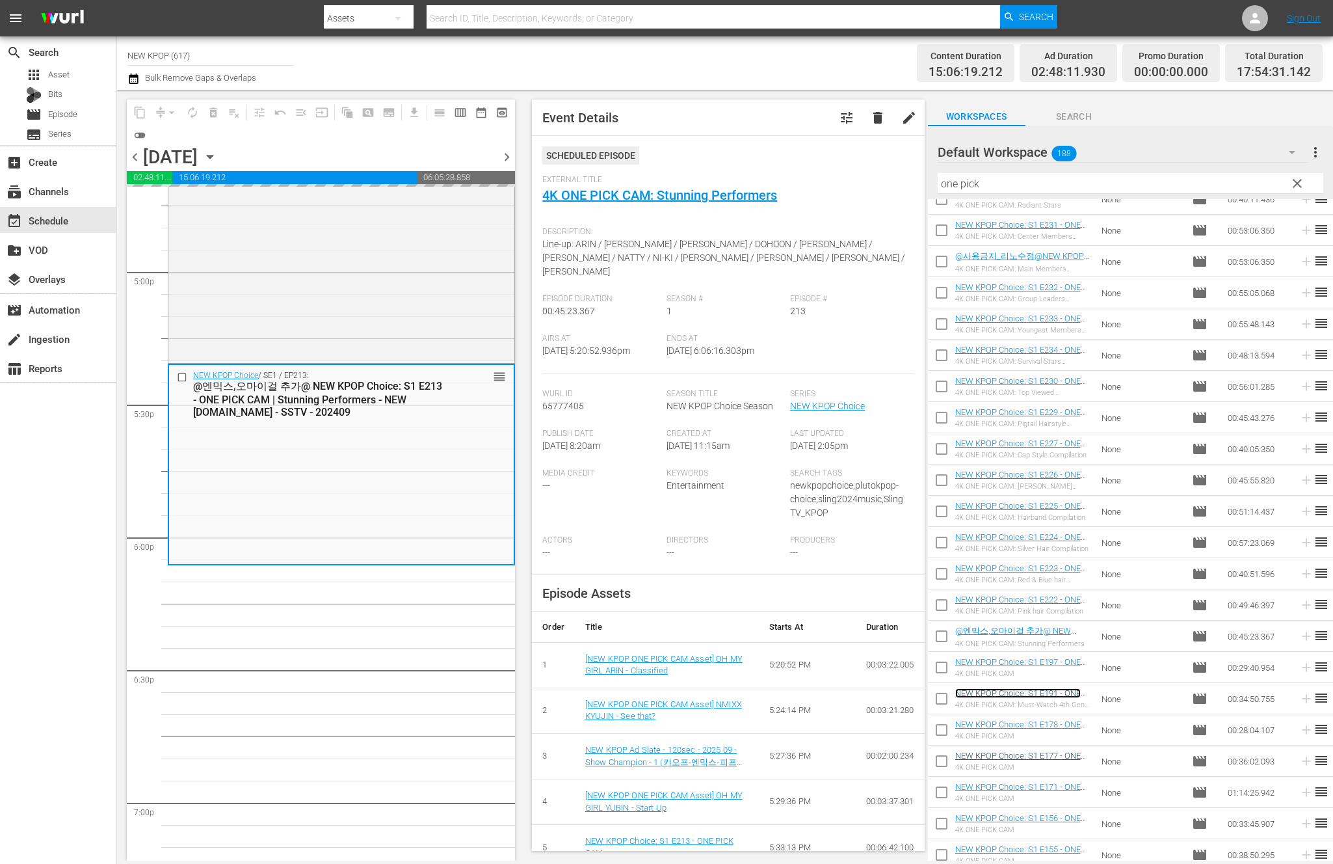
scroll to position [0, 0]
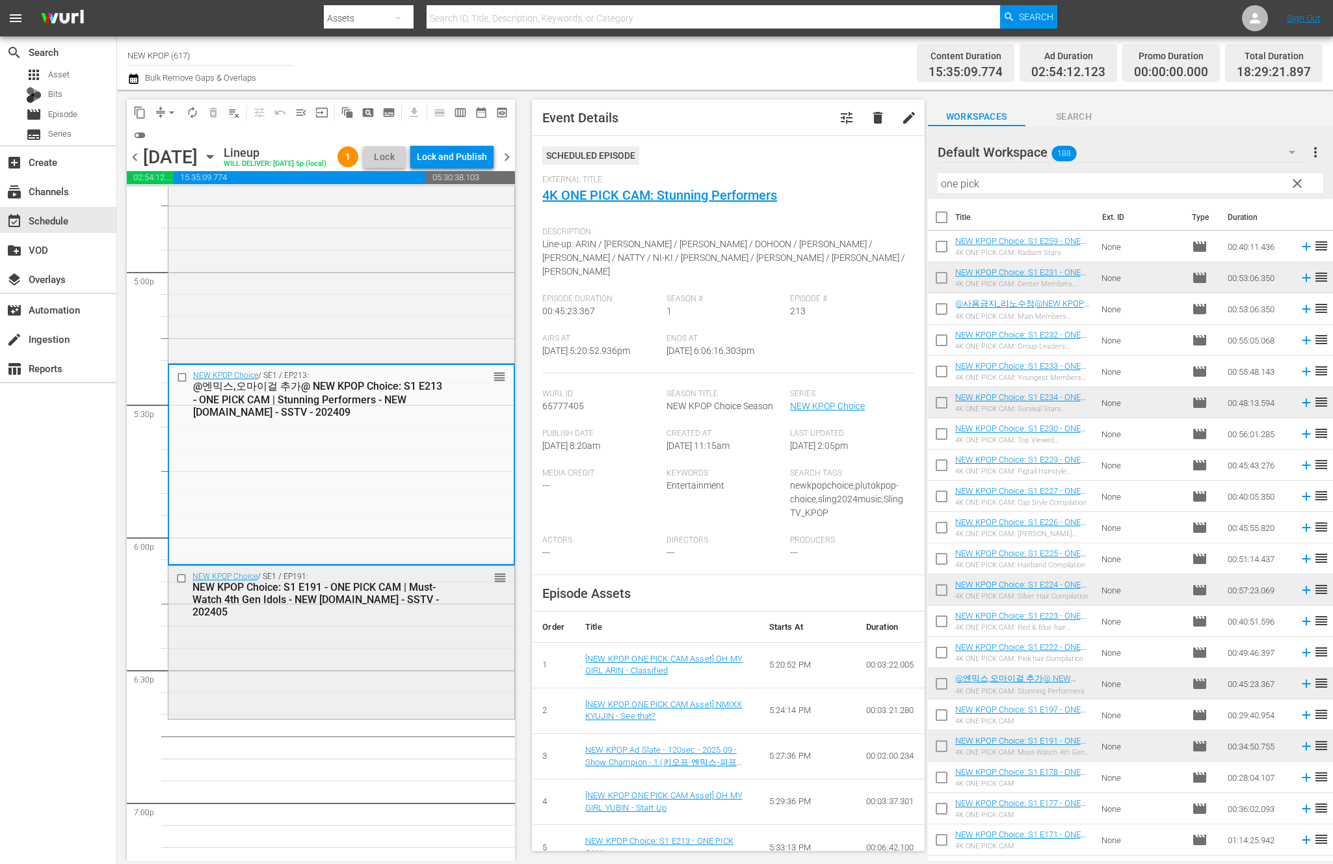
click at [482, 622] on div "NEW KPOP Choice / SE1 / EP191: NEW KPOP Choice: S1 E191 - ONE PICK CAM | Must-W…" at bounding box center [341, 594] width 346 height 57
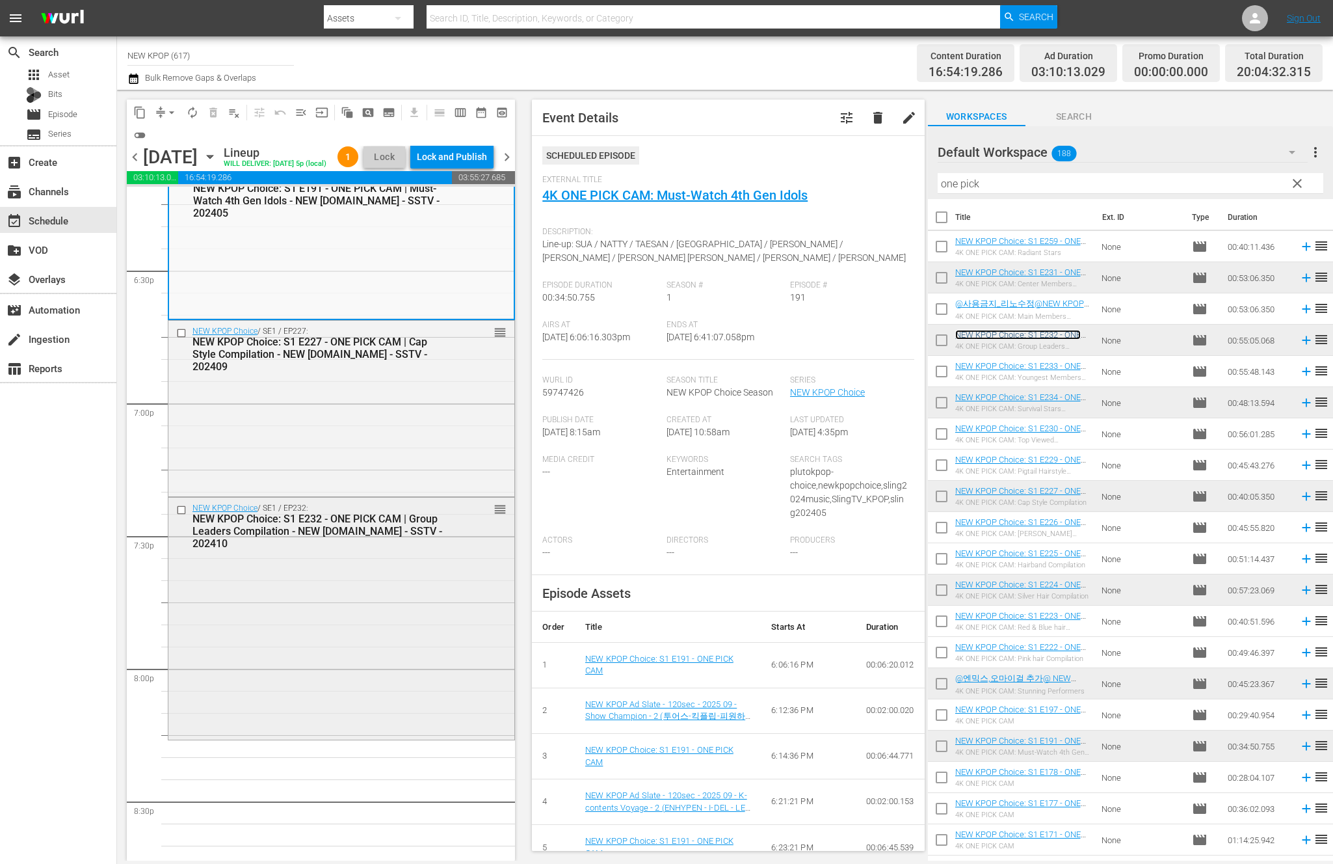
scroll to position [4828, 0]
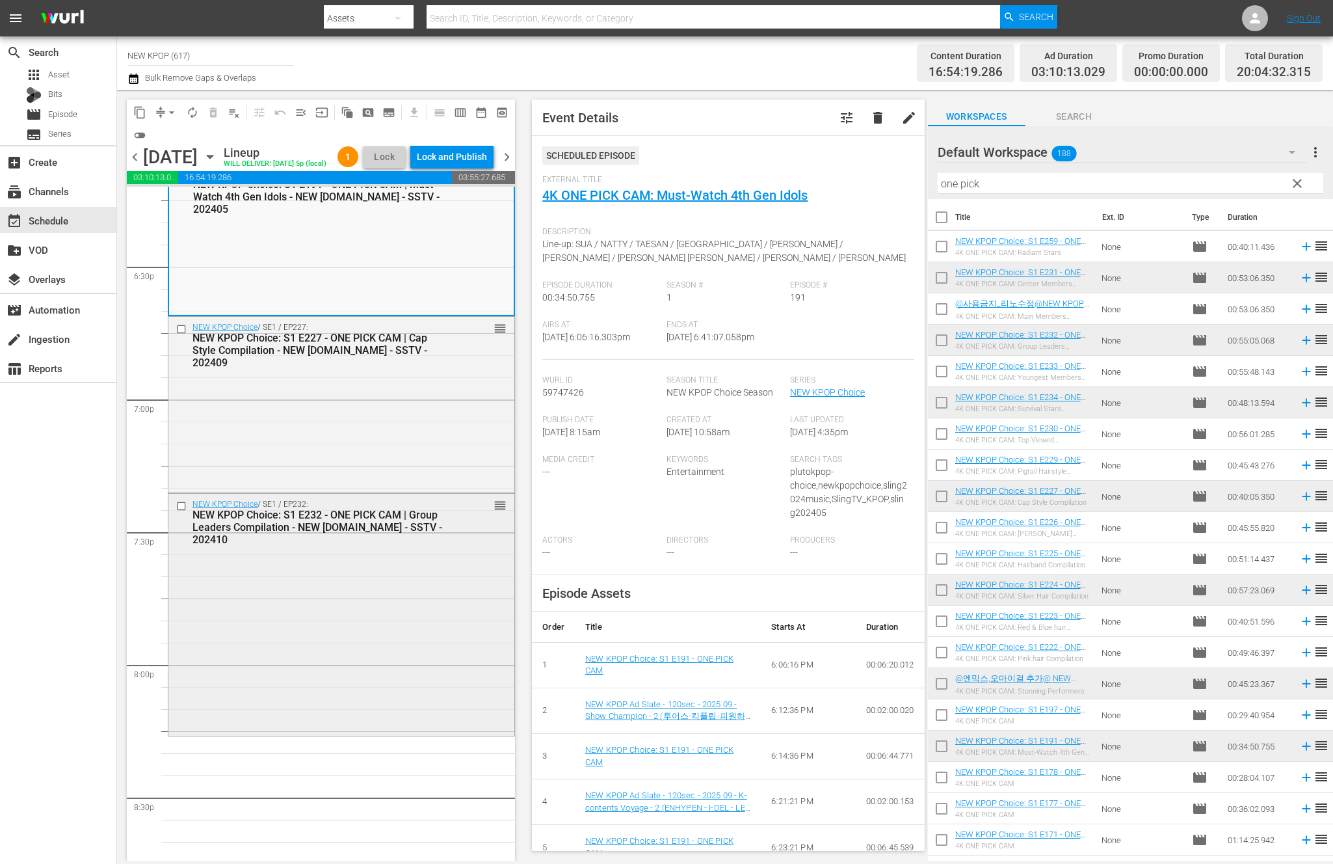
click at [460, 613] on div "NEW KPOP Choice / SE1 / EP232: NEW KPOP Choice: S1 E232 - ONE PICK CAM | Group …" at bounding box center [341, 614] width 346 height 240
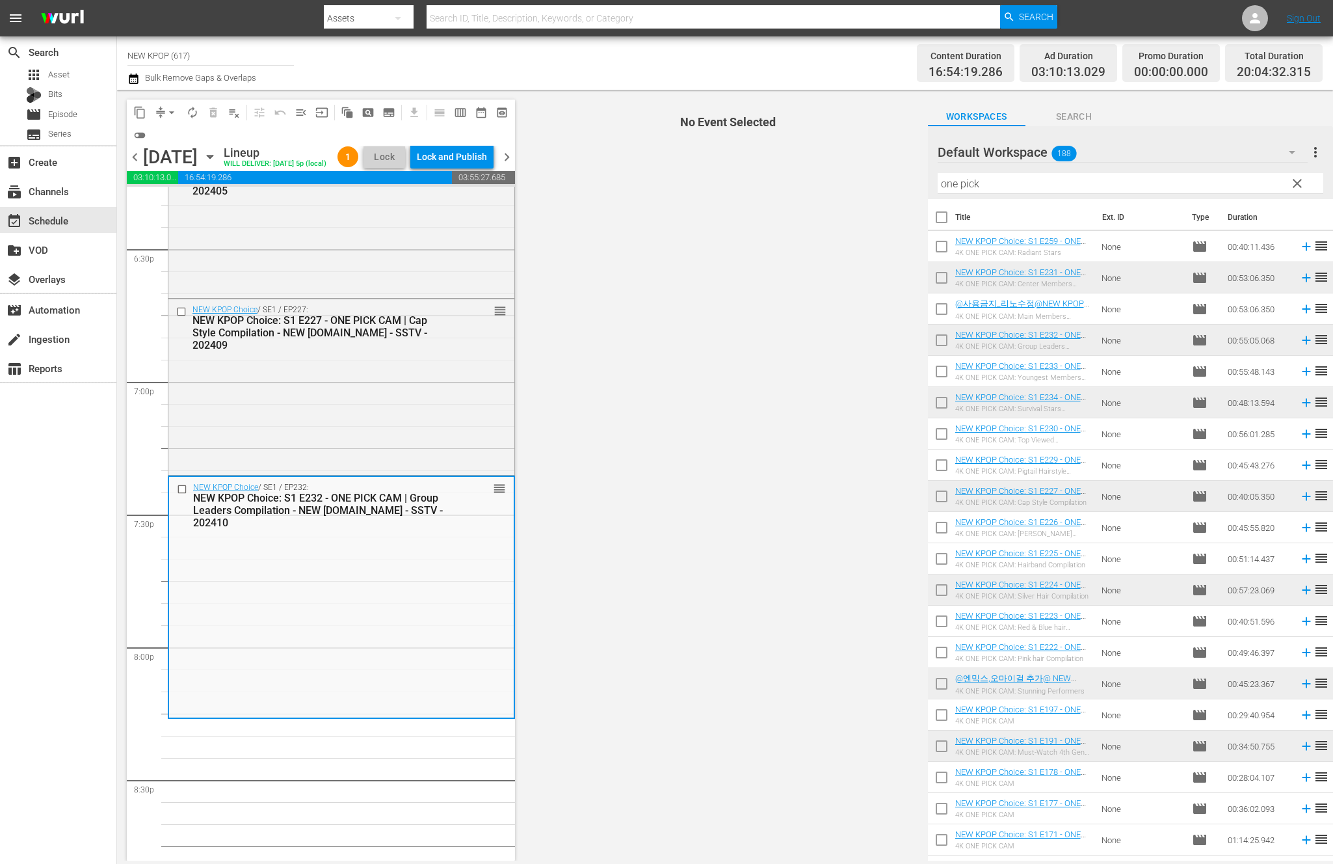
scroll to position [4850, 0]
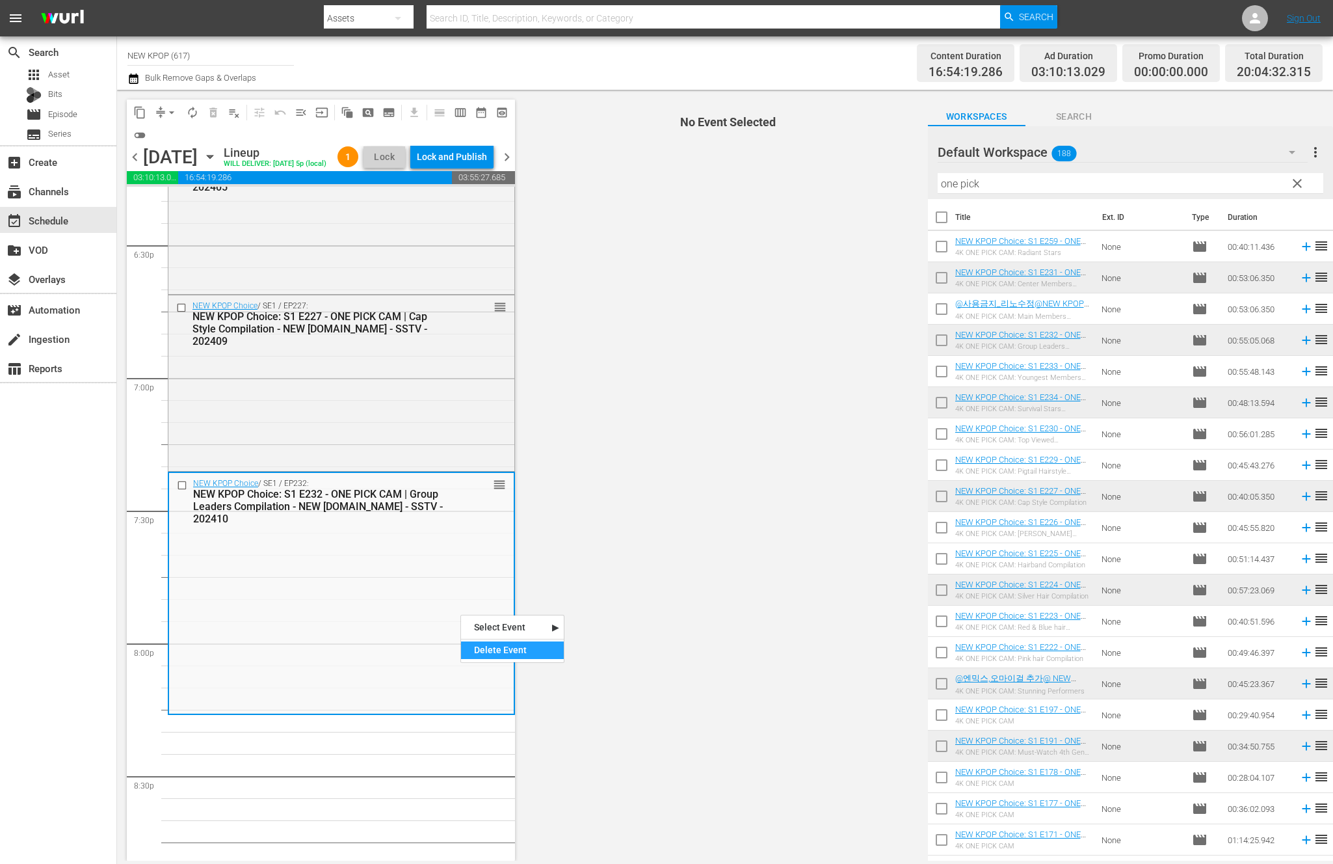
click at [537, 649] on div "Delete Event" at bounding box center [512, 650] width 103 height 18
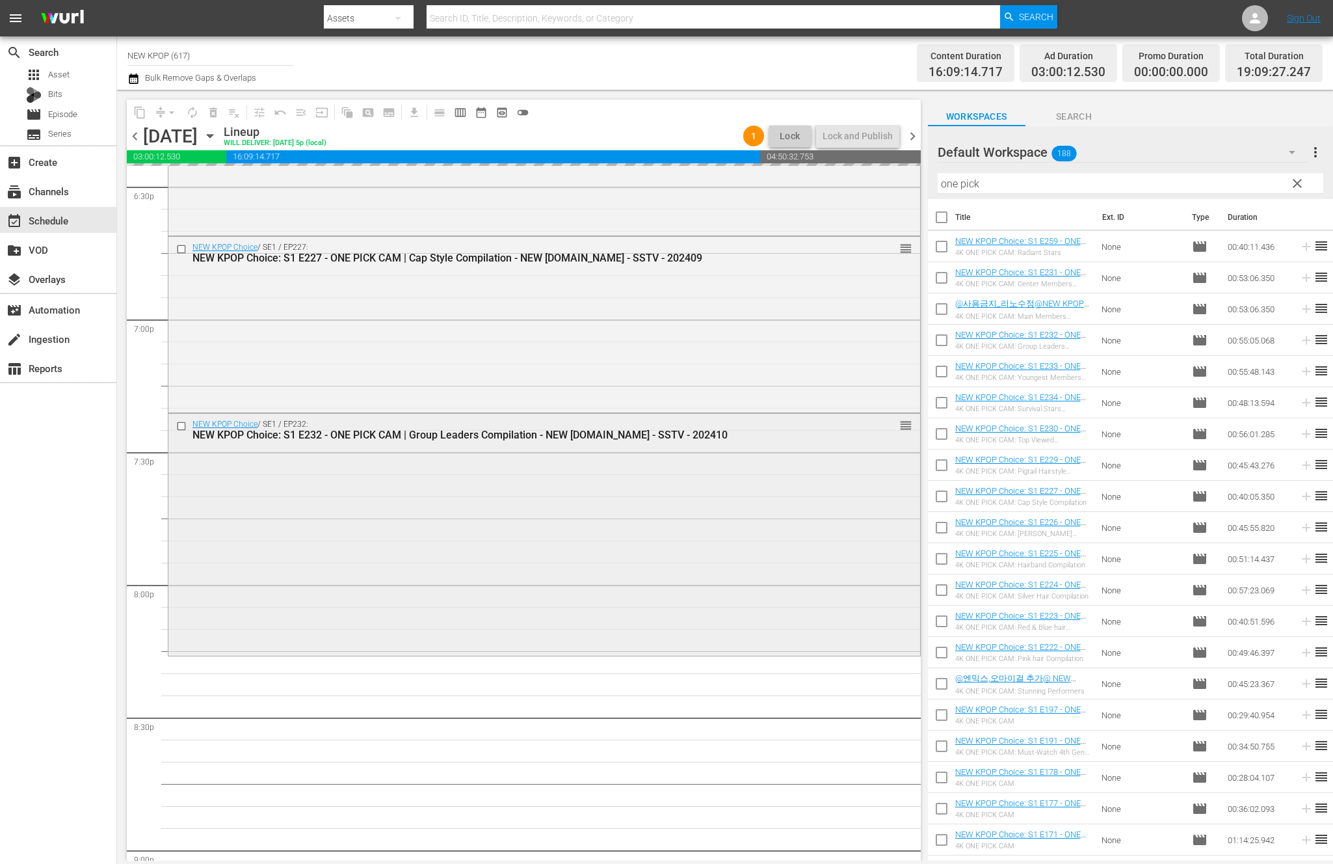
scroll to position [4888, 0]
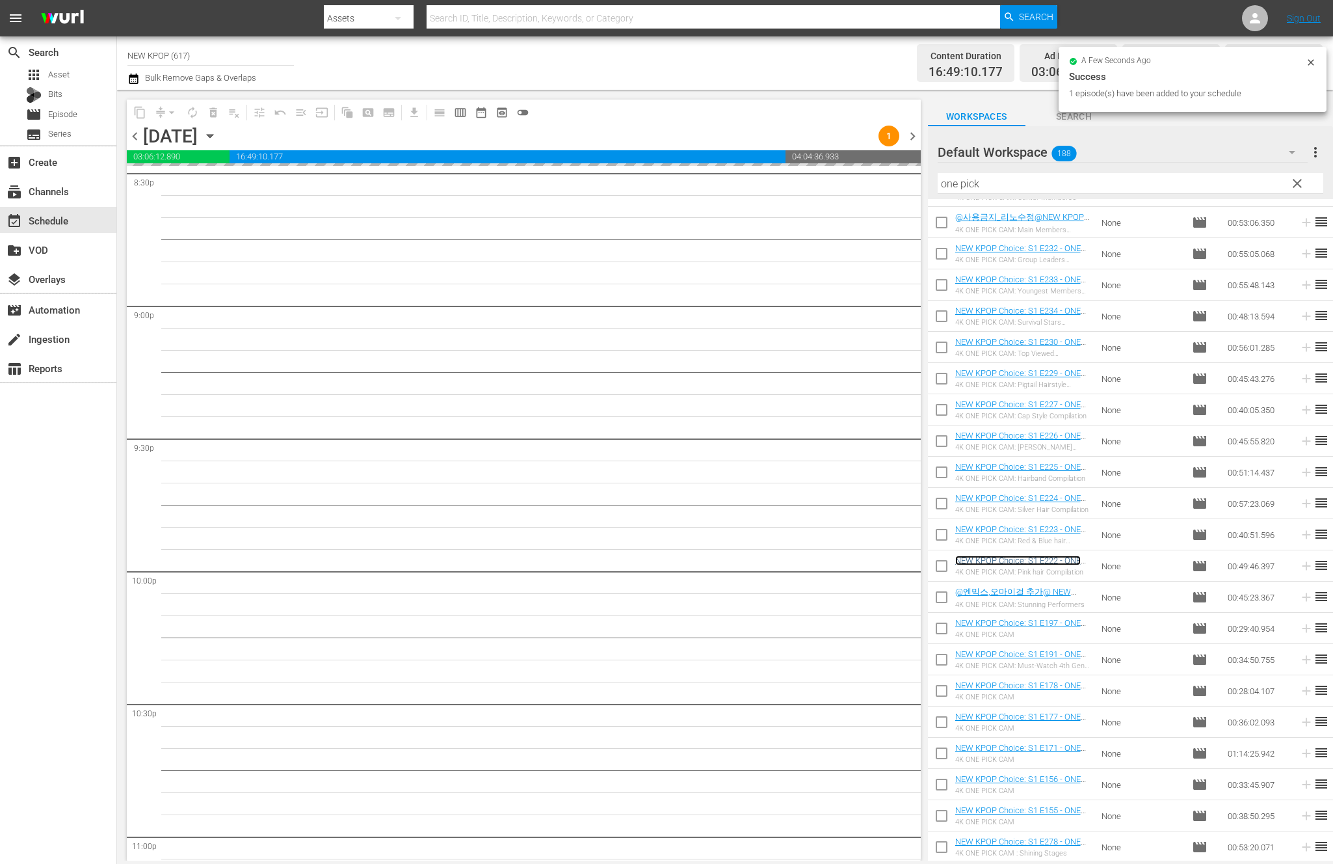
scroll to position [5241, 0]
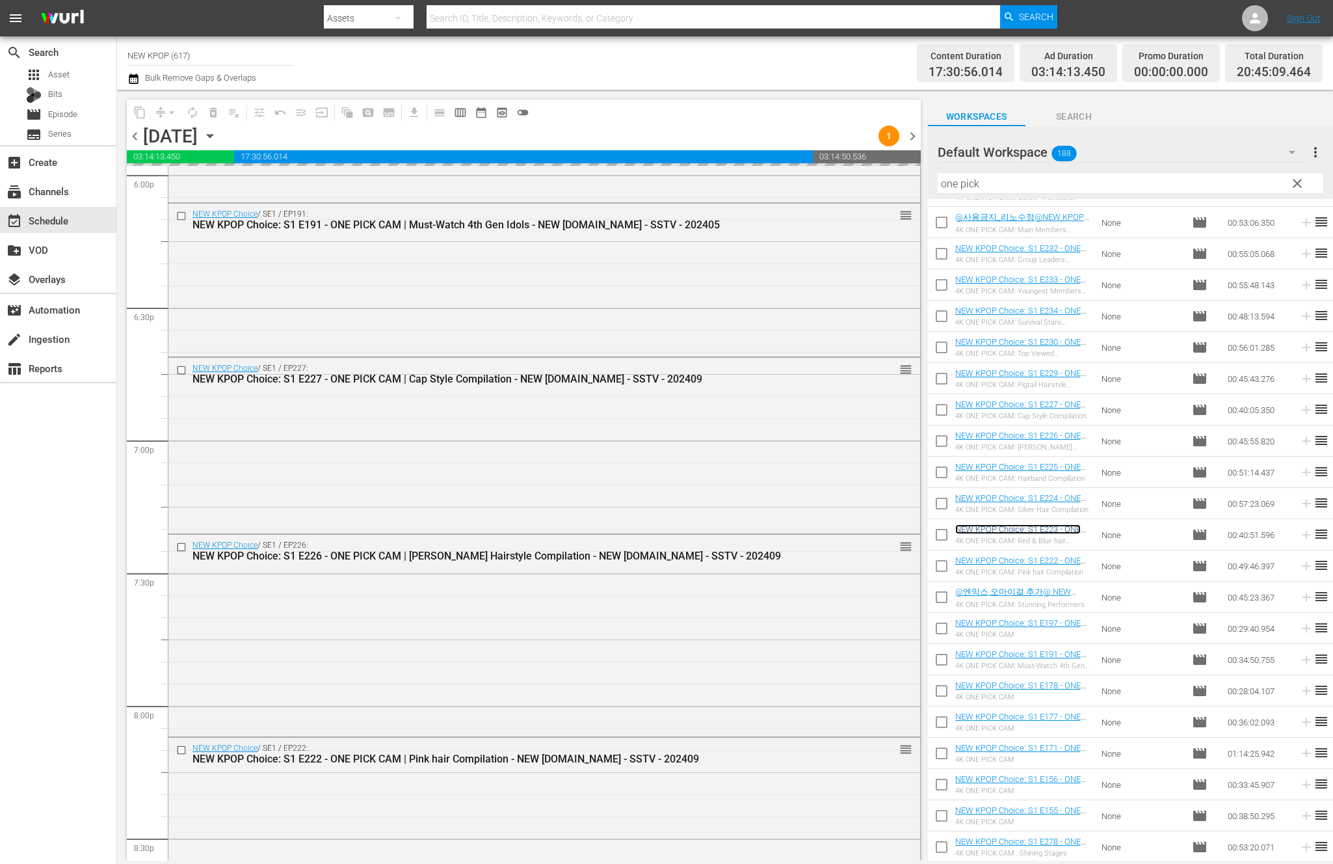
scroll to position [5059, 0]
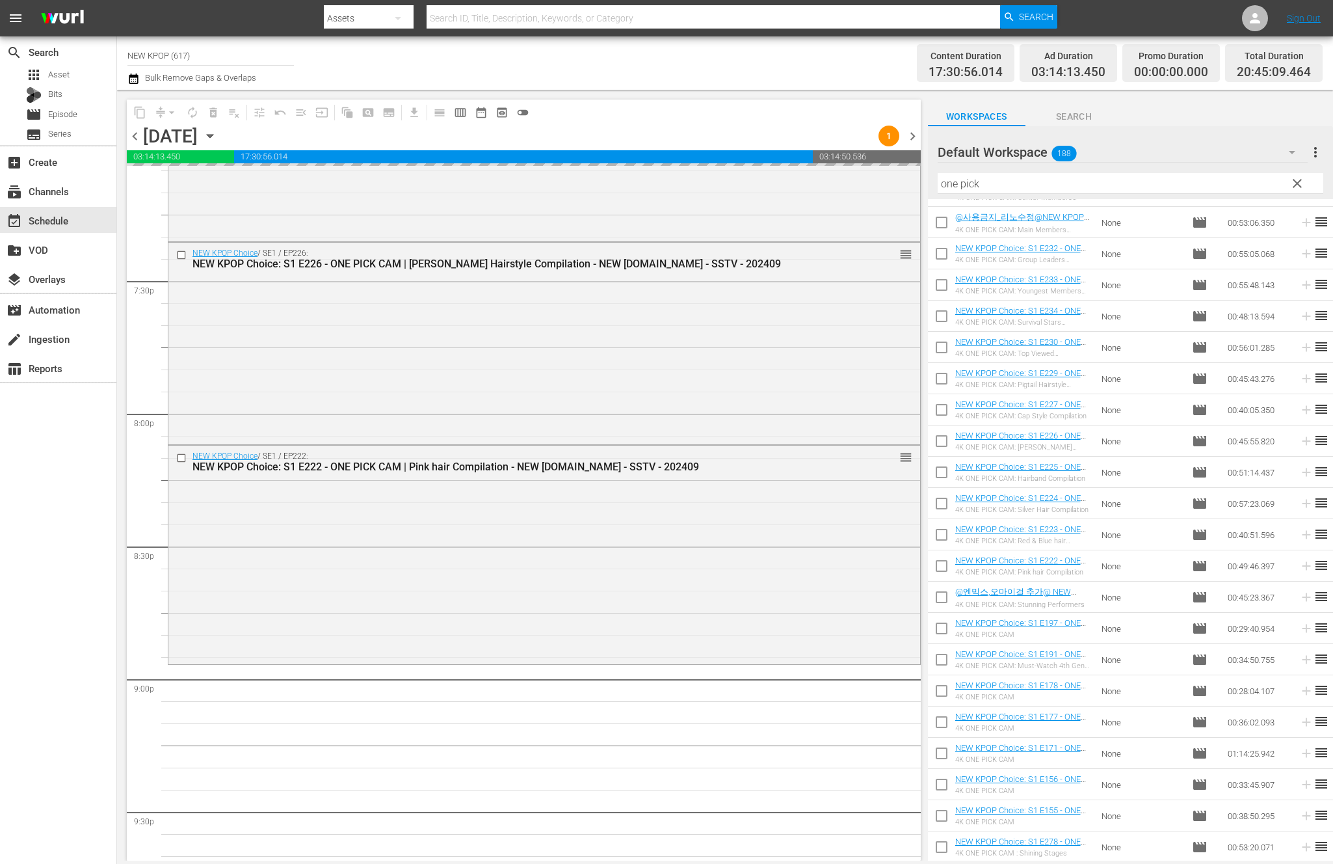
click at [725, 542] on div "NEW KPOP Choice / SE1 / EP222: NEW KPOP Choice: S1 E222 - ONE PICK CAM | Pink h…" at bounding box center [544, 553] width 752 height 216
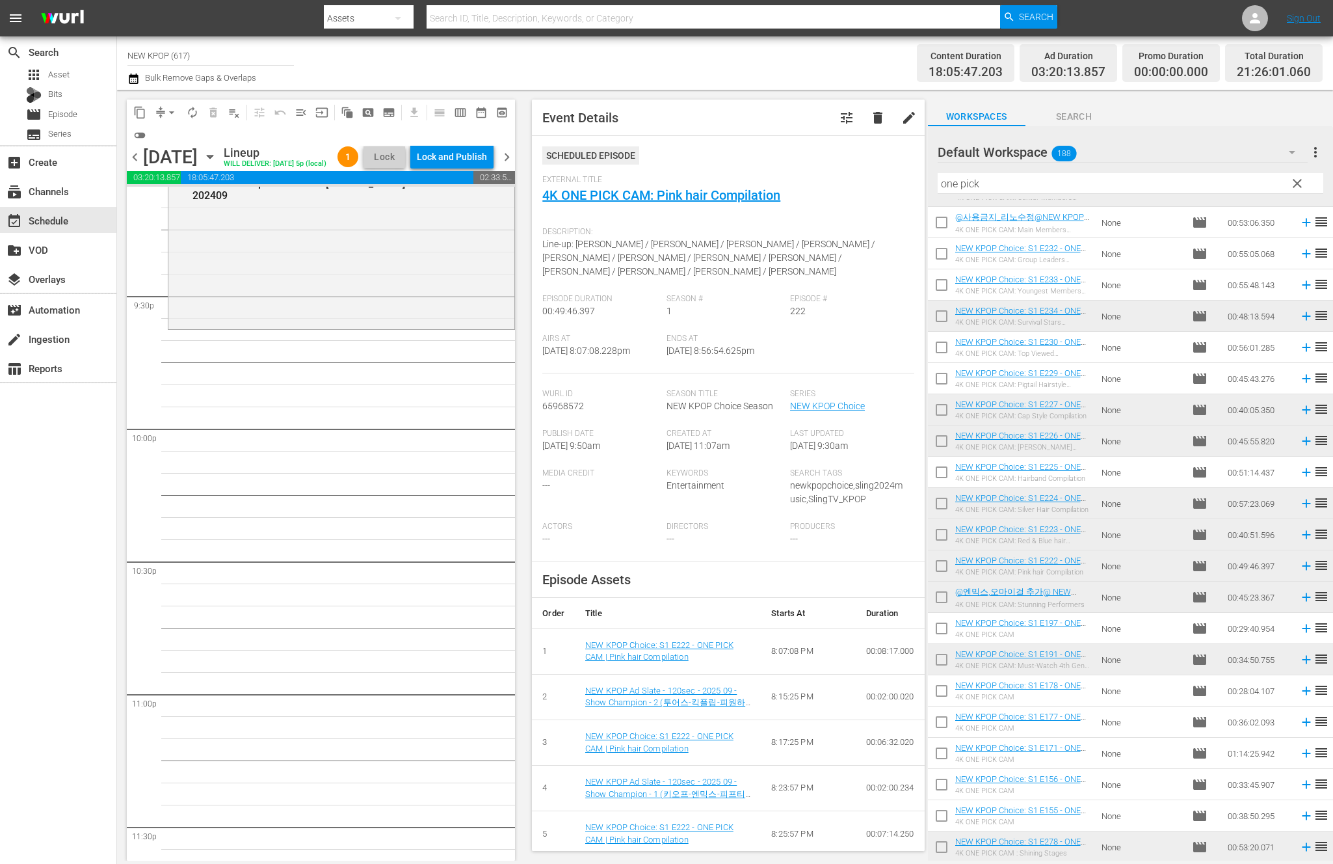
scroll to position [5397, 0]
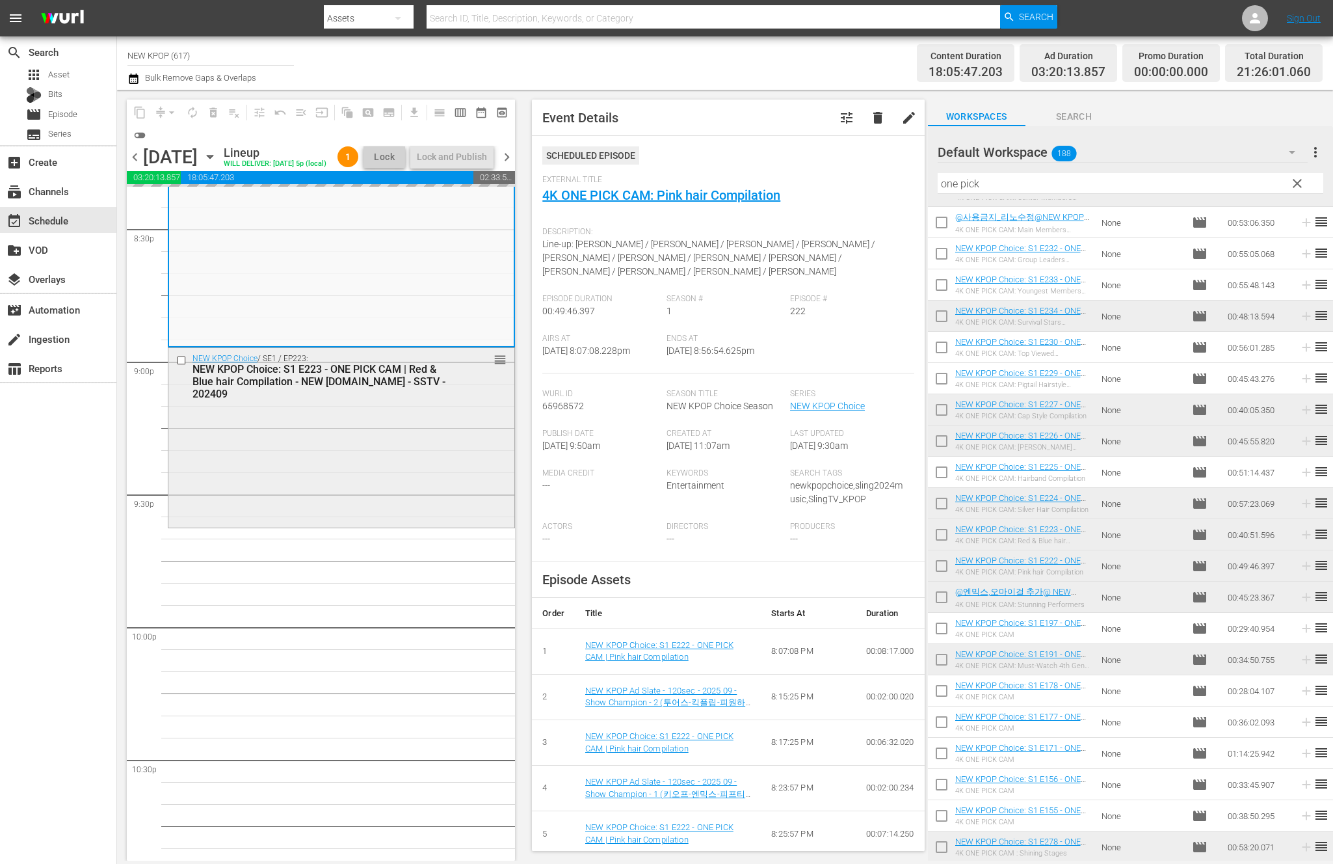
click at [331, 528] on div "NEW KPOP Choice / SE1 / EP223: NEW KPOP Choice: S1 E223 - ONE PICK CAM | Red & …" at bounding box center [341, 437] width 347 height 181
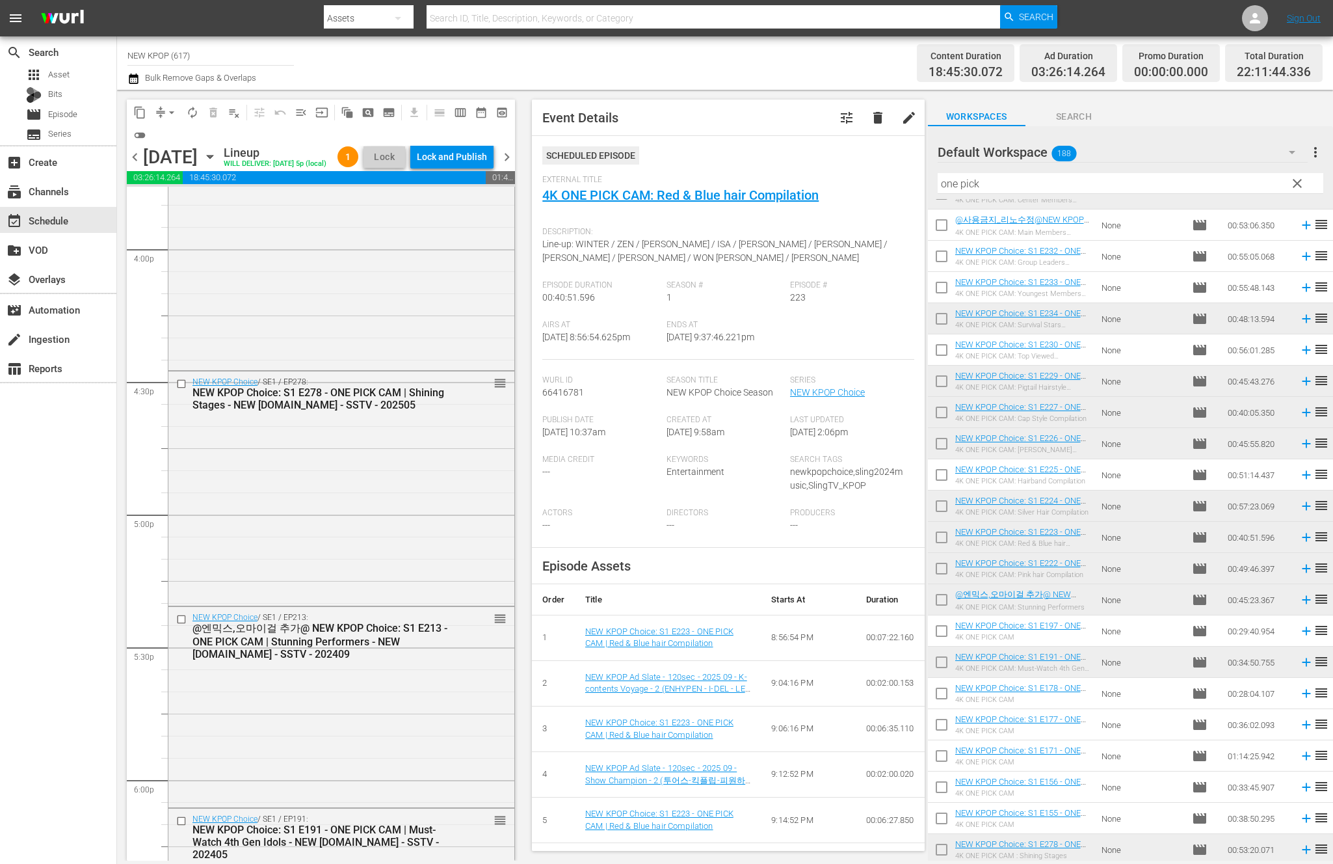
scroll to position [4290, 0]
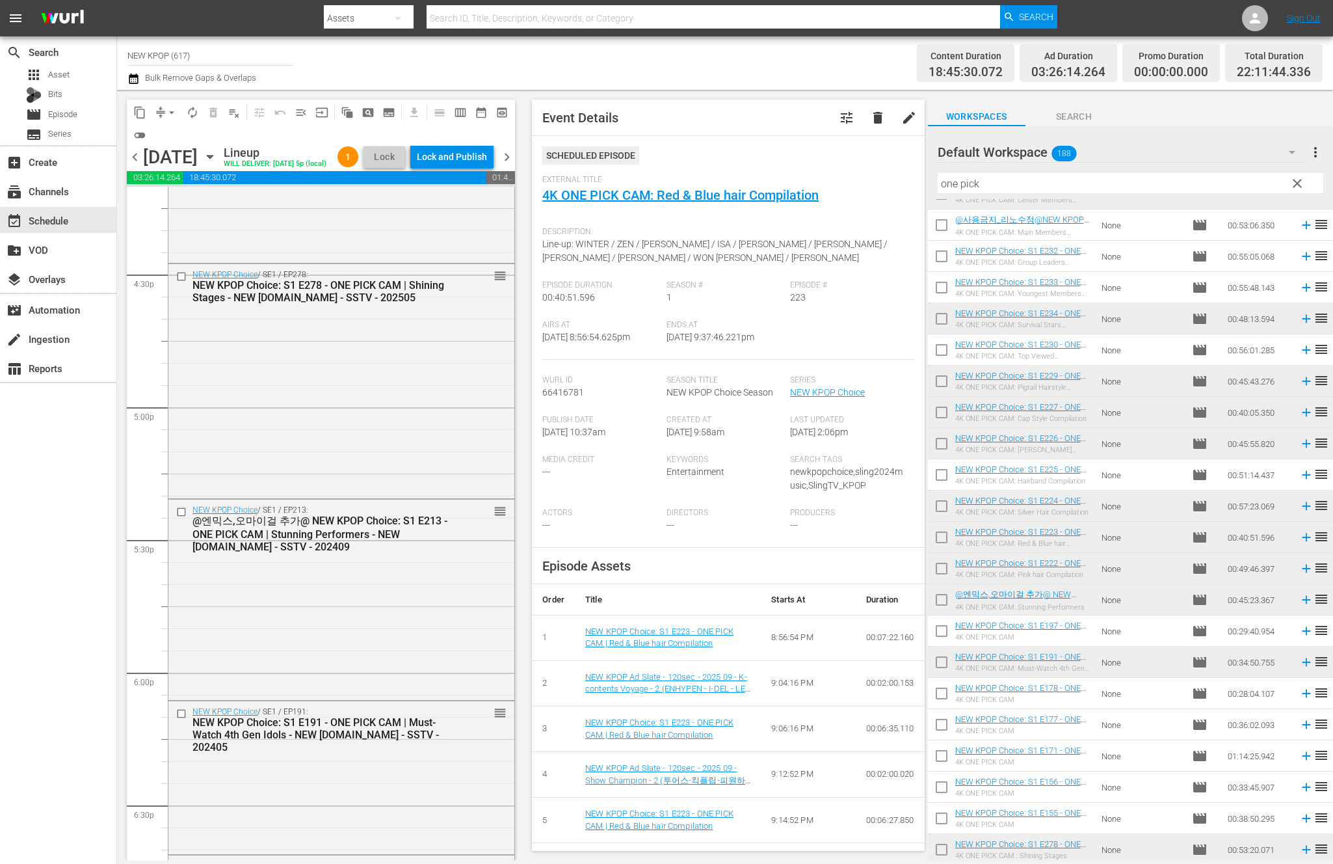
click at [338, 728] on div "NEW KPOP Choice / SE1 / EP191: NEW KPOP Choice: S1 E191 - ONE PICK CAM | Must-W…" at bounding box center [320, 730] width 256 height 46
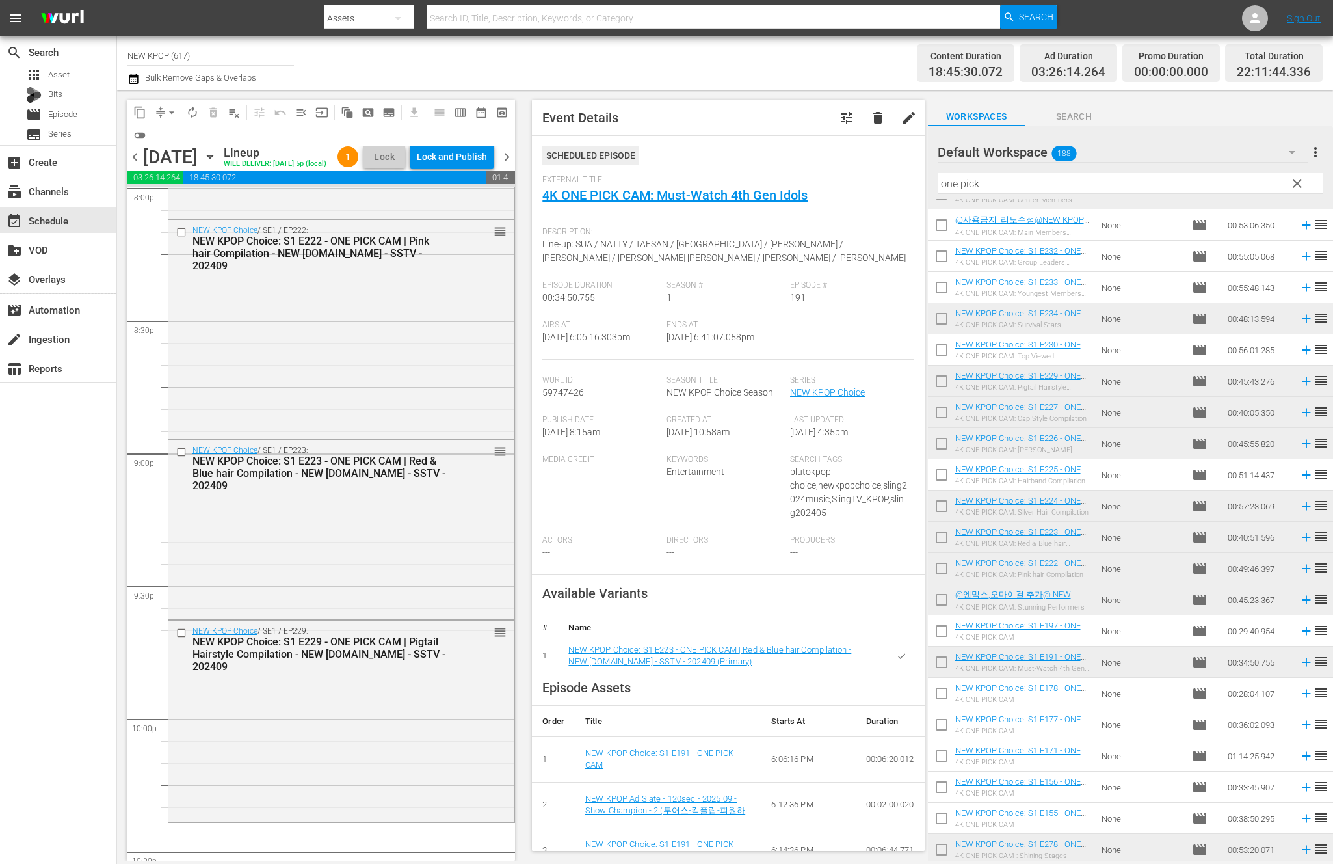
scroll to position [5714, 0]
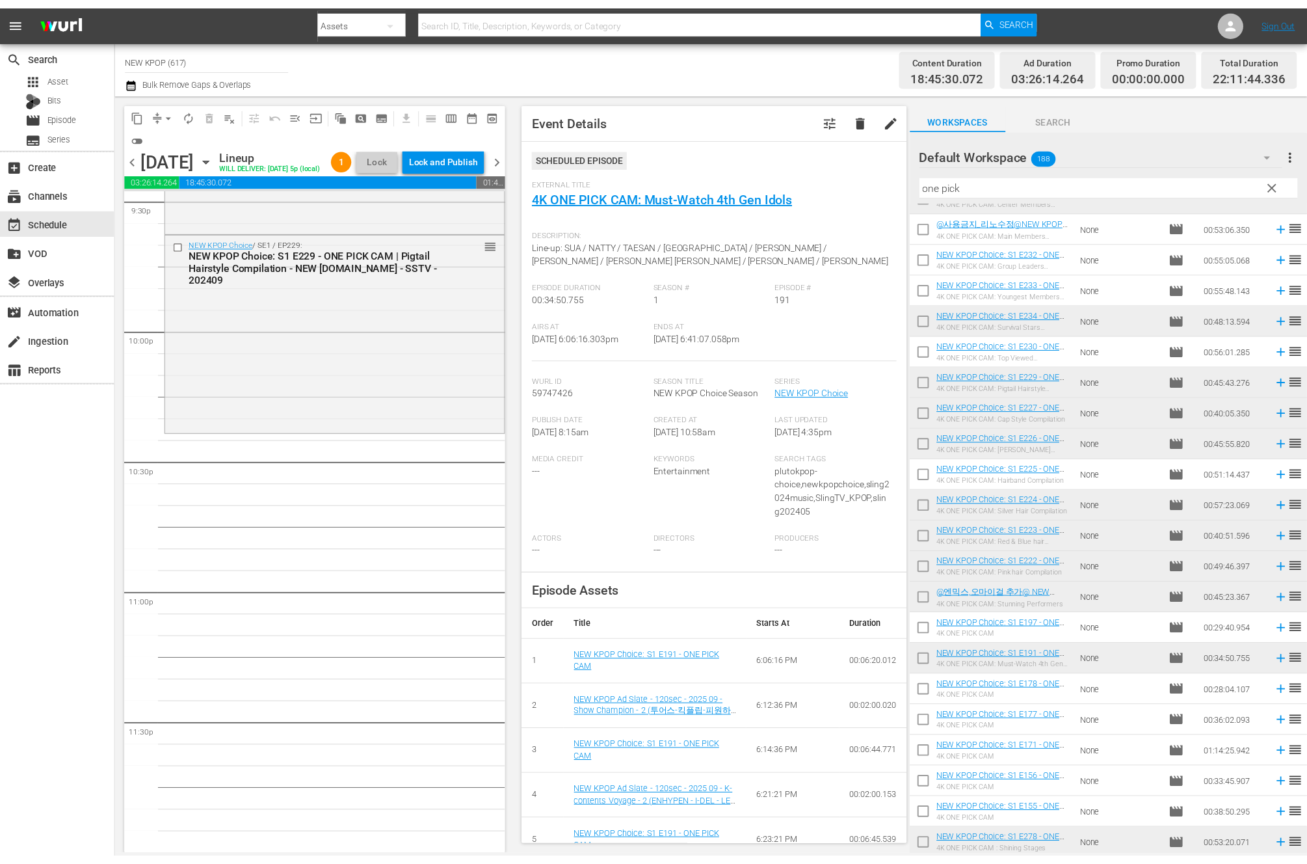
scroll to position [5712, 0]
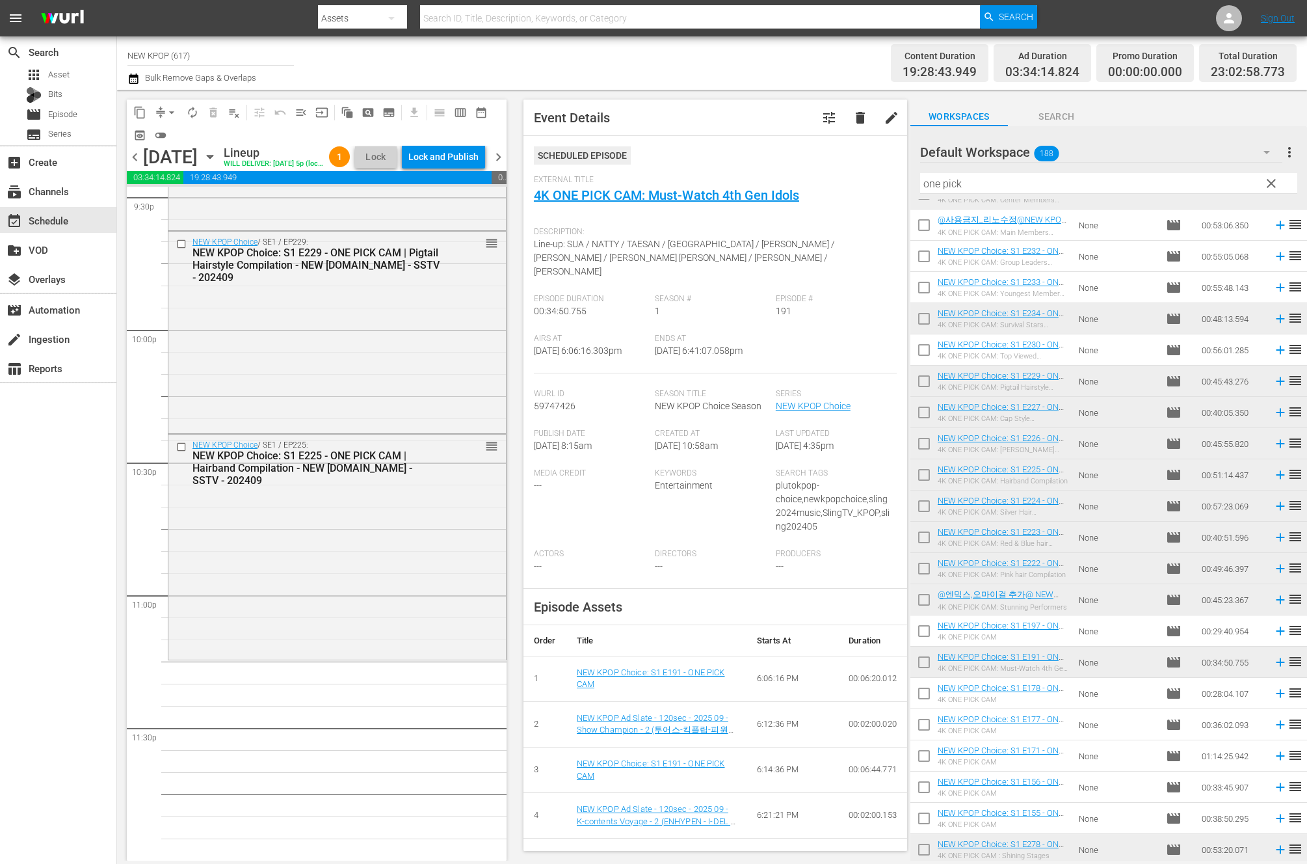
click at [343, 646] on div "NEW KPOP Choice / SE1 / EP225: NEW KPOP Choice: S1 E225 - ONE PICK CAM | Hairba…" at bounding box center [337, 545] width 338 height 222
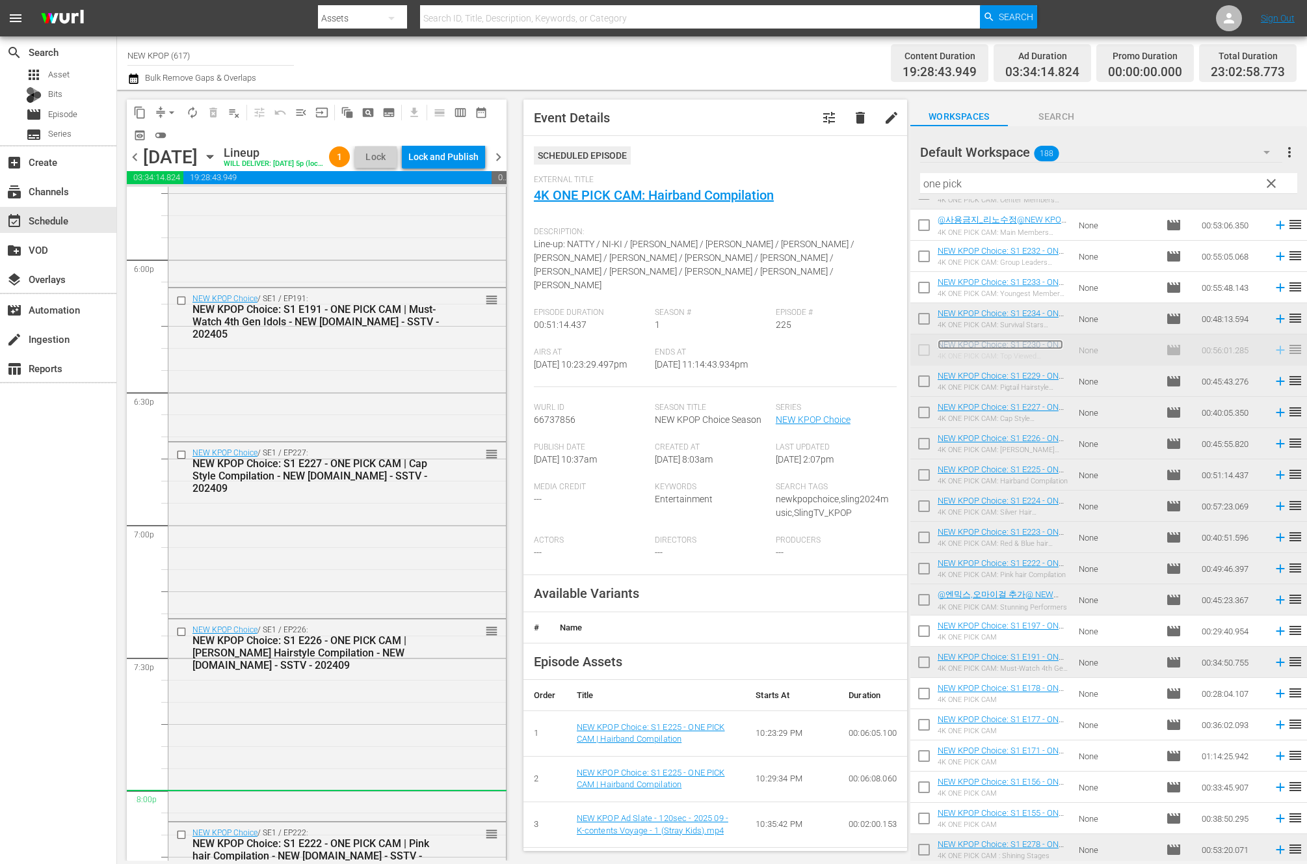
scroll to position [4695, 0]
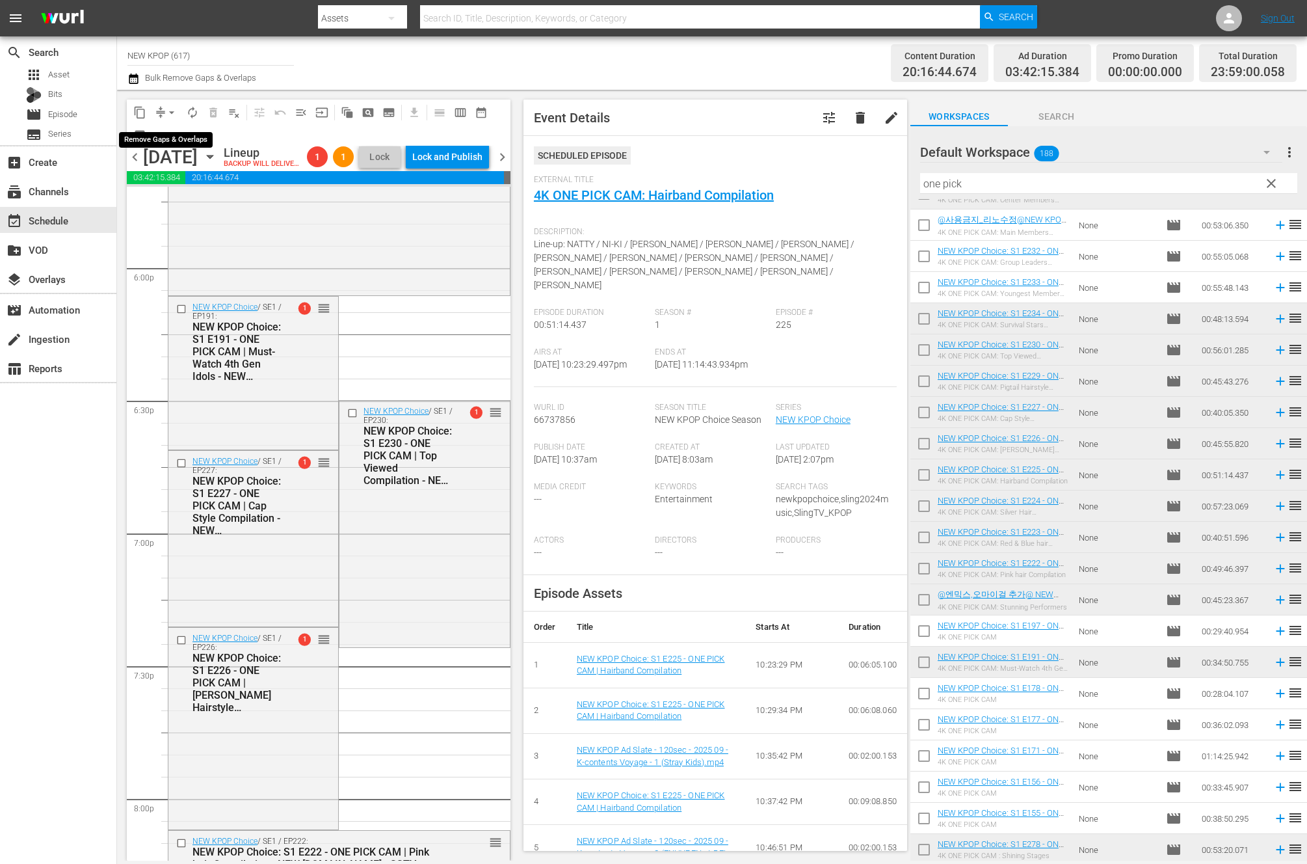
click at [173, 120] on button "arrow_drop_down" at bounding box center [171, 112] width 21 height 21
click at [176, 178] on li "Align to End of Previous Day" at bounding box center [172, 181] width 137 height 21
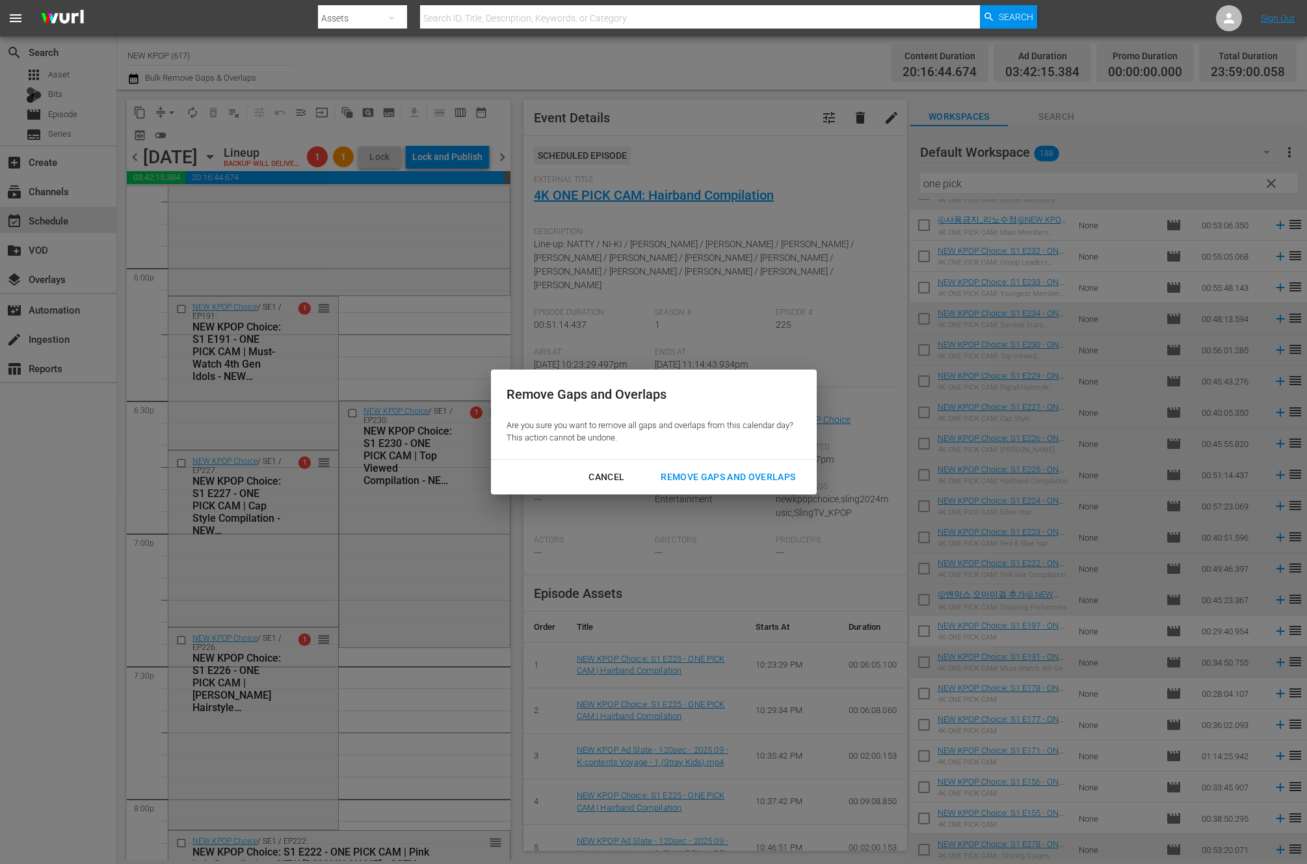
click at [711, 488] on button "Remove Gaps and Overlaps" at bounding box center [728, 477] width 166 height 24
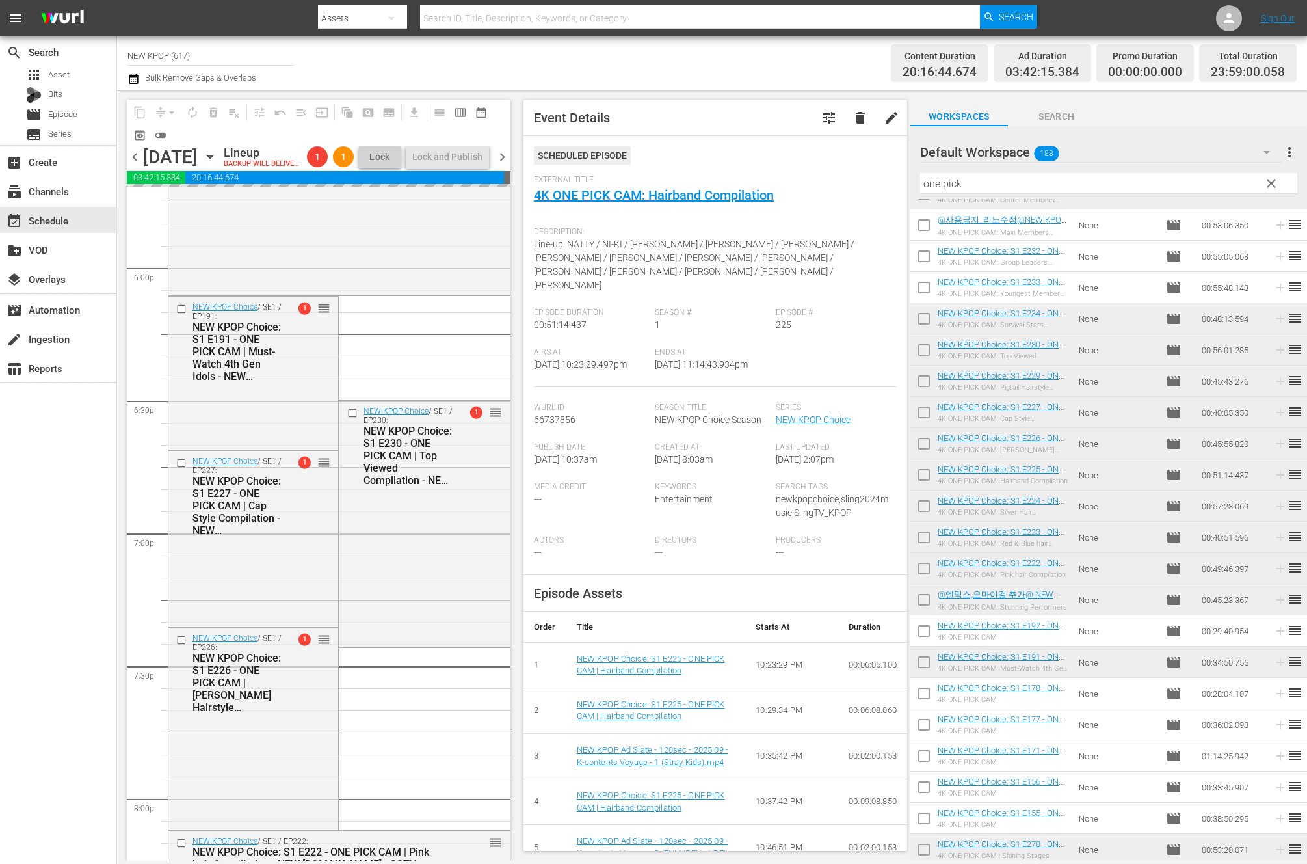
click at [120, 734] on div "content_copy compress arrow_drop_down autorenew_outlined delete_forever_outline…" at bounding box center [315, 475] width 397 height 771
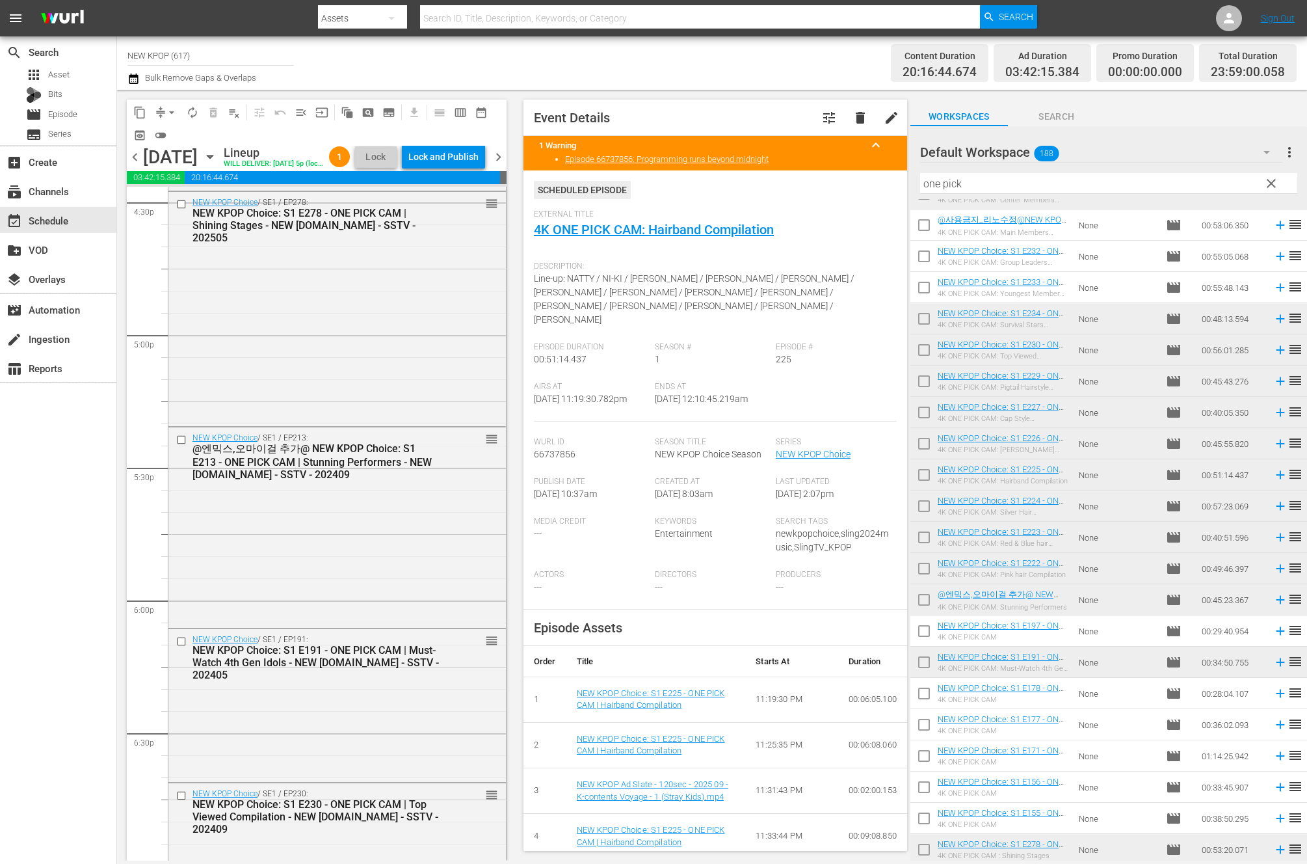
scroll to position [4265, 0]
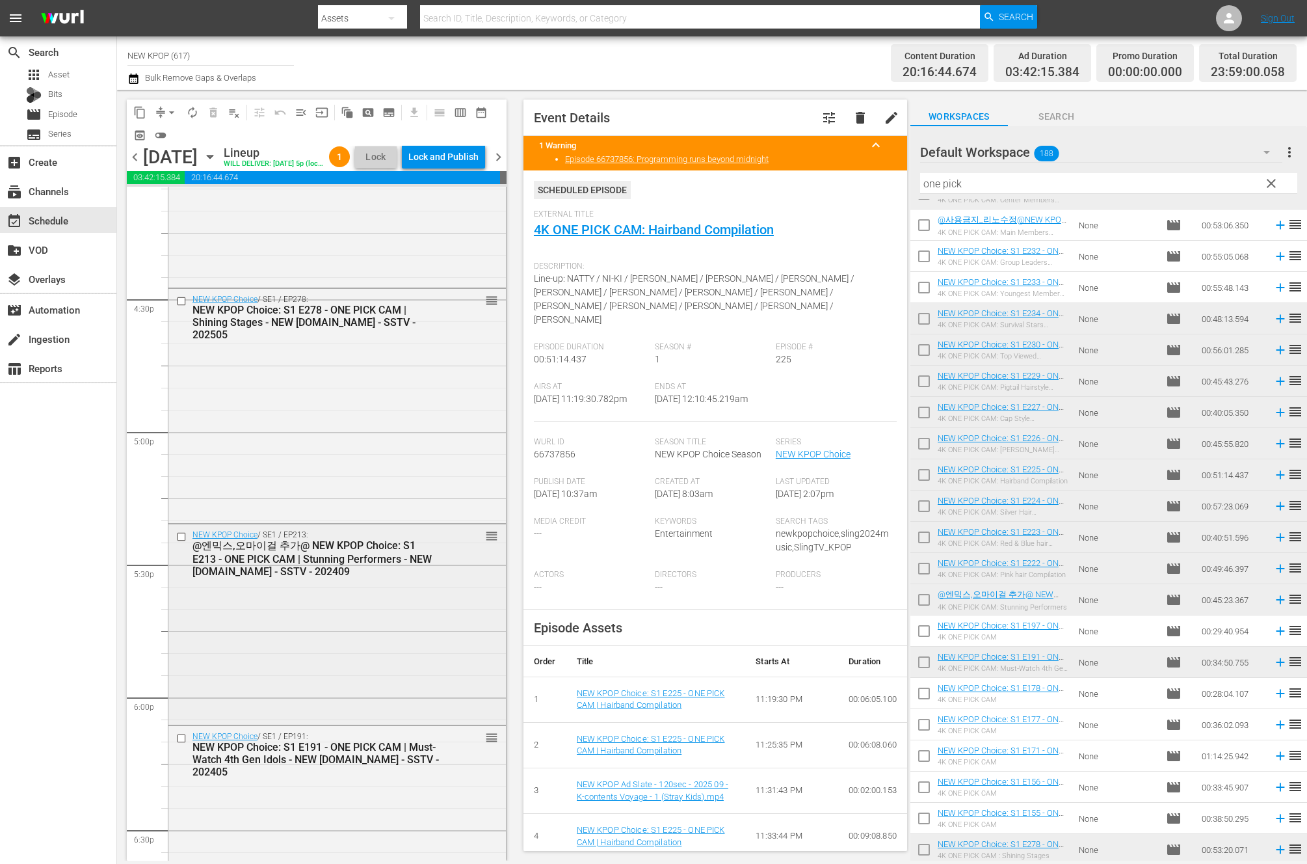
click at [297, 676] on div "NEW KPOP Choice / SE1 / EP213: @엔믹스,오마이걸 추가@ NEW KPOP Choice: S1 E213 - ONE PIC…" at bounding box center [337, 622] width 338 height 197
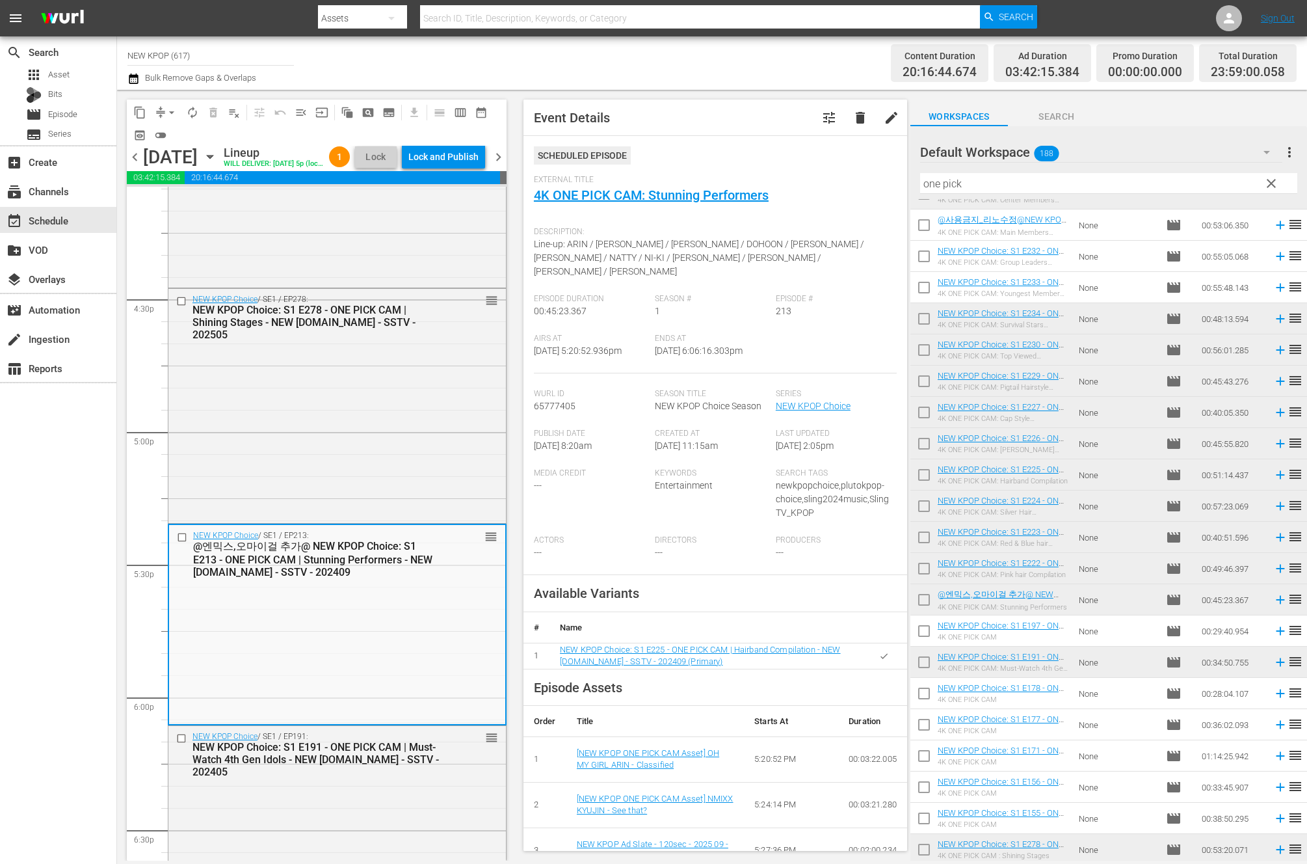
click at [297, 676] on div "NEW KPOP Choice / SE1 / EP213: @엔믹스,오마이걸 추가@ NEW KPOP Choice: S1 E213 - ONE PIC…" at bounding box center [337, 623] width 336 height 197
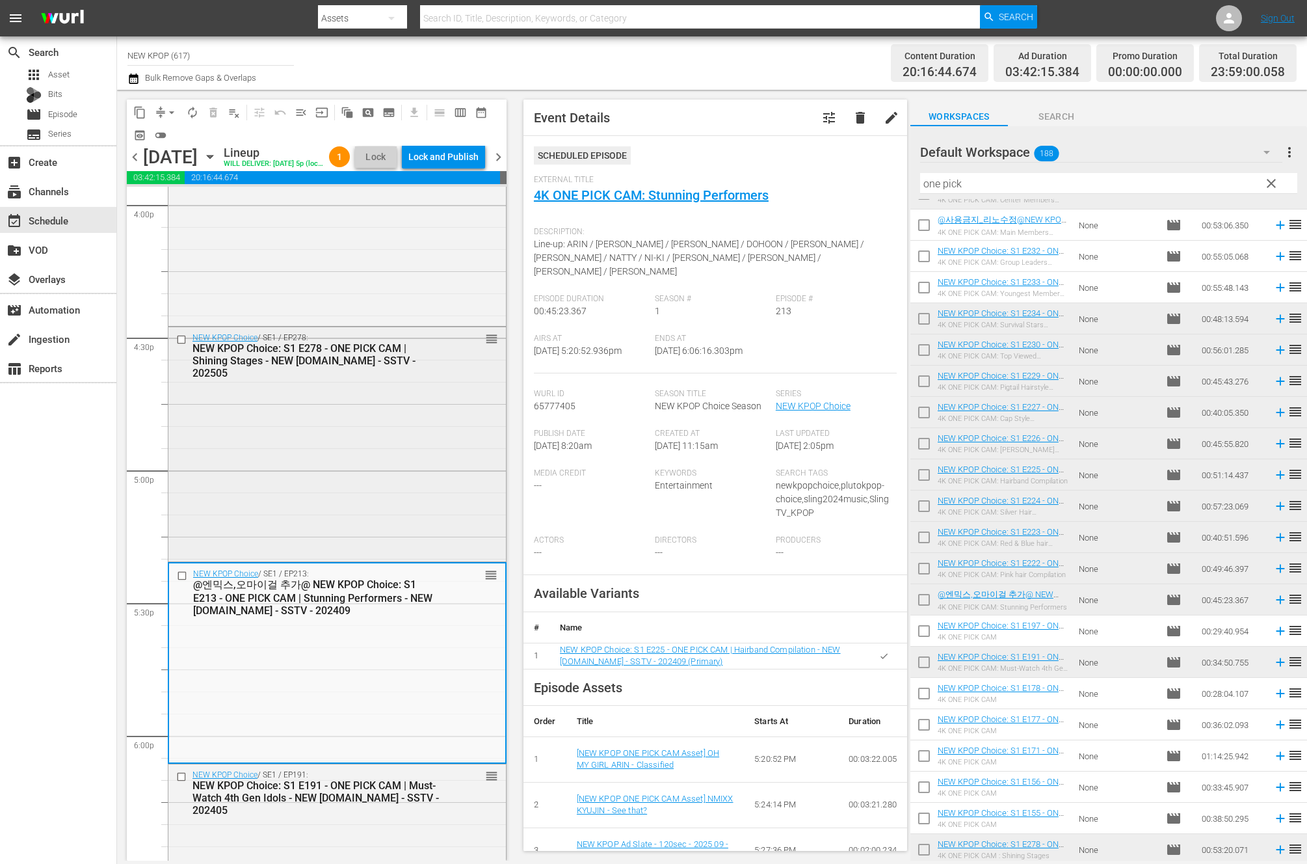
click at [258, 551] on div "NEW KPOP Choice / SE1 / EP278: NEW KPOP Choice: S1 E278 - ONE PICK CAM | Shinin…" at bounding box center [337, 443] width 338 height 232
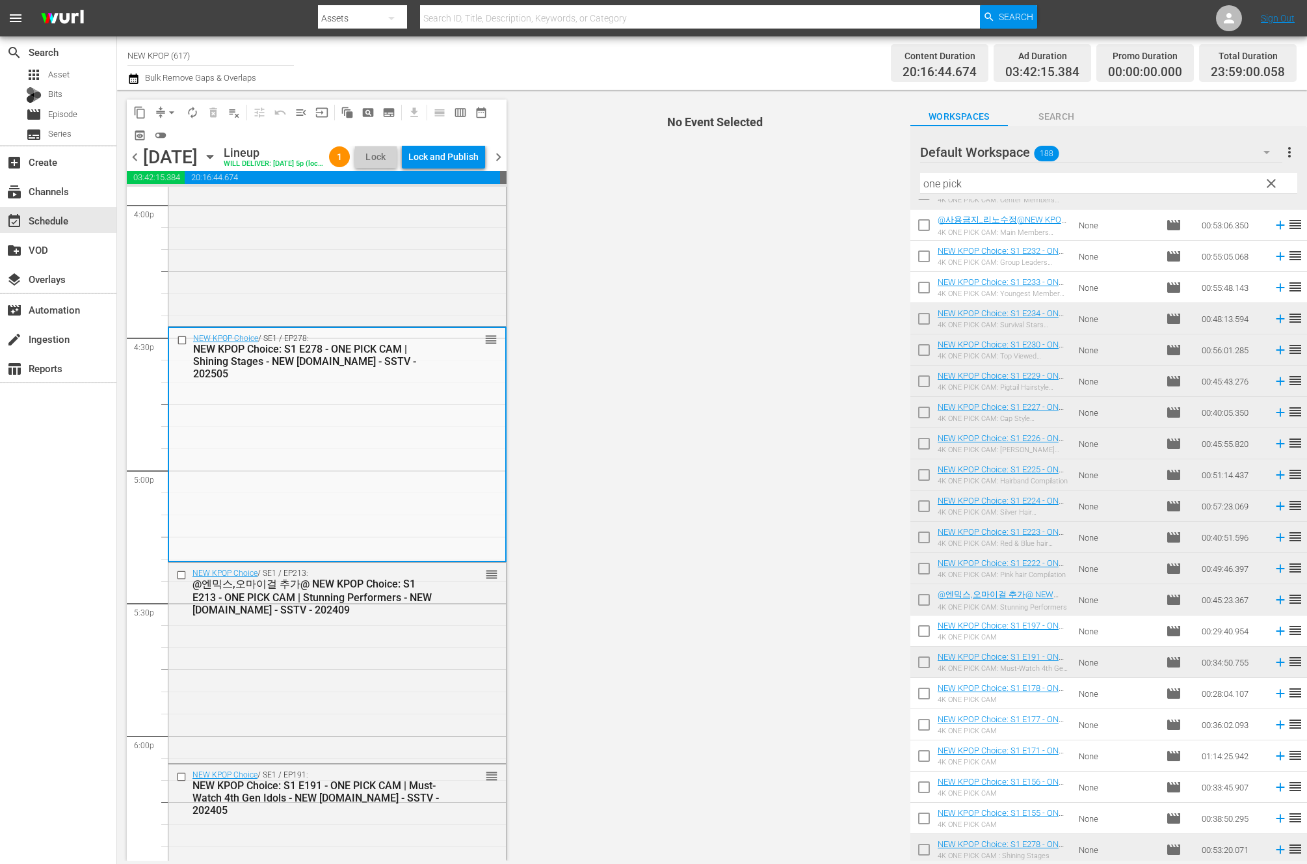
scroll to position [4224, 0]
click at [390, 679] on div "NEW KPOP Choice / SE1 / EP213: @엔믹스,오마이걸 추가@ NEW KPOP Choice: S1 E213 - ONE PIC…" at bounding box center [337, 663] width 338 height 197
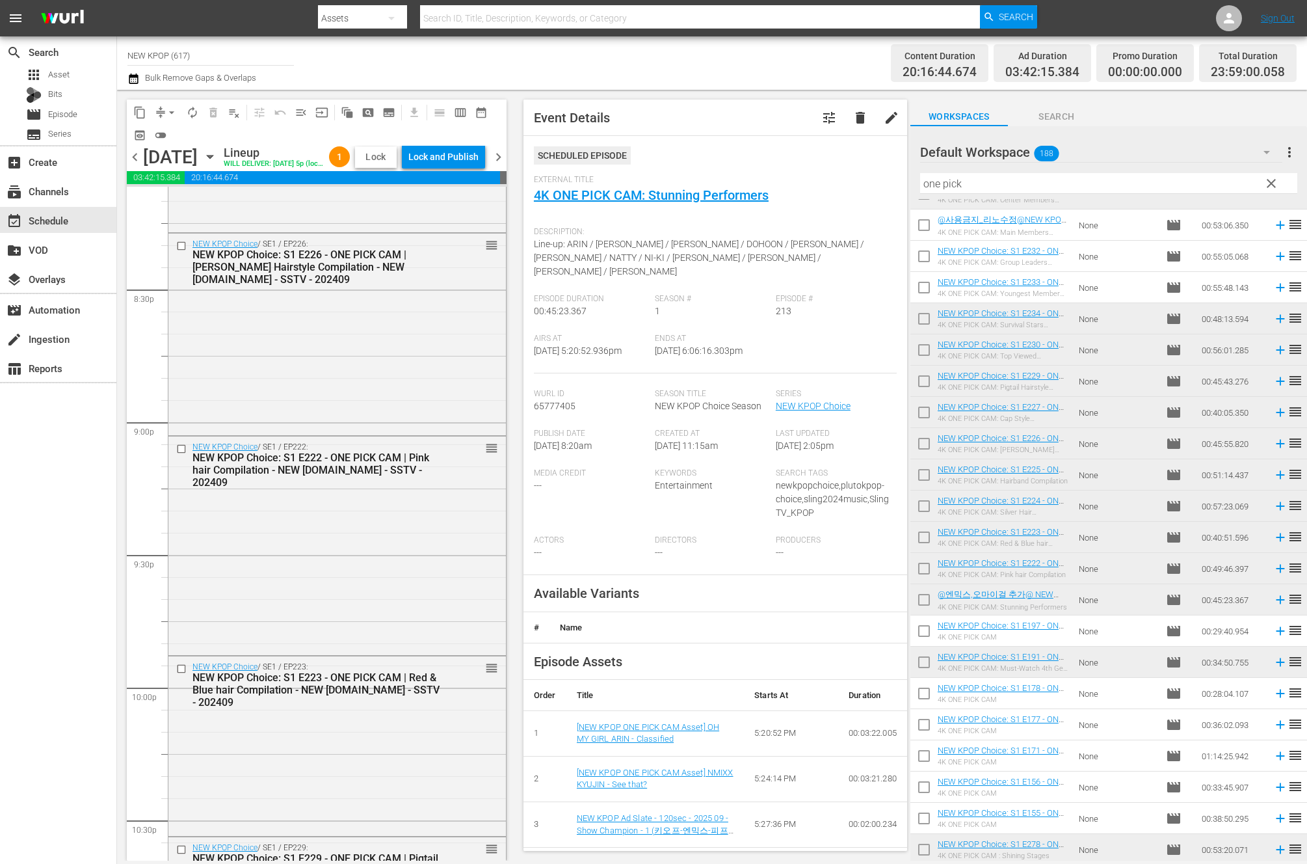
scroll to position [5762, 0]
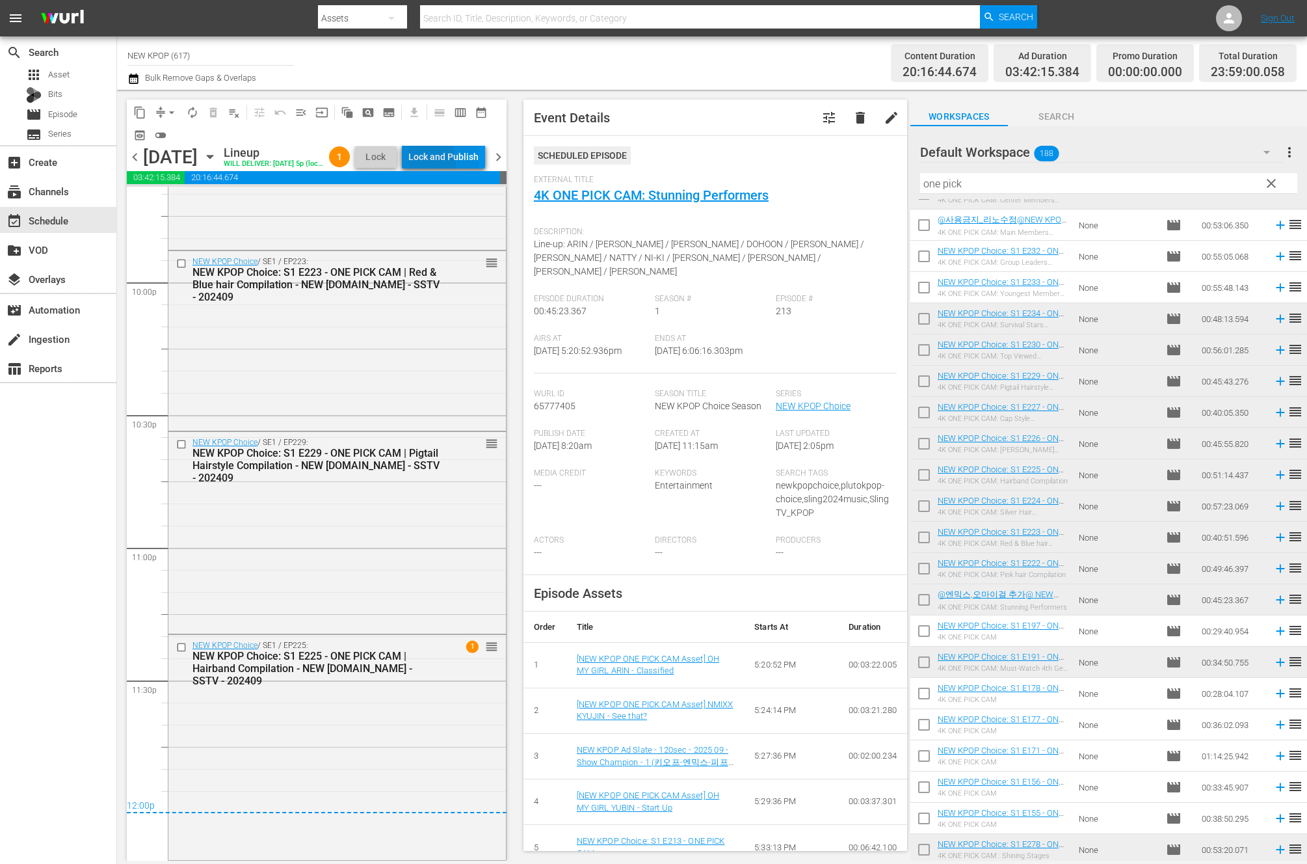
click at [437, 164] on div "Lock and Publish" at bounding box center [443, 156] width 70 height 23
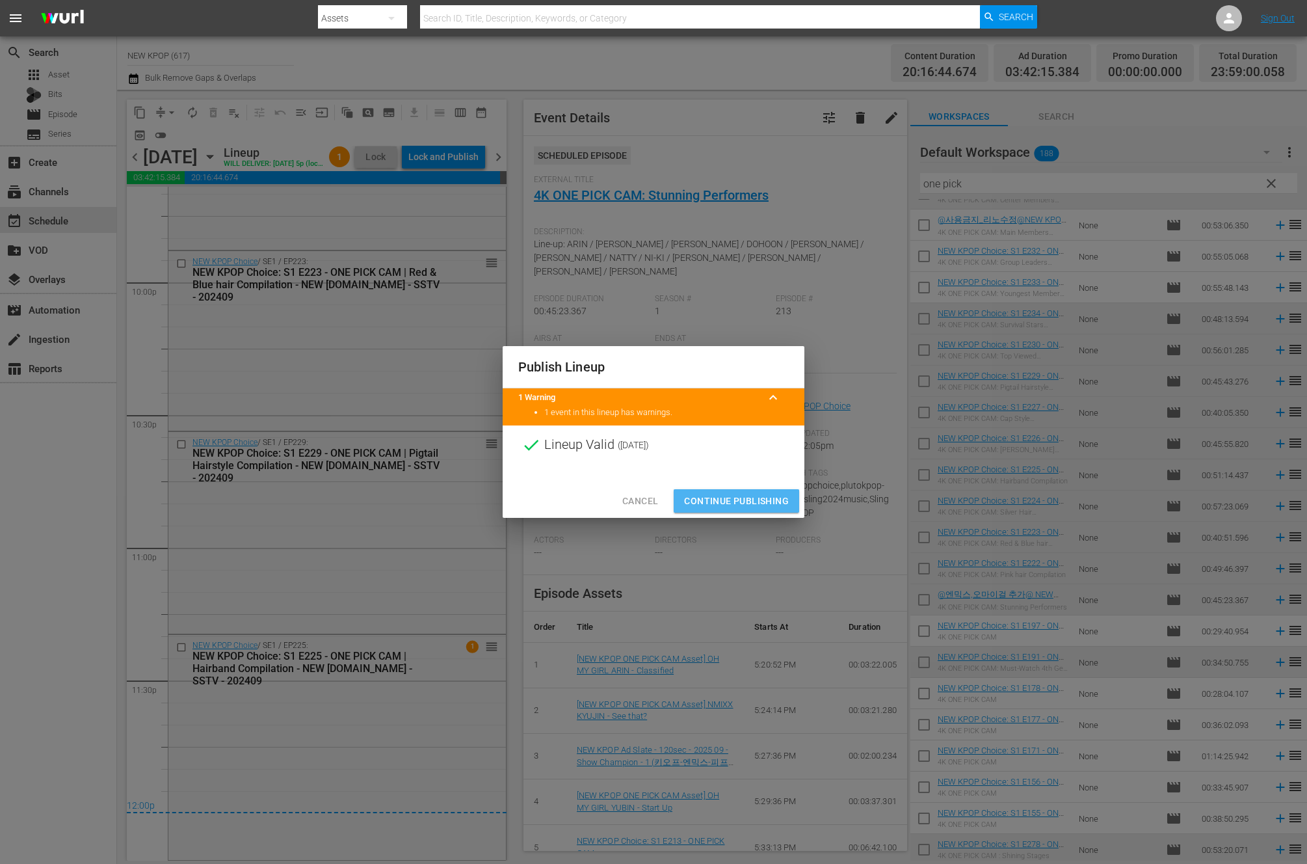
click at [709, 490] on button "Continue Publishing" at bounding box center [737, 501] width 126 height 24
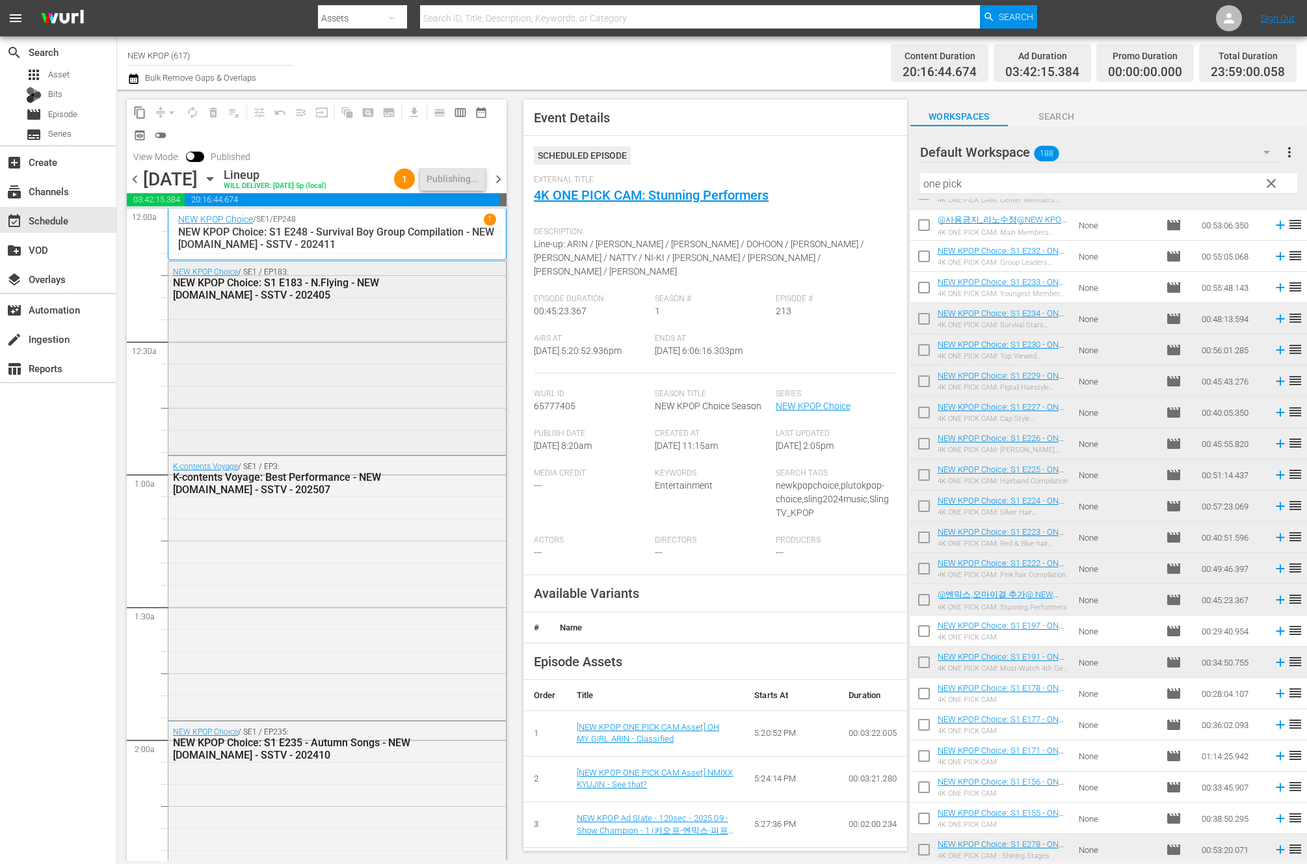
scroll to position [3, 0]
click at [373, 433] on div "NEW KPOP Choice / SE1 / EP183: NEW KPOP Choice: S1 E183 - N.Flying - NEW K.ID -…" at bounding box center [337, 354] width 338 height 191
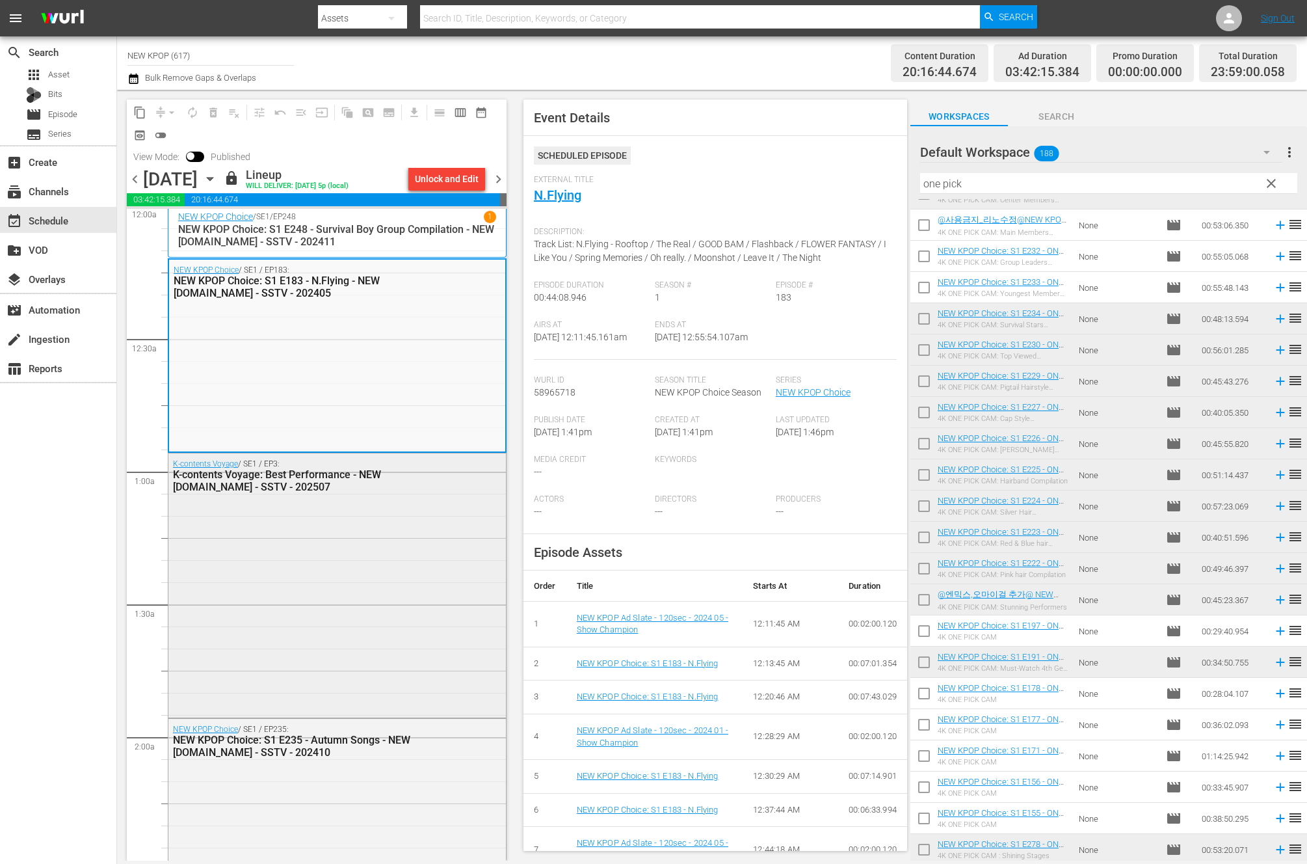
click at [243, 693] on div "K-contents Voyage / SE1 / EP3: K-contents Voyage: Best Performance - NEW K.ID -…" at bounding box center [337, 583] width 338 height 261
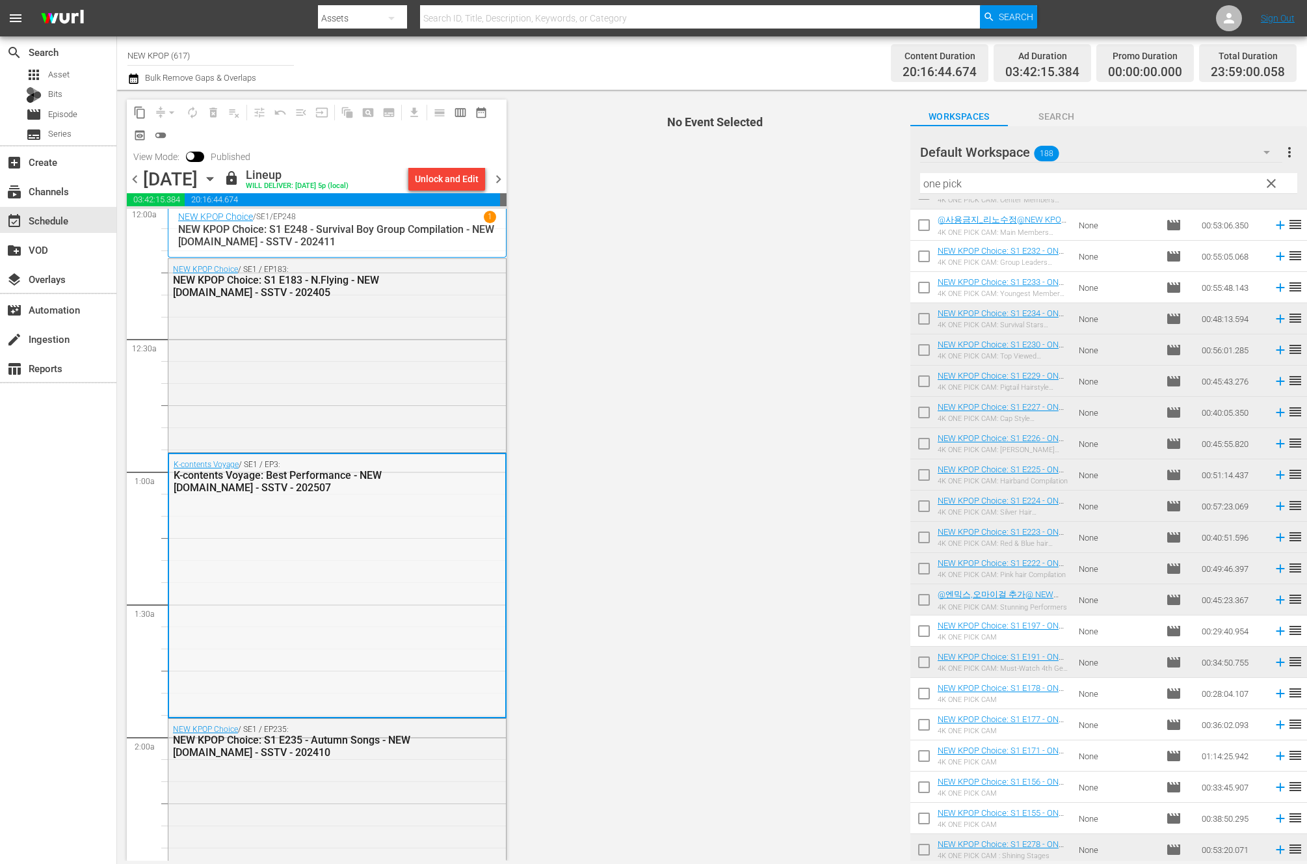
click at [317, 458] on div "K-contents Voyage / SE1 / EP3: K-contents Voyage: Best Performance - NEW K.ID -…" at bounding box center [337, 476] width 336 height 44
click at [317, 373] on div "NEW KPOP Choice / SE1 / EP183: NEW KPOP Choice: S1 E183 - N.Flying - NEW K.ID -…" at bounding box center [337, 354] width 338 height 191
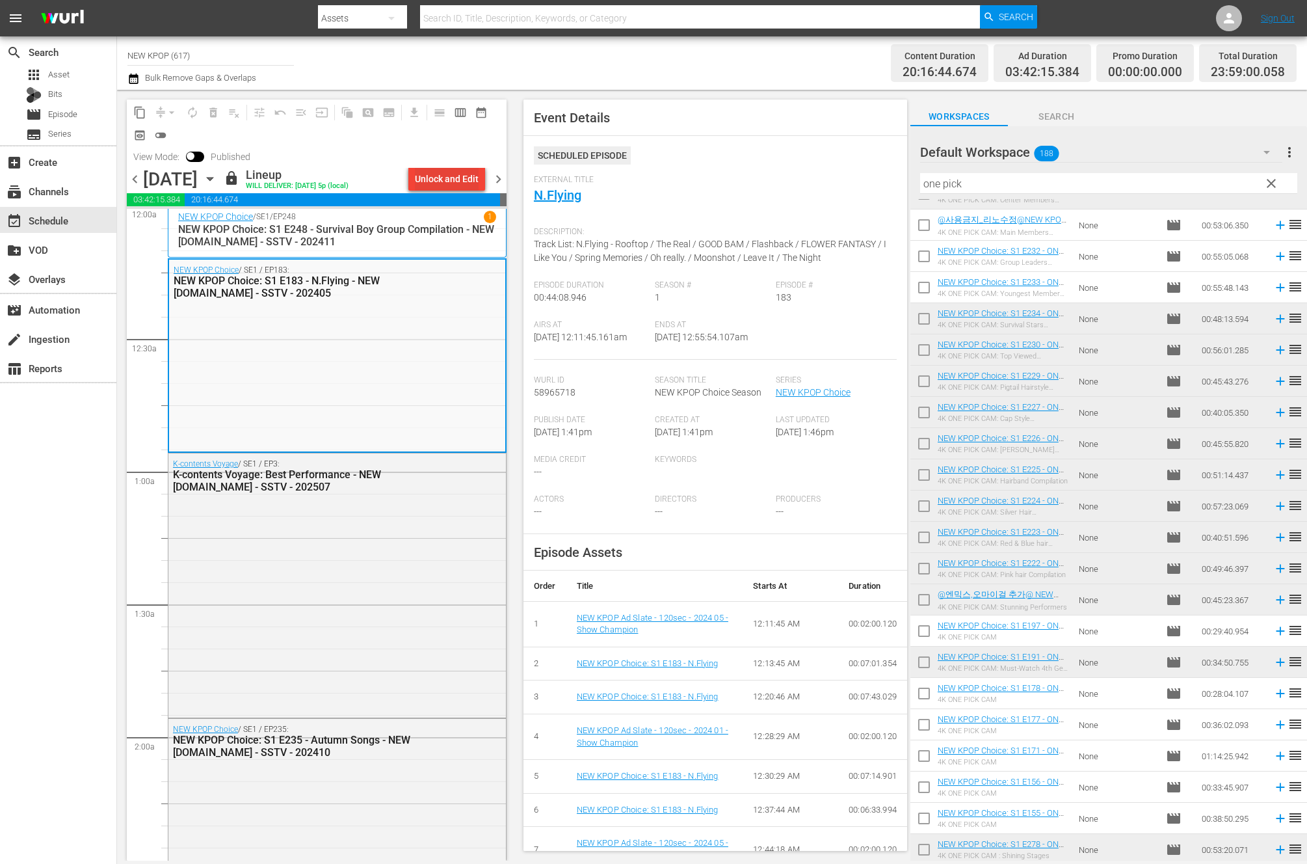
click at [465, 188] on div "Unlock and Edit" at bounding box center [447, 178] width 64 height 23
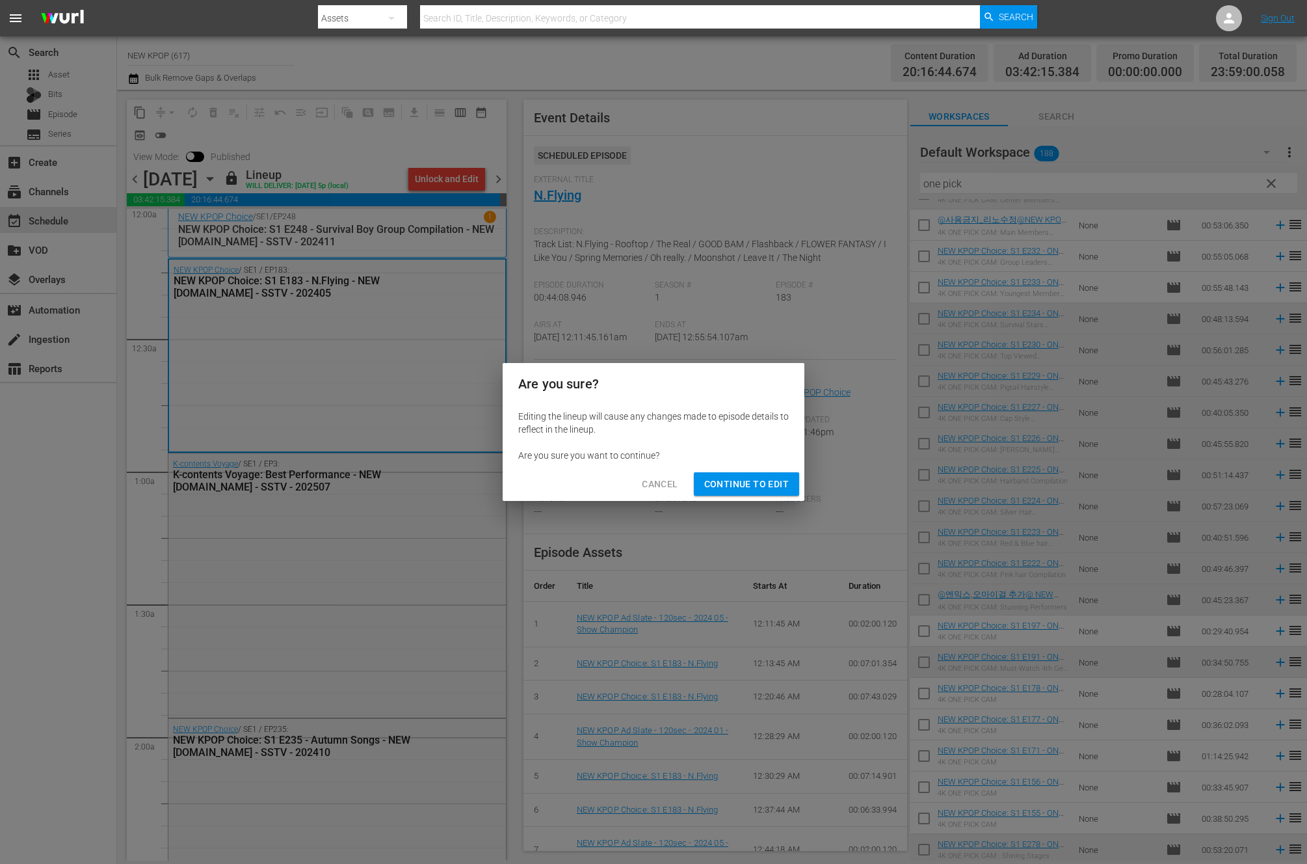
click at [753, 485] on span "Continue to Edit" at bounding box center [746, 484] width 85 height 16
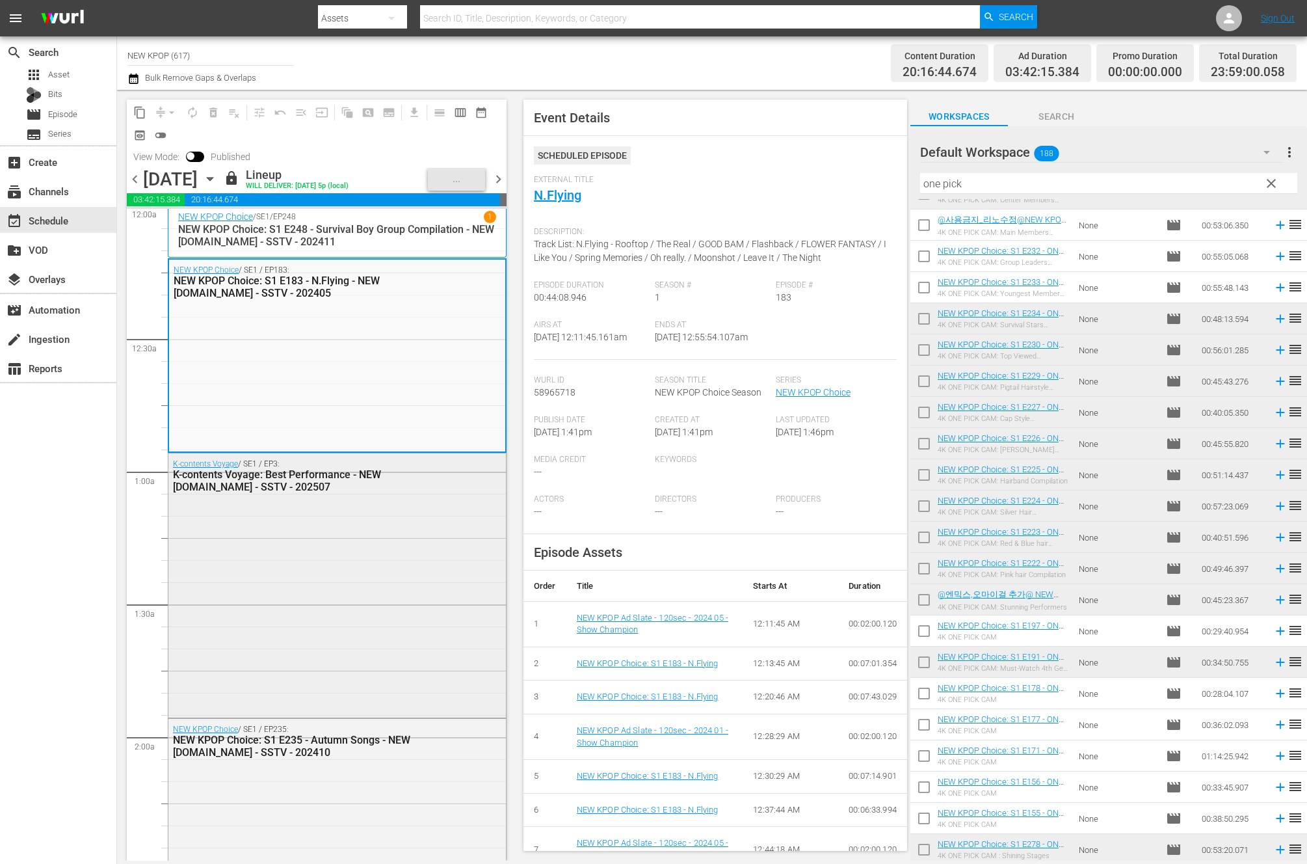
click at [401, 601] on div "K-contents Voyage / SE1 / EP3: K-contents Voyage: Best Performance - NEW K.ID -…" at bounding box center [337, 583] width 338 height 261
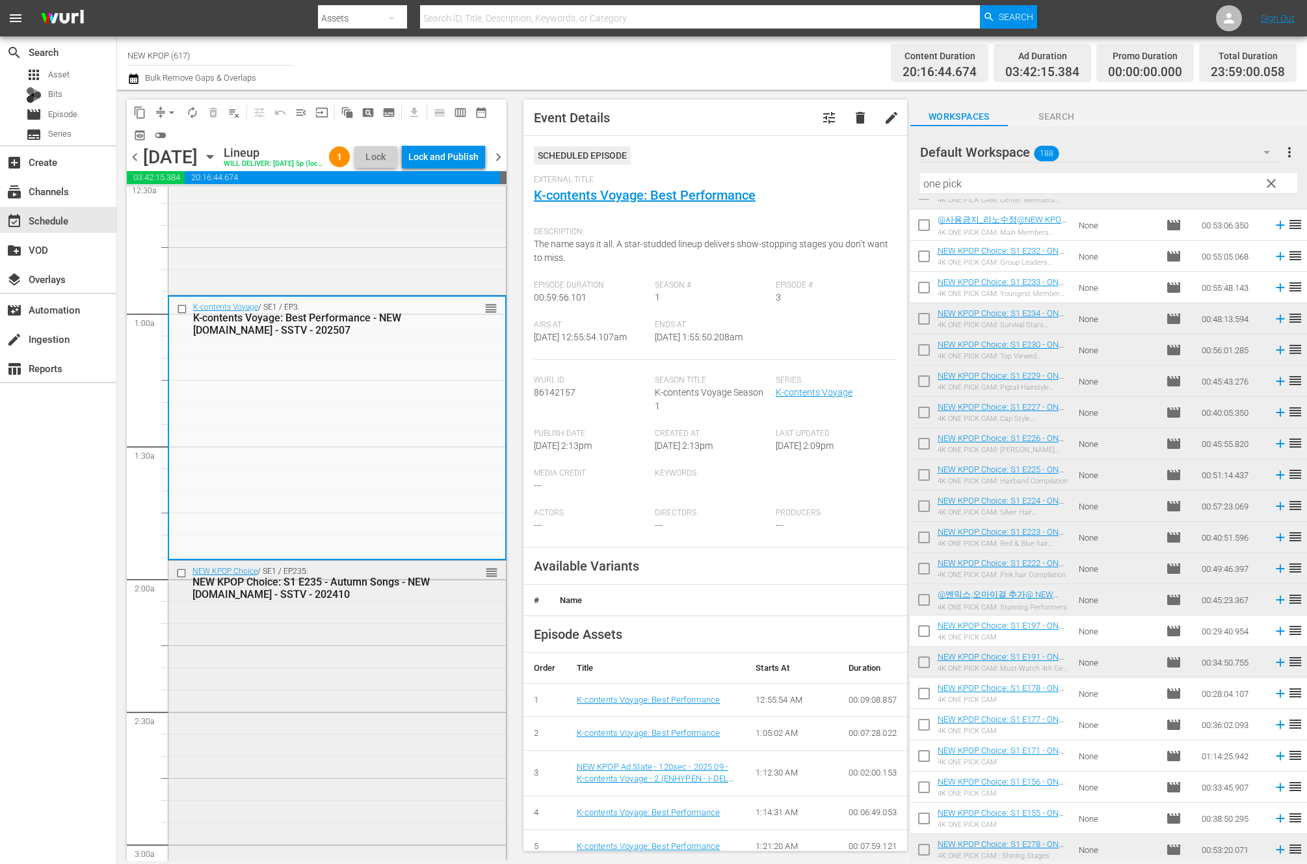
click at [319, 665] on div "NEW KPOP Choice / SE1 / EP235: NEW KPOP Choice: S1 E235 - Autumn Songs - NEW K.…" at bounding box center [337, 847] width 338 height 572
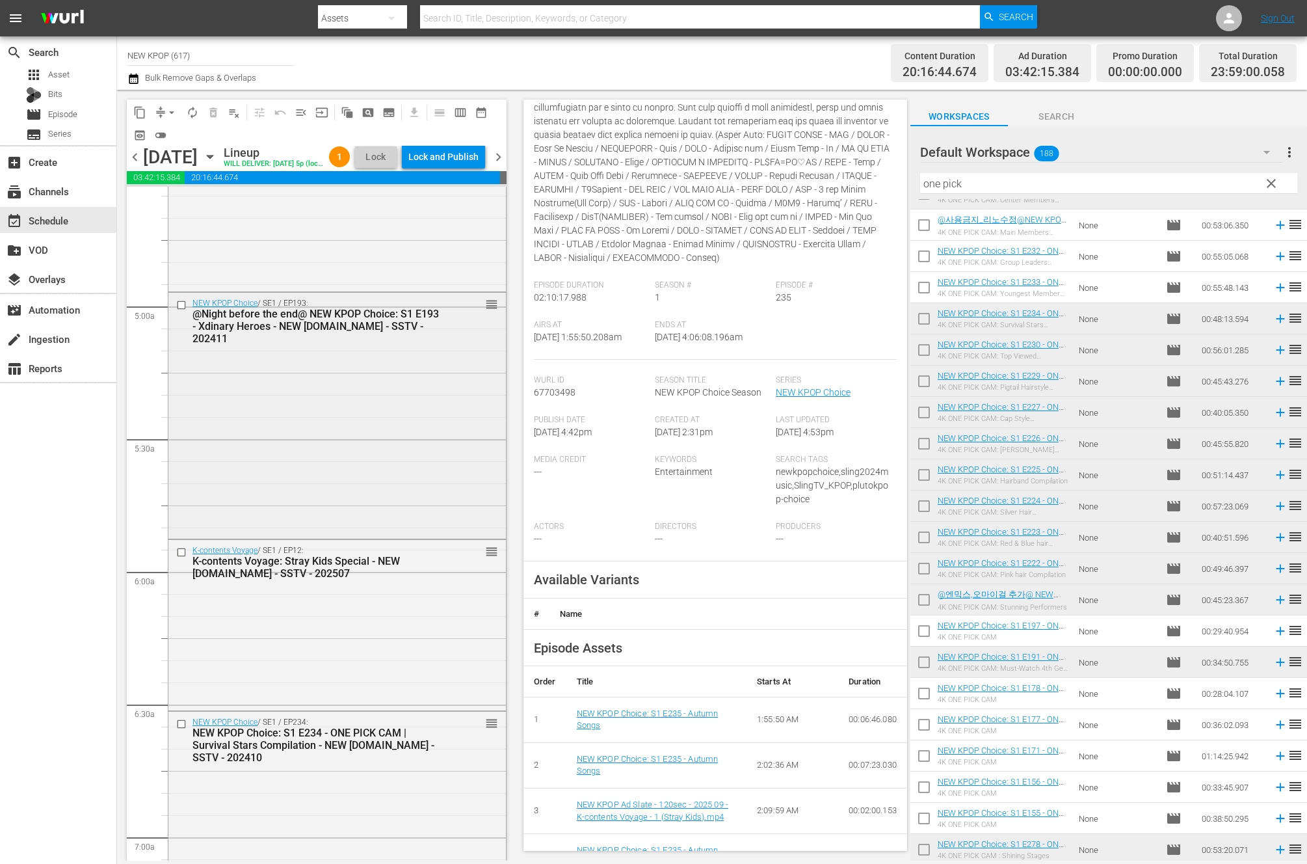
scroll to position [1160, 0]
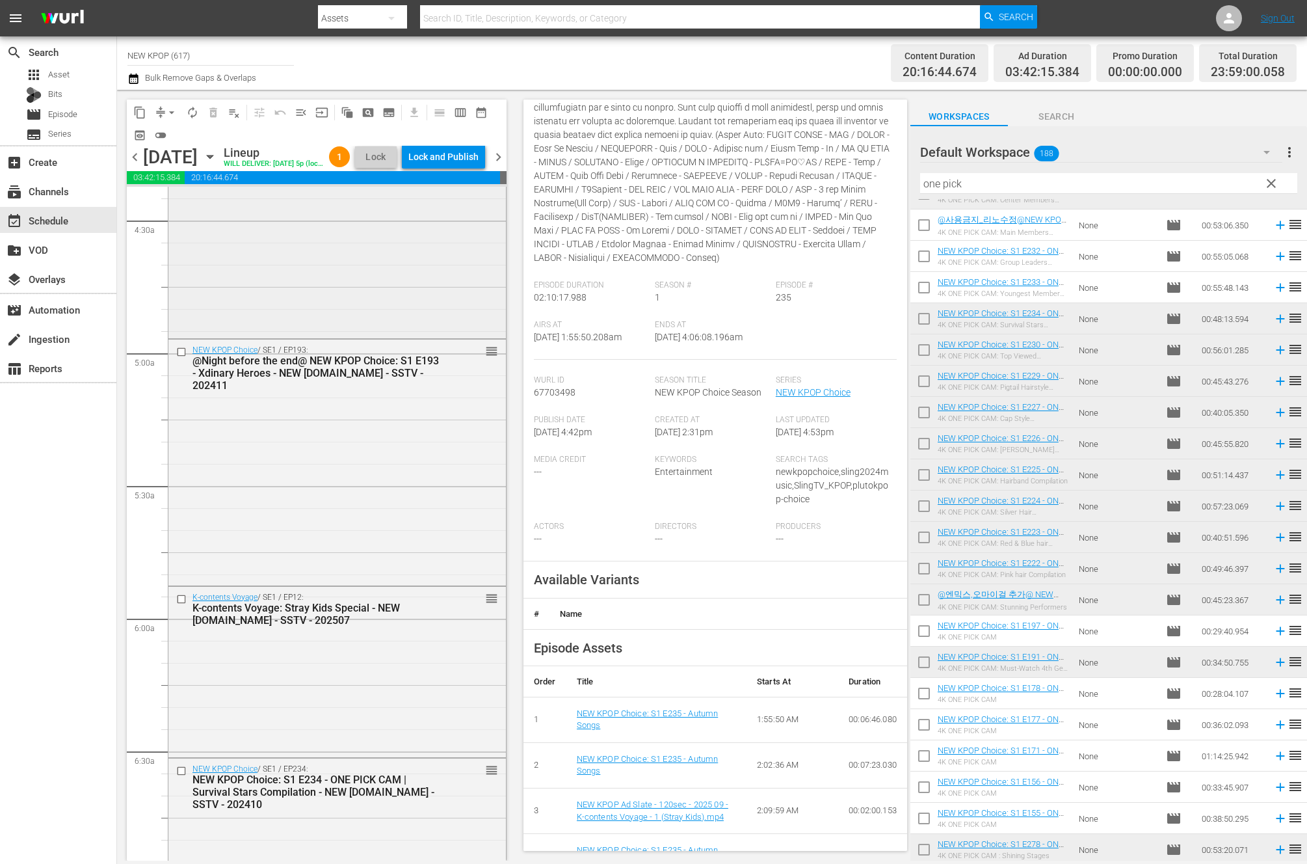
click at [372, 335] on div "K-contents Voyage / SE1 / EP7: K-contents Voyage: JYPE Stage Collection - NEW K…" at bounding box center [337, 225] width 338 height 220
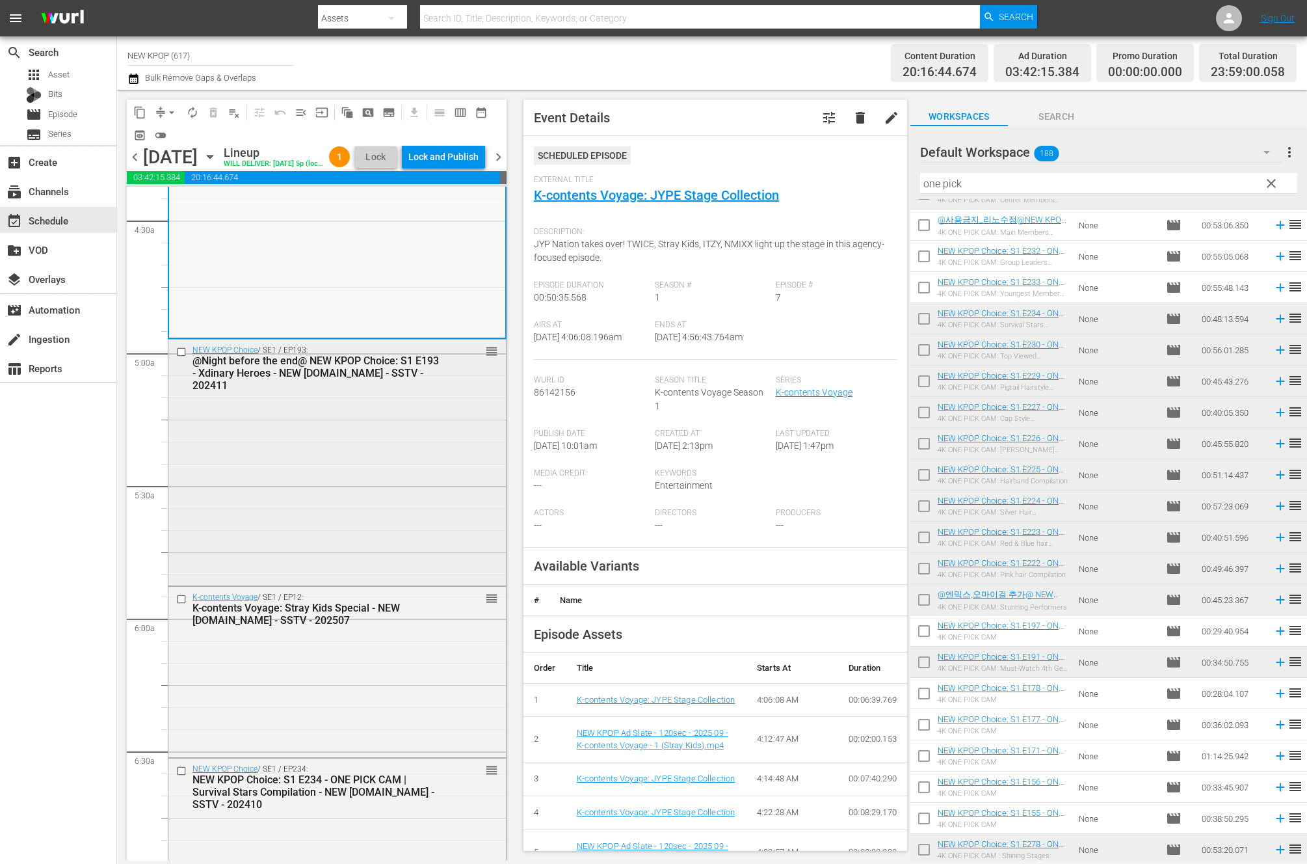
click at [347, 545] on div "NEW KPOP Choice / SE1 / EP193: @Night before the end@ NEW KPOP Choice: S1 E193 …" at bounding box center [337, 460] width 338 height 243
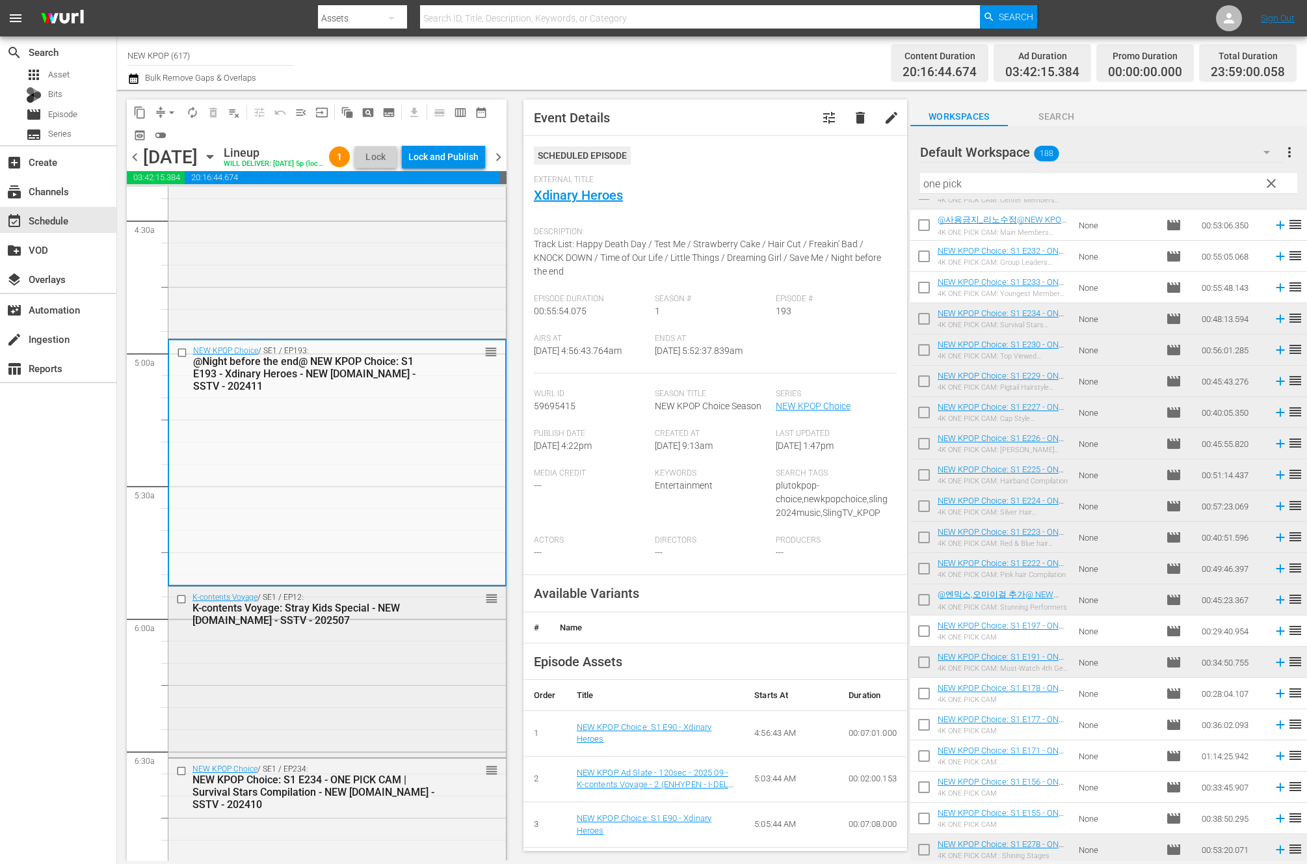
click at [285, 700] on div "K-contents Voyage / SE1 / EP12: K-contents Voyage: Stray Kids Special - NEW K.I…" at bounding box center [337, 671] width 338 height 168
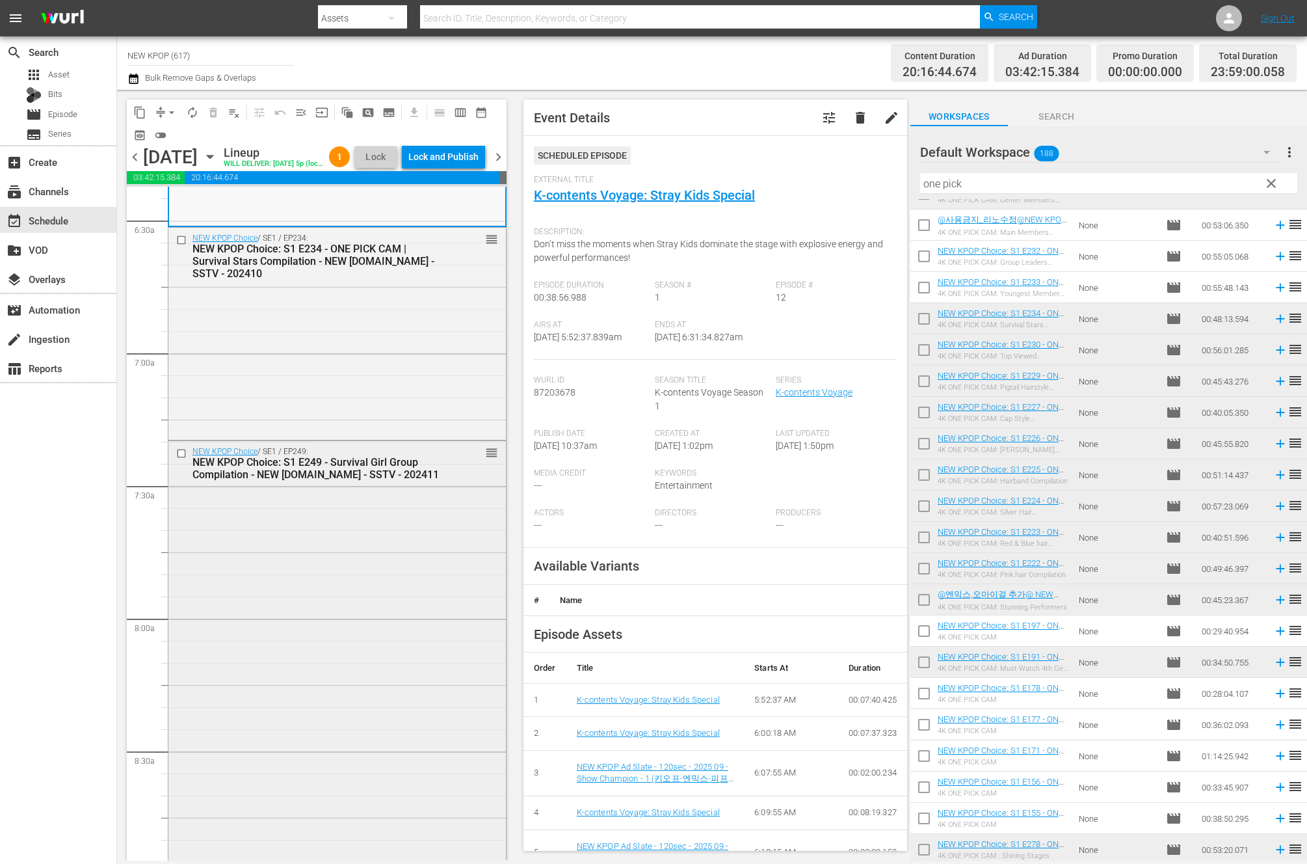
scroll to position [1553, 0]
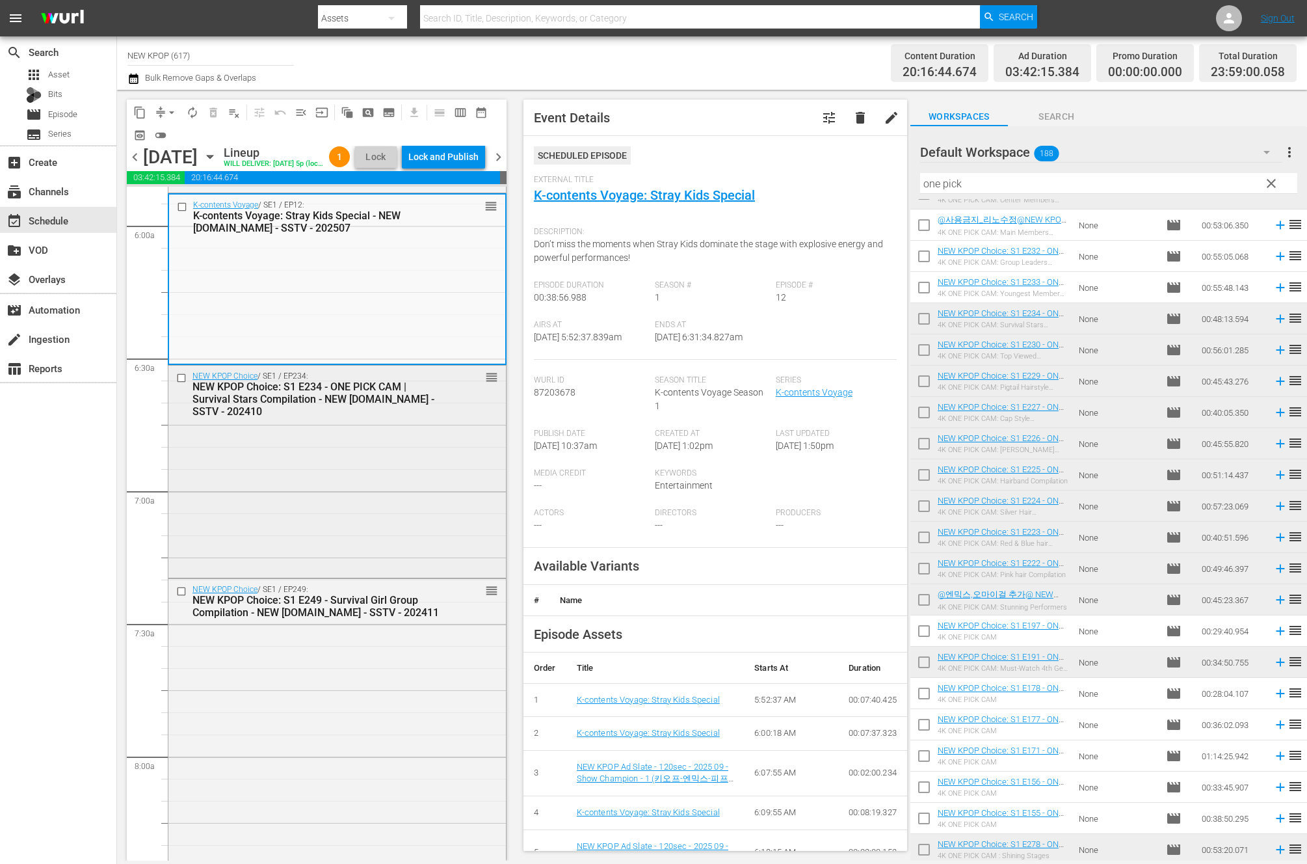
click at [390, 487] on div "NEW KPOP Choice / SE1 / EP234: NEW KPOP Choice: S1 E234 - ONE PICK CAM | Surviv…" at bounding box center [337, 469] width 338 height 209
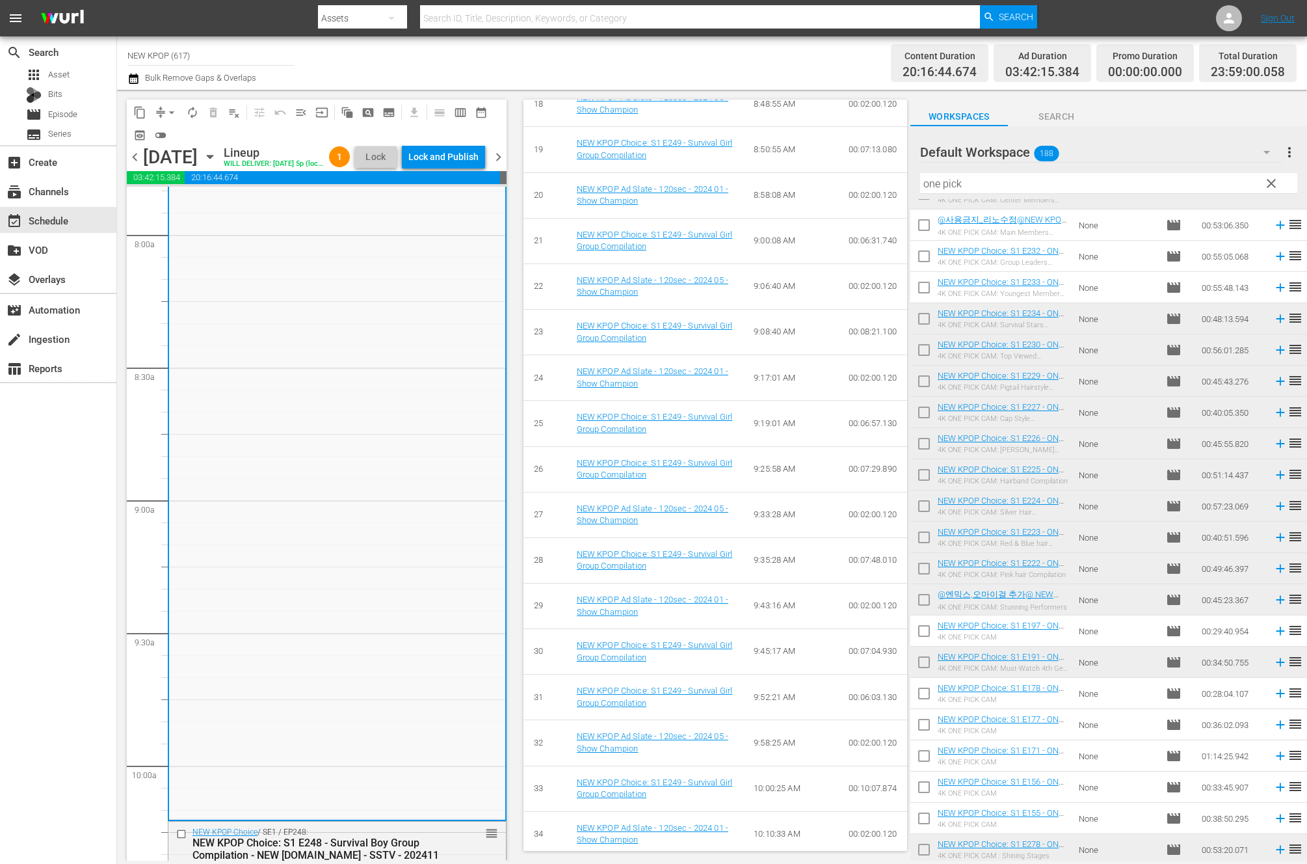
scroll to position [1521, 0]
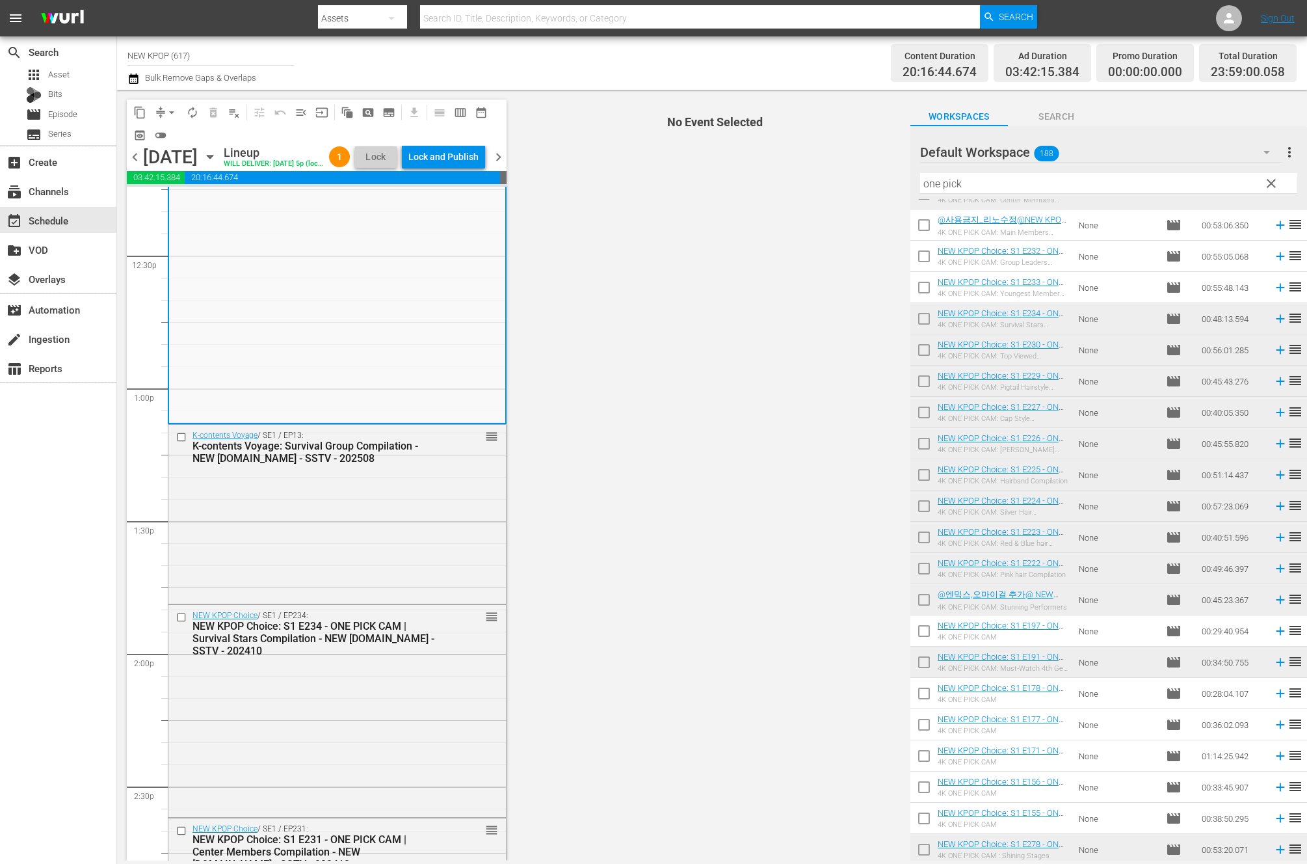
scroll to position [2141, 0]
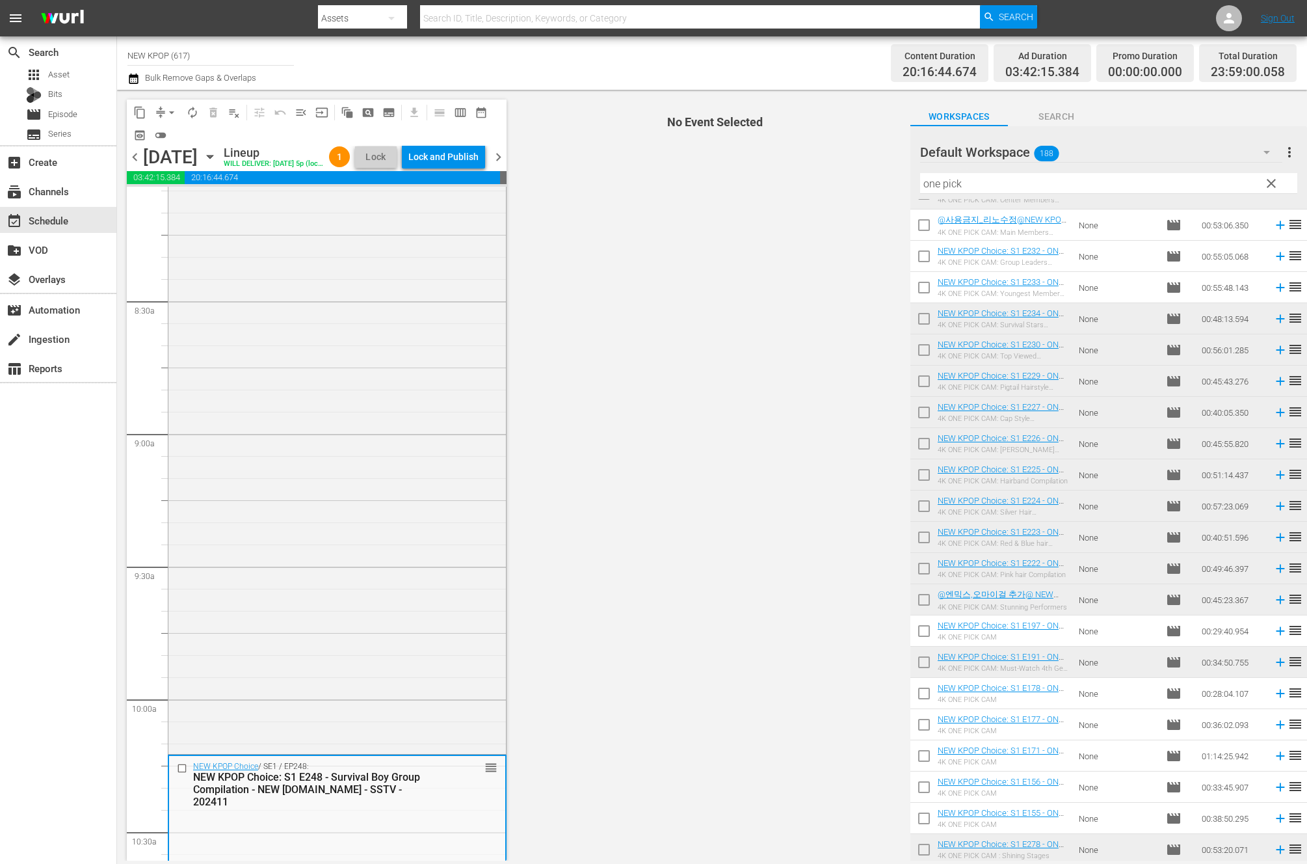
click at [324, 658] on div "NEW KPOP Choice / SE1 / EP249: NEW KPOP Choice: S1 E249 - Survival Girl Group C…" at bounding box center [337, 371] width 338 height 760
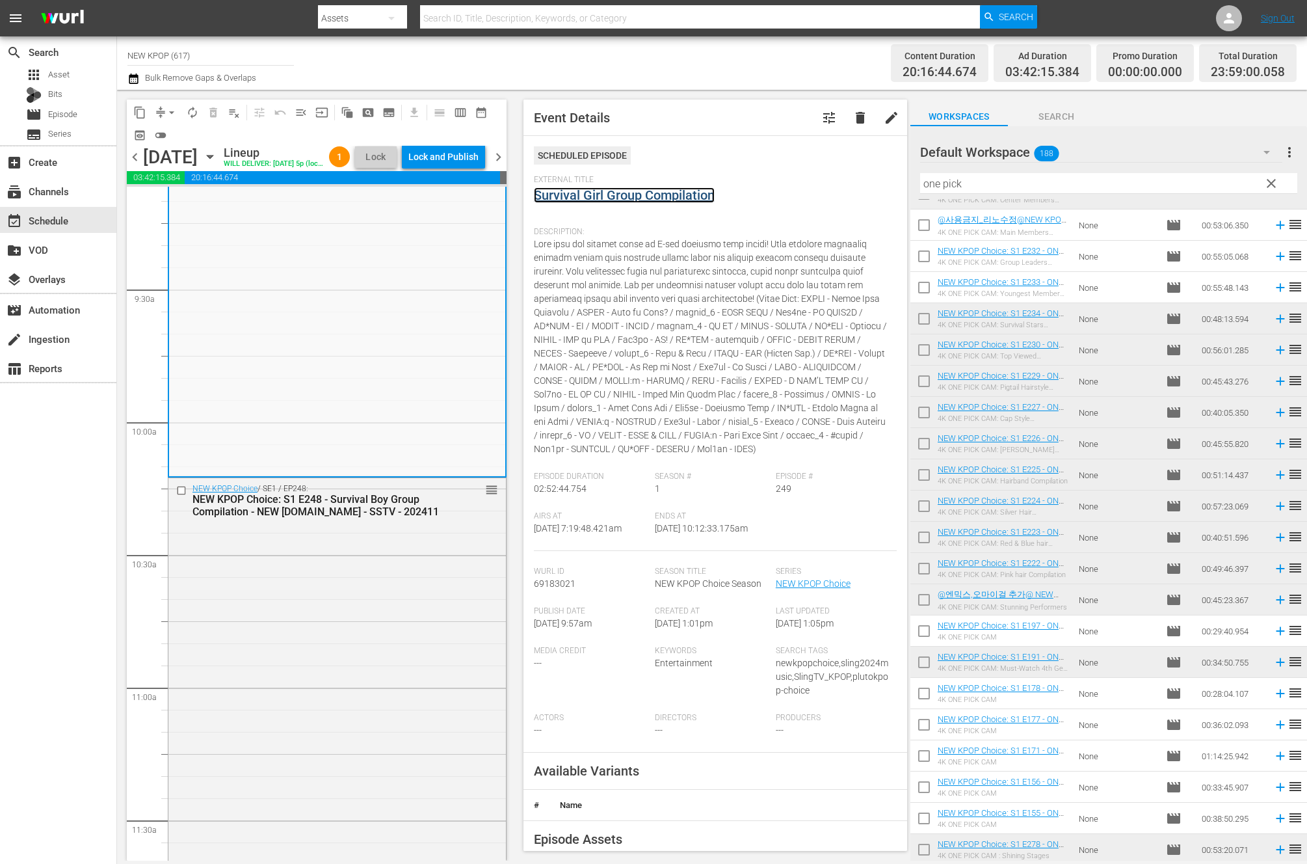
scroll to position [2422, 0]
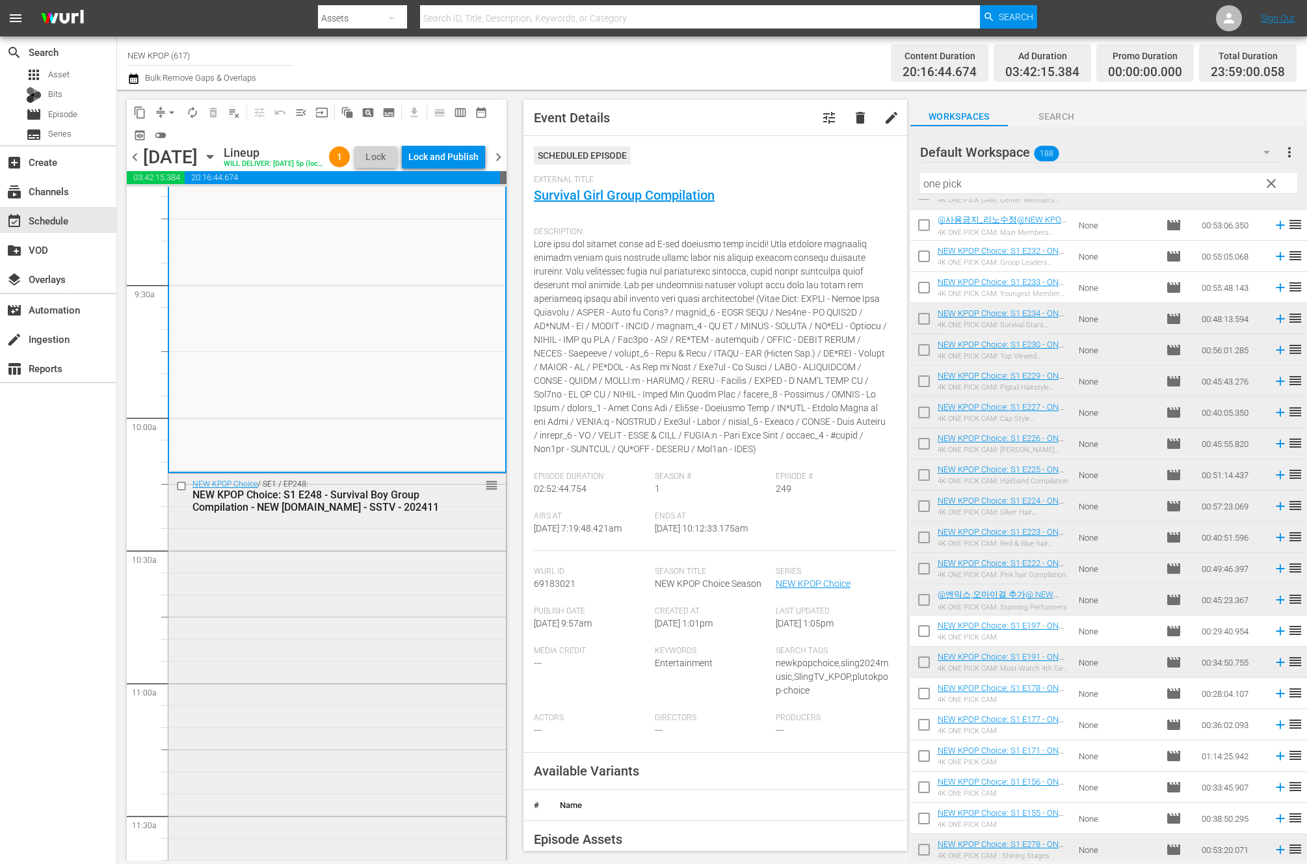
click at [293, 669] on div "NEW KPOP Choice / SE1 / EP248: NEW KPOP Choice: S1 E248 - Survival Boy Group Co…" at bounding box center [337, 859] width 338 height 772
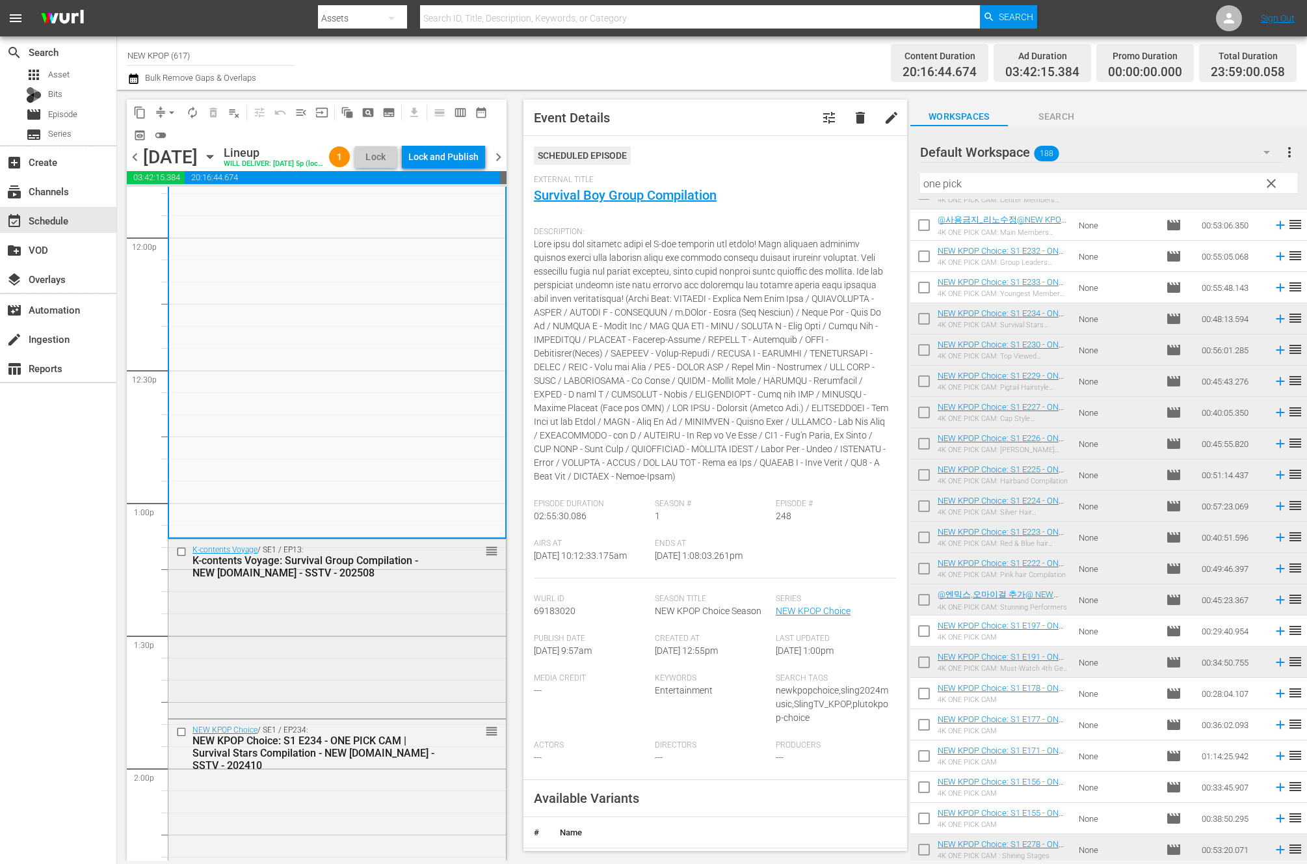
scroll to position [3237, 0]
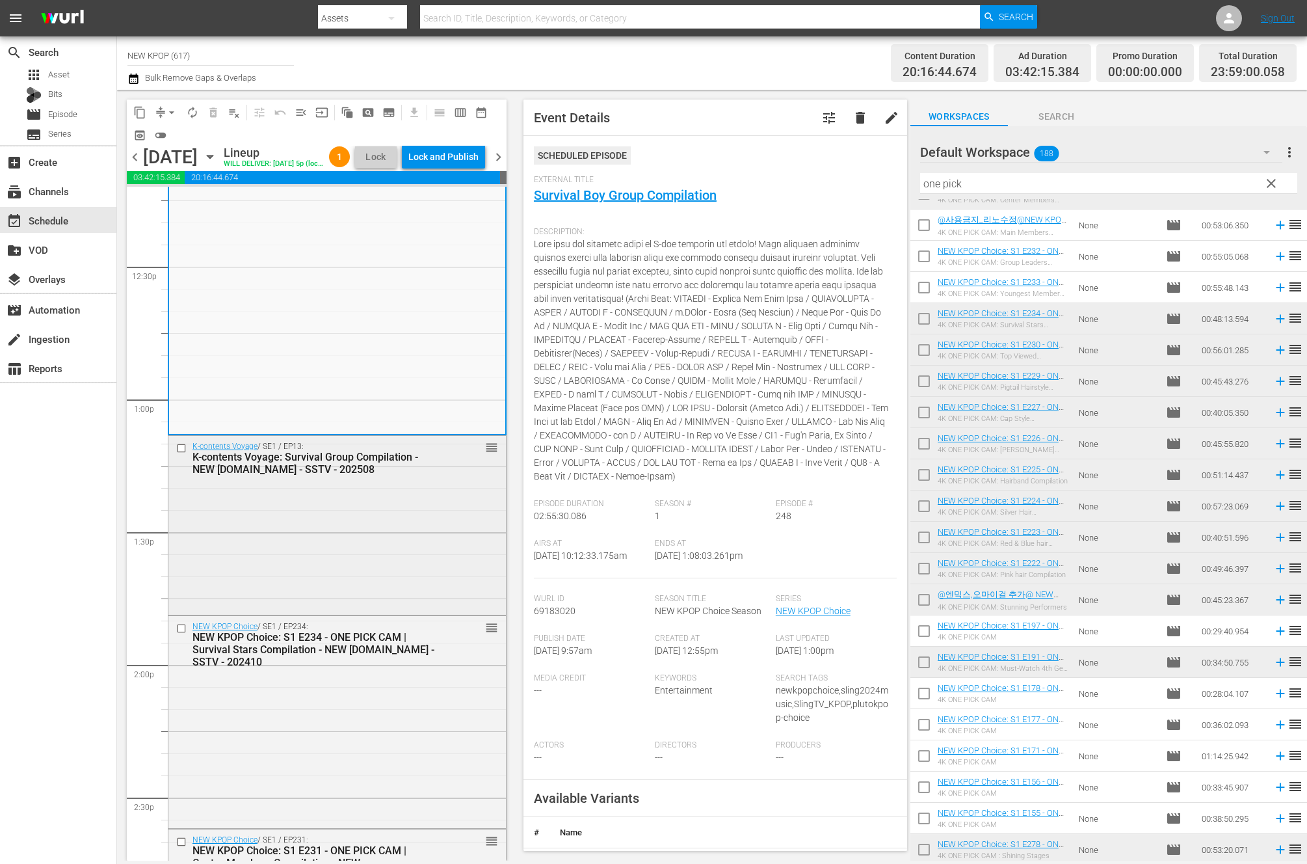
click at [349, 471] on div "K-contents Voyage: Survival Group Compilation - NEW K.ID - SSTV - 202508" at bounding box center [316, 463] width 248 height 25
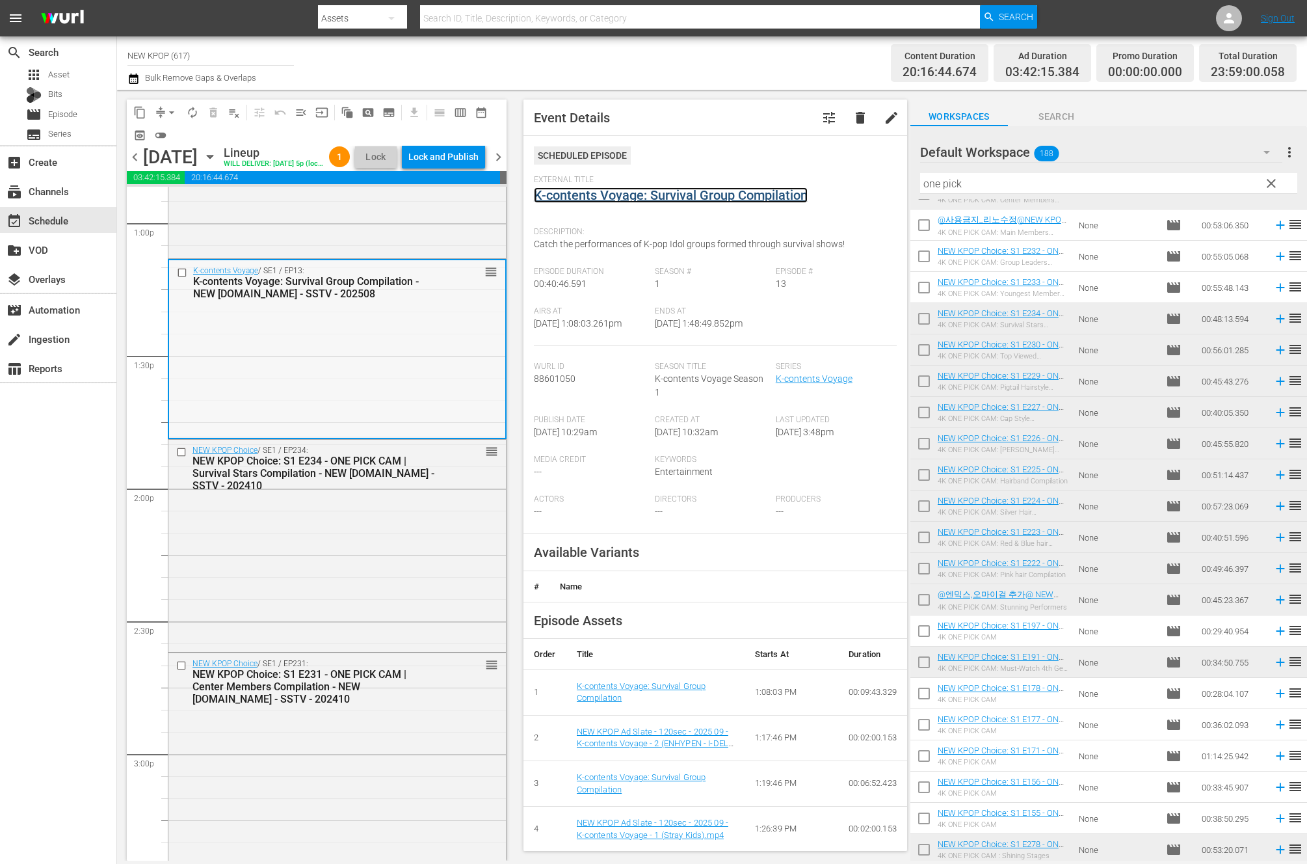
scroll to position [3428, 0]
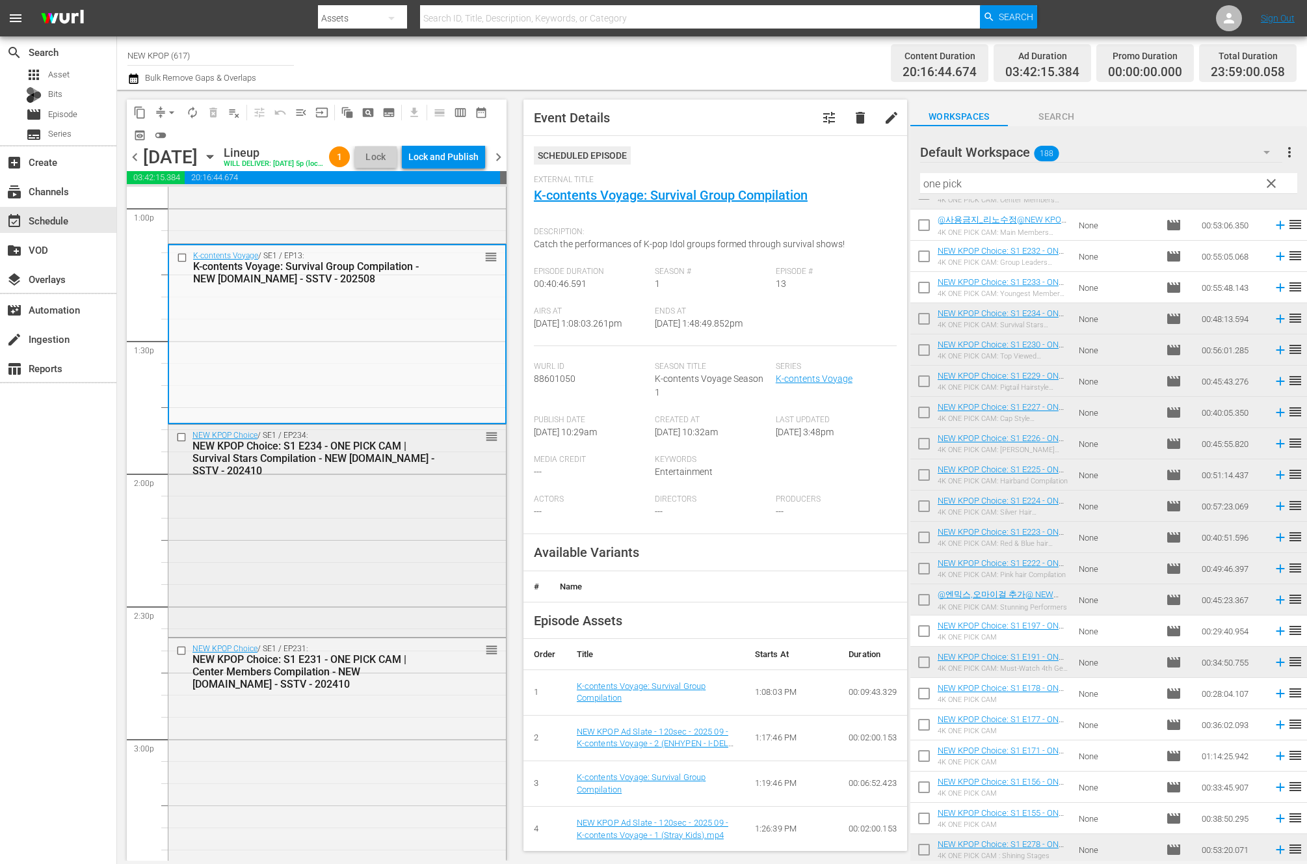
click at [370, 610] on div "NEW KPOP Choice / SE1 / EP234: NEW KPOP Choice: S1 E234 - ONE PICK CAM | Surviv…" at bounding box center [337, 529] width 338 height 209
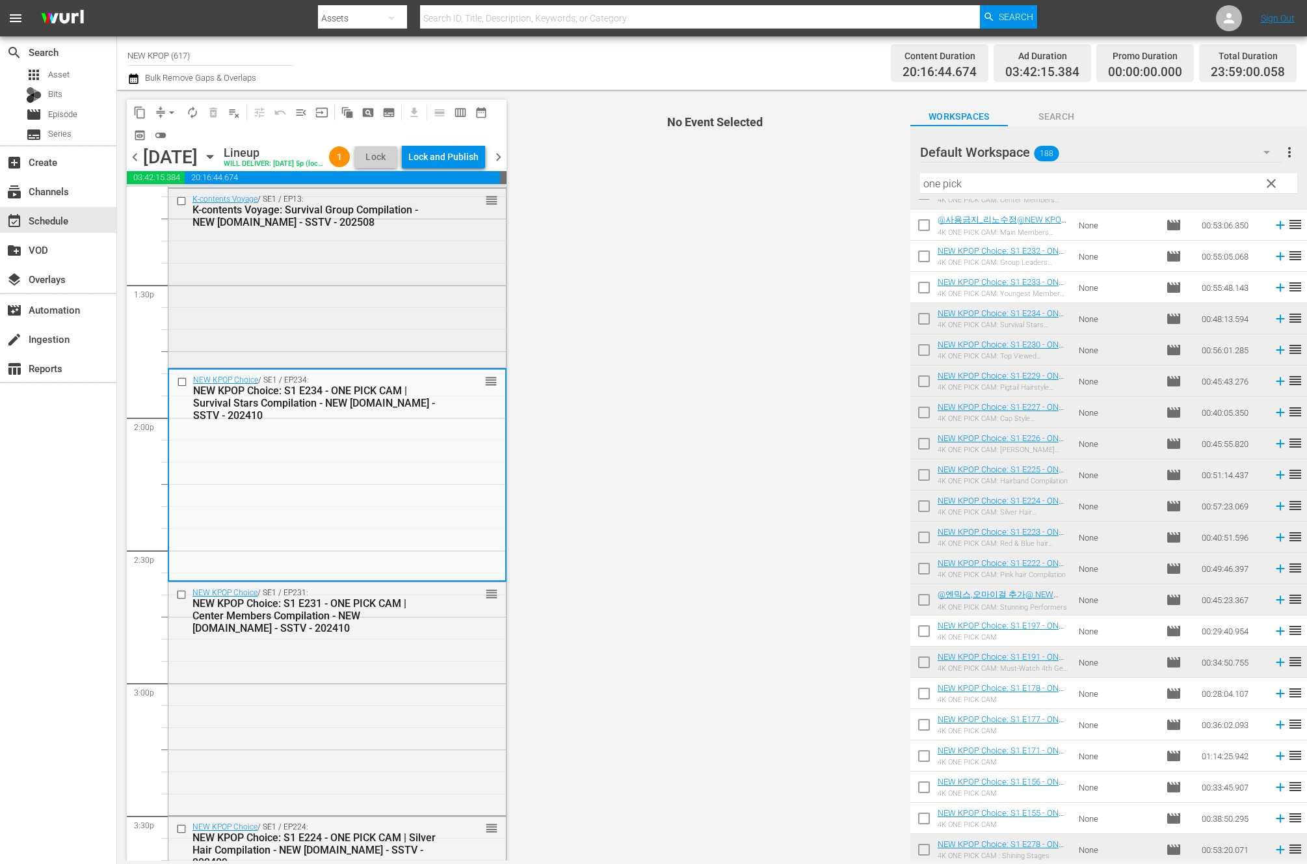
scroll to position [3497, 0]
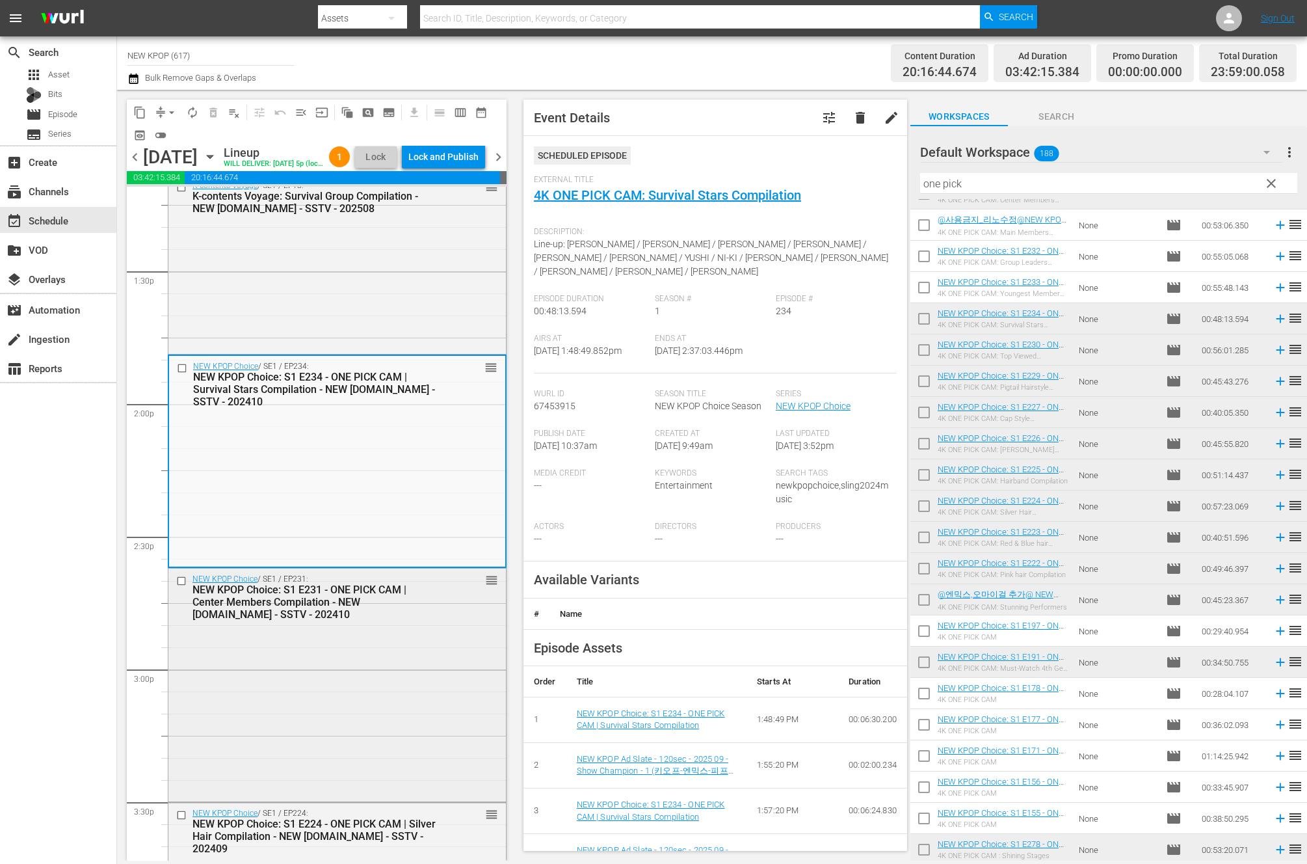
click at [340, 693] on div "NEW KPOP Choice / SE1 / EP231: NEW KPOP Choice: S1 E231 - ONE PICK CAM | Center…" at bounding box center [337, 683] width 338 height 231
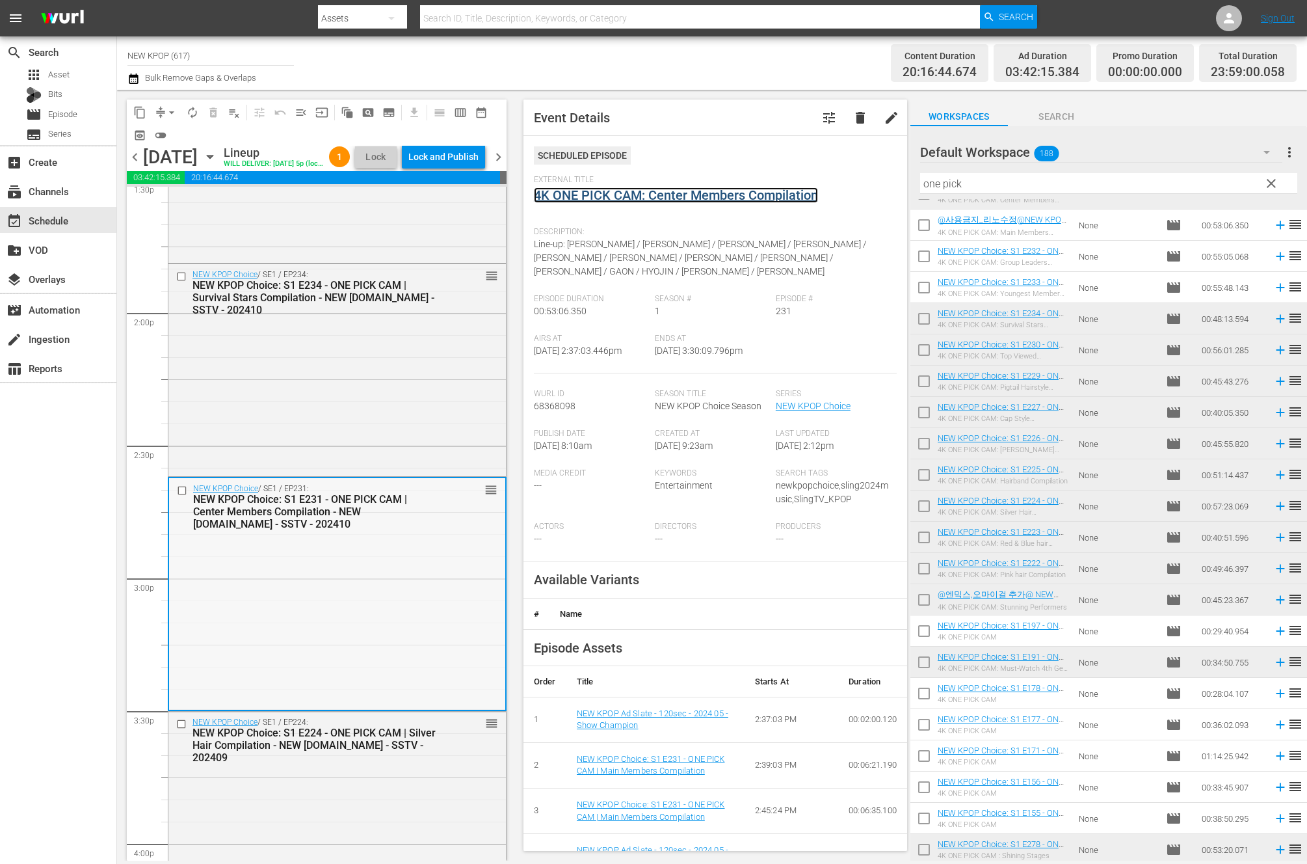
scroll to position [3709, 0]
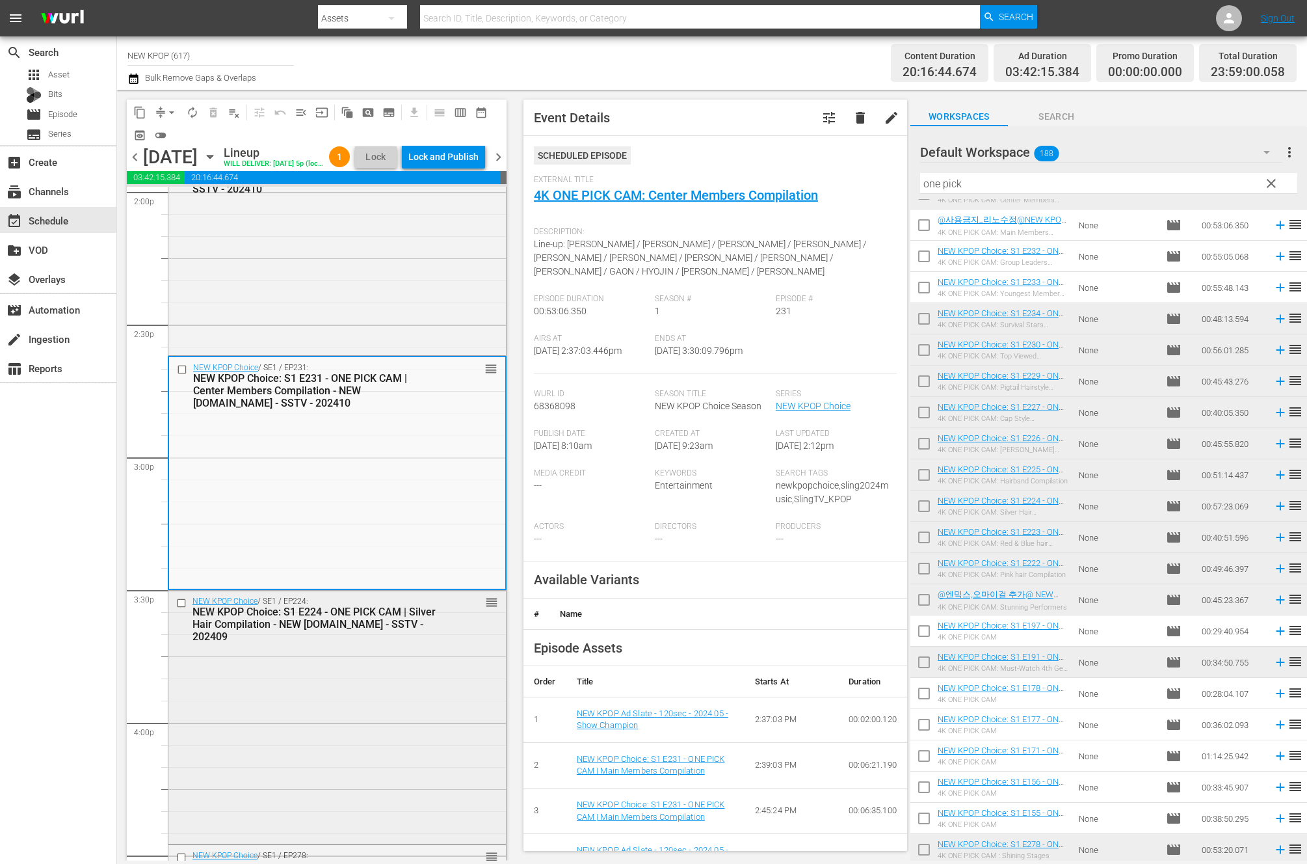
click at [378, 626] on div "NEW KPOP Choice / SE1 / EP224: NEW KPOP Choice: S1 E224 - ONE PICK CAM | Silver…" at bounding box center [316, 619] width 248 height 46
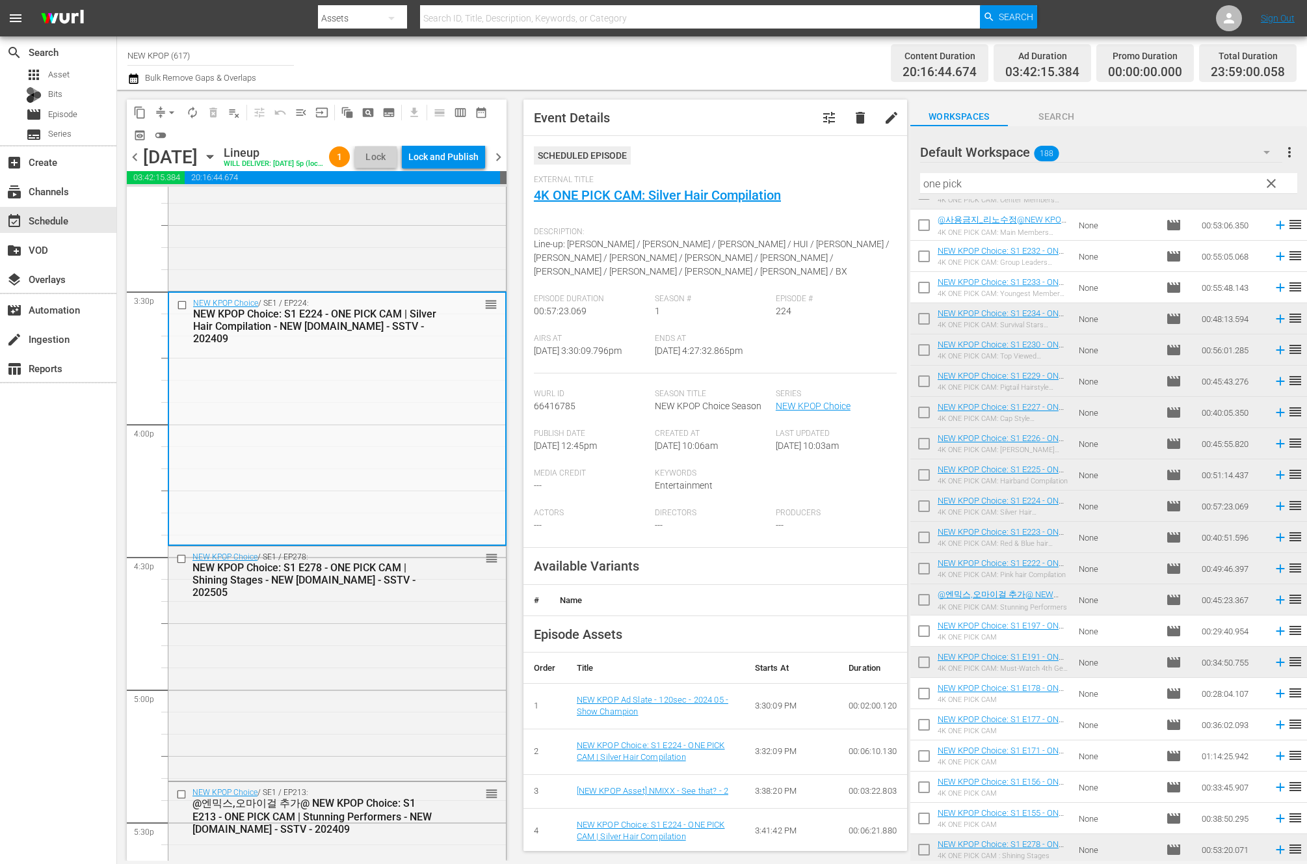
scroll to position [4005, 0]
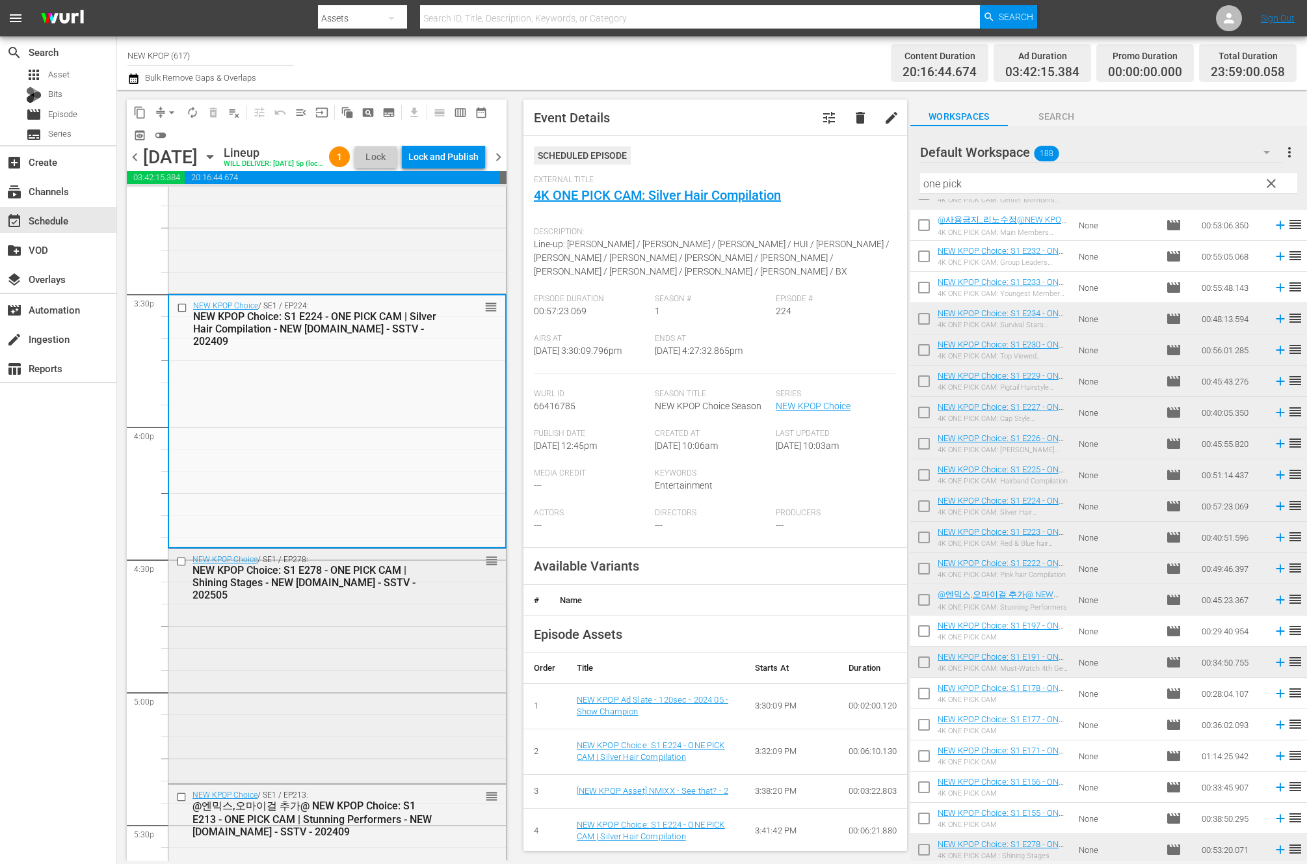
click at [378, 605] on div "NEW KPOP Choice / SE1 / EP278: NEW KPOP Choice: S1 E278 - ONE PICK CAM | Shinin…" at bounding box center [337, 577] width 338 height 57
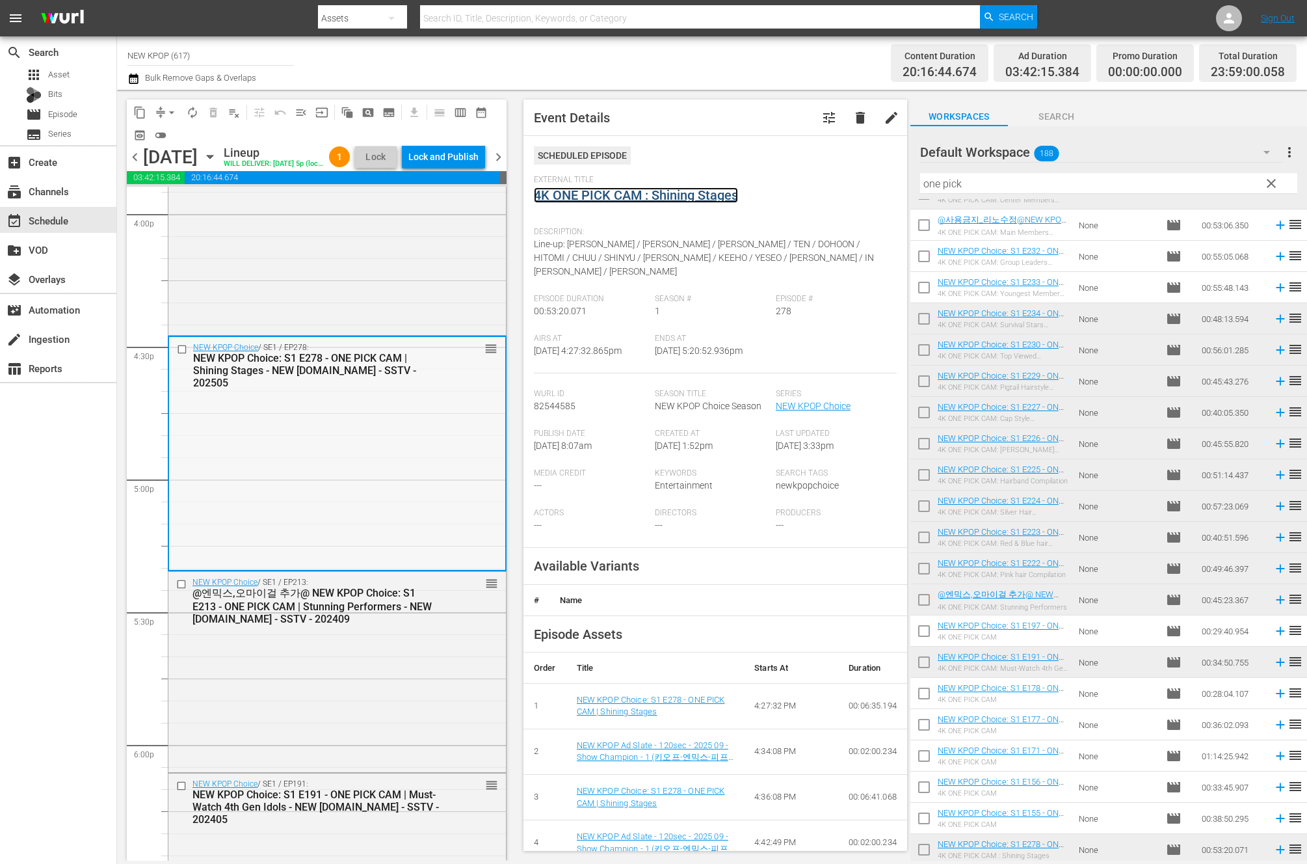
scroll to position [4330, 0]
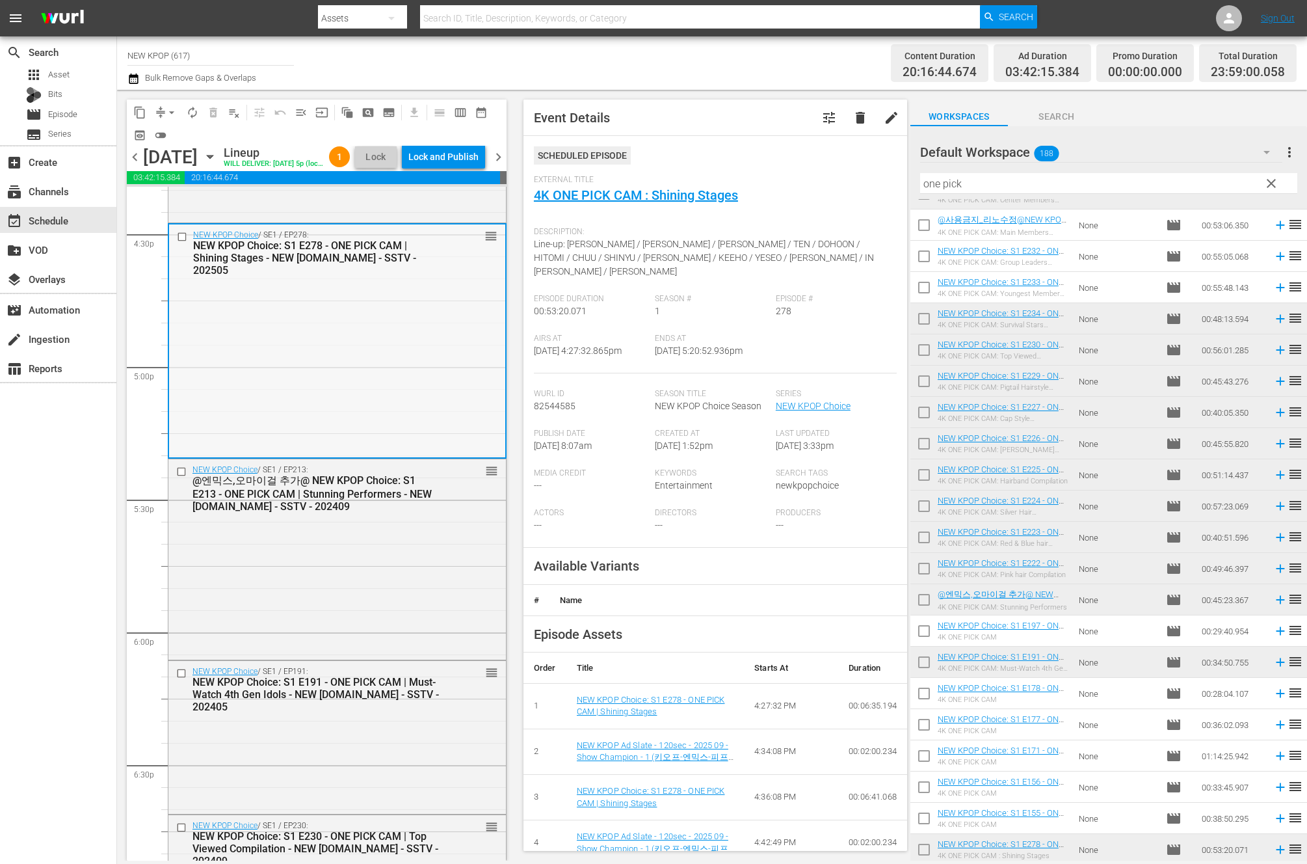
click at [423, 549] on div "NEW KPOP Choice / SE1 / EP213: @엔믹스,오마이걸 추가@ NEW KPOP Choice: S1 E213 - ONE PIC…" at bounding box center [337, 557] width 338 height 197
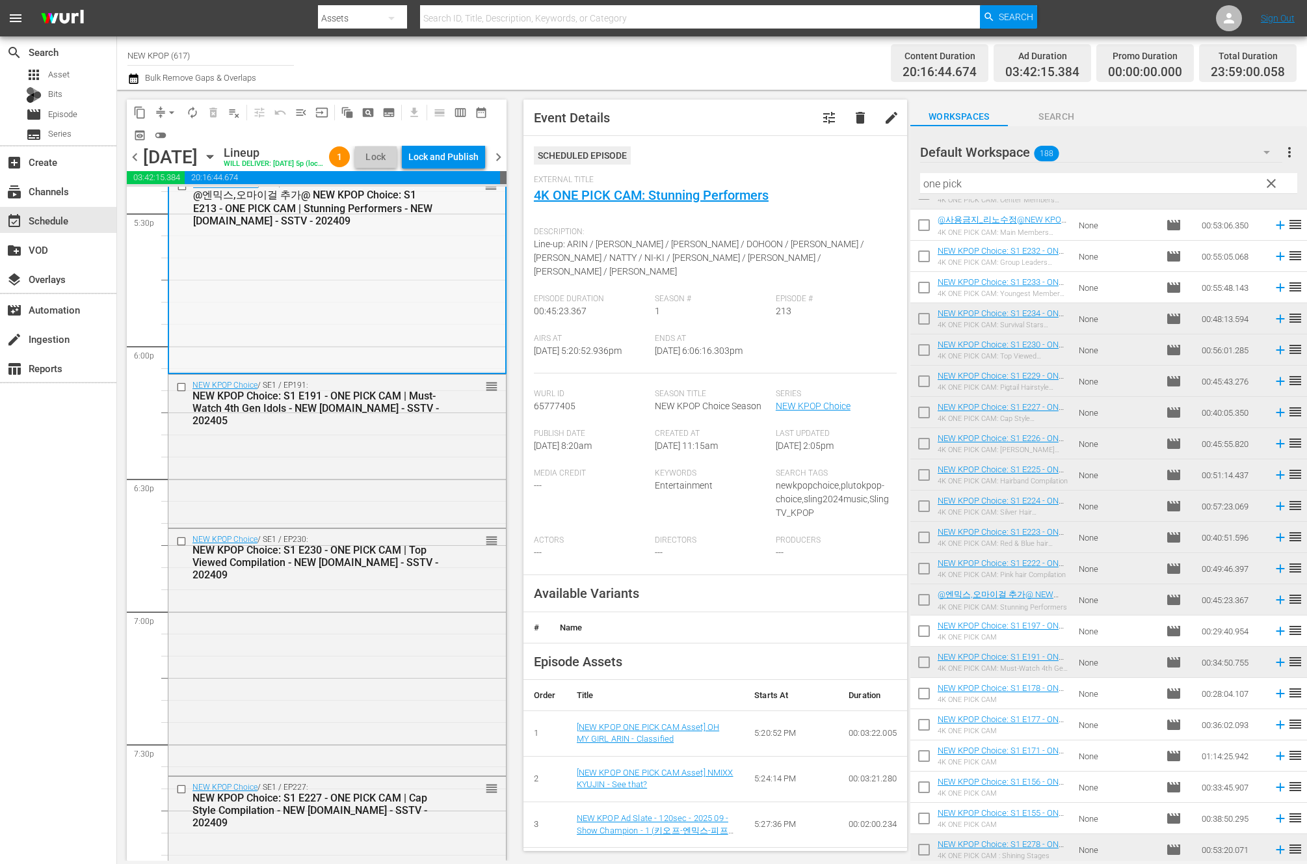
scroll to position [4664, 0]
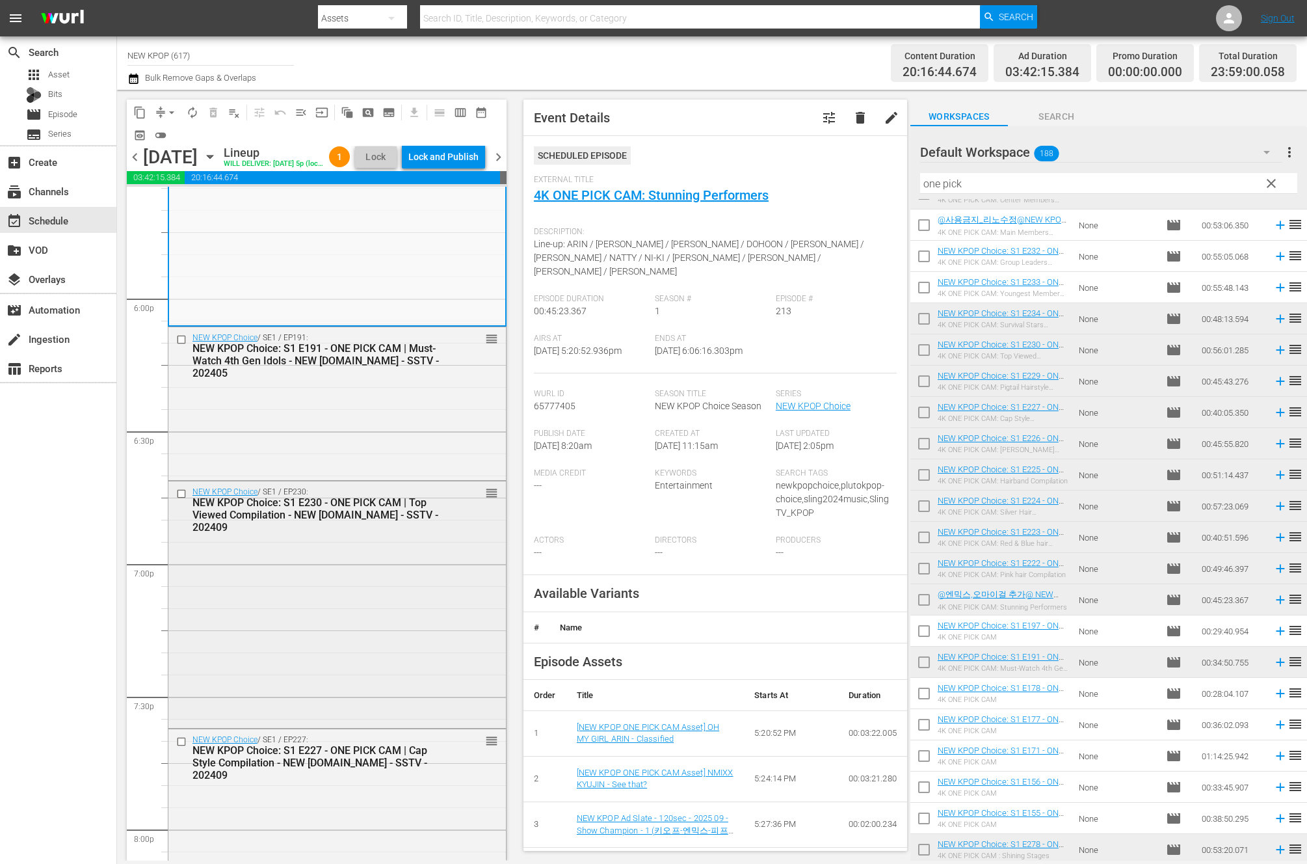
click at [358, 511] on div "NEW KPOP Choice / SE1 / EP230: NEW KPOP Choice: S1 E230 - ONE PICK CAM | Top Vi…" at bounding box center [316, 510] width 248 height 46
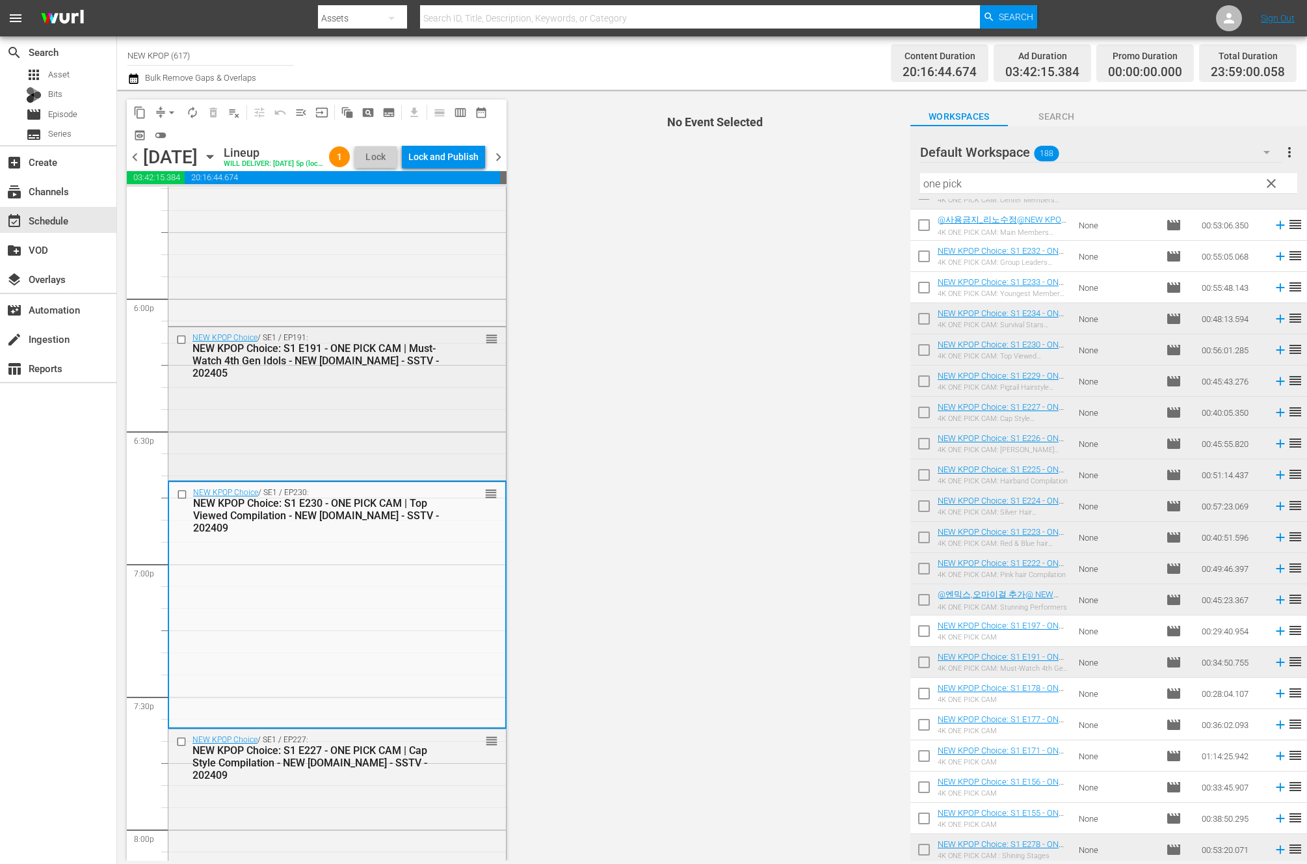
click at [368, 436] on div "NEW KPOP Choice / SE1 / EP191: NEW KPOP Choice: S1 E191 - ONE PICK CAM | Must-W…" at bounding box center [337, 402] width 338 height 150
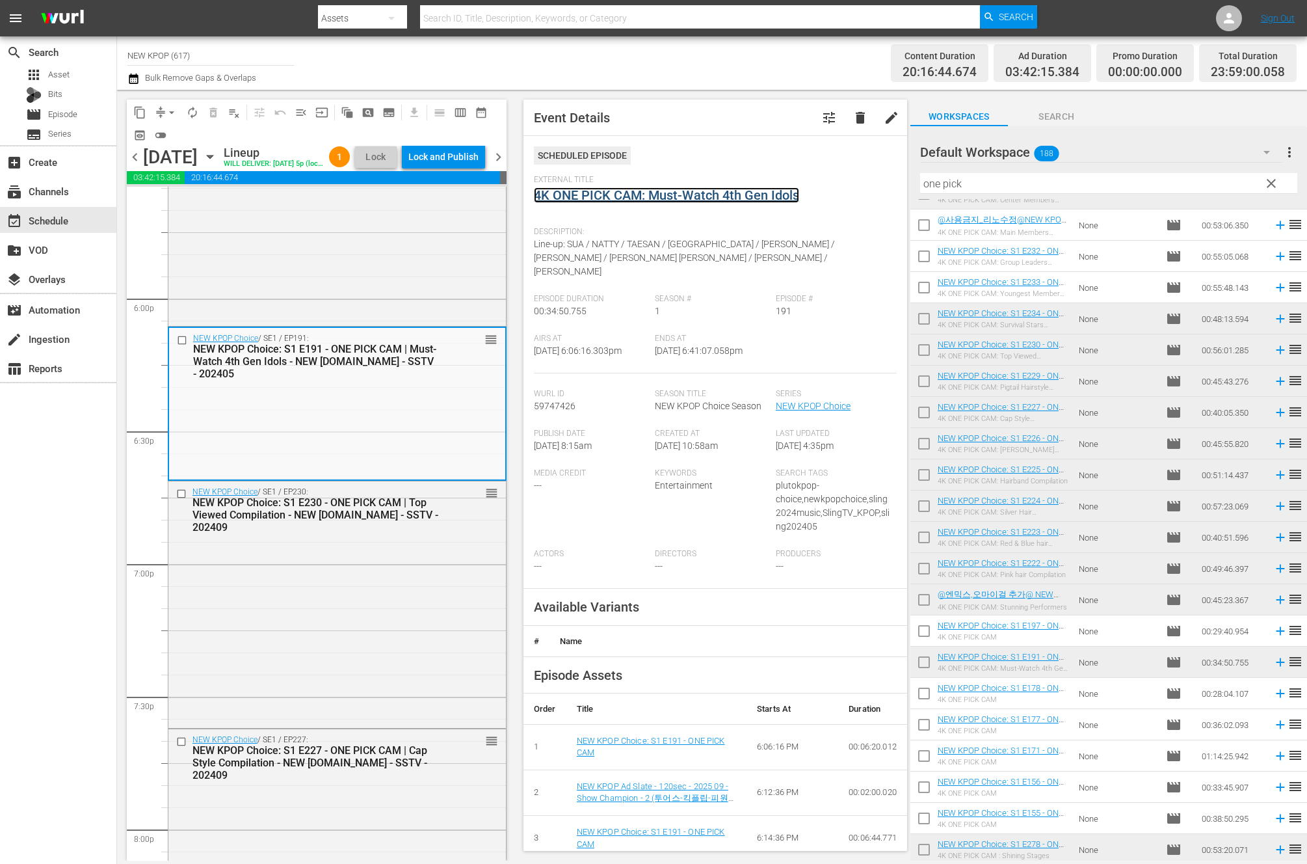
click at [626, 189] on link "4K ONE PICK CAM: Must-Watch 4th Gen Idols" at bounding box center [666, 195] width 265 height 16
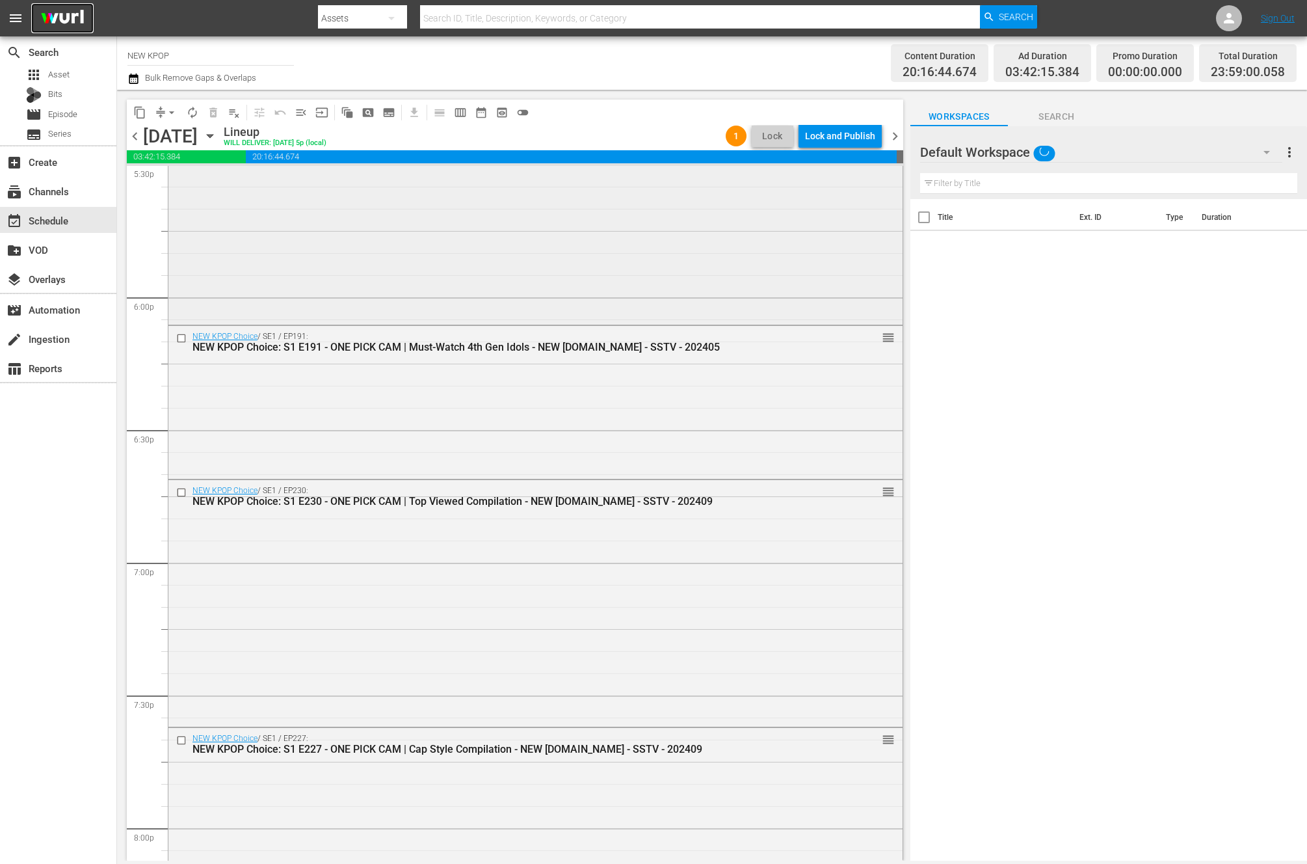
scroll to position [5208, 0]
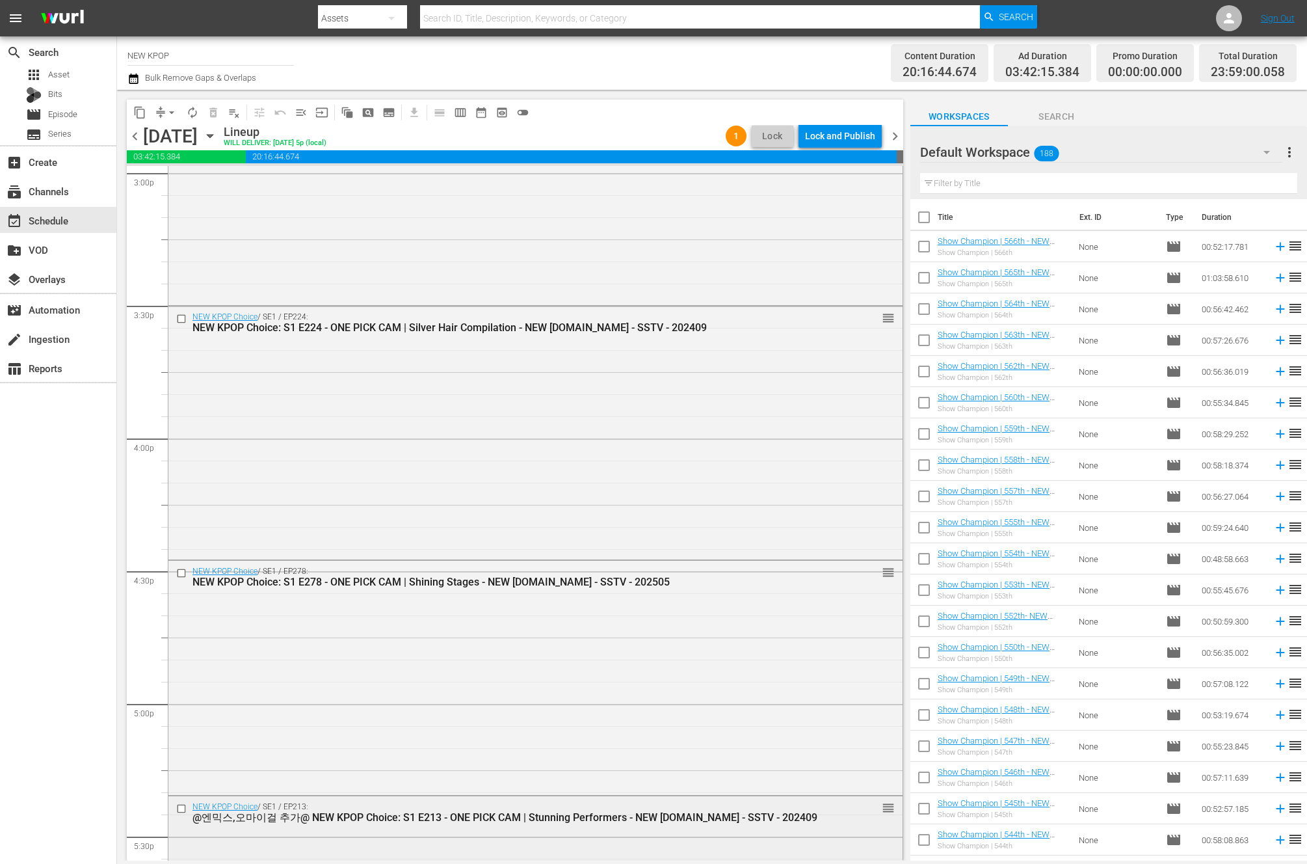
click at [379, 393] on div "NEW KPOP Choice / SE1 / EP224: NEW KPOP Choice: S1 E224 - ONE PICK CAM | Silver…" at bounding box center [535, 431] width 734 height 250
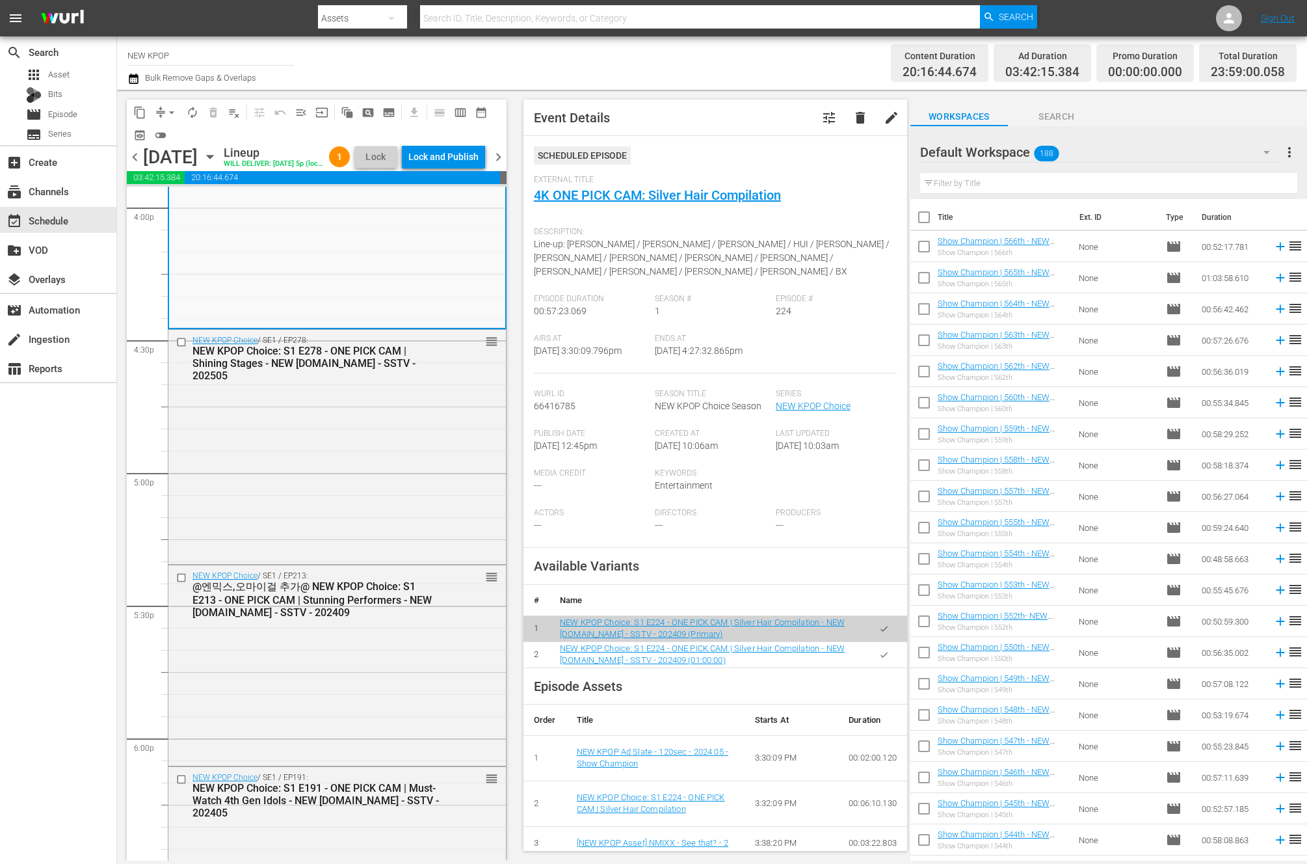
scroll to position [4226, 0]
click at [239, 475] on div "NEW KPOP Choice / SE1 / EP278: NEW KPOP Choice: S1 E278 - ONE PICK CAM | Shinin…" at bounding box center [337, 444] width 338 height 232
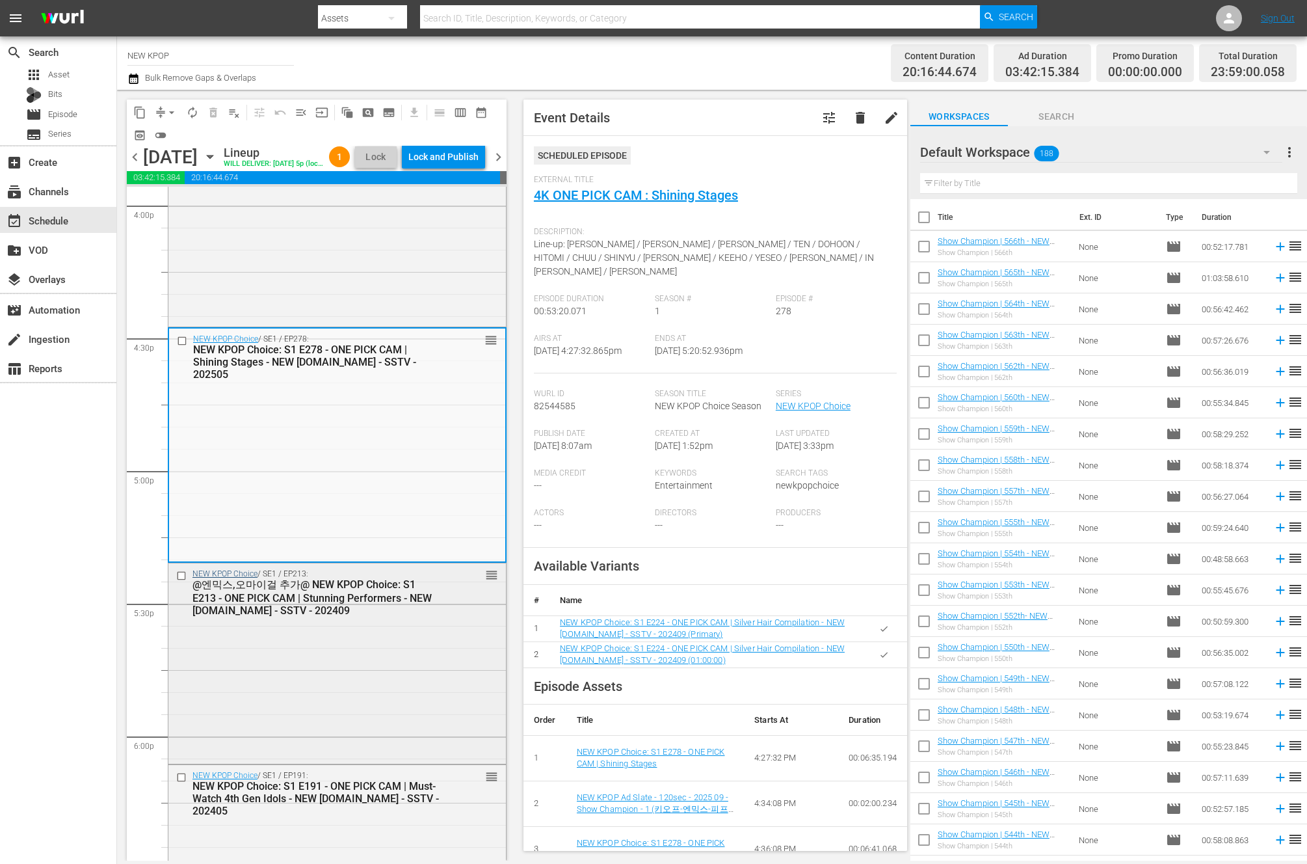
scroll to position [4401, 0]
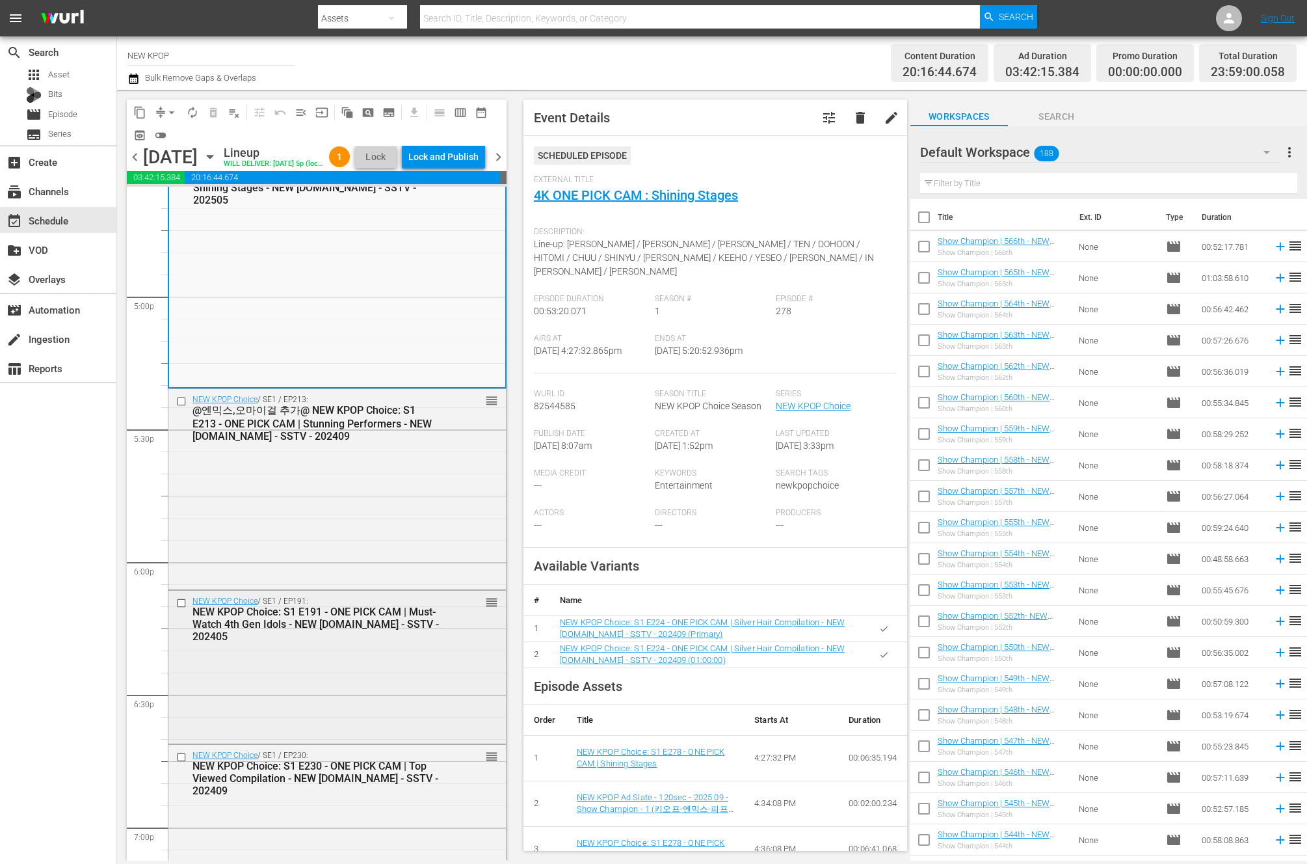
click at [260, 692] on div "NEW KPOP Choice / SE1 / EP191: NEW KPOP Choice: S1 E191 - ONE PICK CAM | Must-W…" at bounding box center [337, 665] width 338 height 150
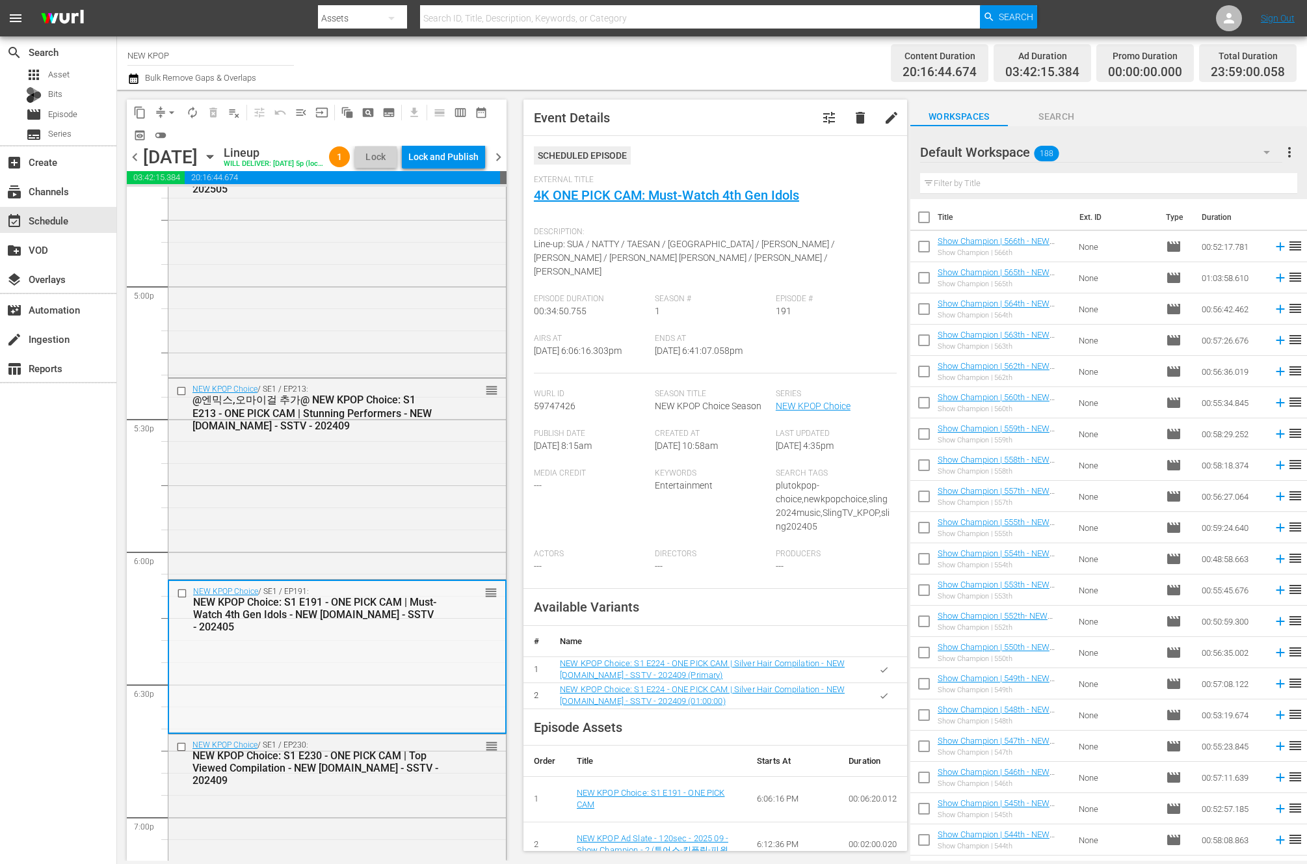
scroll to position [4475, 0]
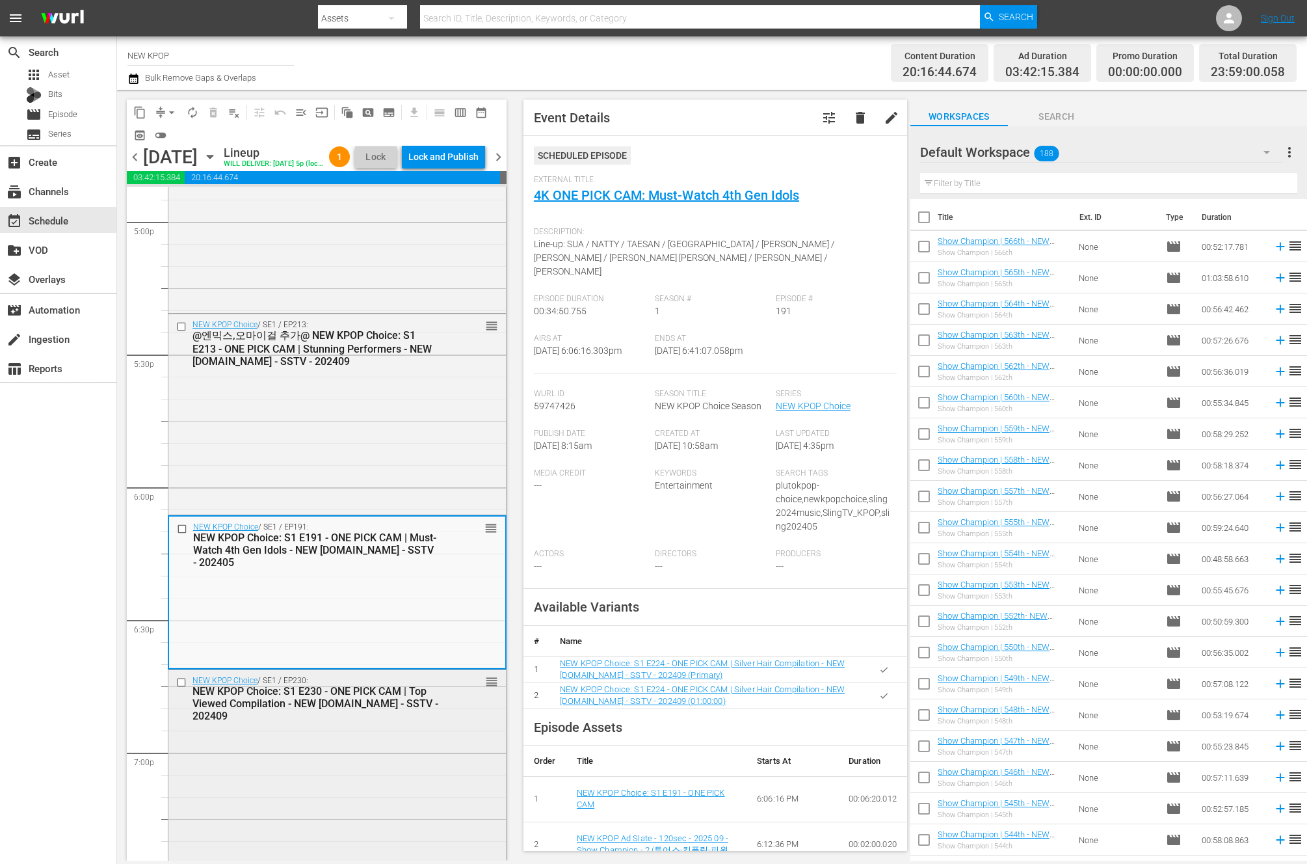
click at [269, 726] on div "NEW KPOP Choice / SE1 / EP230: NEW KPOP Choice: S1 E230 - ONE PICK CAM | Top Vi…" at bounding box center [337, 698] width 338 height 57
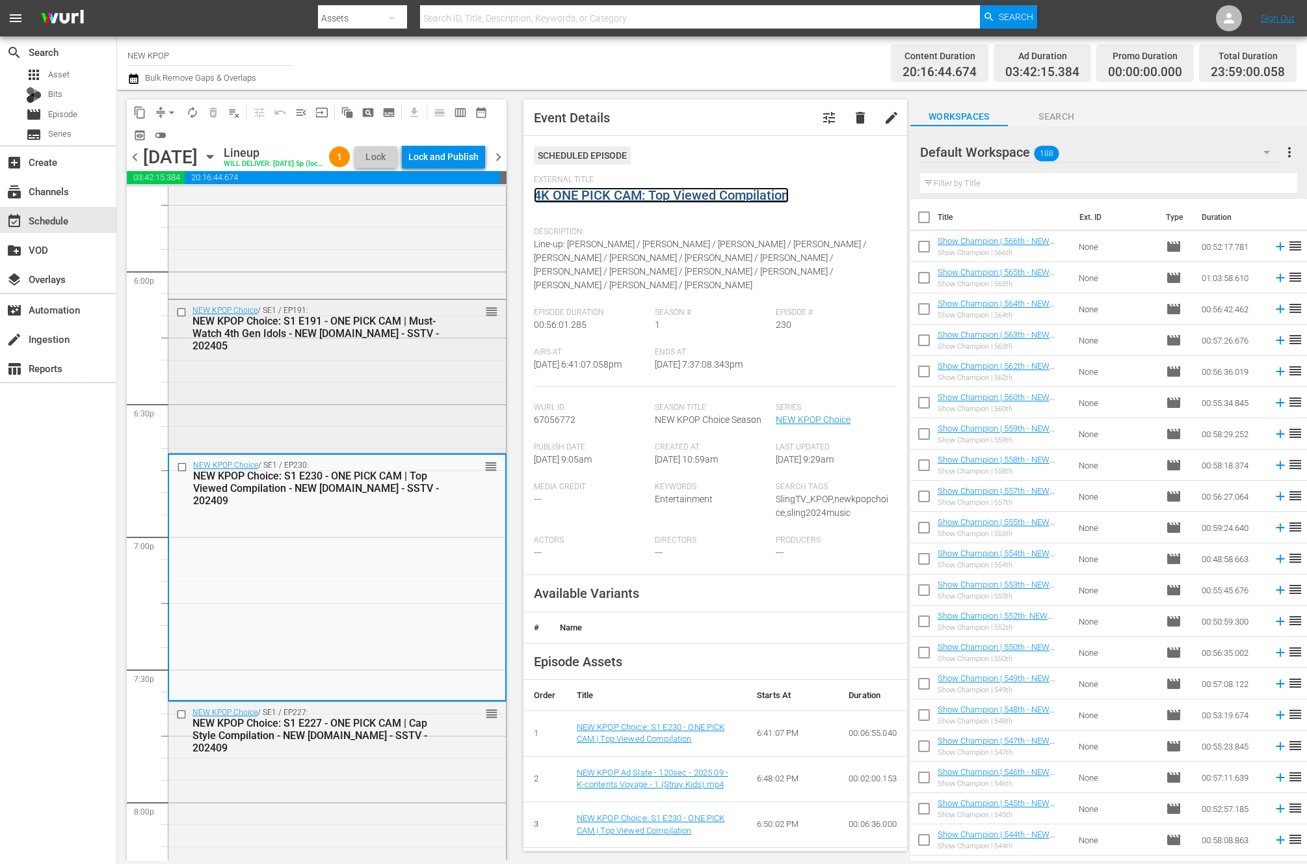
scroll to position [4908, 0]
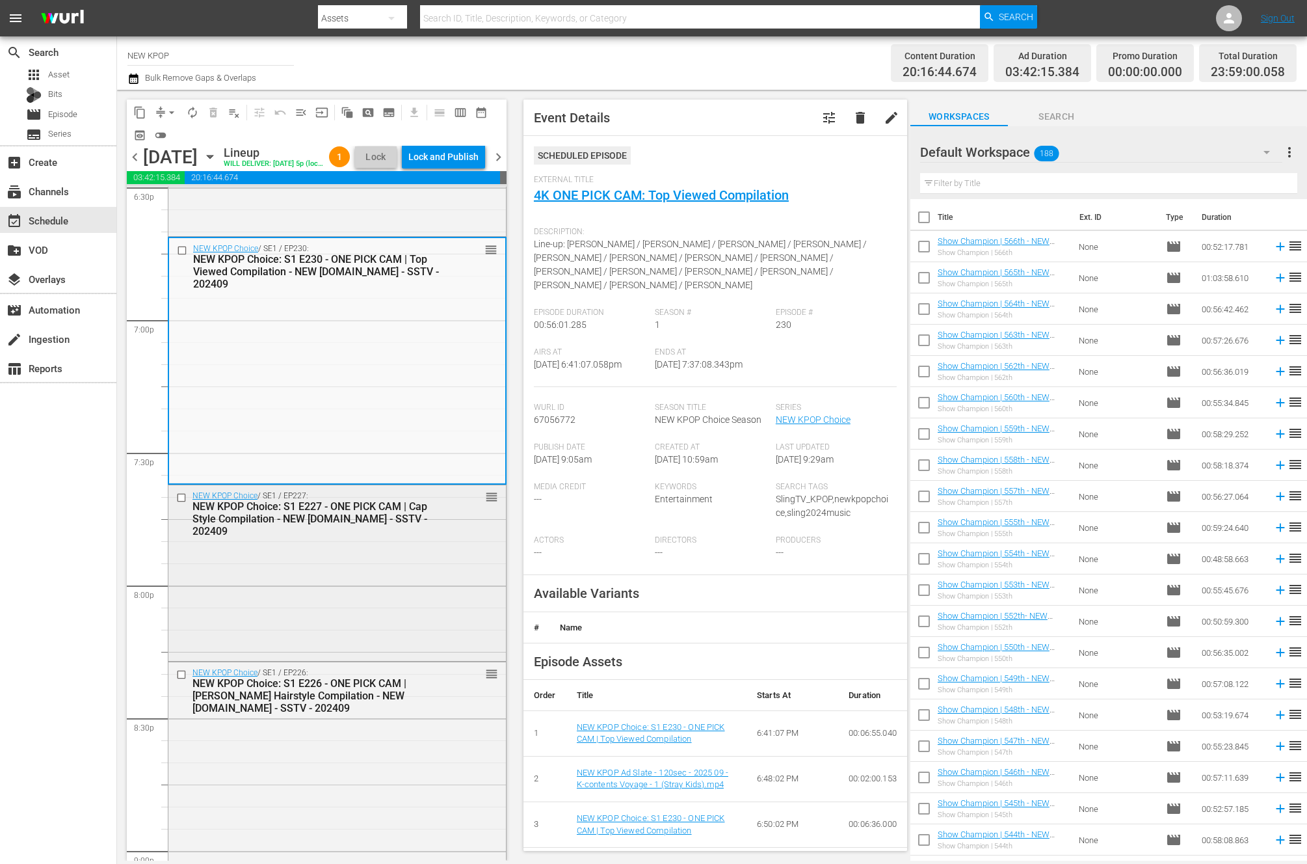
click at [309, 542] on div "NEW KPOP Choice / SE1 / EP227: NEW KPOP Choice: S1 E227 - ONE PICK CAM | Cap St…" at bounding box center [337, 513] width 338 height 57
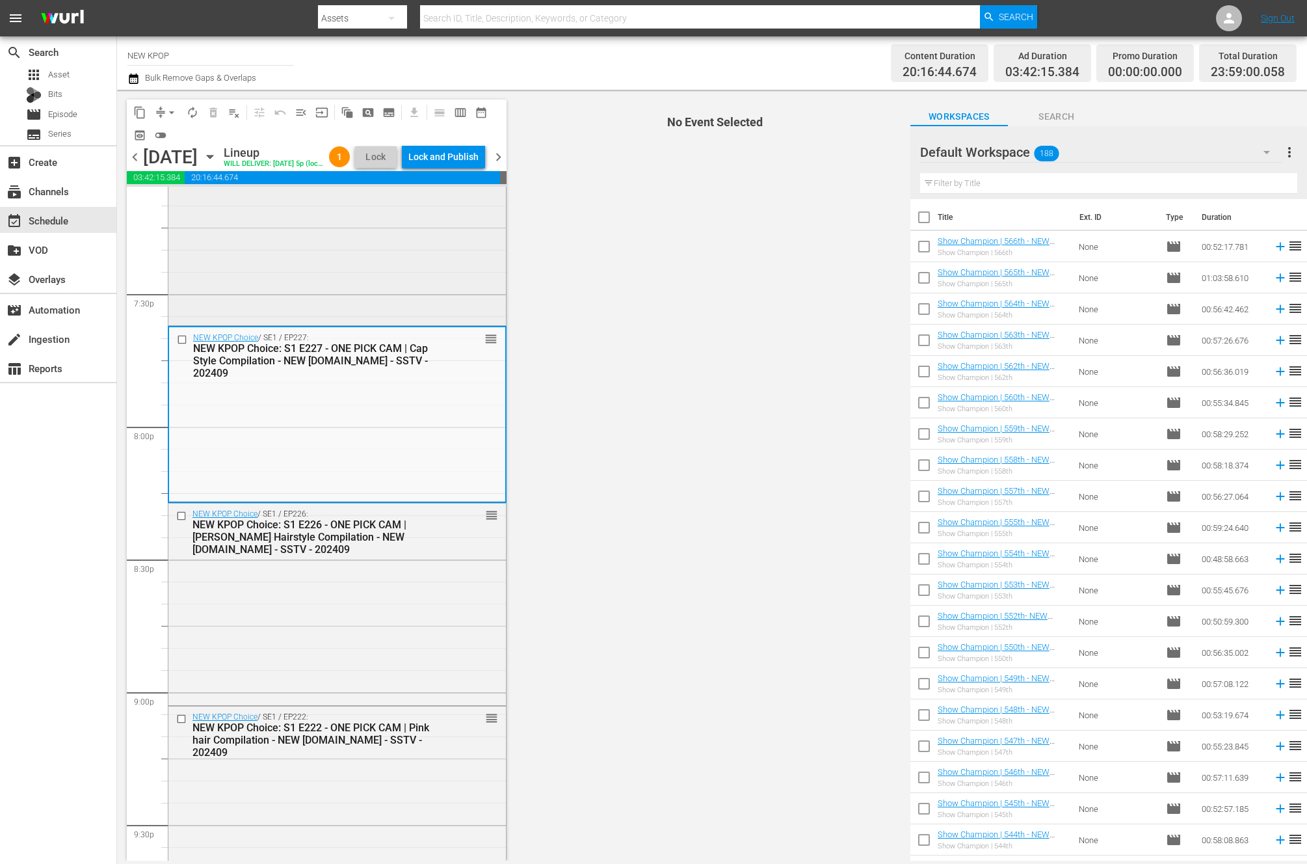
scroll to position [5179, 0]
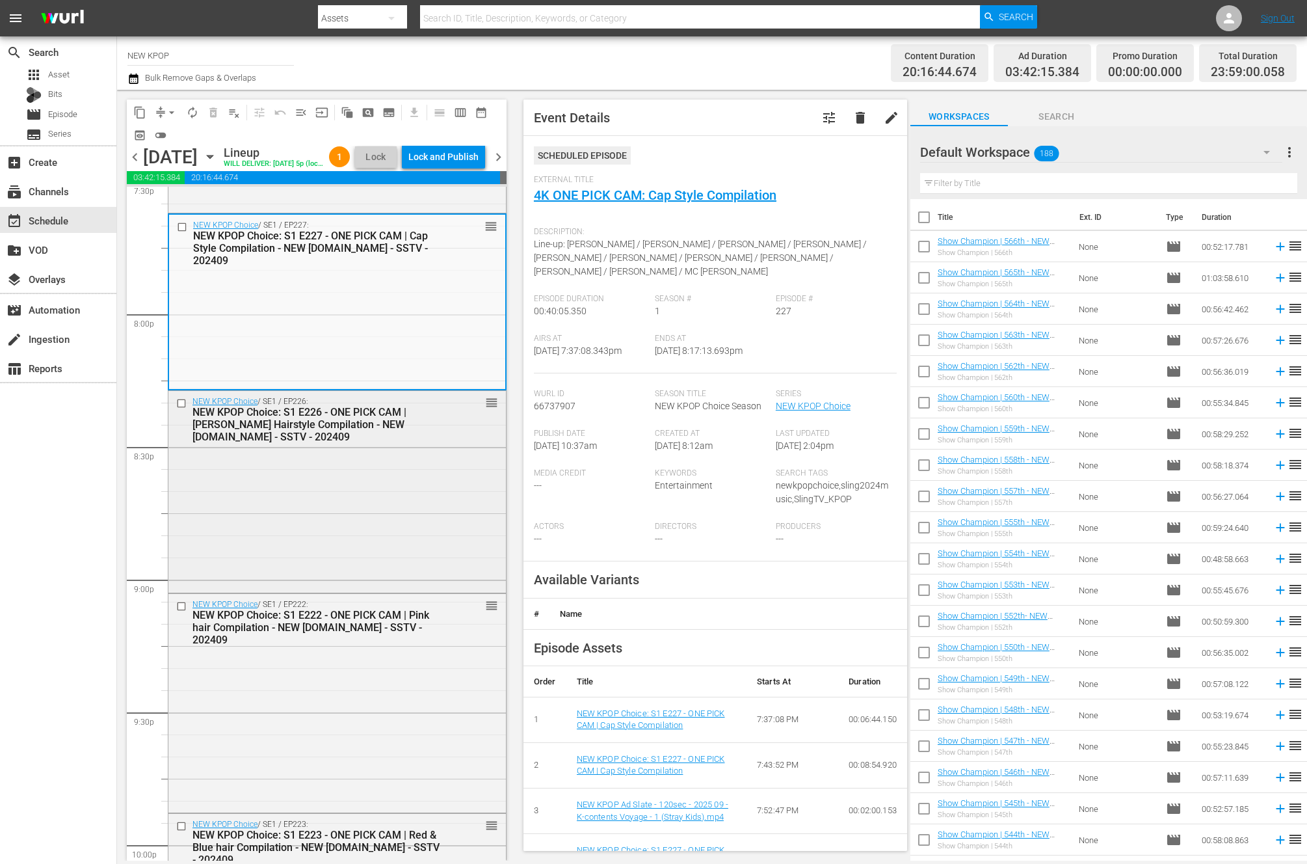
click at [469, 544] on div "NEW KPOP Choice / SE1 / EP226: NEW KPOP Choice: S1 E226 - ONE PICK CAM | Bob Ha…" at bounding box center [337, 490] width 338 height 199
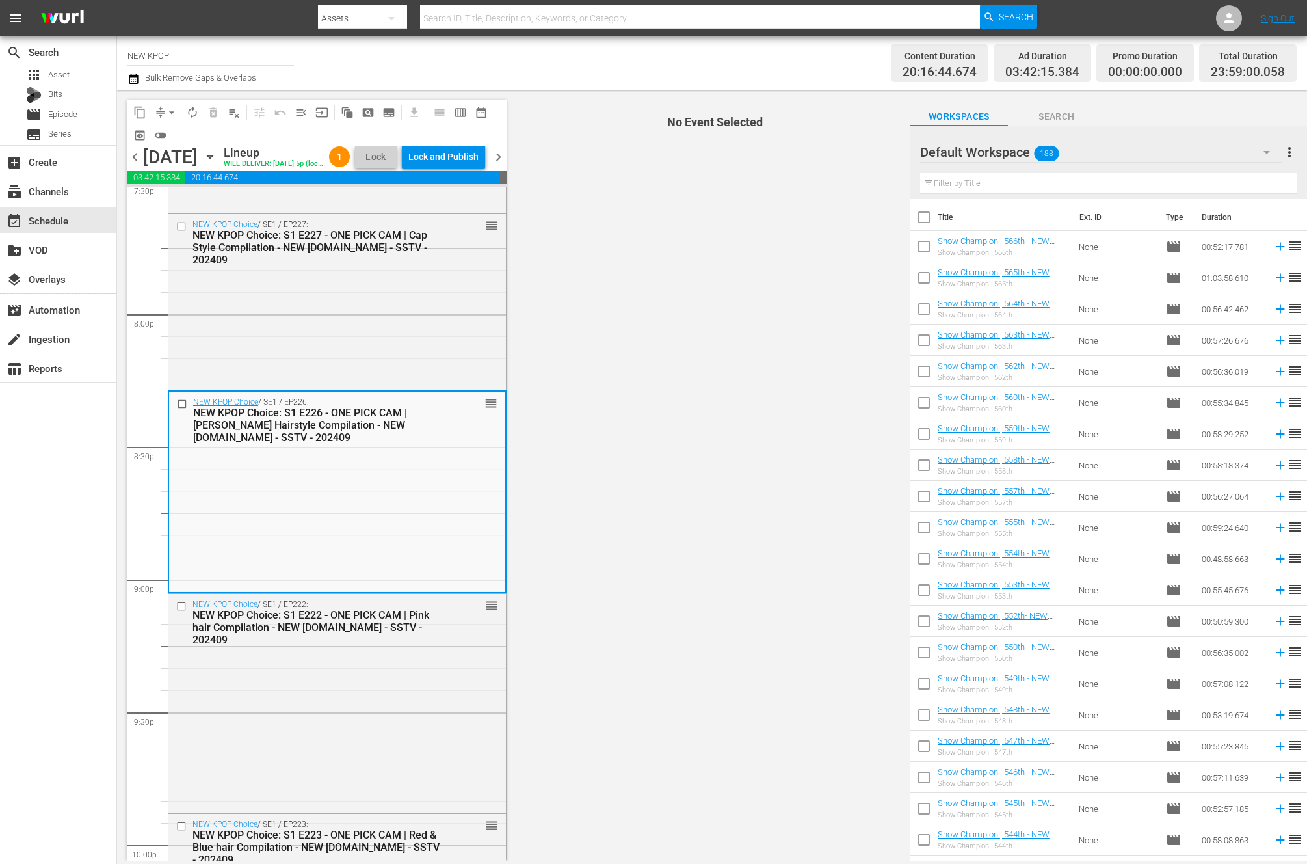
scroll to position [5376, 0]
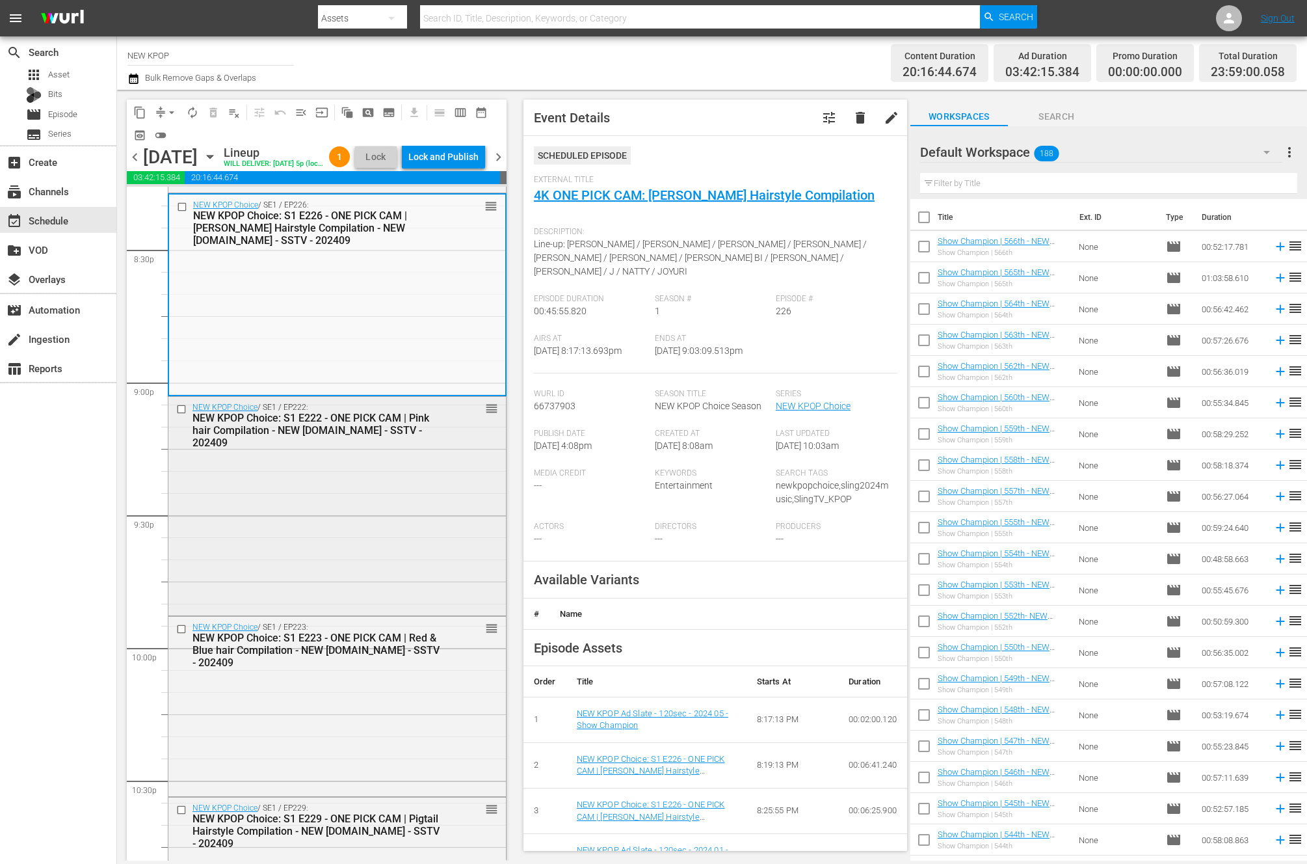
click at [392, 557] on div "NEW KPOP Choice / SE1 / EP222: NEW KPOP Choice: S1 E222 - ONE PICK CAM | Pink h…" at bounding box center [337, 505] width 338 height 216
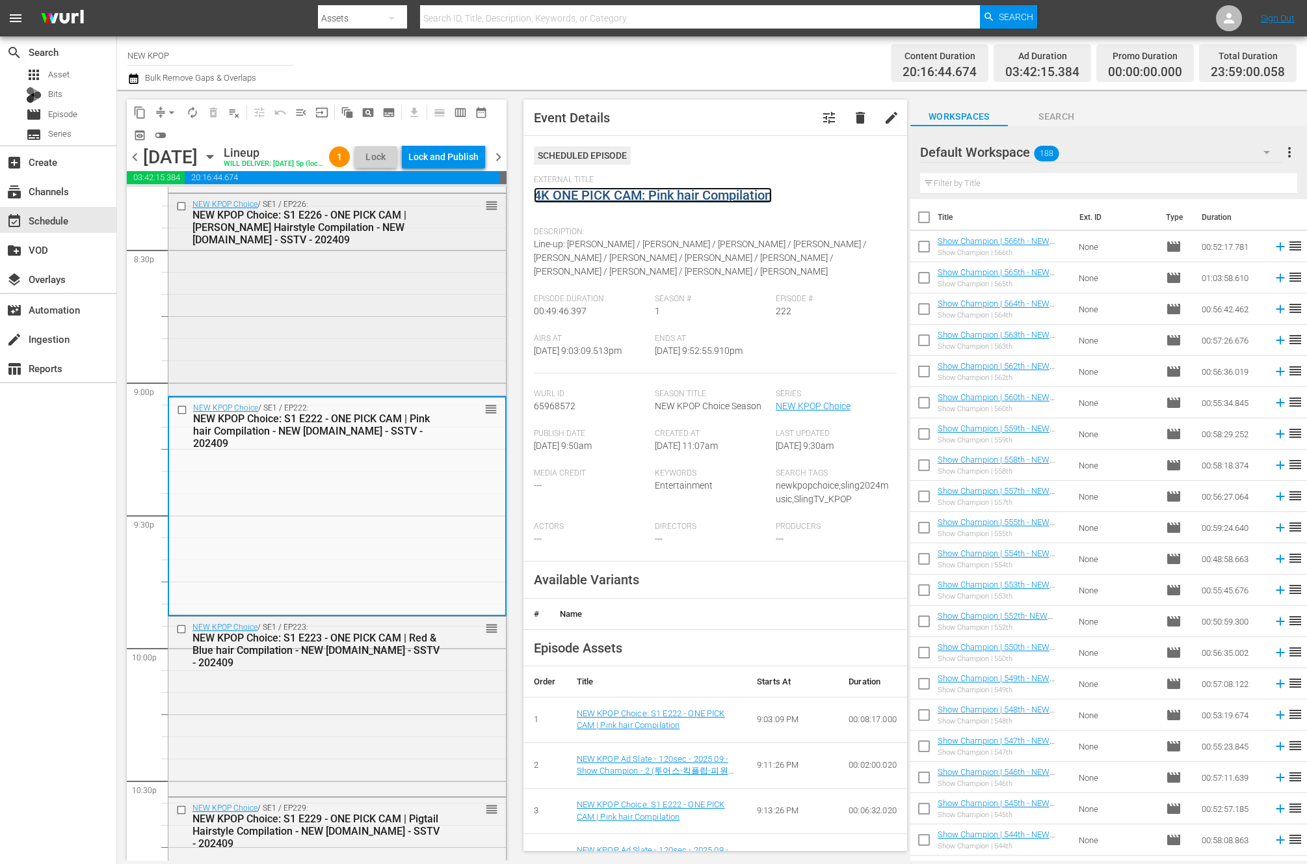
scroll to position [5600, 0]
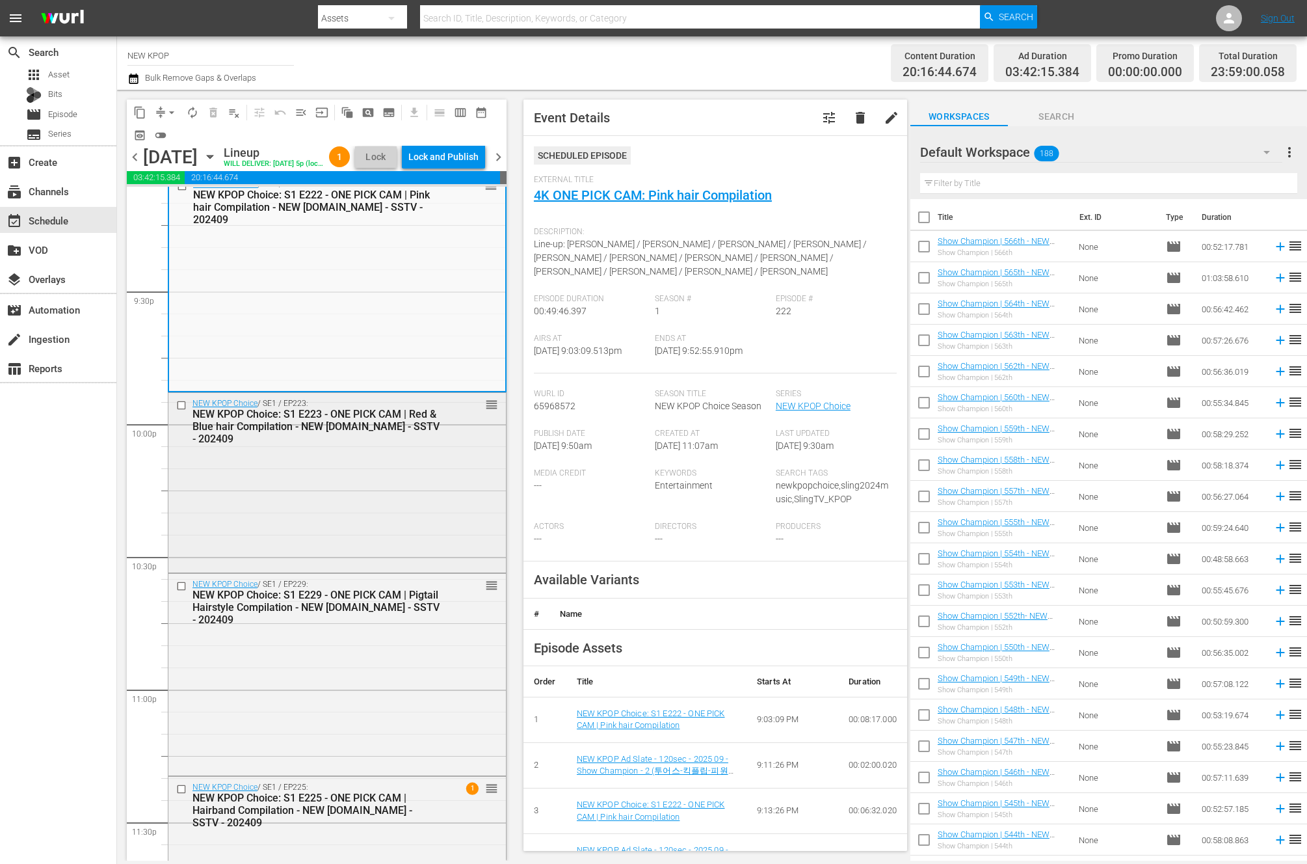
click at [372, 529] on div "NEW KPOP Choice / SE1 / EP223: NEW KPOP Choice: S1 E223 - ONE PICK CAM | Red & …" at bounding box center [337, 481] width 338 height 177
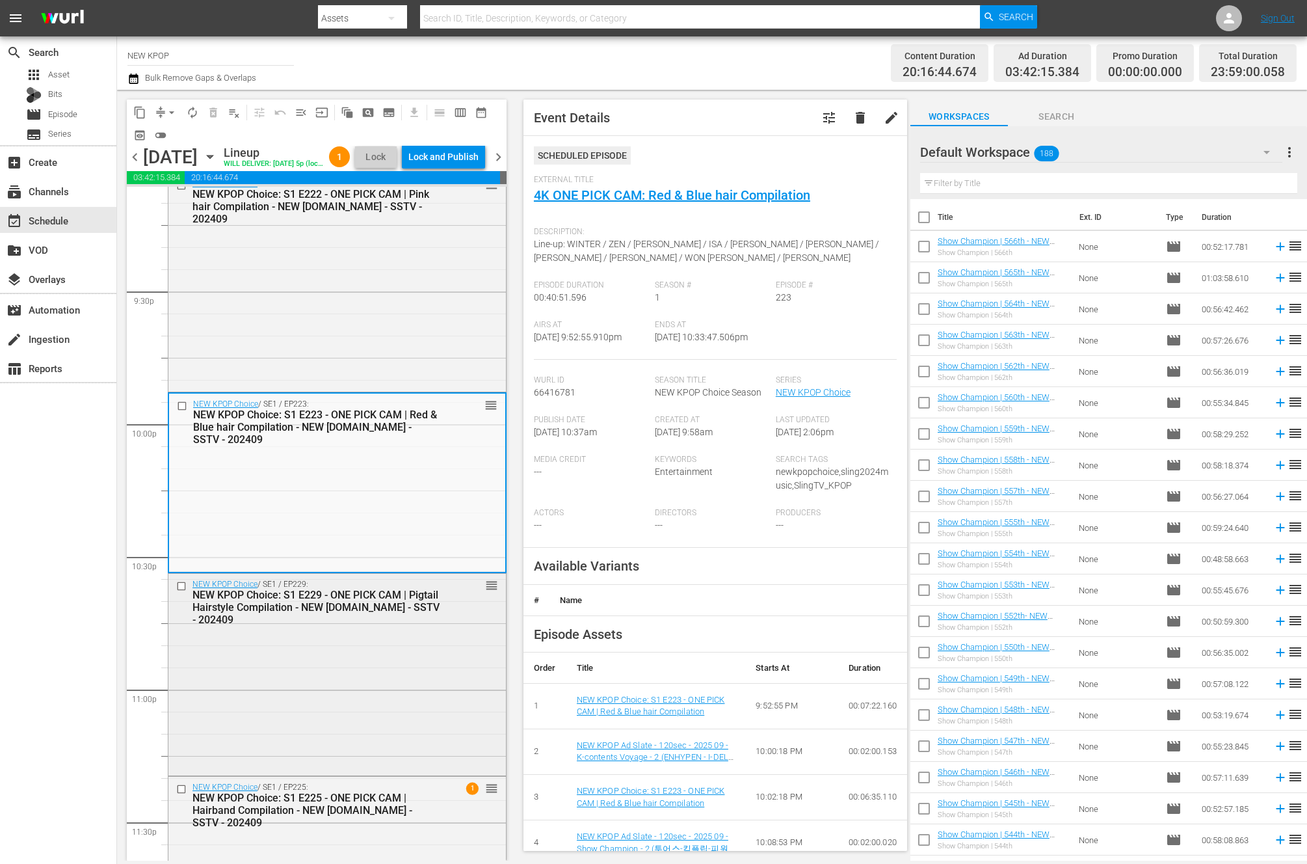
click at [418, 683] on div "NEW KPOP Choice / SE1 / EP229: NEW KPOP Choice: S1 E229 - ONE PICK CAM | Pigtai…" at bounding box center [337, 673] width 338 height 198
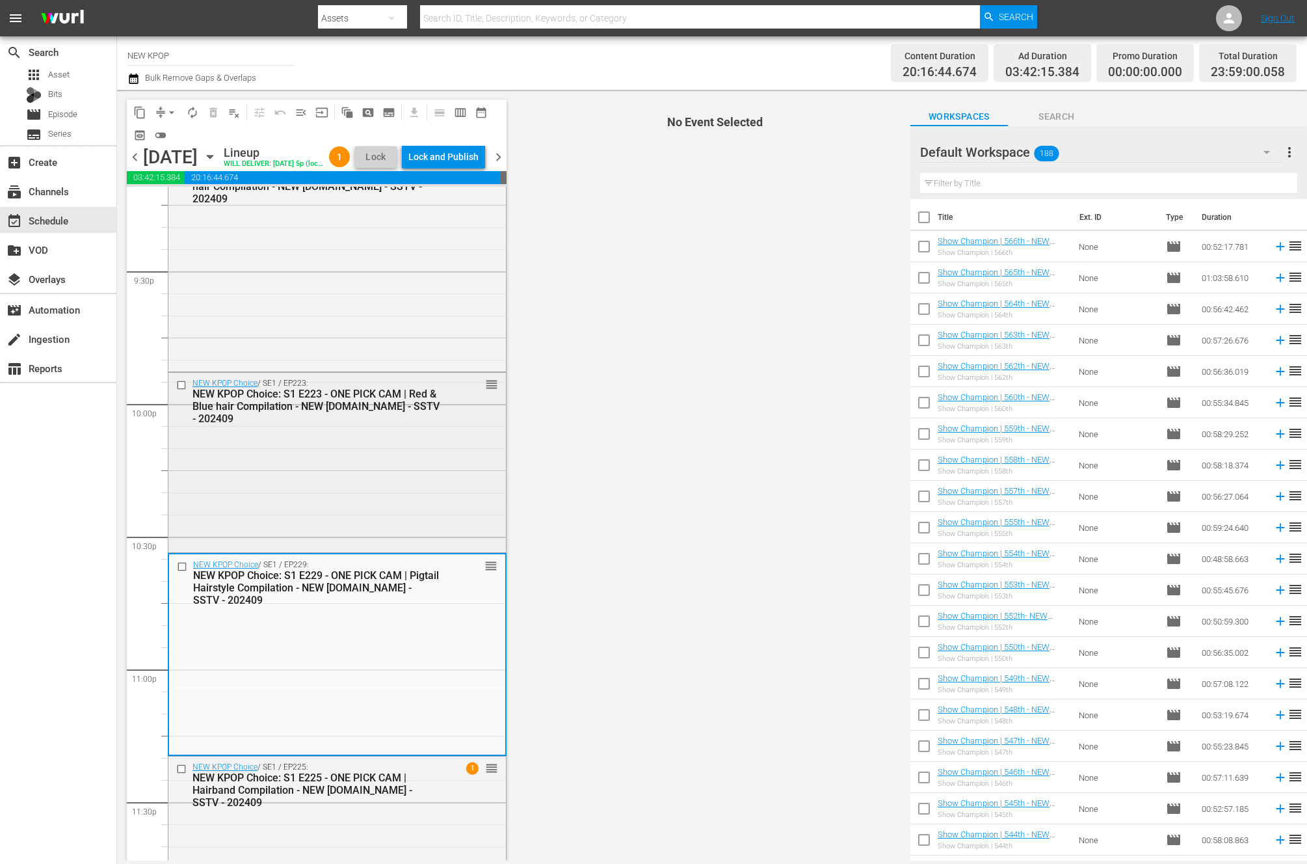
scroll to position [5762, 0]
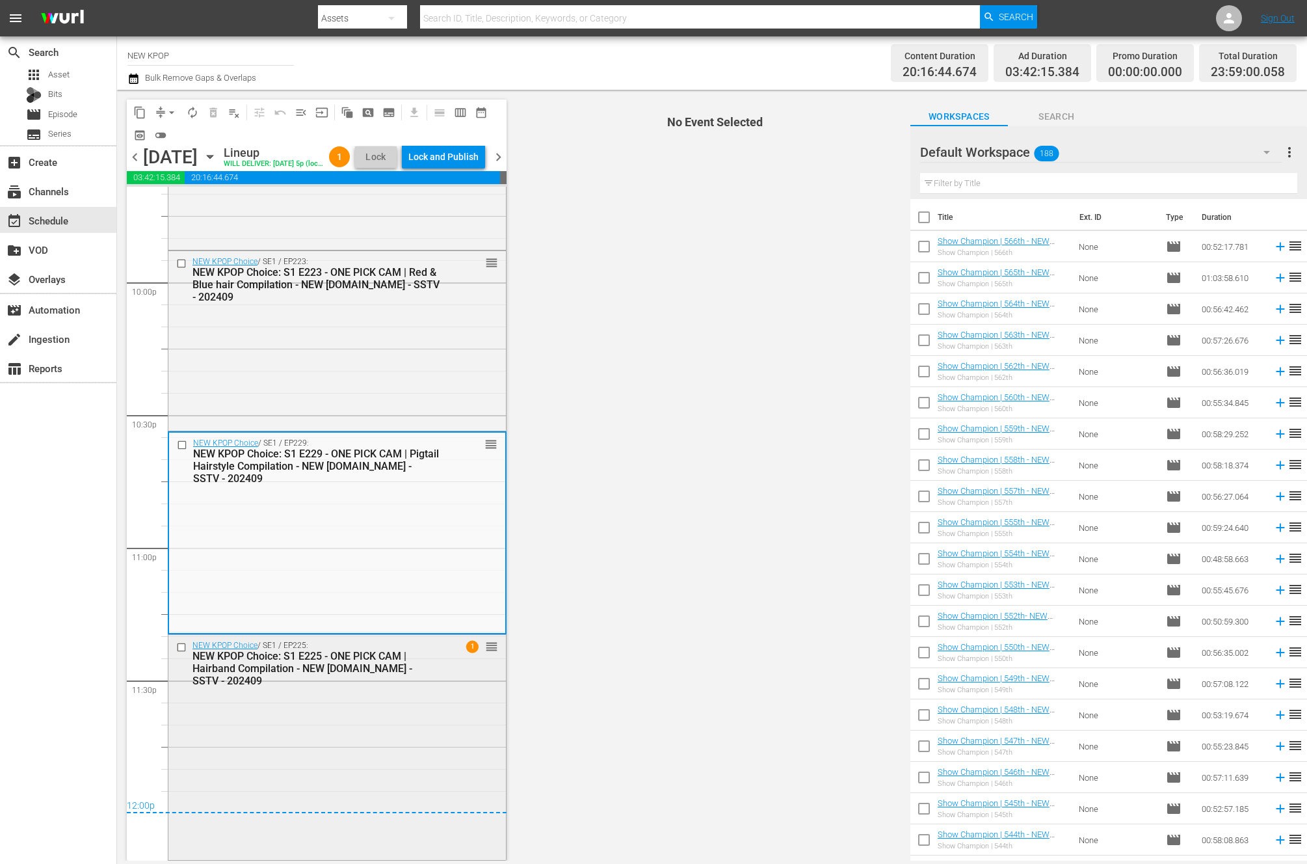
click at [417, 696] on div "NEW KPOP Choice / SE1 / EP225: NEW KPOP Choice: S1 E225 - ONE PICK CAM | Hairba…" at bounding box center [337, 746] width 338 height 222
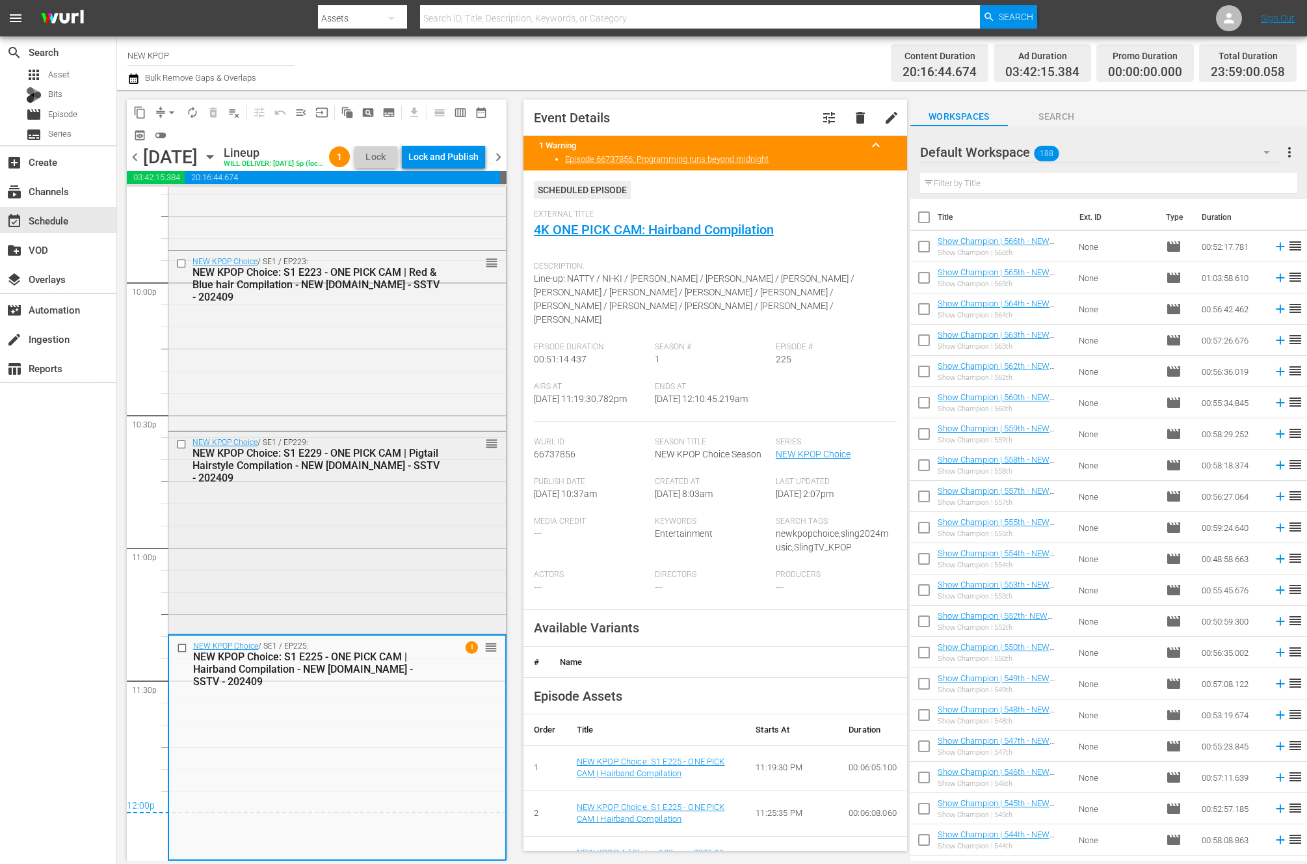
click at [460, 563] on div "NEW KPOP Choice / SE1 / EP229: NEW KPOP Choice: S1 E229 - ONE PICK CAM | Pigtai…" at bounding box center [337, 531] width 338 height 198
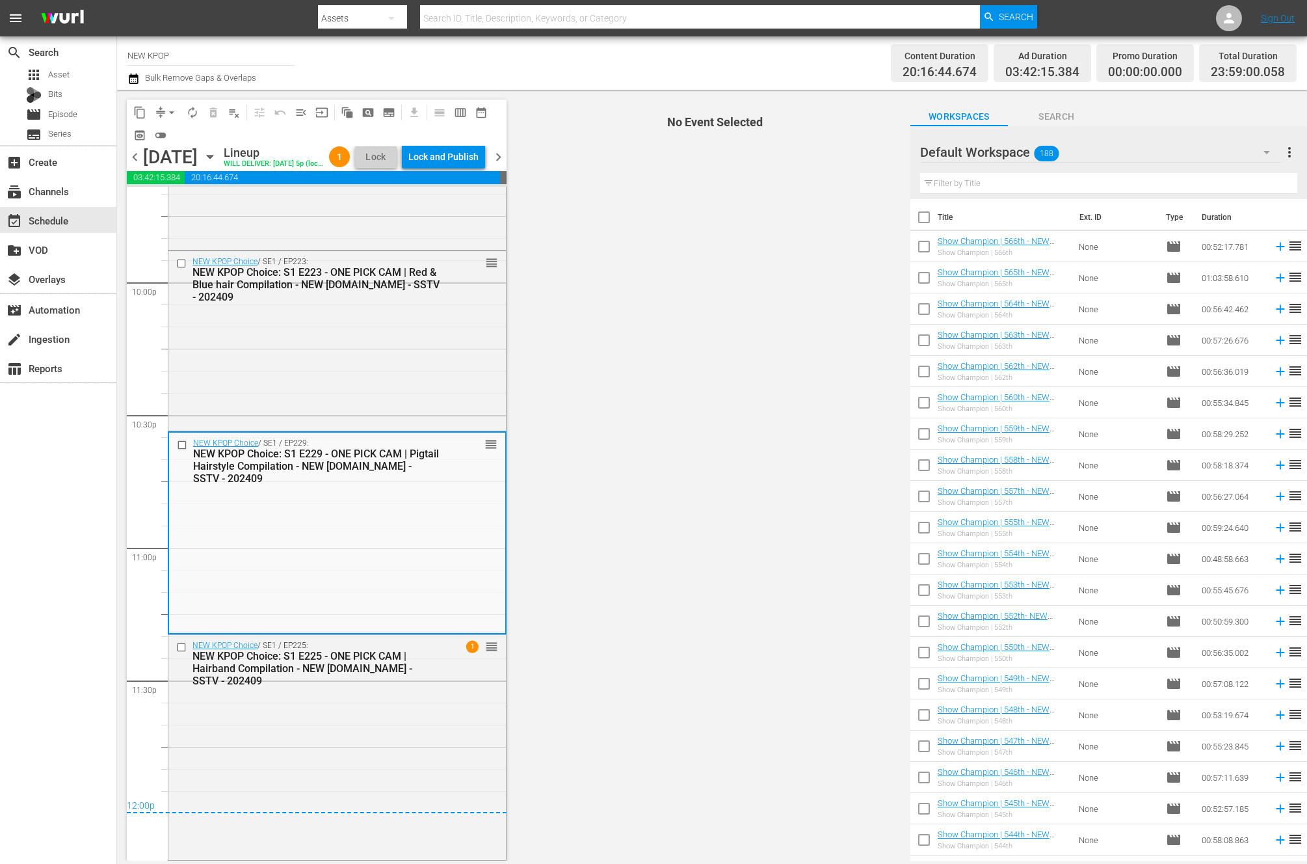
click at [346, 346] on div "NEW KPOP Choice / SE1 / EP223: NEW KPOP Choice: S1 E223 - ONE PICK CAM | Red & …" at bounding box center [337, 339] width 338 height 177
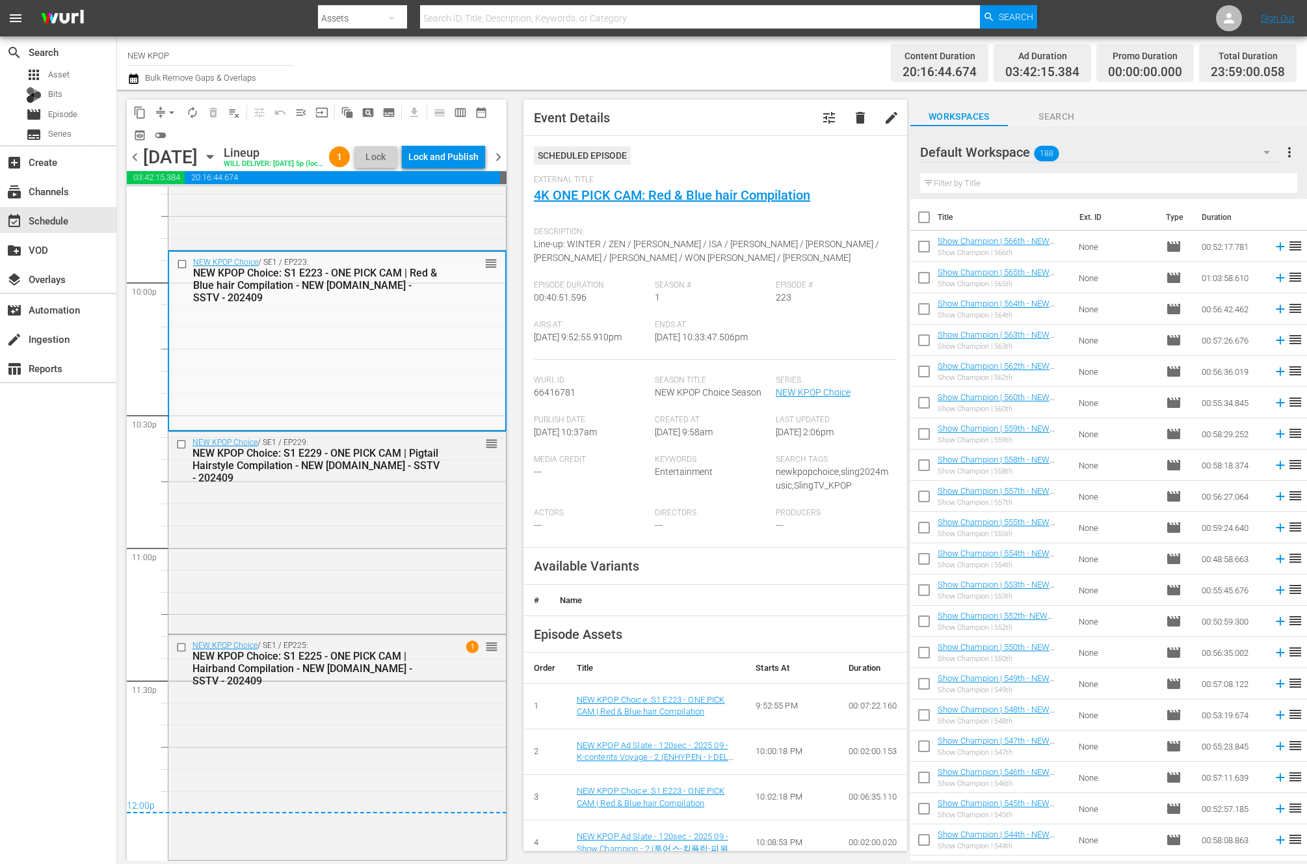
click at [367, 492] on div "NEW KPOP Choice / SE1 / EP229: NEW KPOP Choice: S1 E229 - ONE PICK CAM | Pigtai…" at bounding box center [337, 531] width 338 height 198
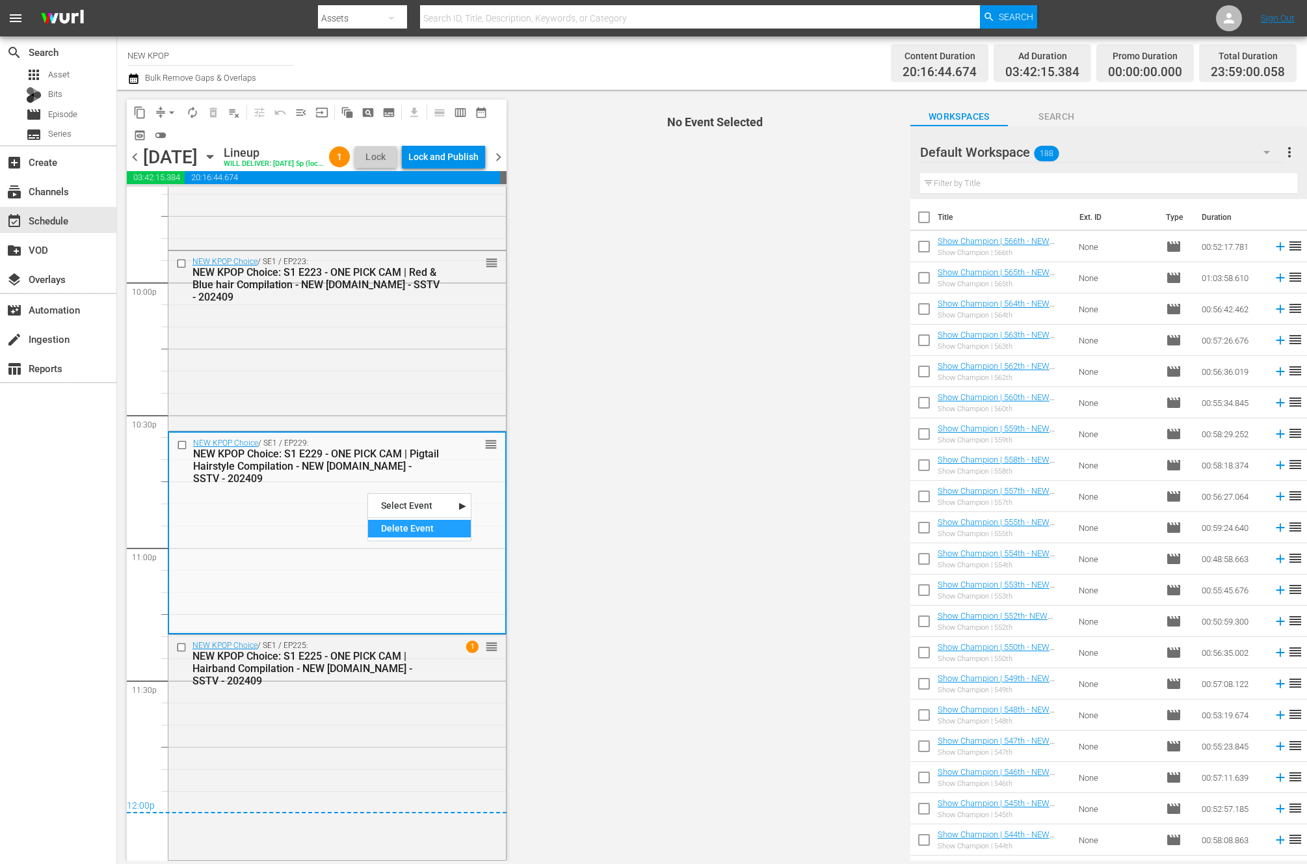
click at [404, 529] on div "Delete Event" at bounding box center [419, 529] width 103 height 18
click at [1002, 178] on input "text" at bounding box center [1108, 183] width 377 height 21
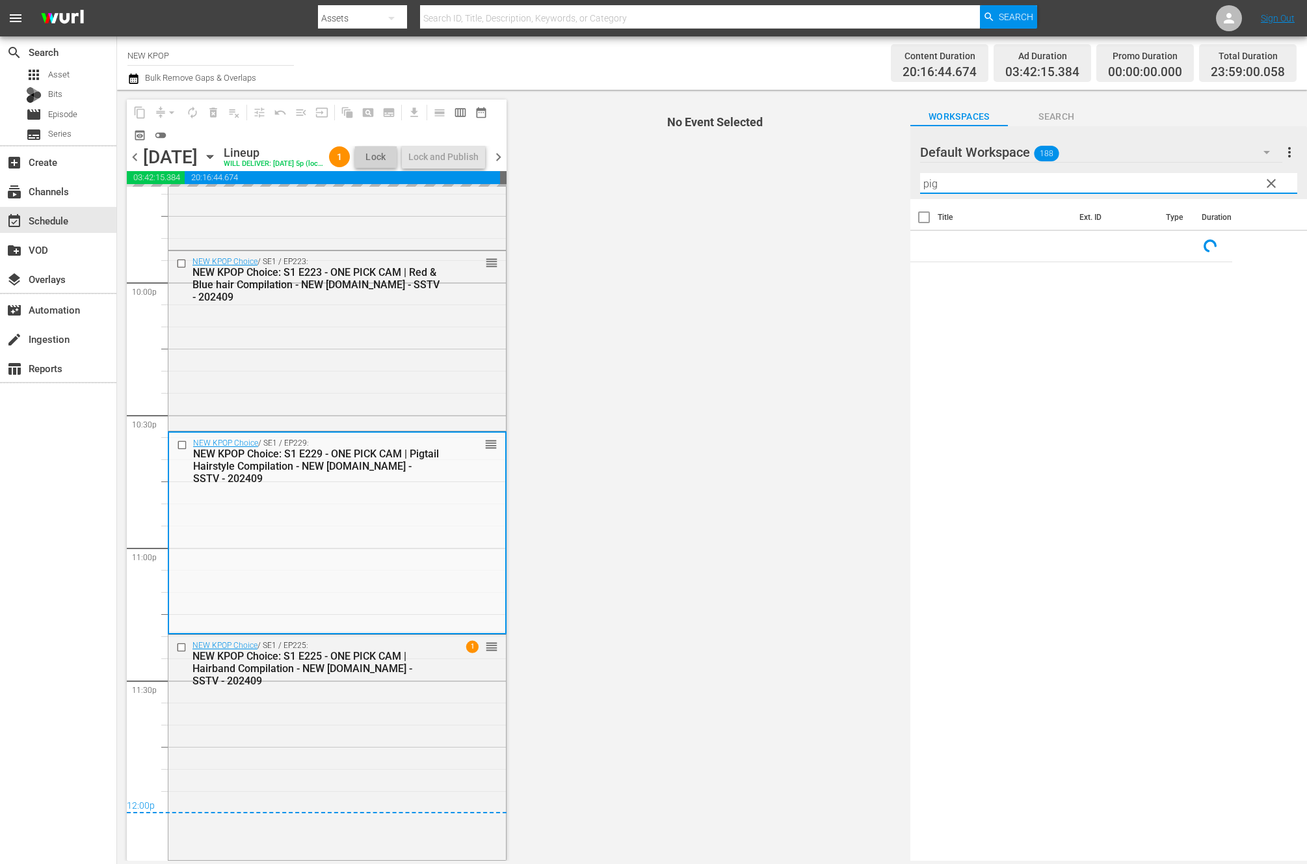
type input "pig"
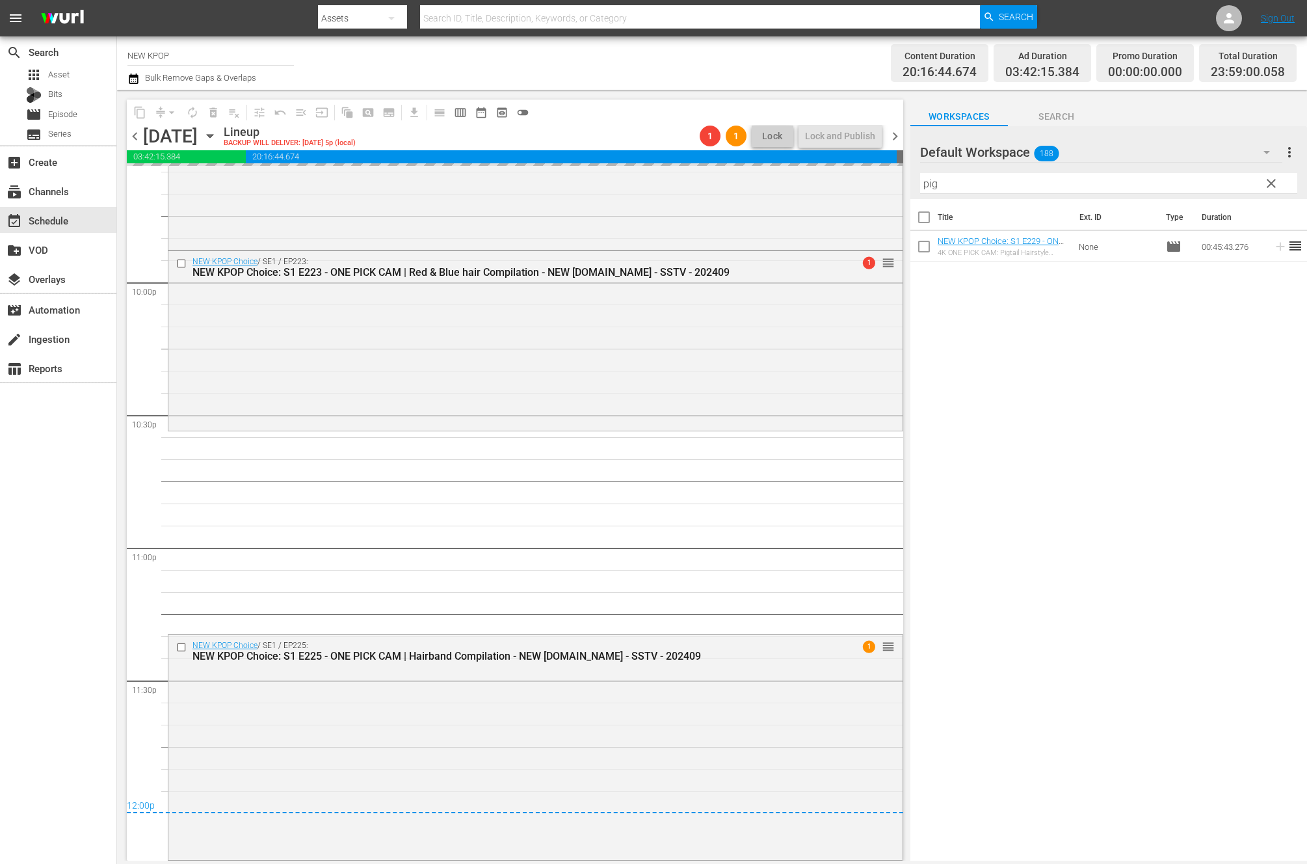
scroll to position [5721, 0]
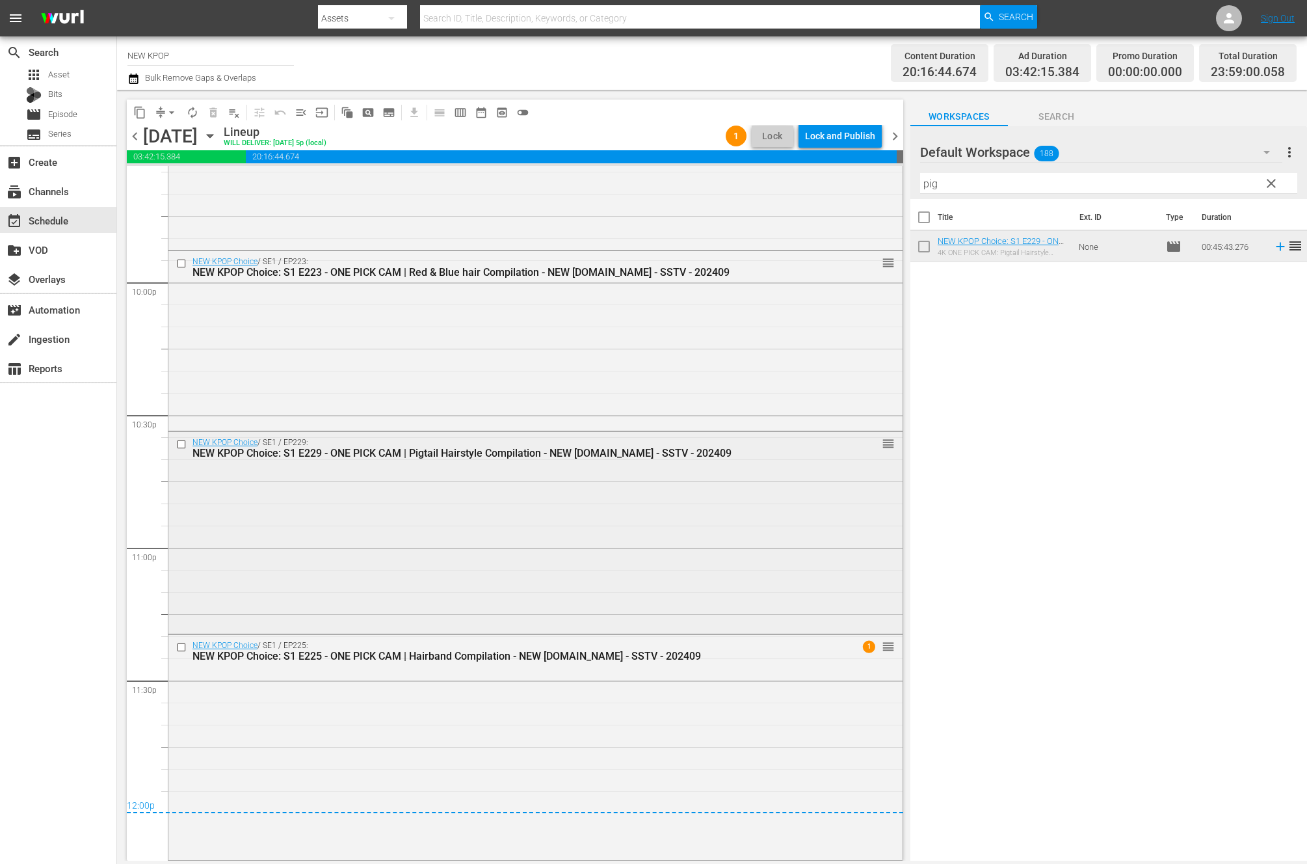
click at [224, 570] on div "NEW KPOP Choice / SE1 / EP229: NEW KPOP Choice: S1 E229 - ONE PICK CAM | Pigtai…" at bounding box center [535, 531] width 734 height 198
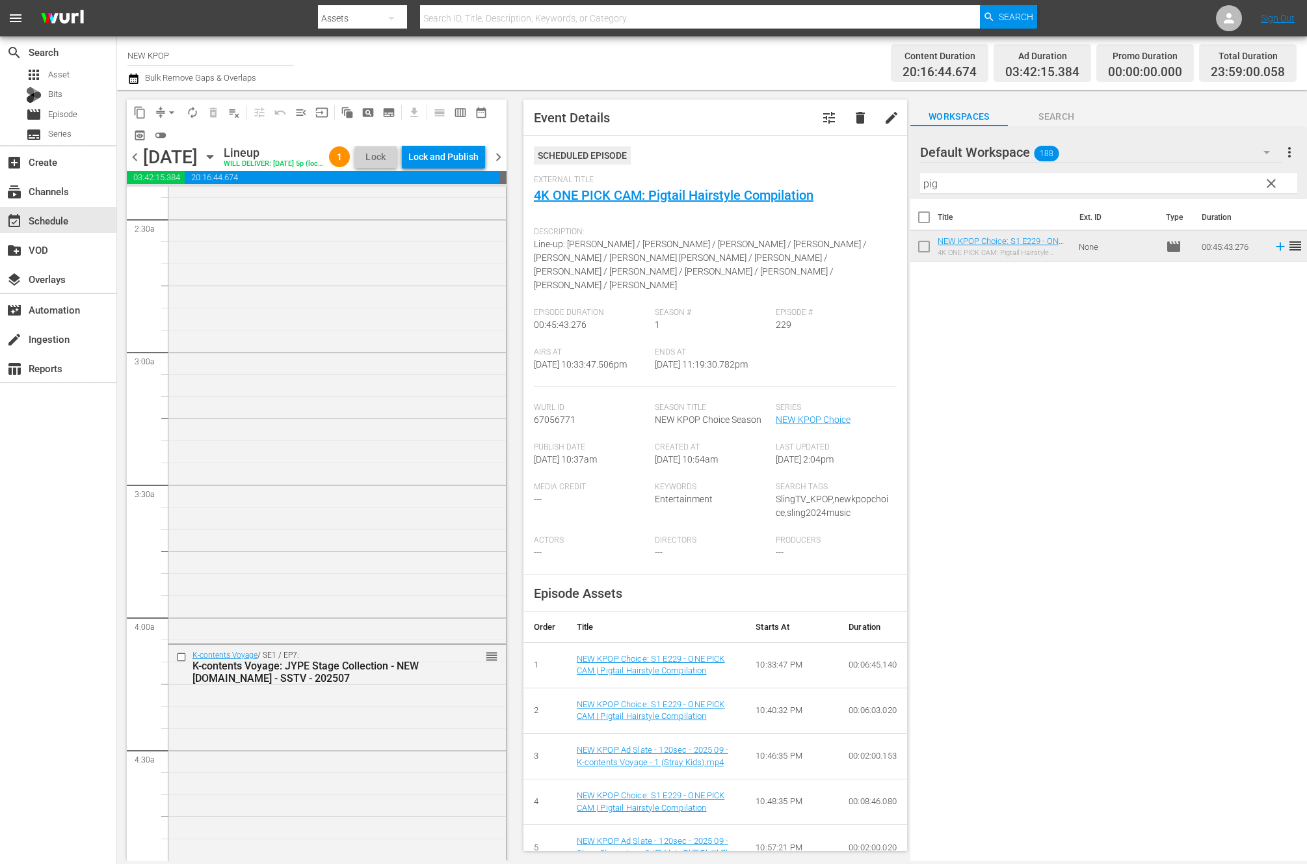
scroll to position [0, 0]
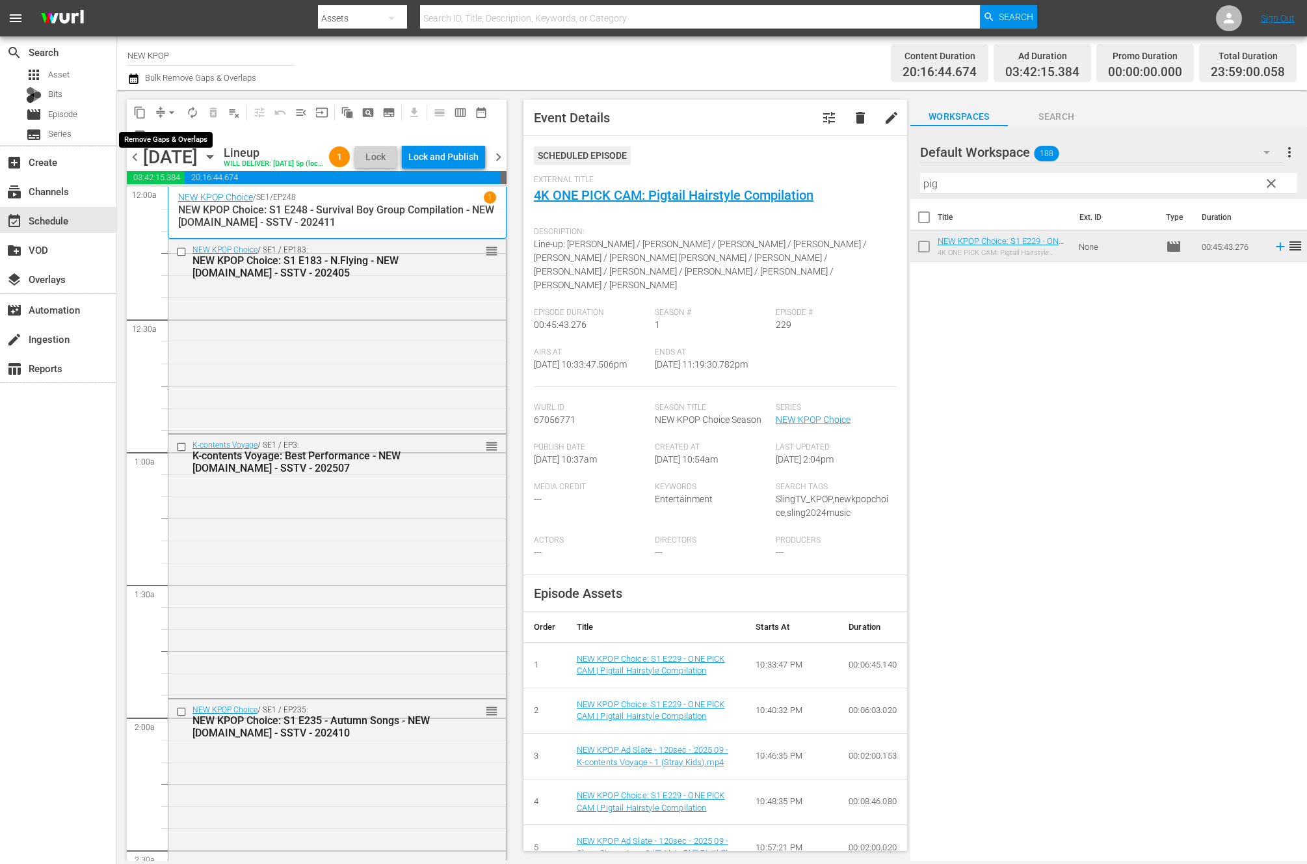
click at [169, 115] on span "arrow_drop_down" at bounding box center [171, 112] width 13 height 13
click at [174, 180] on li "Align to End of Previous Day" at bounding box center [172, 181] width 137 height 21
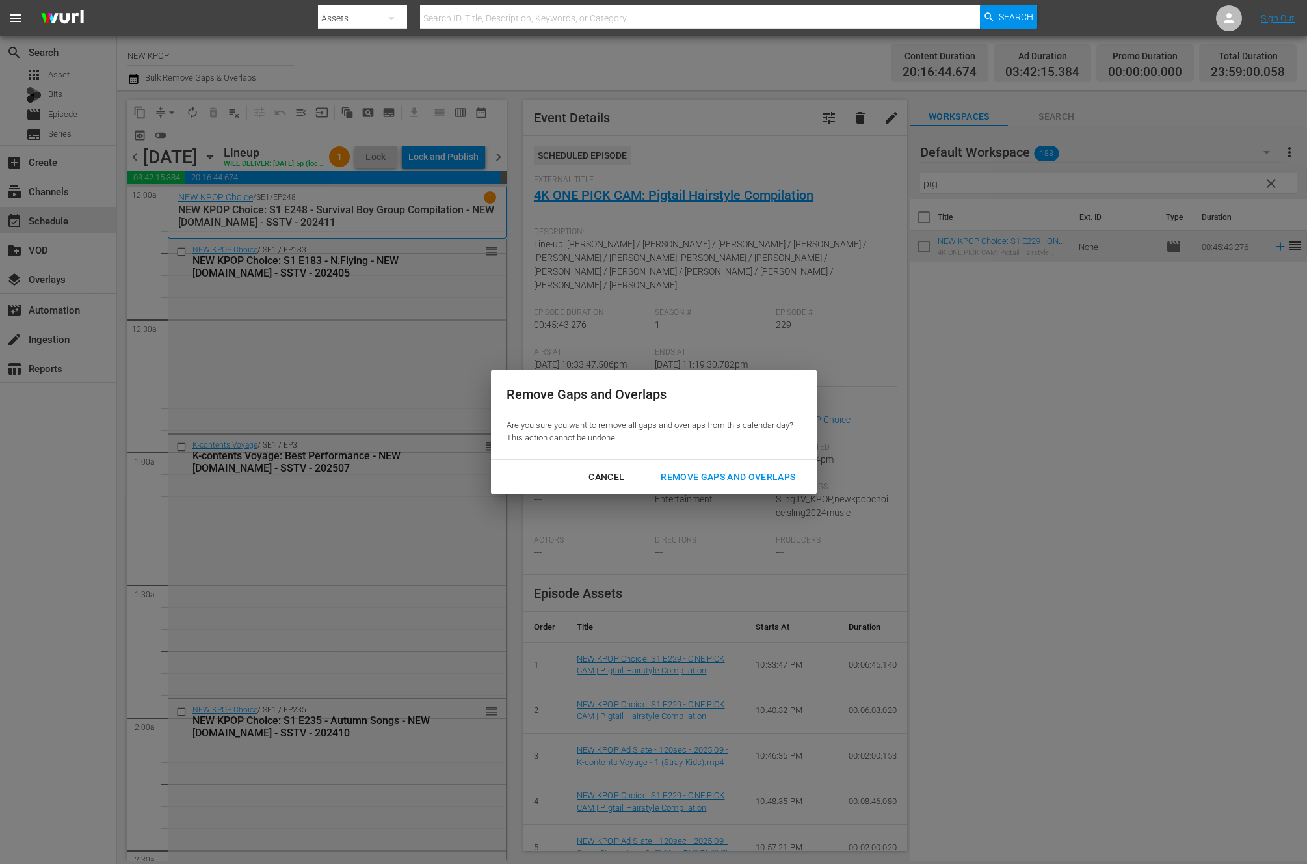
click at [783, 483] on div "Remove Gaps and Overlaps" at bounding box center [727, 477] width 155 height 16
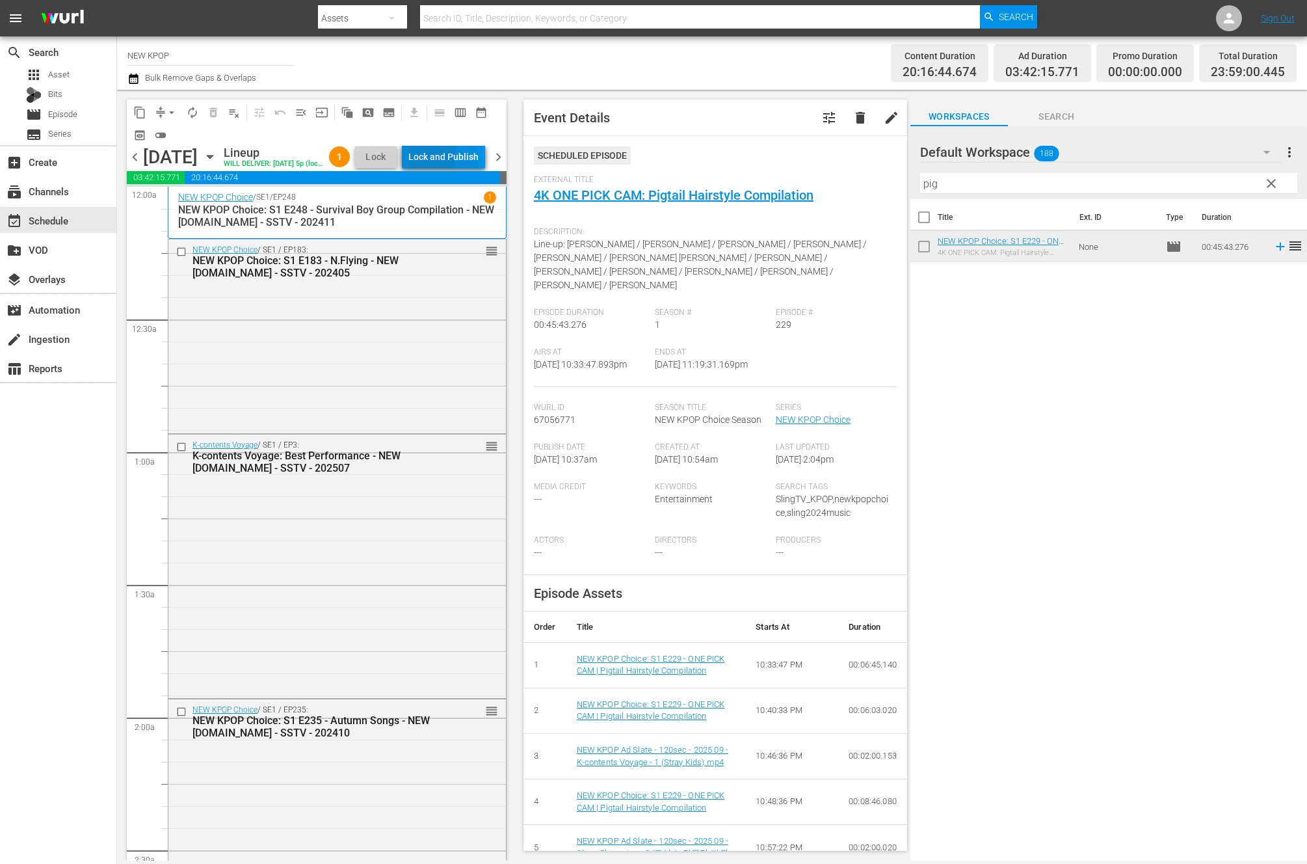
click at [432, 153] on div "Lock and Publish" at bounding box center [443, 156] width 70 height 23
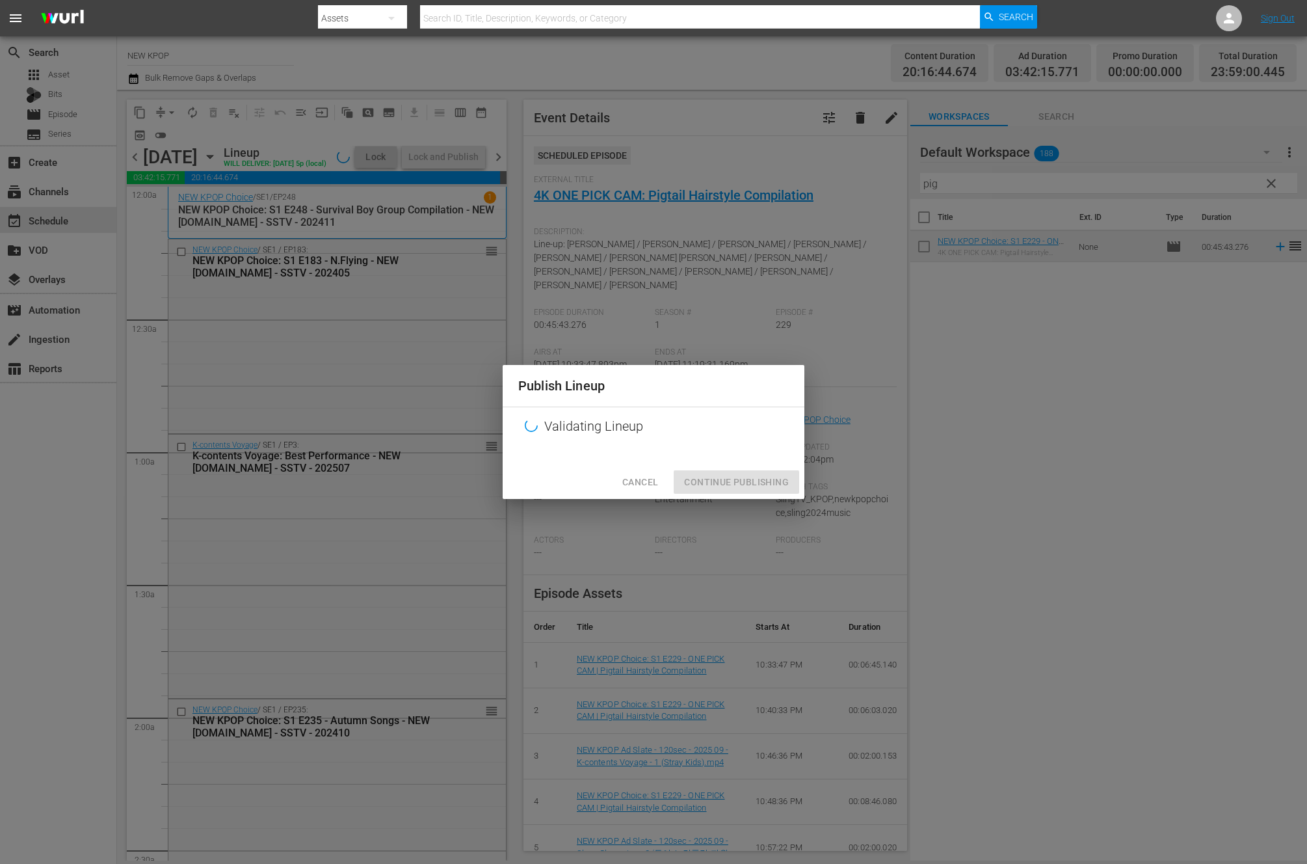
click at [642, 399] on div "Publish Lineup" at bounding box center [654, 386] width 302 height 42
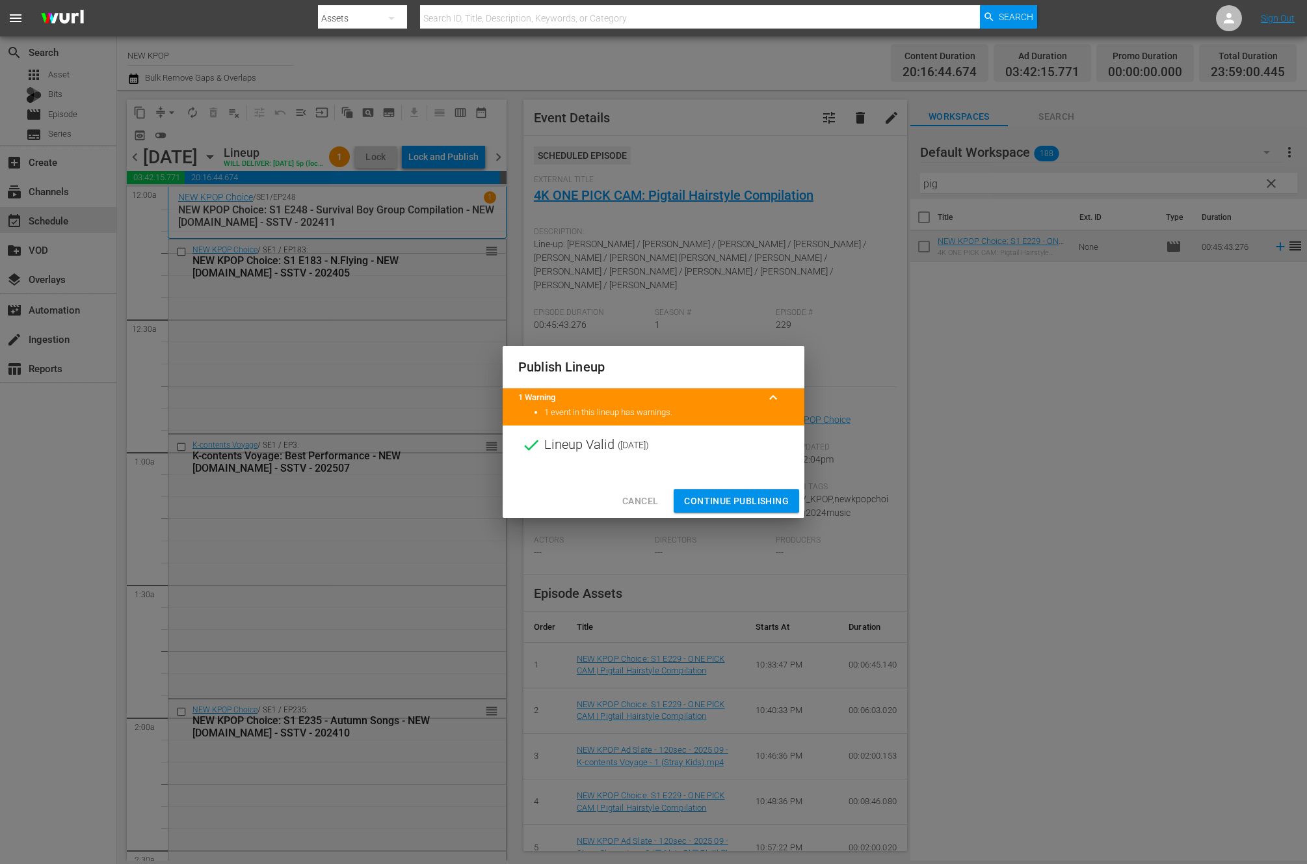
click at [700, 503] on span "Continue Publishing" at bounding box center [736, 501] width 105 height 16
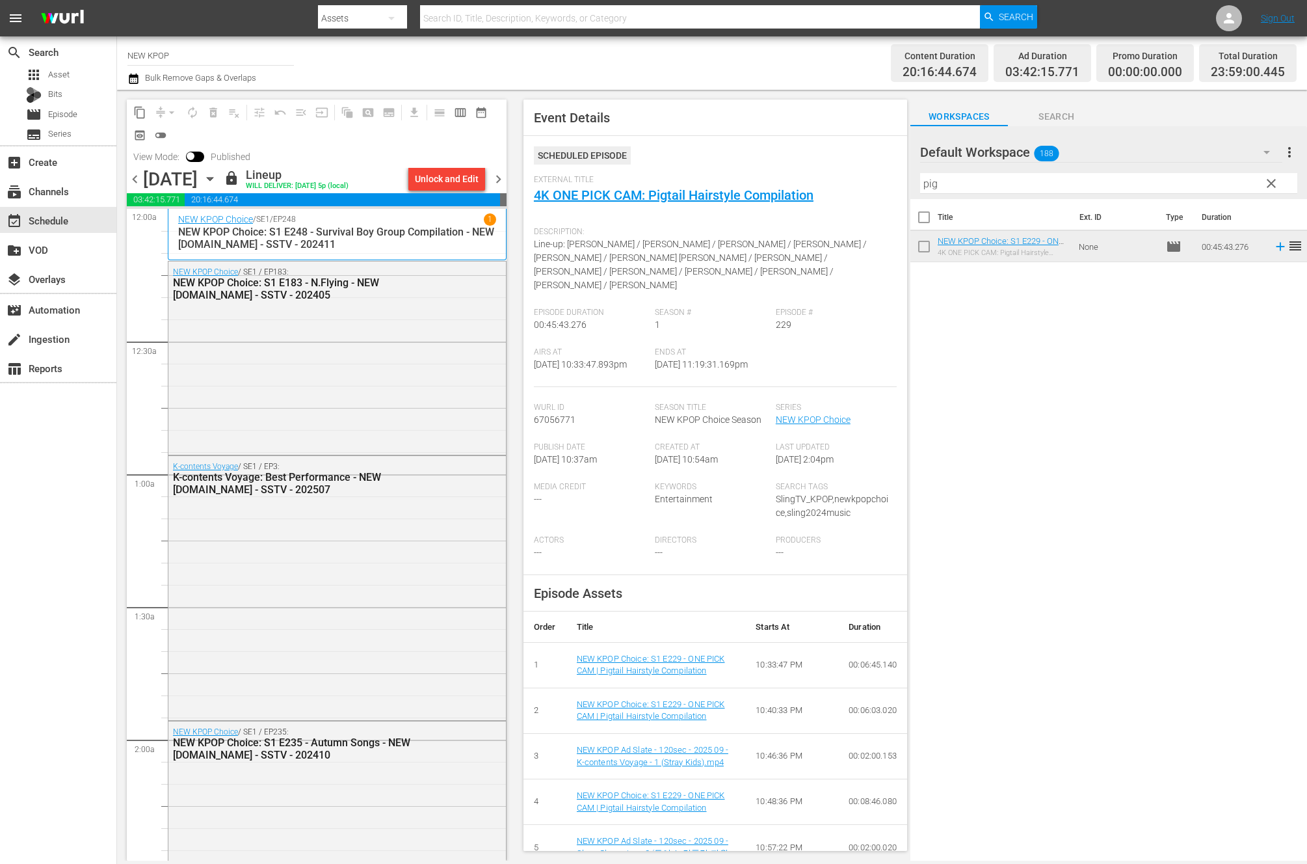
click at [499, 187] on span "chevron_right" at bounding box center [498, 179] width 16 height 16
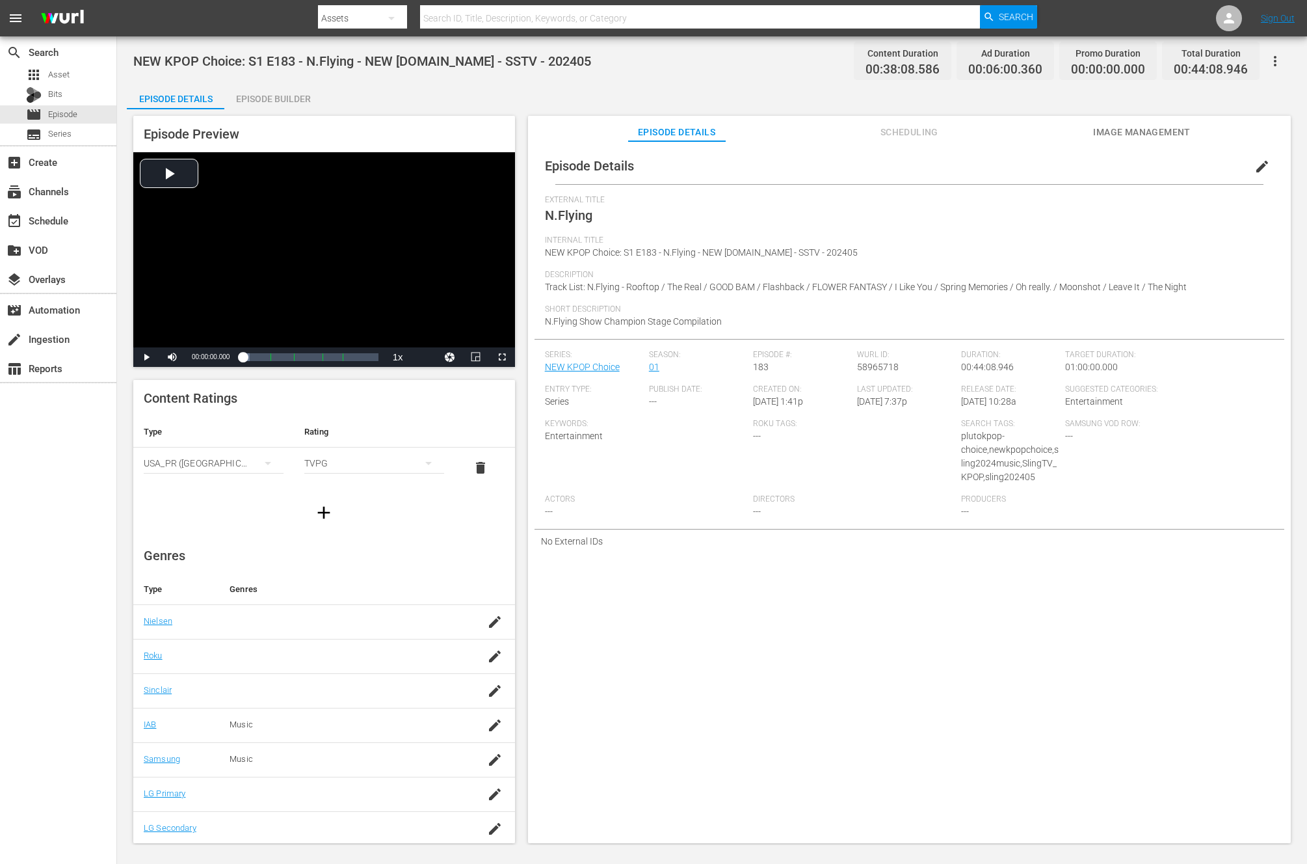
click at [293, 85] on div "Episode Builder" at bounding box center [273, 98] width 98 height 31
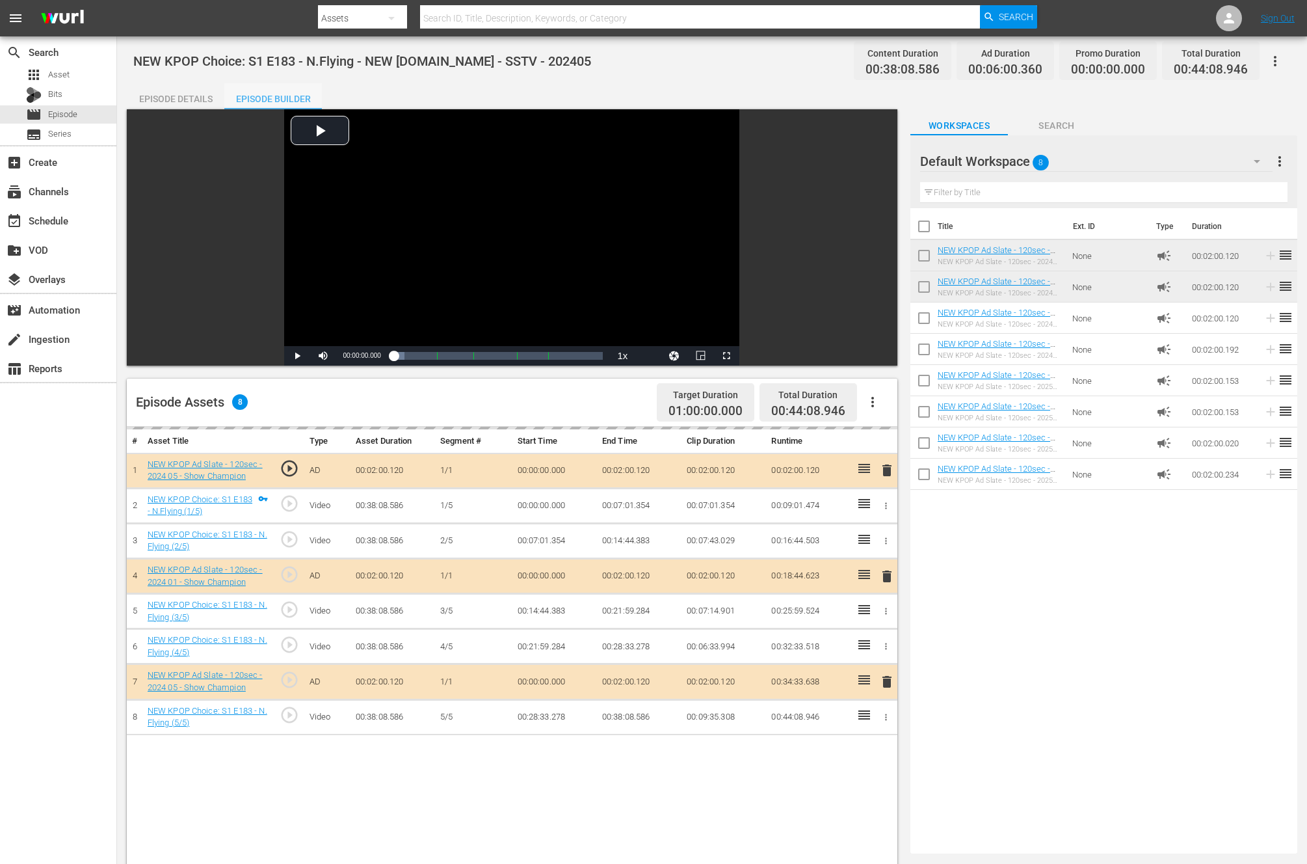
click at [284, 107] on div "Episode Builder" at bounding box center [273, 98] width 98 height 31
click at [864, 397] on button "button" at bounding box center [872, 401] width 31 height 31
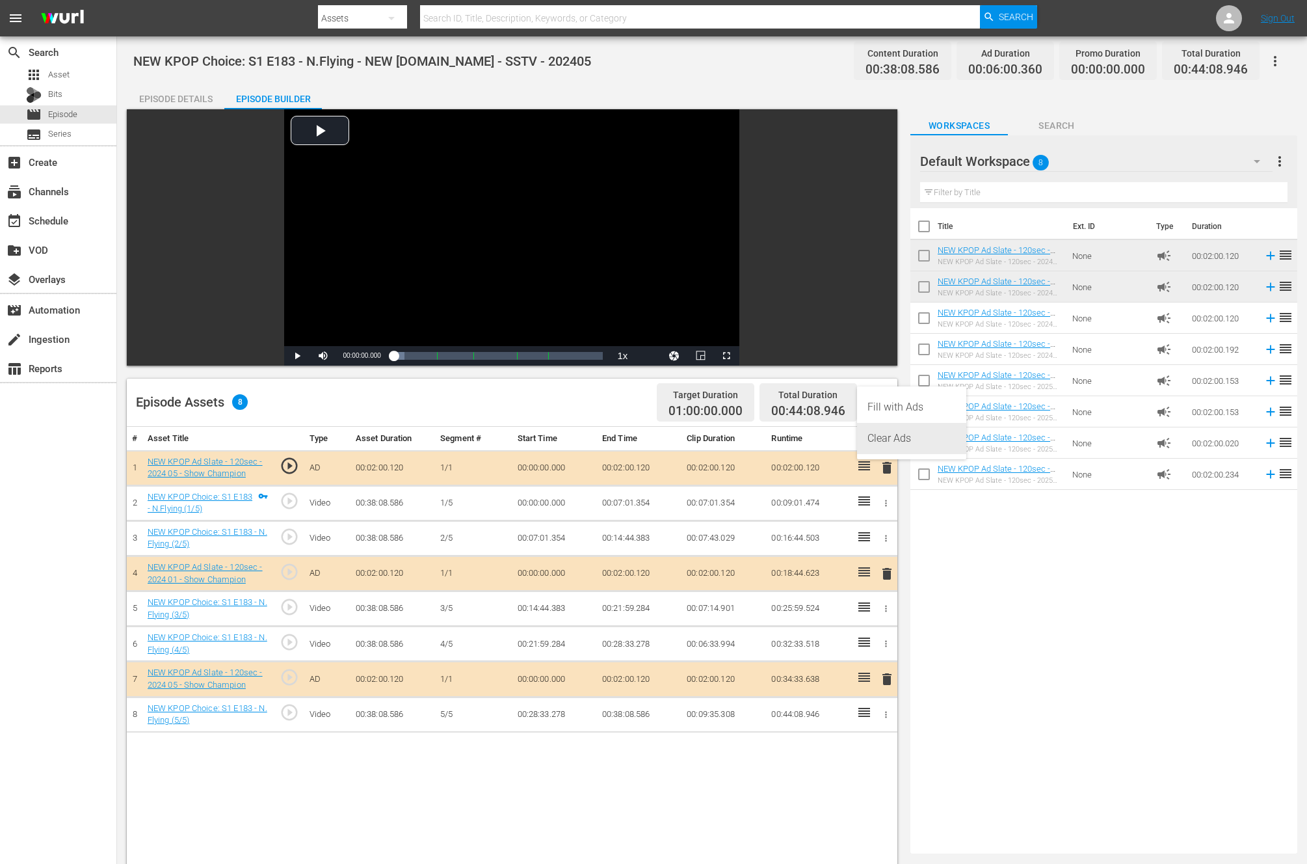
click at [890, 440] on div "Clear Ads" at bounding box center [912, 438] width 88 height 31
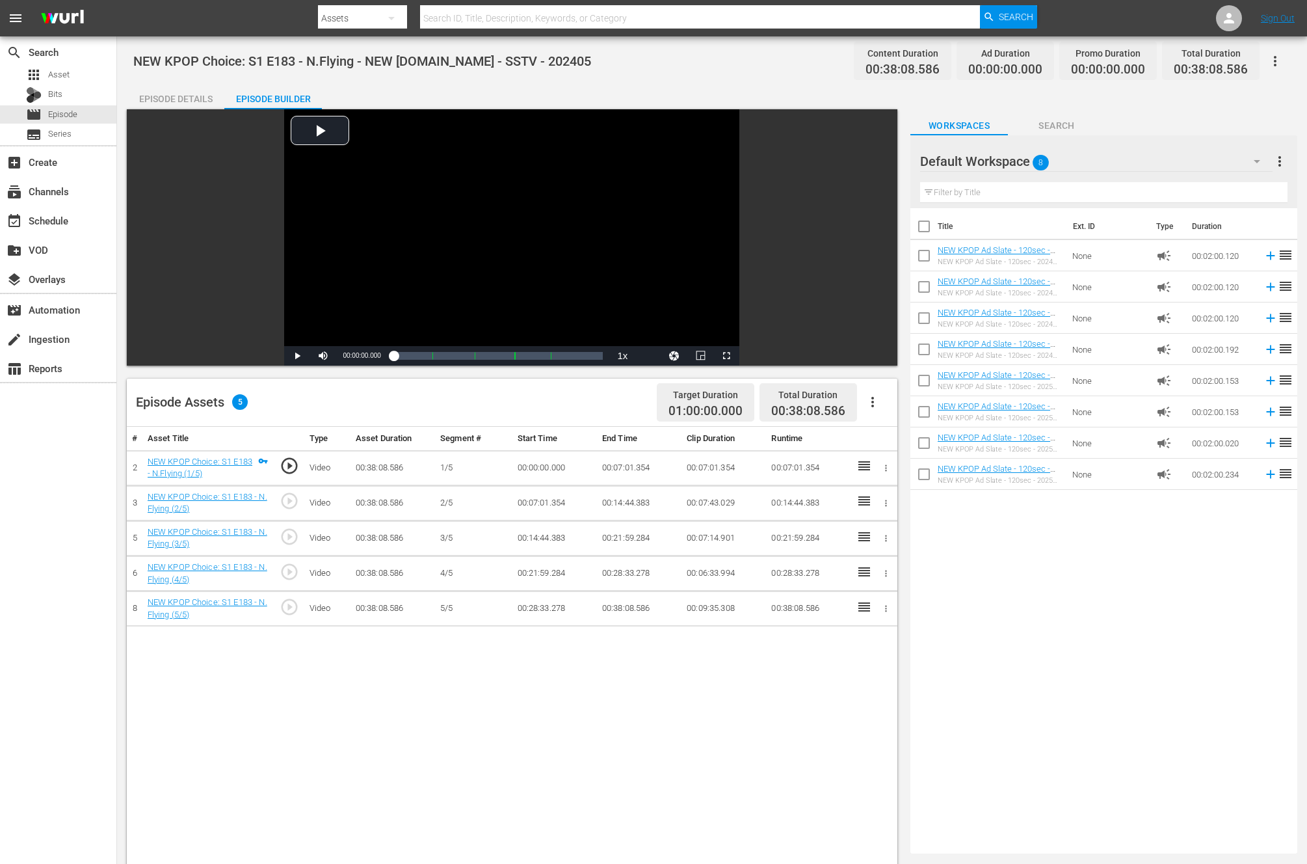
click at [957, 624] on div "Title Ext. ID Type Duration NEW KPOP Ad Slate - 120sec - 2024 01 - Show Champio…" at bounding box center [1103, 528] width 387 height 640
click at [1122, 661] on div "Title Ext. ID Type Duration NEW KPOP Ad Slate - 120sec - 2024 01 - Show Champio…" at bounding box center [1103, 528] width 387 height 640
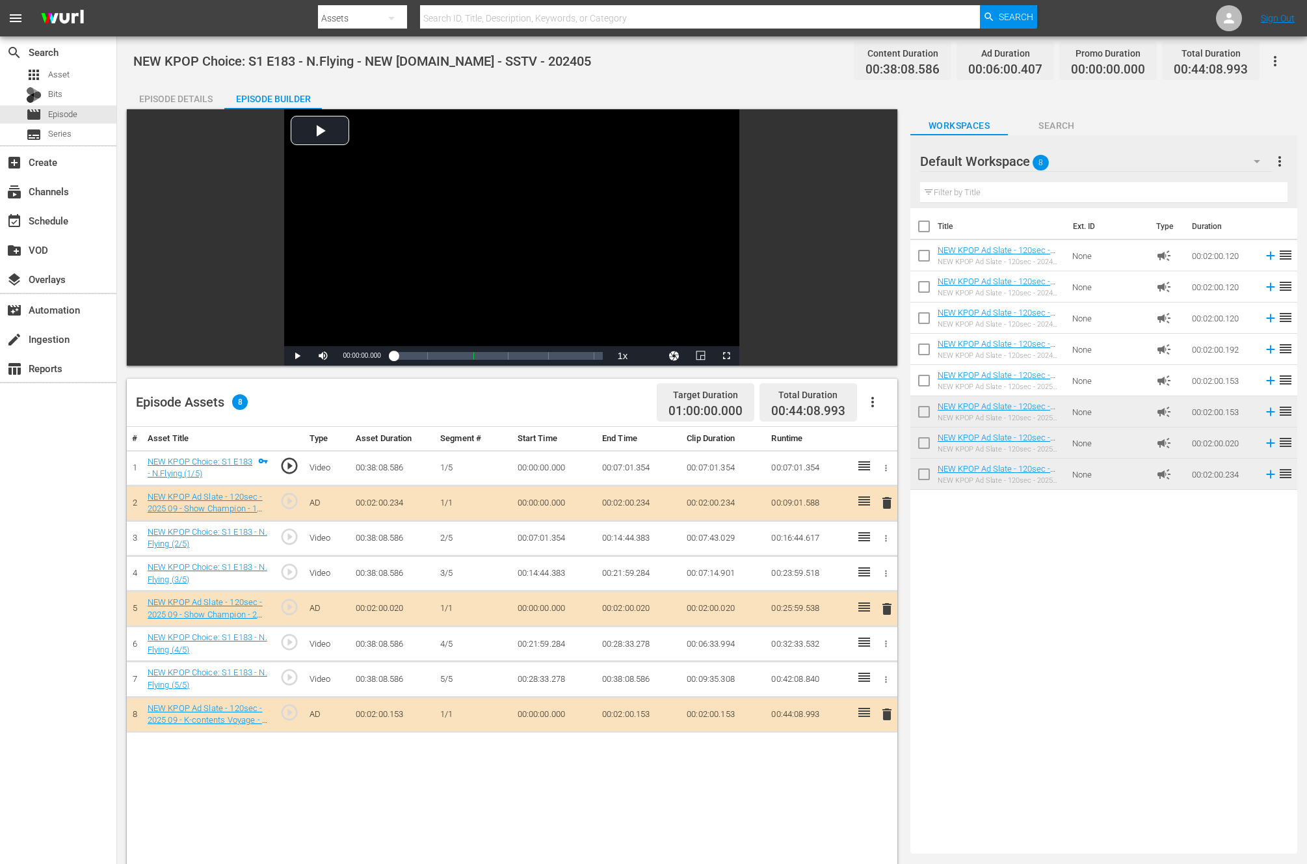
drag, startPoint x: 966, startPoint y: 438, endPoint x: 514, endPoint y: 1, distance: 628.7
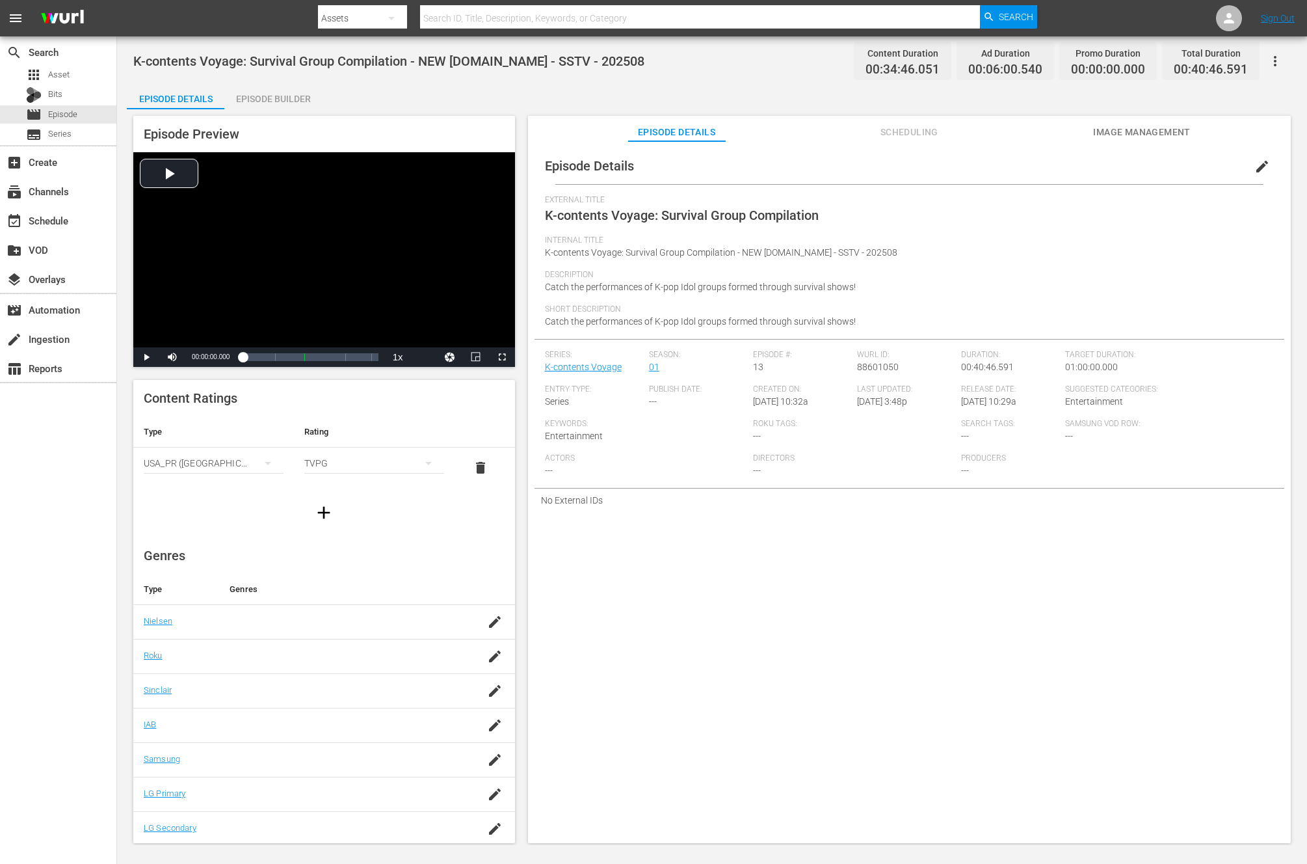
click at [289, 81] on div "K-contents Voyage: Survival Group Compilation - NEW [DOMAIN_NAME] - SSTV - 2025…" at bounding box center [712, 440] width 1190 height 808
click at [287, 86] on div "Episode Builder" at bounding box center [273, 98] width 98 height 31
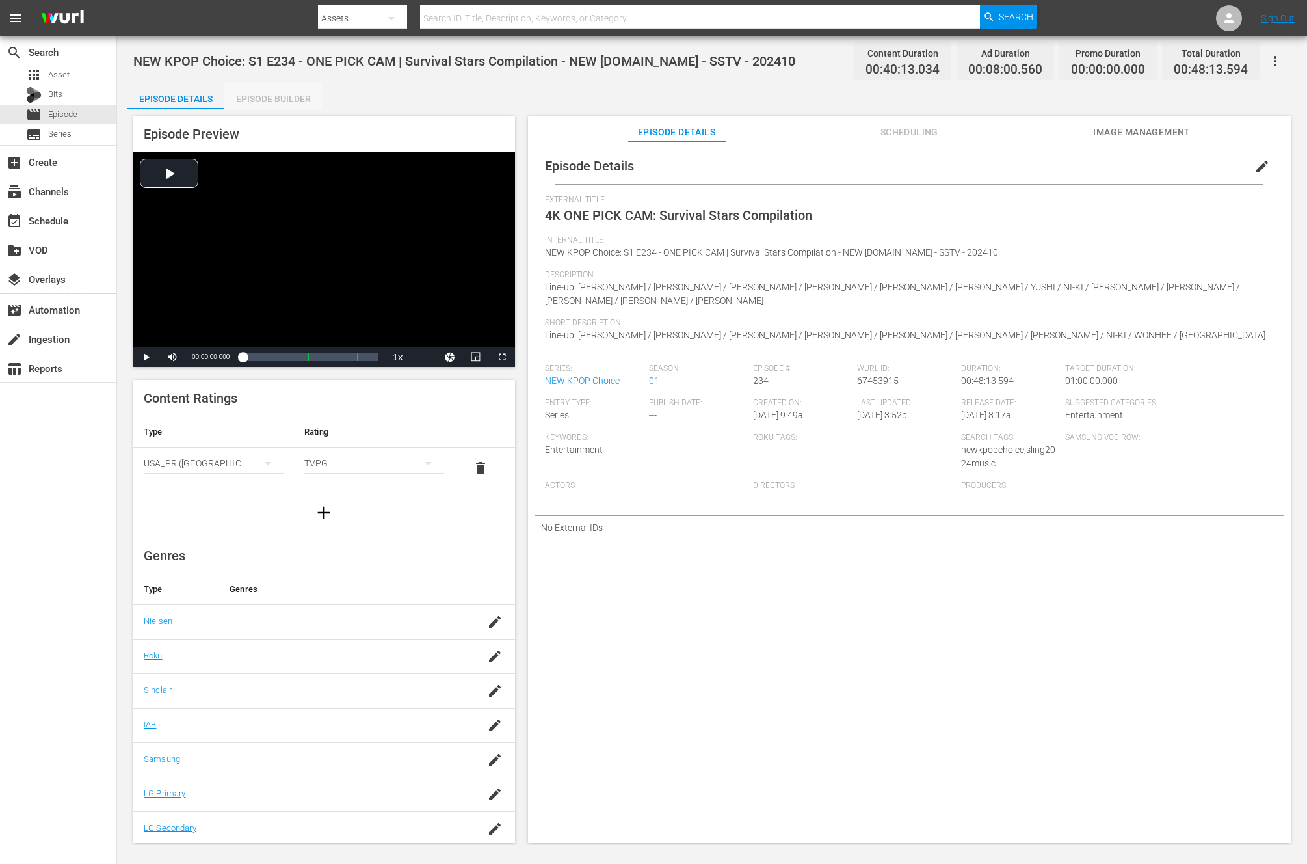
click at [274, 94] on div "Episode Builder" at bounding box center [273, 98] width 98 height 31
click at [265, 103] on div "Episode Builder" at bounding box center [273, 98] width 98 height 31
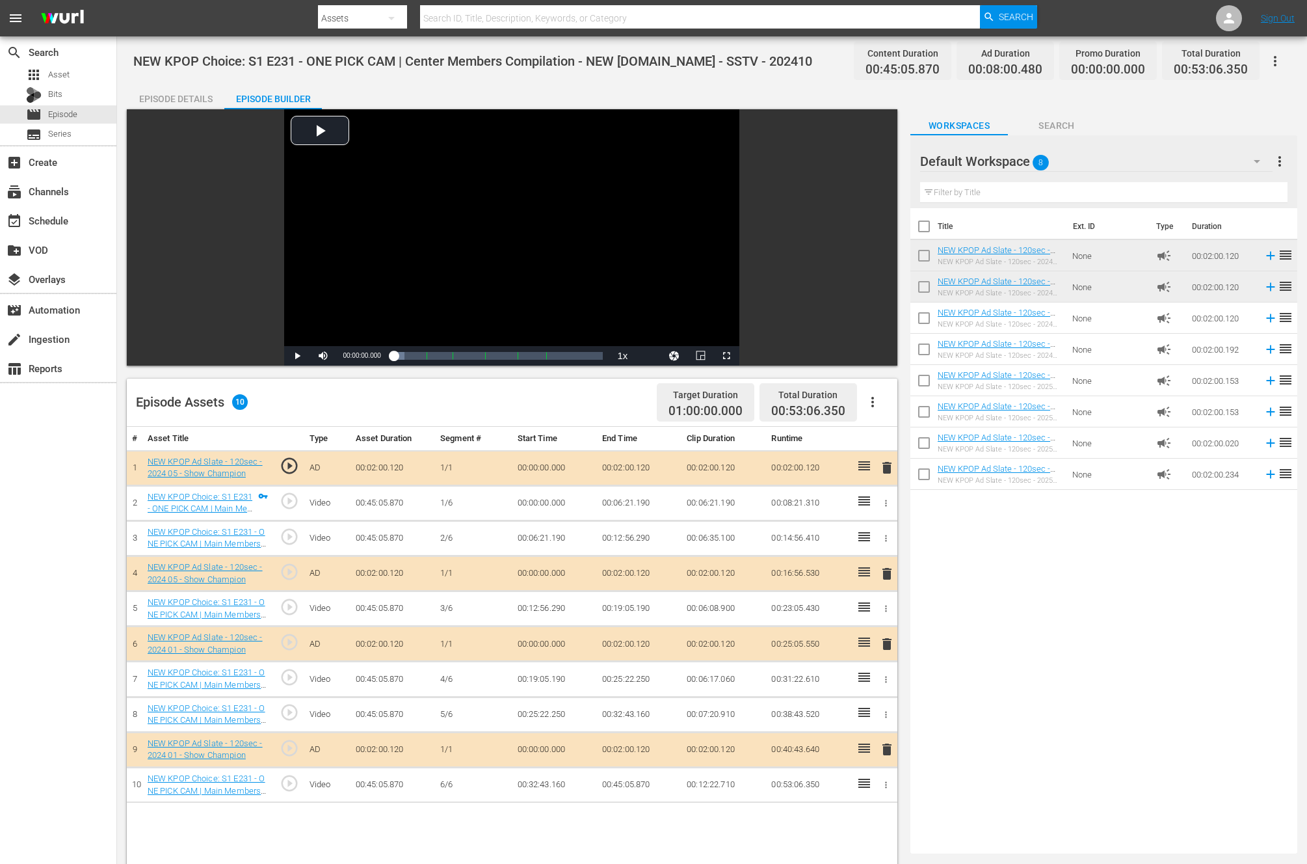
click at [871, 403] on icon "button" at bounding box center [873, 402] width 16 height 16
click at [877, 443] on div "Clear Ads" at bounding box center [912, 438] width 88 height 31
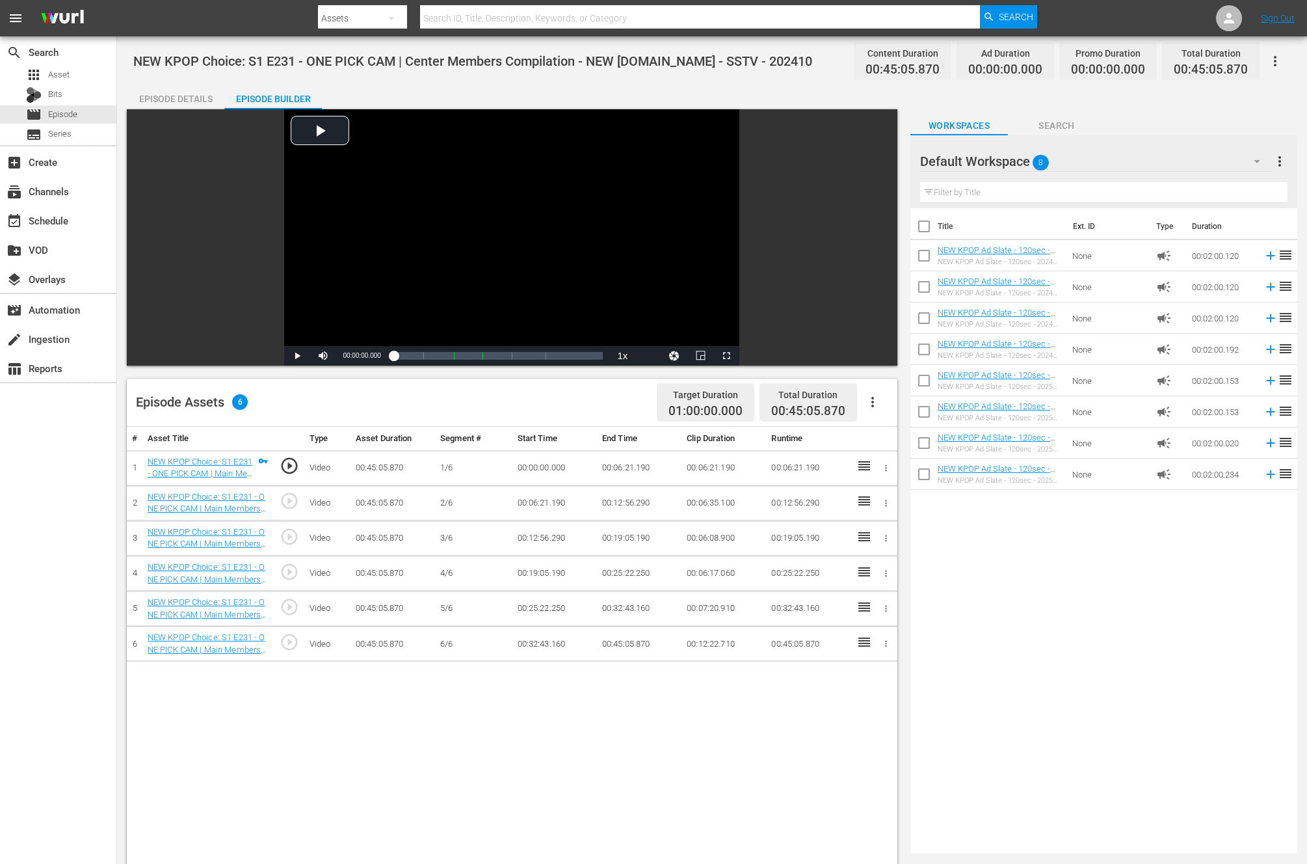
click at [380, 761] on div "# Asset Title Type Asset Duration Segment # Start Time End Time Clip Duration R…" at bounding box center [512, 810] width 771 height 766
click at [991, 566] on div "Title Ext. ID Type Duration NEW KPOP Ad Slate - 120sec - 2024 01 - Show Champio…" at bounding box center [1103, 528] width 387 height 640
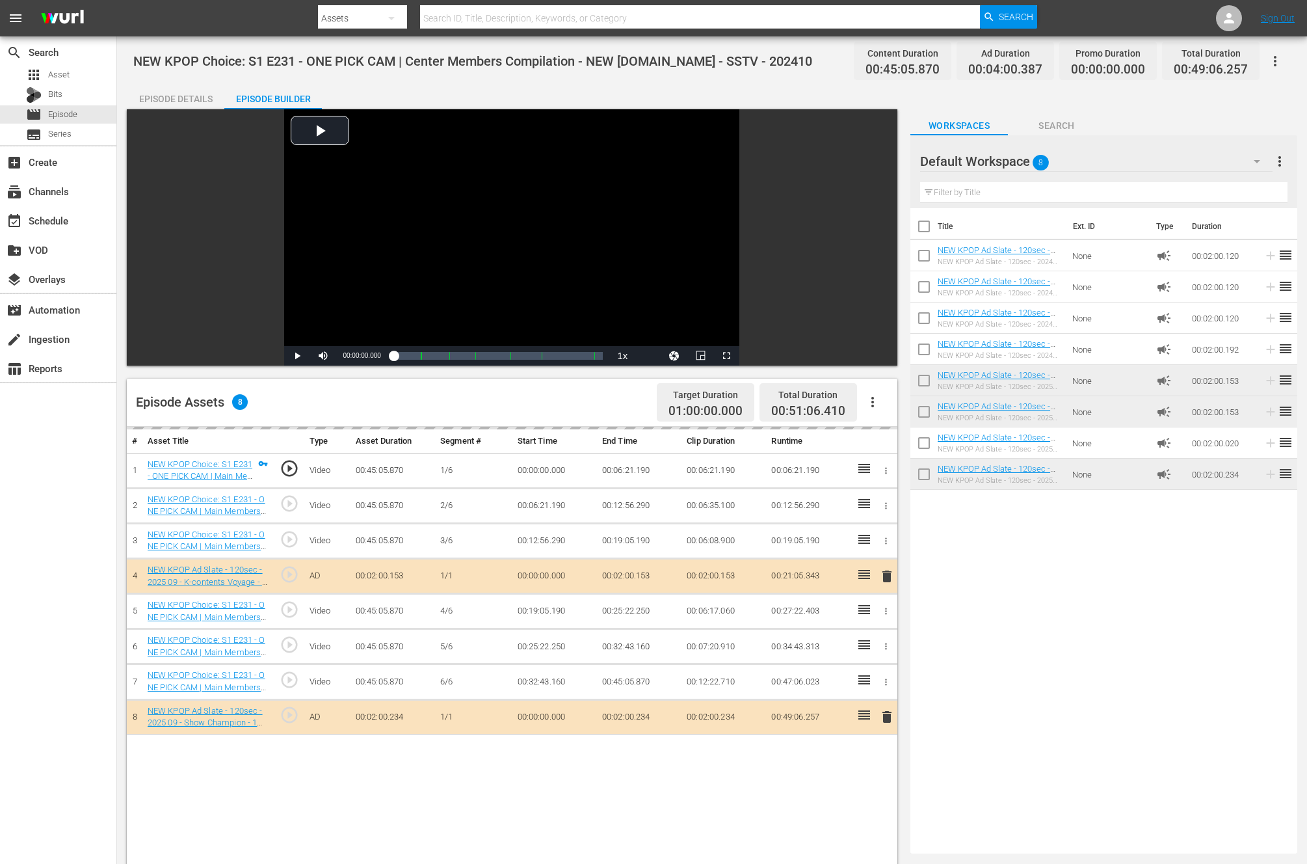
click at [1094, 639] on div "Title Ext. ID Type Duration NEW KPOP Ad Slate - 120sec - 2024 01 - Show Champio…" at bounding box center [1103, 528] width 387 height 640
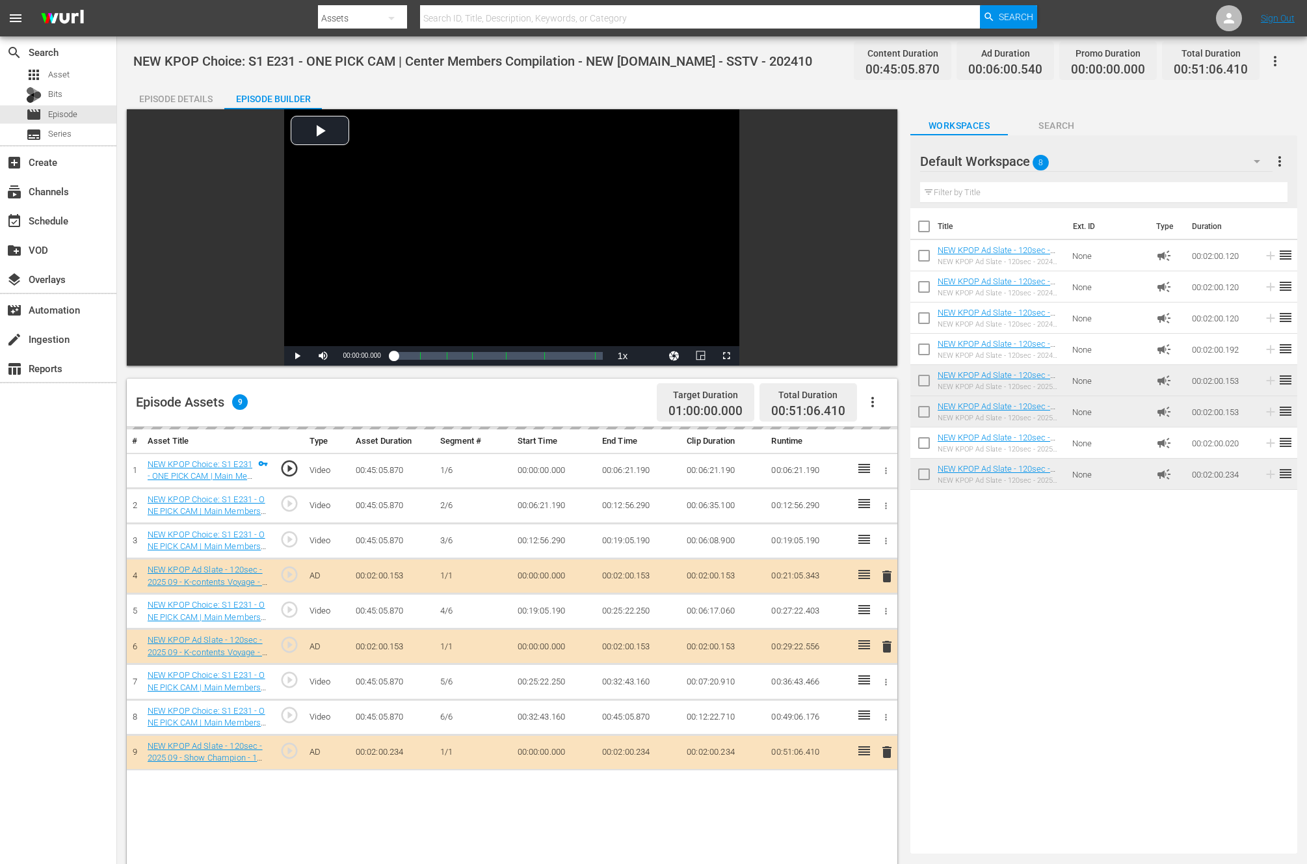
drag, startPoint x: 1012, startPoint y: 438, endPoint x: 781, endPoint y: 0, distance: 495.4
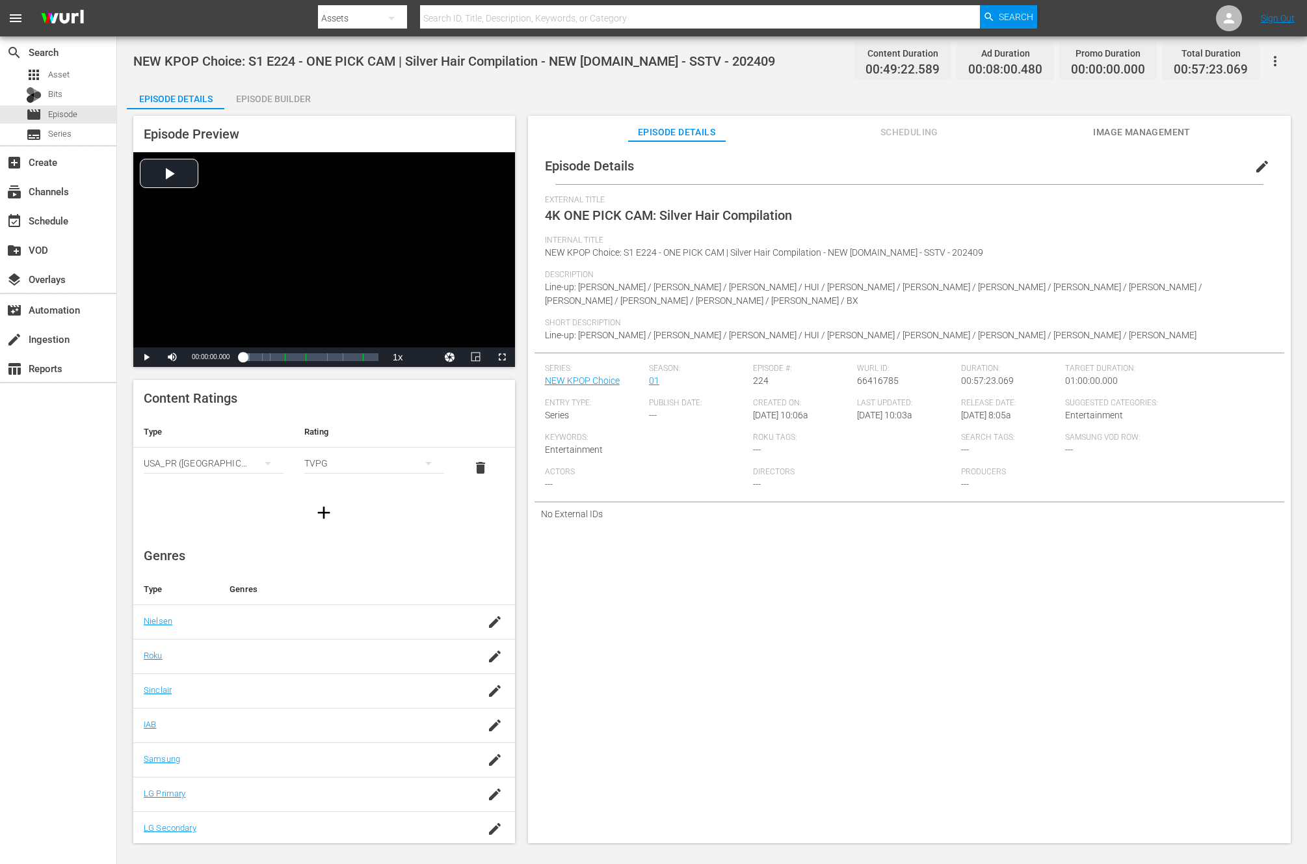
click at [245, 76] on div "NEW KPOP Choice: S1 E224 - ONE PICK CAM | Silver Hair Compilation - NEW [DOMAIN…" at bounding box center [712, 440] width 1190 height 808
click at [277, 105] on div "Episode Builder" at bounding box center [273, 98] width 98 height 31
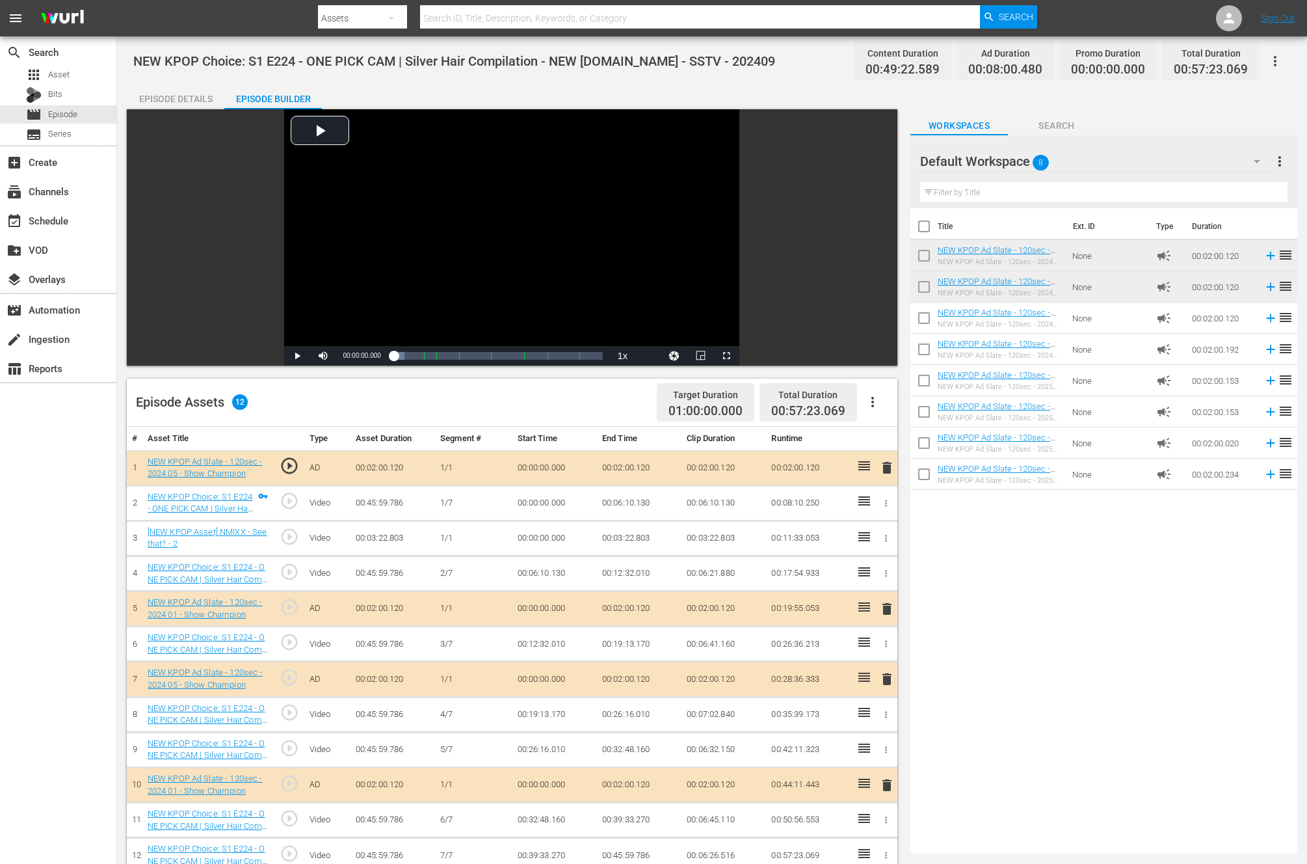
click at [881, 391] on button "button" at bounding box center [872, 401] width 31 height 31
click at [895, 440] on div "Clear Ads" at bounding box center [912, 438] width 88 height 31
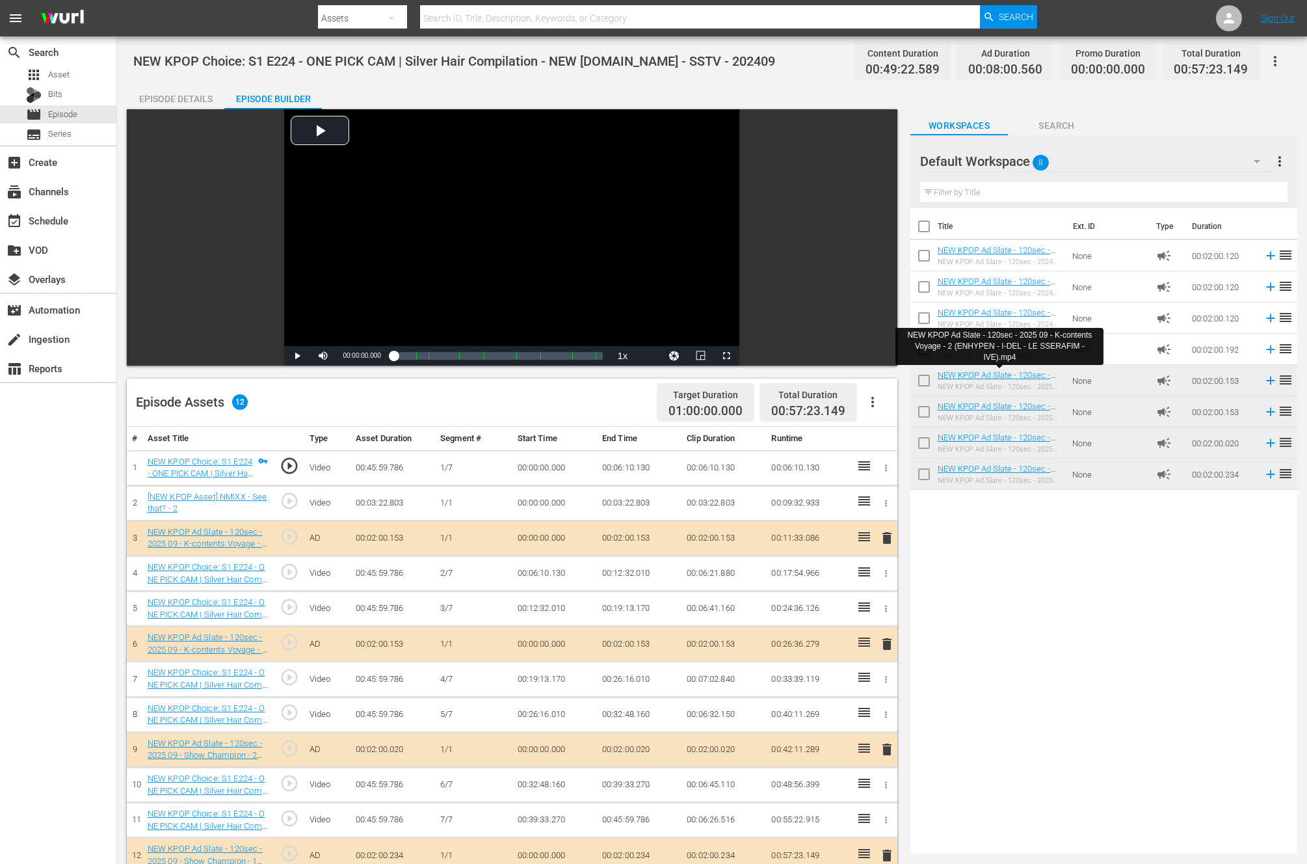
drag, startPoint x: 949, startPoint y: 373, endPoint x: 753, endPoint y: 5, distance: 416.9
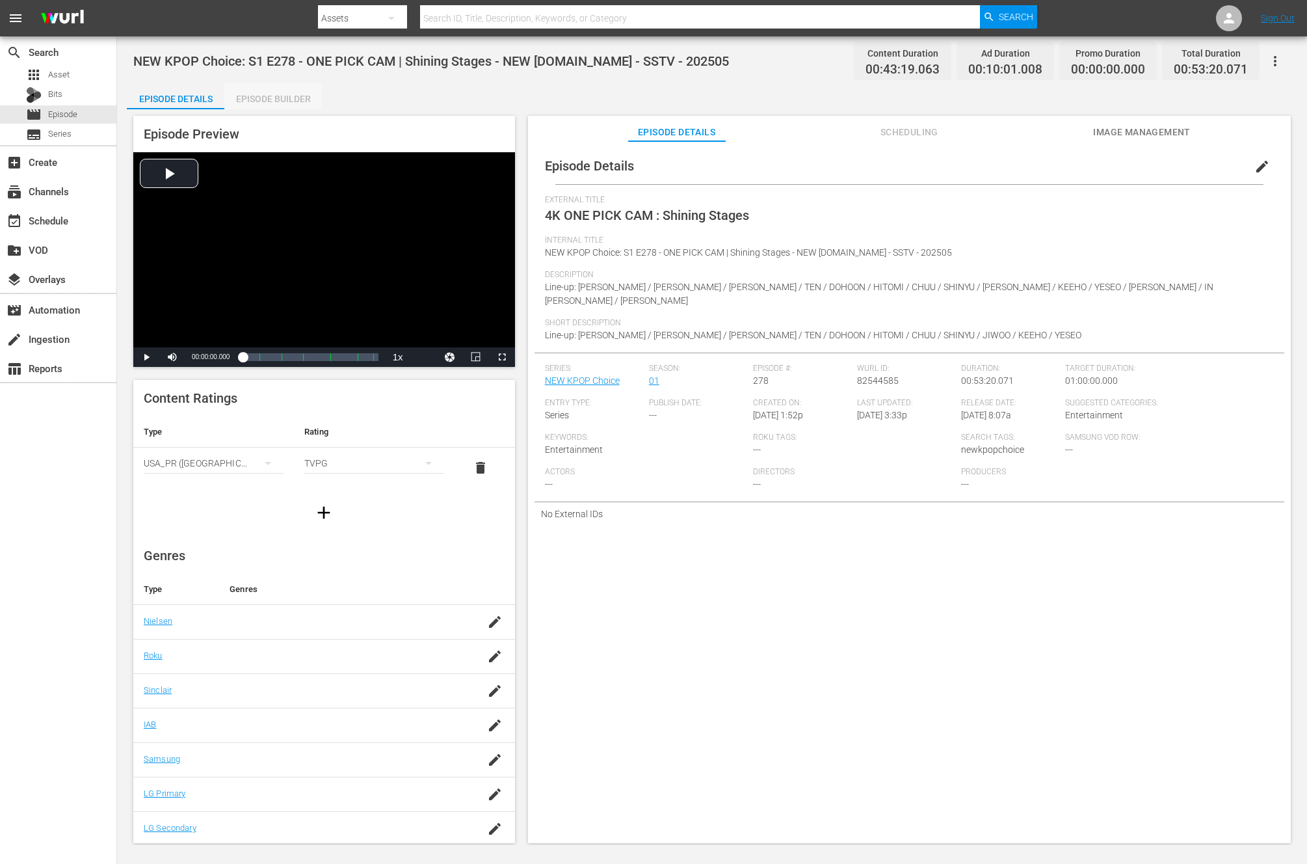
click at [270, 98] on div "Episode Builder" at bounding box center [273, 98] width 98 height 31
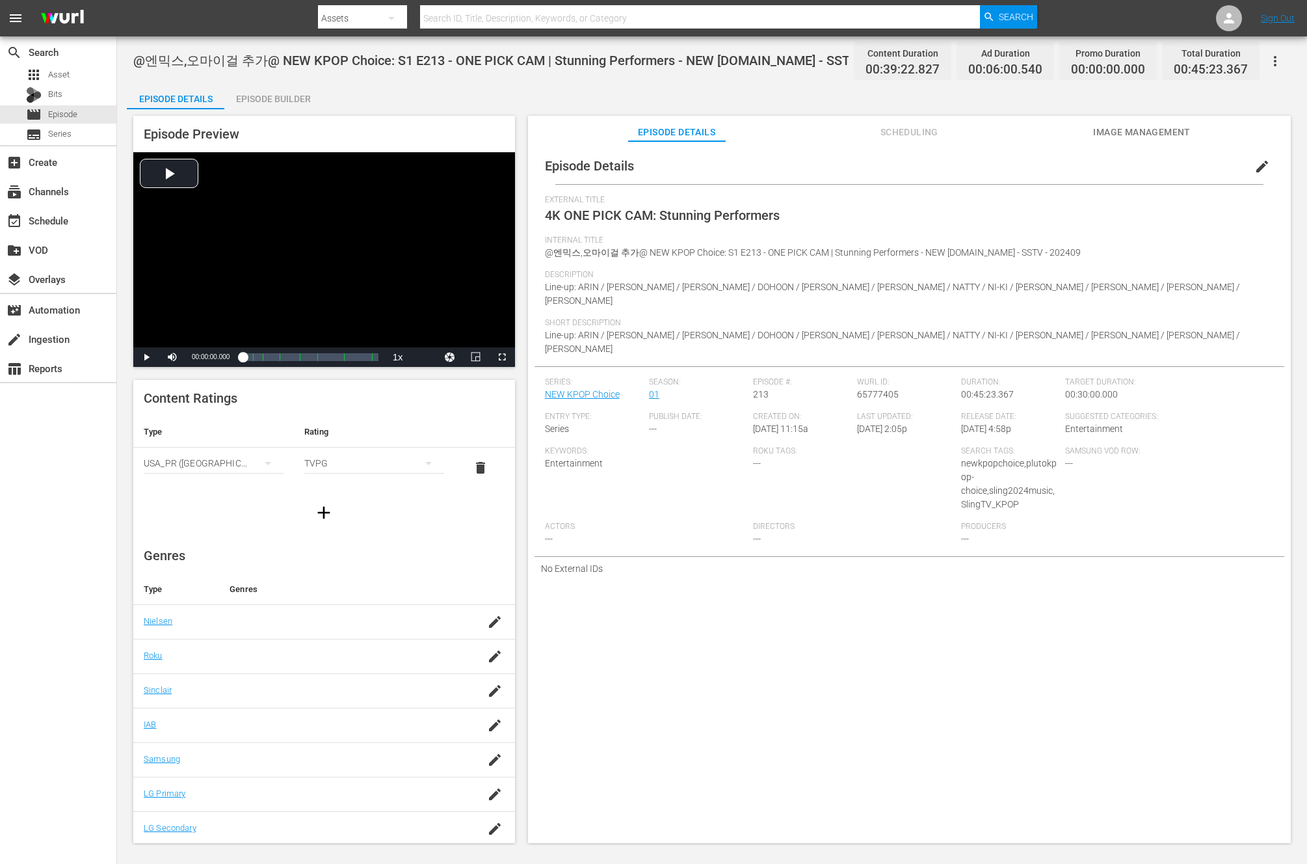
click at [316, 104] on div "Episode Builder" at bounding box center [273, 98] width 98 height 31
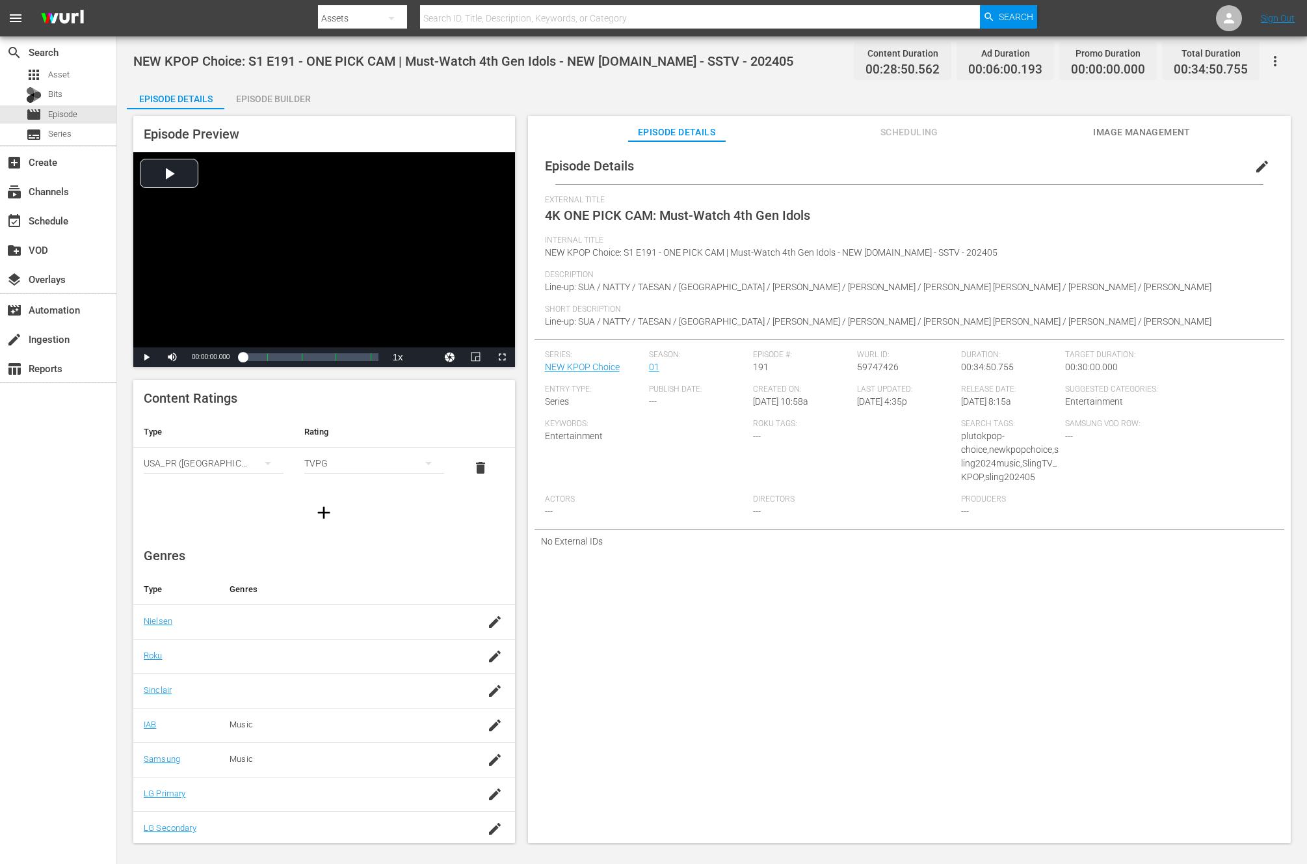
click at [269, 102] on div "Episode Builder" at bounding box center [273, 98] width 98 height 31
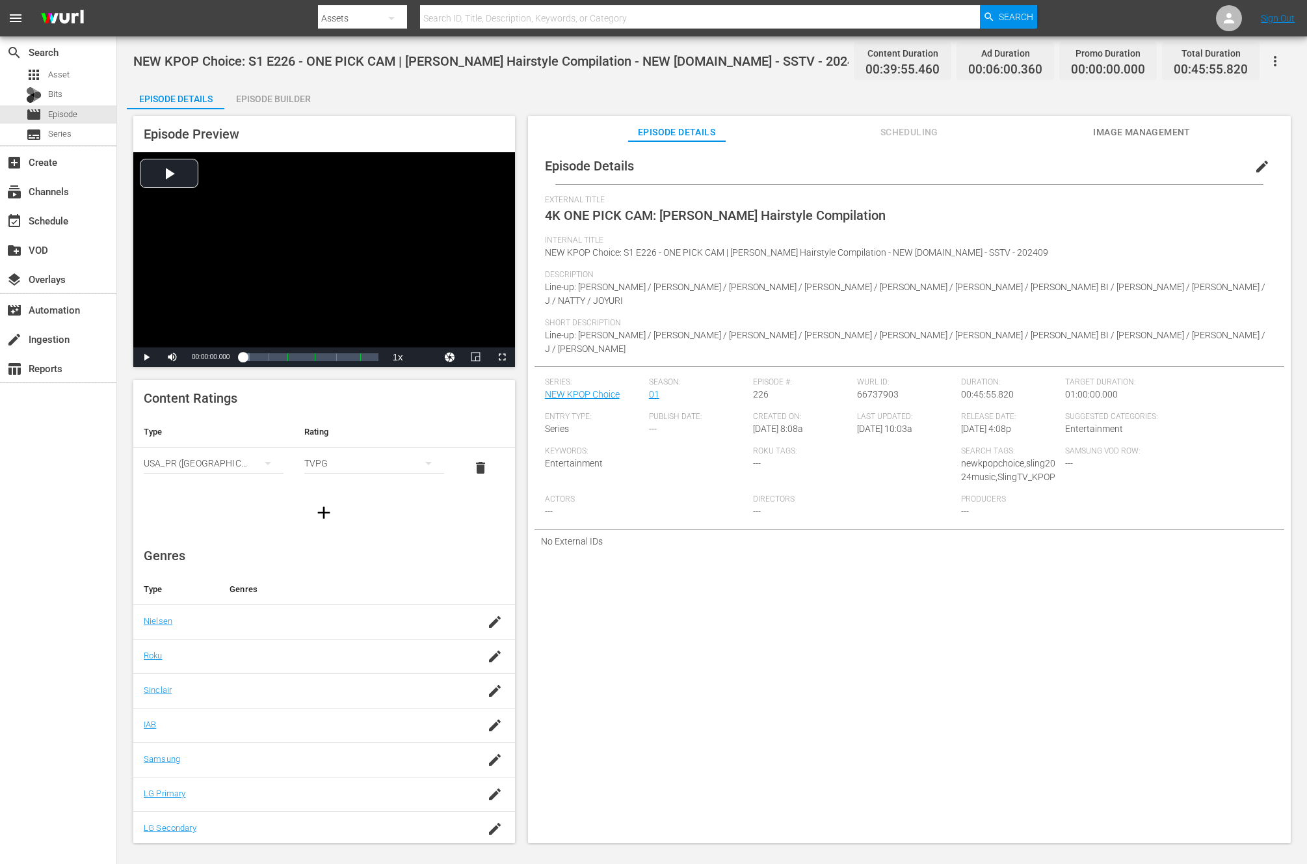
click at [328, 112] on div "Episode Preview Video Player is loading. Play Video Play Mute Current Time 00:0…" at bounding box center [712, 481] width 1171 height 744
click at [302, 106] on div "Episode Builder" at bounding box center [273, 98] width 98 height 31
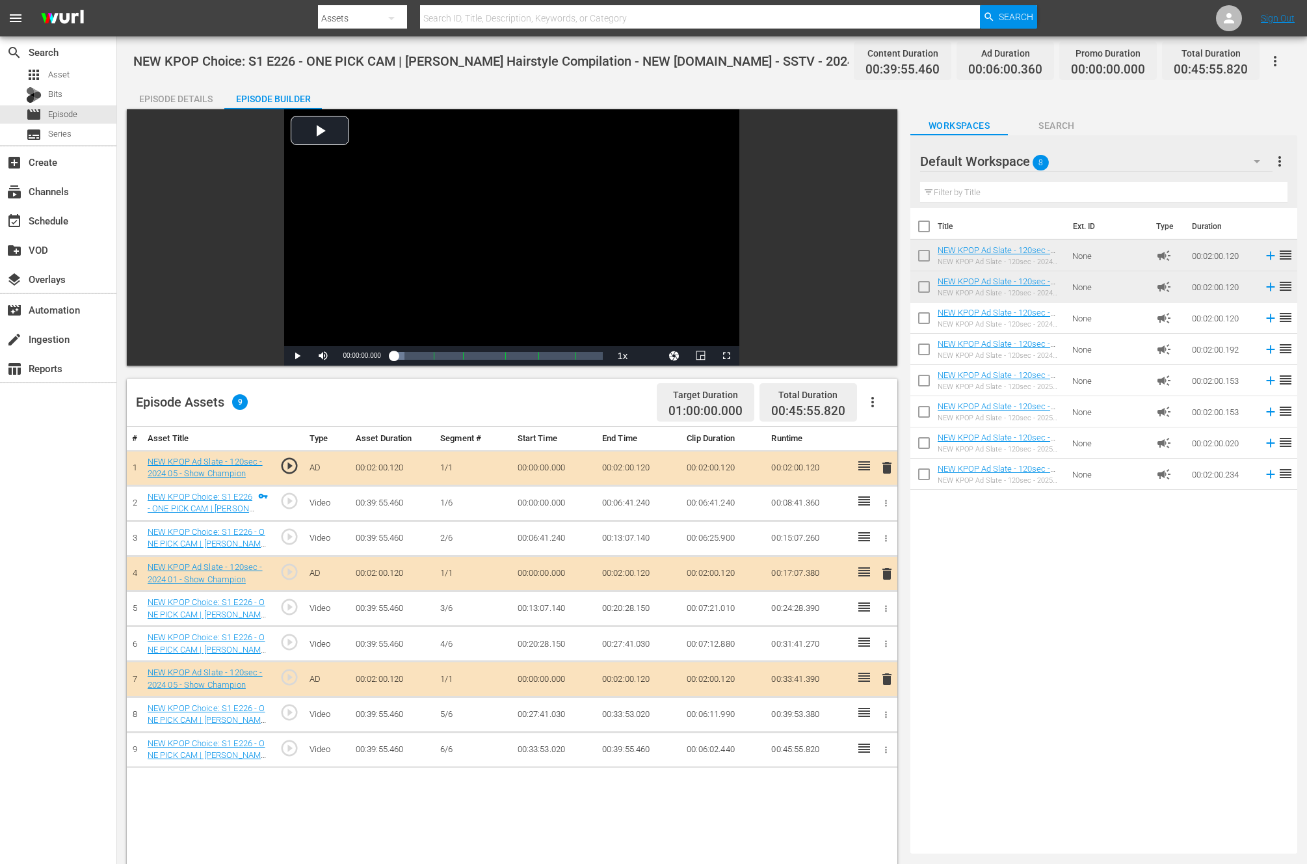
click at [862, 399] on button "button" at bounding box center [872, 401] width 31 height 31
click at [869, 441] on div "Clear Ads" at bounding box center [912, 438] width 88 height 31
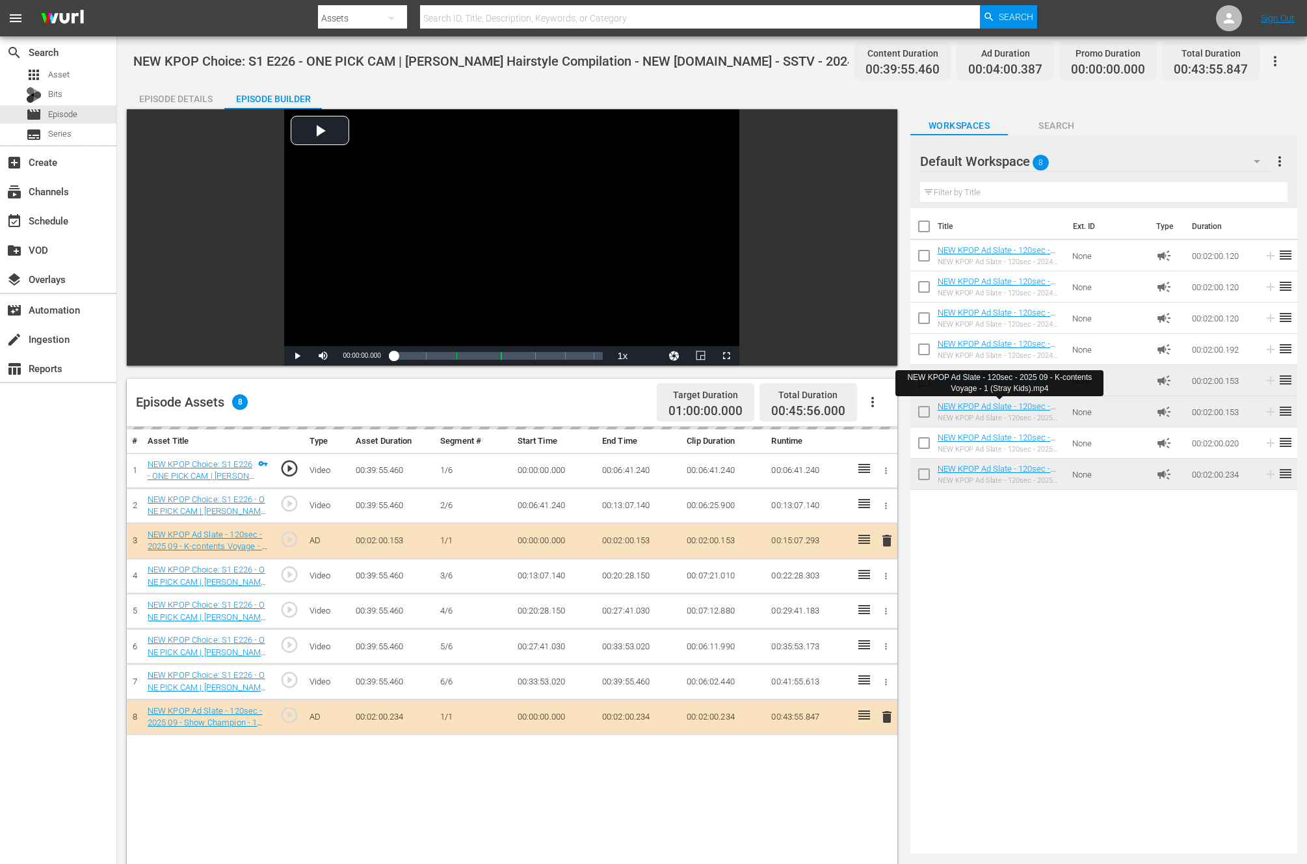
click at [1013, 587] on div "Title Ext. ID Type Duration NEW KPOP Ad Slate - 120sec - 2024 01 - Show Champio…" at bounding box center [1103, 528] width 387 height 640
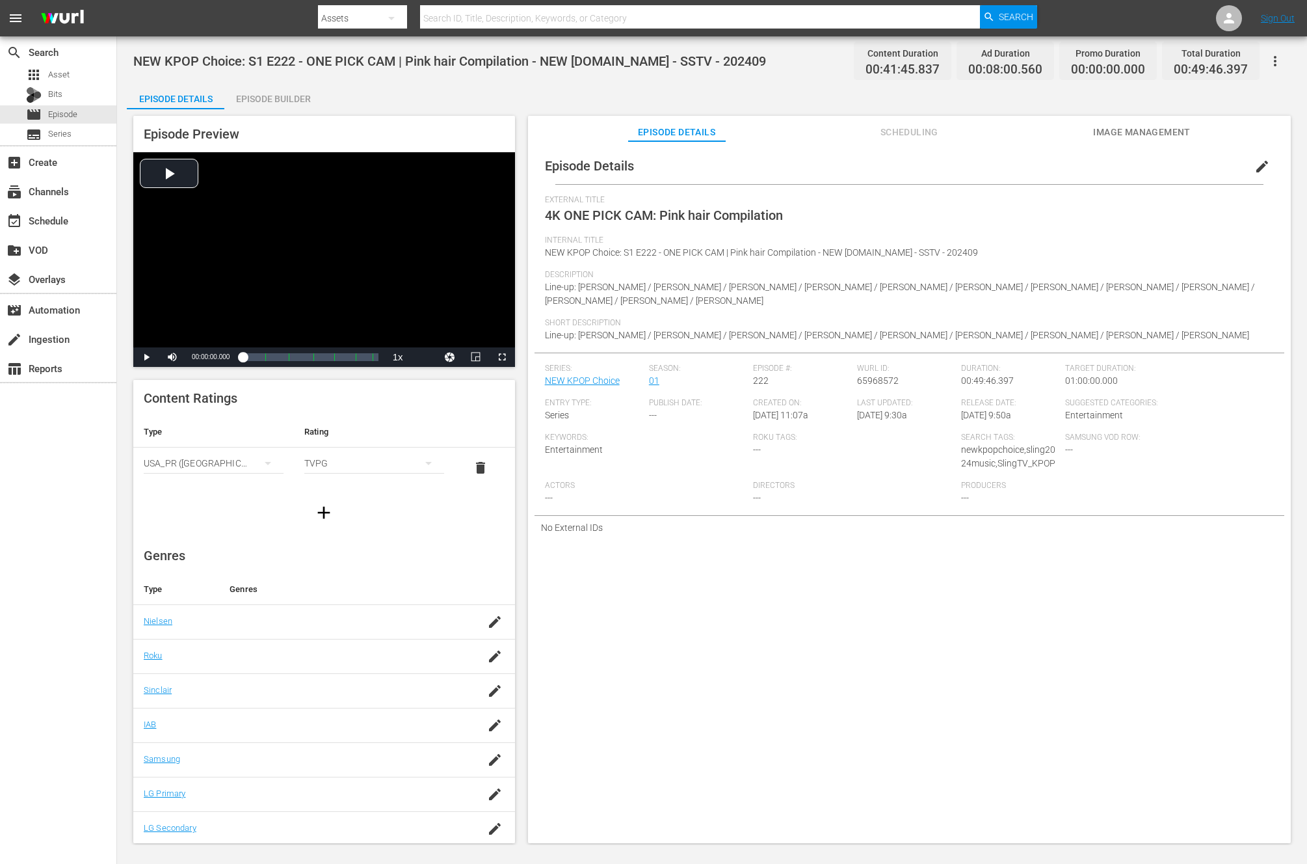
click at [311, 105] on div "Episode Builder" at bounding box center [273, 98] width 98 height 31
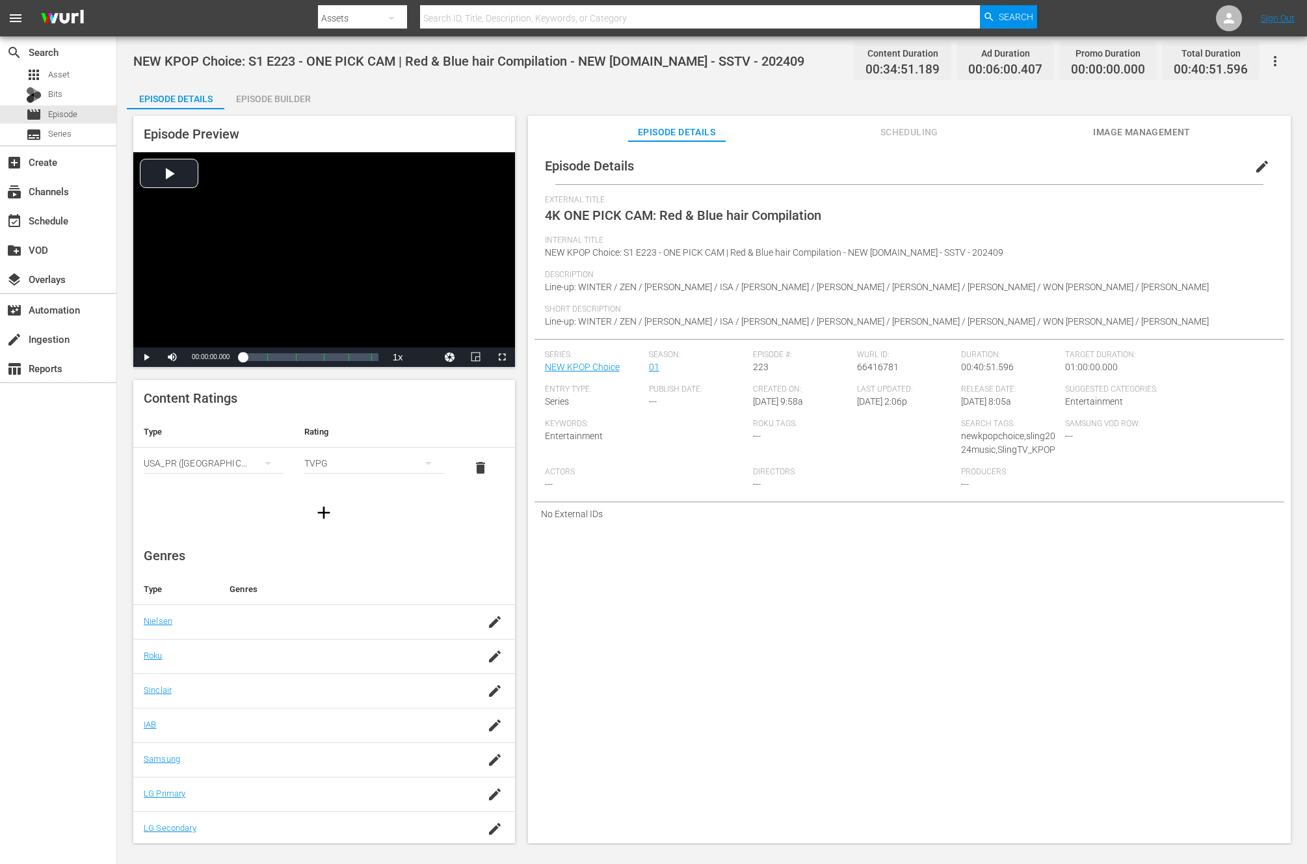
click at [285, 118] on div "Episode Preview Video Player is loading. Play Video Play Mute Current Time 00:0…" at bounding box center [324, 241] width 382 height 251
